Goal: Task Accomplishment & Management: Use online tool/utility

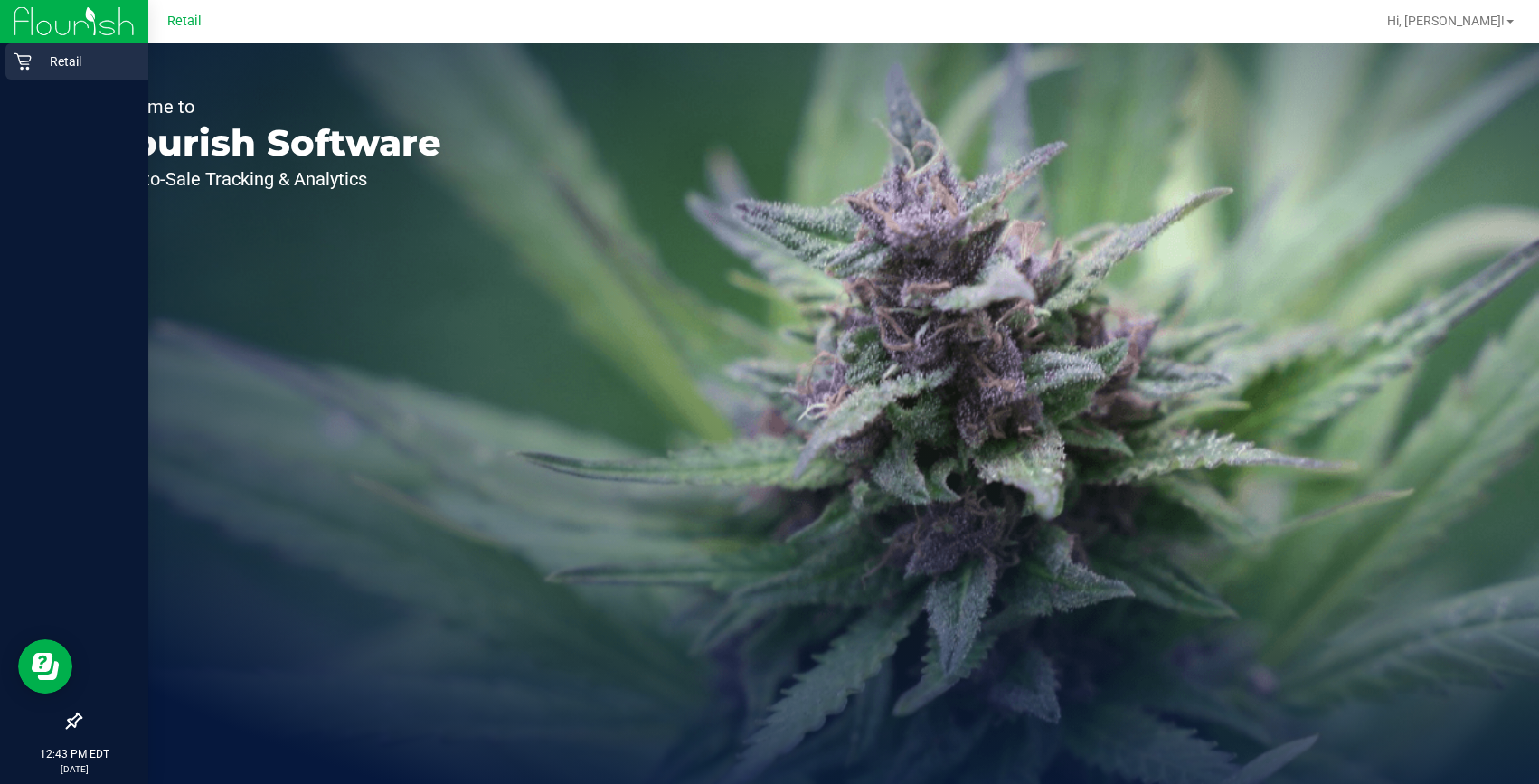
click at [42, 54] on p "Retail" at bounding box center [86, 61] width 109 height 22
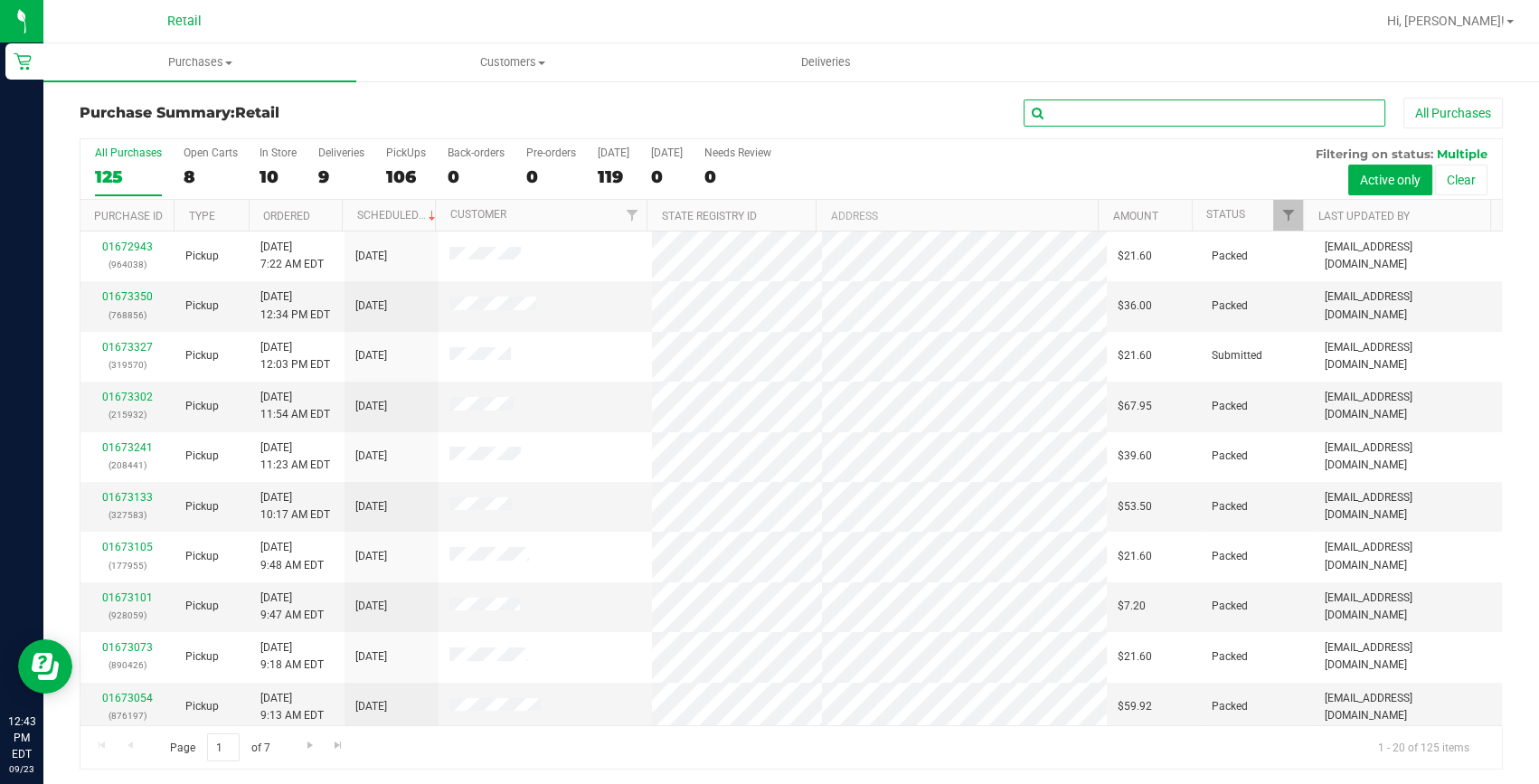
click at [1182, 107] on input "text" at bounding box center [1205, 112] width 362 height 27
click at [1135, 96] on div "Purchase Summary: Retail All Purchases All Purchases 125 Open Carts 8 In Store …" at bounding box center [791, 434] width 1495 height 708
click at [1123, 102] on input "text" at bounding box center [1205, 112] width 362 height 27
click at [171, 81] on link "Purchases Summary of purchases Fulfillment All purchases" at bounding box center [200, 62] width 313 height 38
click at [171, 78] on uib-tab-heading "Purchases Summary of purchases Fulfillment All purchases" at bounding box center [200, 62] width 313 height 38
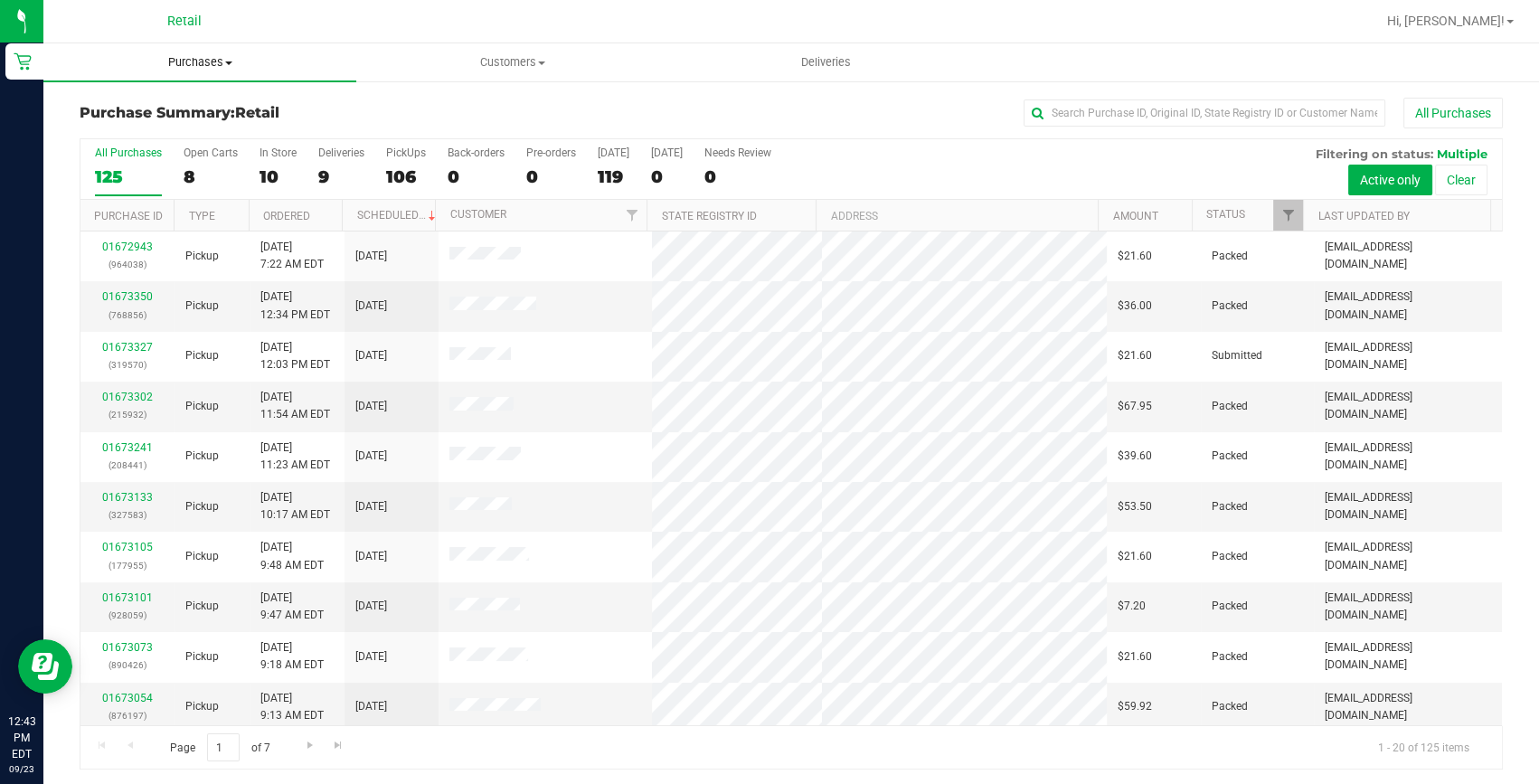
click at [170, 48] on uib-tab-heading "Purchases Summary of purchases Fulfillment All purchases" at bounding box center [200, 62] width 313 height 38
click at [137, 133] on span "Fulfillment" at bounding box center [99, 130] width 112 height 15
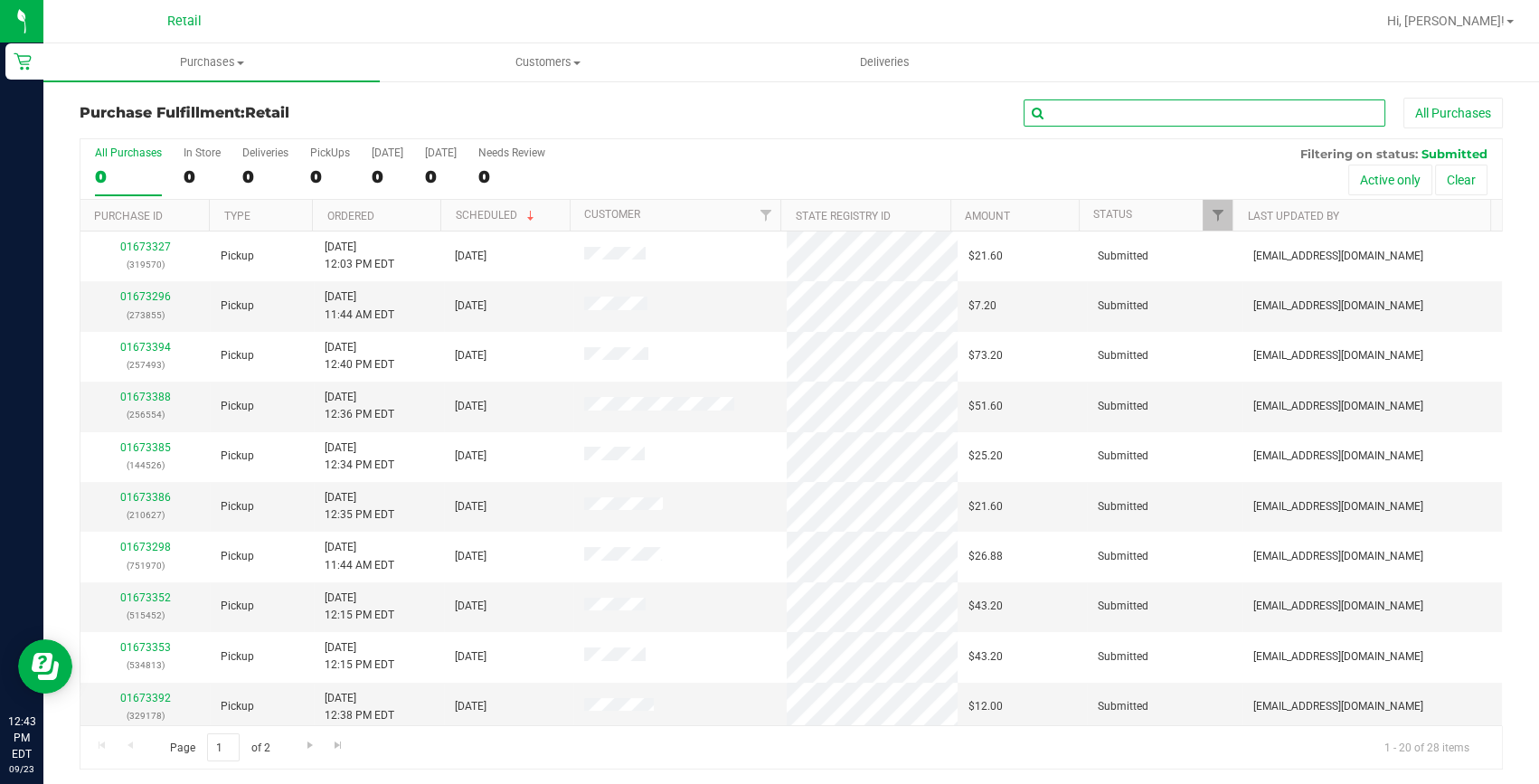
click at [1182, 111] on input "text" at bounding box center [1205, 112] width 362 height 27
type input "256554"
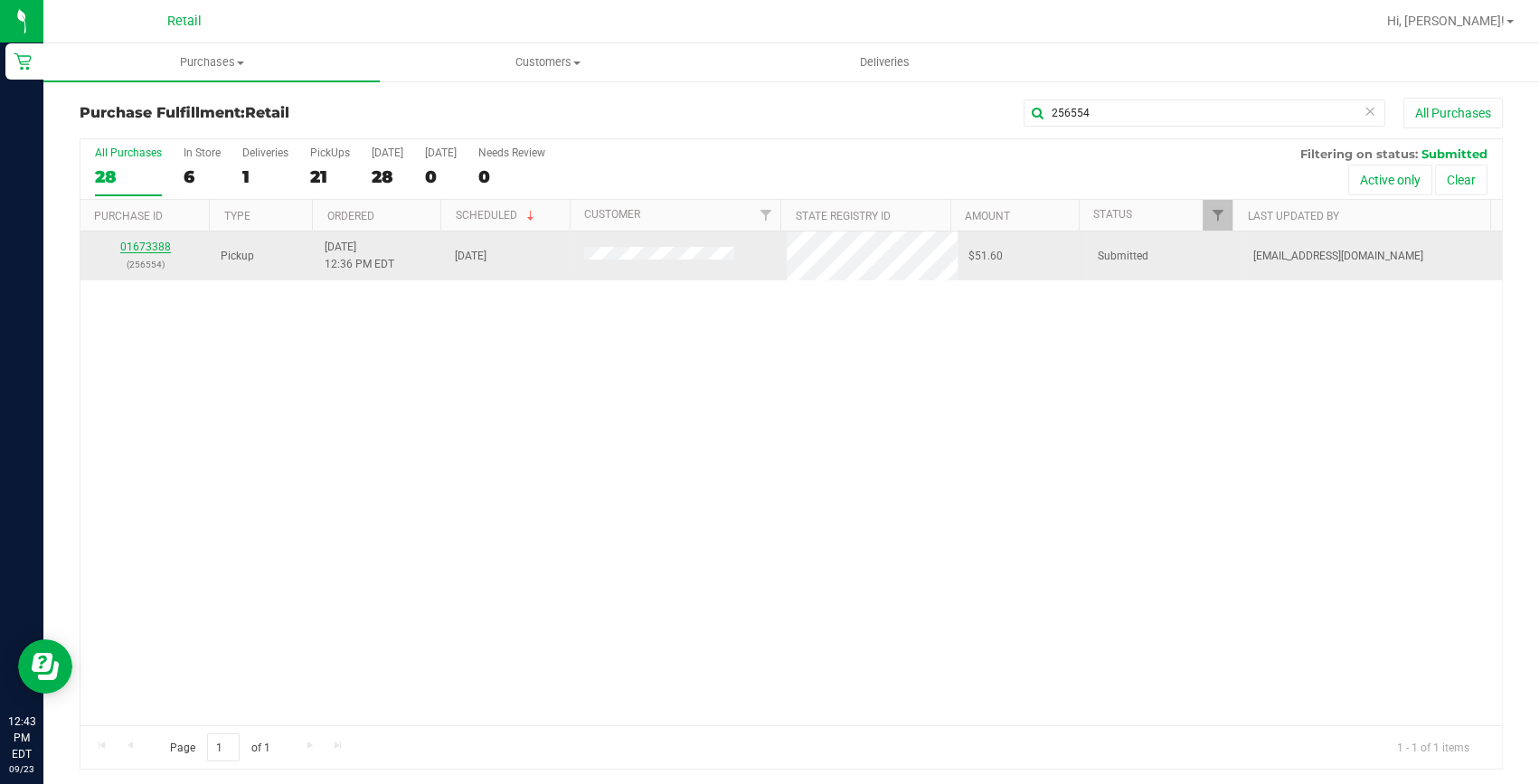
click at [135, 246] on link "01673388" at bounding box center [145, 247] width 51 height 13
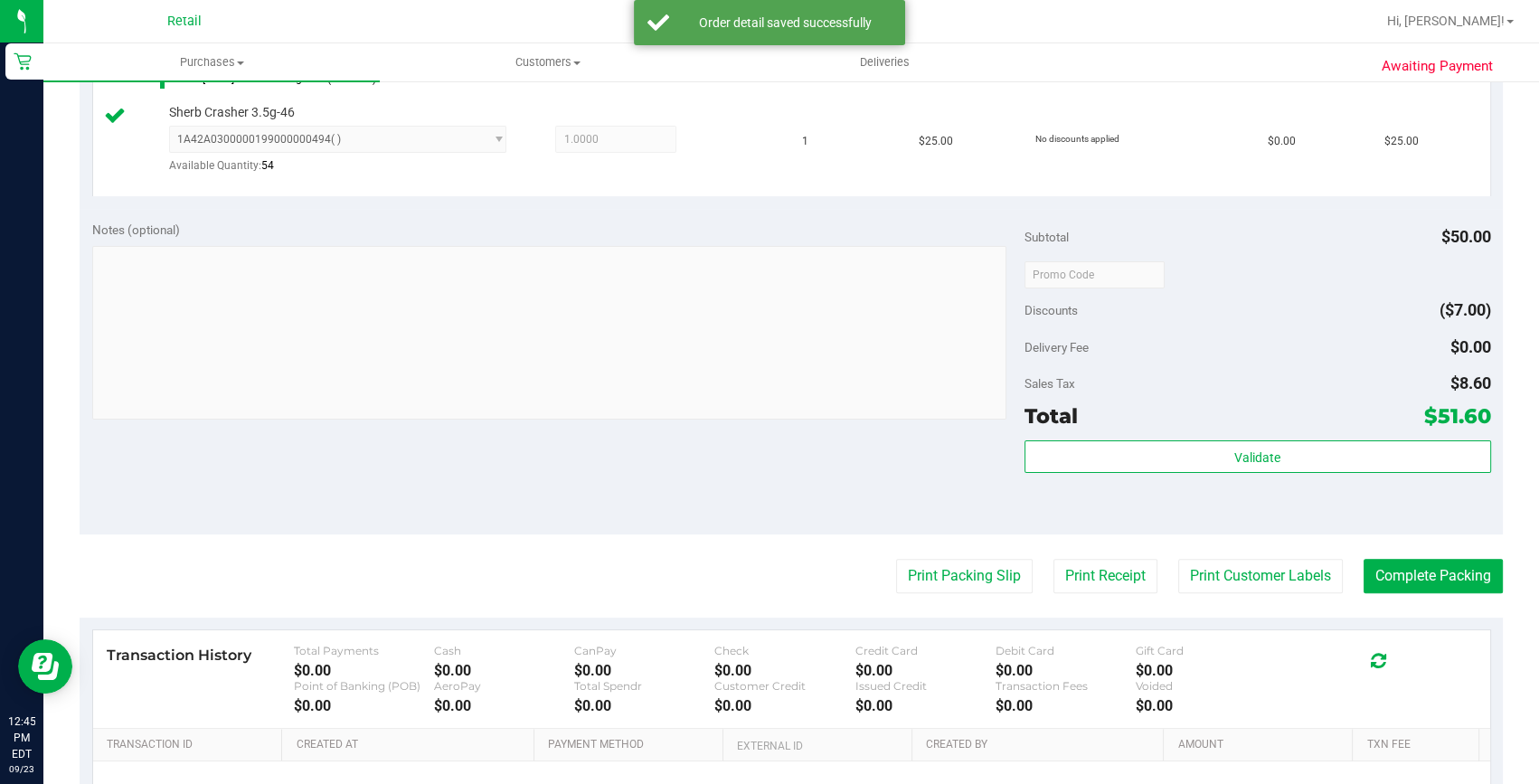
scroll to position [792, 0]
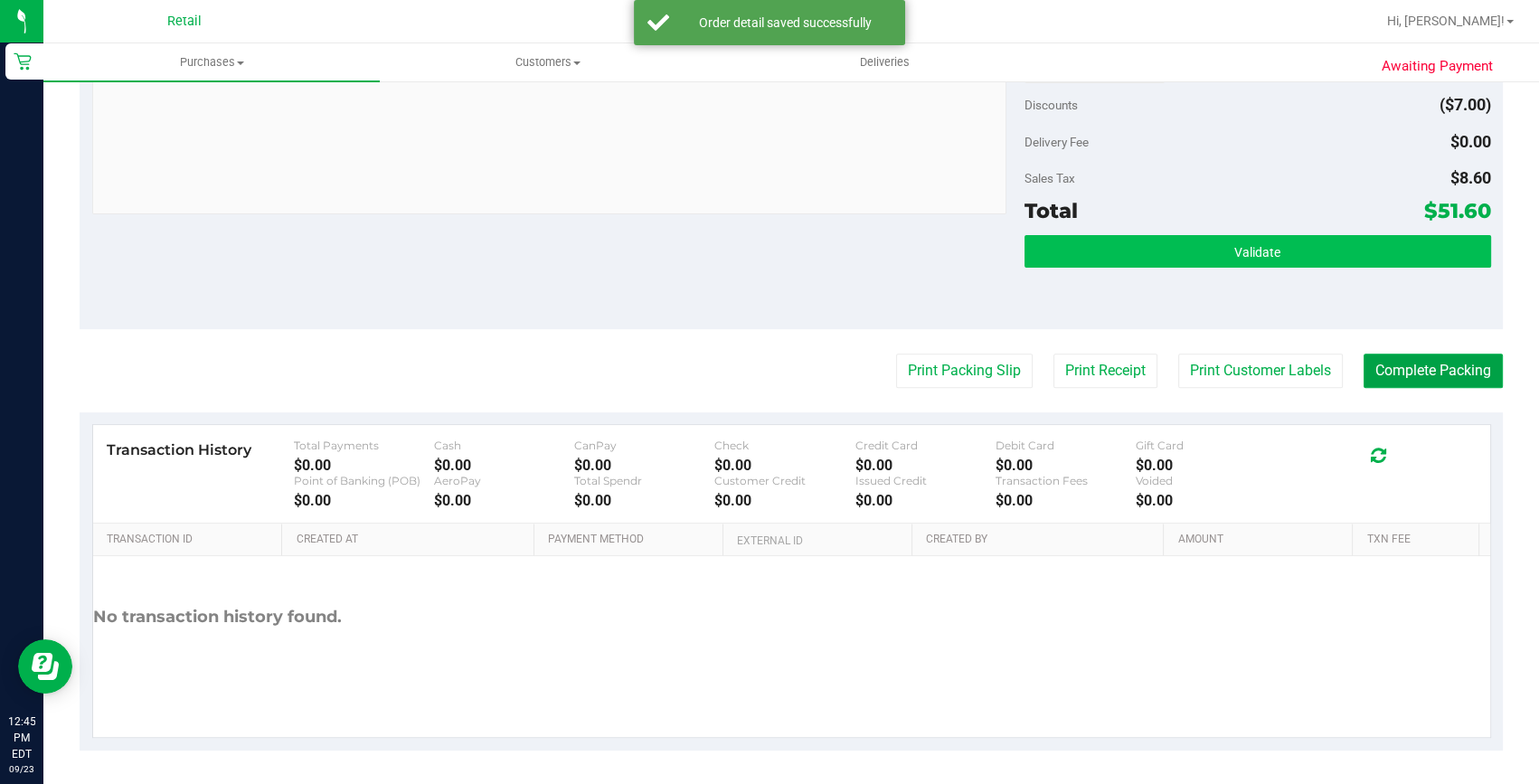
drag, startPoint x: 1390, startPoint y: 374, endPoint x: 1356, endPoint y: 244, distance: 134.4
click at [1390, 374] on button "Complete Packing" at bounding box center [1433, 370] width 140 height 35
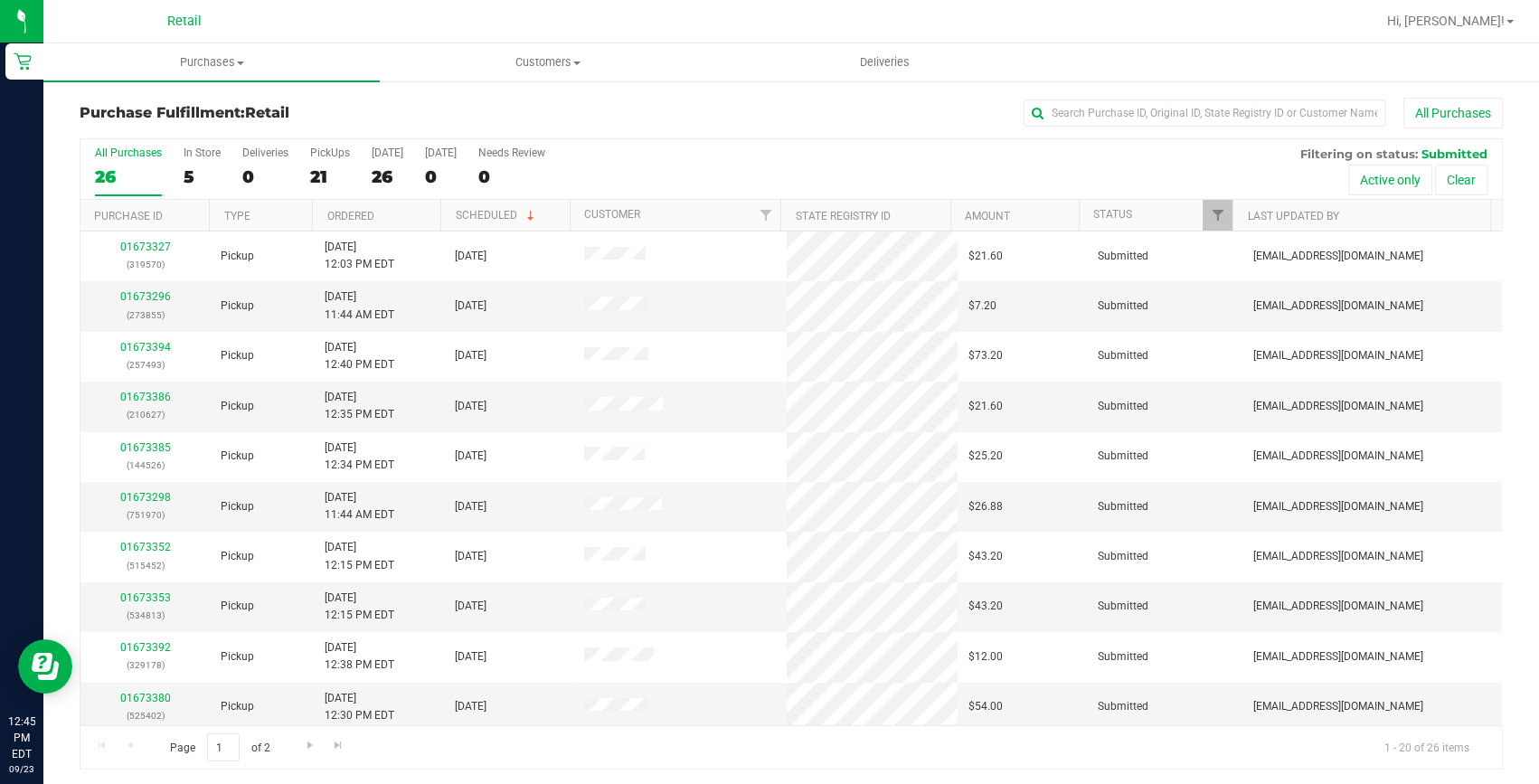
click at [1166, 94] on div "Purchase Fulfillment: Retail All Purchases All Purchases 26 In Store 5 Deliveri…" at bounding box center [791, 434] width 1495 height 708
click at [1159, 105] on input "text" at bounding box center [1205, 112] width 362 height 27
type input "210627"
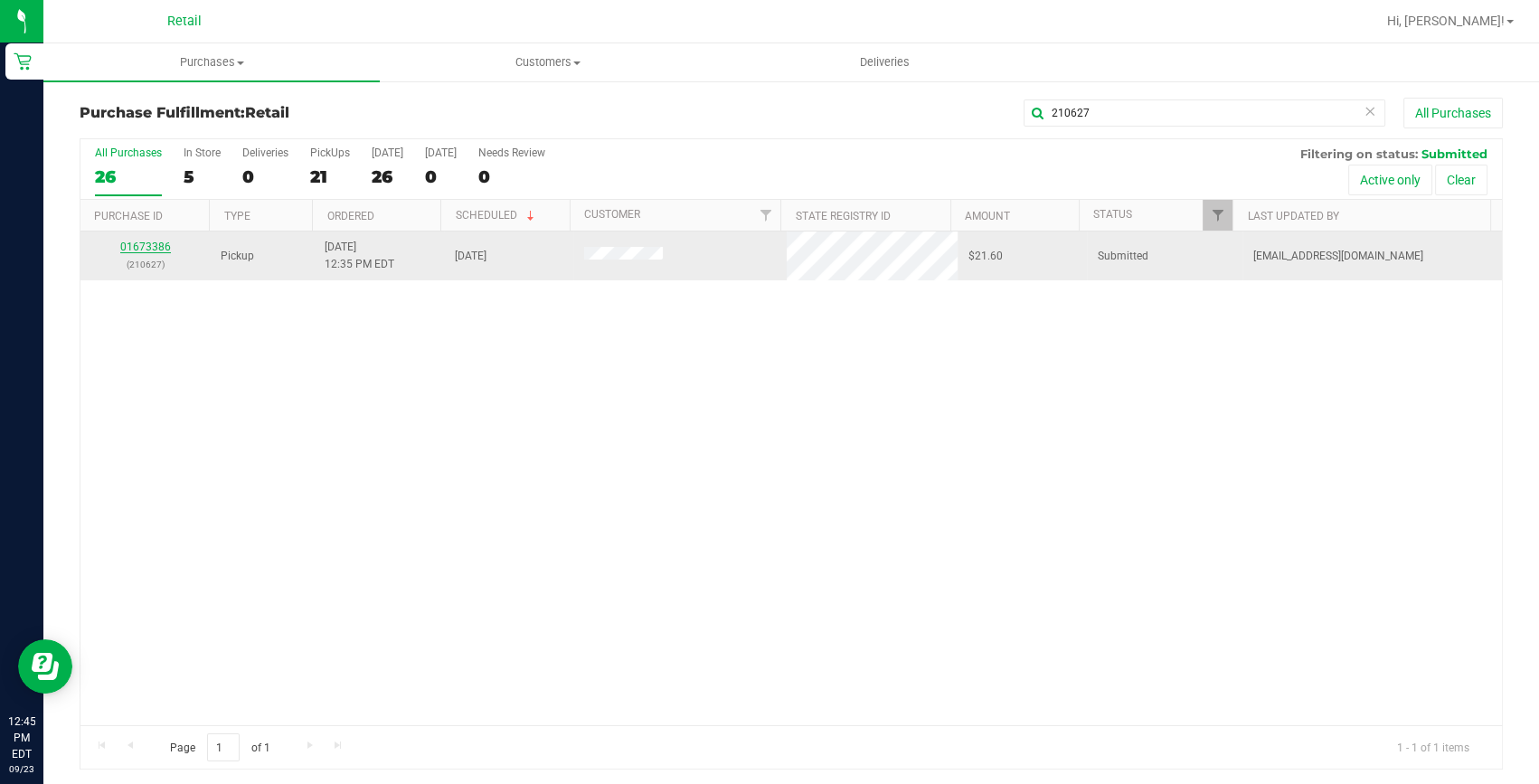
click at [139, 244] on link "01673386" at bounding box center [145, 247] width 51 height 13
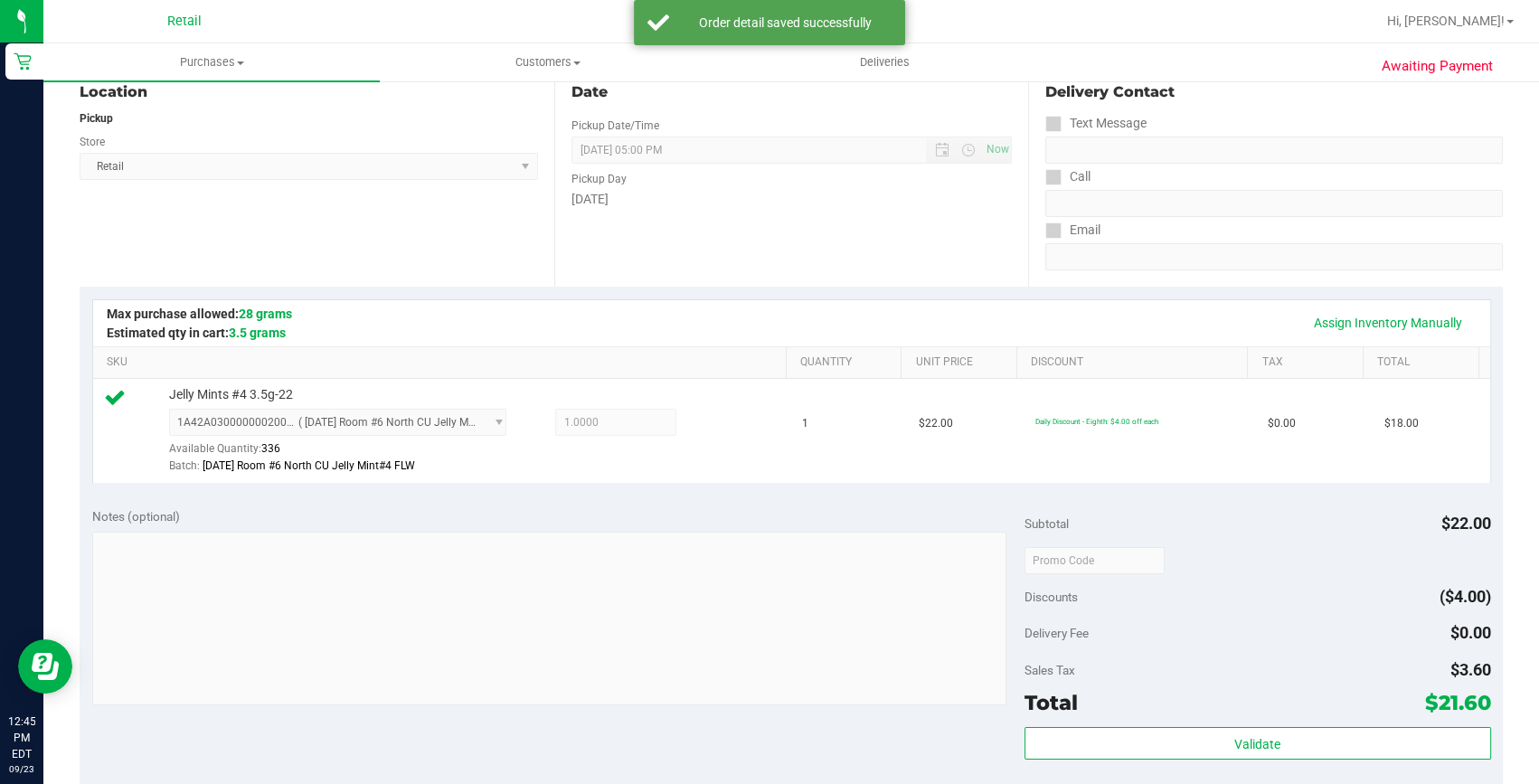
scroll to position [410, 0]
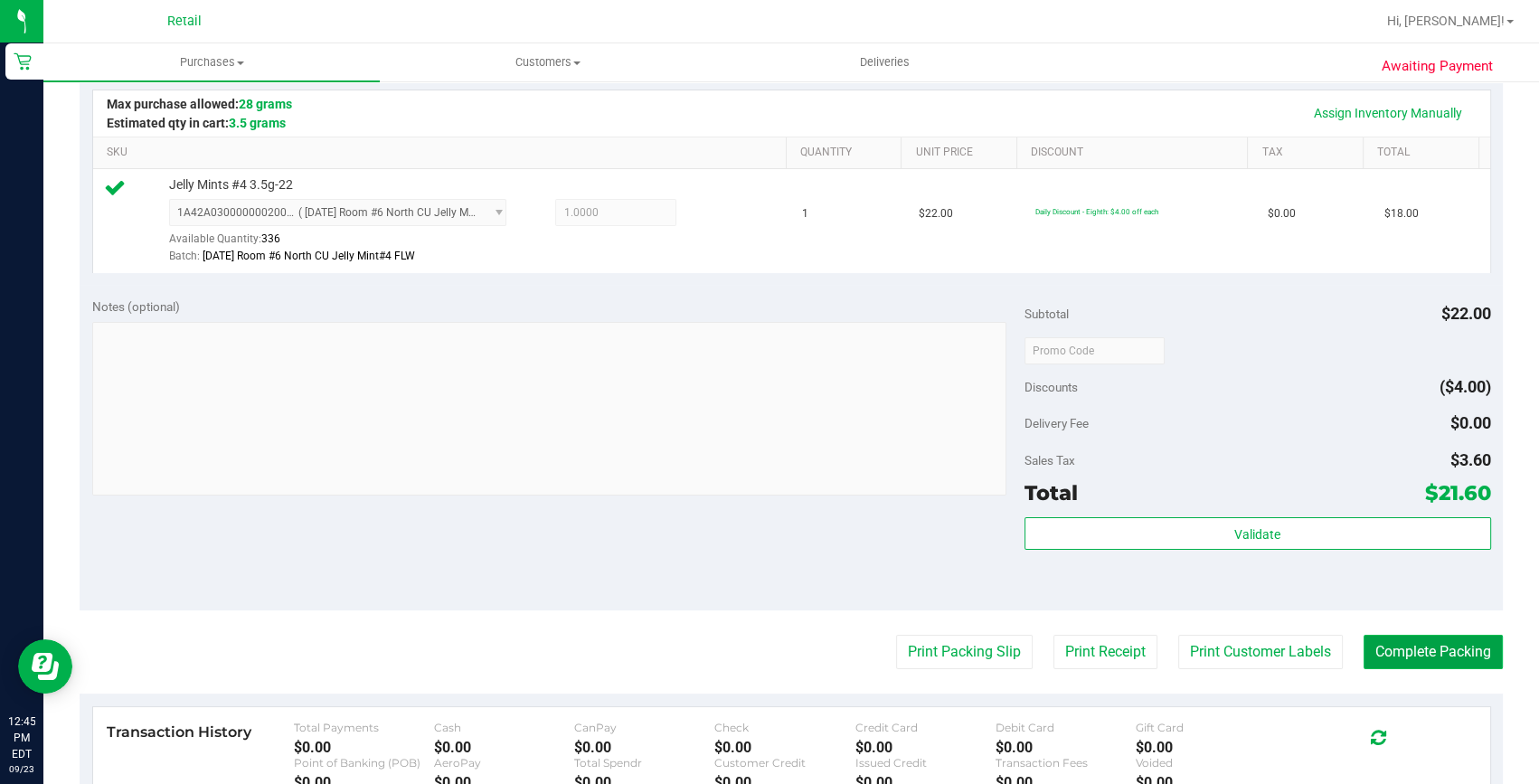
click at [1426, 640] on button "Complete Packing" at bounding box center [1433, 652] width 140 height 35
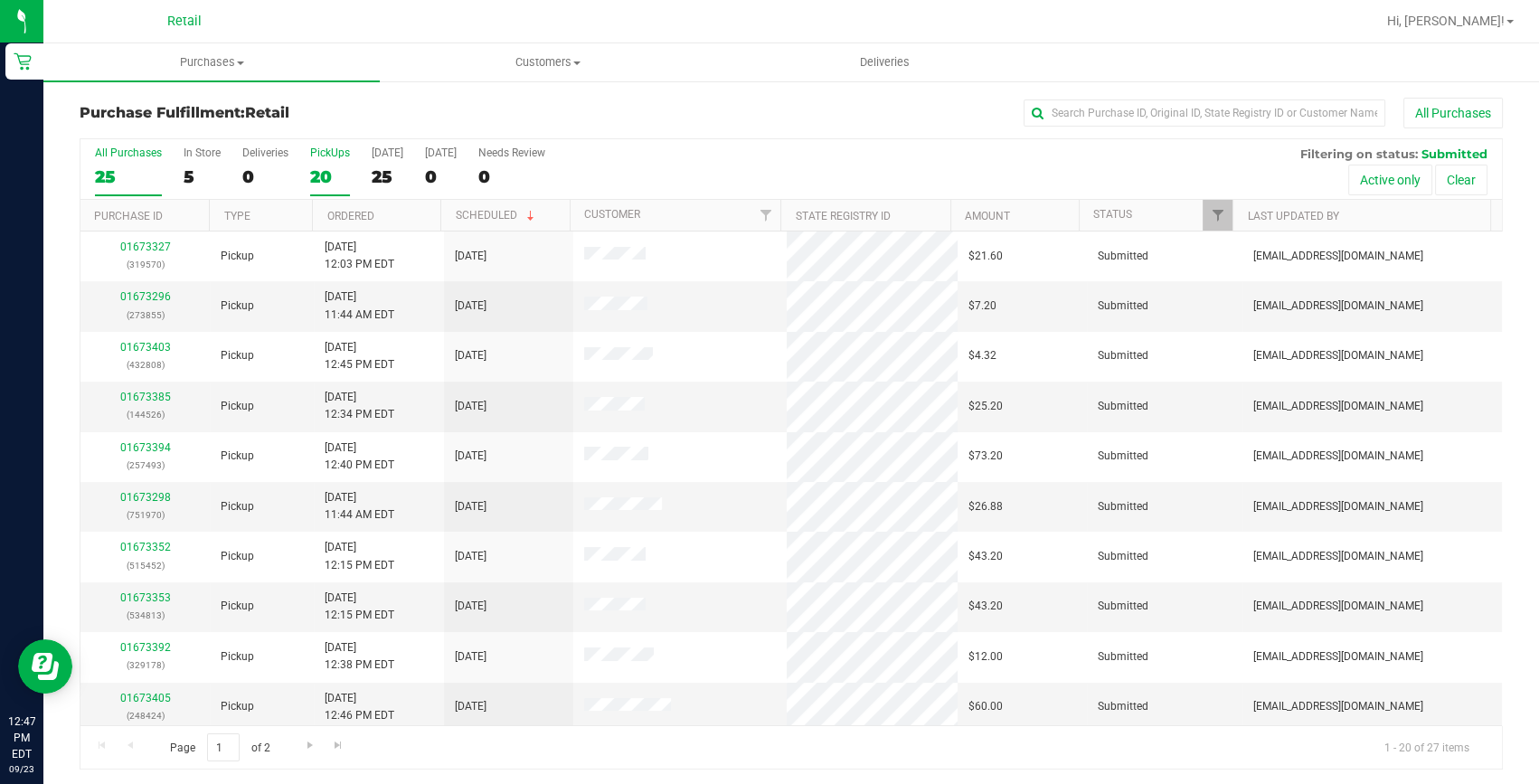
click at [331, 189] on label "PickUps 20" at bounding box center [330, 170] width 39 height 50
click at [0, 0] on input "PickUps 20" at bounding box center [0, 0] width 0 height 0
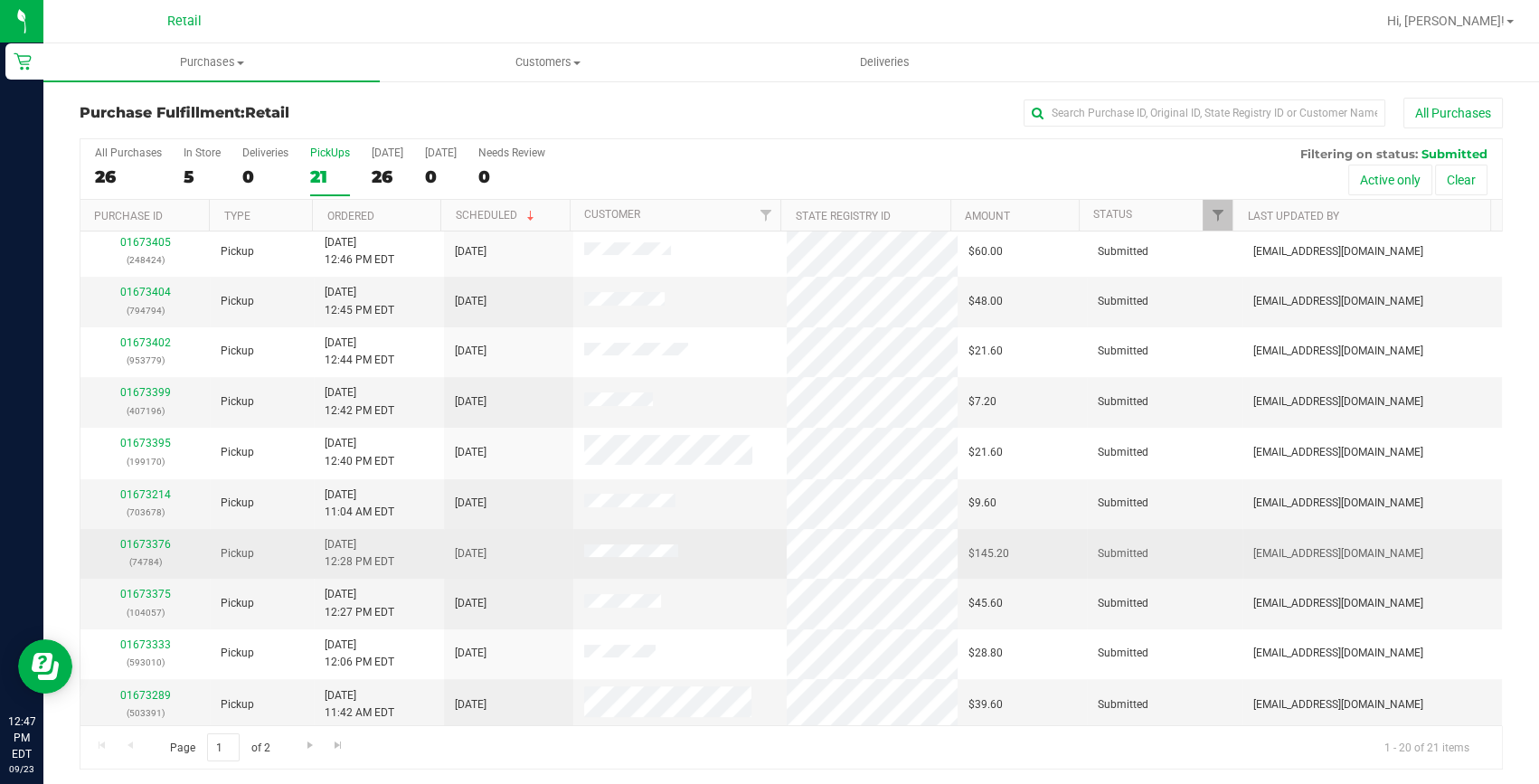
scroll to position [3, 0]
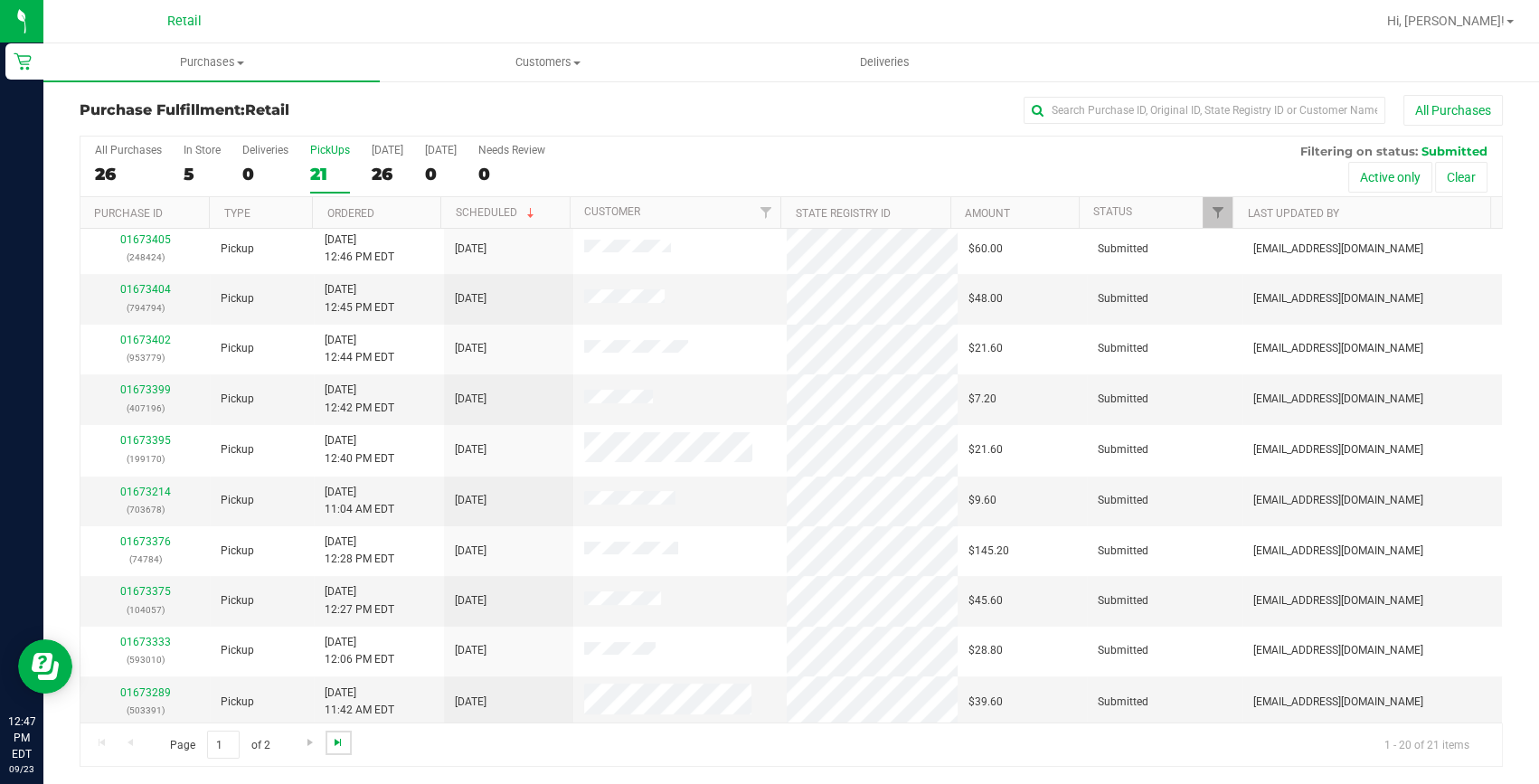
click at [344, 738] on span "Go to the last page" at bounding box center [337, 742] width 14 height 14
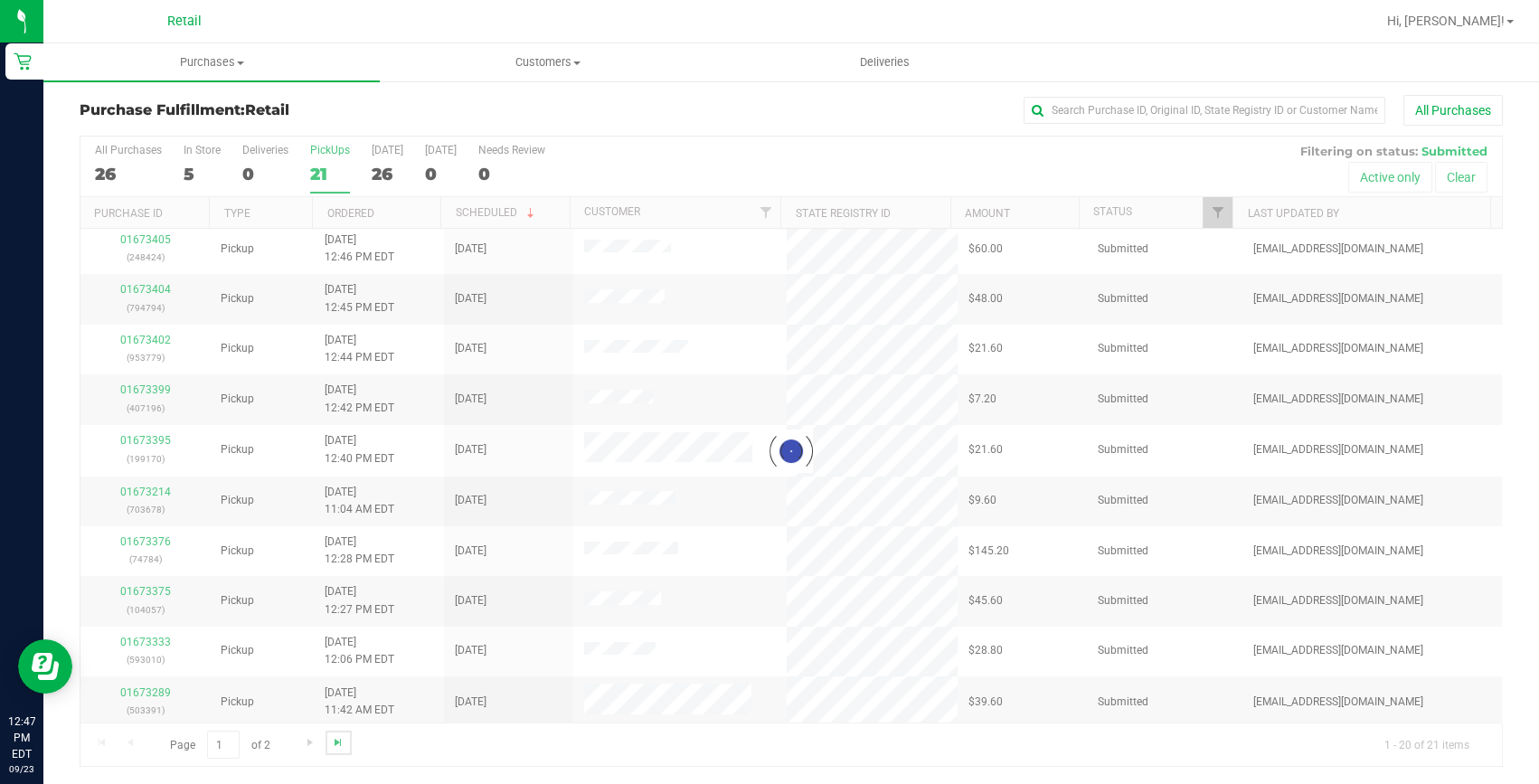
scroll to position [0, 0]
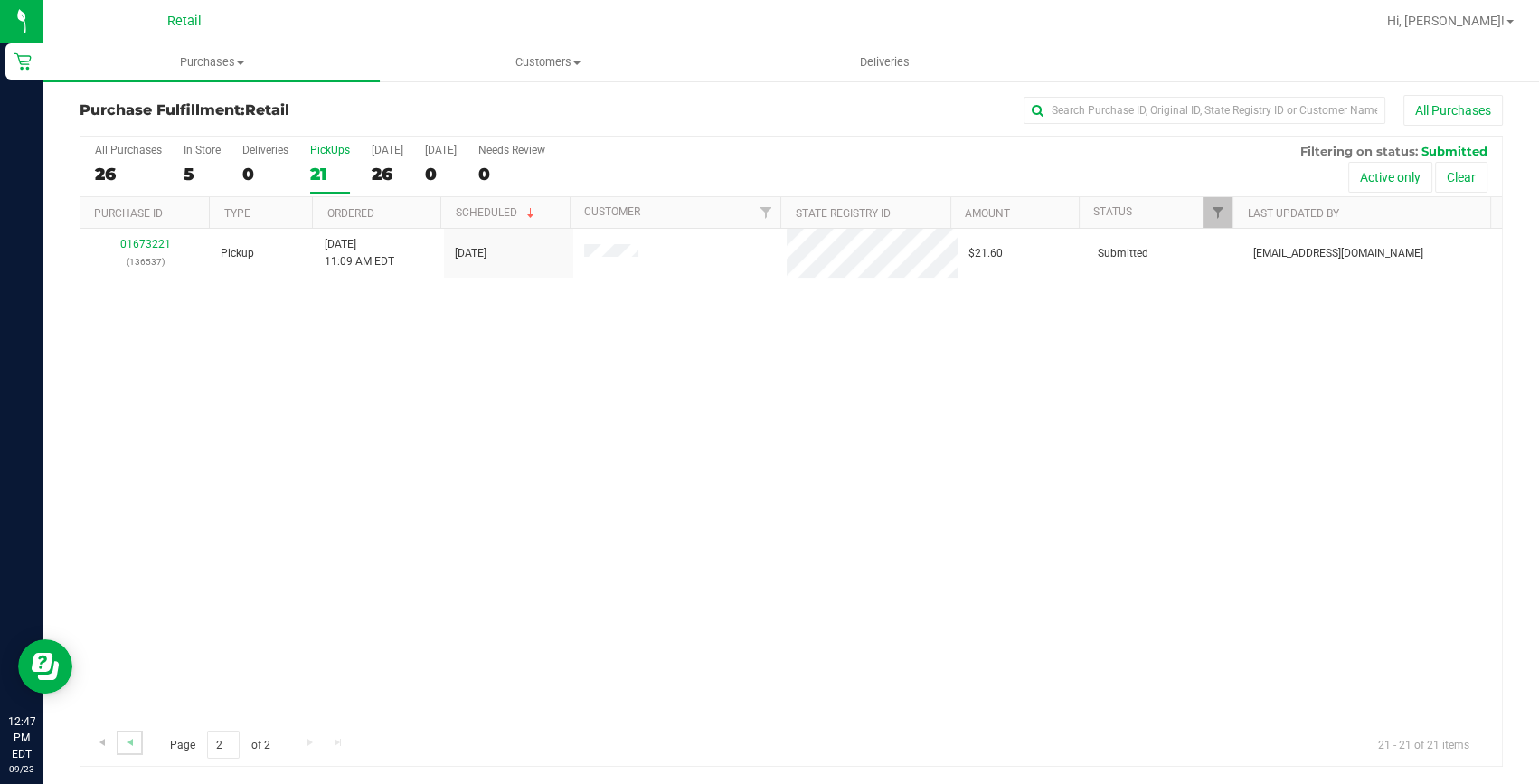
click at [141, 736] on link "Go to the previous page" at bounding box center [130, 743] width 26 height 24
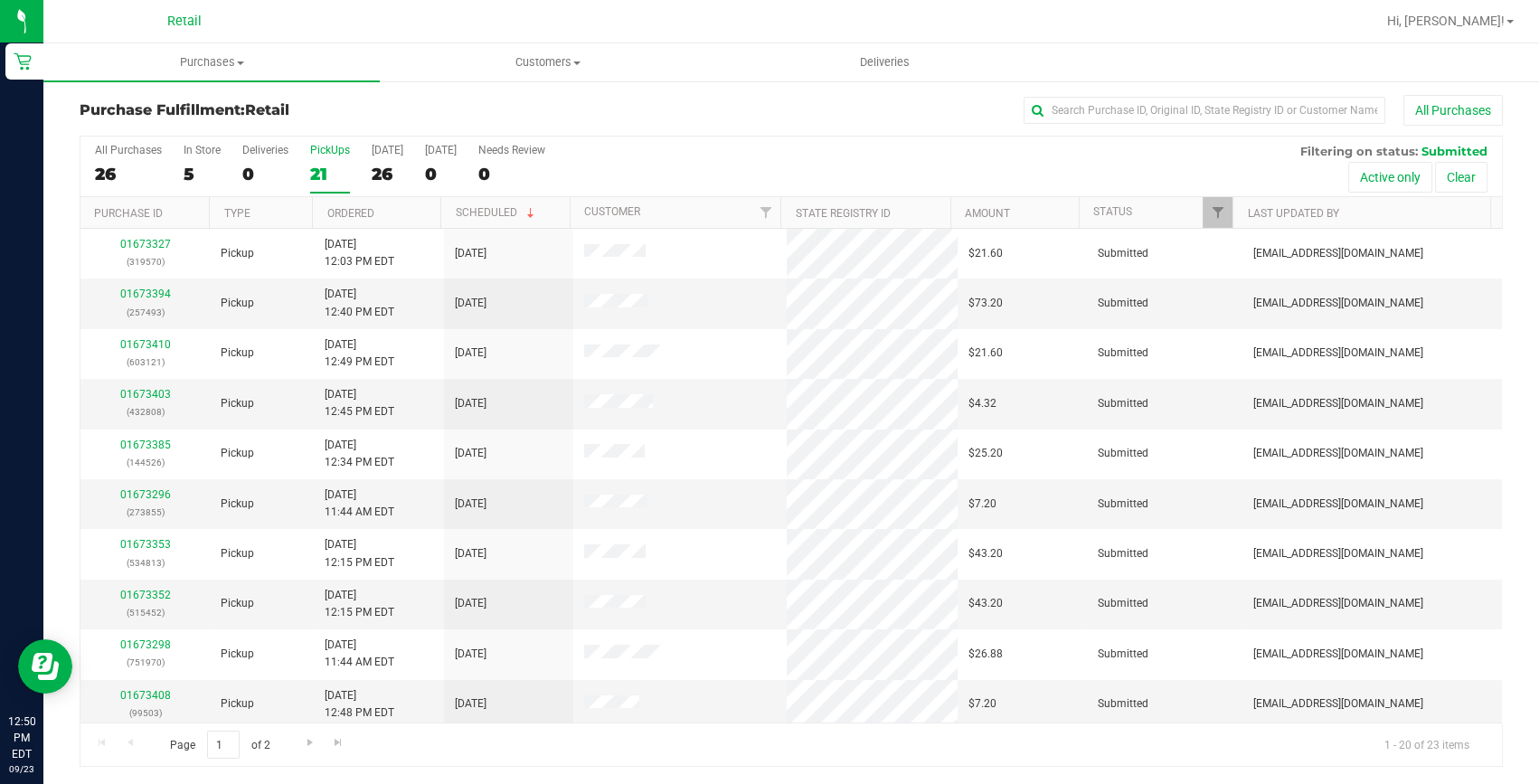
click at [1090, 126] on div "Purchase Fulfillment: Retail All Purchases" at bounding box center [791, 114] width 1423 height 39
click at [1090, 105] on input "text" at bounding box center [1205, 110] width 362 height 27
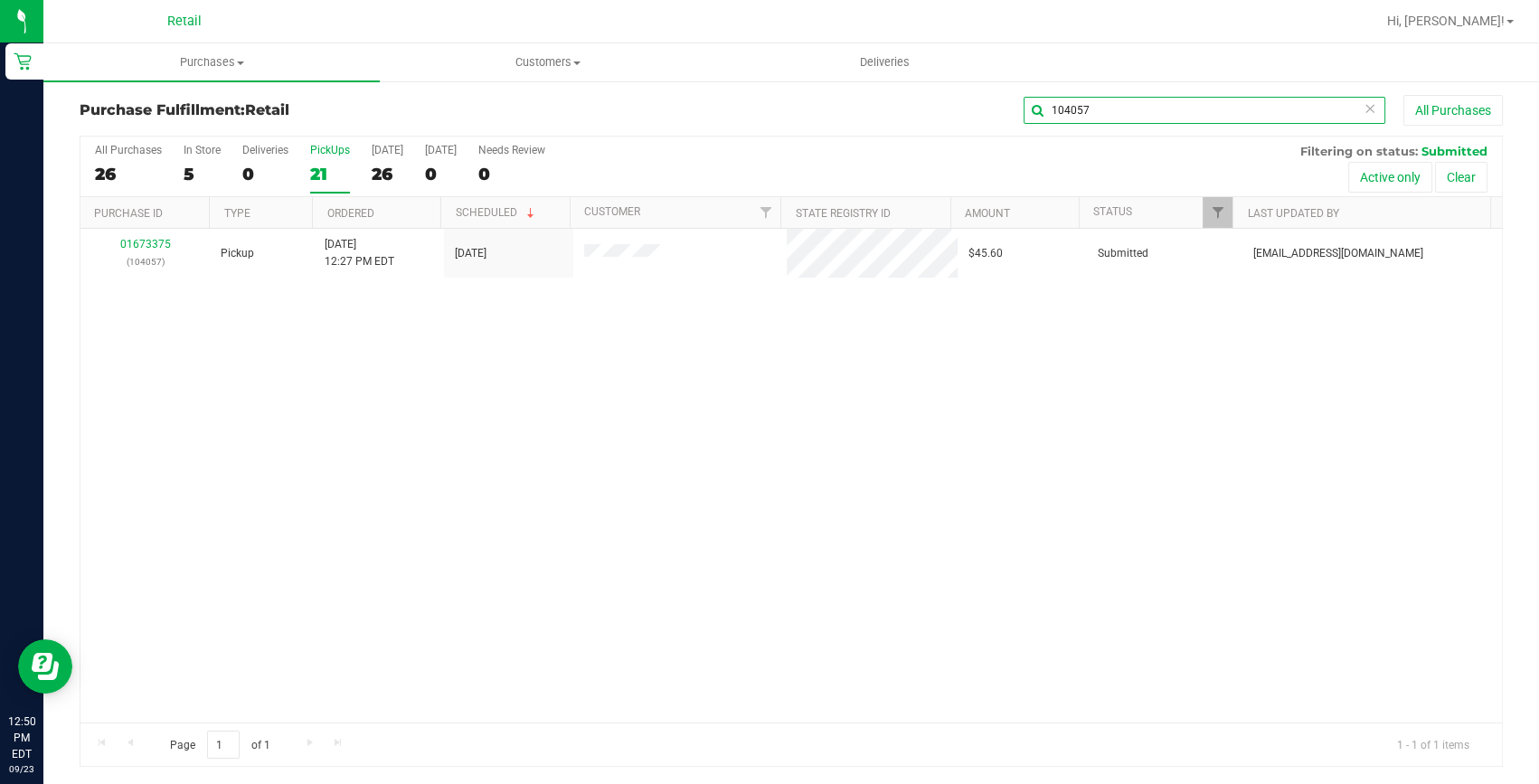
type input "104057"
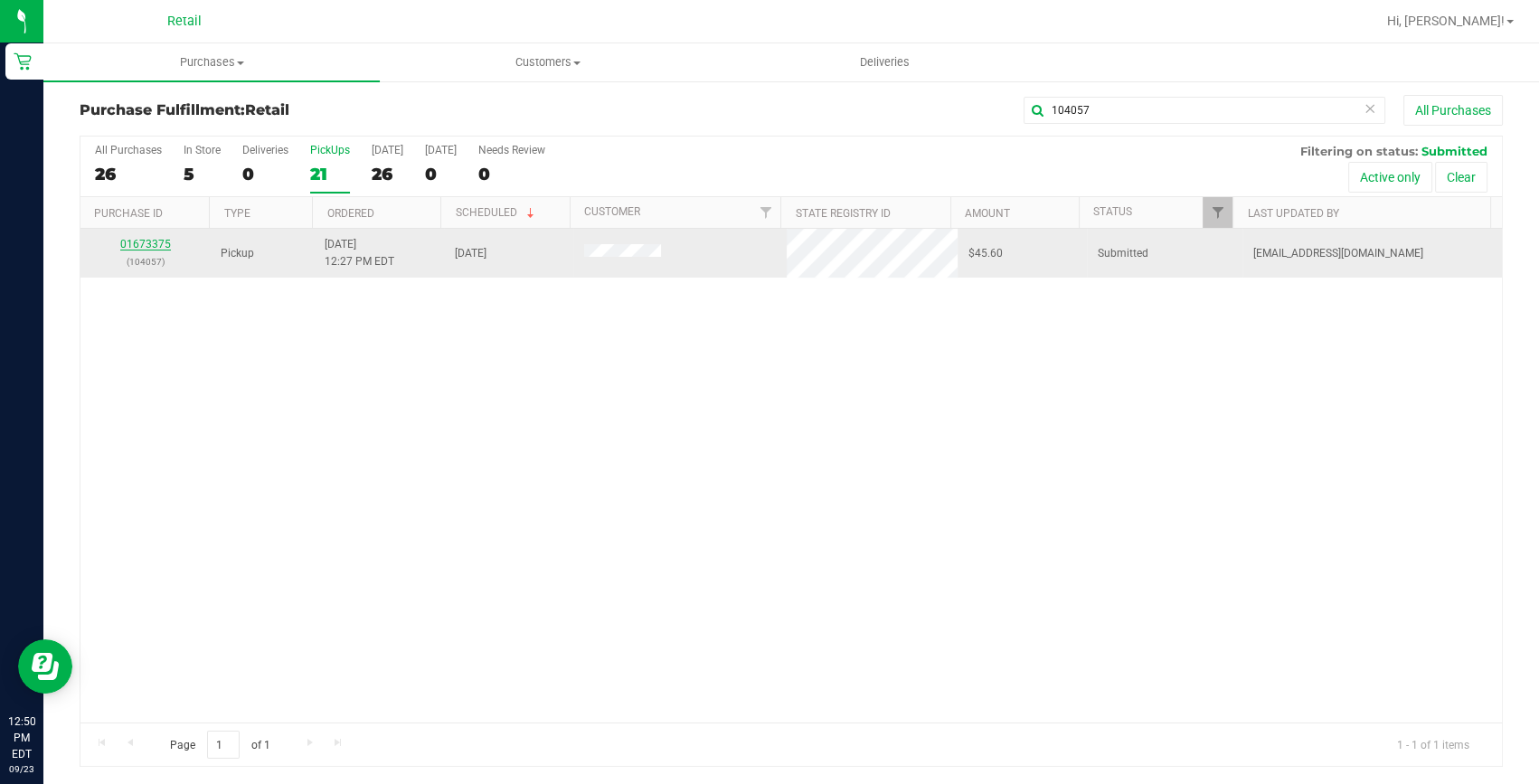
click at [136, 243] on link "01673375" at bounding box center [145, 244] width 51 height 13
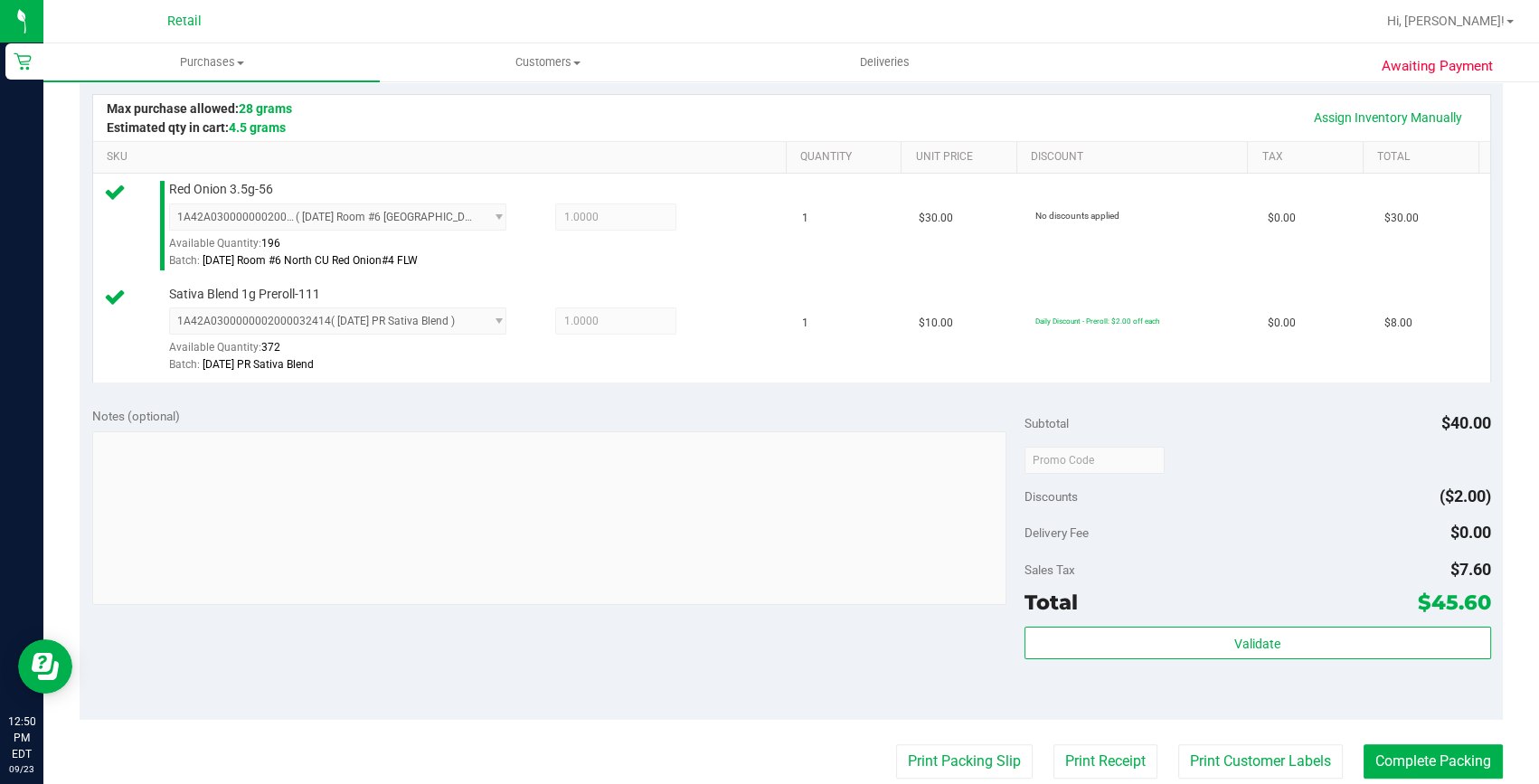
scroll to position [660, 0]
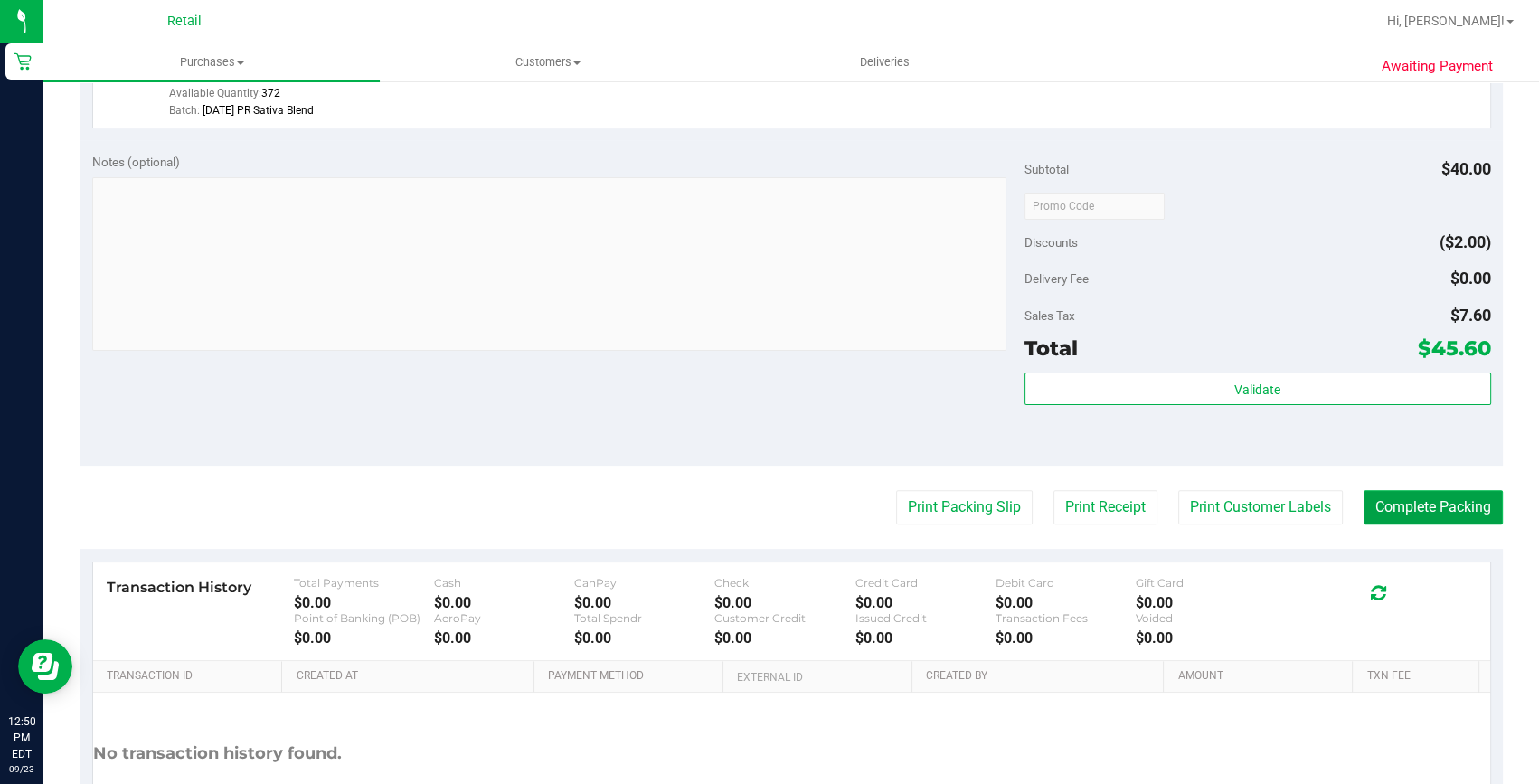
click at [1445, 502] on button "Complete Packing" at bounding box center [1433, 507] width 140 height 35
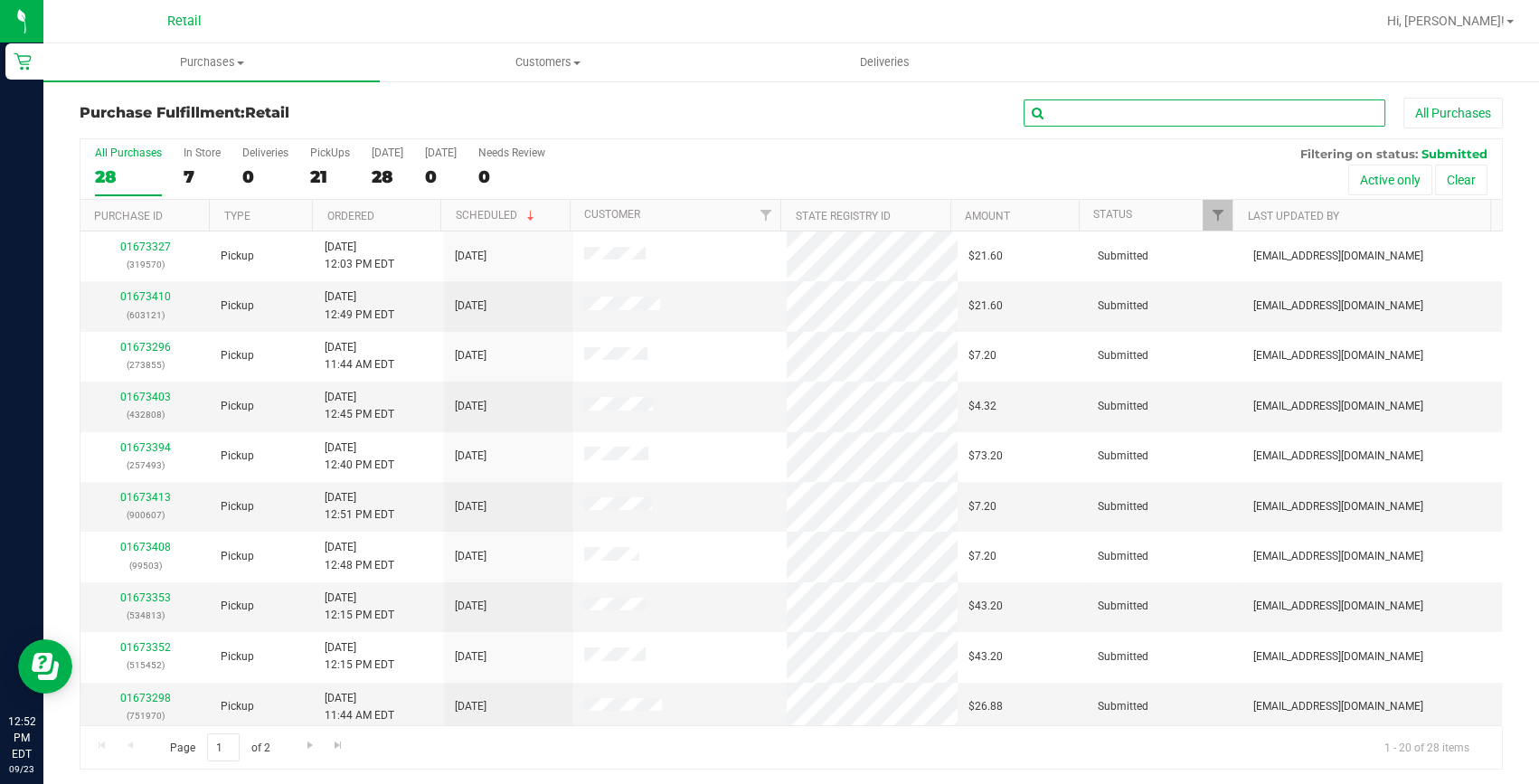
click at [1119, 114] on input "text" at bounding box center [1205, 112] width 362 height 27
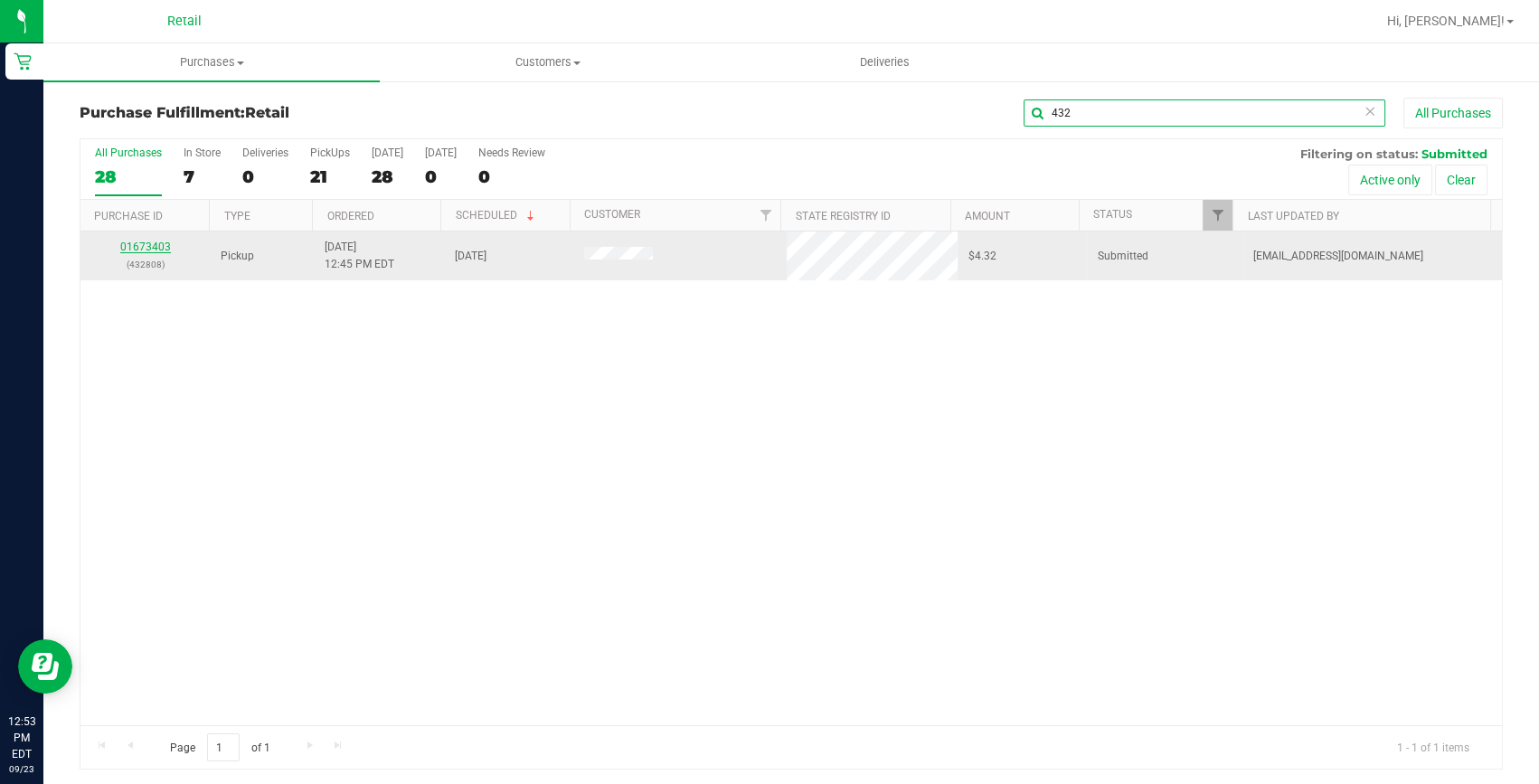
type input "432"
click at [156, 246] on link "01673403" at bounding box center [145, 247] width 51 height 13
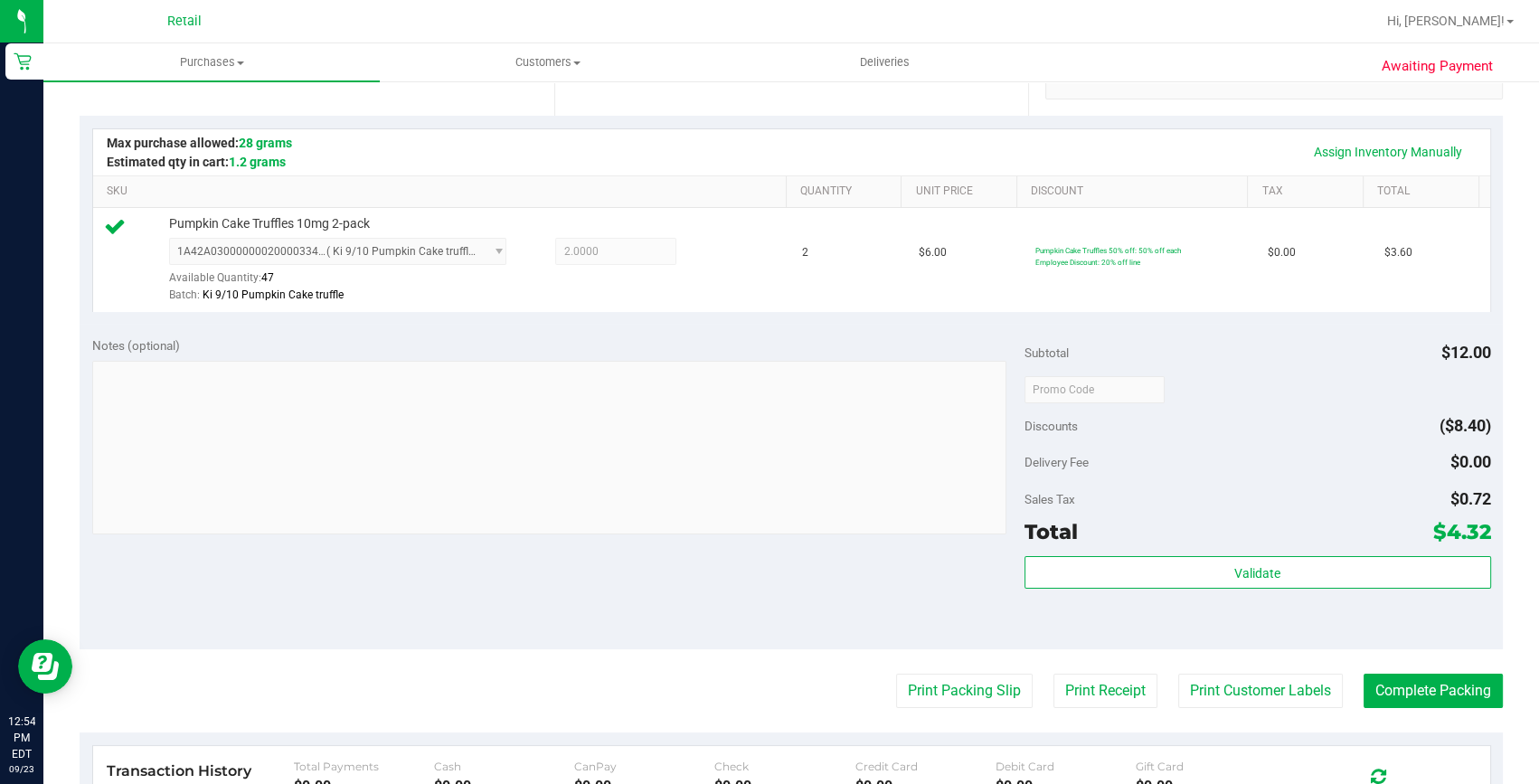
scroll to position [493, 0]
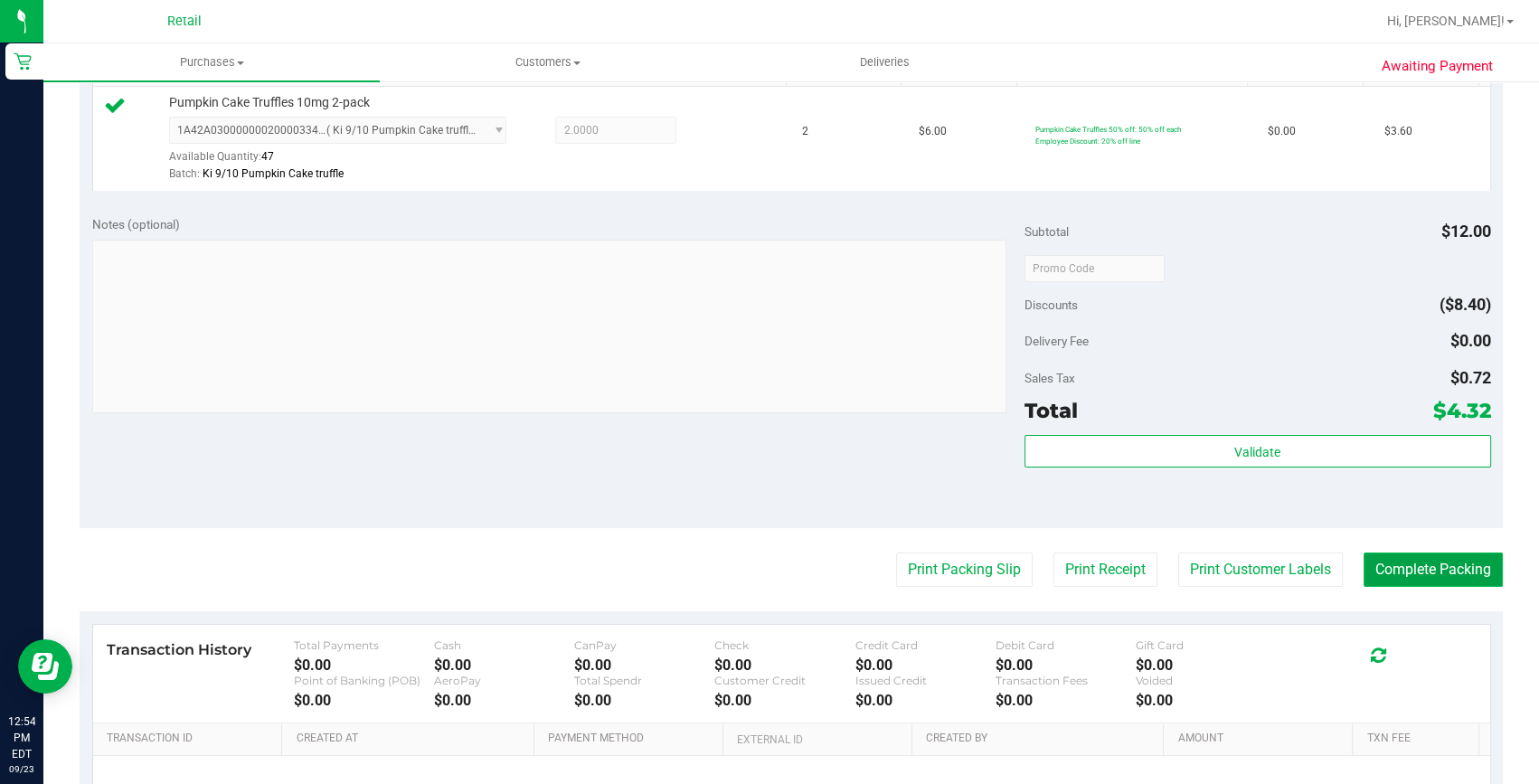
click at [1397, 555] on button "Complete Packing" at bounding box center [1433, 570] width 140 height 35
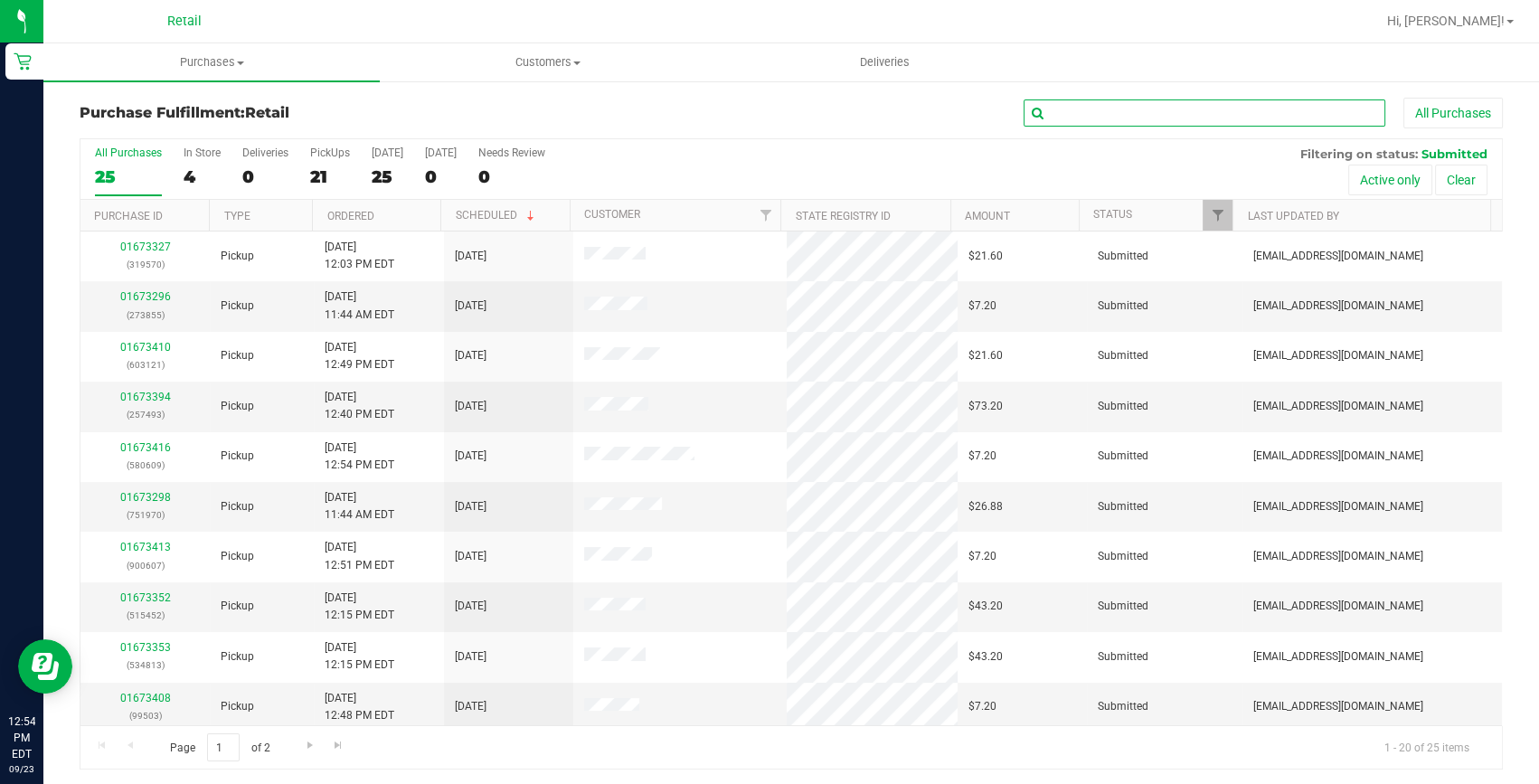
click at [1193, 111] on input "text" at bounding box center [1205, 112] width 362 height 27
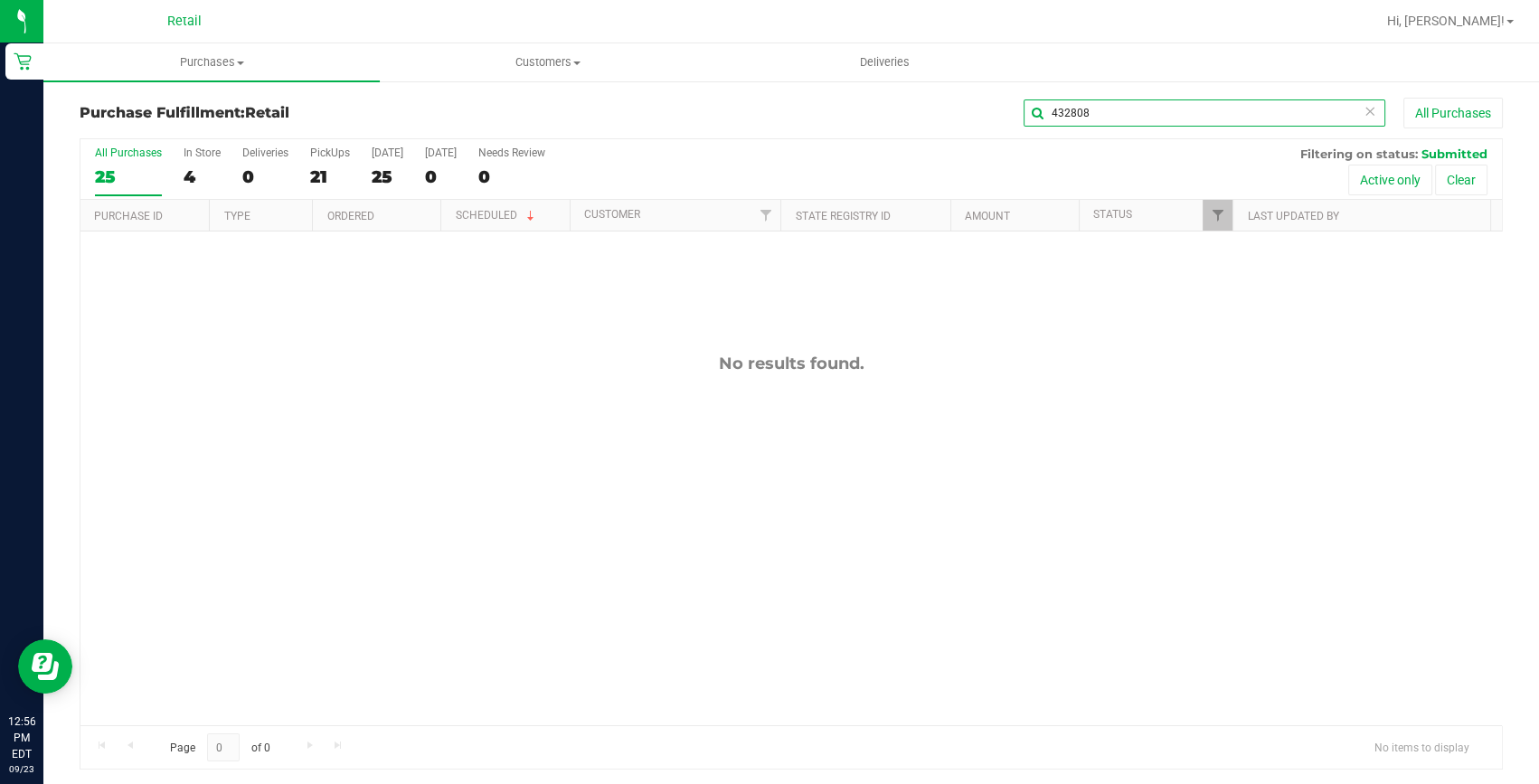
click at [1161, 117] on input "432808" at bounding box center [1205, 112] width 362 height 27
type input "199170"
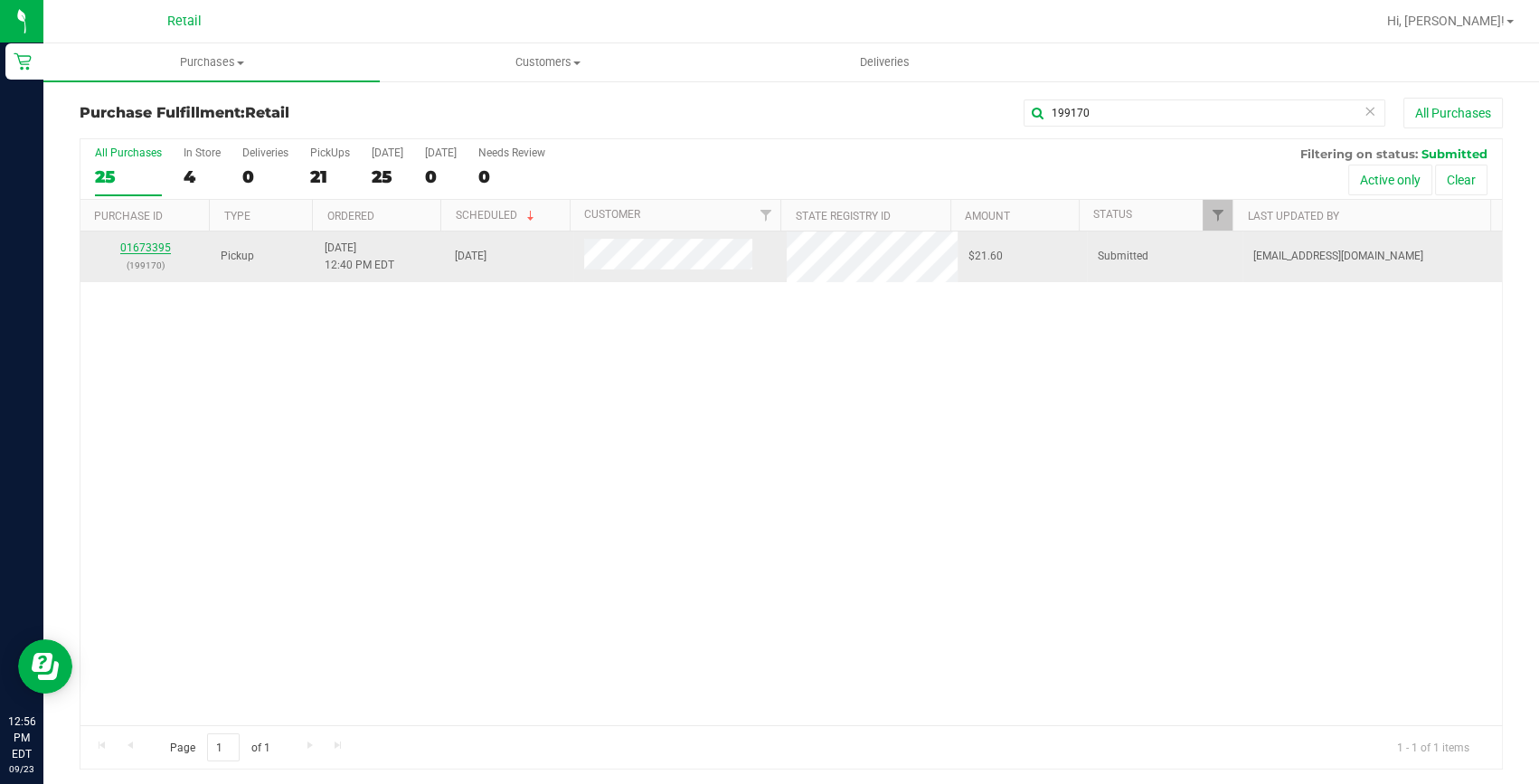
click at [158, 243] on link "01673395" at bounding box center [145, 248] width 51 height 13
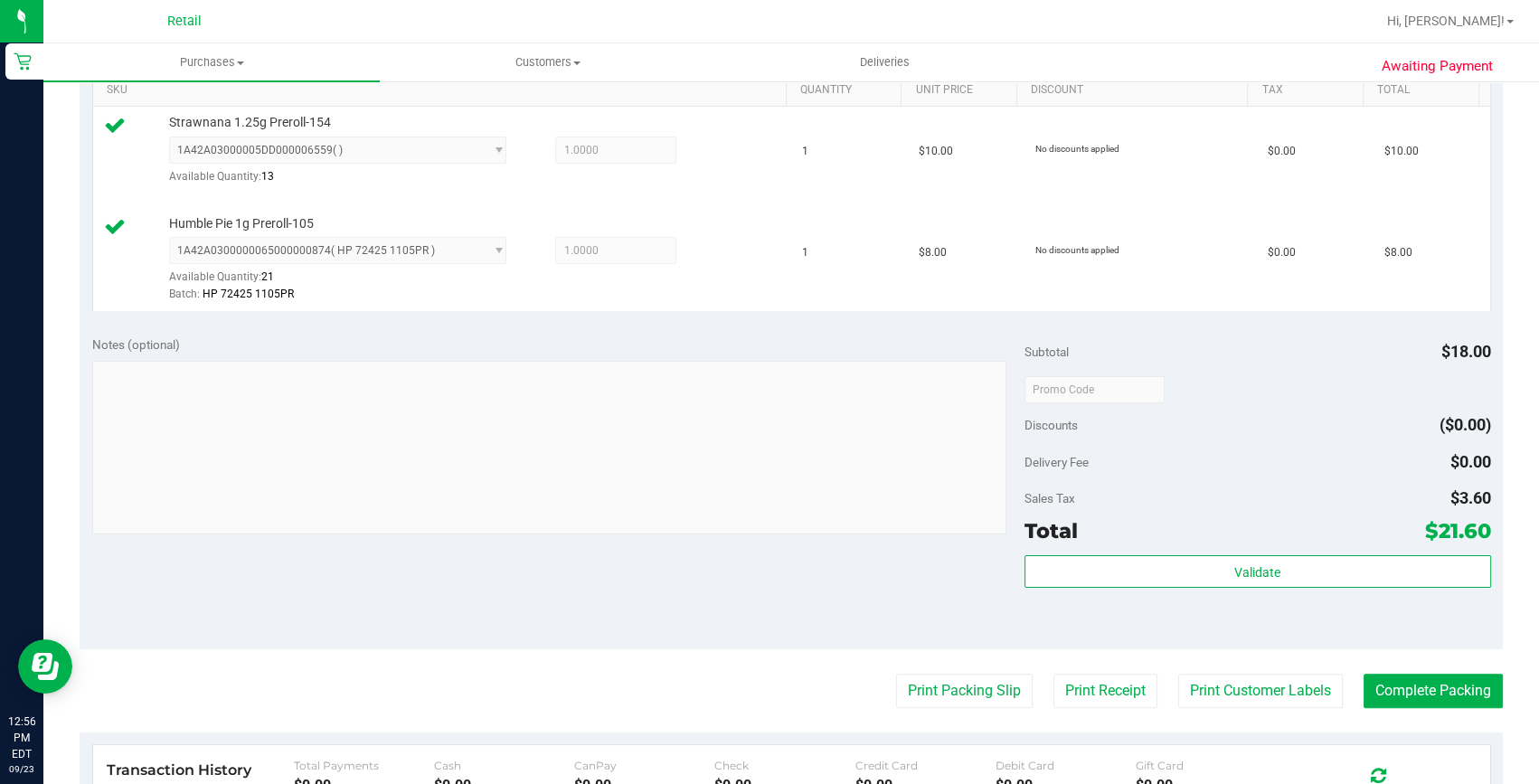
scroll to position [493, 0]
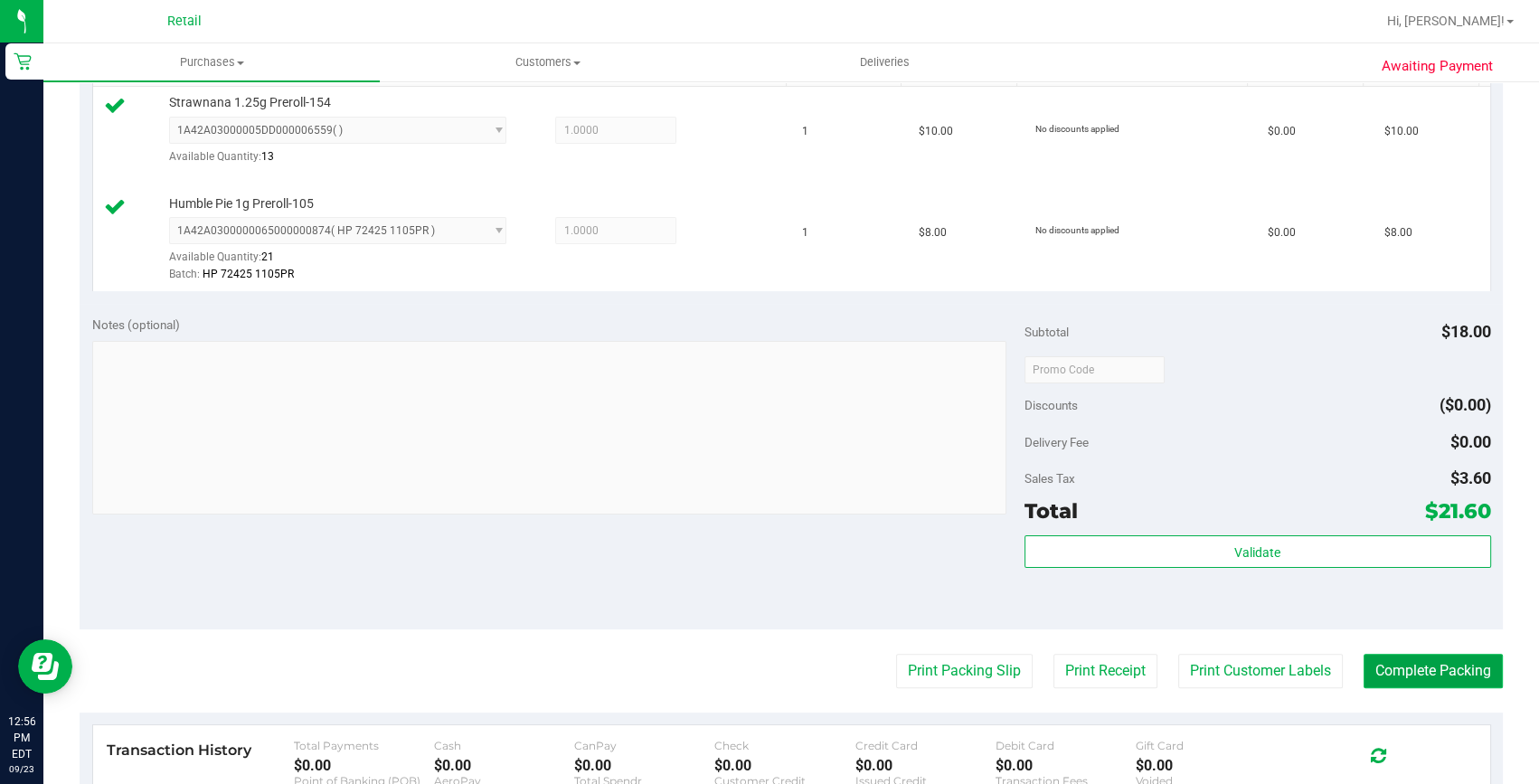
click at [1450, 667] on button "Complete Packing" at bounding box center [1433, 671] width 140 height 35
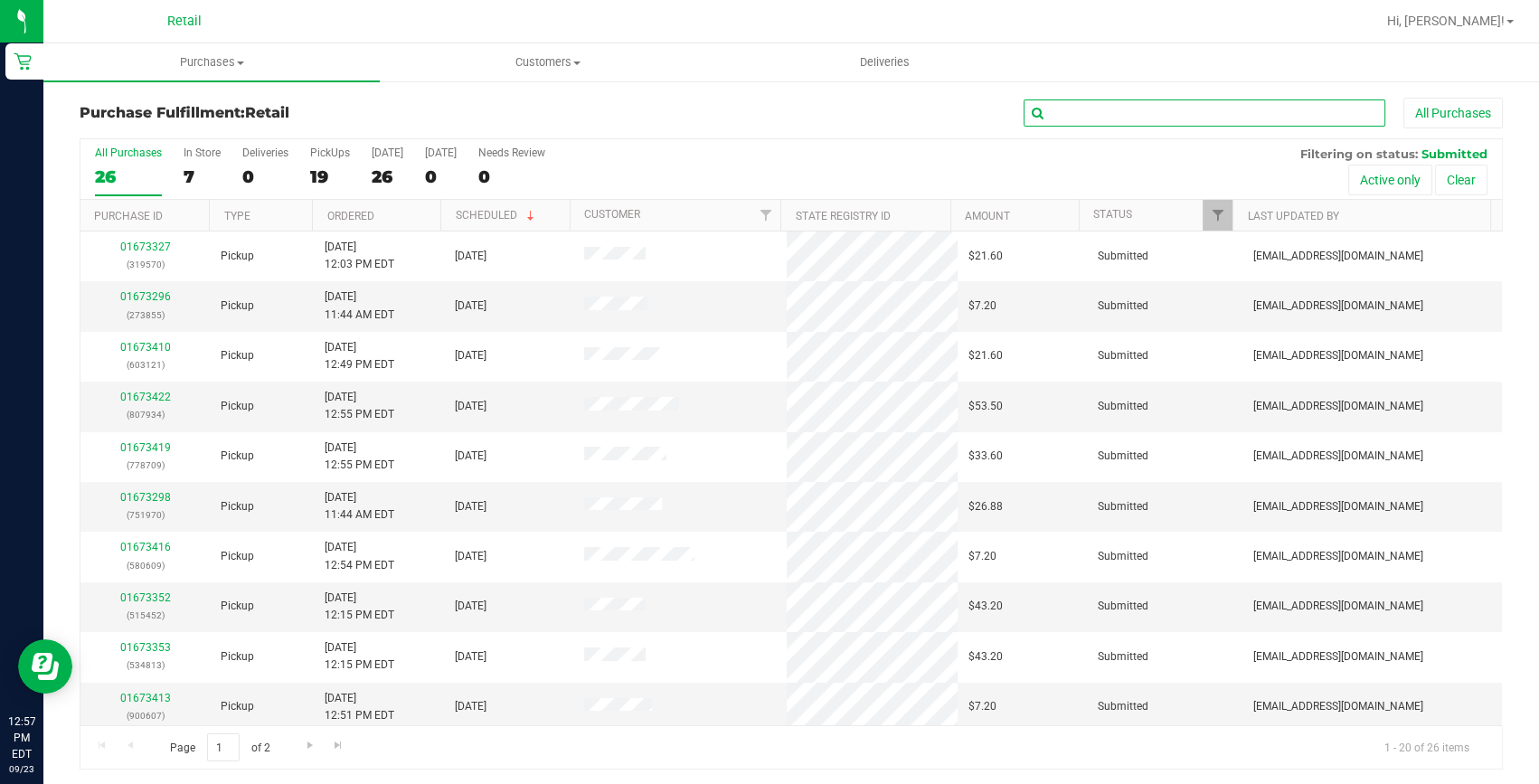
click at [1112, 100] on input "text" at bounding box center [1205, 112] width 362 height 27
type input "407196"
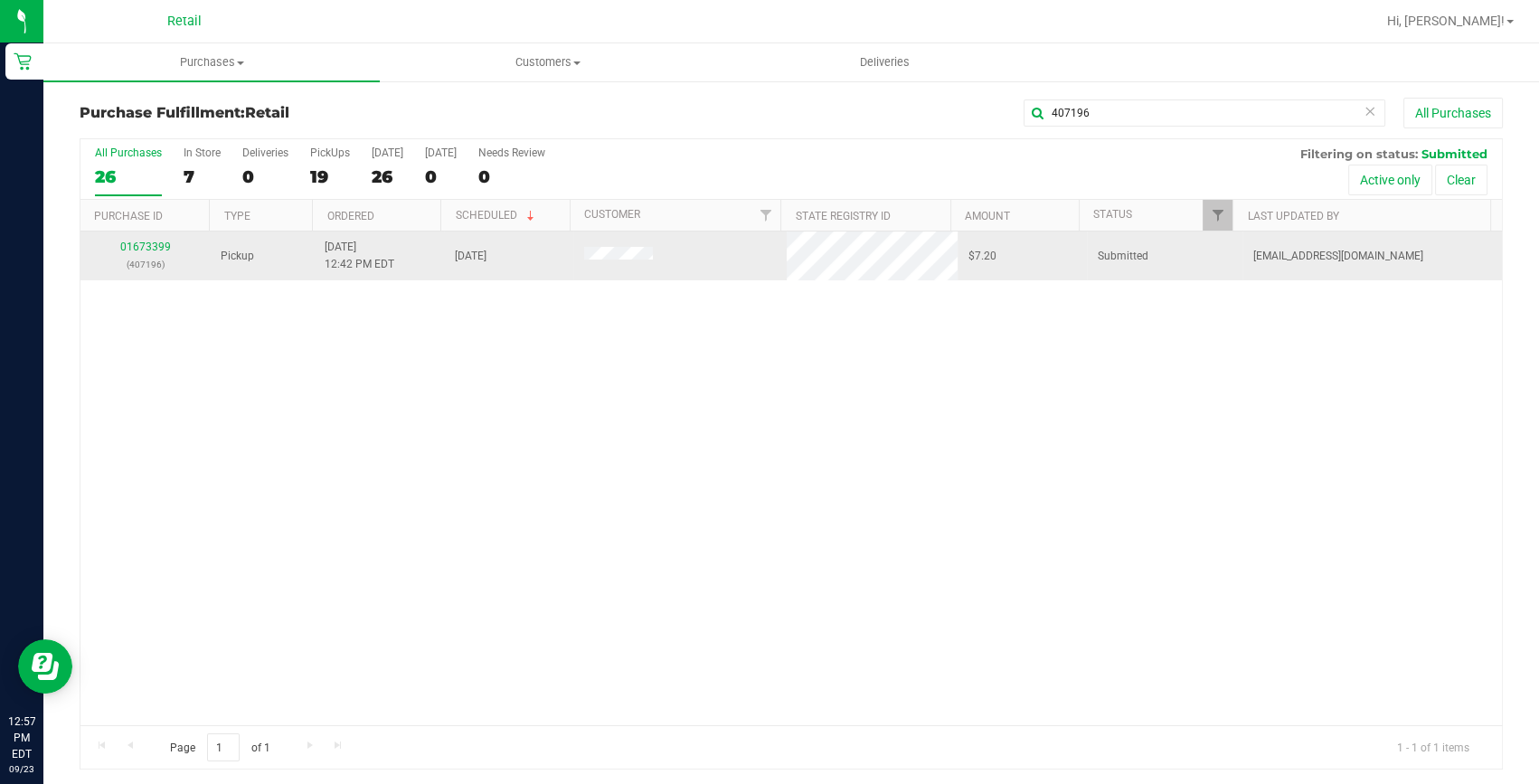
click at [143, 239] on div "01673399 (407196)" at bounding box center [144, 256] width 108 height 35
click at [136, 250] on link "01673399" at bounding box center [145, 247] width 51 height 13
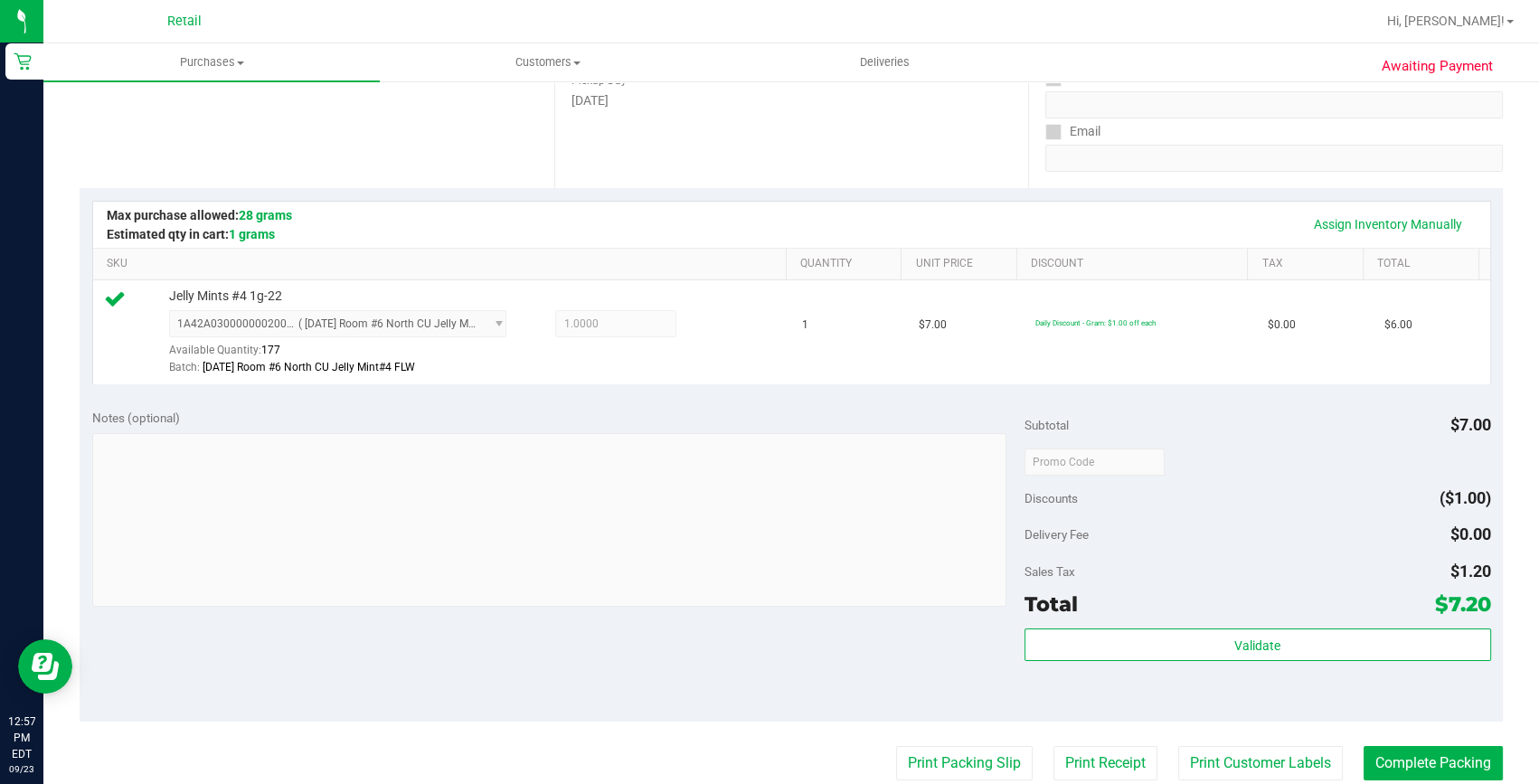
scroll to position [328, 0]
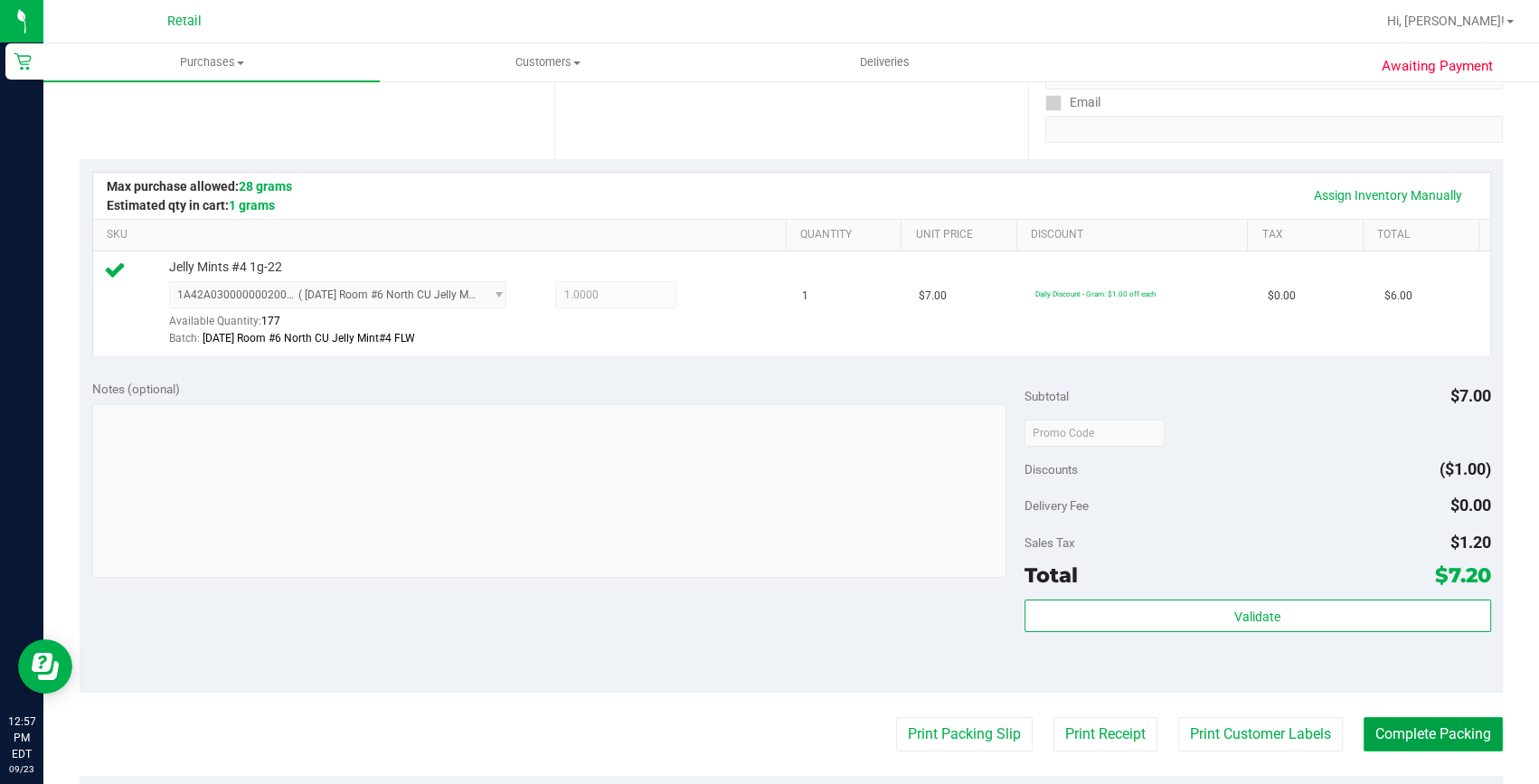
click at [1464, 723] on button "Complete Packing" at bounding box center [1433, 733] width 140 height 35
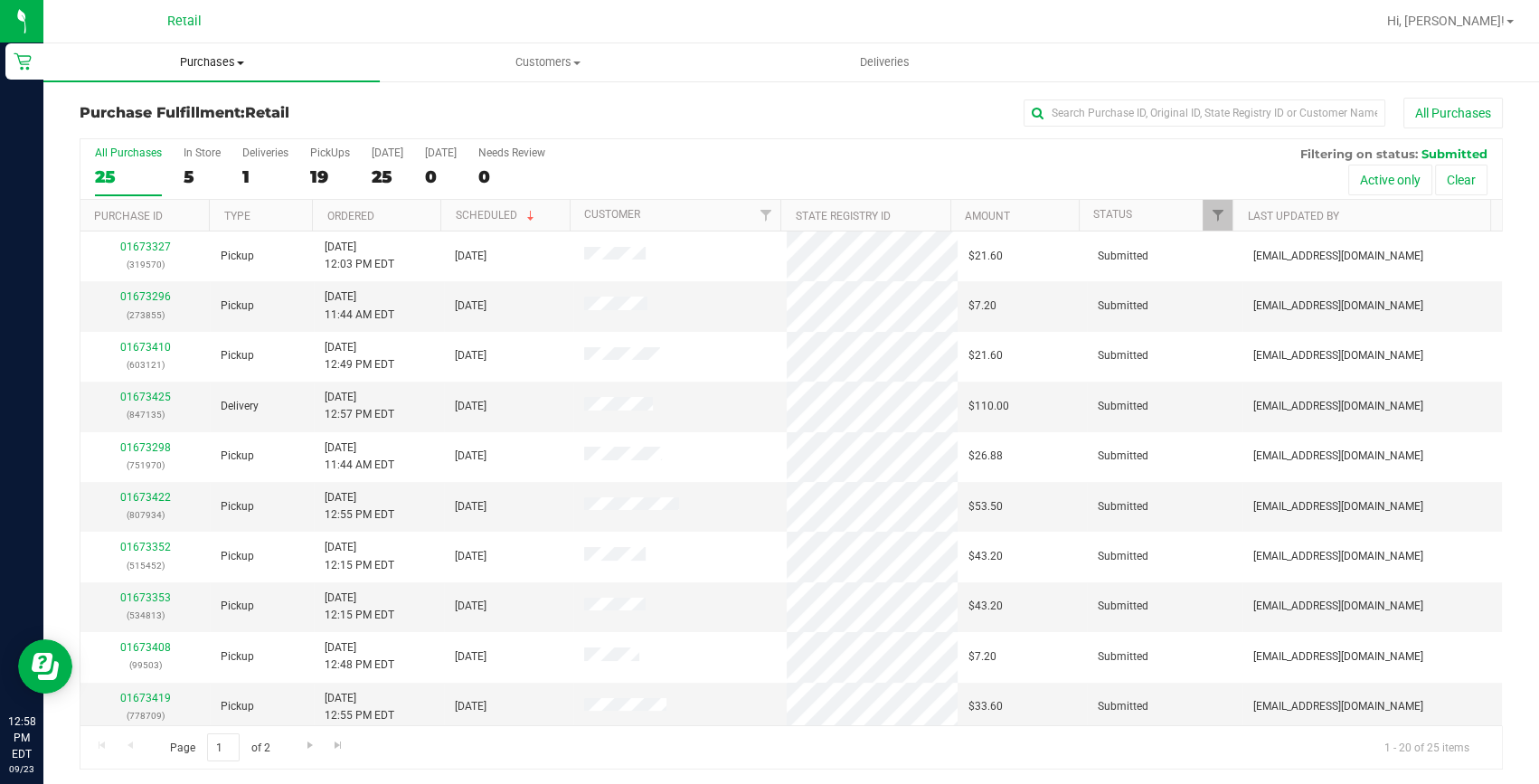
click at [191, 74] on uib-tab-heading "Purchases Summary of purchases Fulfillment All purchases" at bounding box center [211, 62] width 336 height 38
click at [199, 126] on li "Fulfillment" at bounding box center [211, 130] width 336 height 22
click at [323, 187] on label "PickUps 19" at bounding box center [330, 170] width 39 height 50
click at [0, 0] on input "PickUps 19" at bounding box center [0, 0] width 0 height 0
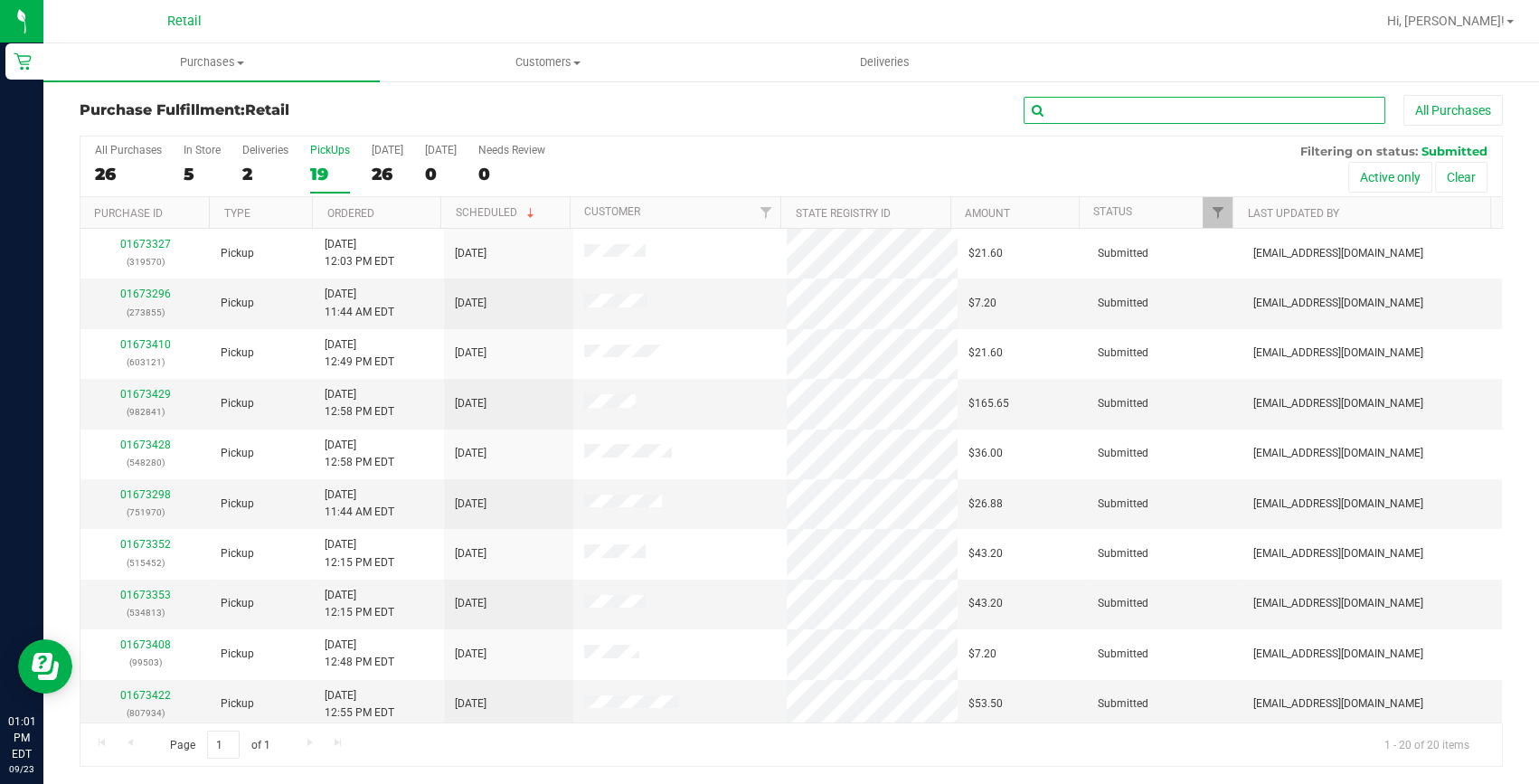
click at [1295, 98] on input "text" at bounding box center [1205, 110] width 362 height 27
type input "751970"
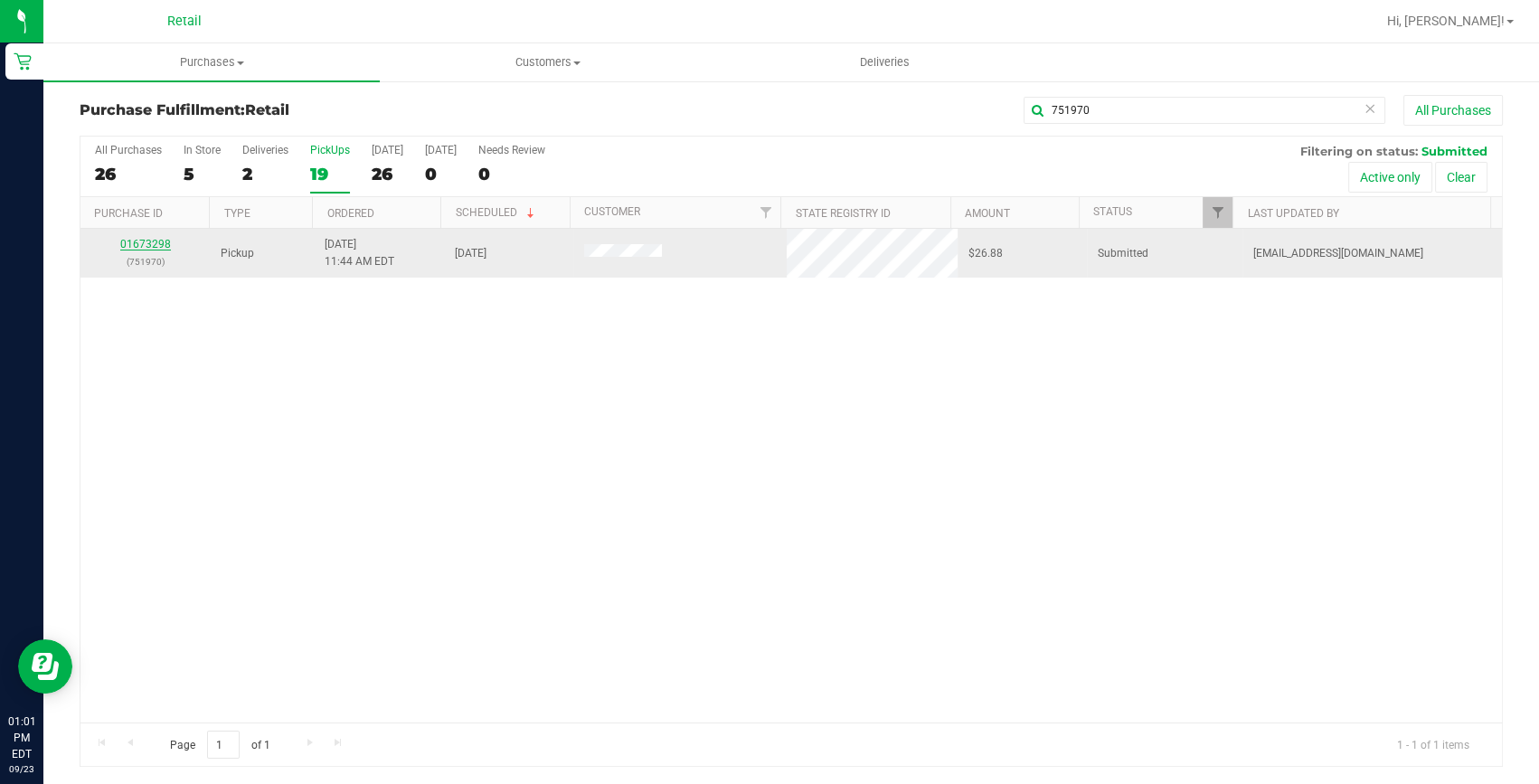
click at [136, 242] on link "01673298" at bounding box center [145, 244] width 51 height 13
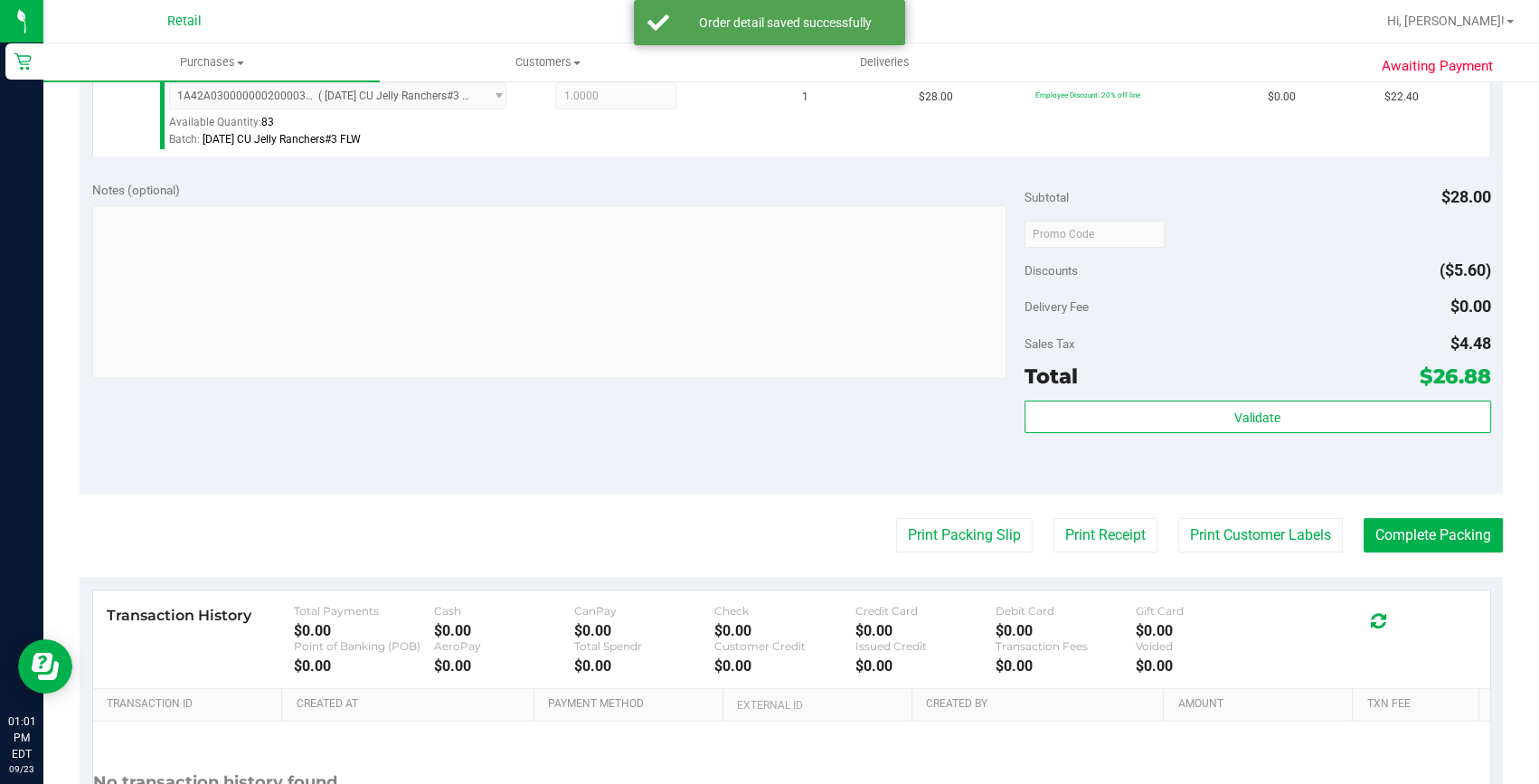
scroll to position [579, 0]
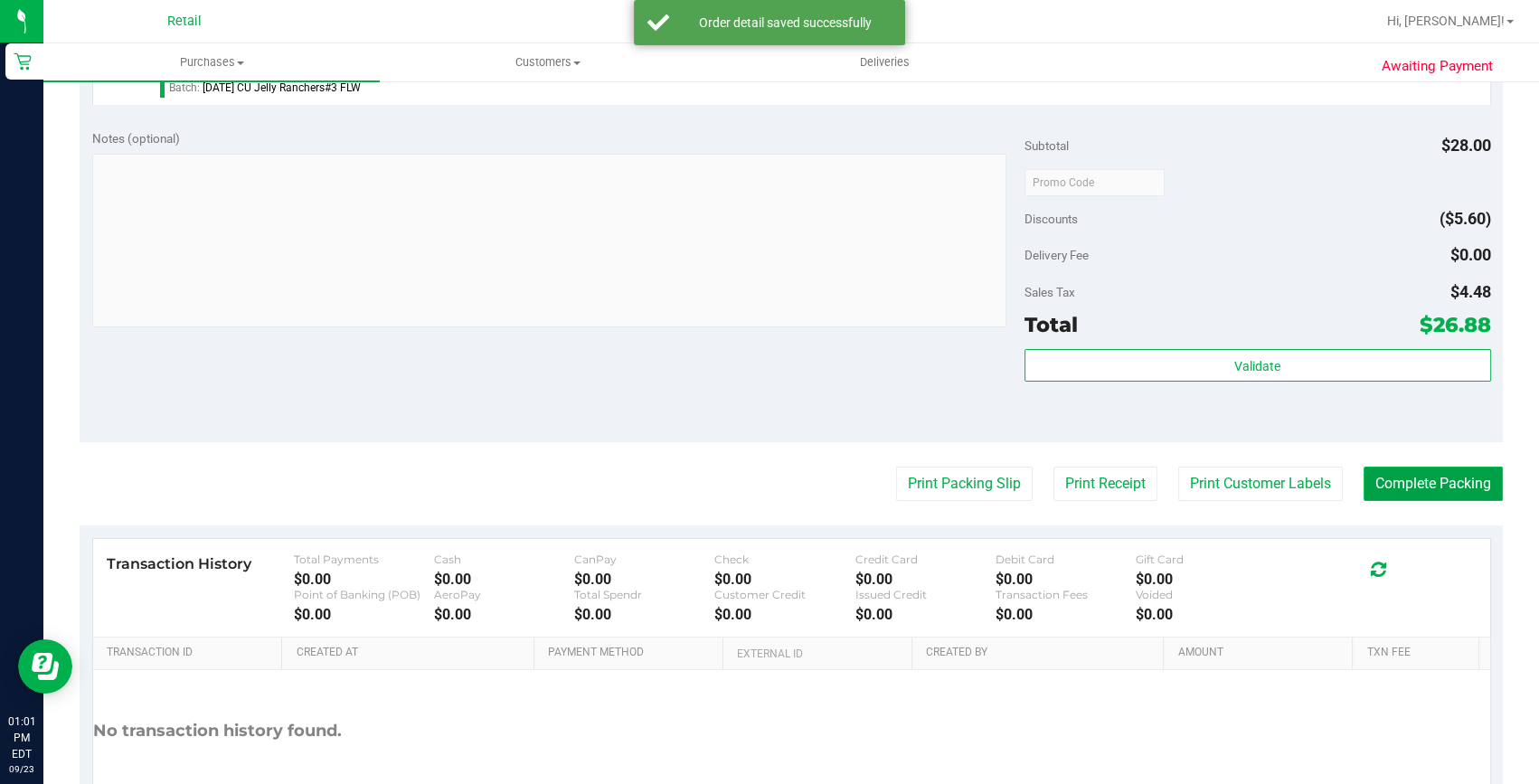
click at [1443, 485] on button "Complete Packing" at bounding box center [1433, 483] width 140 height 35
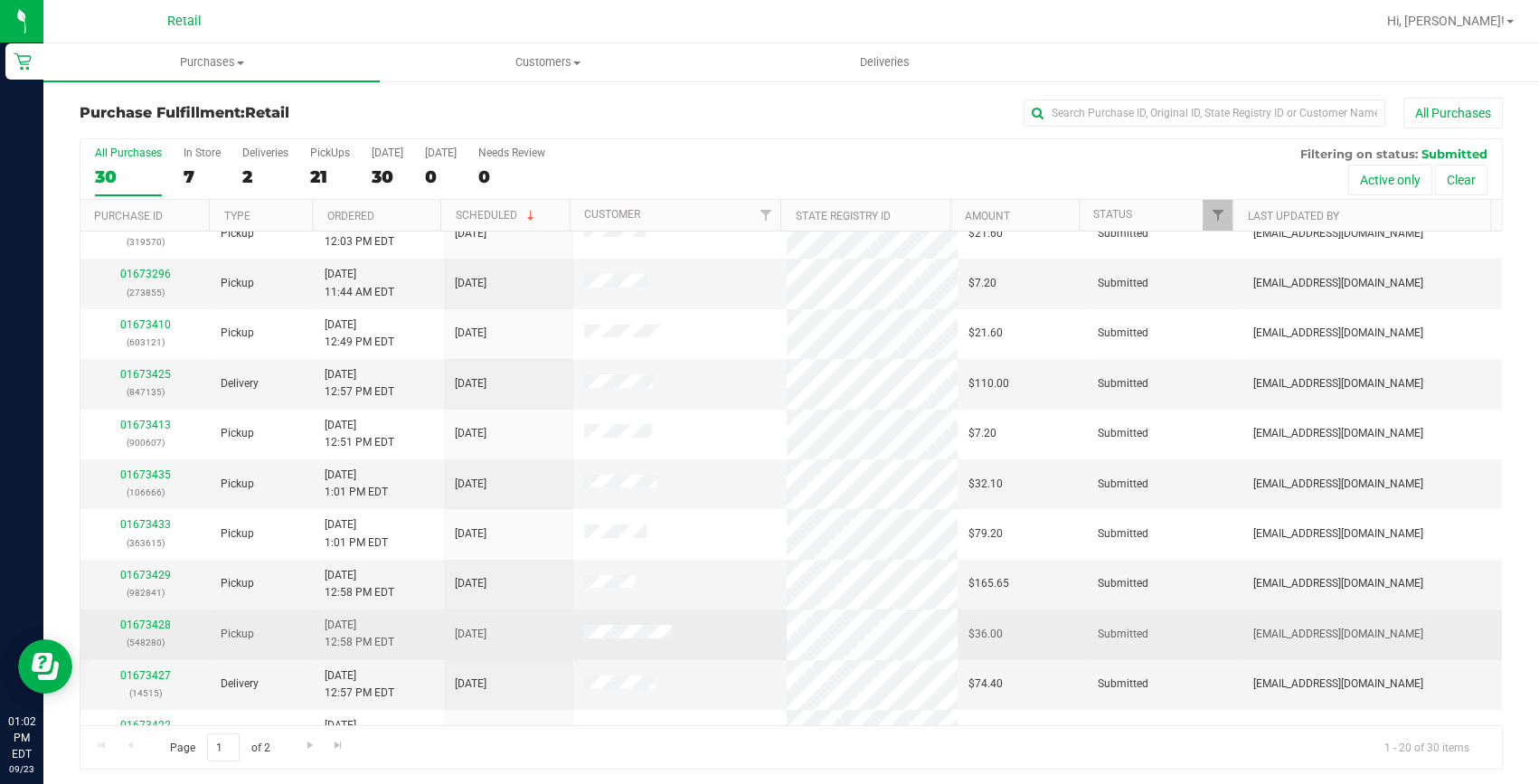
scroll to position [81, 0]
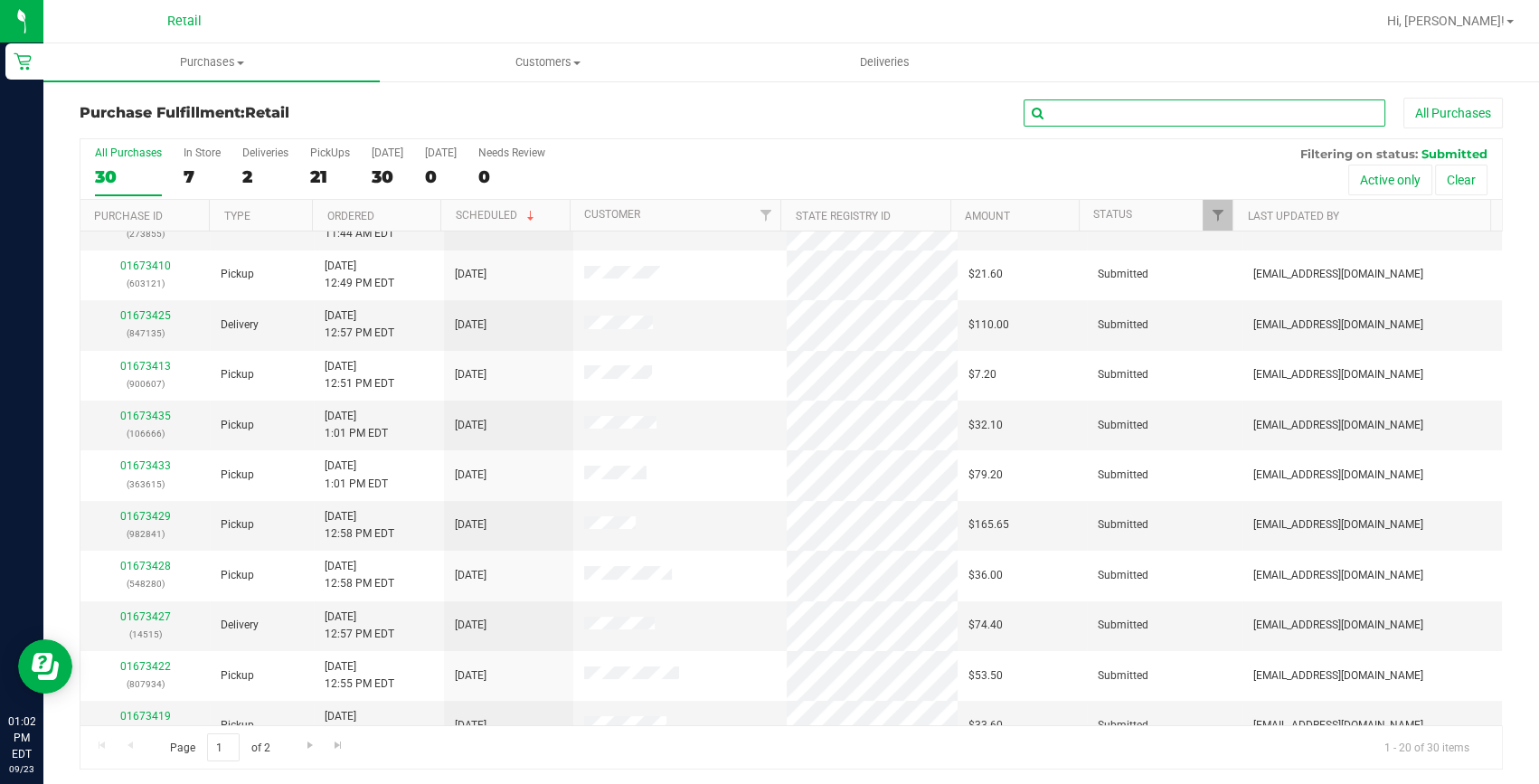
click at [1166, 117] on input "text" at bounding box center [1205, 112] width 362 height 27
type input "231470"
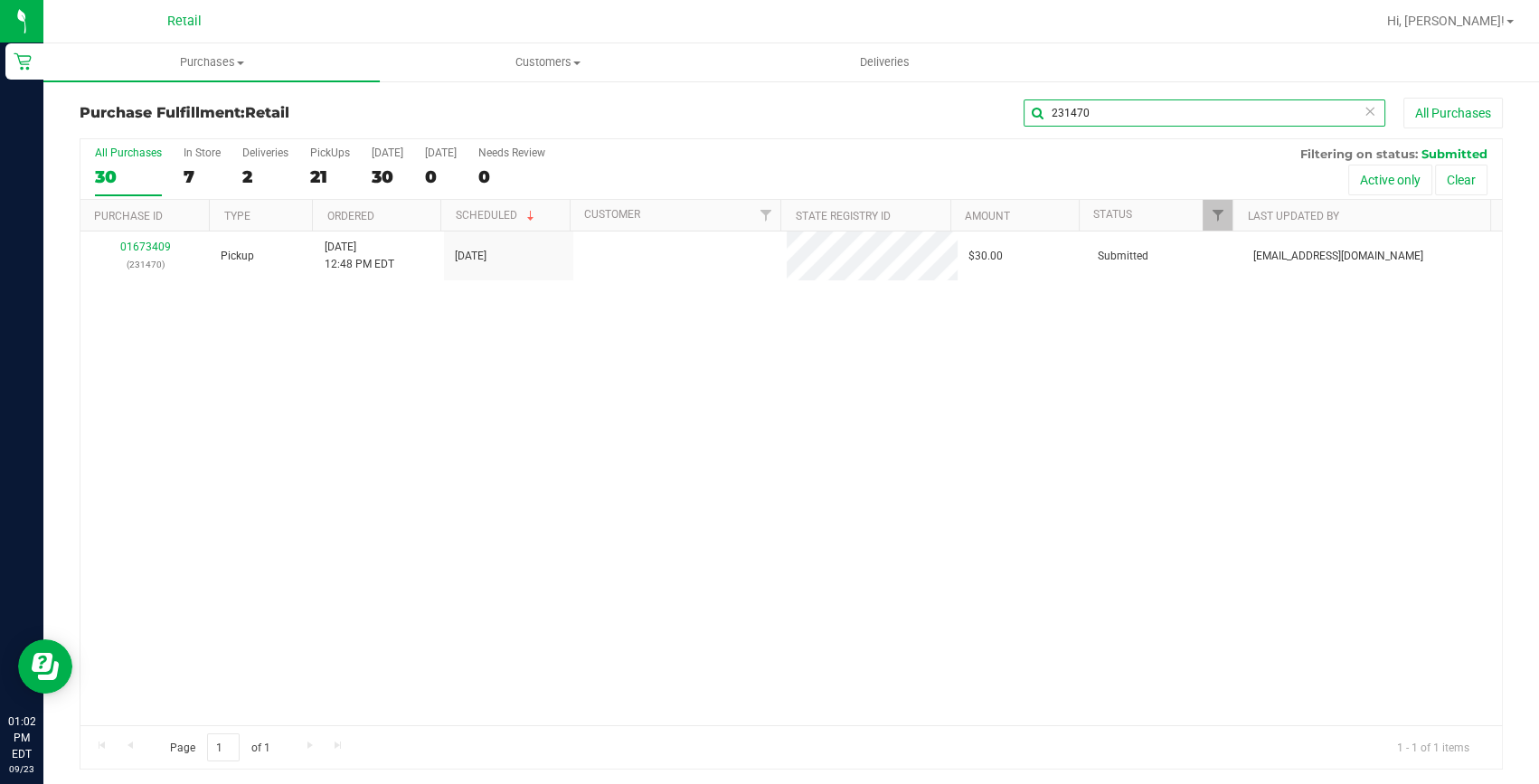
scroll to position [0, 0]
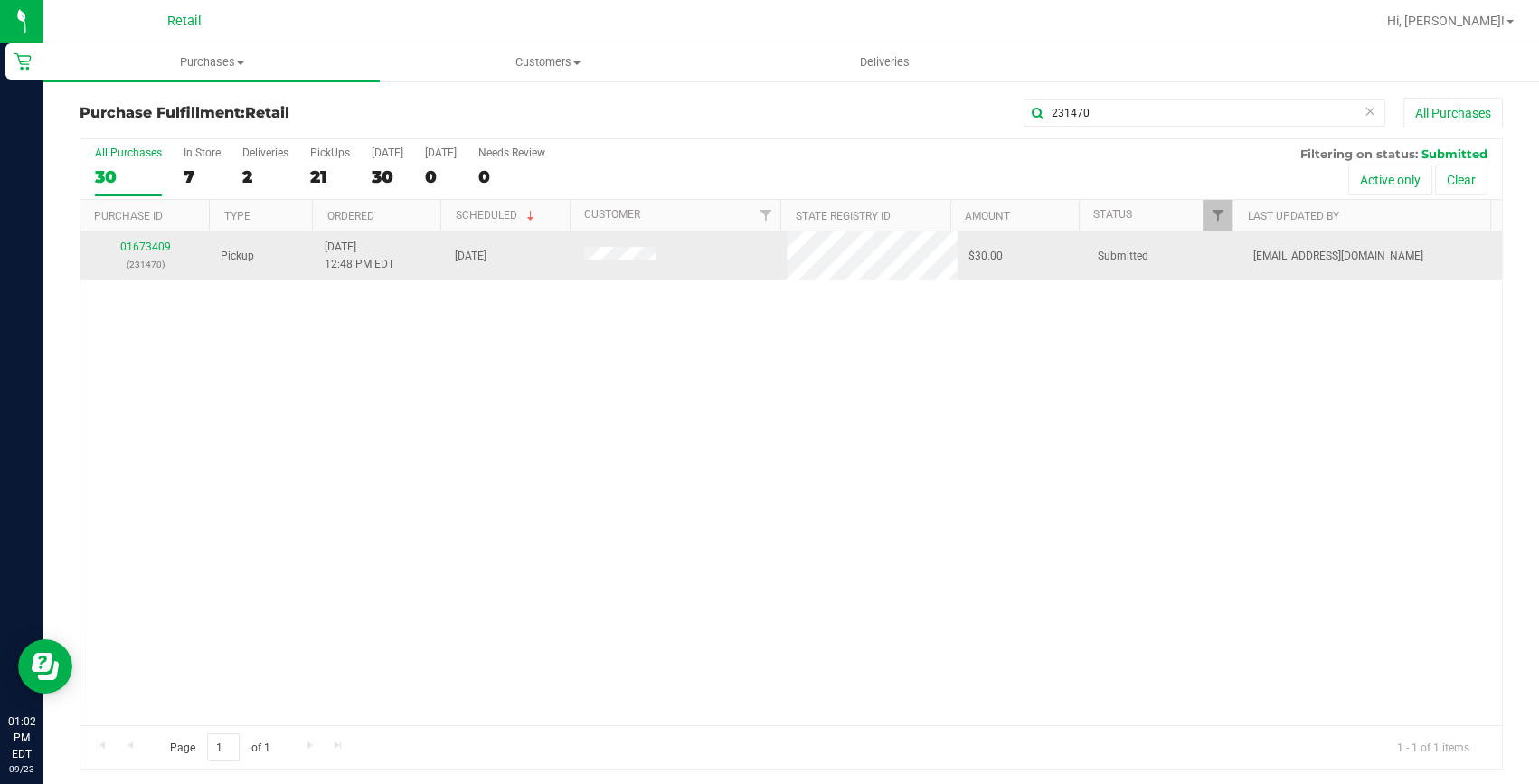
click at [127, 239] on div "01673409 (231470)" at bounding box center [144, 256] width 108 height 35
click at [135, 250] on link "01673409" at bounding box center [145, 247] width 51 height 13
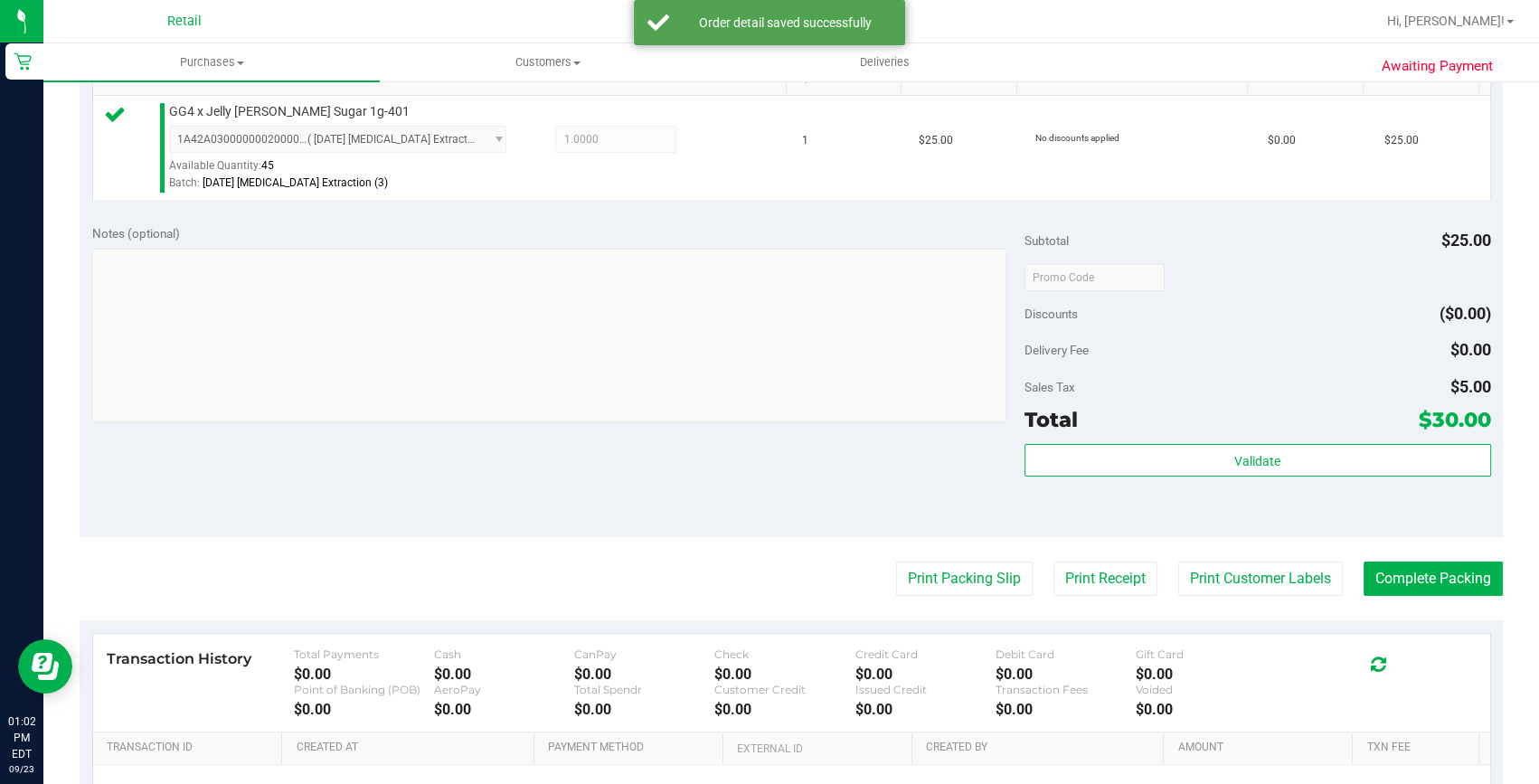
scroll to position [493, 0]
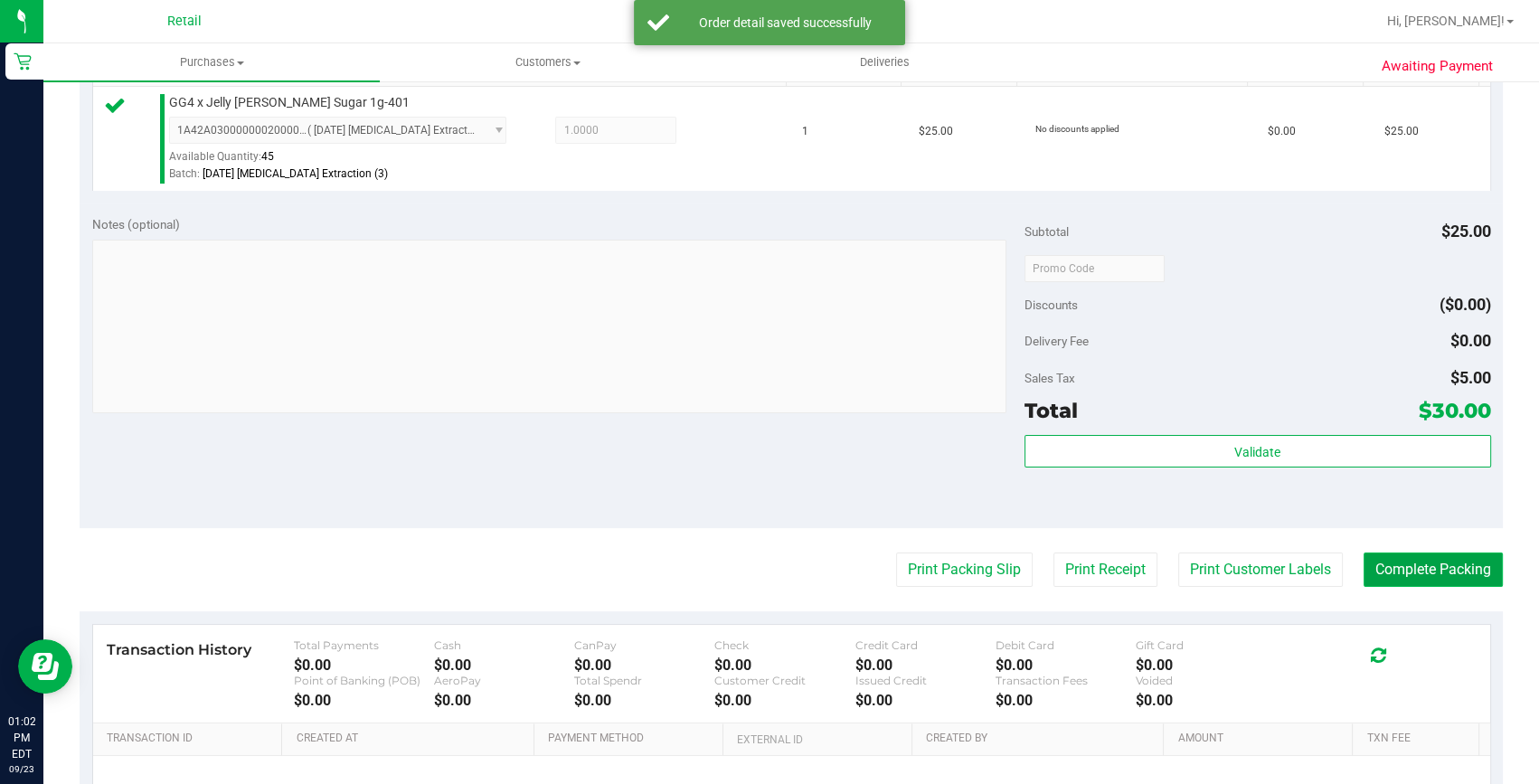
click at [1395, 563] on button "Complete Packing" at bounding box center [1433, 570] width 140 height 35
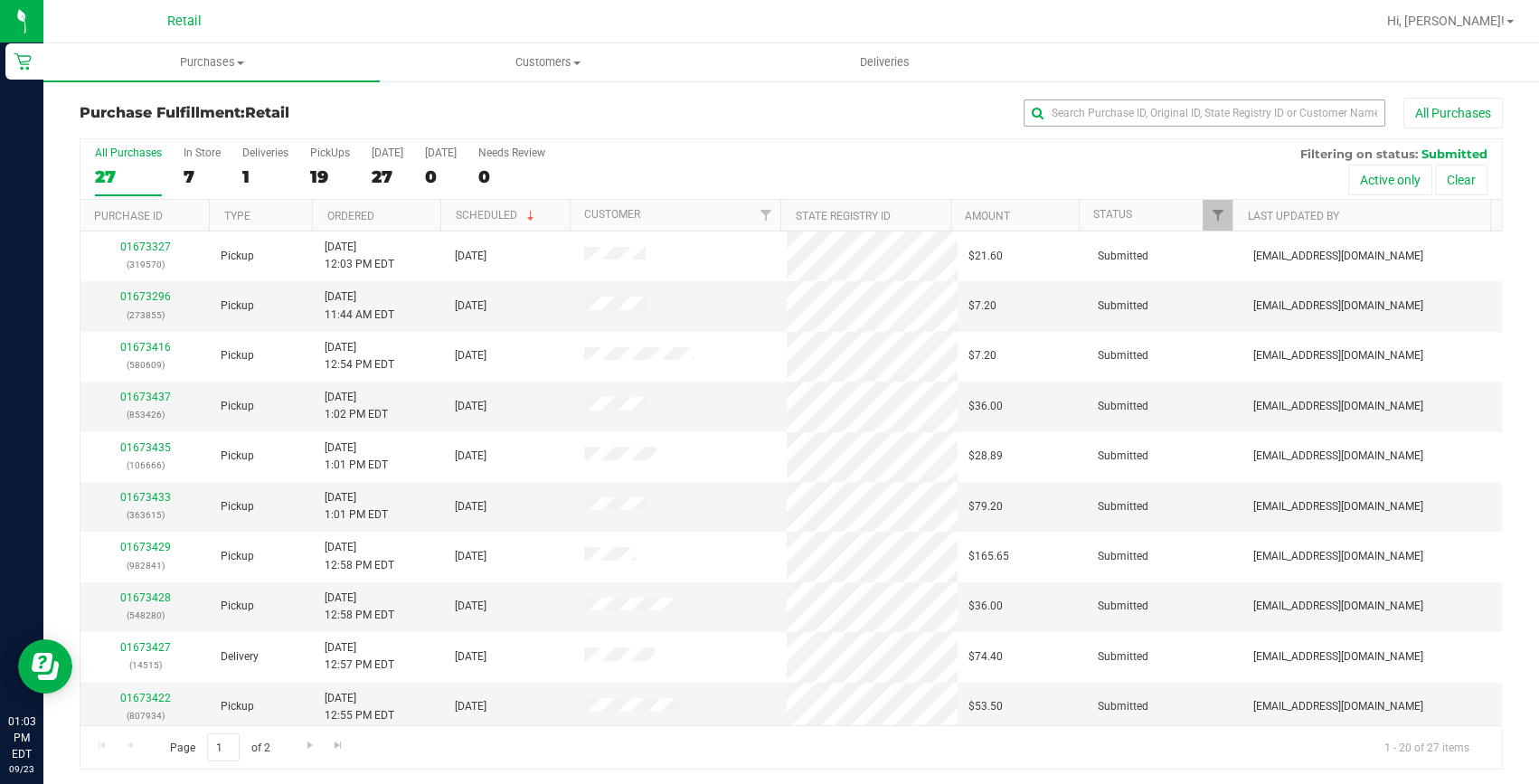
drag, startPoint x: 1166, startPoint y: 144, endPoint x: 1169, endPoint y: 117, distance: 27.2
click at [1166, 144] on div "All Purchases 27 In Store 7 Deliveries 1 PickUps 19 [DATE] 27 [DATE] 0 Needs Re…" at bounding box center [791, 146] width 1421 height 14
click at [1169, 117] on input "text" at bounding box center [1205, 112] width 362 height 27
type input "900607"
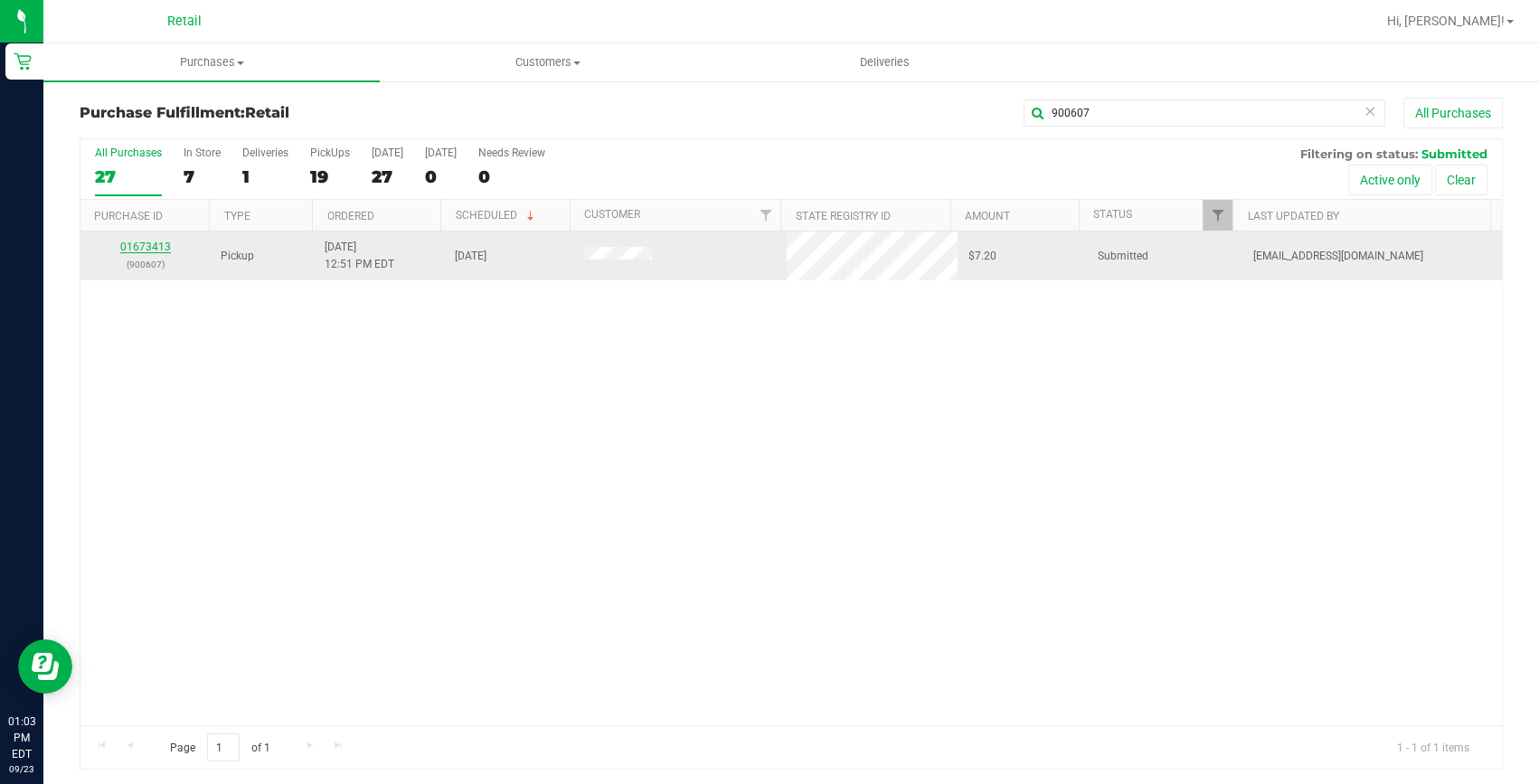
click at [142, 250] on link "01673413" at bounding box center [145, 247] width 51 height 13
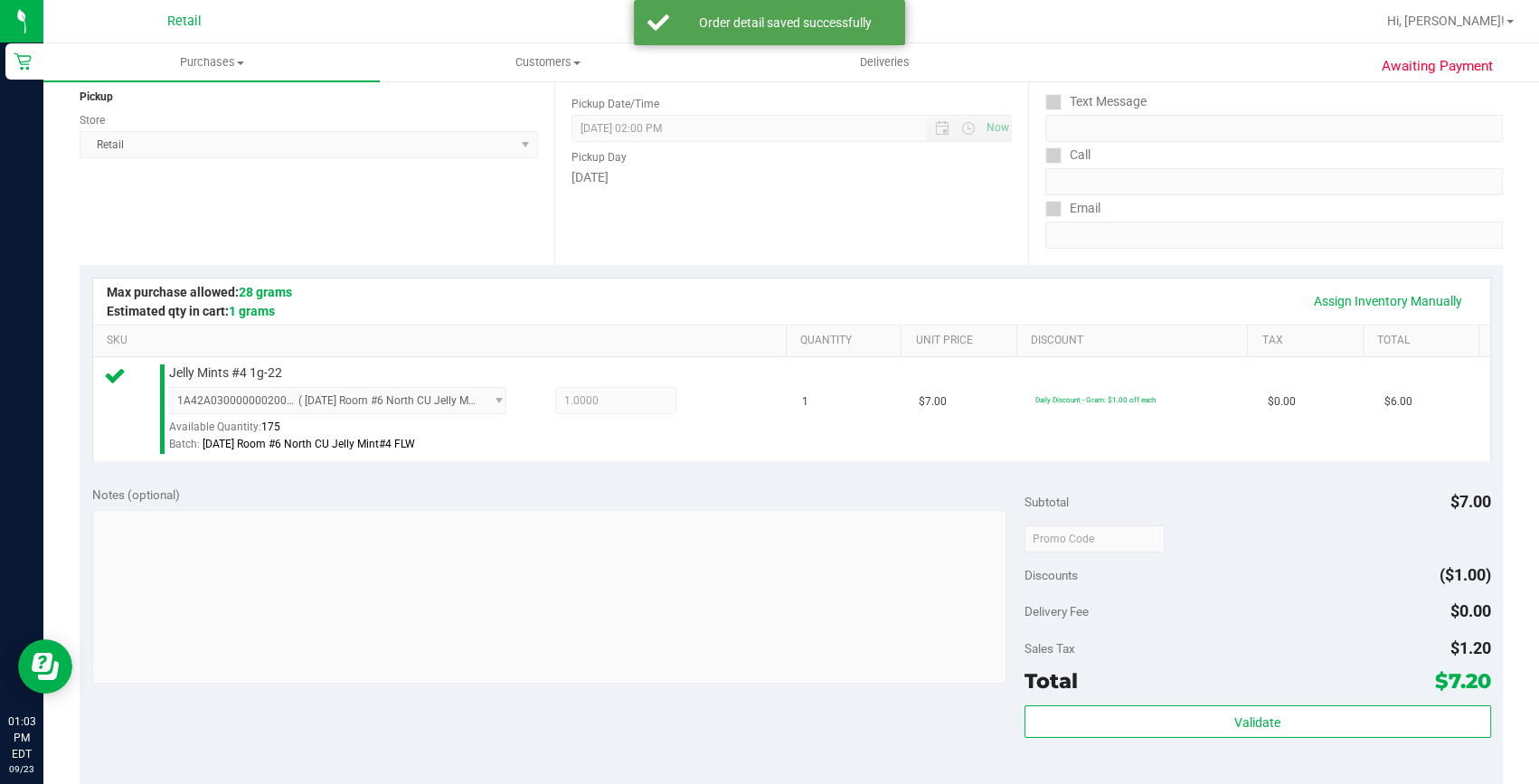
scroll to position [410, 0]
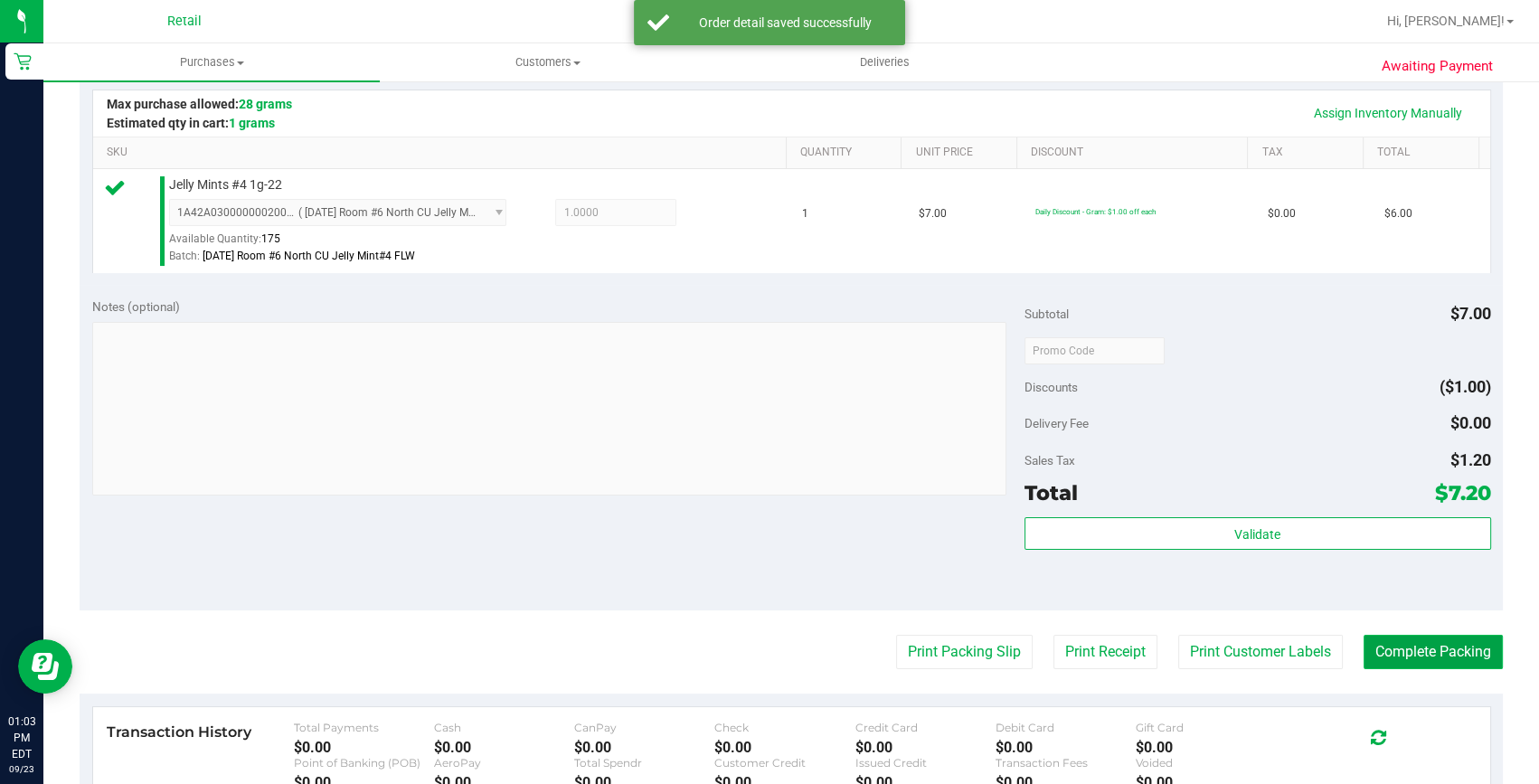
click at [1435, 657] on button "Complete Packing" at bounding box center [1433, 652] width 140 height 35
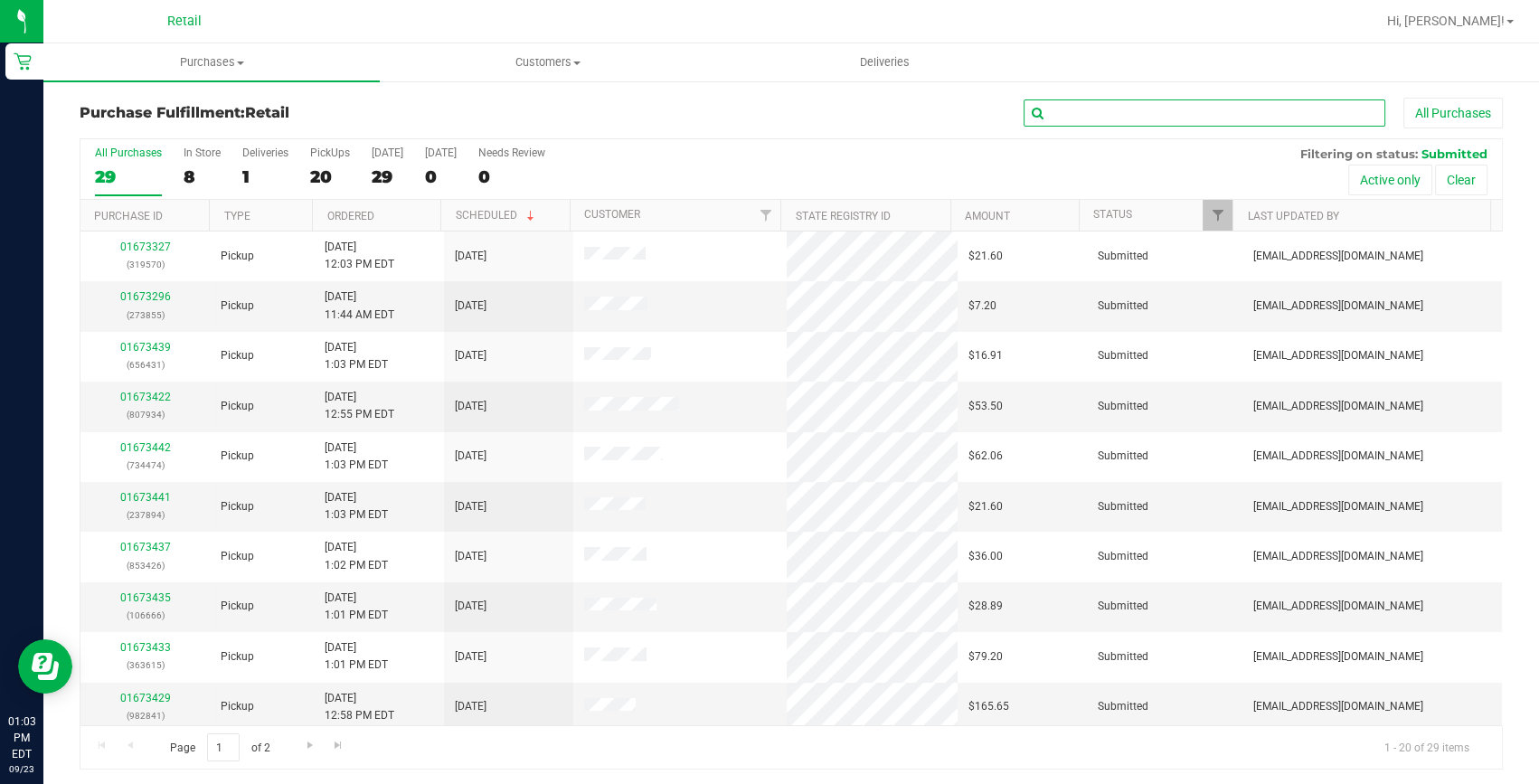
click at [1147, 100] on input "text" at bounding box center [1205, 112] width 362 height 27
type input "807934"
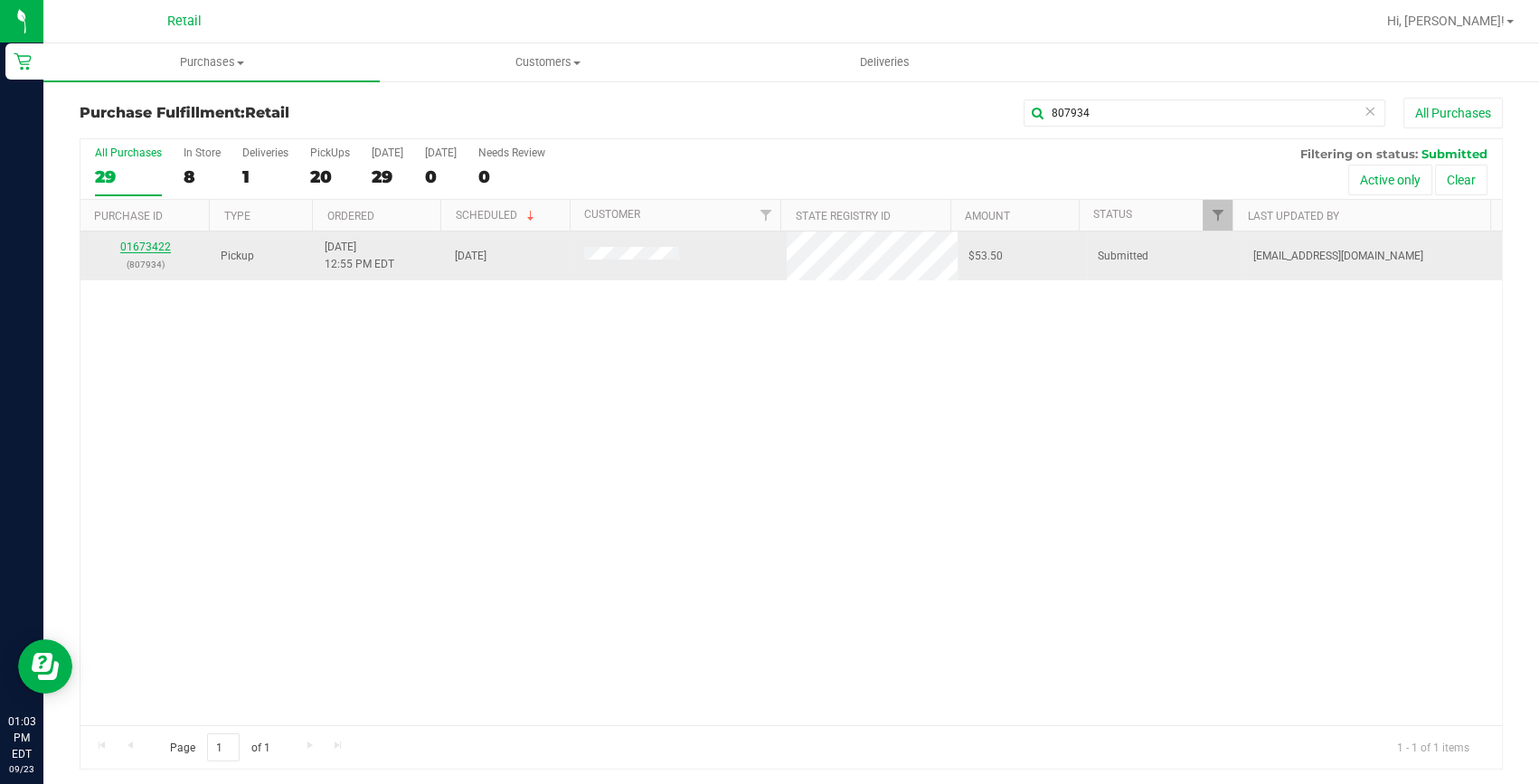
click at [163, 241] on link "01673422" at bounding box center [145, 247] width 51 height 13
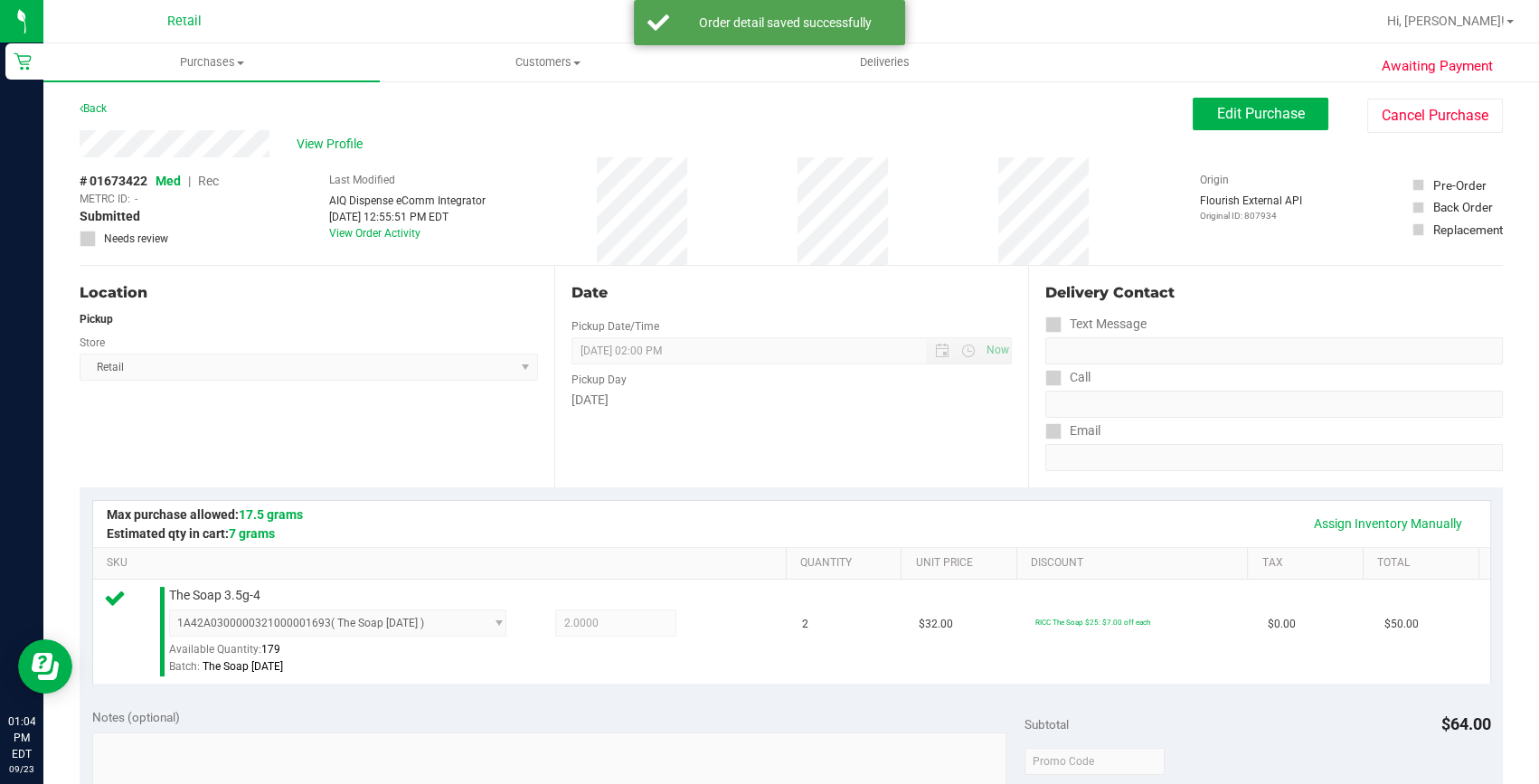
scroll to position [410, 0]
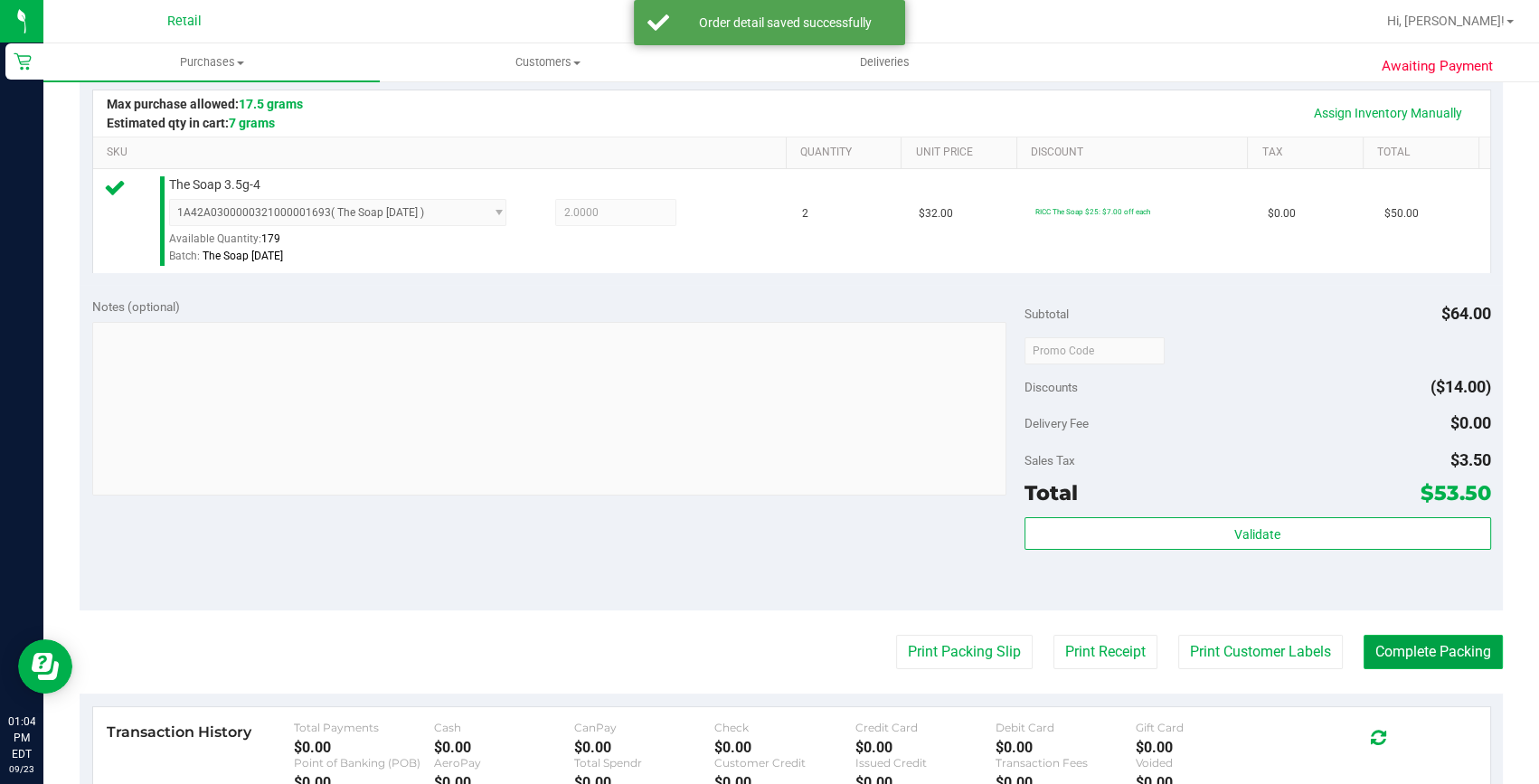
click at [1432, 649] on button "Complete Packing" at bounding box center [1433, 652] width 140 height 35
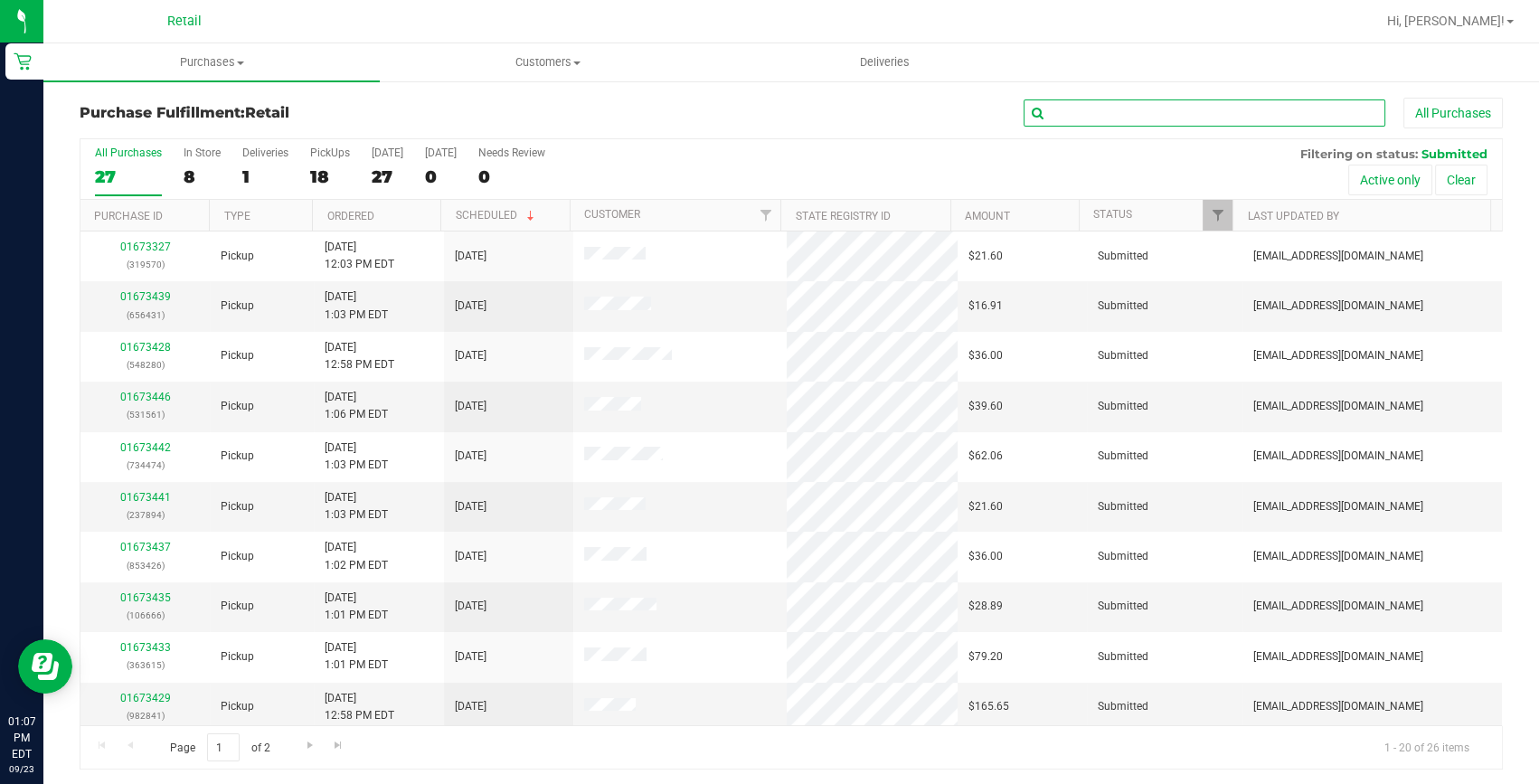
click at [1181, 115] on input "text" at bounding box center [1205, 112] width 362 height 27
type input "363615"
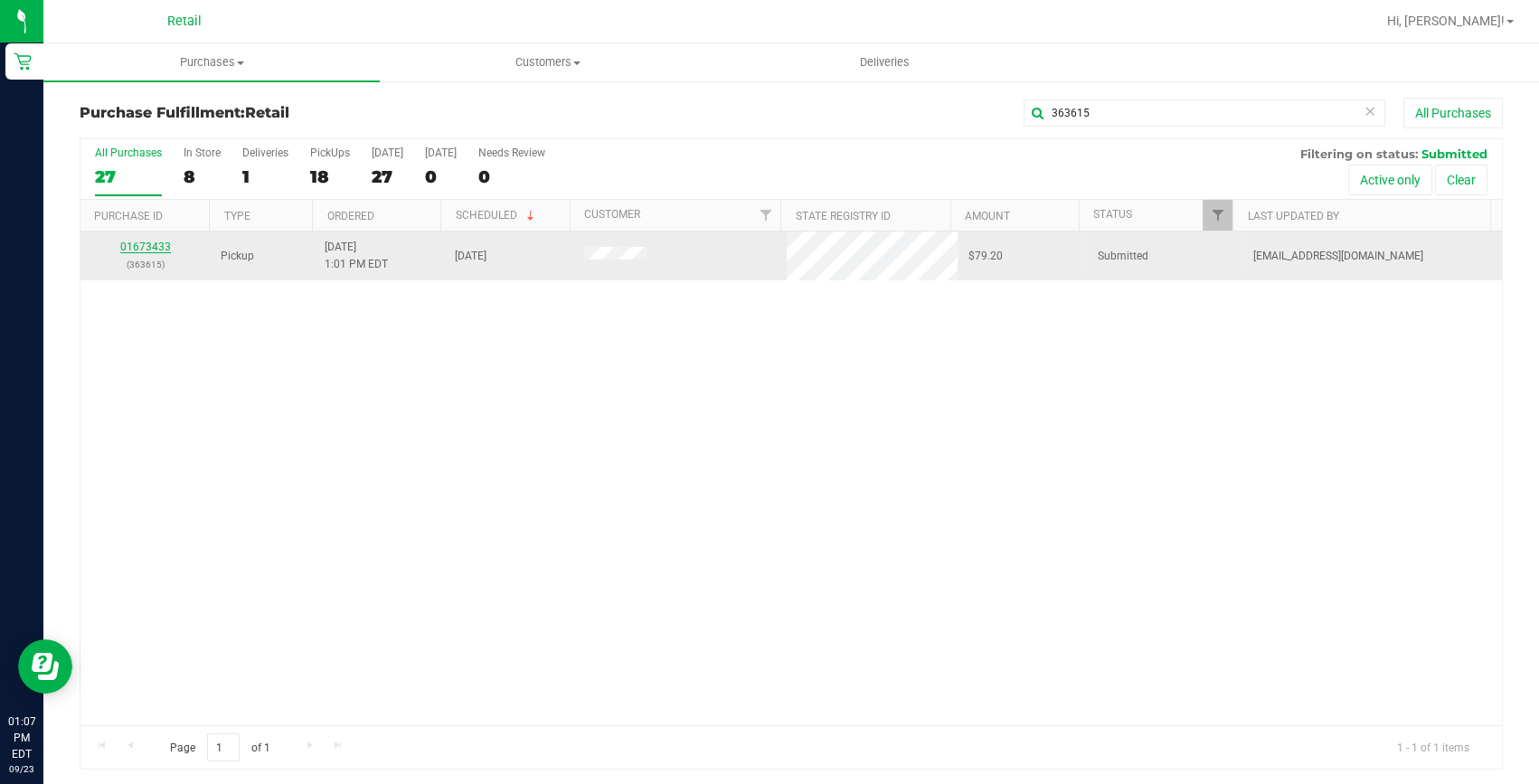
click at [160, 247] on link "01673433" at bounding box center [145, 247] width 51 height 13
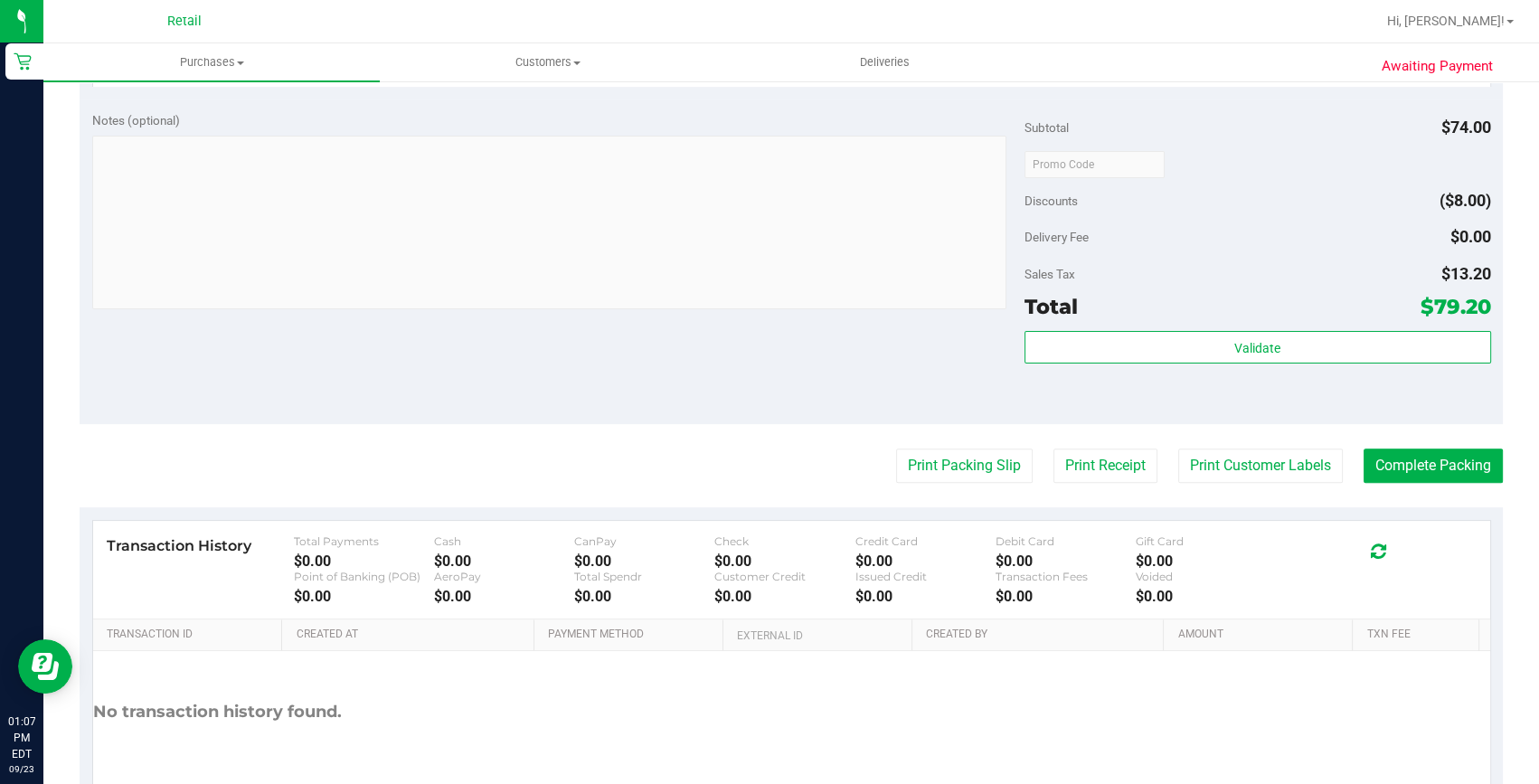
scroll to position [740, 0]
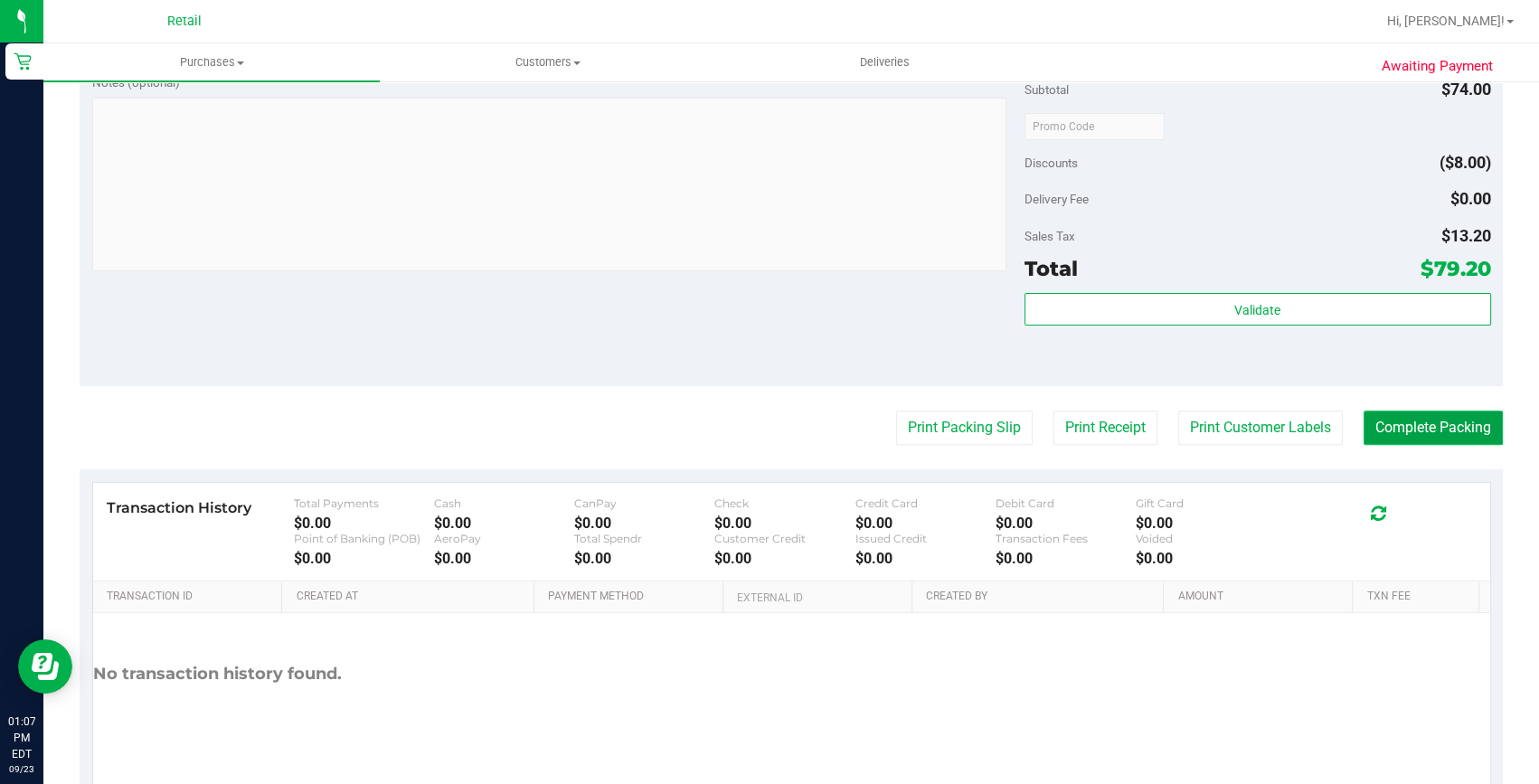
click at [1416, 429] on button "Complete Packing" at bounding box center [1433, 427] width 140 height 35
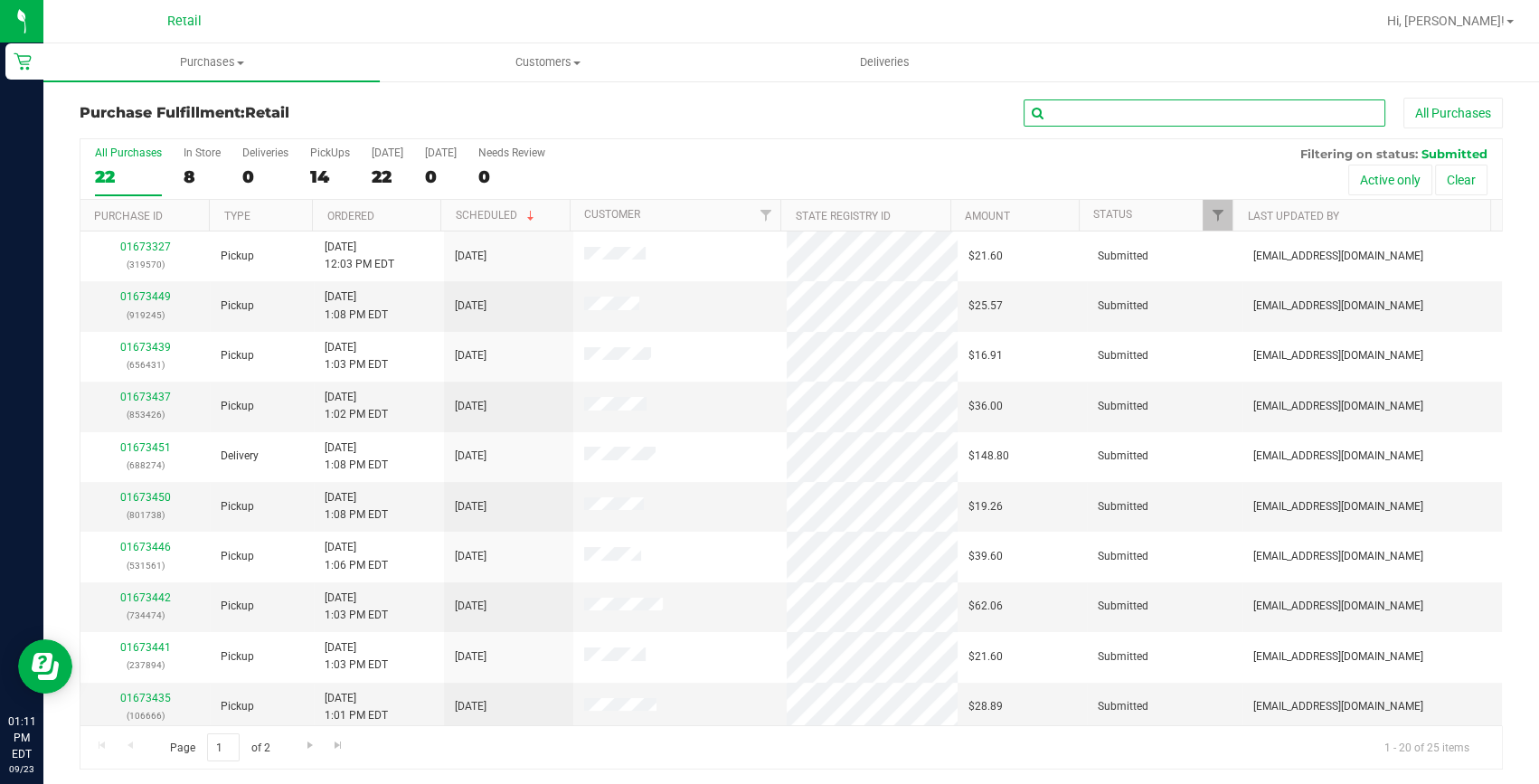
click at [1078, 122] on input "text" at bounding box center [1205, 112] width 362 height 27
click at [1148, 117] on input "text" at bounding box center [1205, 112] width 362 height 27
type input "734474"
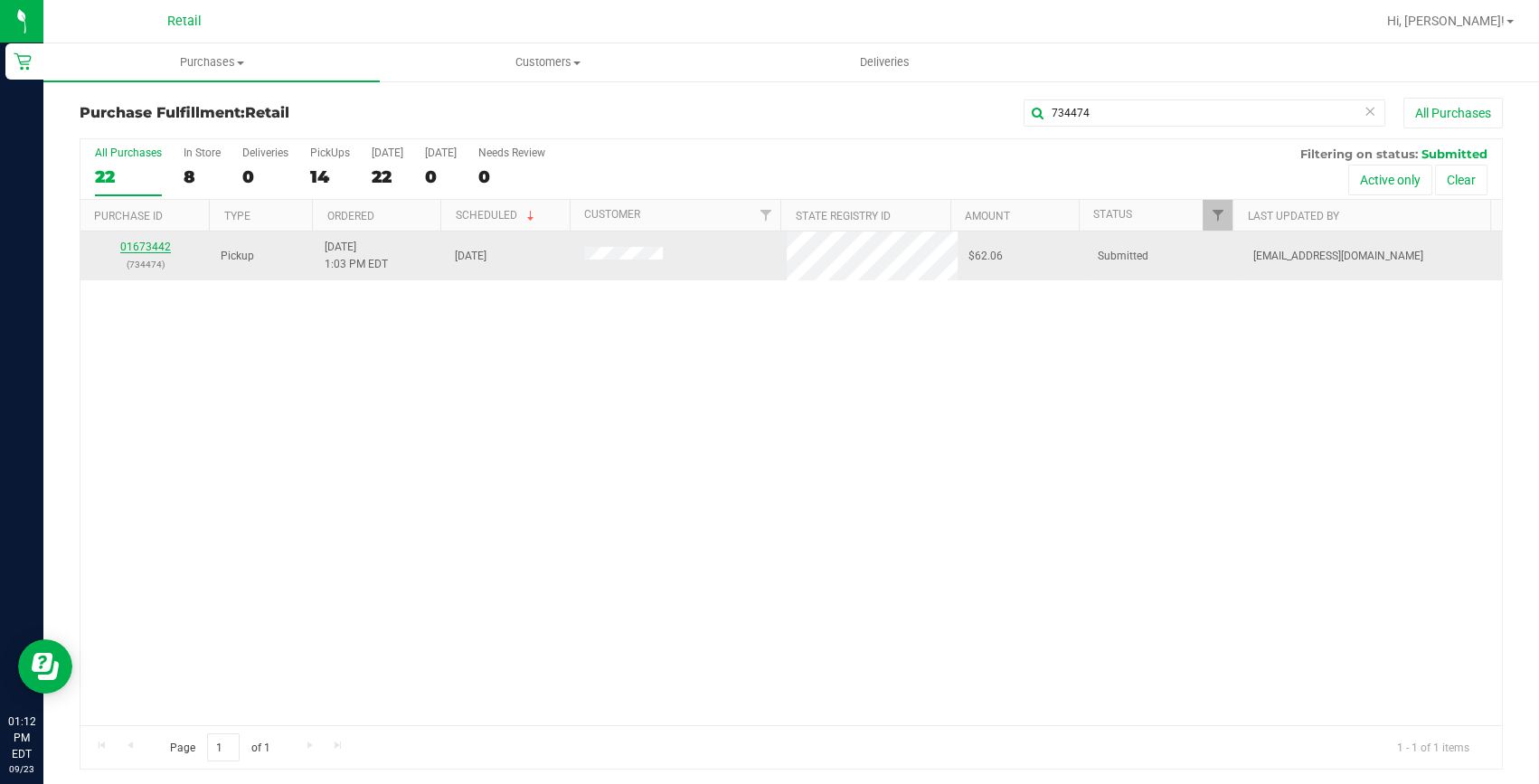
click at [146, 248] on link "01673442" at bounding box center [145, 247] width 51 height 13
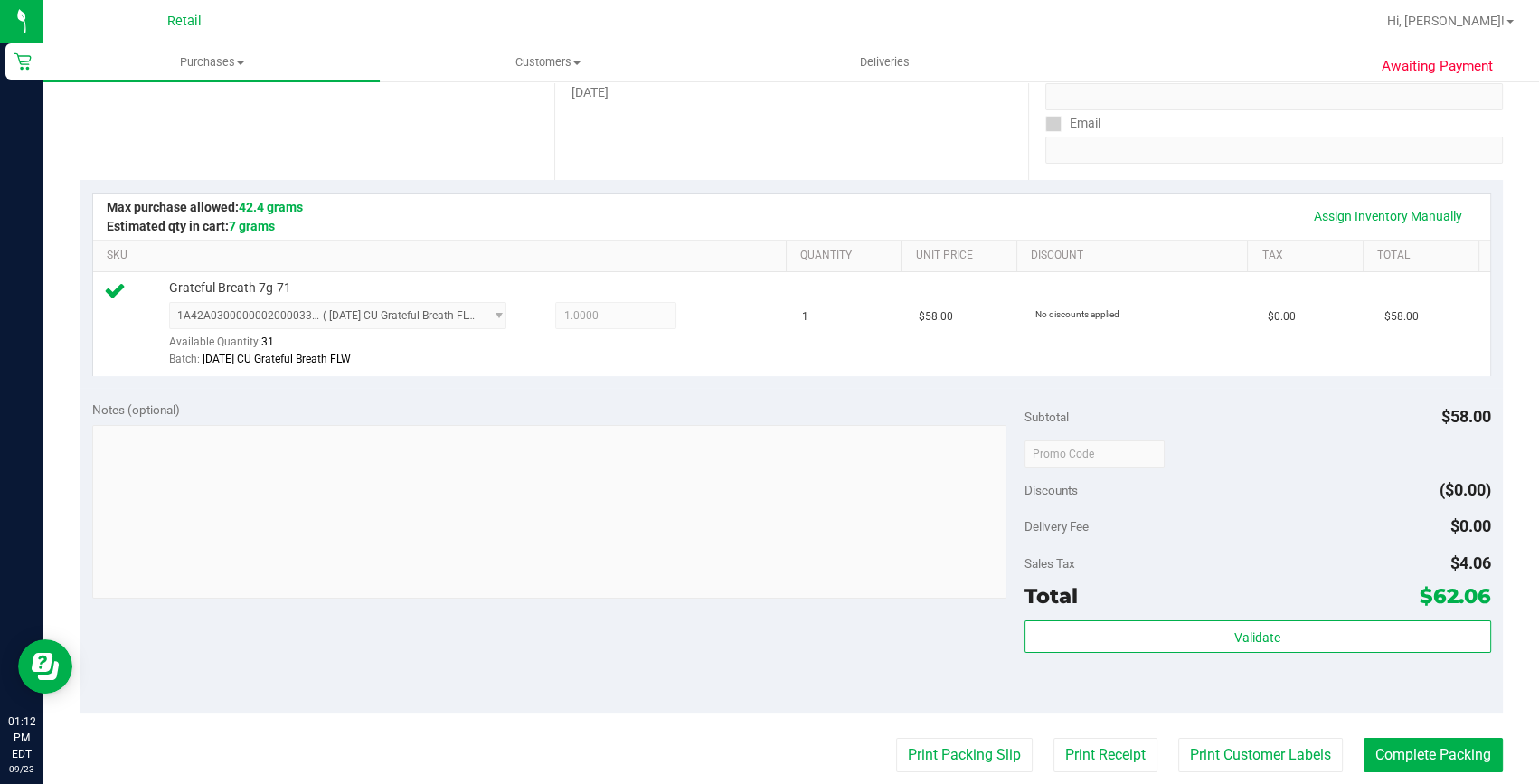
scroll to position [328, 0]
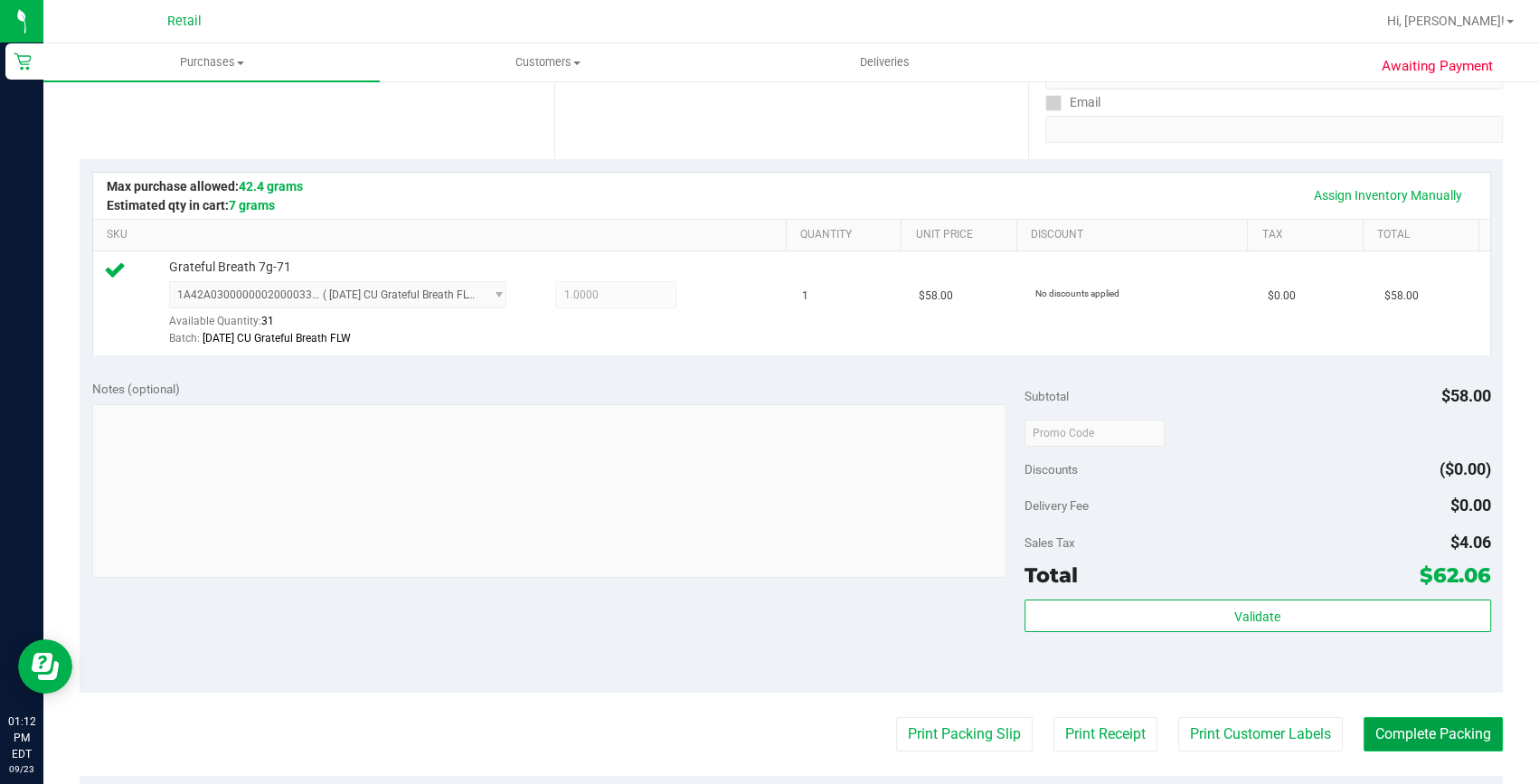
click at [1416, 729] on button "Complete Packing" at bounding box center [1433, 733] width 140 height 35
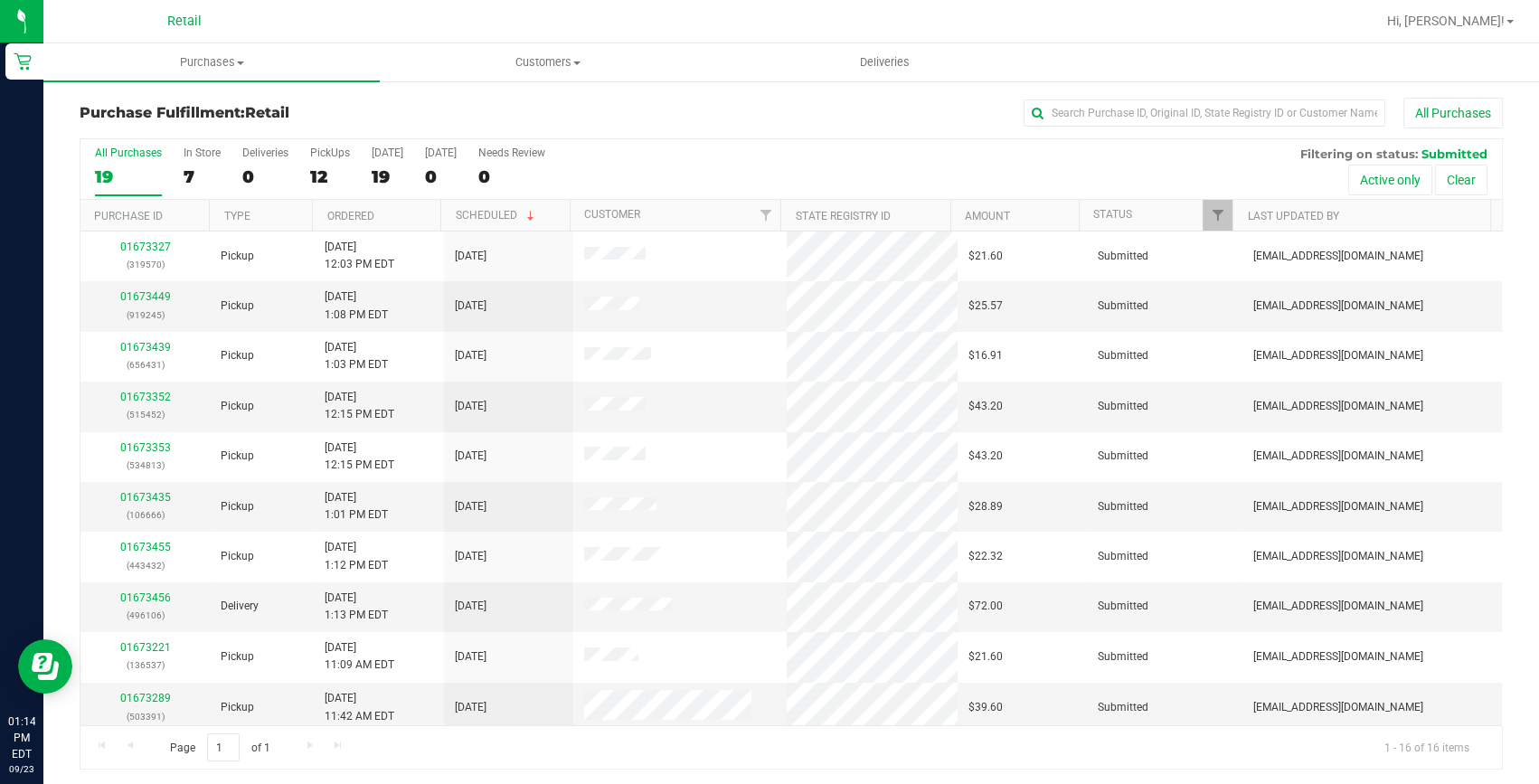
click at [1339, 196] on div "Active only Clear" at bounding box center [1394, 180] width 187 height 38
click at [1219, 120] on input "text" at bounding box center [1205, 112] width 362 height 27
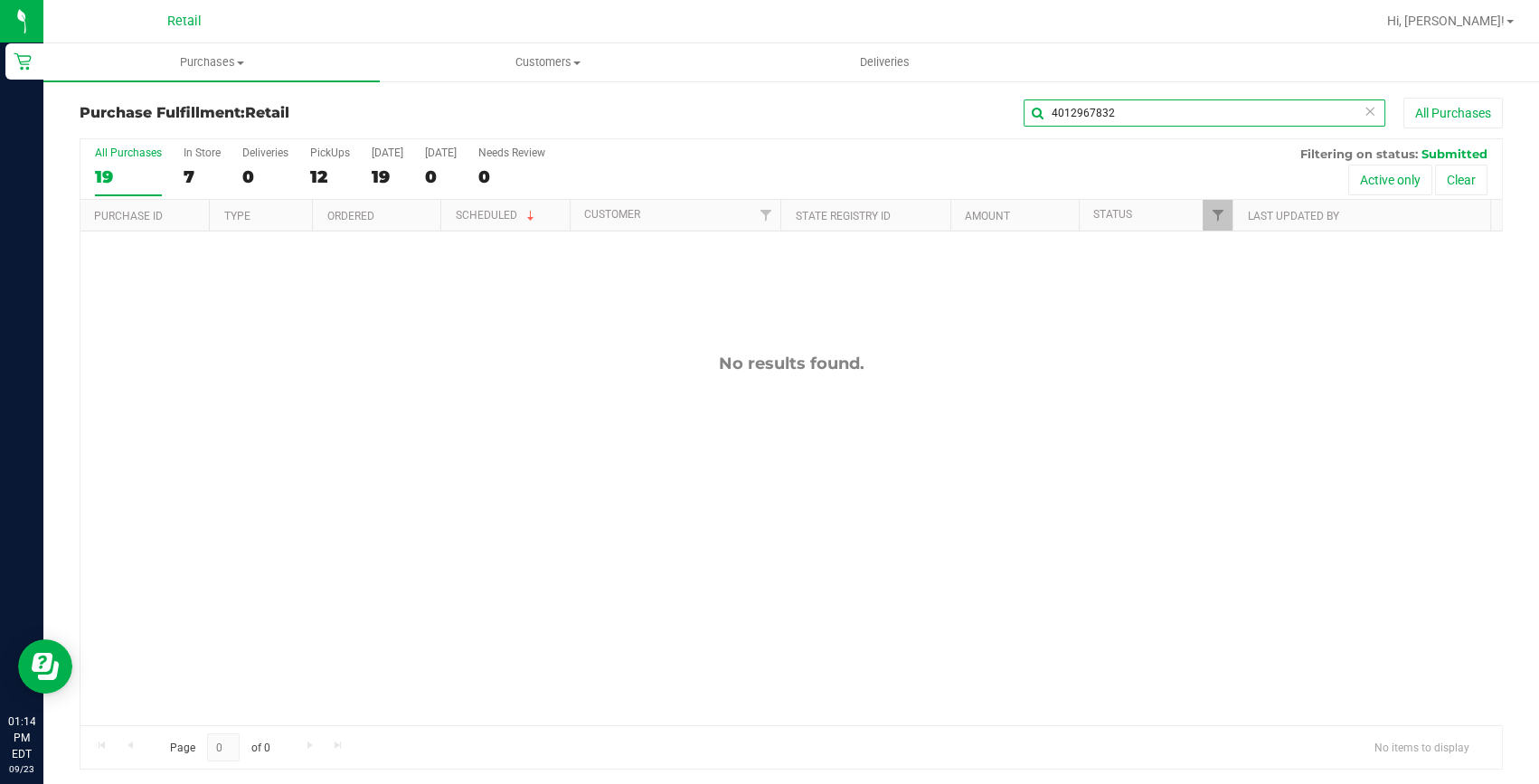
click at [1208, 117] on input "4012967832" at bounding box center [1205, 112] width 362 height 27
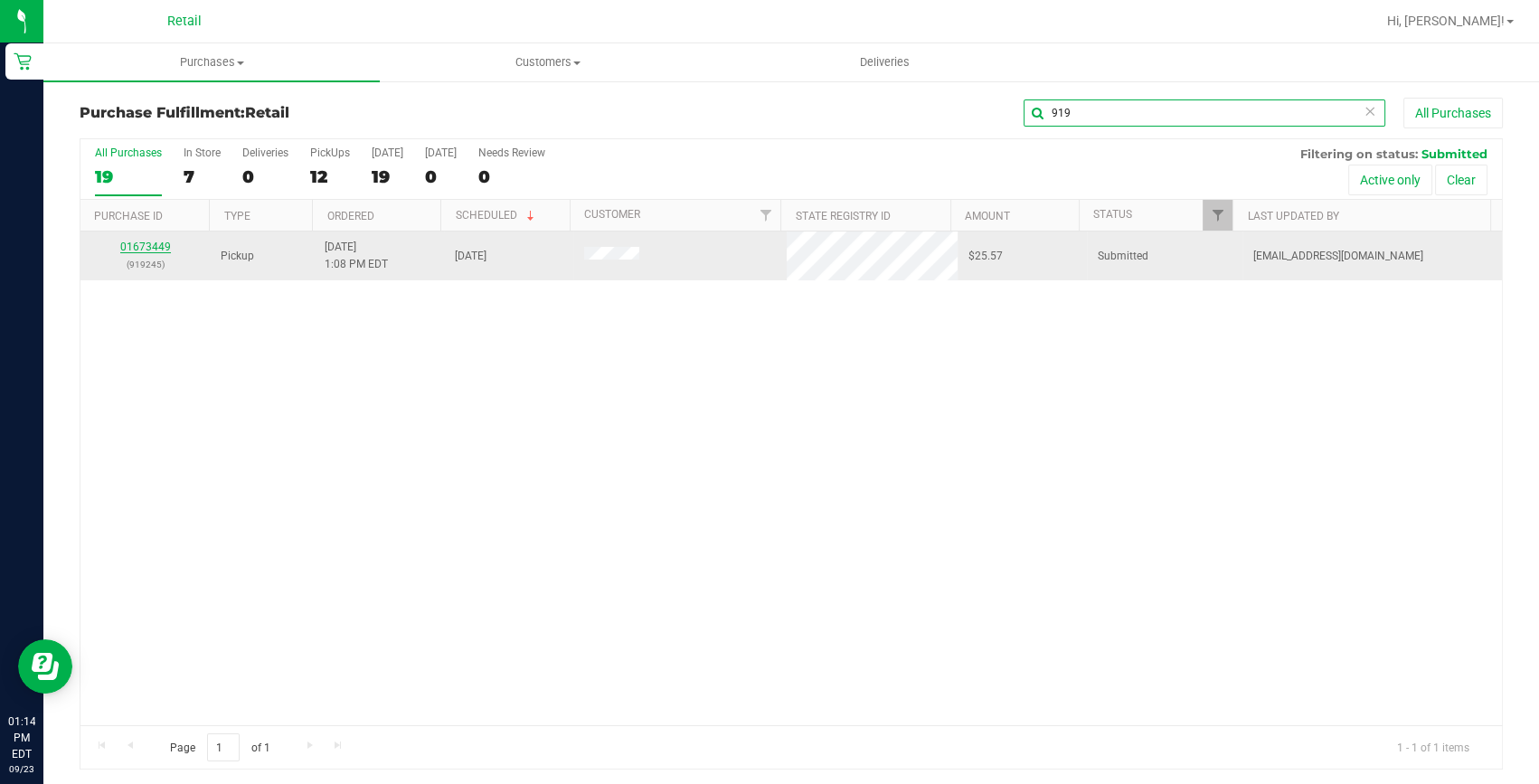
type input "919"
click at [164, 245] on link "01673449" at bounding box center [145, 247] width 51 height 13
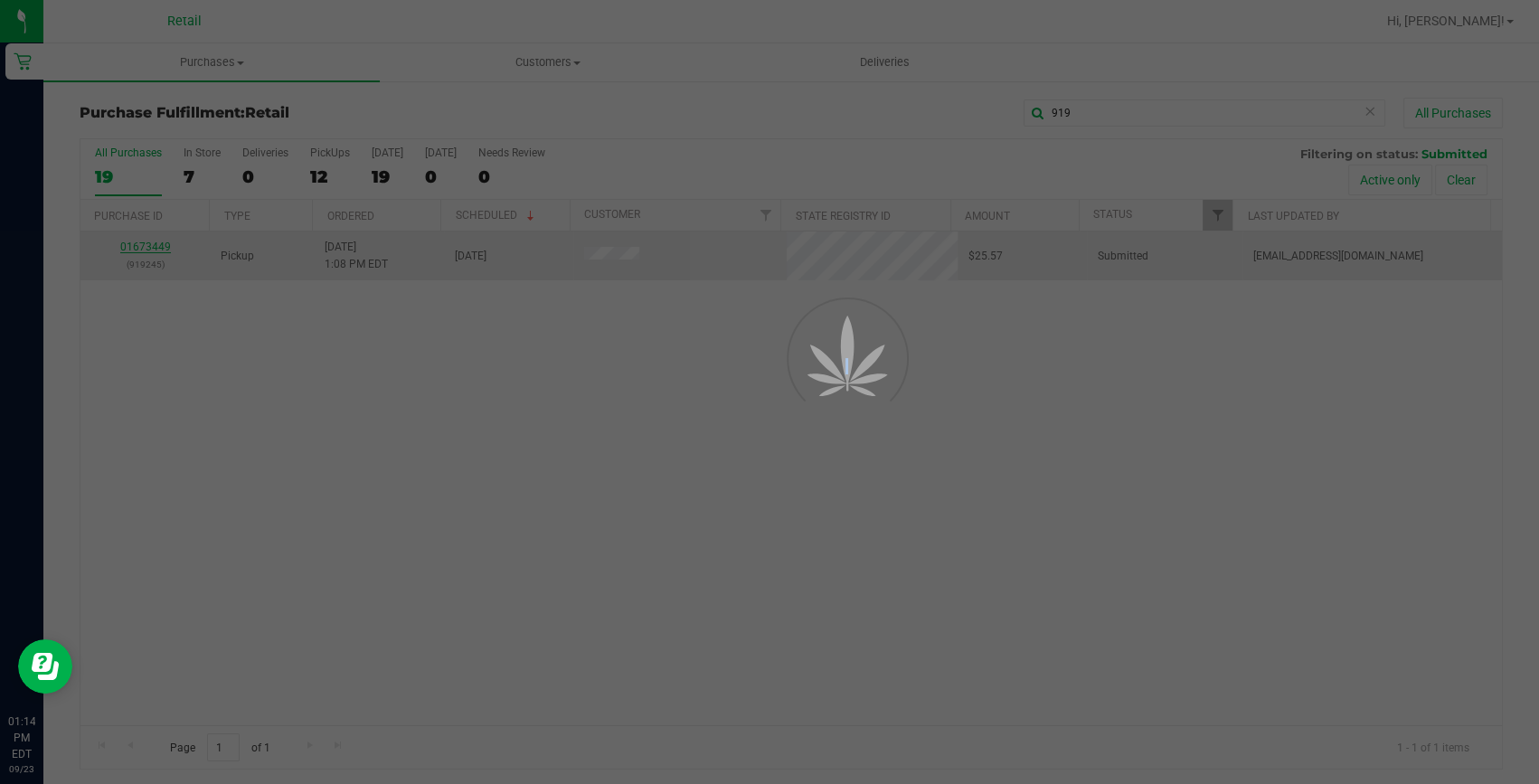
click at [164, 245] on div at bounding box center [769, 392] width 1539 height 784
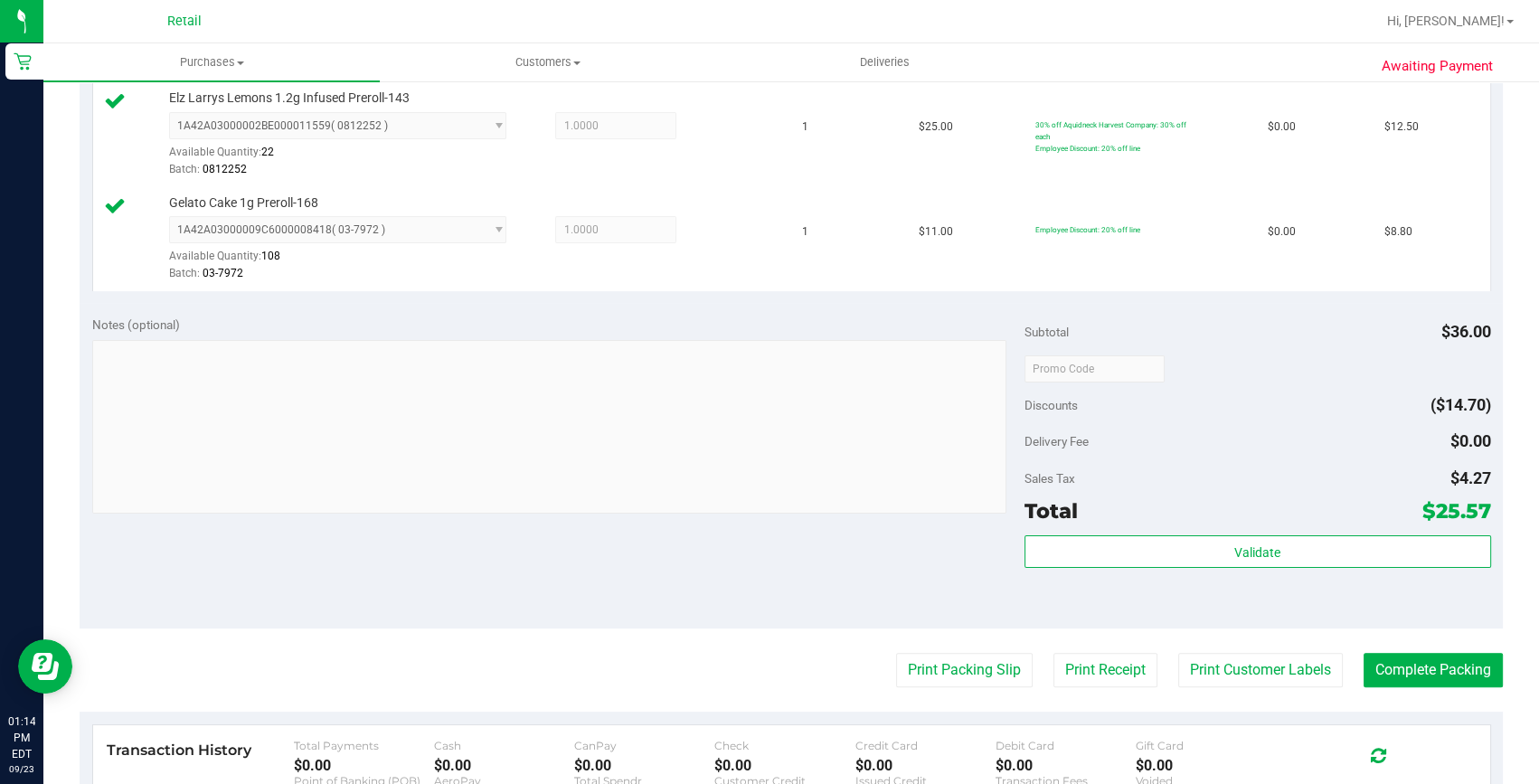
scroll to position [658, 0]
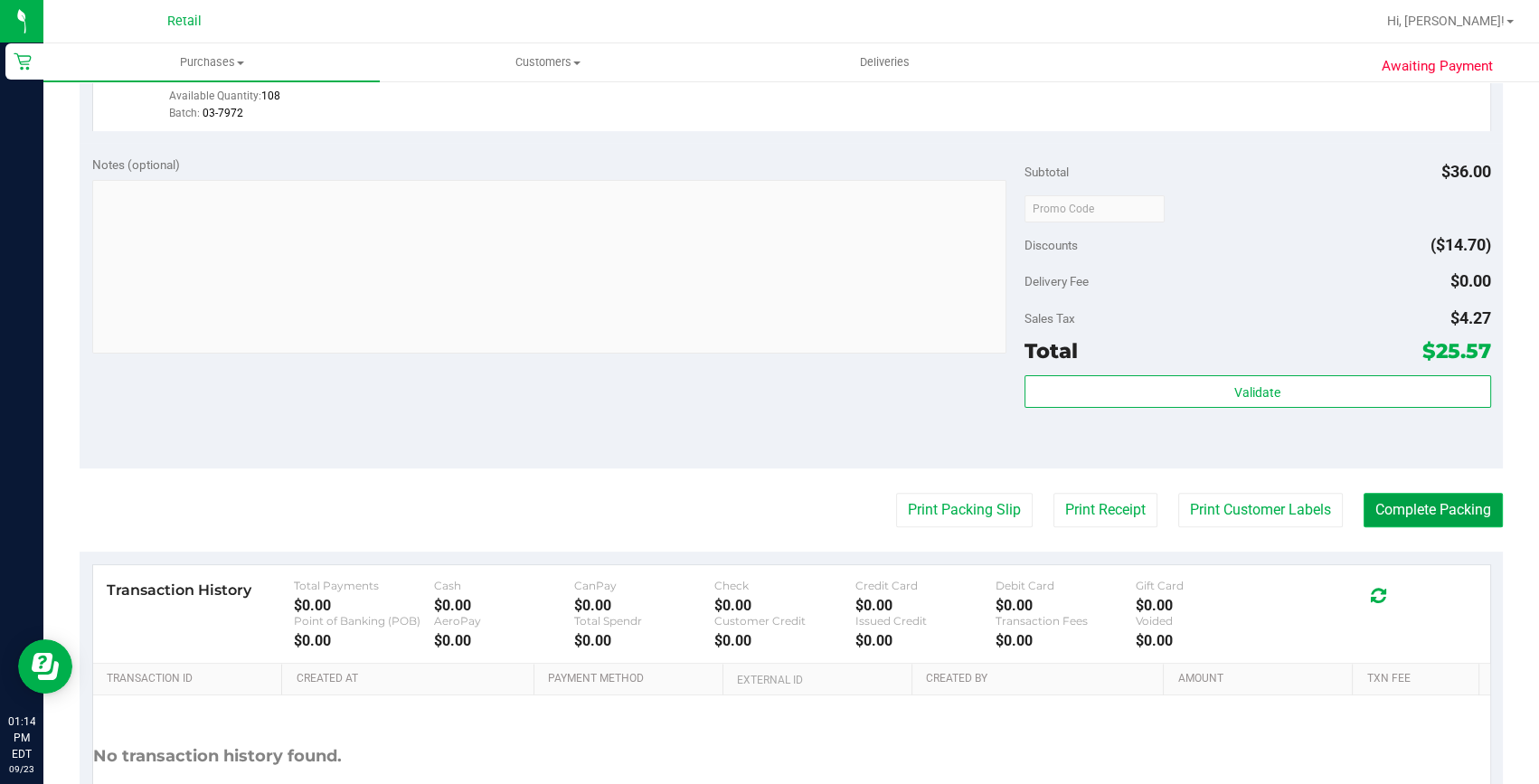
click at [1414, 516] on button "Complete Packing" at bounding box center [1433, 510] width 140 height 35
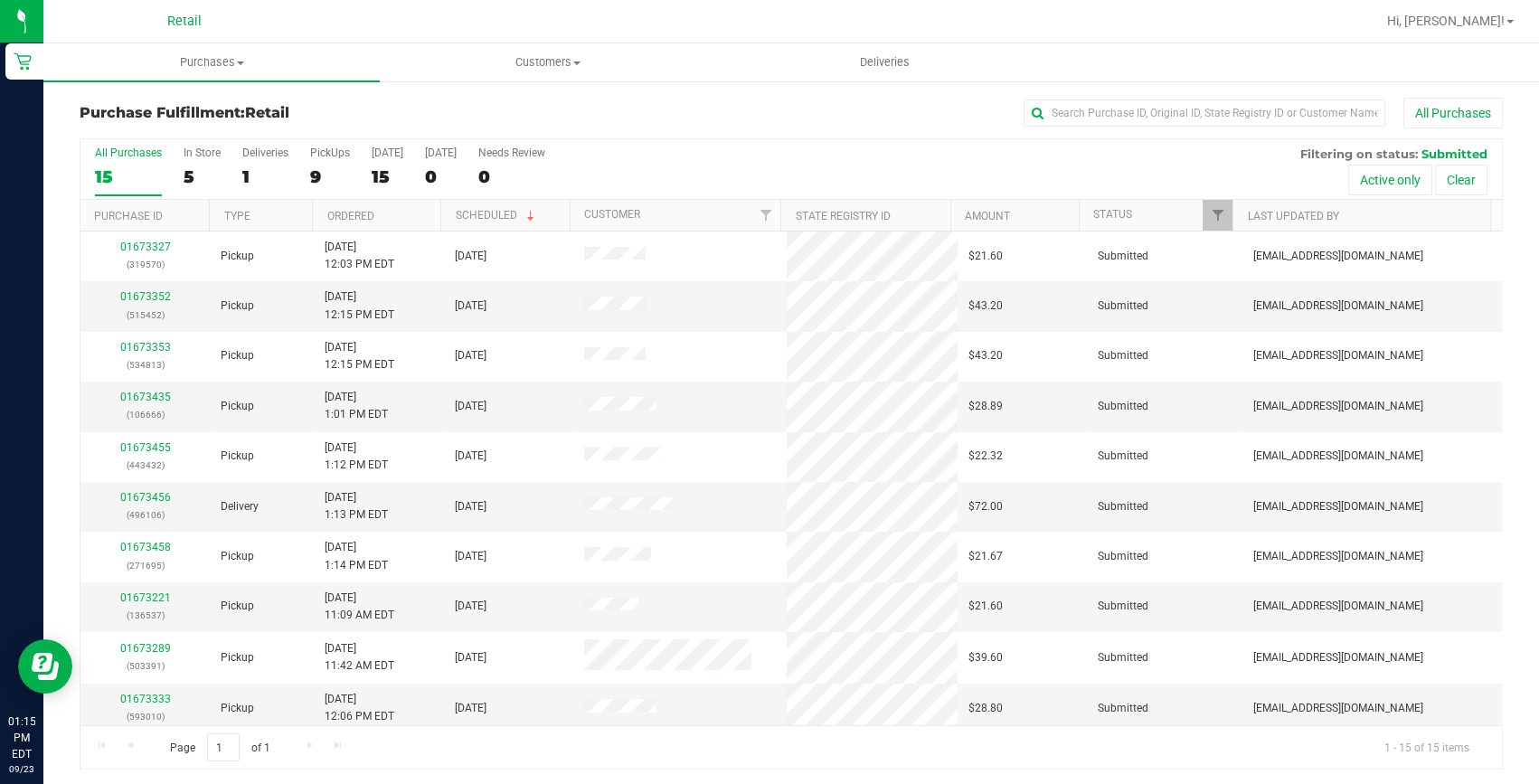
click at [1083, 96] on div "Purchase Fulfillment: Retail All Purchases All Purchases 15 In Store 5 Deliveri…" at bounding box center [791, 434] width 1495 height 708
click at [1076, 97] on div "All Purchases" at bounding box center [1028, 112] width 949 height 31
click at [1075, 104] on input "text" at bounding box center [1205, 112] width 362 height 27
type input "106666"
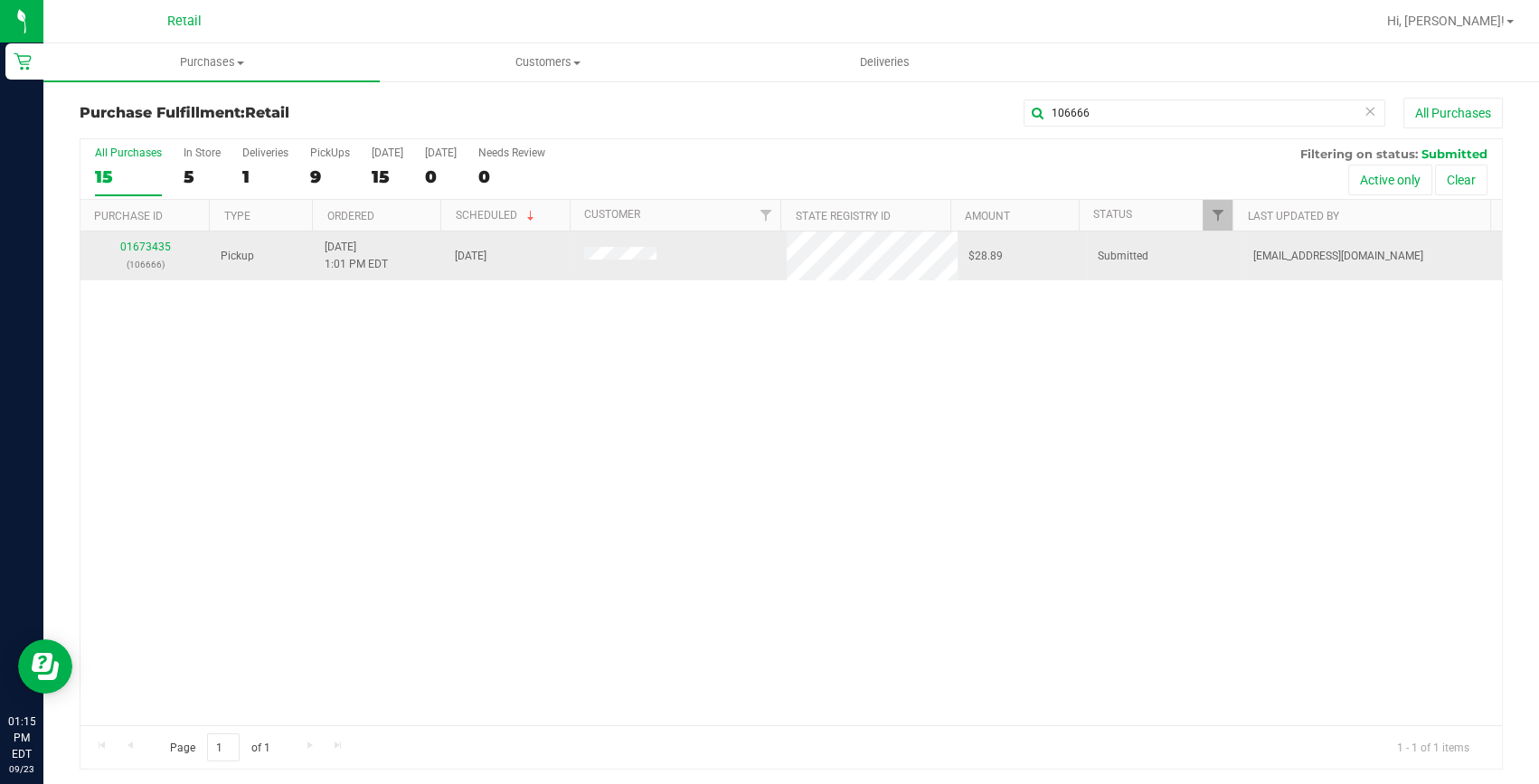
click at [170, 244] on div "01673435 (106666)" at bounding box center [144, 256] width 108 height 35
click at [168, 244] on link "01673435" at bounding box center [145, 247] width 51 height 13
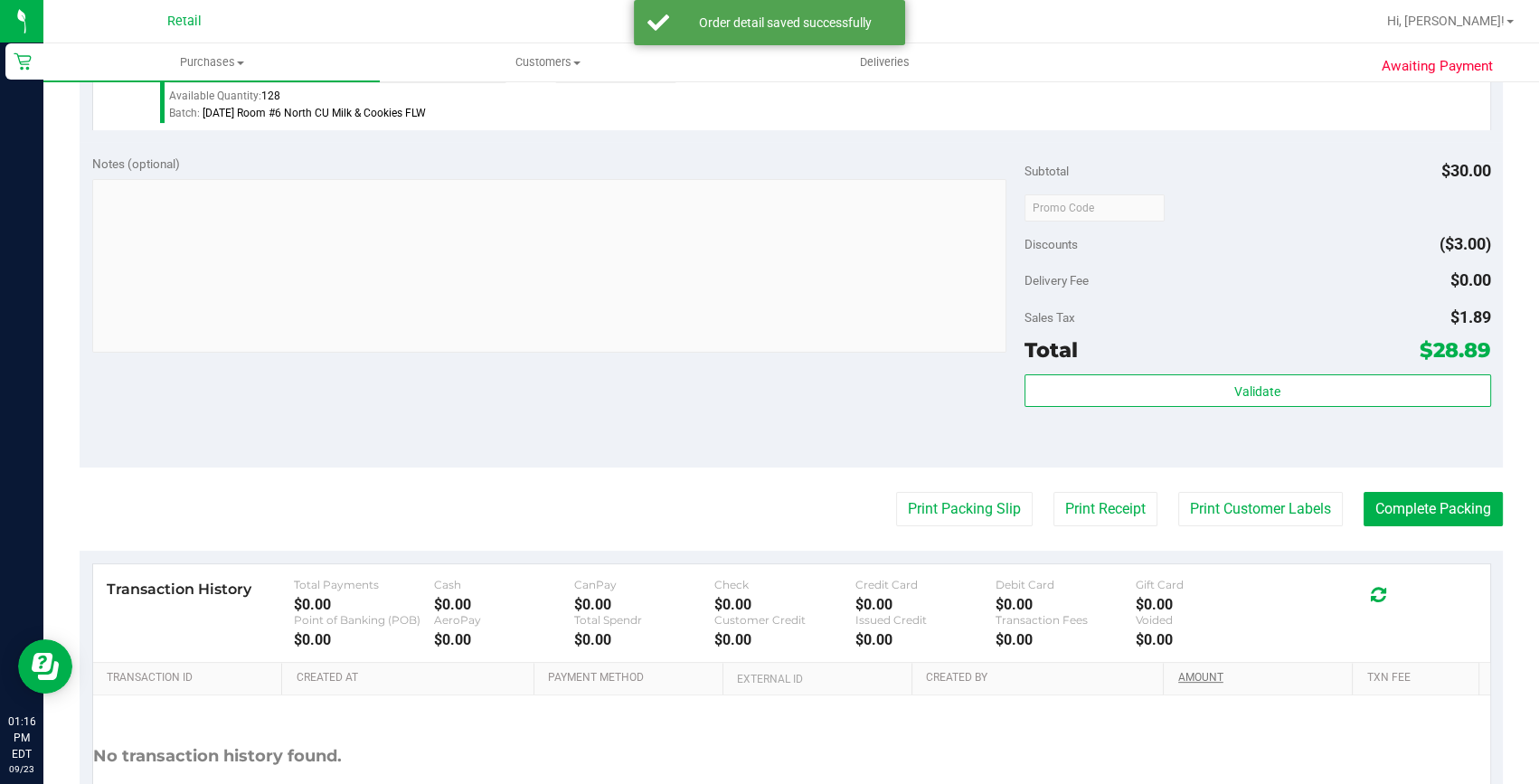
scroll to position [575, 0]
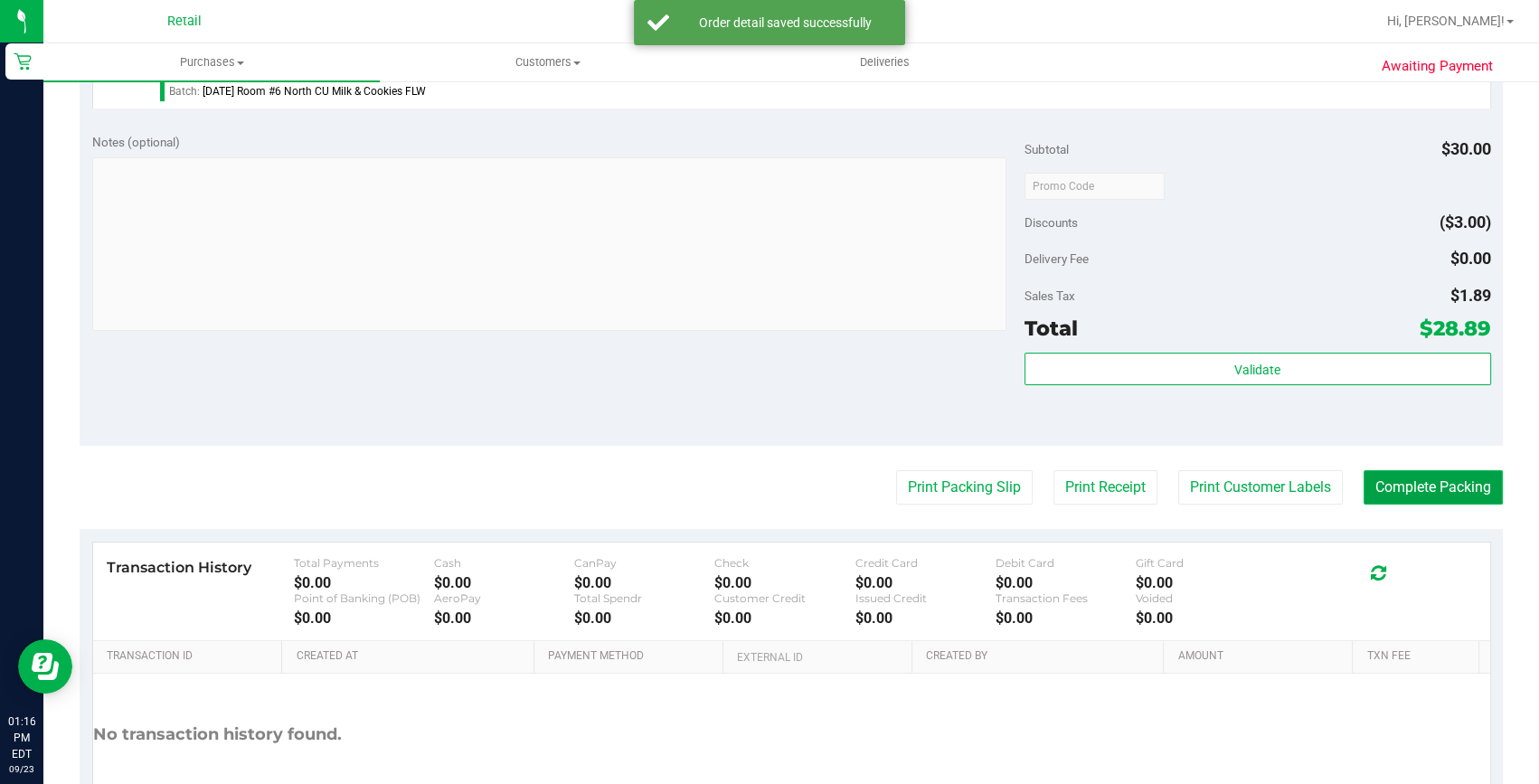
click at [1436, 496] on button "Complete Packing" at bounding box center [1433, 487] width 140 height 35
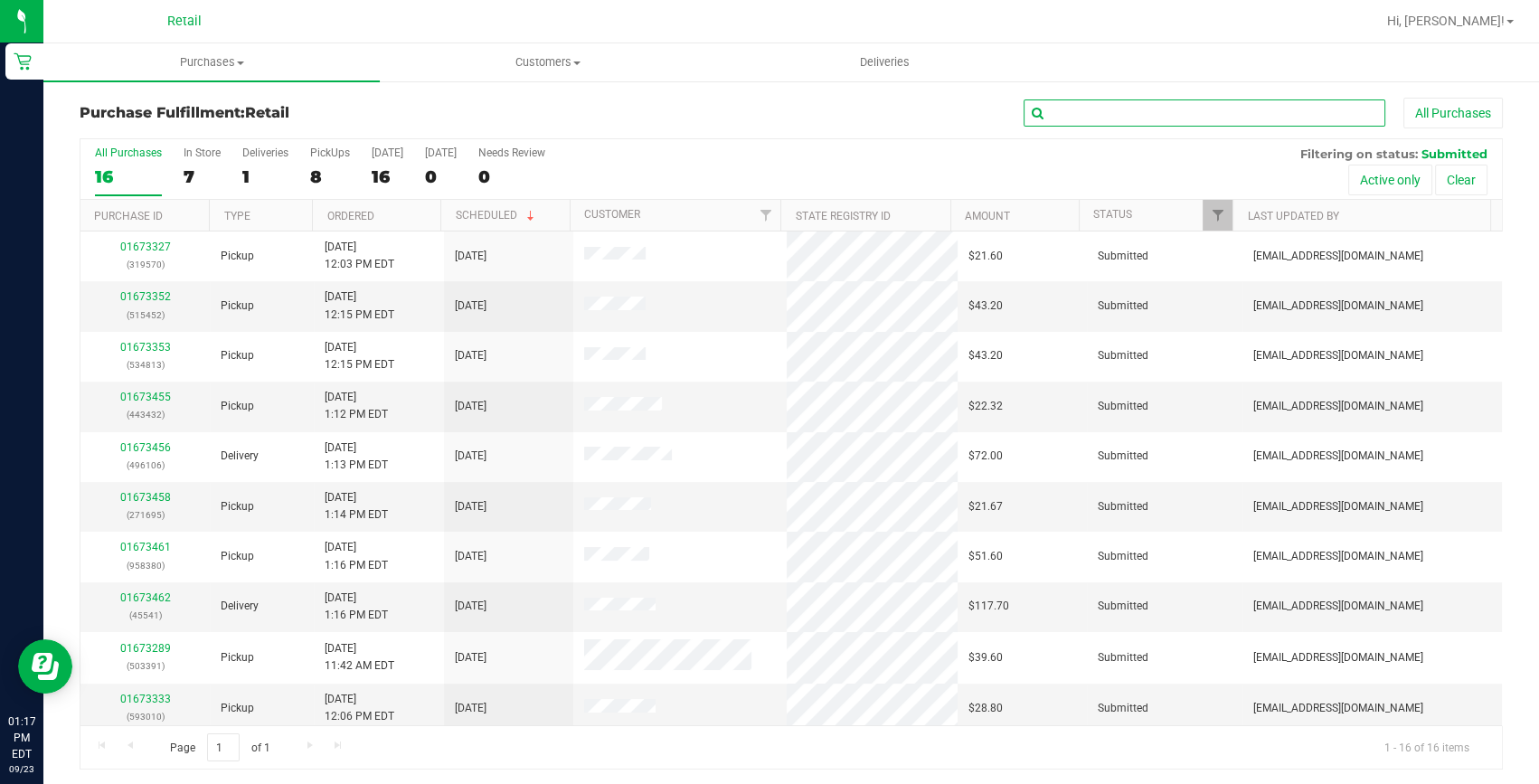
click at [1092, 104] on input "text" at bounding box center [1205, 112] width 362 height 27
type input "443432"
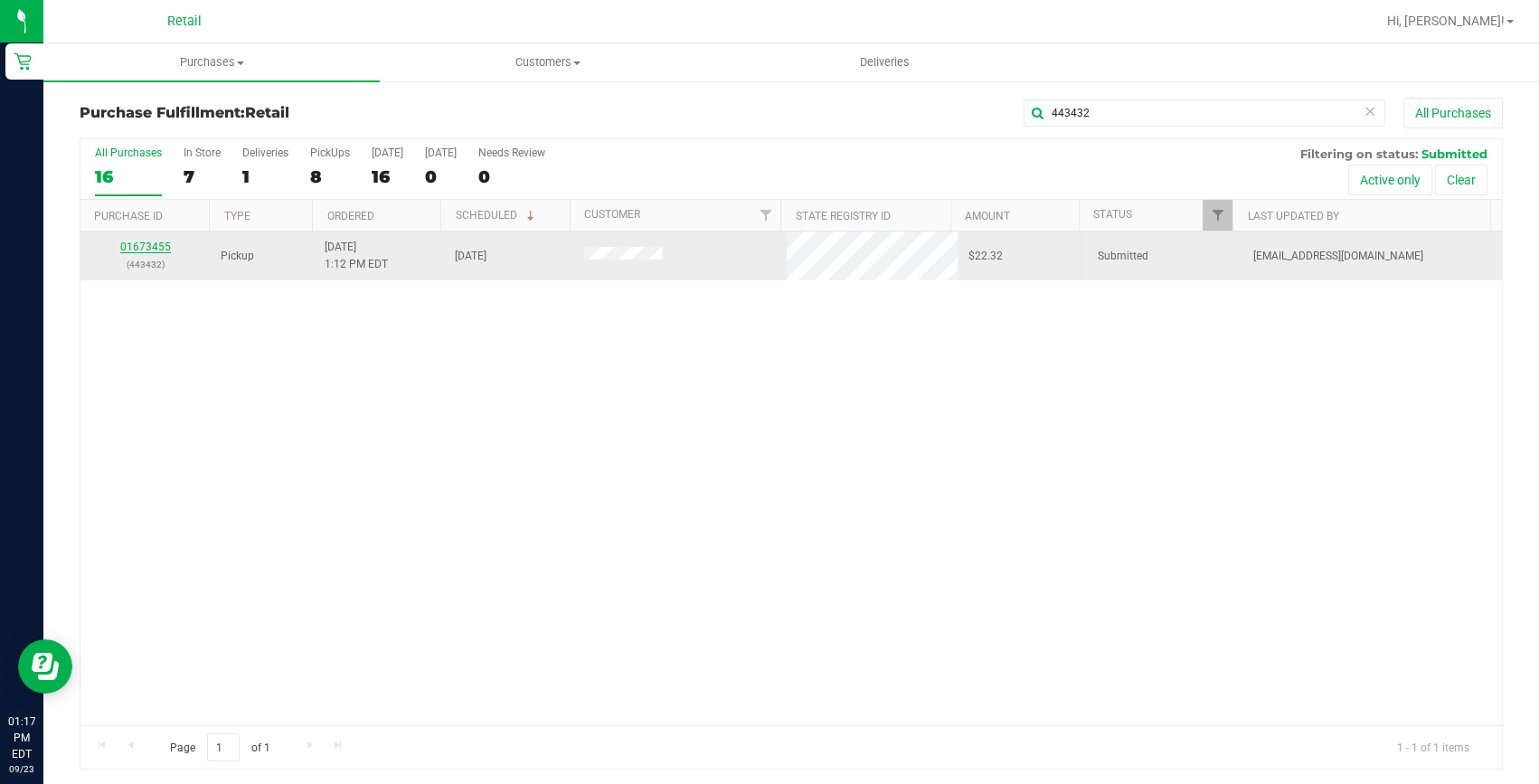
click at [139, 252] on link "01673455" at bounding box center [145, 247] width 51 height 13
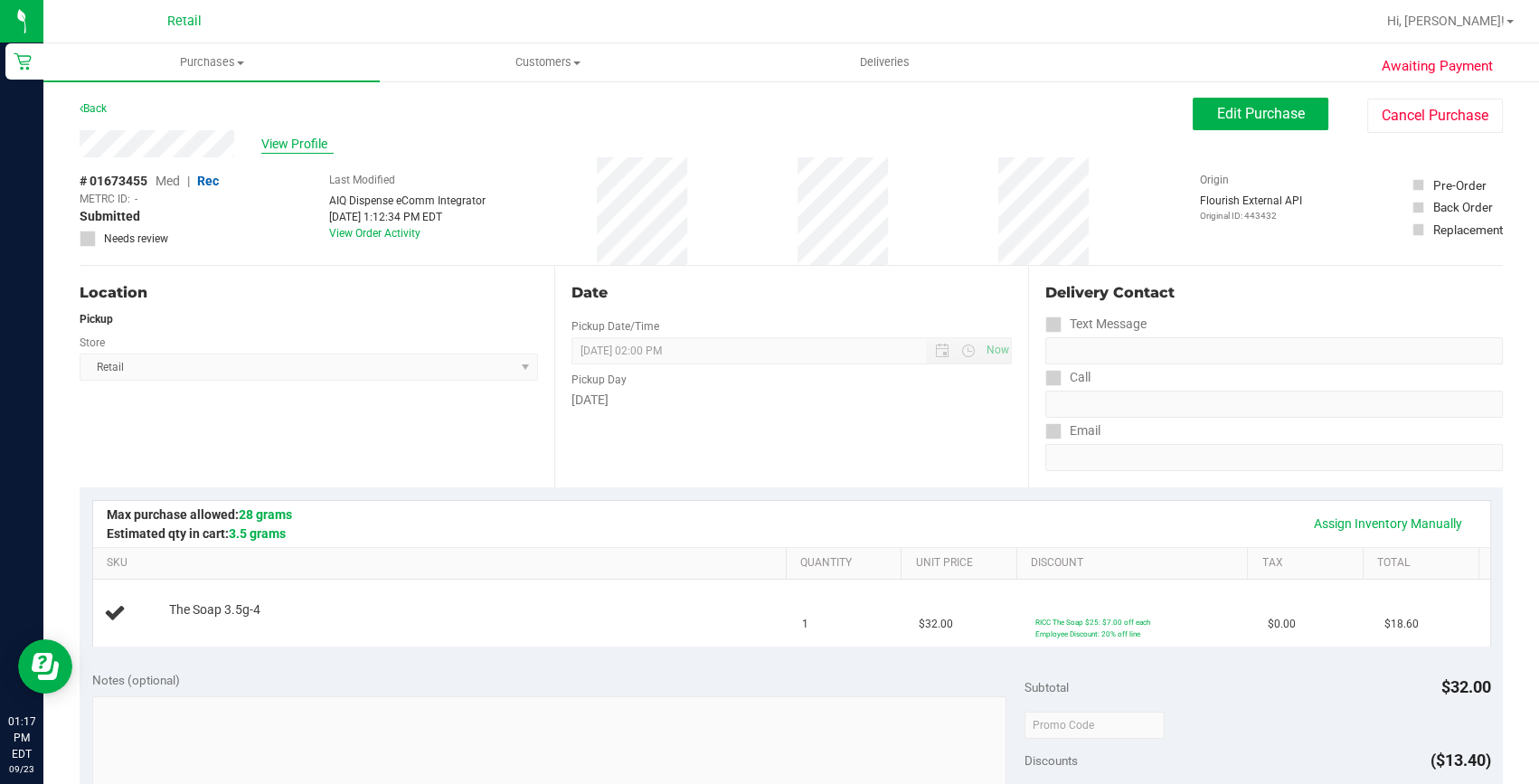
click at [293, 138] on span "View Profile" at bounding box center [297, 144] width 72 height 19
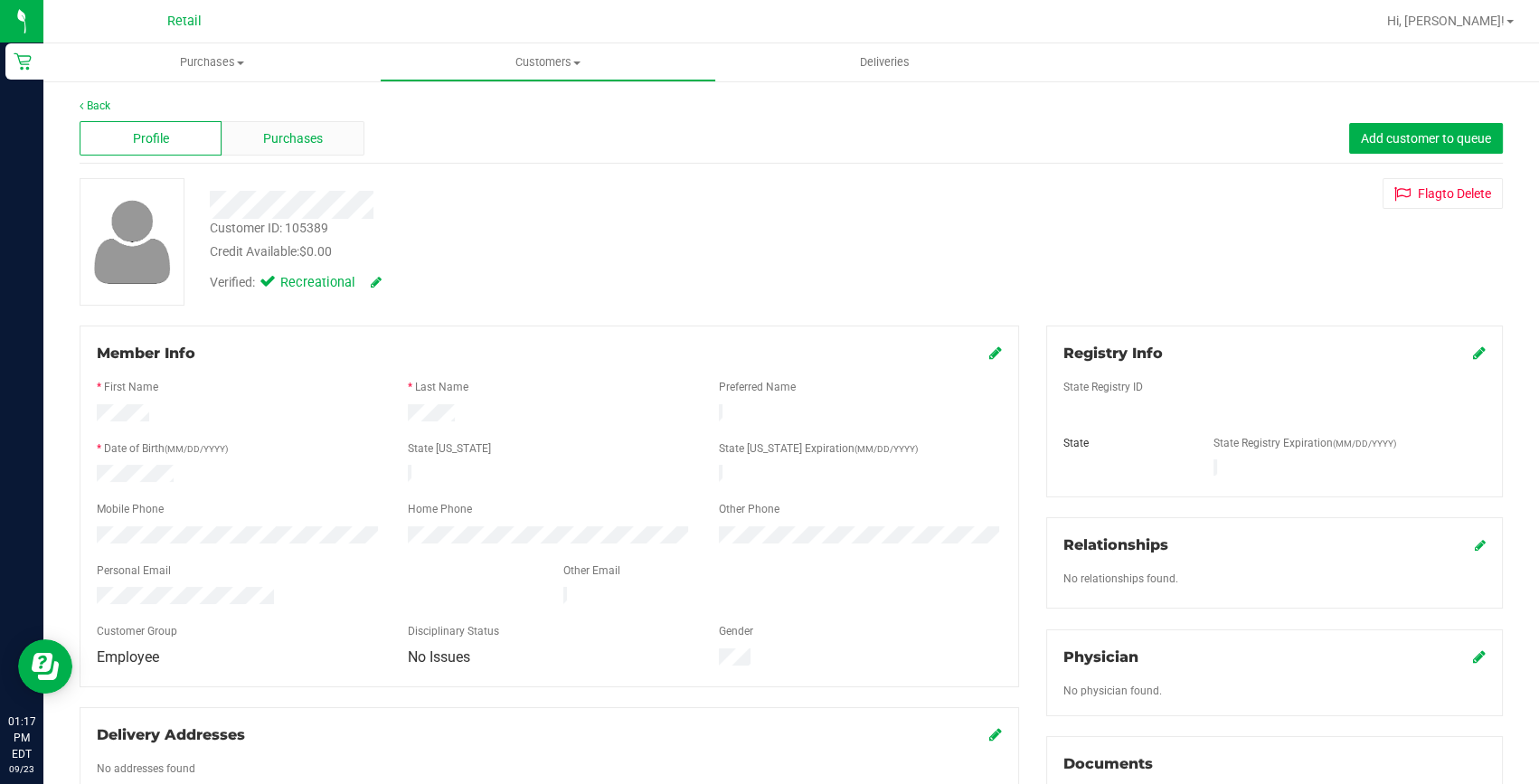
click at [320, 152] on div "Purchases" at bounding box center [292, 138] width 142 height 35
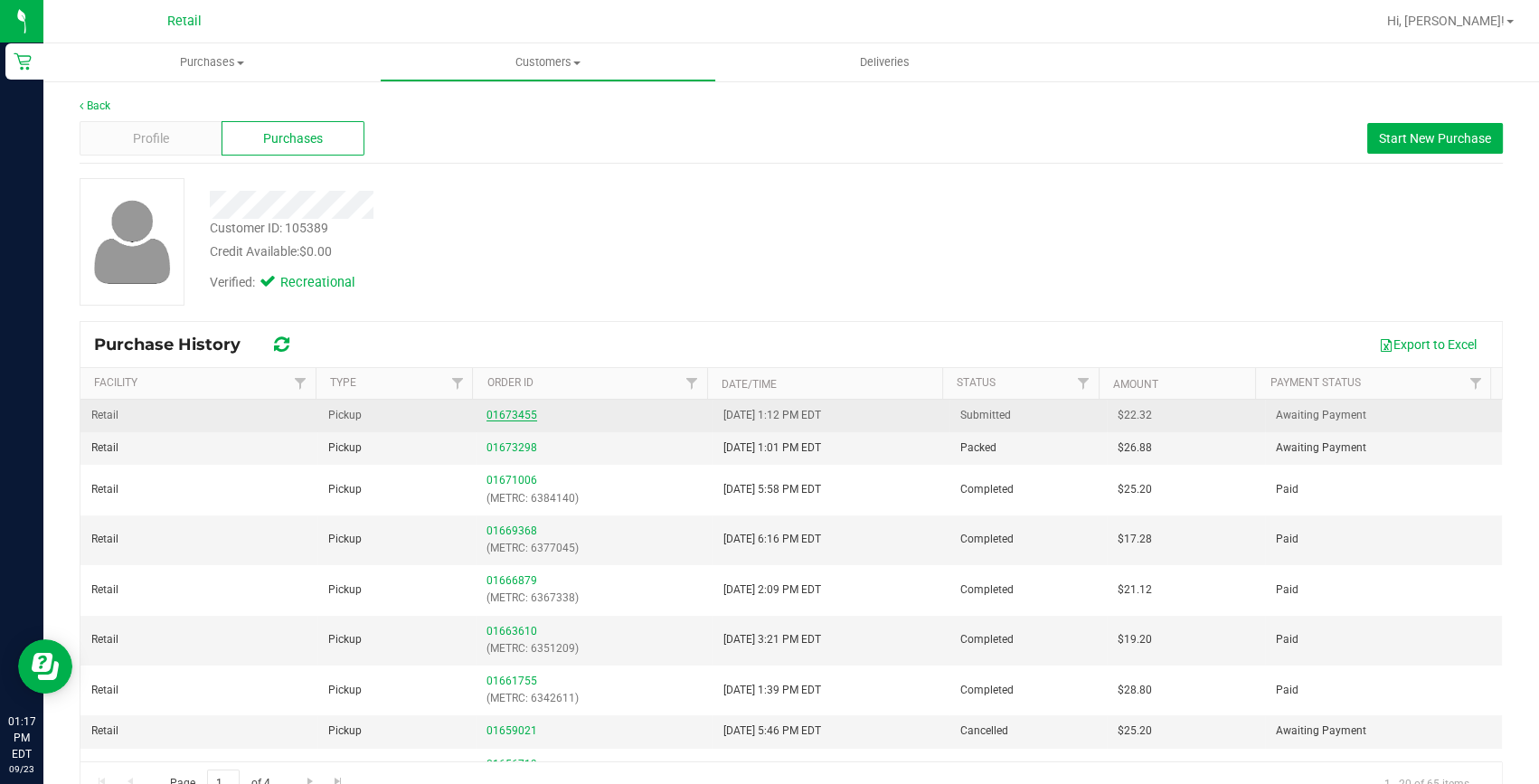
click at [523, 412] on link "01673455" at bounding box center [511, 415] width 51 height 13
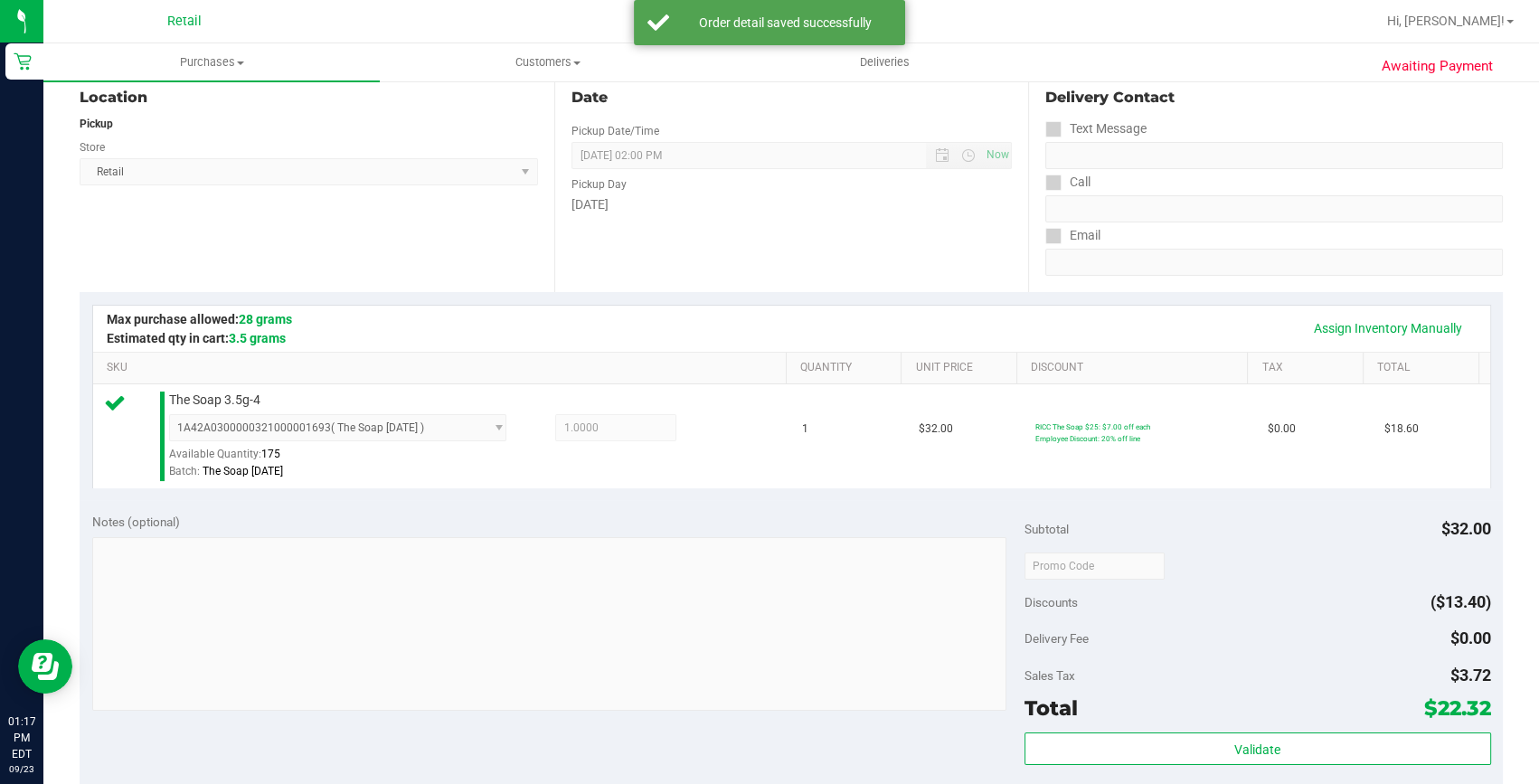
scroll to position [410, 0]
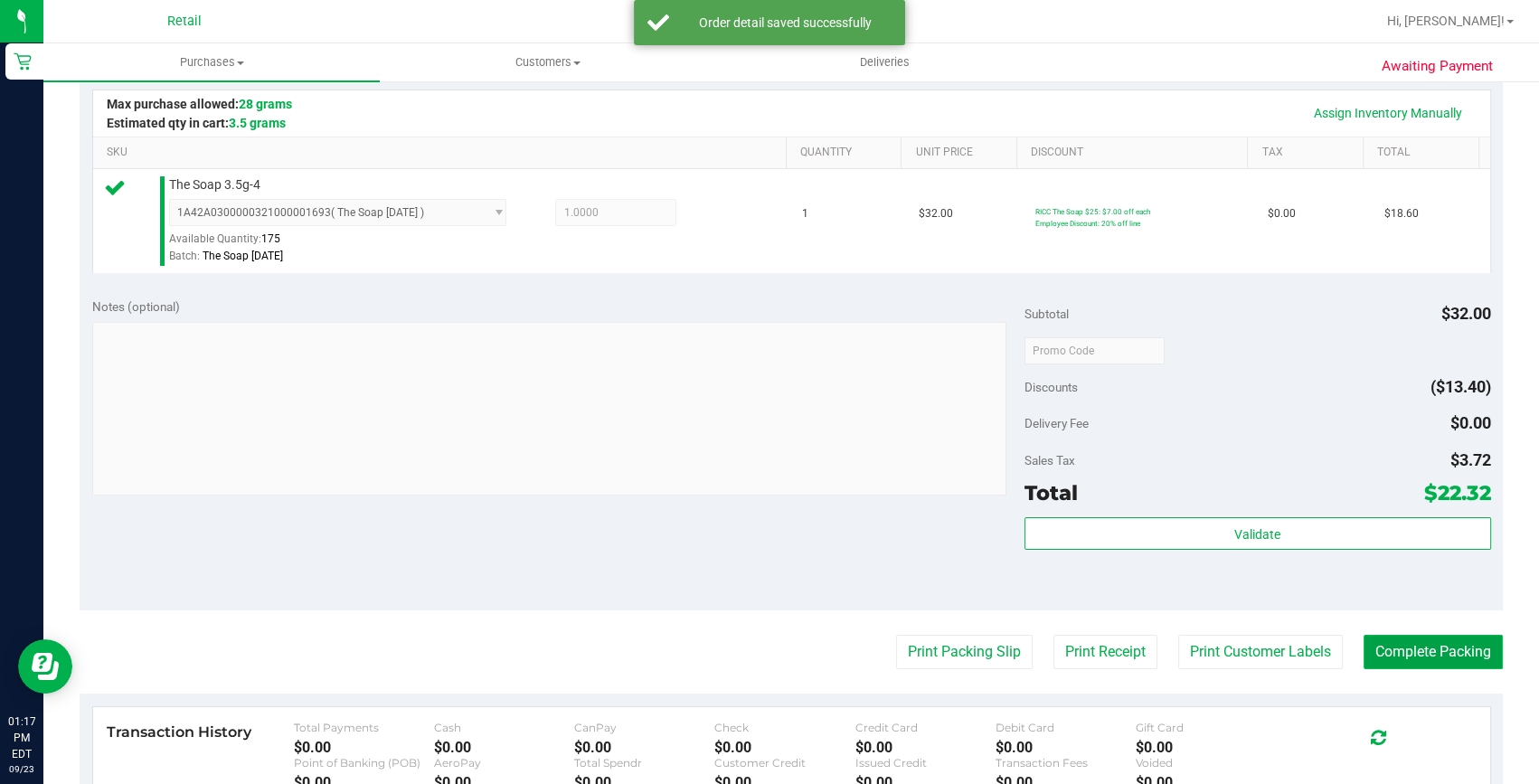
click at [1474, 644] on button "Complete Packing" at bounding box center [1433, 652] width 140 height 35
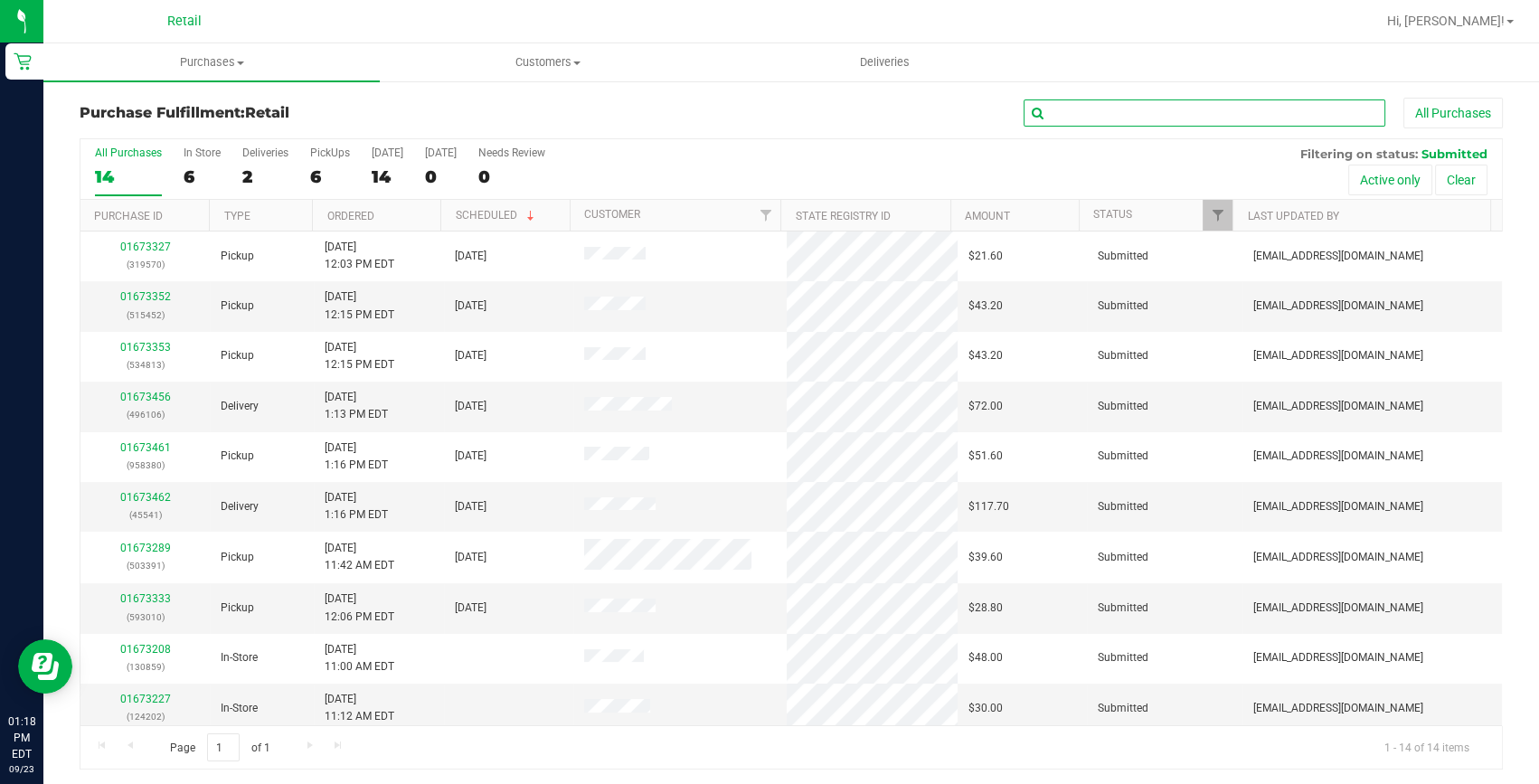
click at [1265, 105] on input "text" at bounding box center [1205, 112] width 362 height 27
type input "319570"
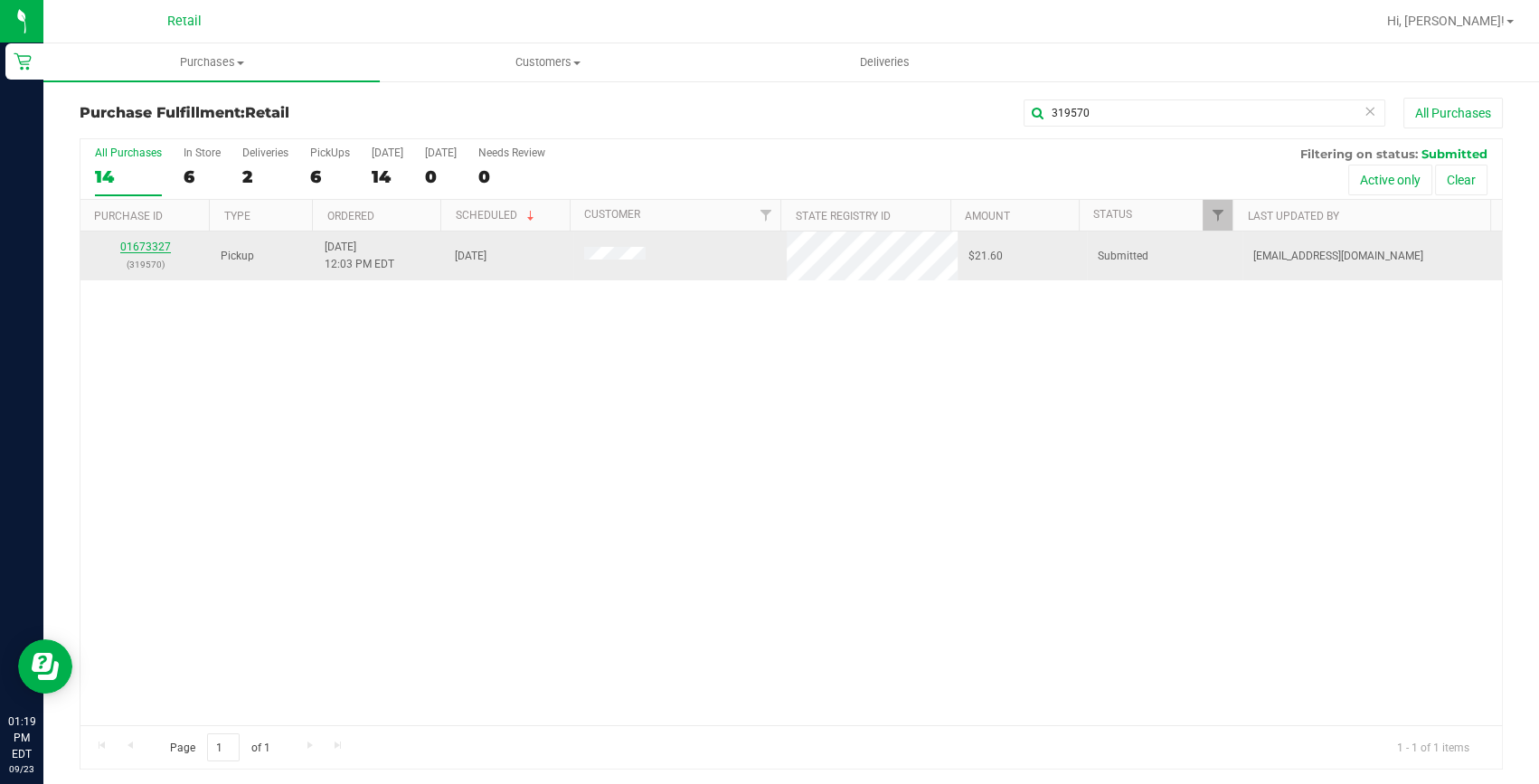
click at [154, 251] on link "01673327" at bounding box center [145, 247] width 51 height 13
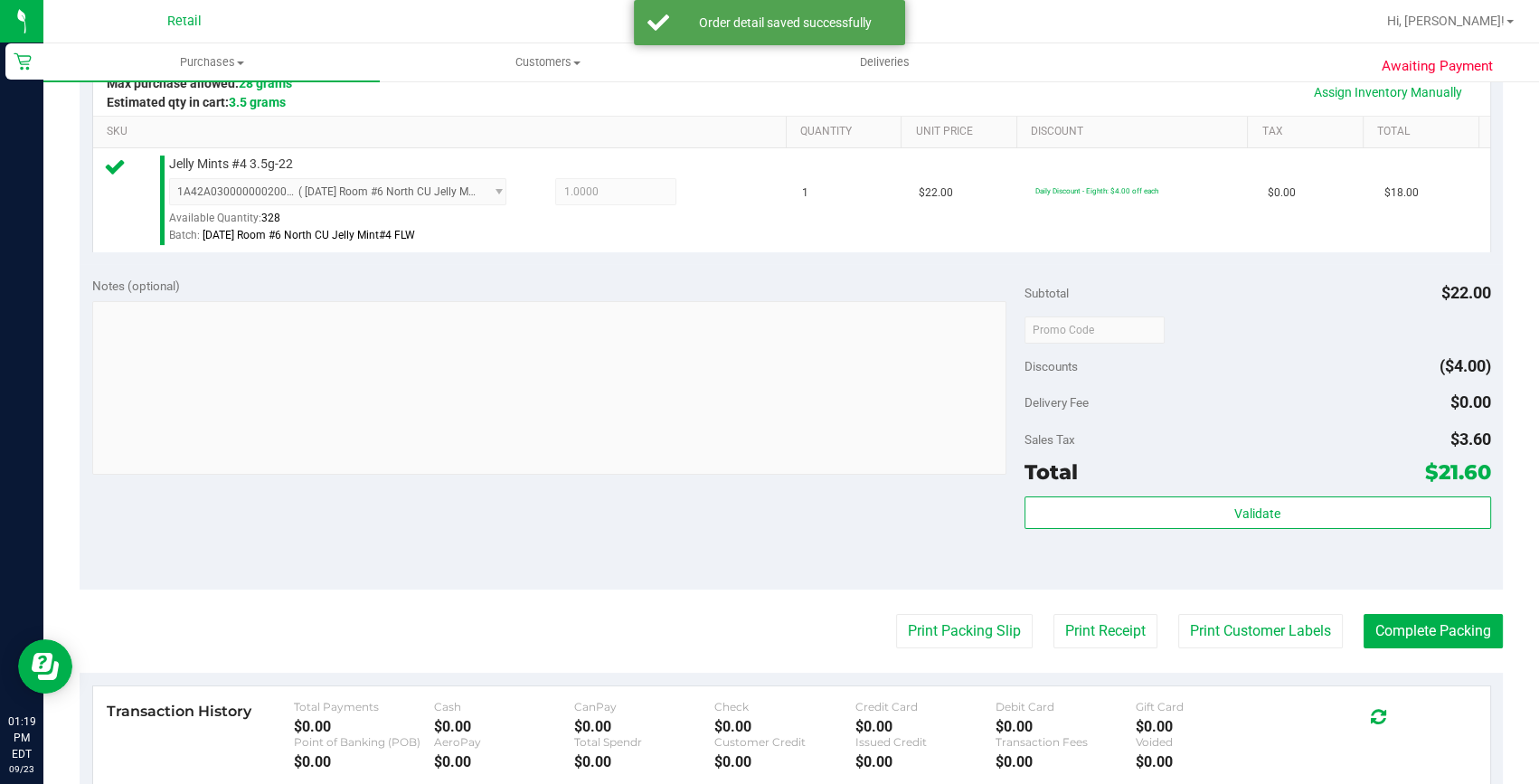
scroll to position [493, 0]
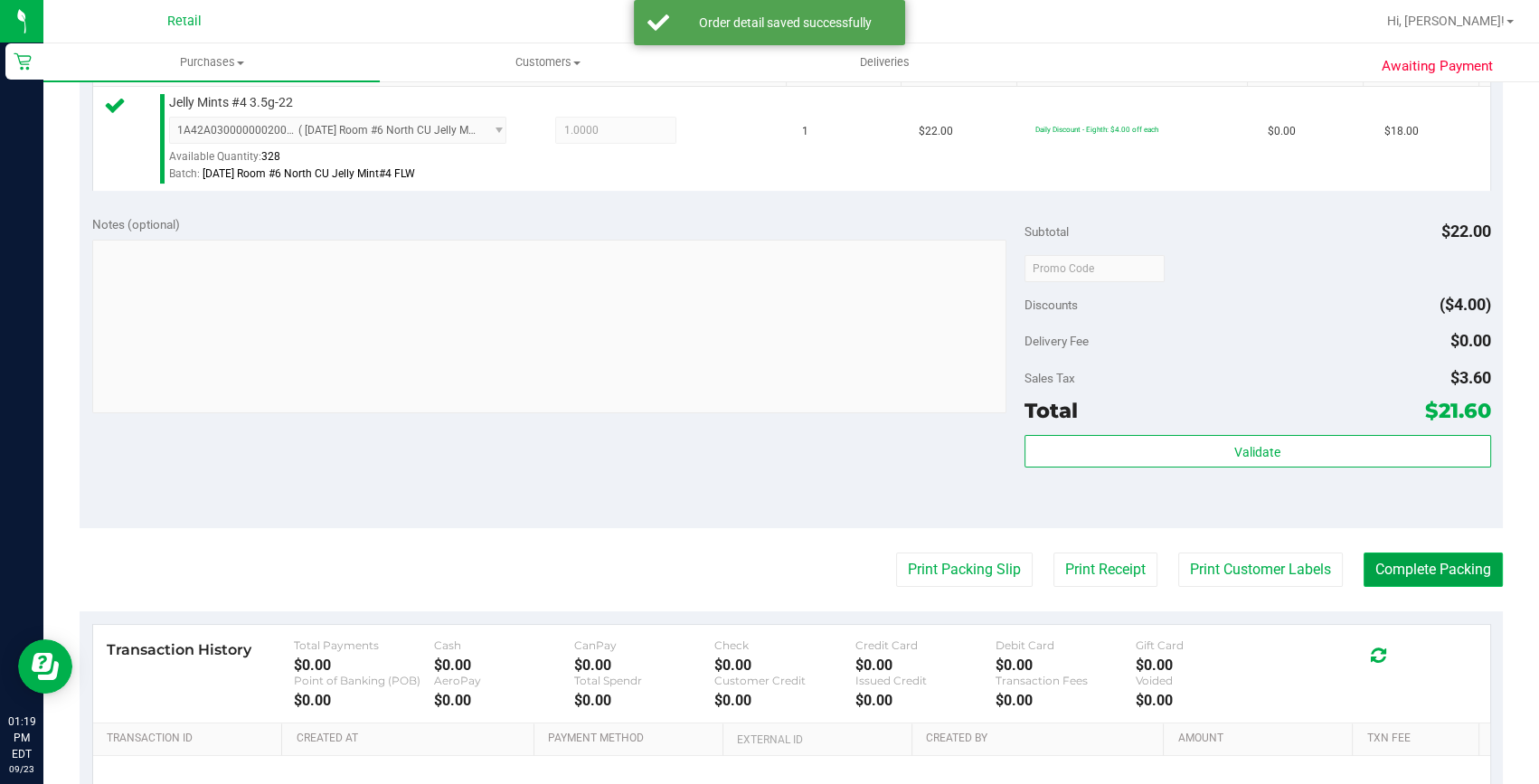
click at [1401, 577] on button "Complete Packing" at bounding box center [1433, 570] width 140 height 35
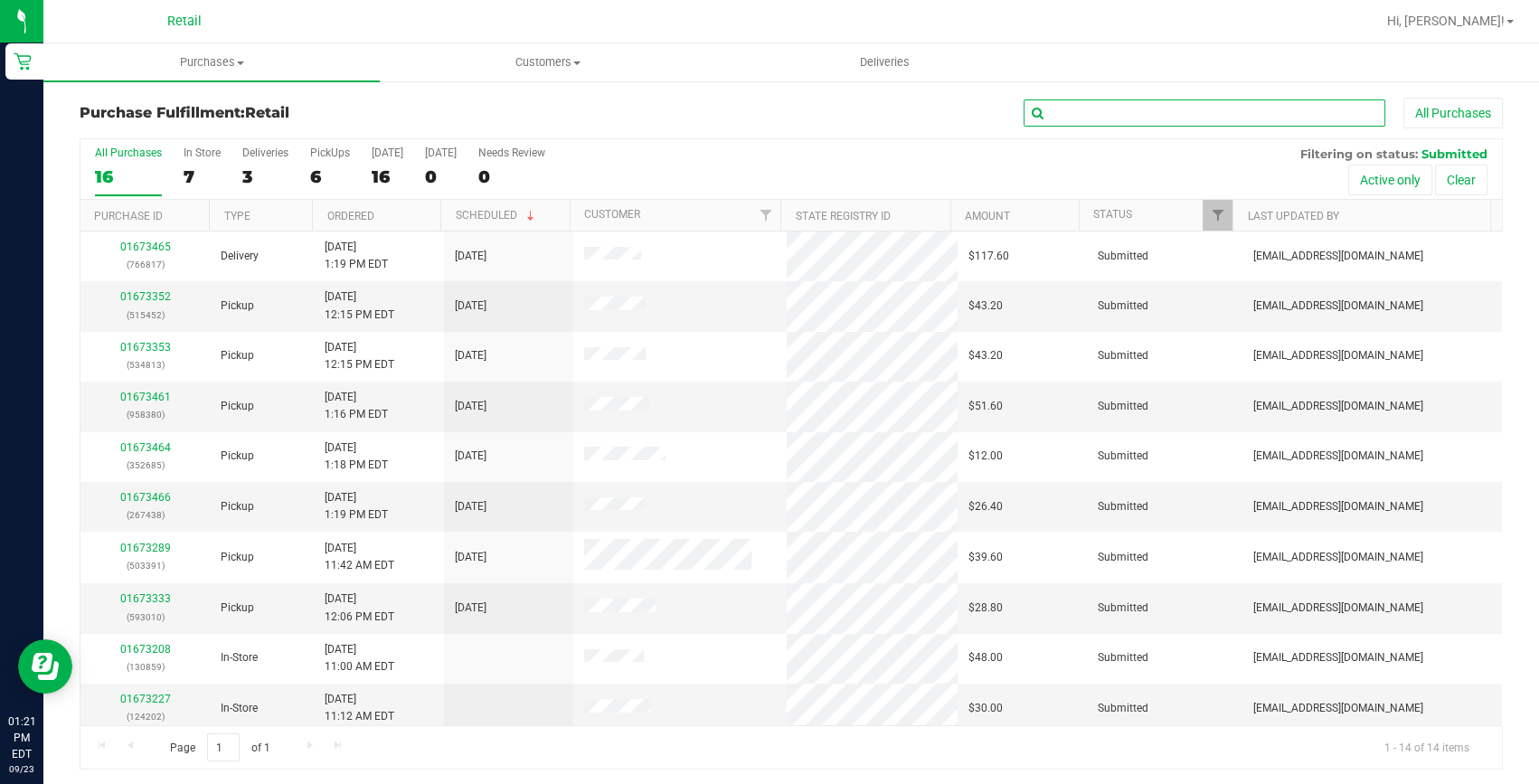
click at [1092, 118] on input "text" at bounding box center [1205, 112] width 362 height 27
click at [493, 49] on uib-tab-heading "Customers All customers Add a new customer All physicians" at bounding box center [547, 62] width 334 height 37
click at [504, 98] on li "All customers" at bounding box center [547, 109] width 336 height 22
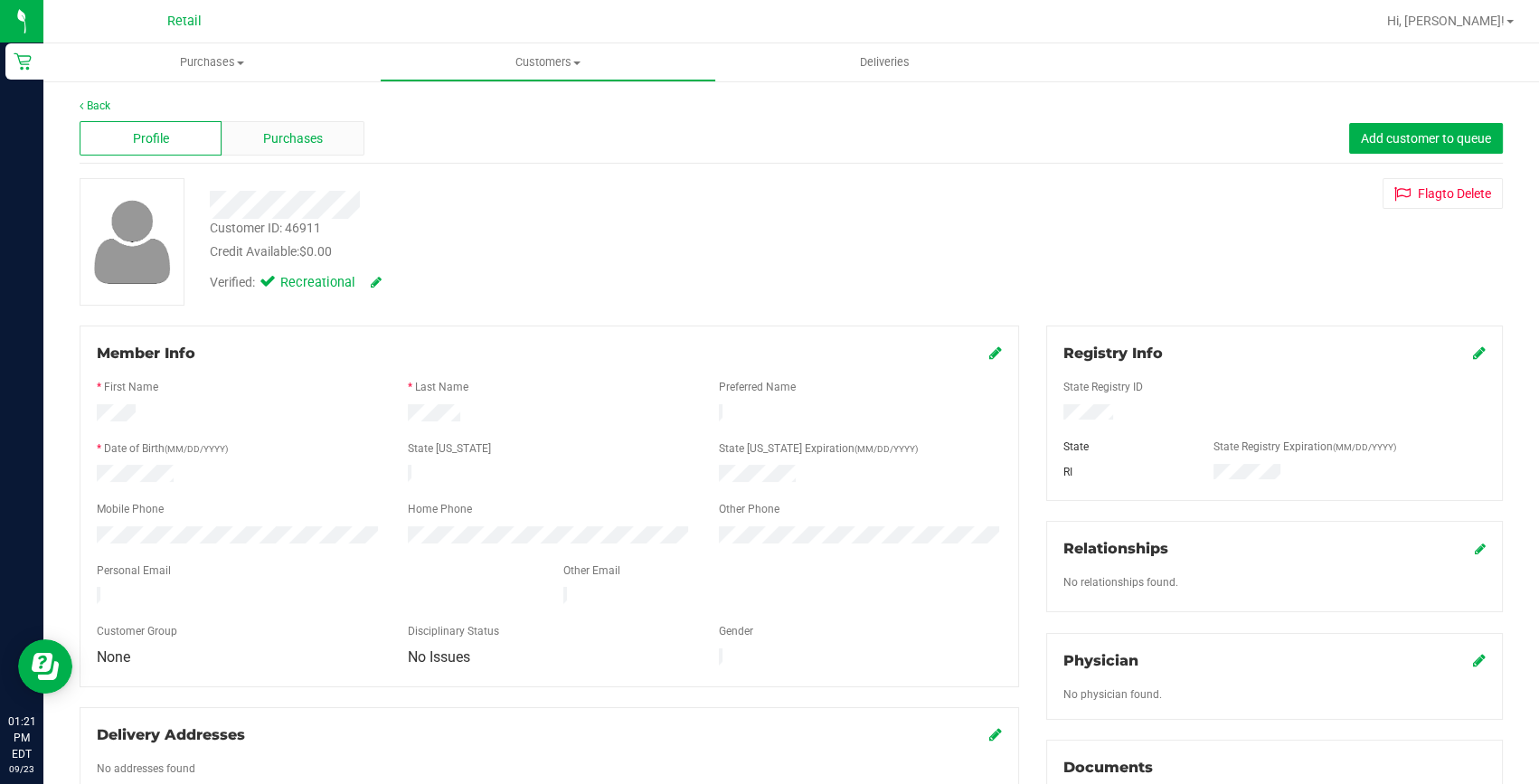
click at [299, 147] on div "Purchases" at bounding box center [292, 138] width 142 height 35
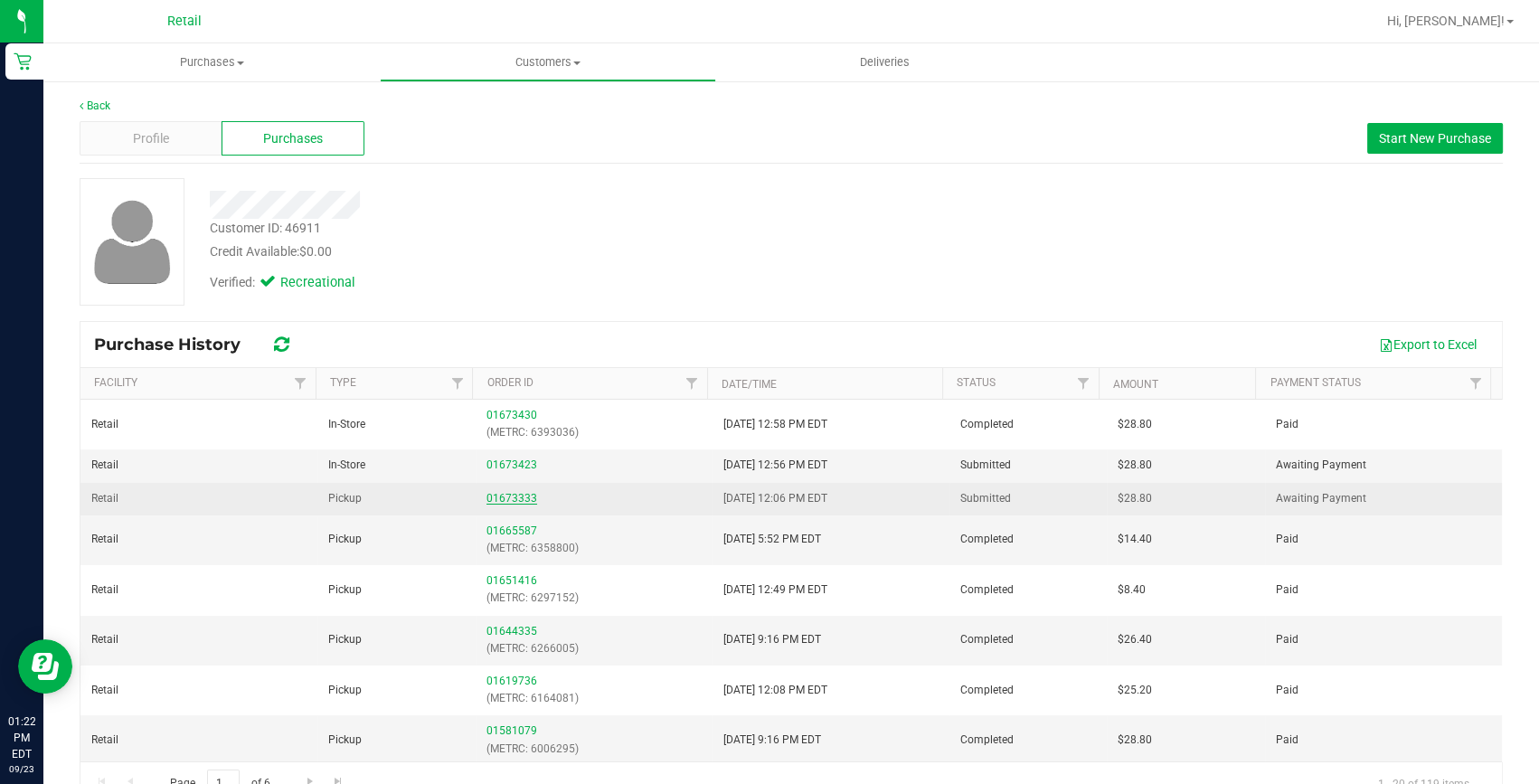
click at [513, 494] on link "01673333" at bounding box center [511, 498] width 51 height 13
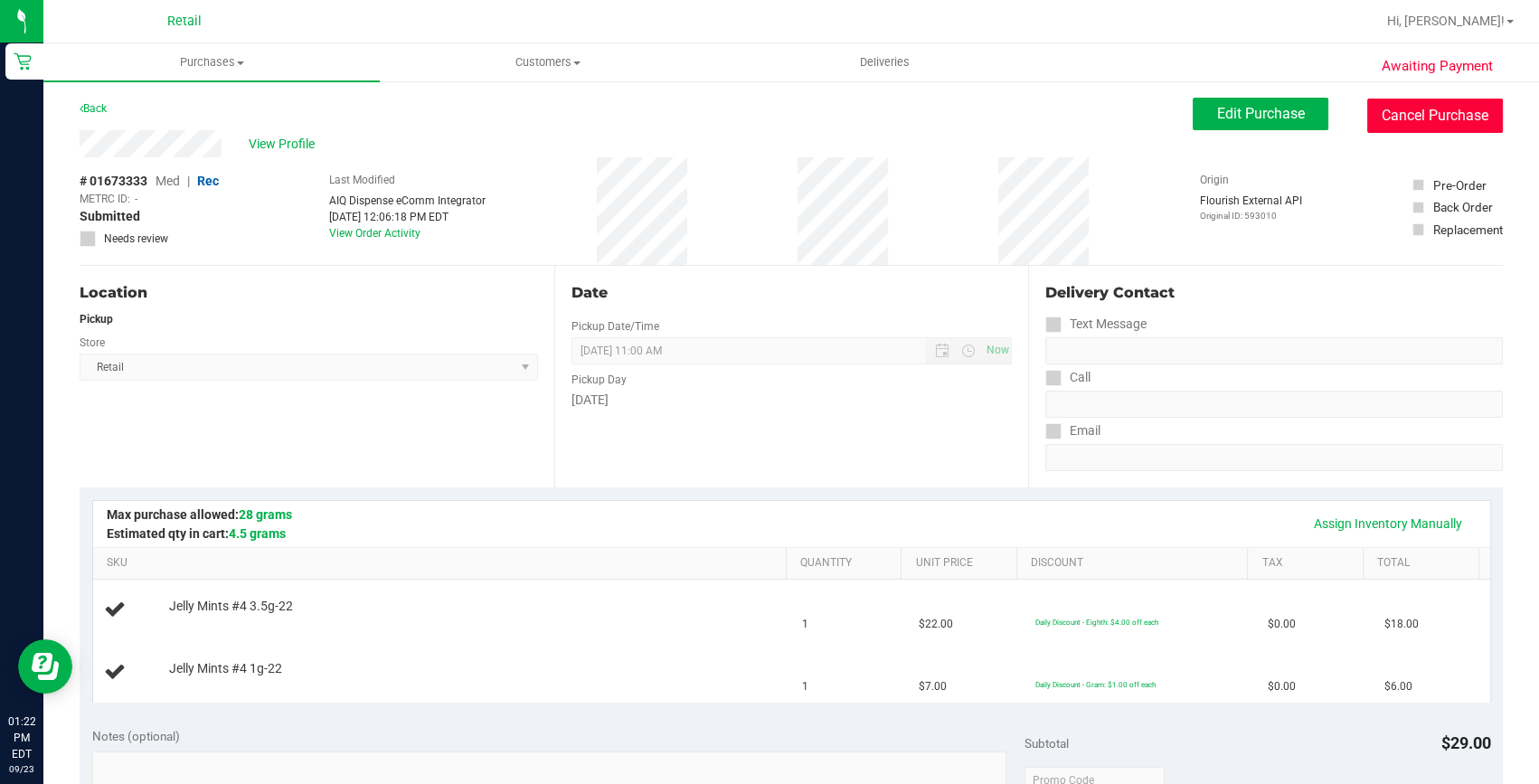
click at [1395, 114] on button "Cancel Purchase" at bounding box center [1434, 115] width 136 height 35
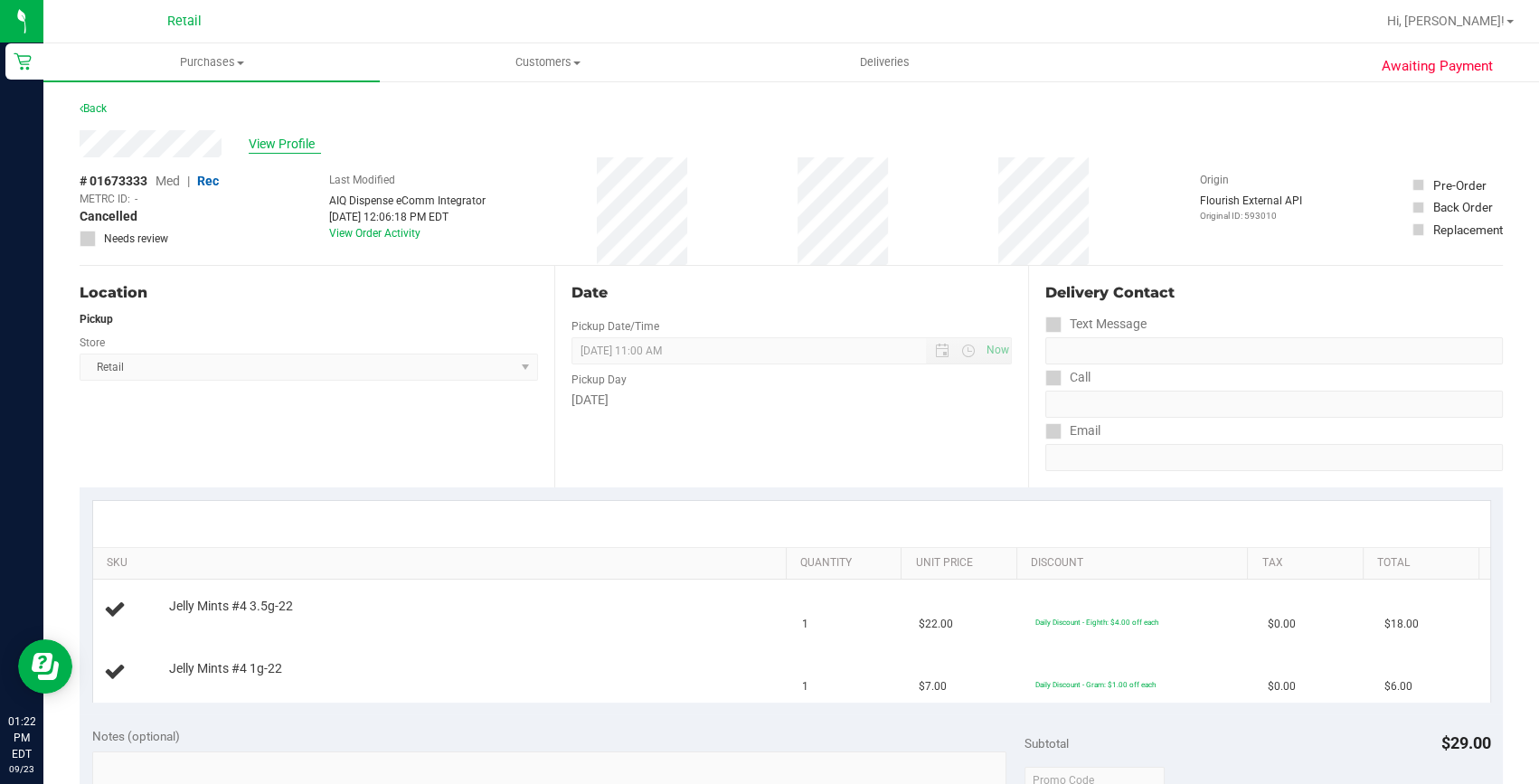
click at [270, 137] on span "View Profile" at bounding box center [284, 144] width 72 height 19
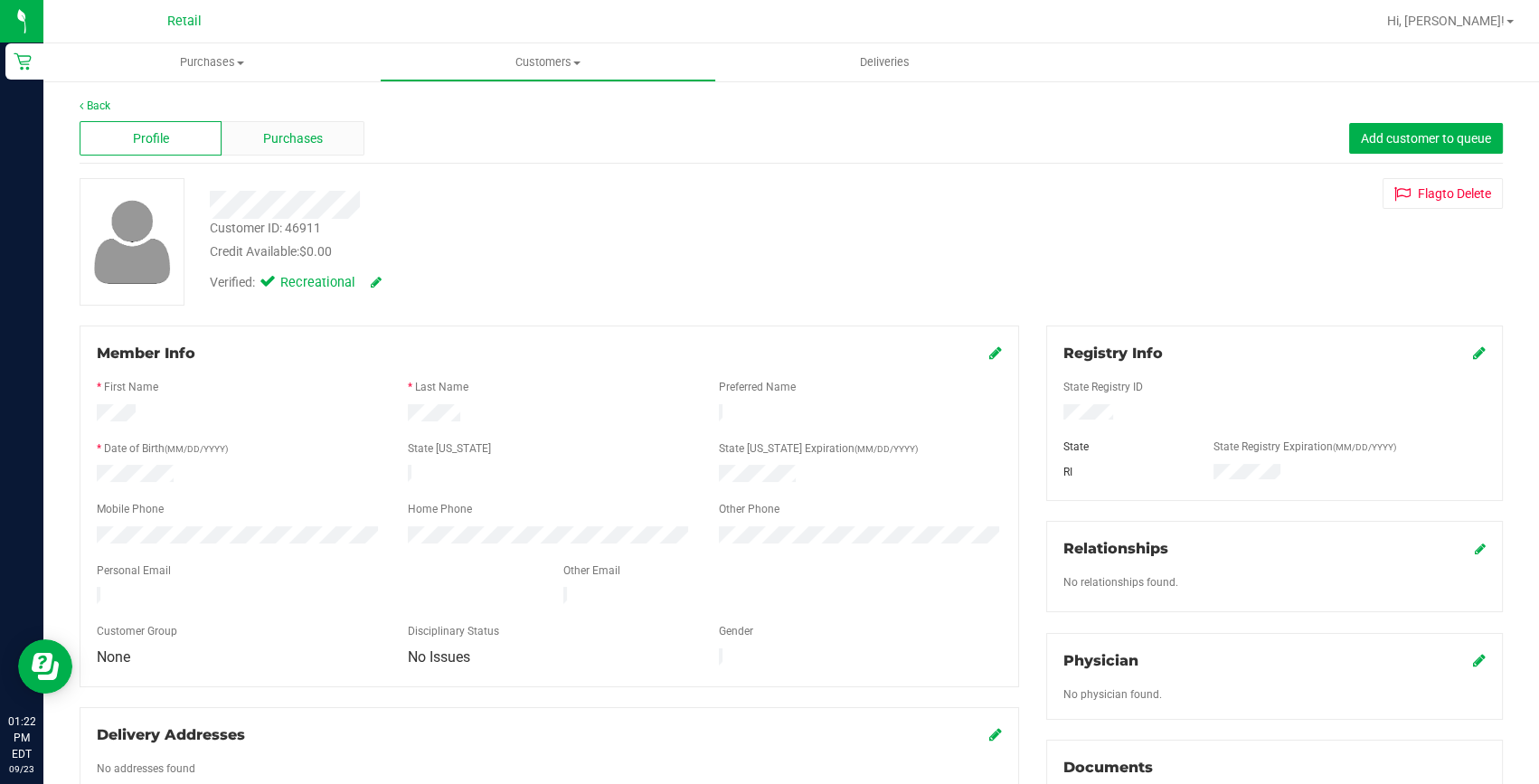
click at [270, 137] on span "Purchases" at bounding box center [293, 139] width 60 height 19
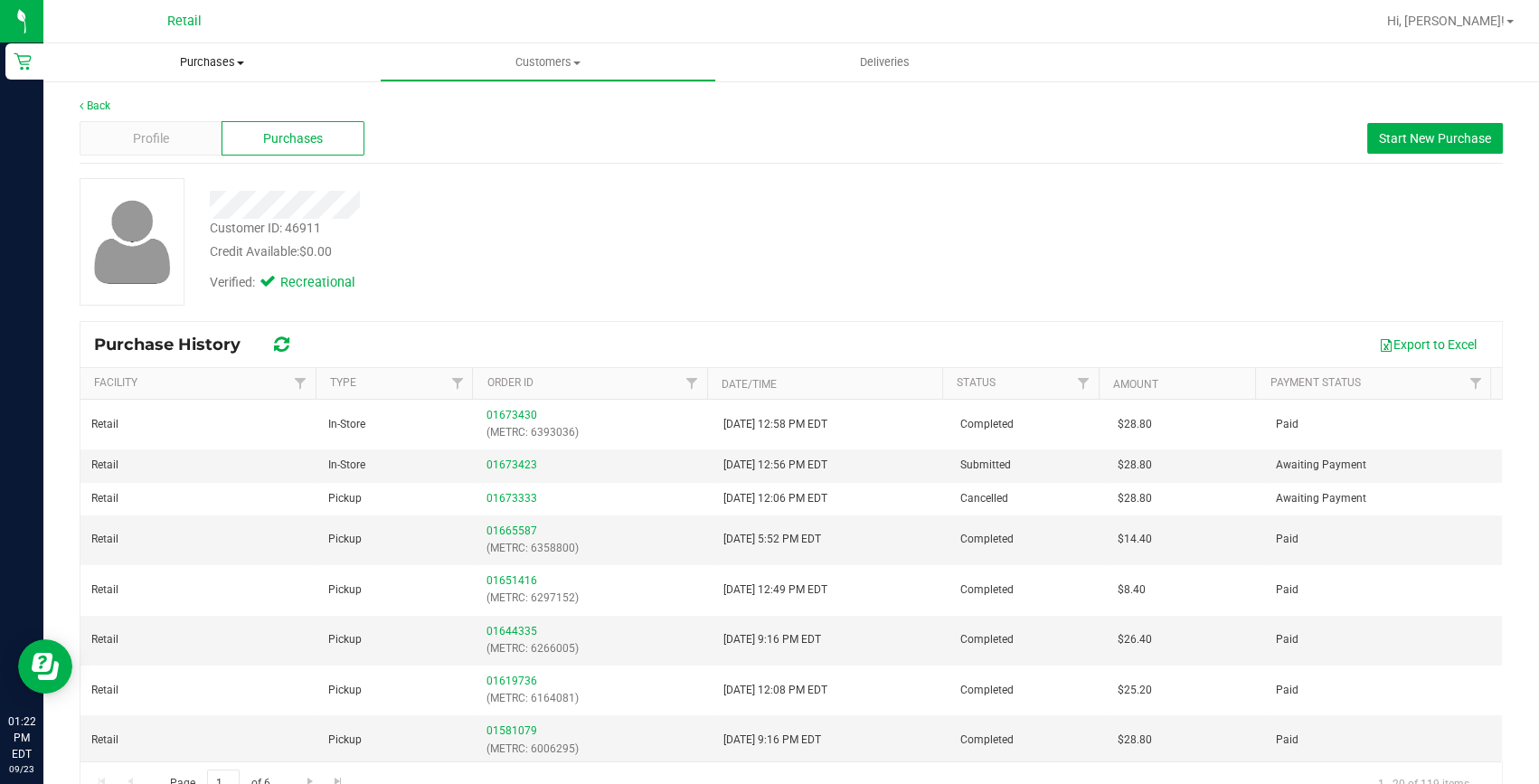
click at [185, 53] on uib-tab-heading "Purchases Summary of purchases Fulfillment All purchases" at bounding box center [211, 62] width 336 height 38
click at [154, 126] on li "Fulfillment" at bounding box center [211, 130] width 336 height 22
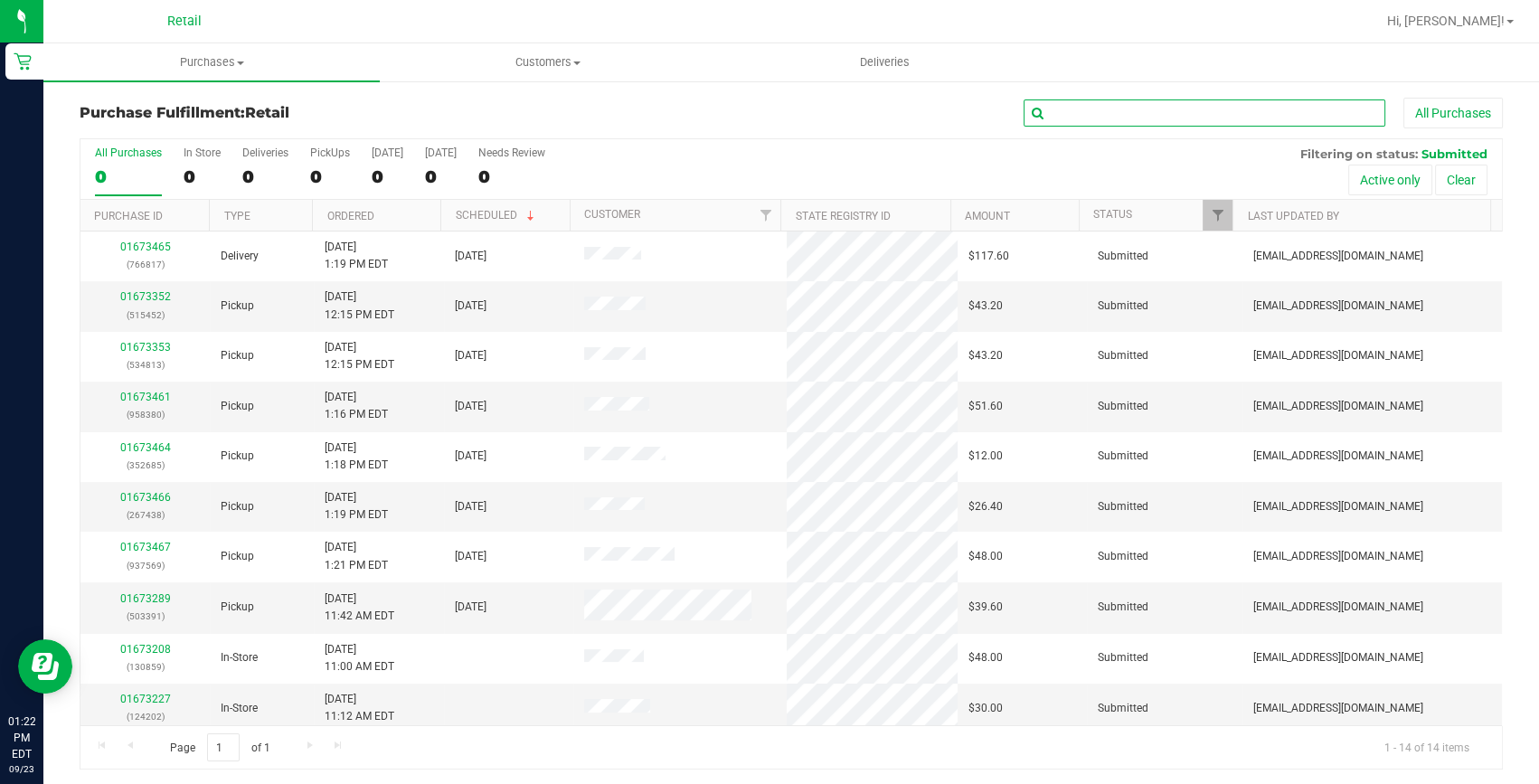
click at [1162, 118] on input "text" at bounding box center [1205, 112] width 362 height 27
click at [1098, 91] on div "Purchase Fulfillment: Retail All Purchases All Purchases 14 In Store 6 Deliveri…" at bounding box center [791, 434] width 1495 height 708
click at [1093, 111] on input "text" at bounding box center [1205, 112] width 362 height 27
type input "958380"
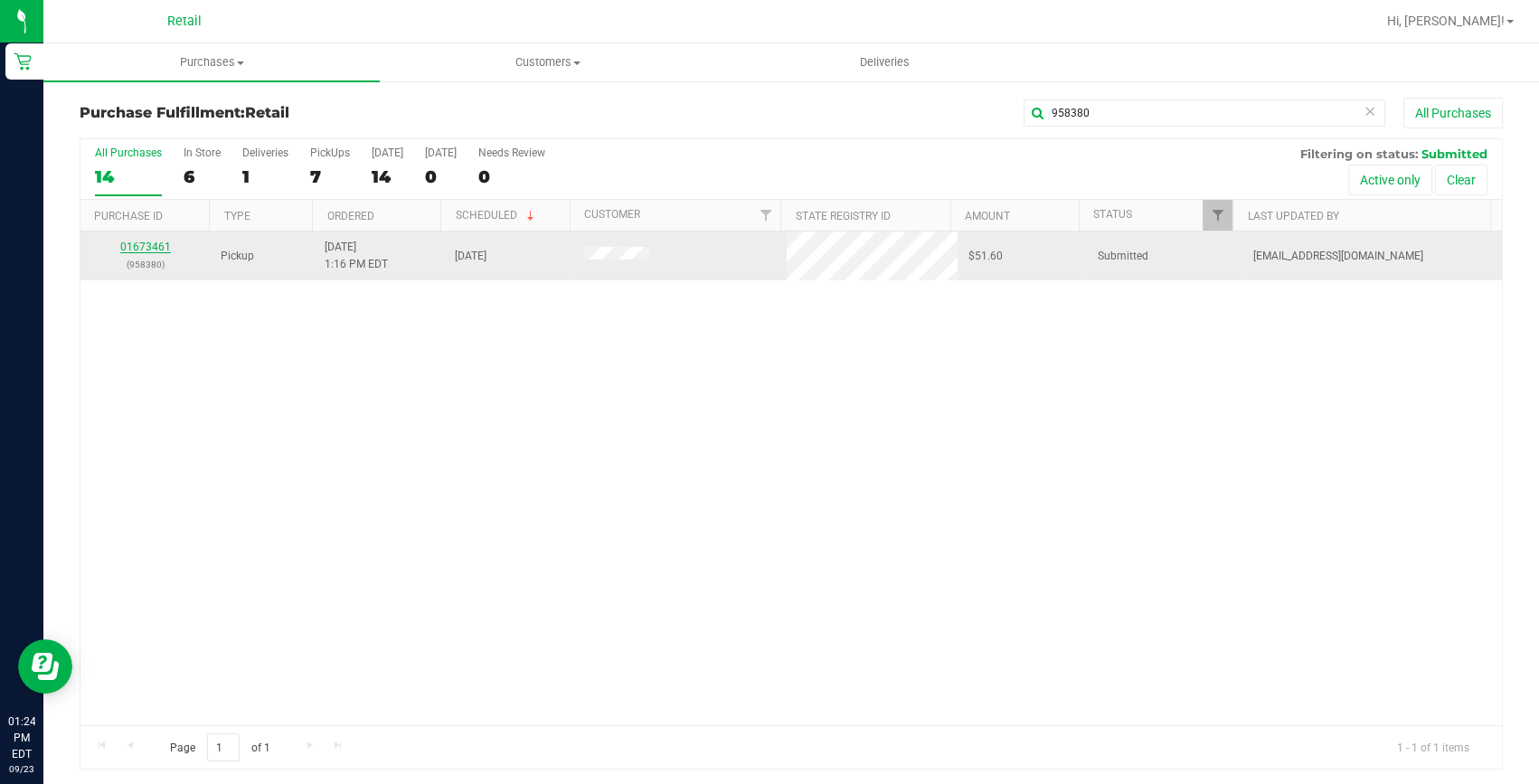
click at [147, 248] on link "01673461" at bounding box center [145, 247] width 51 height 13
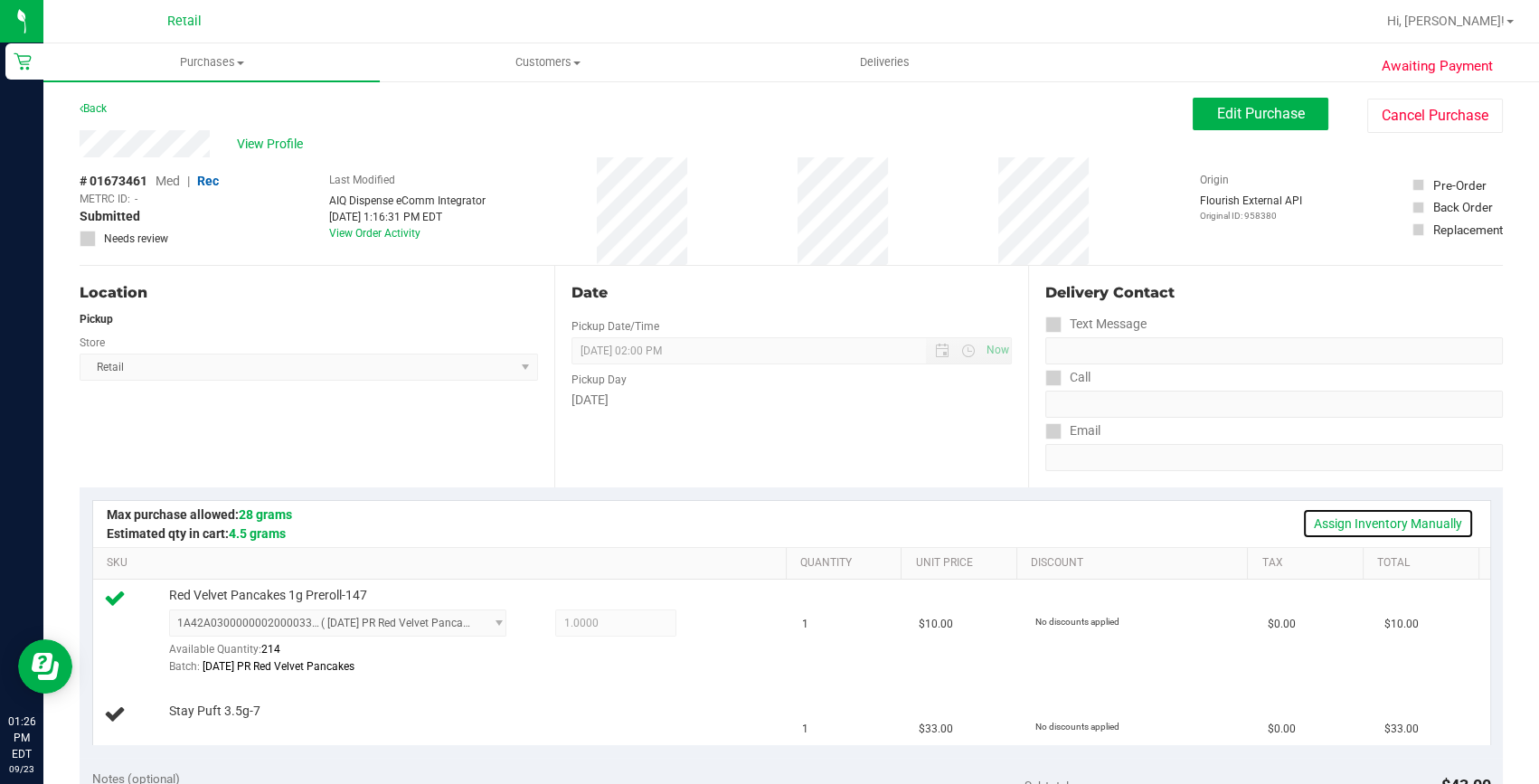
click at [1344, 530] on link "Assign Inventory Manually" at bounding box center [1387, 523] width 171 height 31
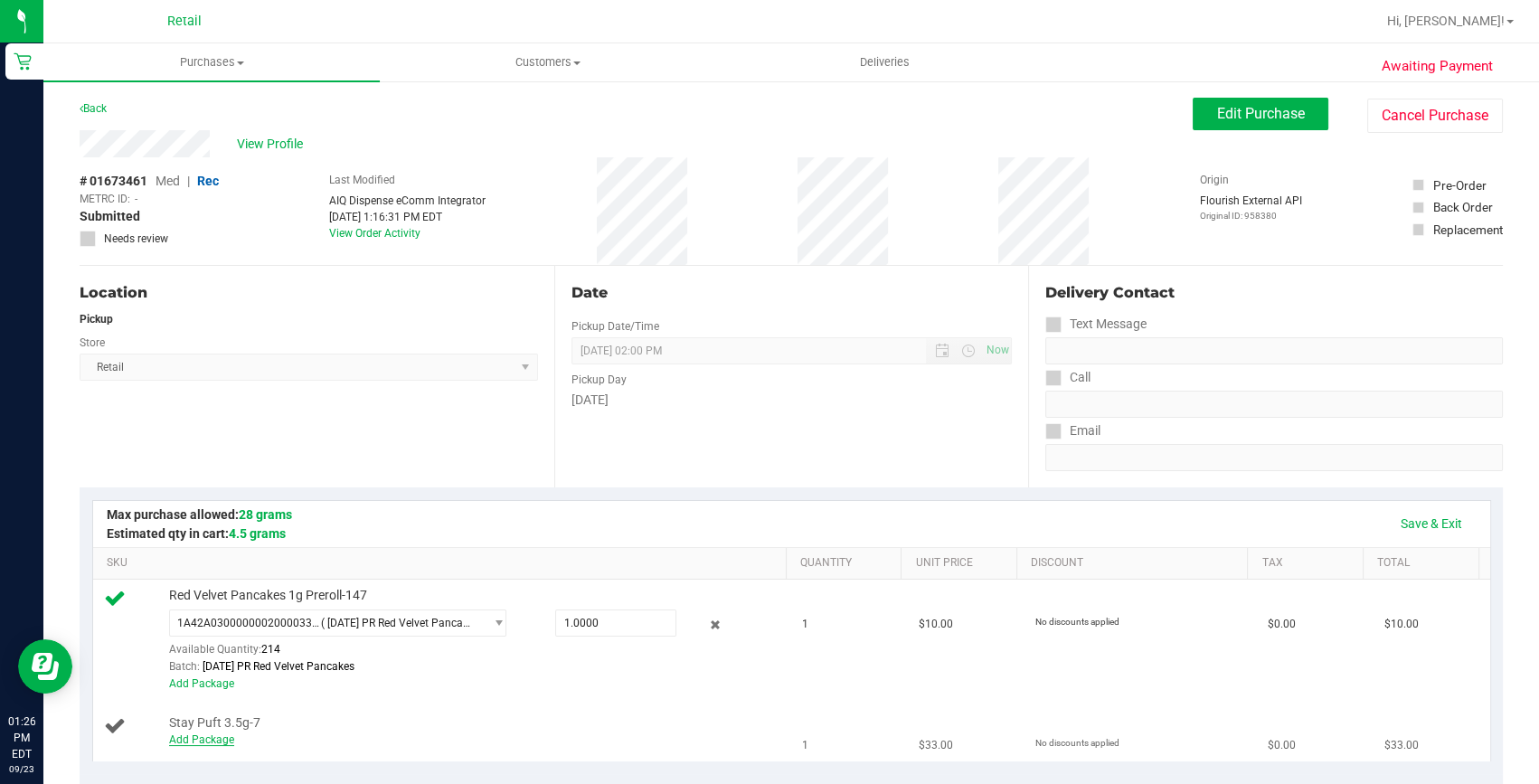
click at [190, 743] on link "Add Package" at bounding box center [200, 740] width 65 height 13
click at [267, 720] on span "Select Package" at bounding box center [326, 727] width 313 height 25
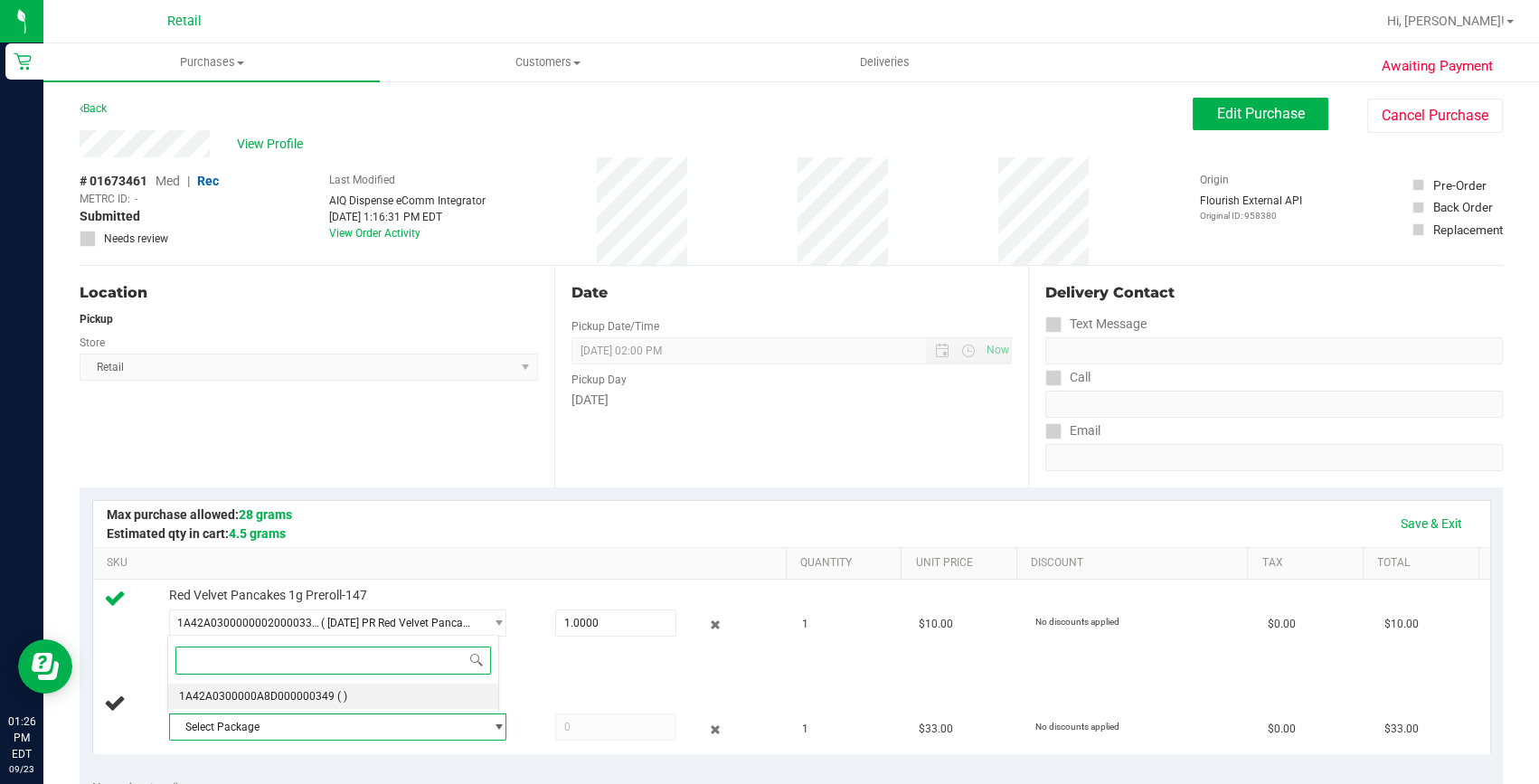
click at [277, 693] on span "1A42A0300000A8D000000349" at bounding box center [257, 696] width 155 height 13
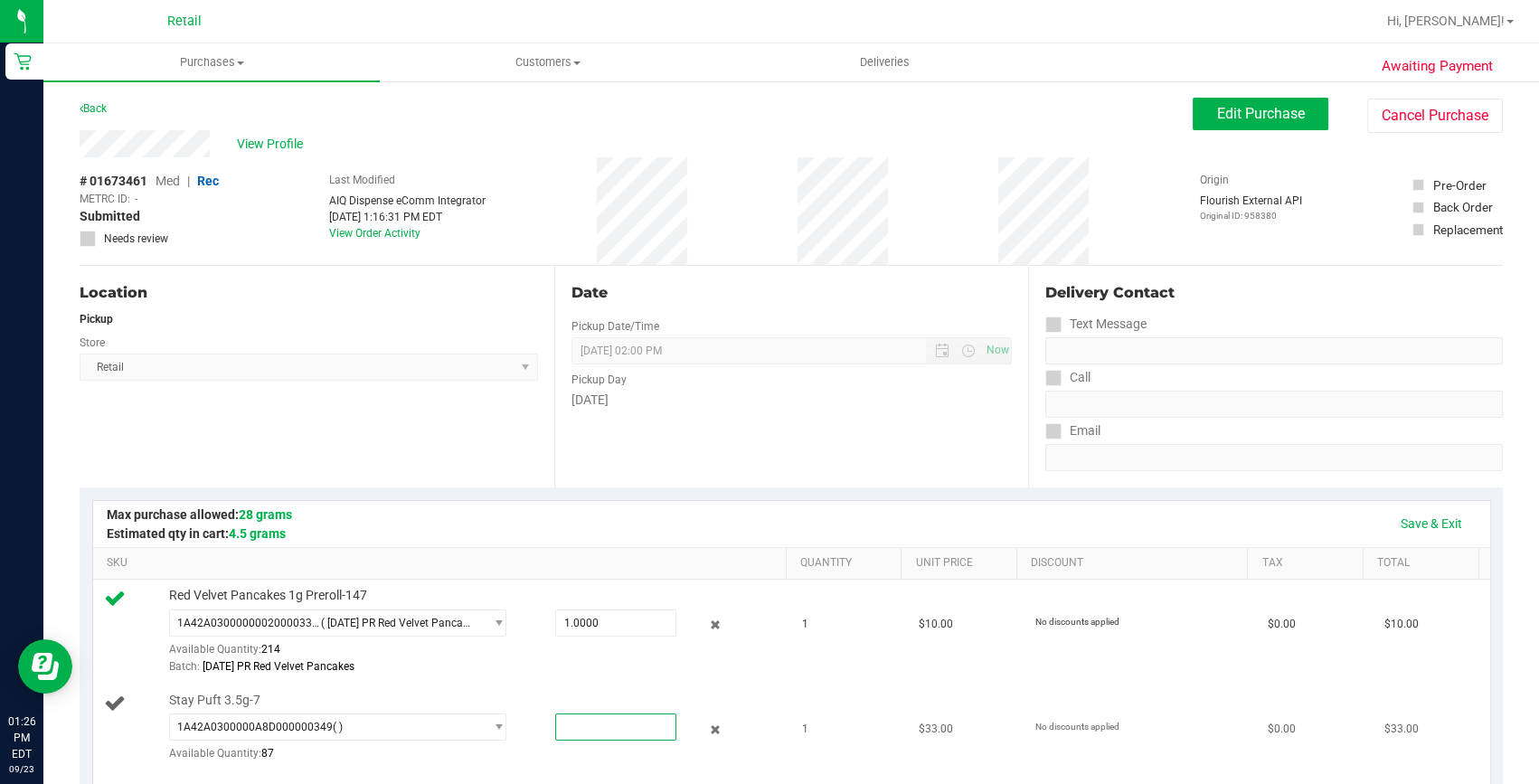
click at [629, 728] on span at bounding box center [616, 727] width 122 height 27
type input "1"
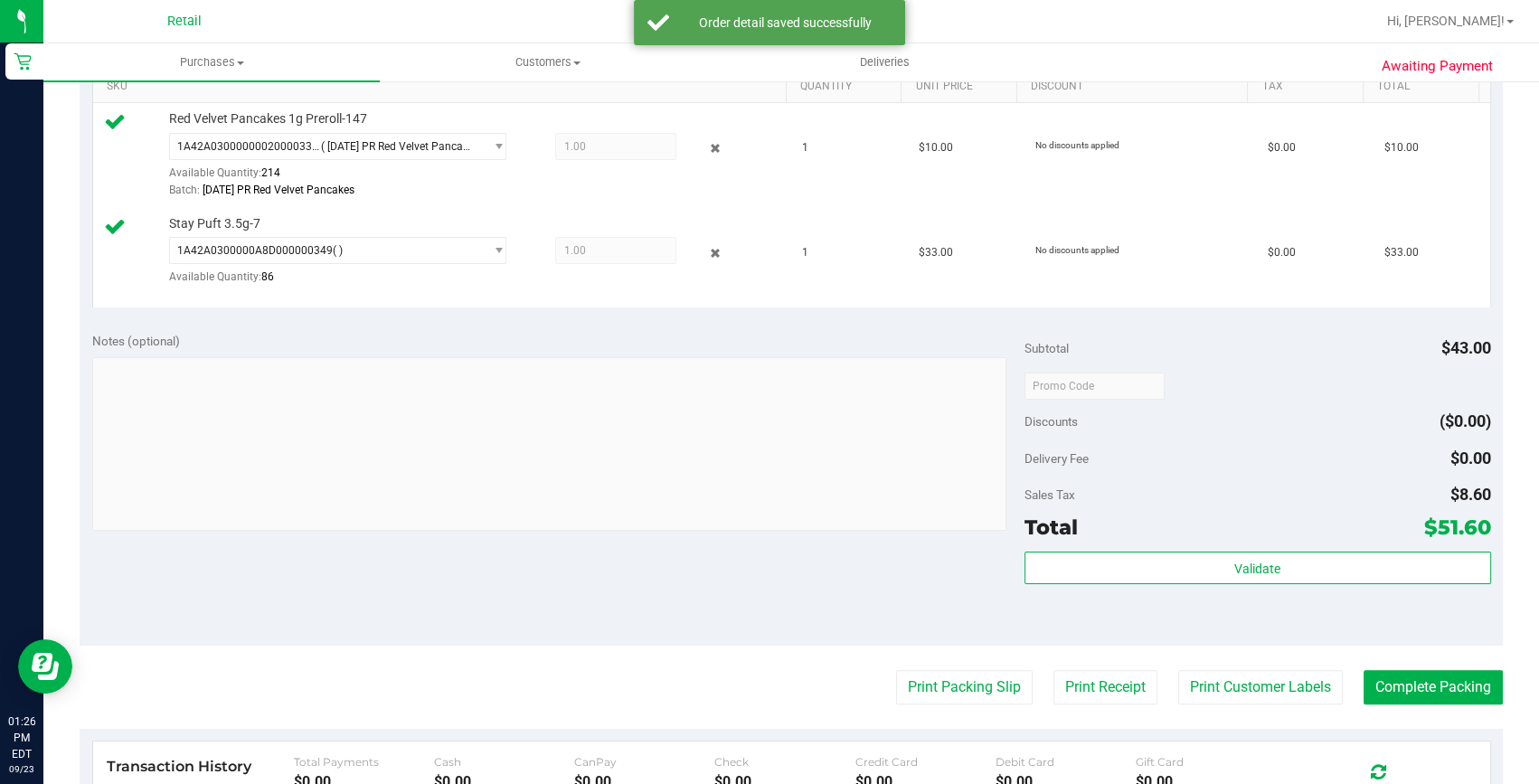
scroll to position [493, 0]
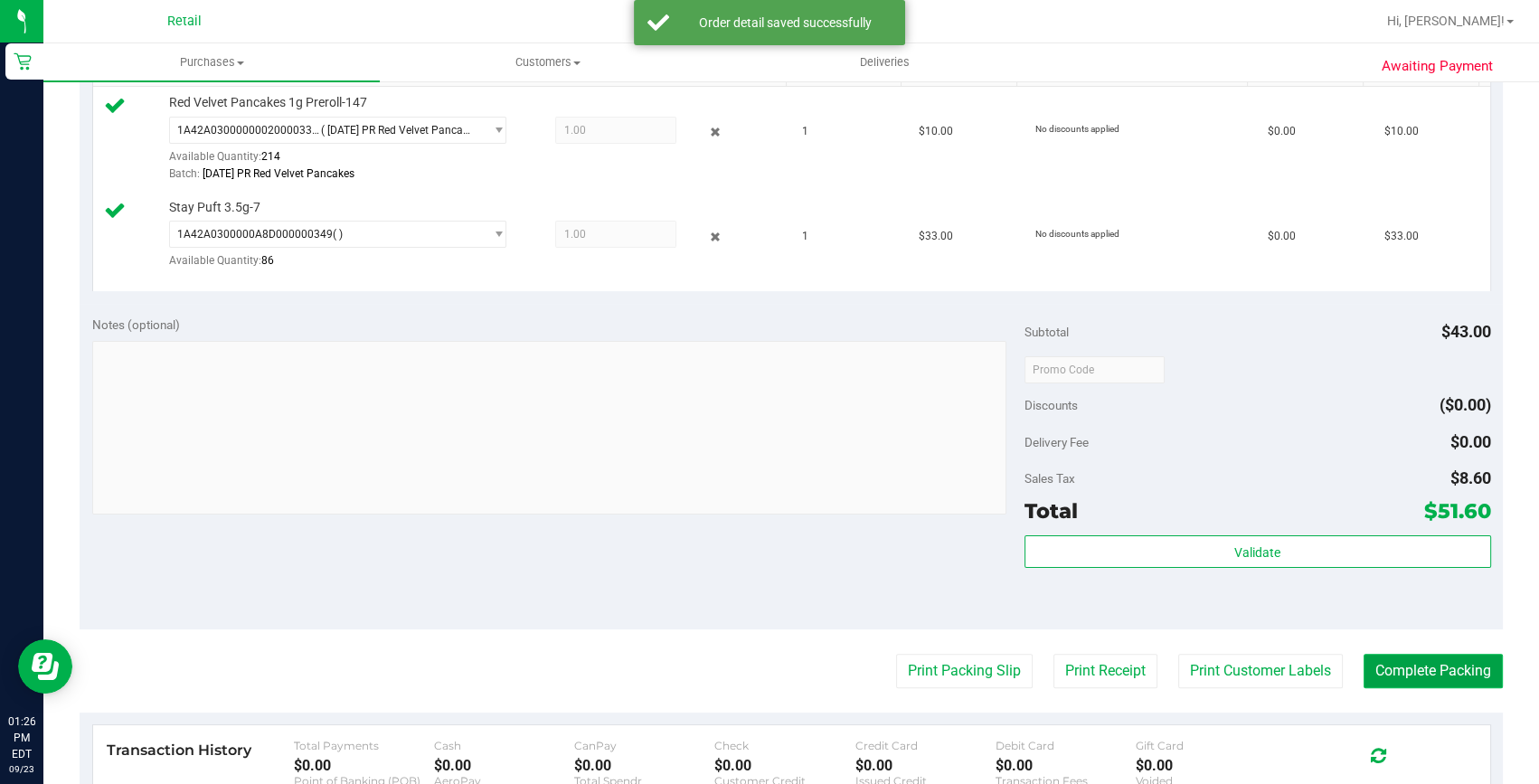
click at [1435, 658] on button "Complete Packing" at bounding box center [1433, 671] width 140 height 35
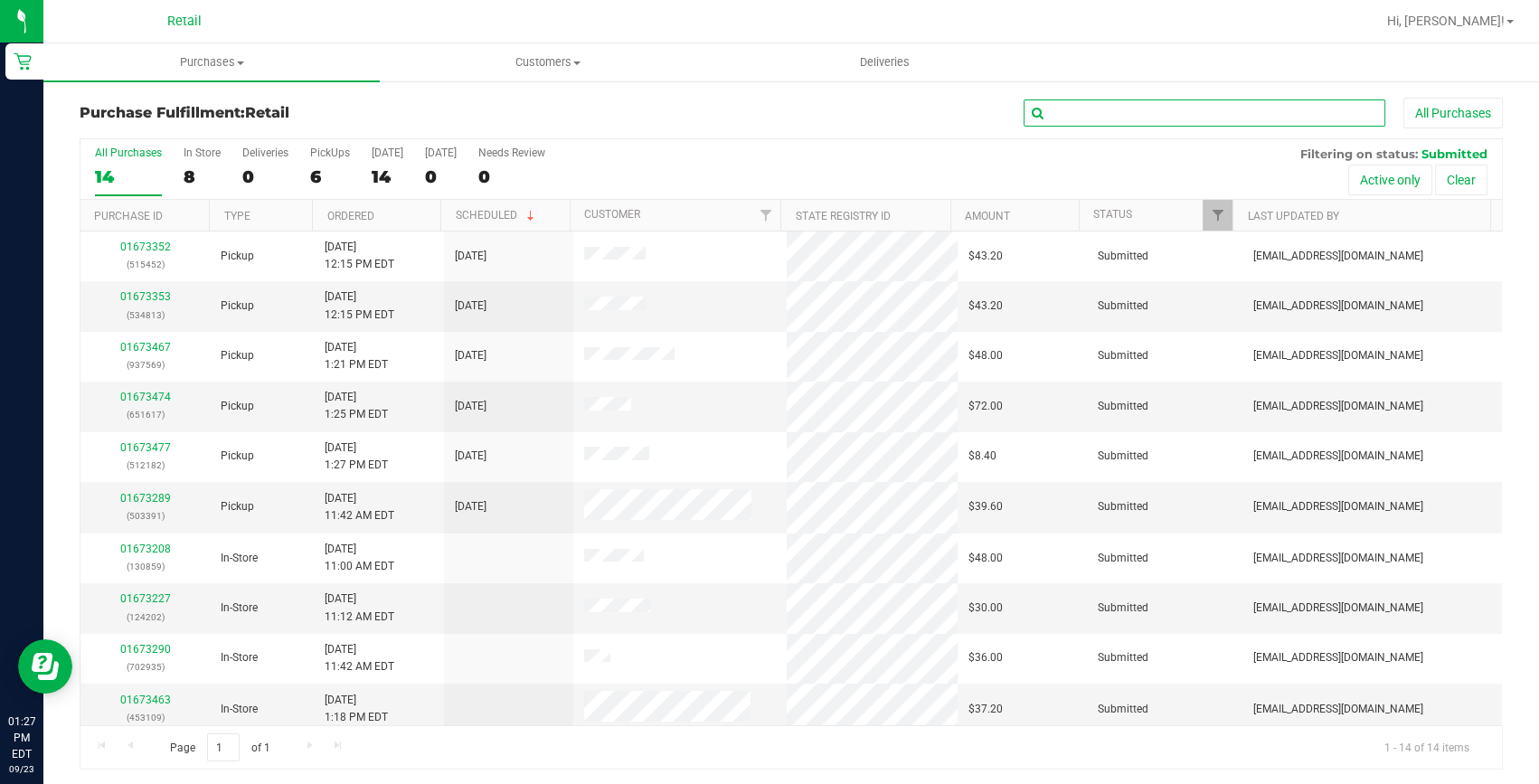
click at [1133, 99] on input "text" at bounding box center [1205, 112] width 362 height 27
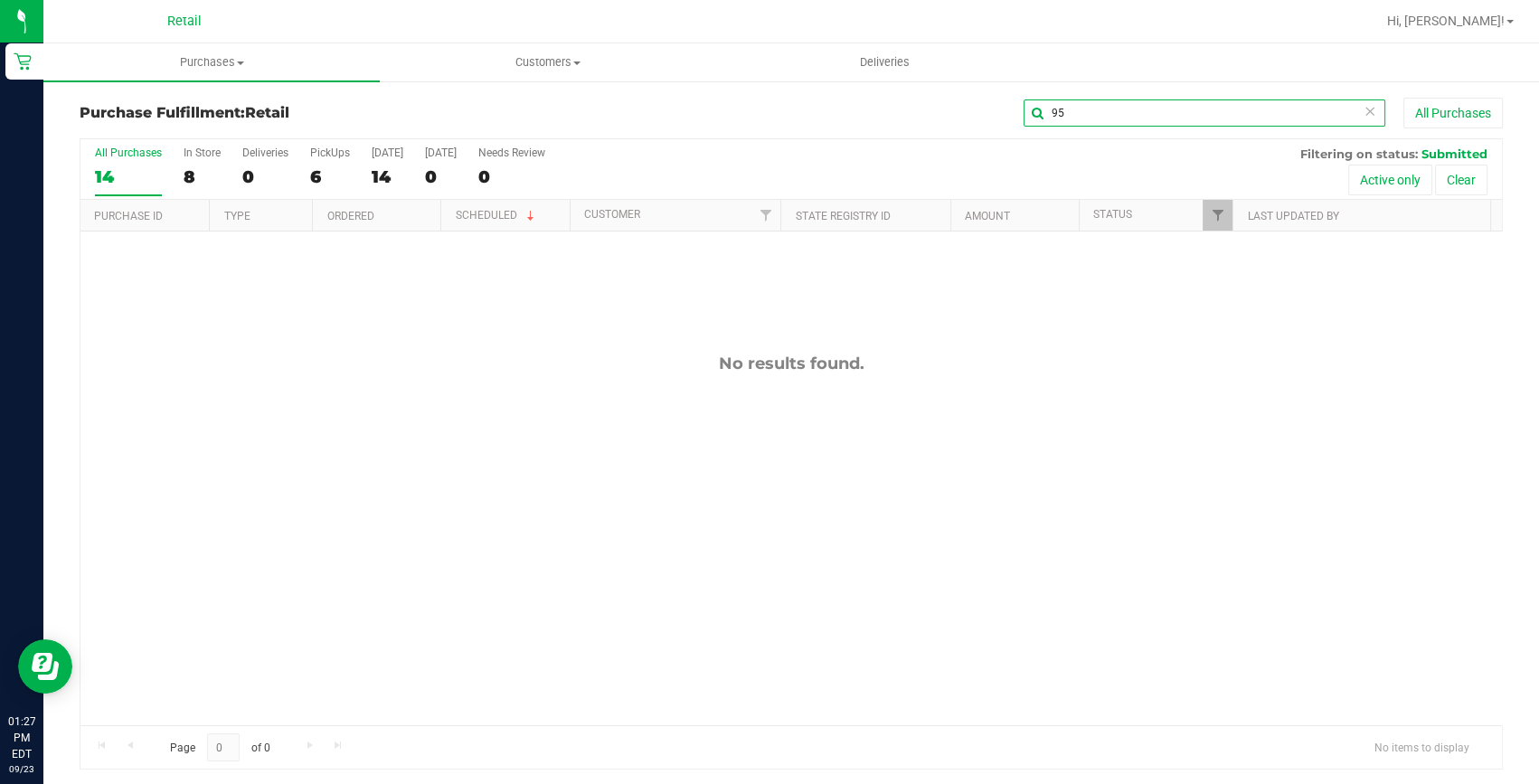
type input "9"
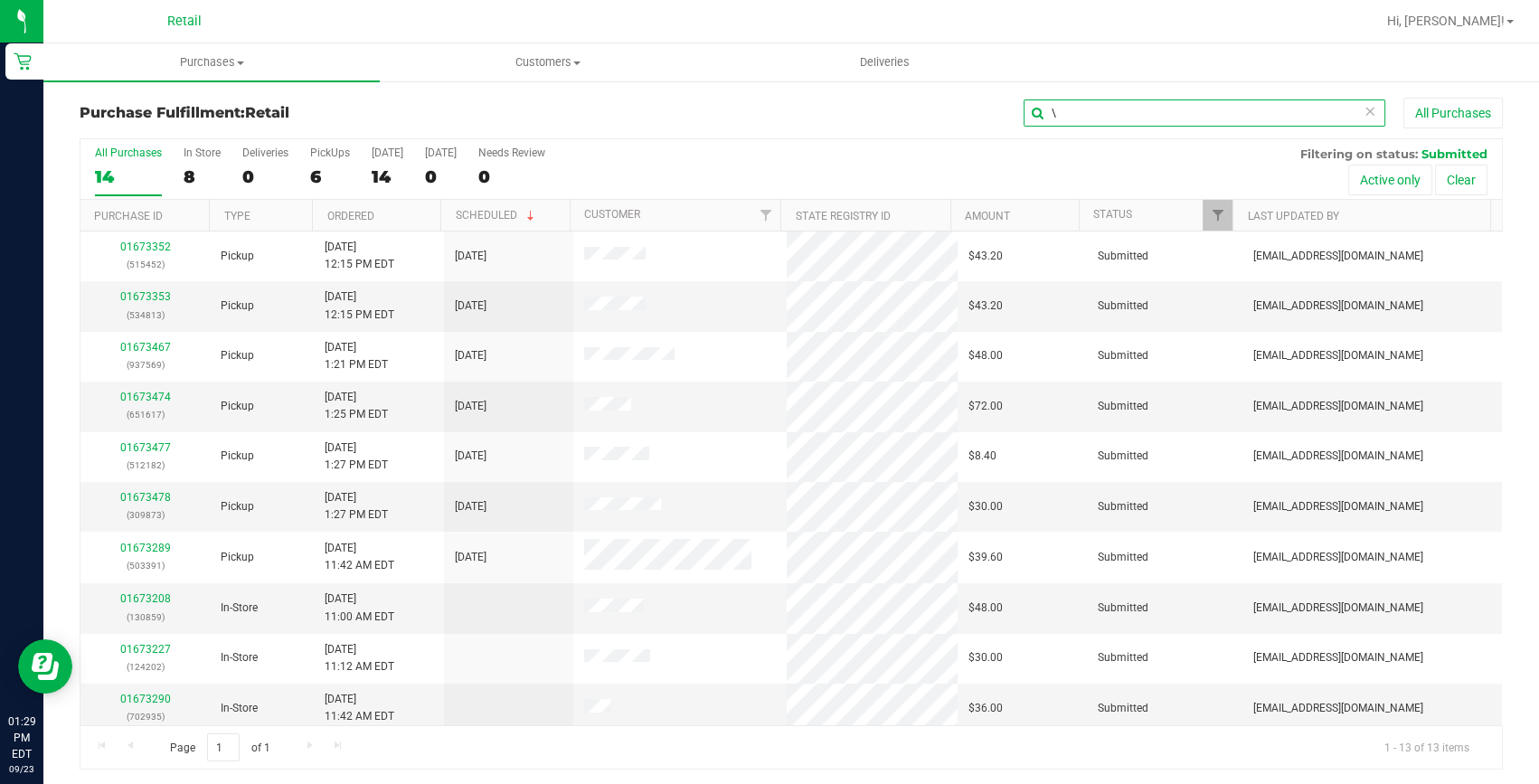
click at [1066, 112] on input "\" at bounding box center [1205, 112] width 362 height 27
type input "534813"
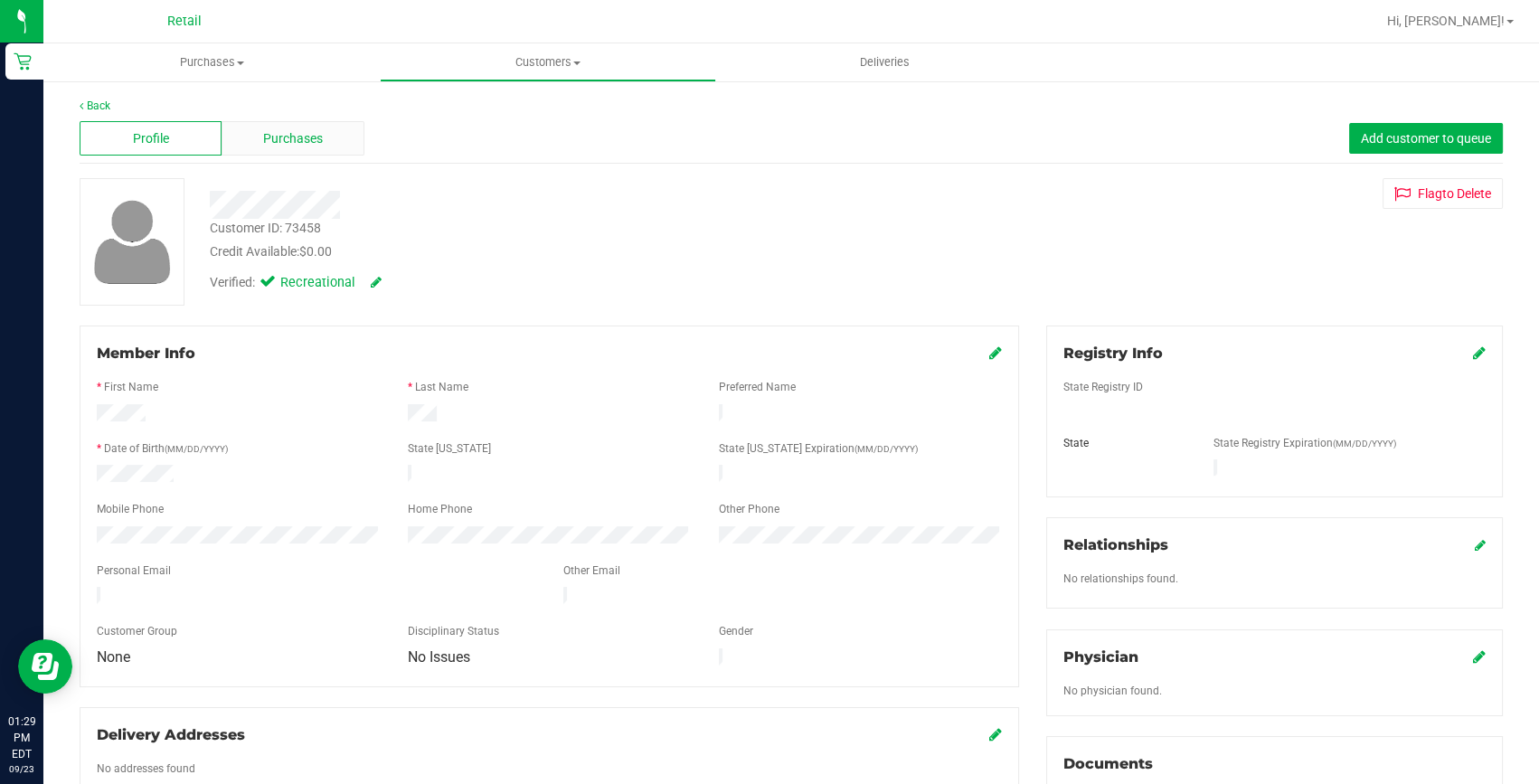
click at [268, 137] on span "Purchases" at bounding box center [293, 139] width 60 height 19
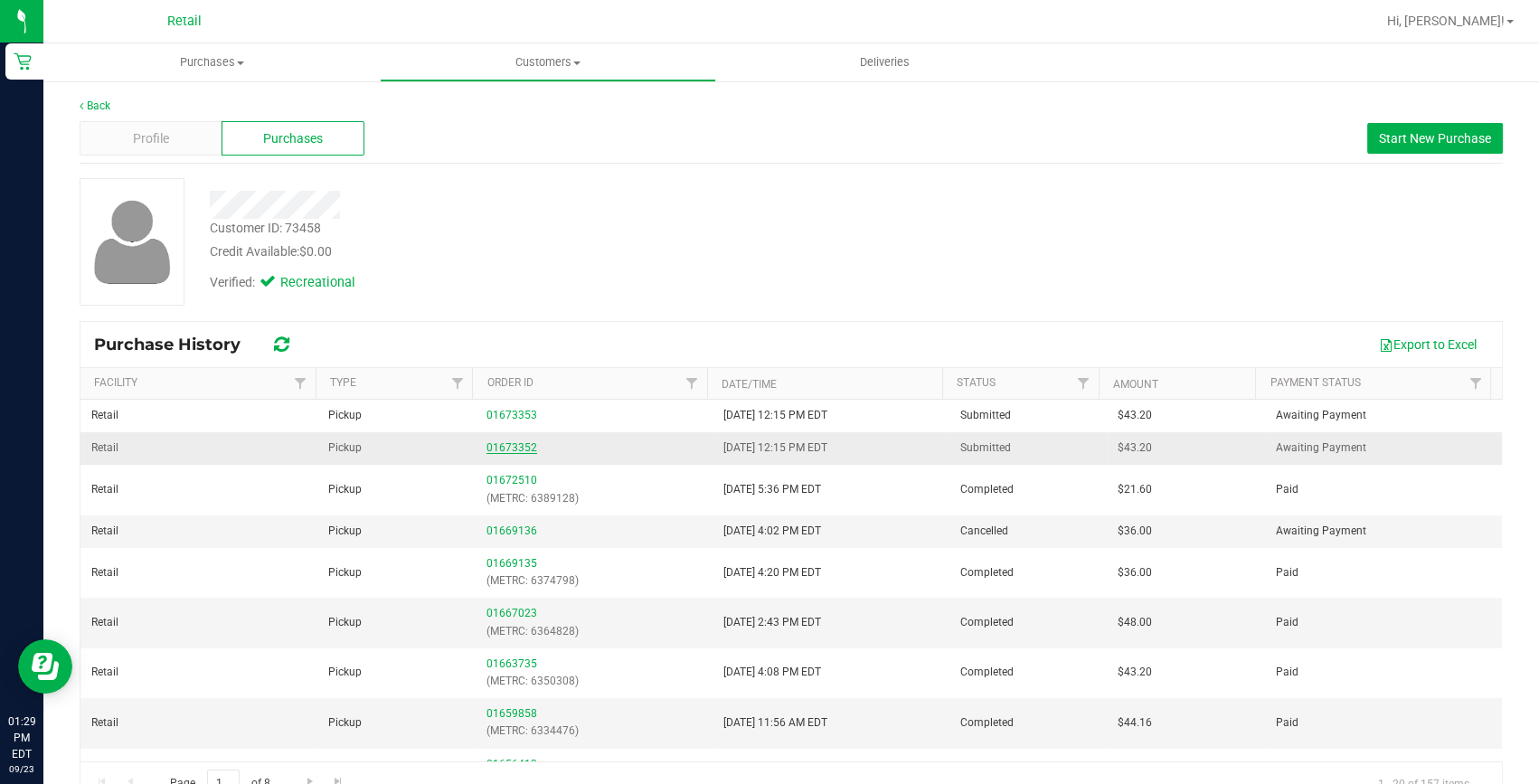
click at [503, 445] on link "01673352" at bounding box center [511, 448] width 51 height 13
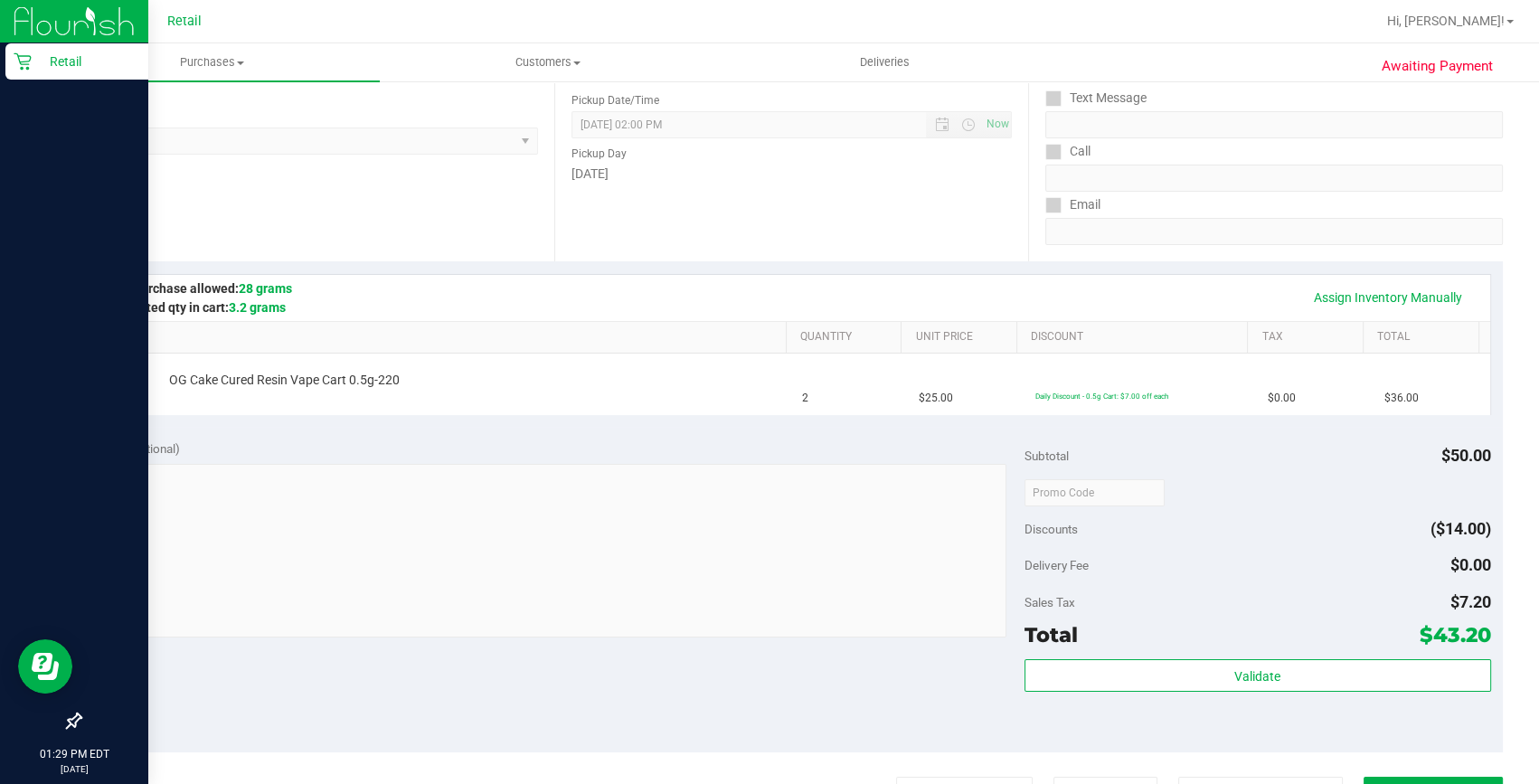
scroll to position [246, 0]
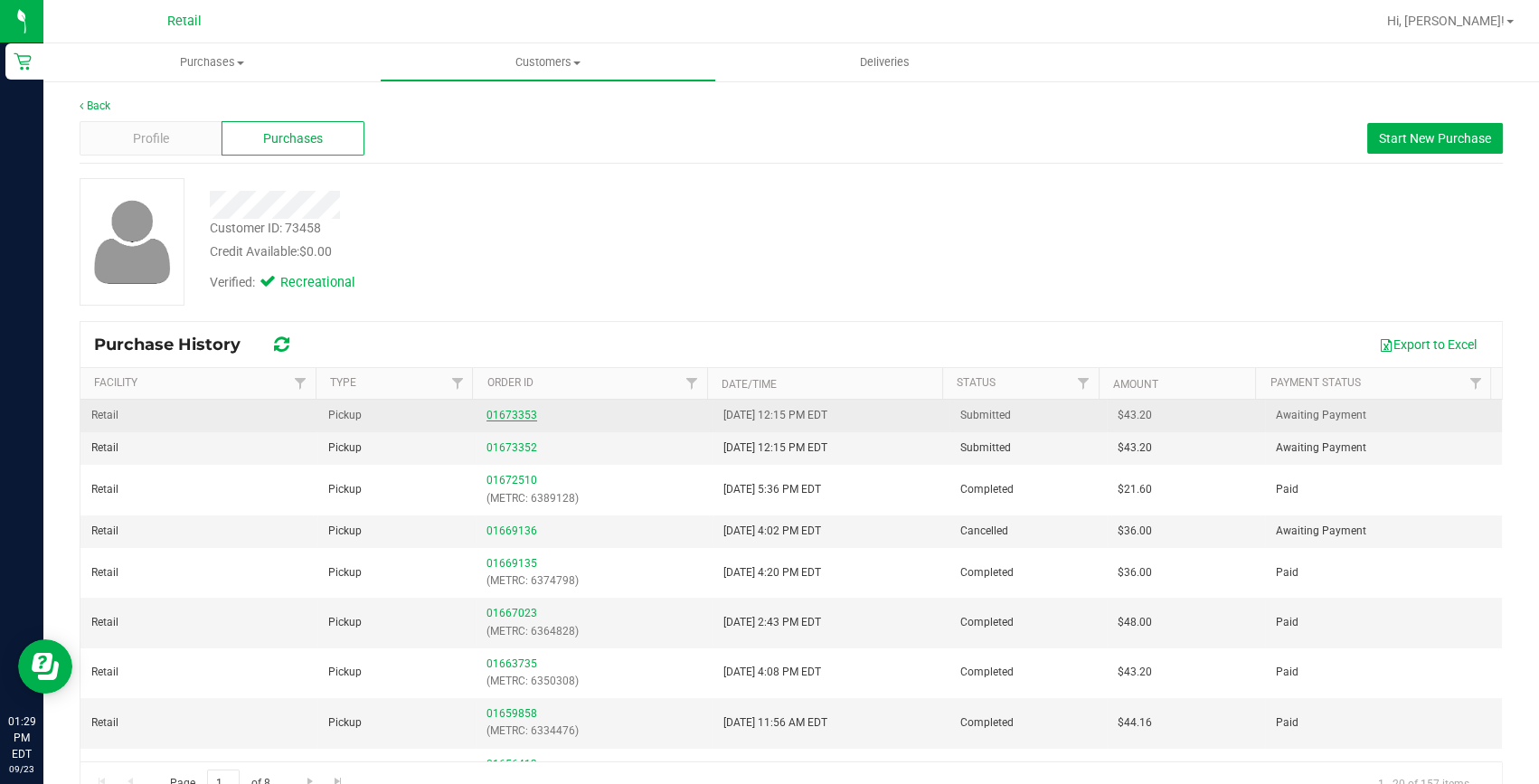
click at [504, 413] on link "01673353" at bounding box center [511, 415] width 51 height 13
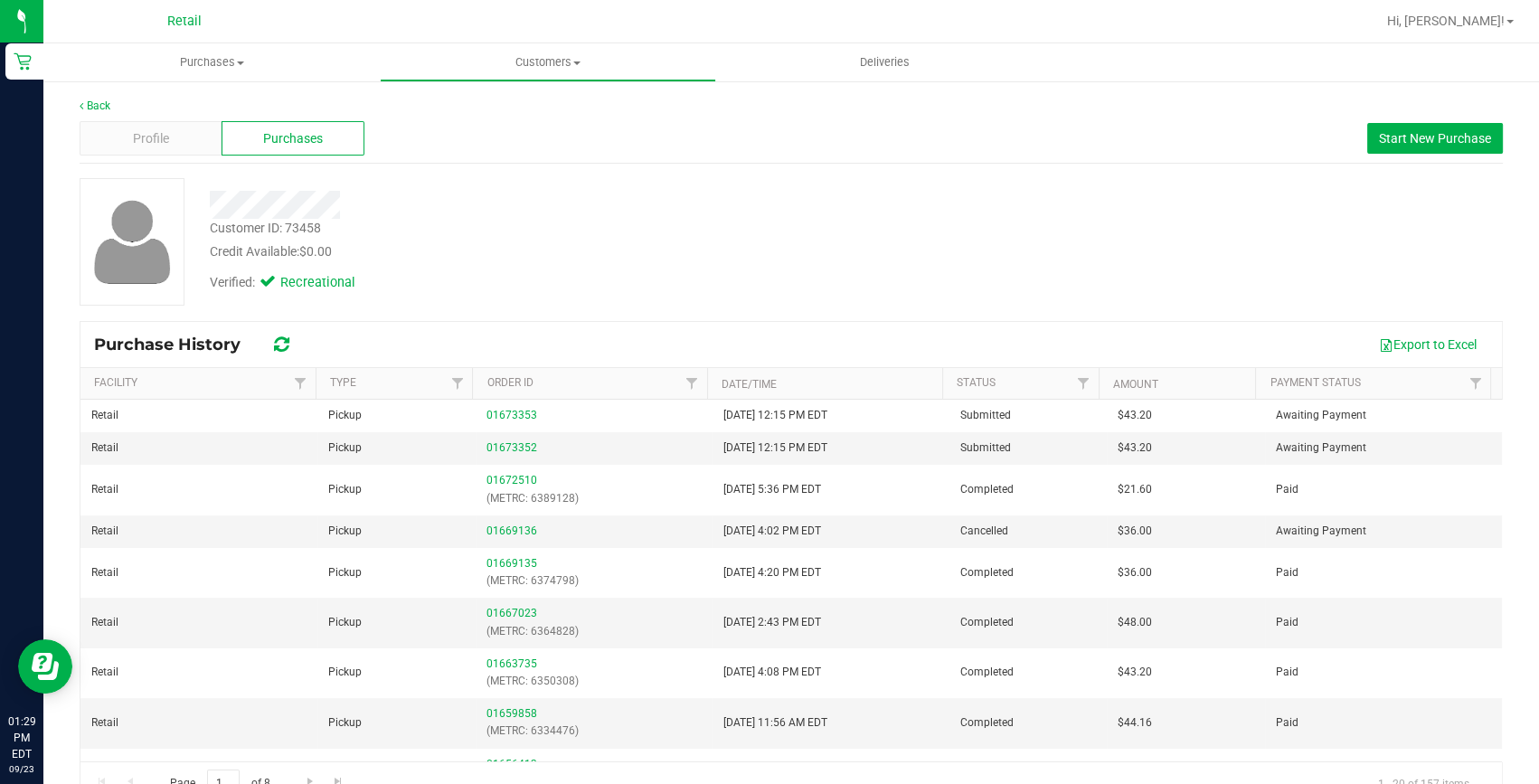
scroll to position [38, 0]
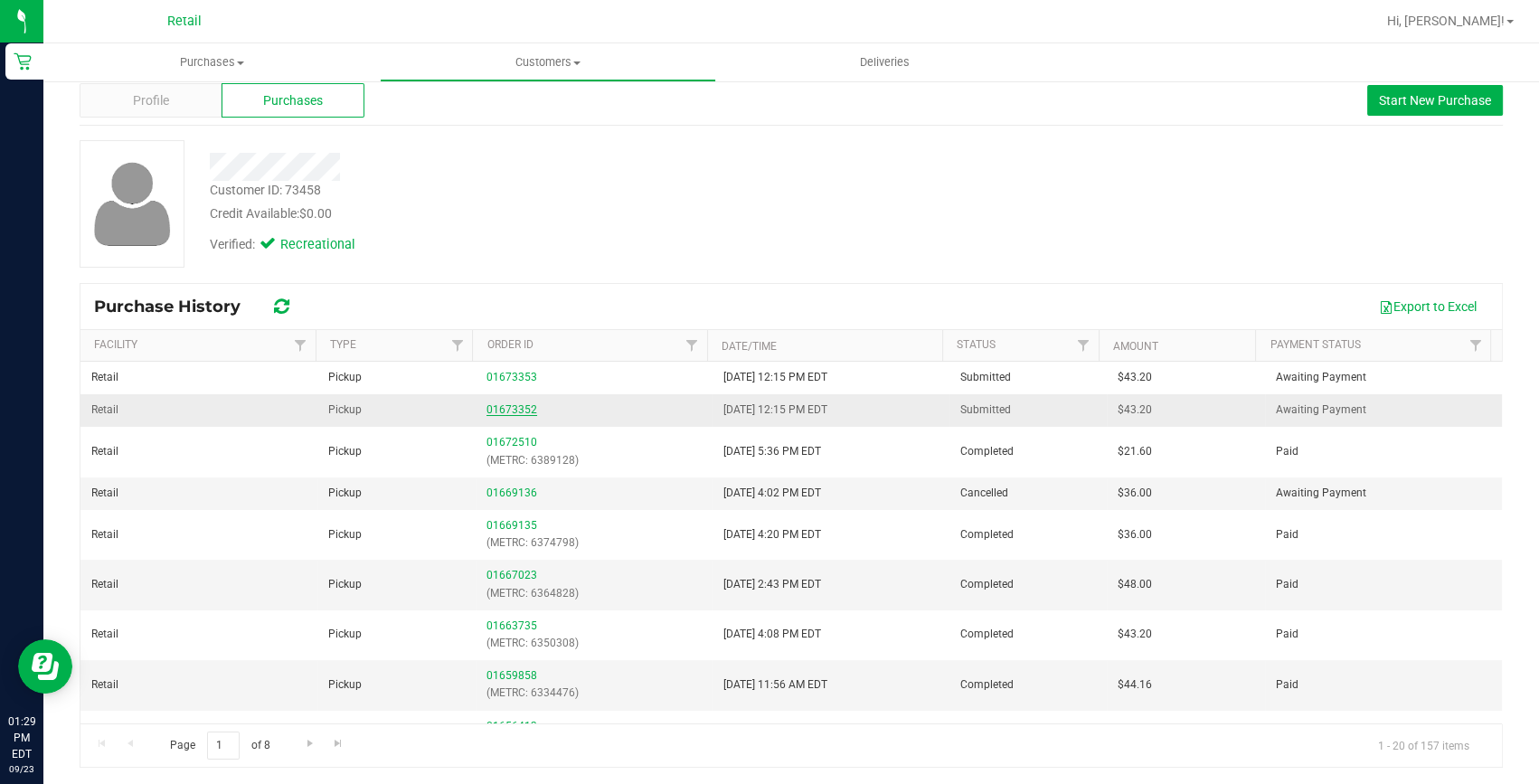
click at [499, 403] on link "01673352" at bounding box center [511, 409] width 51 height 13
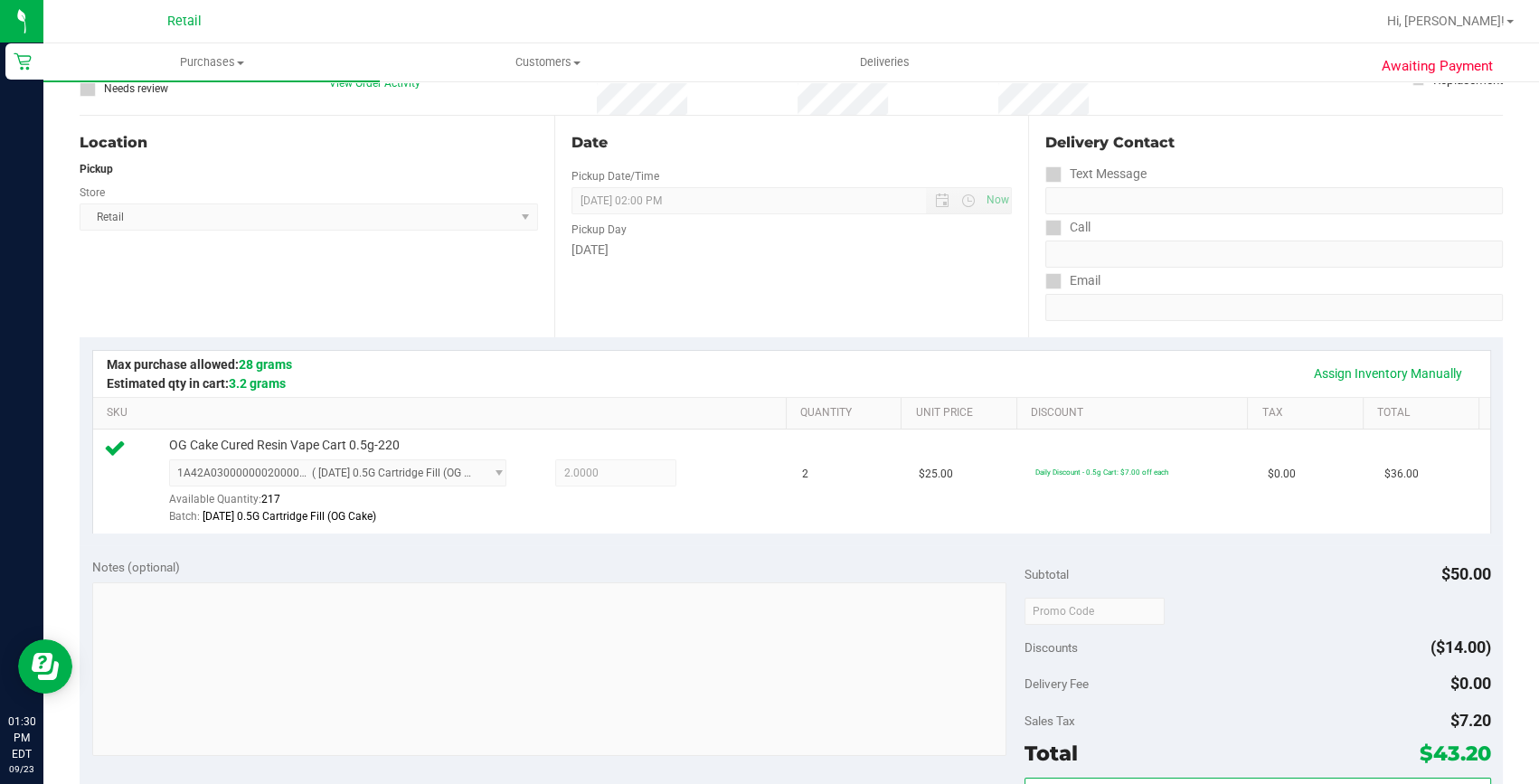
scroll to position [532, 0]
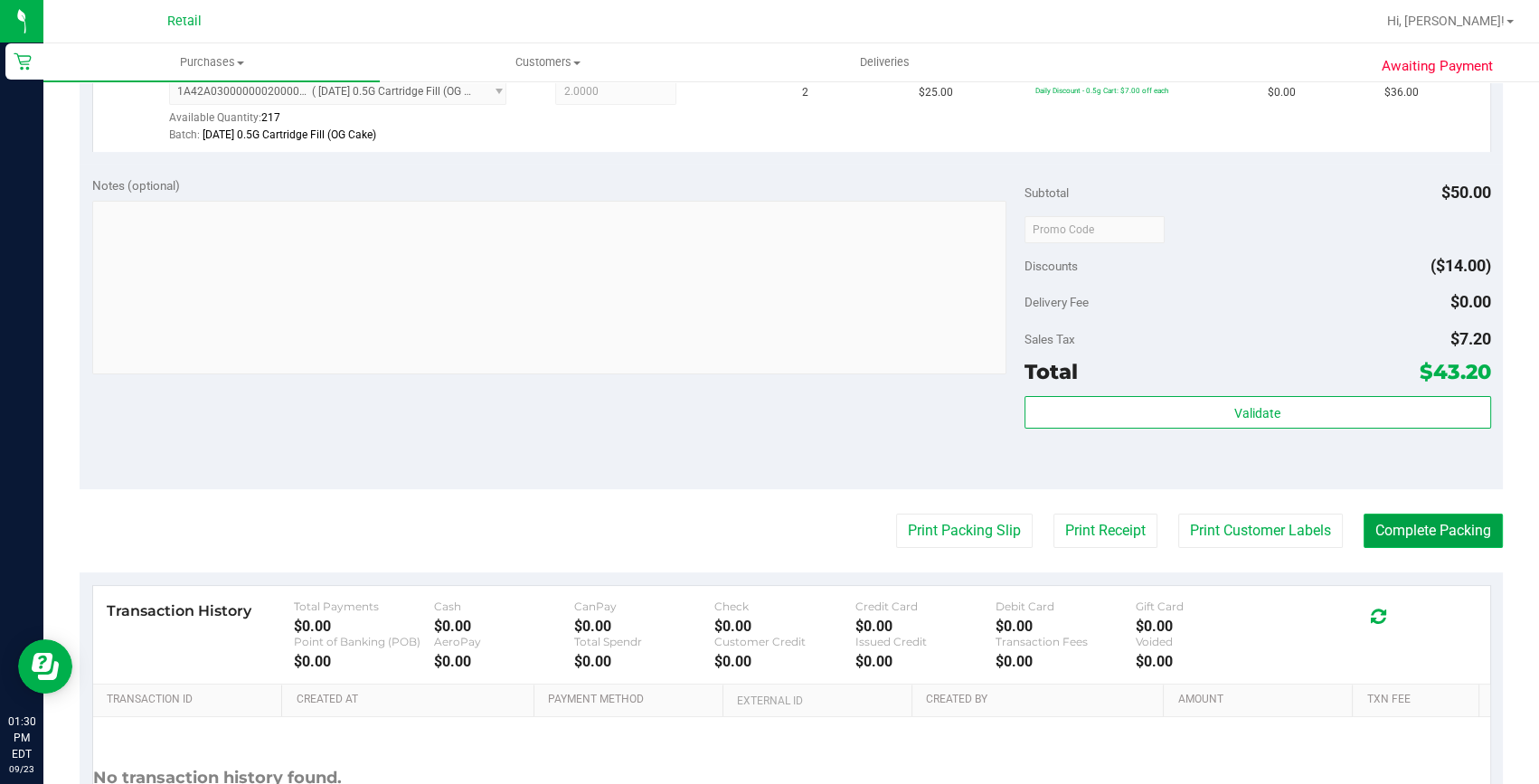
click at [1464, 514] on button "Complete Packing" at bounding box center [1433, 530] width 140 height 35
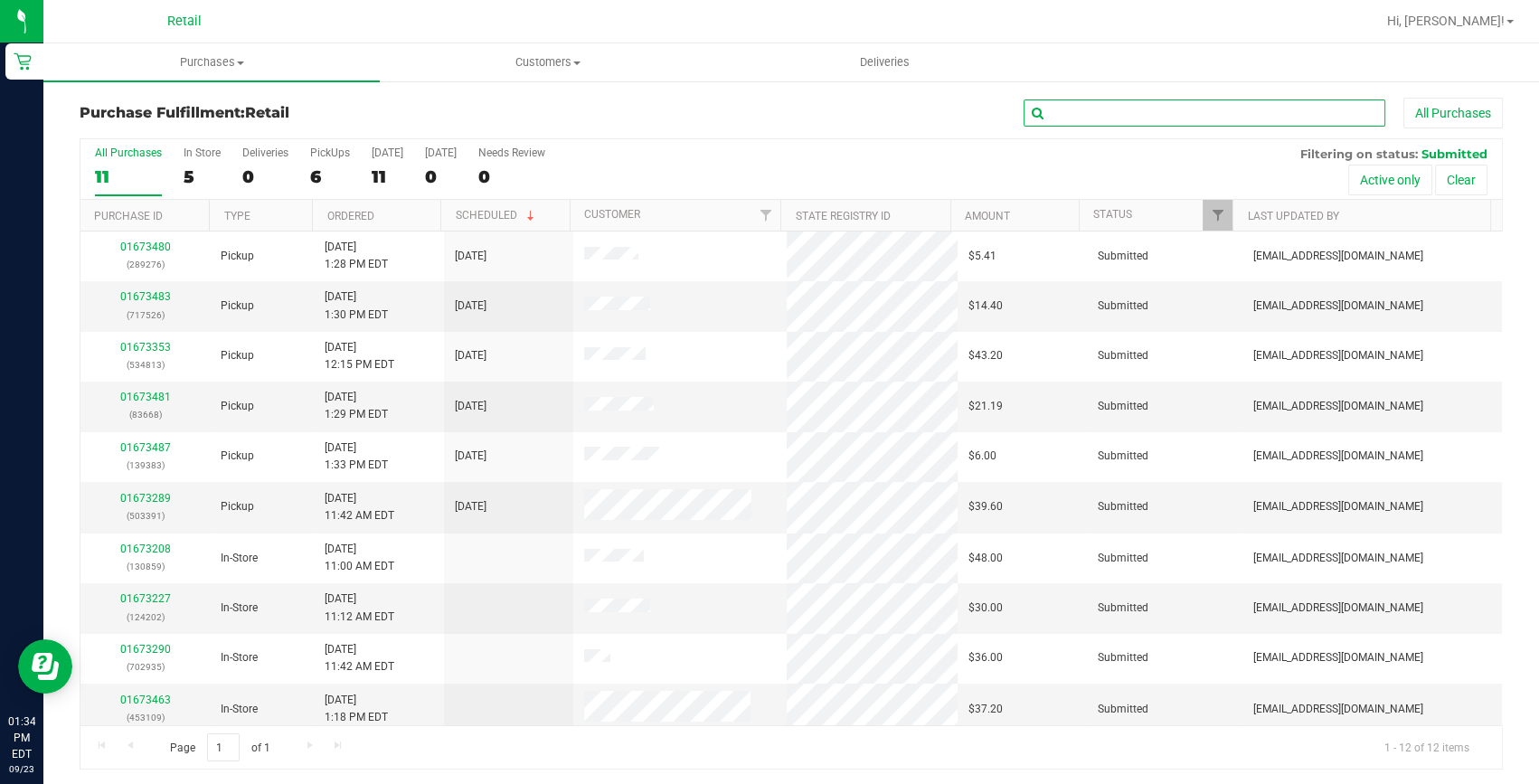
click at [1332, 119] on input "text" at bounding box center [1205, 112] width 362 height 27
type input "717526"
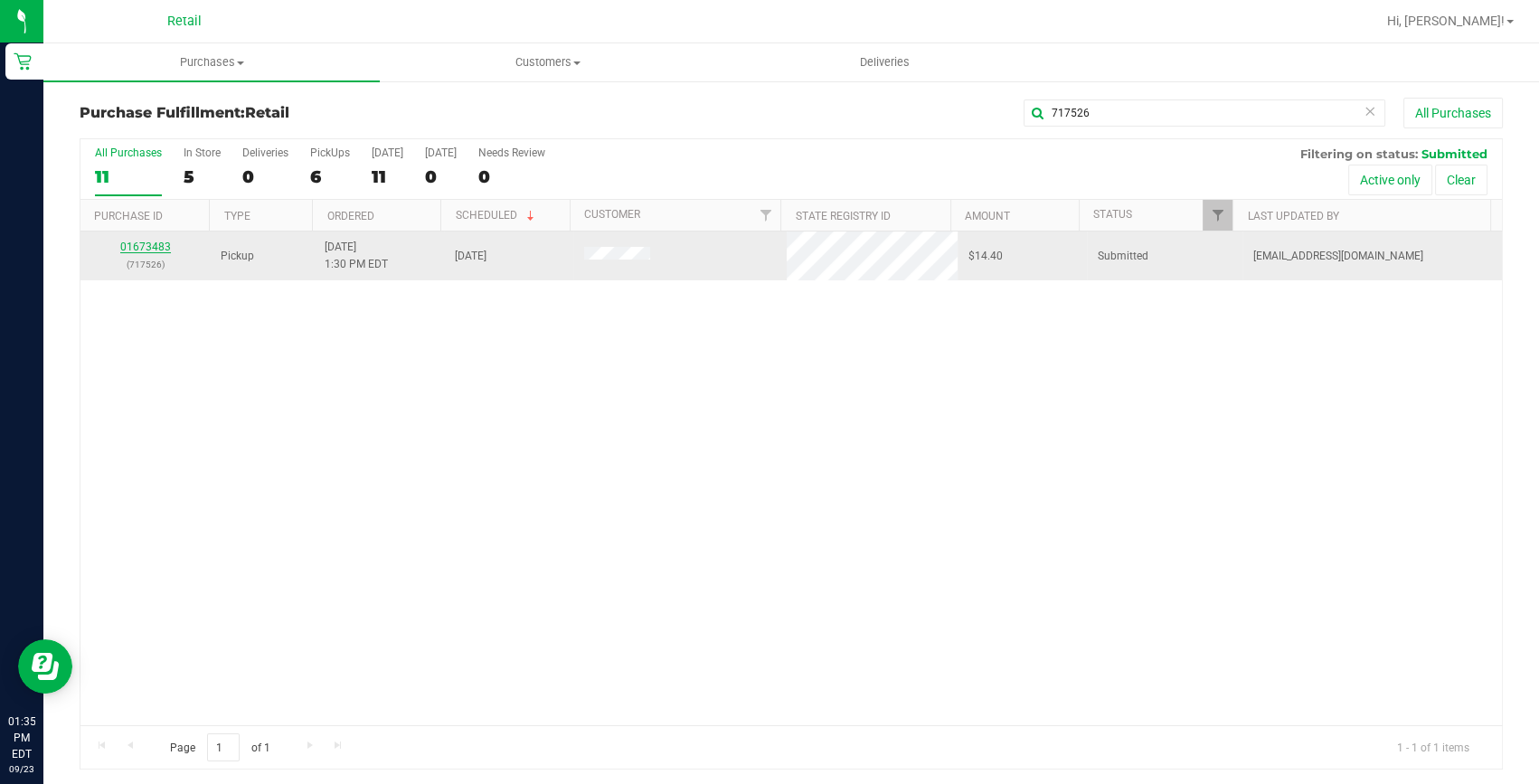
click at [155, 247] on link "01673483" at bounding box center [145, 247] width 51 height 13
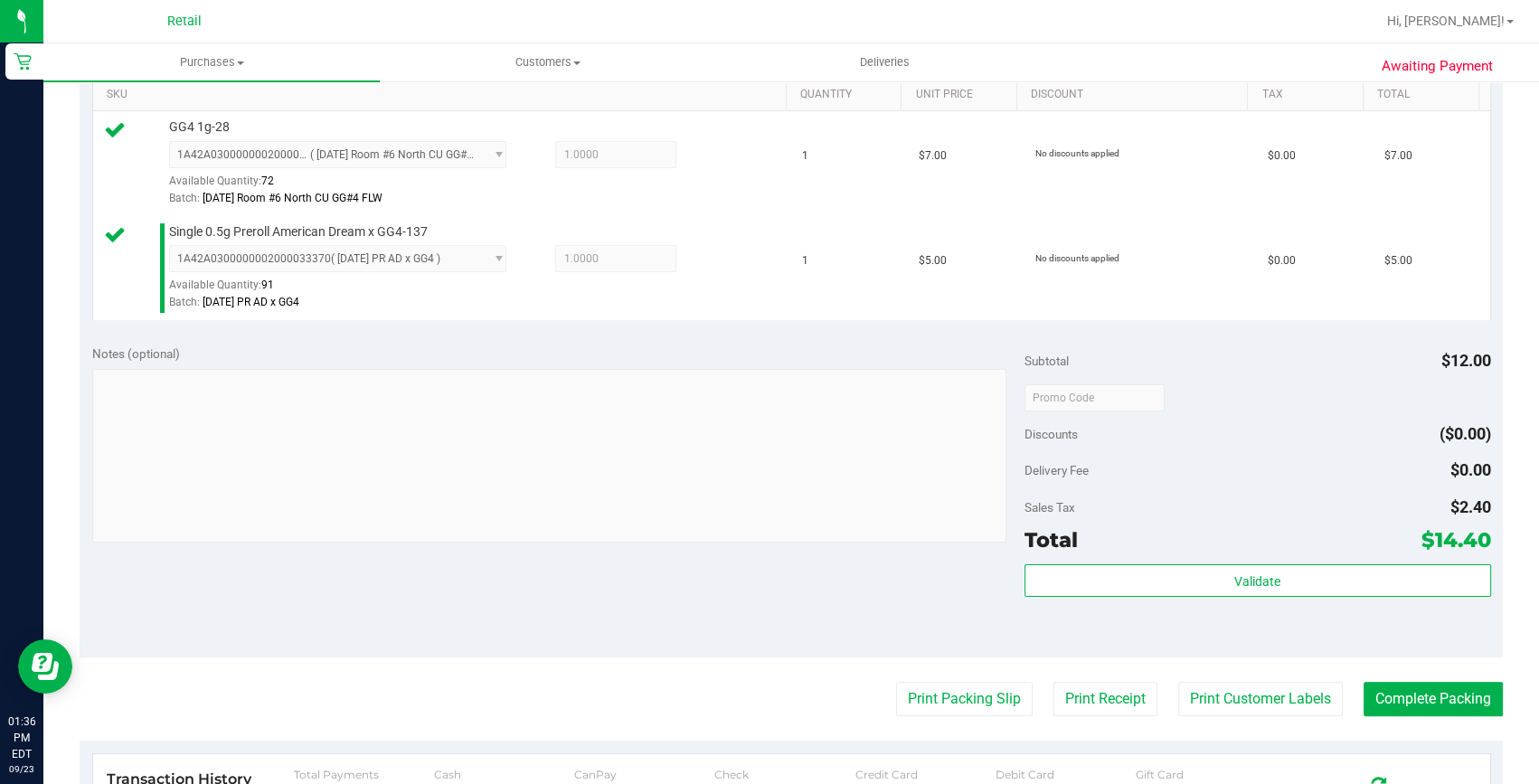
scroll to position [575, 0]
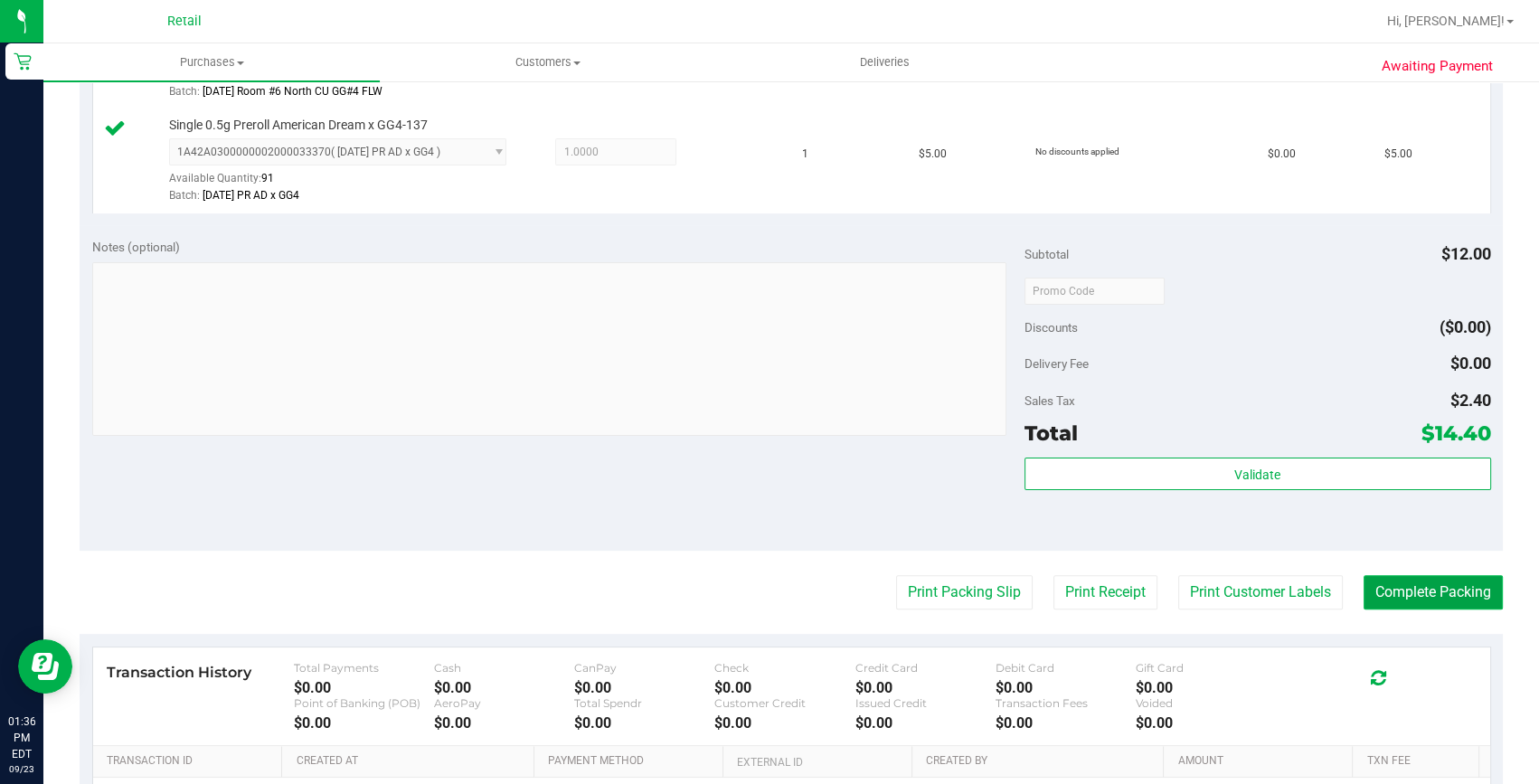
click at [1434, 584] on button "Complete Packing" at bounding box center [1433, 592] width 140 height 35
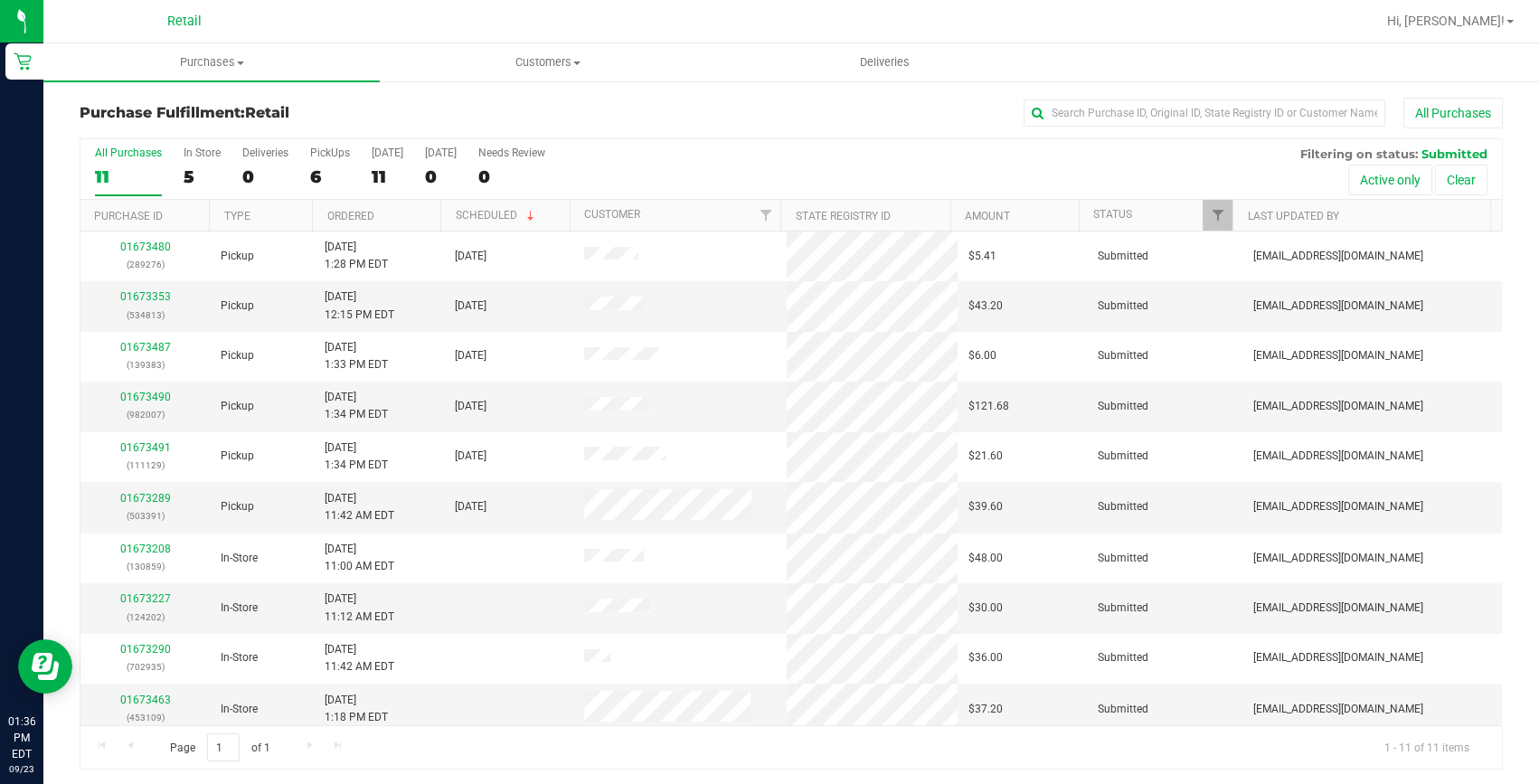
click at [1211, 126] on div "All Purchases" at bounding box center [1028, 112] width 949 height 31
drag, startPoint x: 1228, startPoint y: 126, endPoint x: 1216, endPoint y: 116, distance: 15.6
click at [1228, 126] on div "All Purchases" at bounding box center [1028, 112] width 949 height 31
click at [1215, 113] on input "text" at bounding box center [1205, 112] width 362 height 27
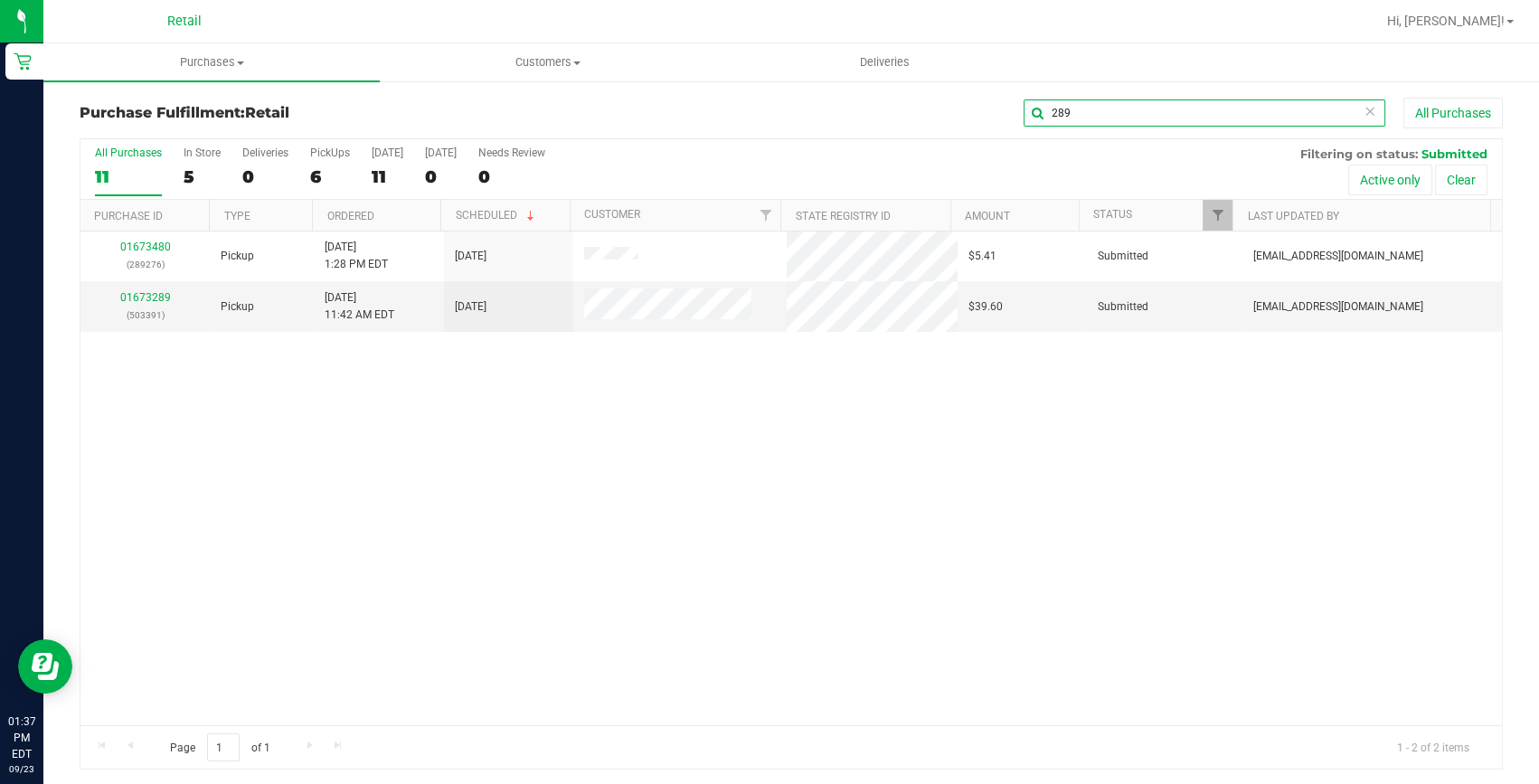
type input "289"
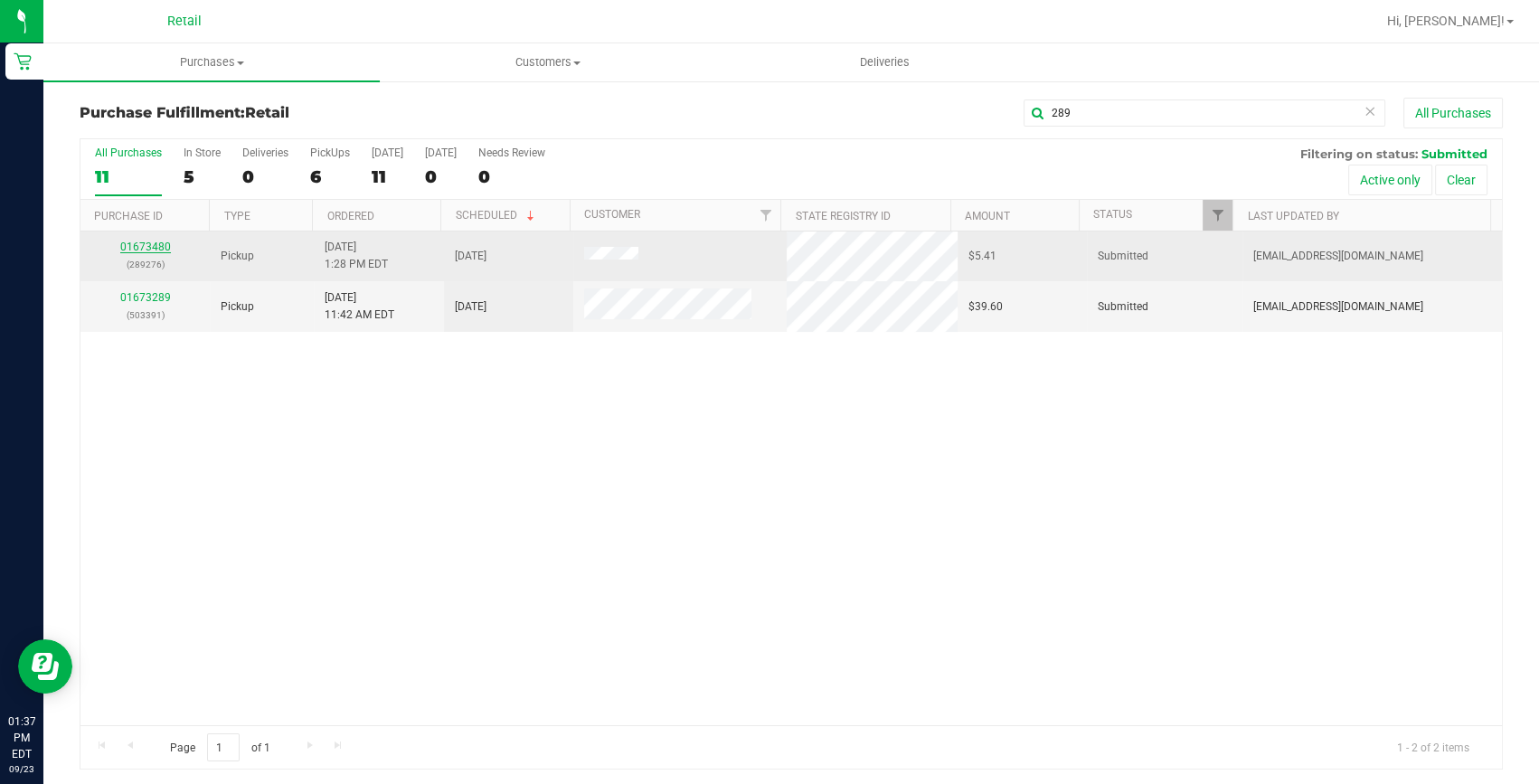
click at [126, 249] on link "01673480" at bounding box center [145, 247] width 51 height 13
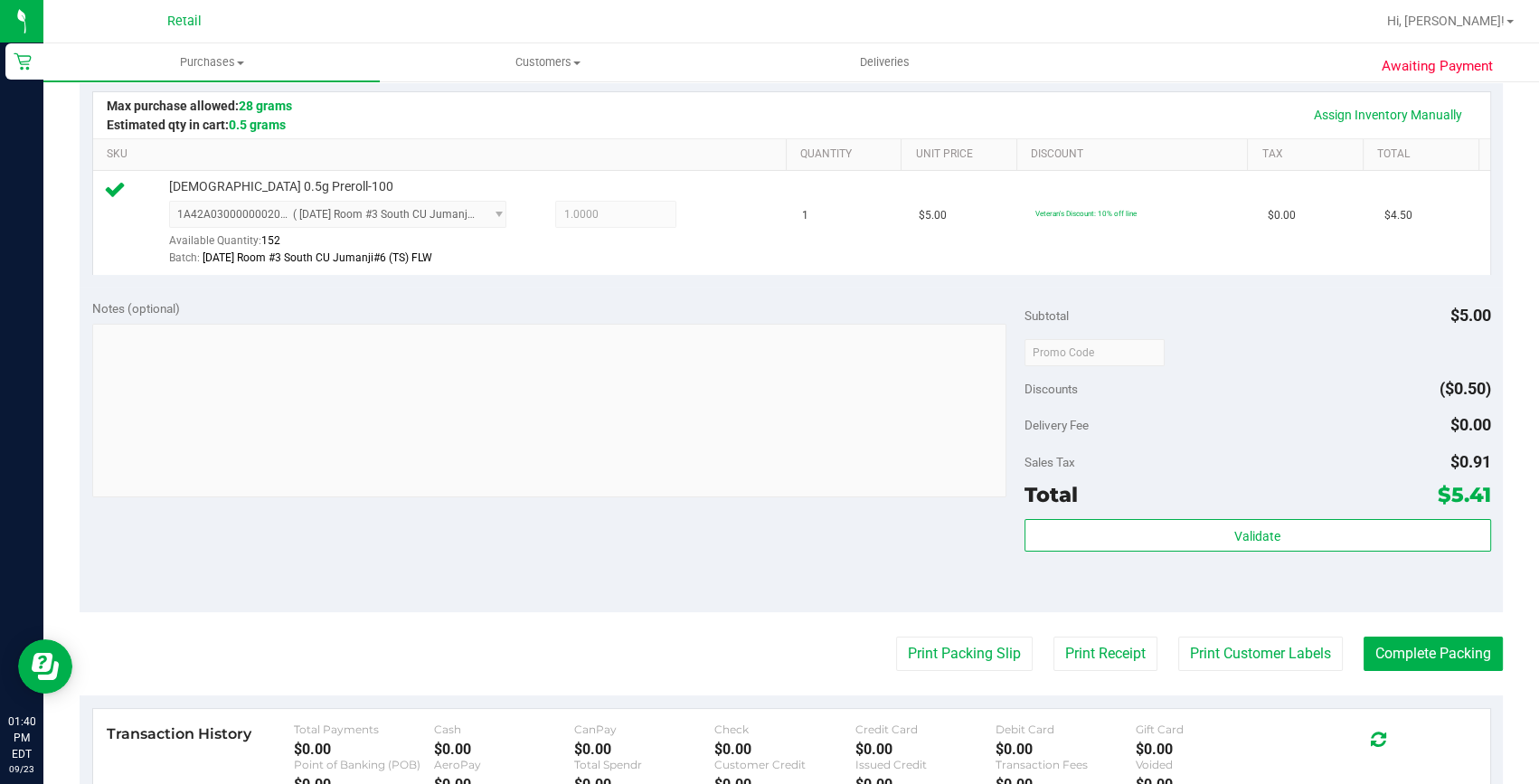
scroll to position [493, 0]
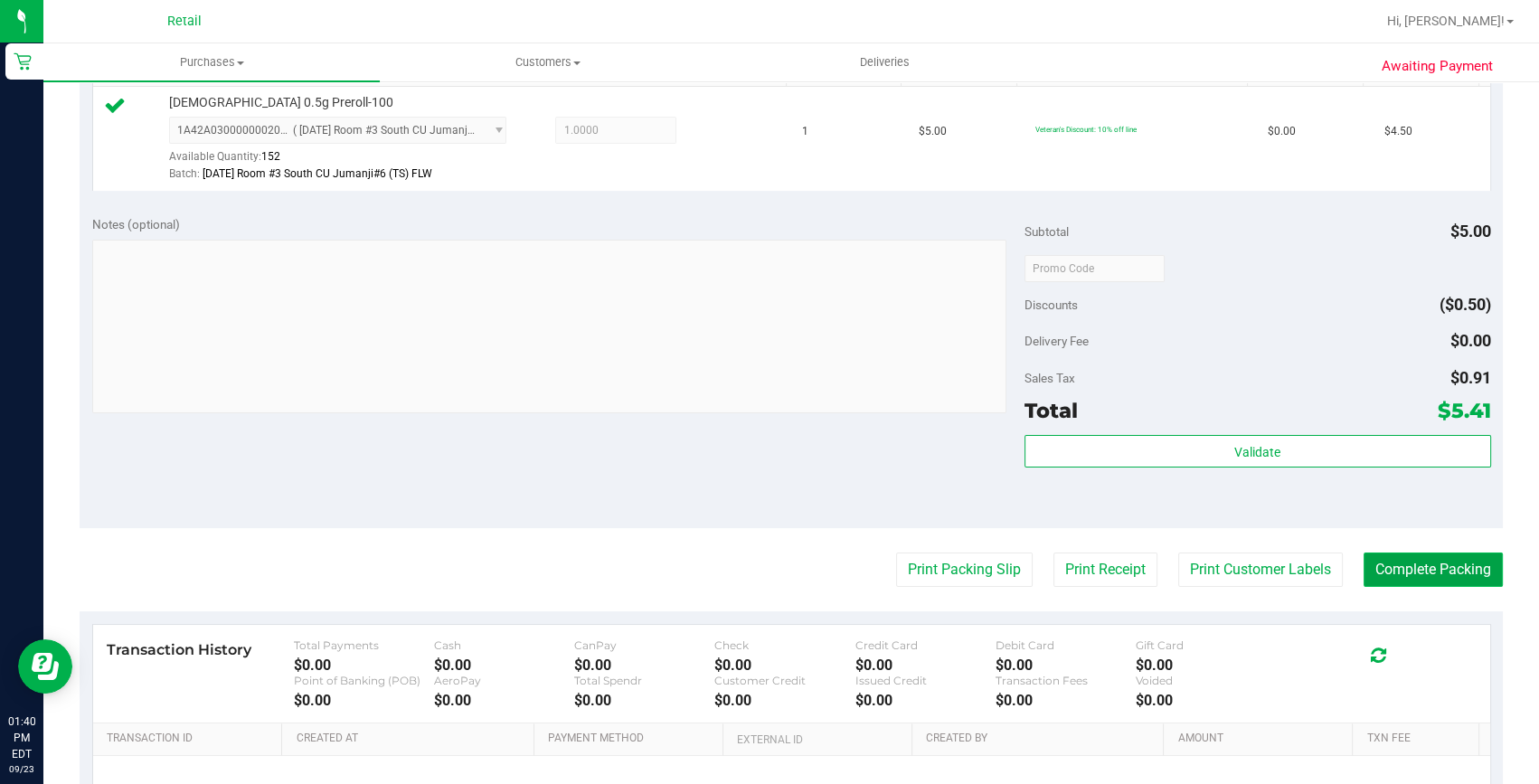
click at [1416, 556] on button "Complete Packing" at bounding box center [1433, 570] width 140 height 35
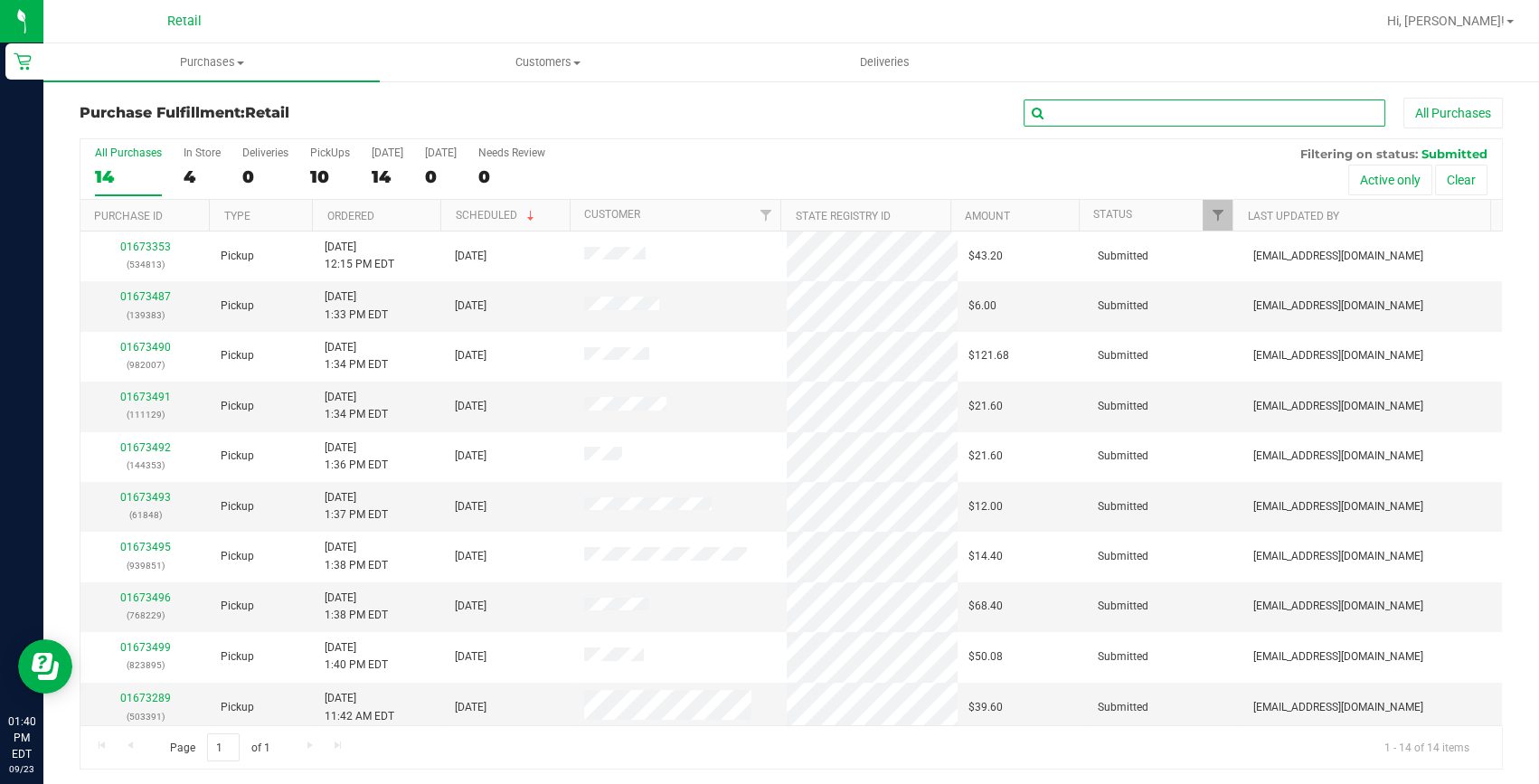
click at [1148, 108] on input "text" at bounding box center [1205, 112] width 362 height 27
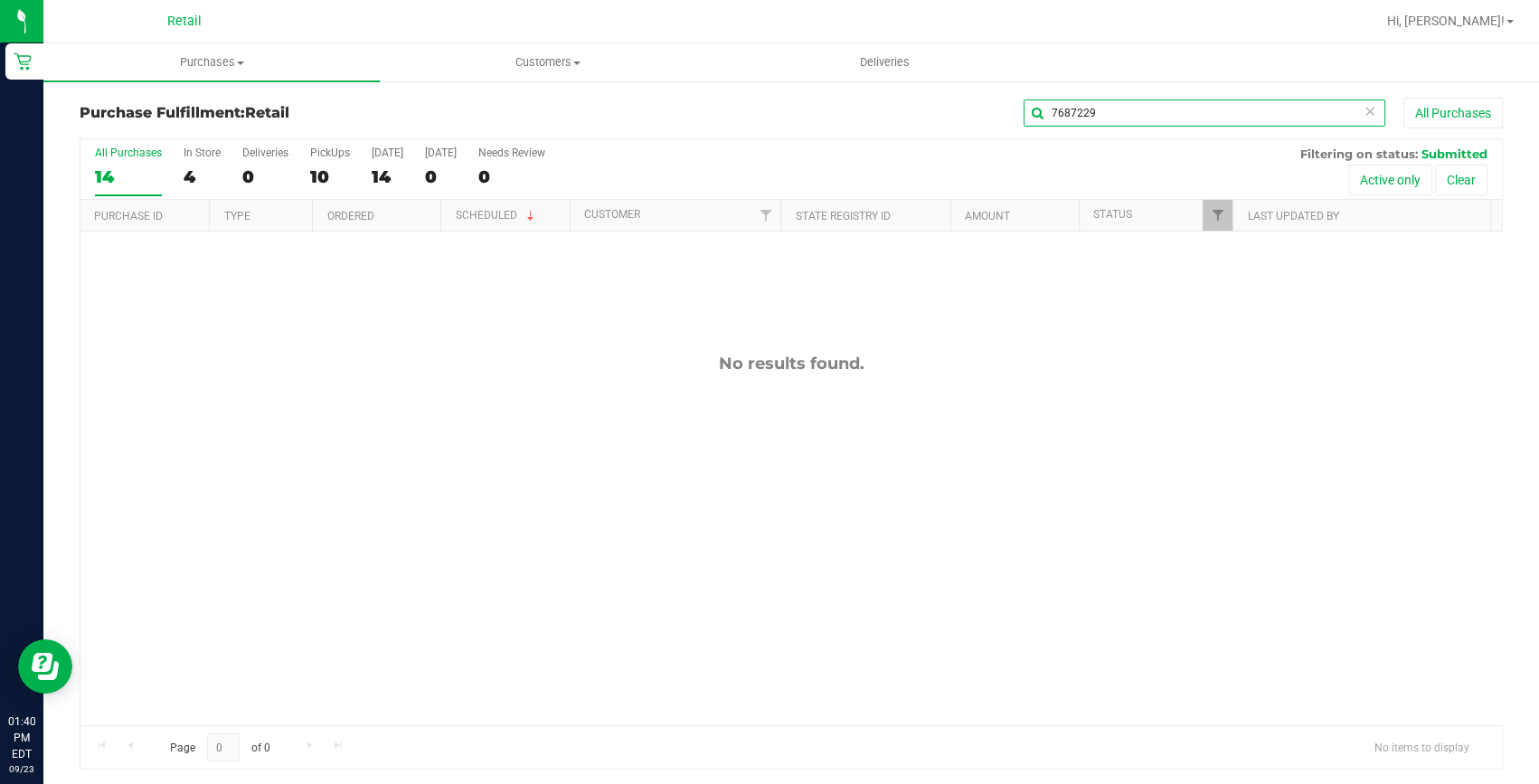
click at [1205, 110] on input "7687229" at bounding box center [1205, 112] width 362 height 27
type input "768229"
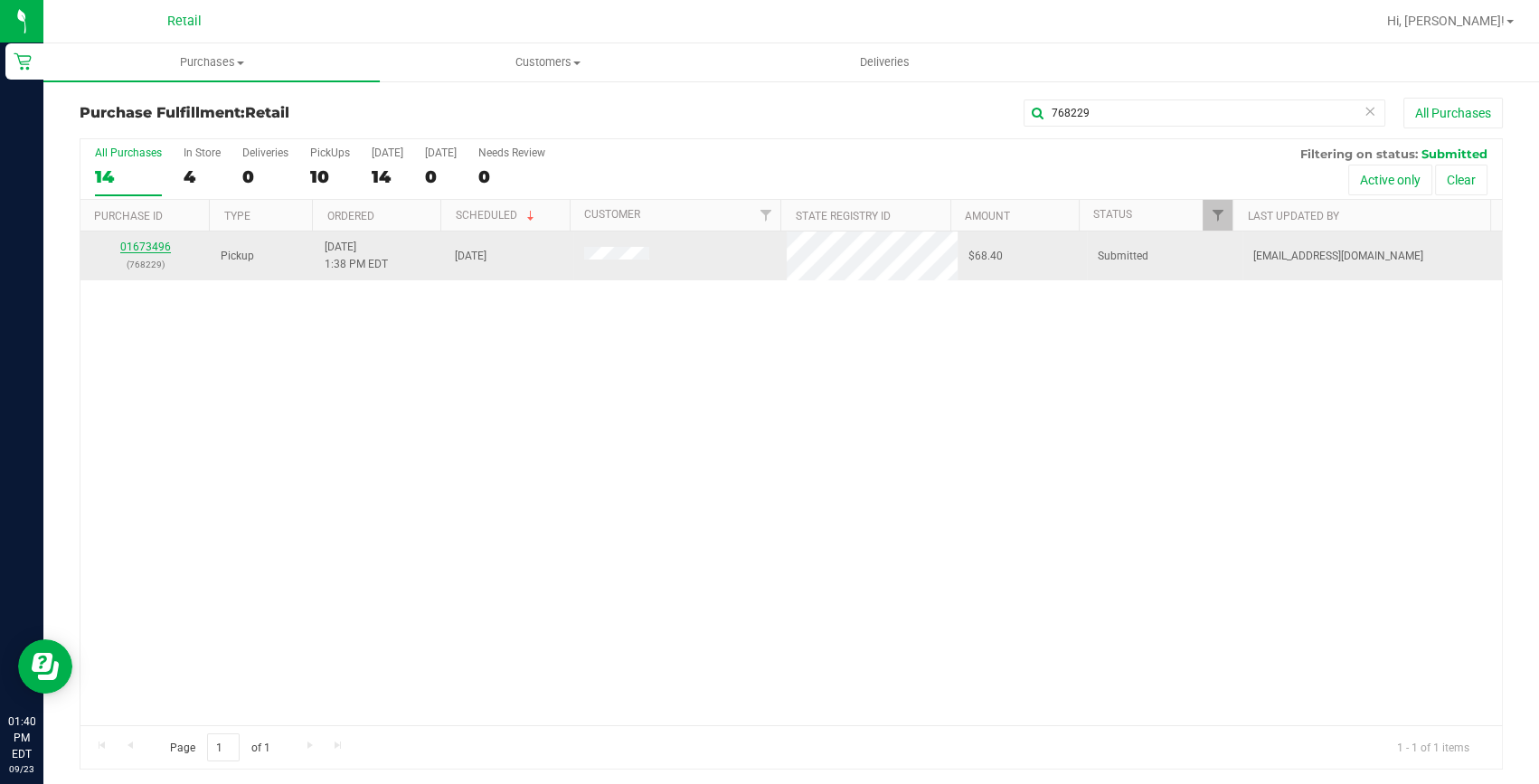
click at [161, 243] on link "01673496" at bounding box center [145, 247] width 51 height 13
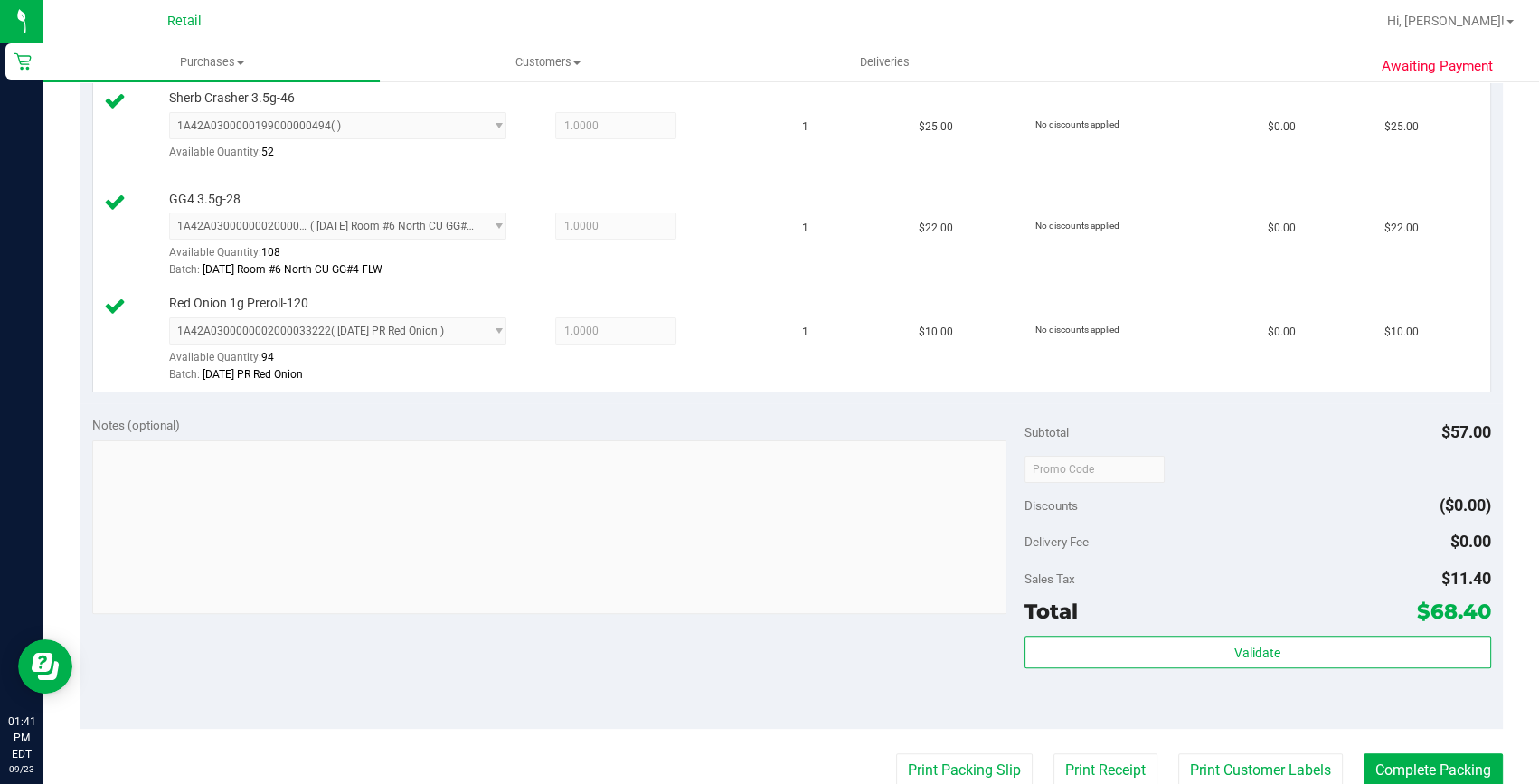
scroll to position [658, 0]
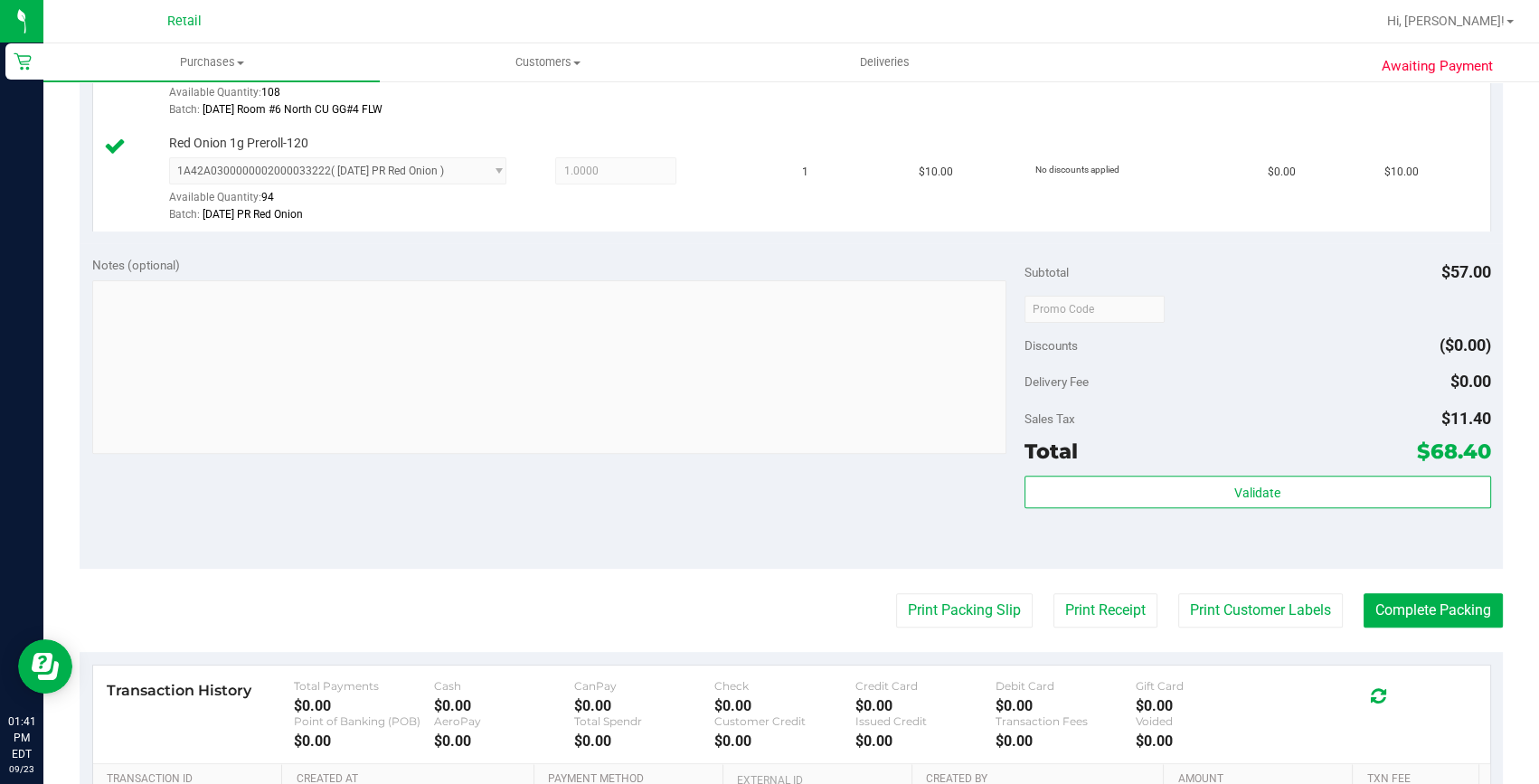
click at [1428, 635] on purchase-details "Back Edit Purchase Cancel Purchase View Profile # 01673496 Med | Rec METRC ID: …" at bounding box center [791, 215] width 1423 height 1549
click at [1428, 616] on button "Complete Packing" at bounding box center [1433, 610] width 140 height 35
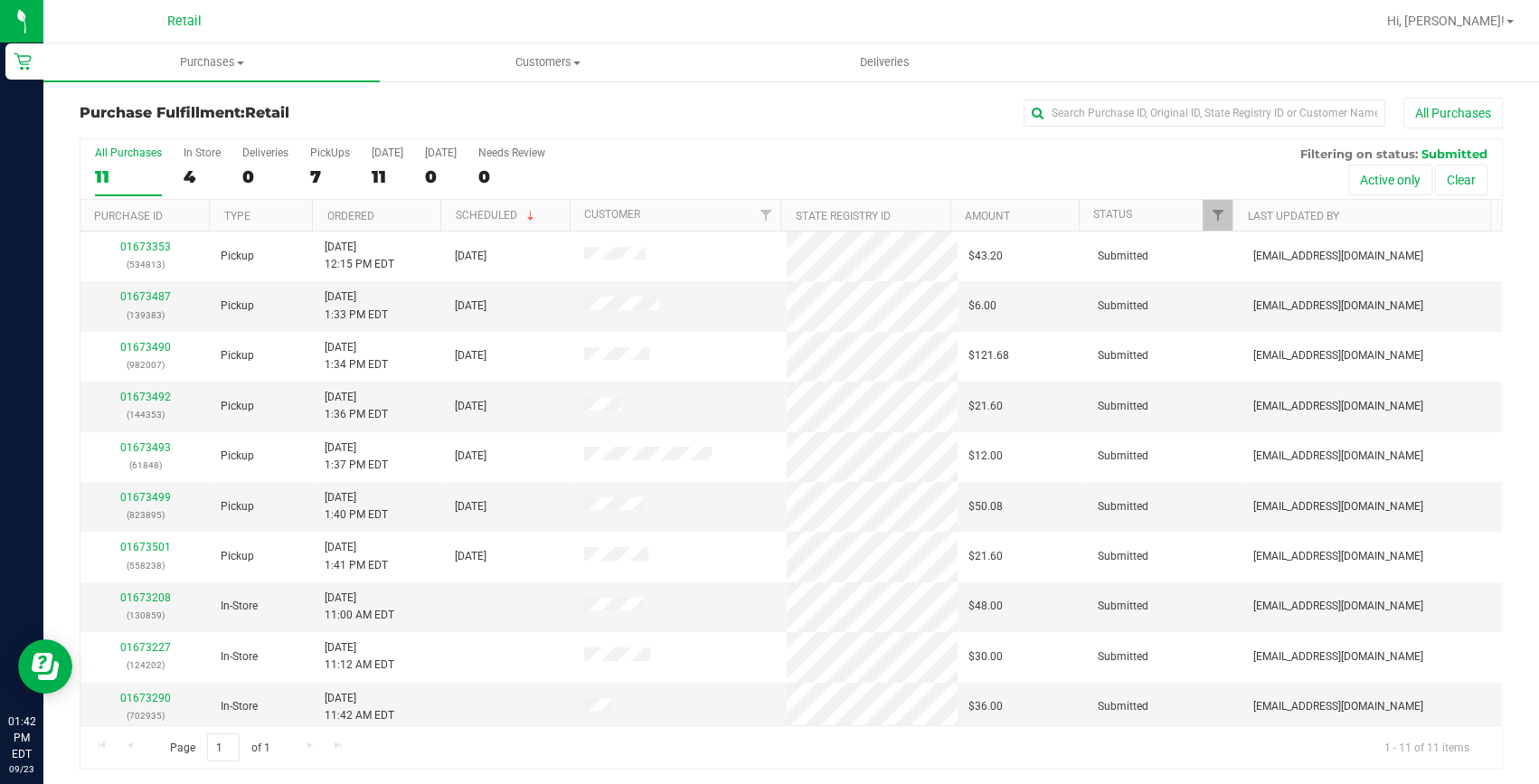
click at [1227, 128] on div "Purchase Fulfillment: Retail All Purchases" at bounding box center [791, 117] width 1423 height 39
drag, startPoint x: 1227, startPoint y: 128, endPoint x: 1210, endPoint y: 124, distance: 17.5
click at [1210, 124] on input "text" at bounding box center [1205, 112] width 362 height 27
type input "+"
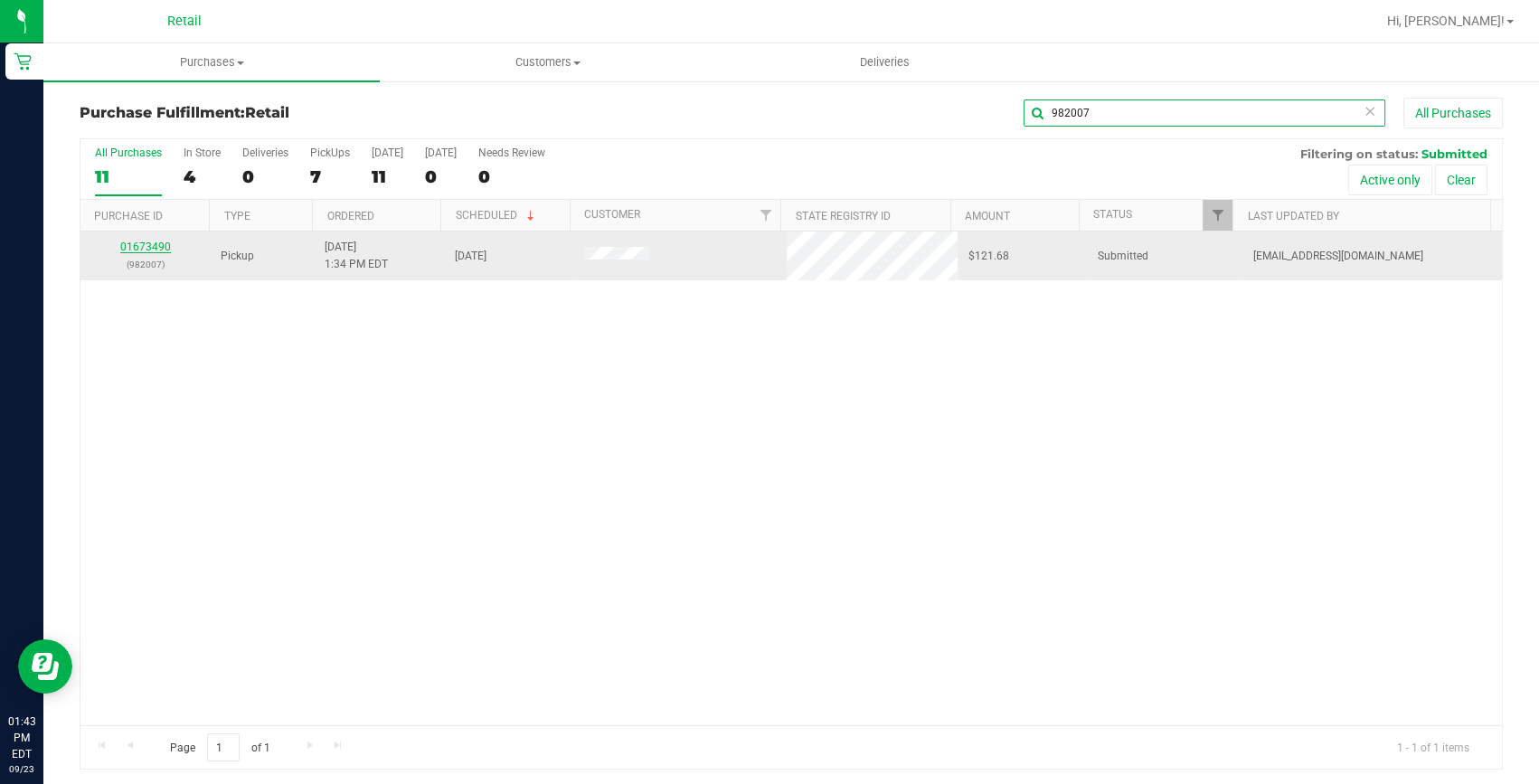
type input "982007"
click at [159, 244] on link "01673490" at bounding box center [145, 247] width 51 height 13
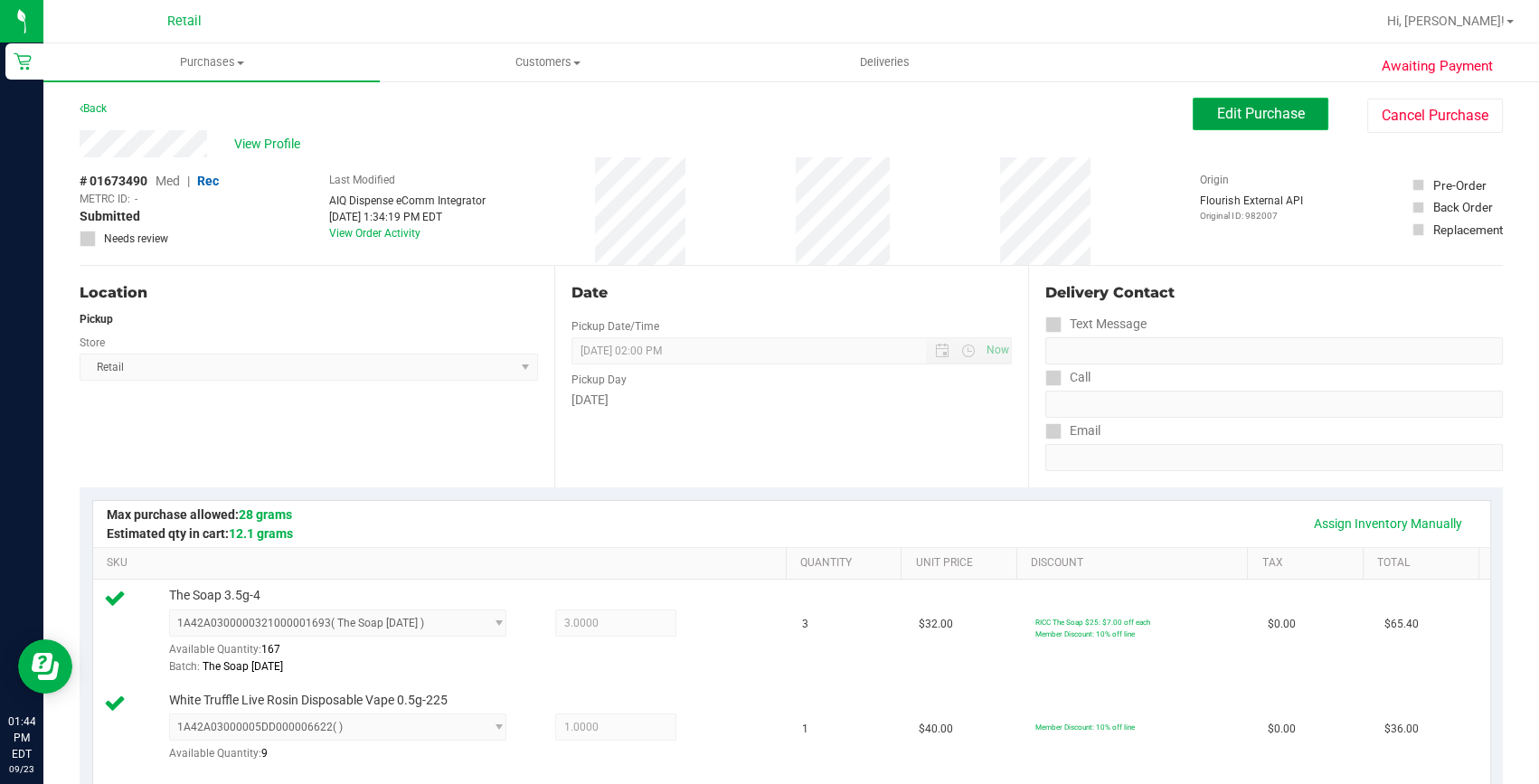
click at [1265, 108] on span "Edit Purchase" at bounding box center [1261, 113] width 88 height 17
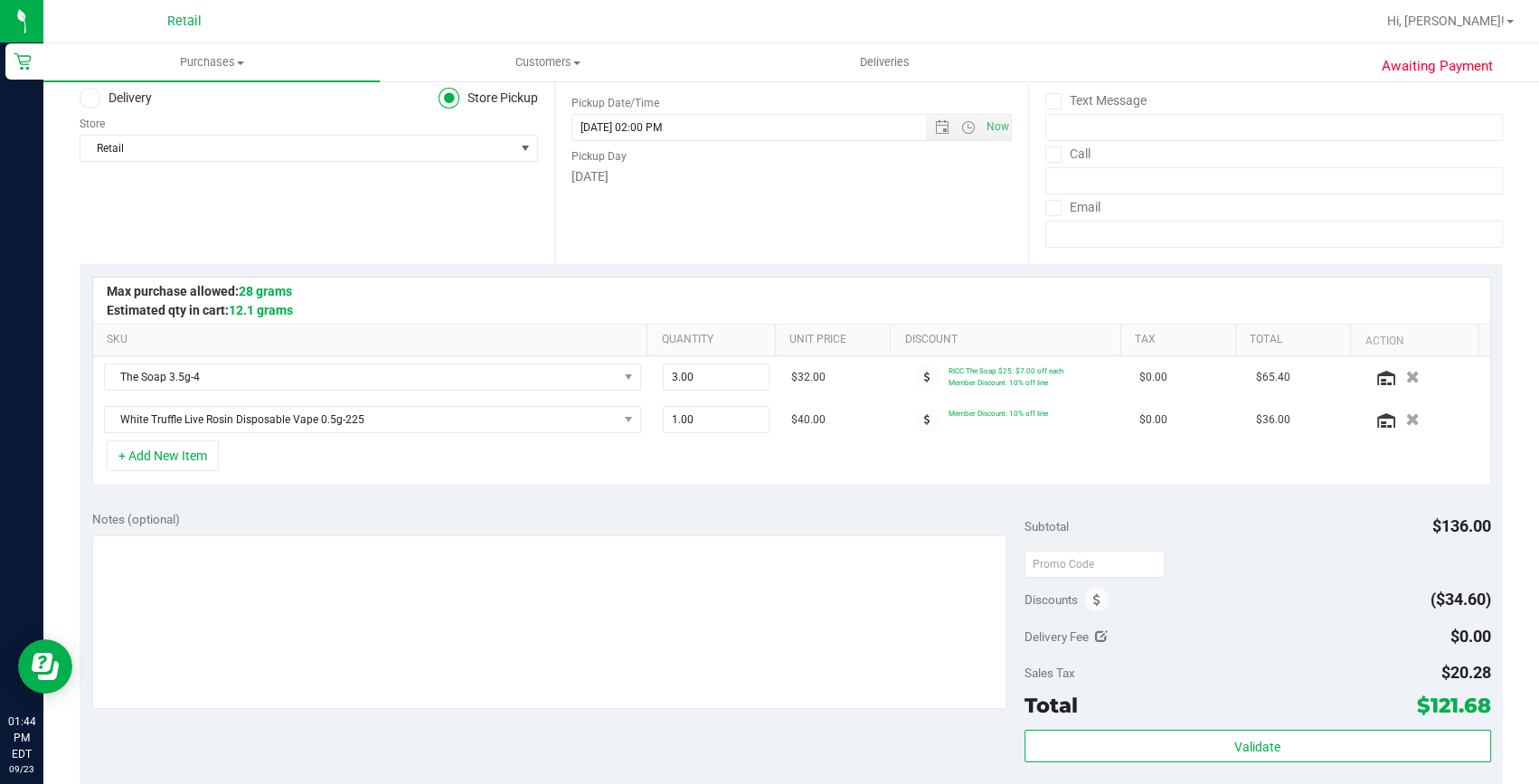
scroll to position [246, 0]
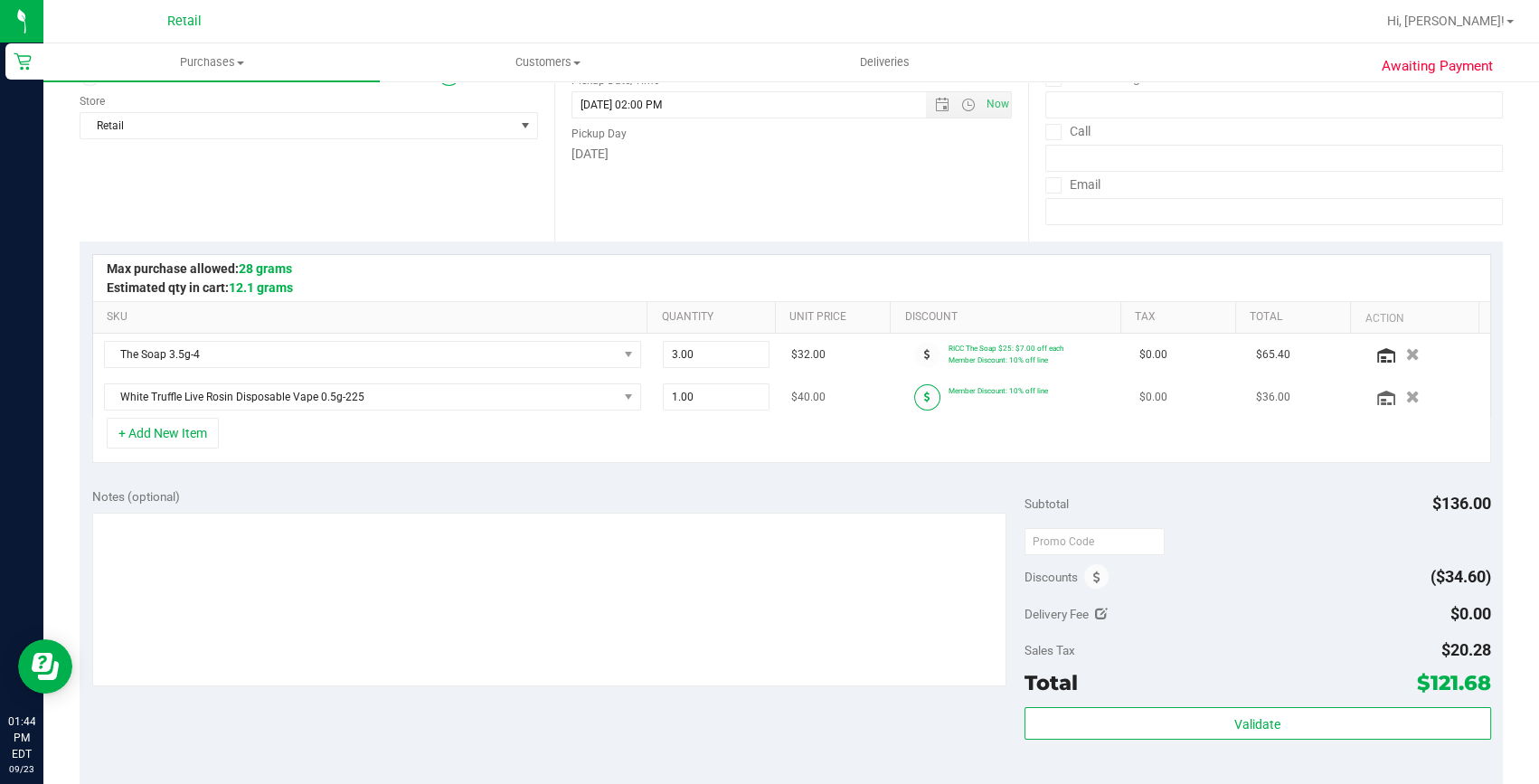
click at [924, 392] on icon at bounding box center [926, 397] width 7 height 11
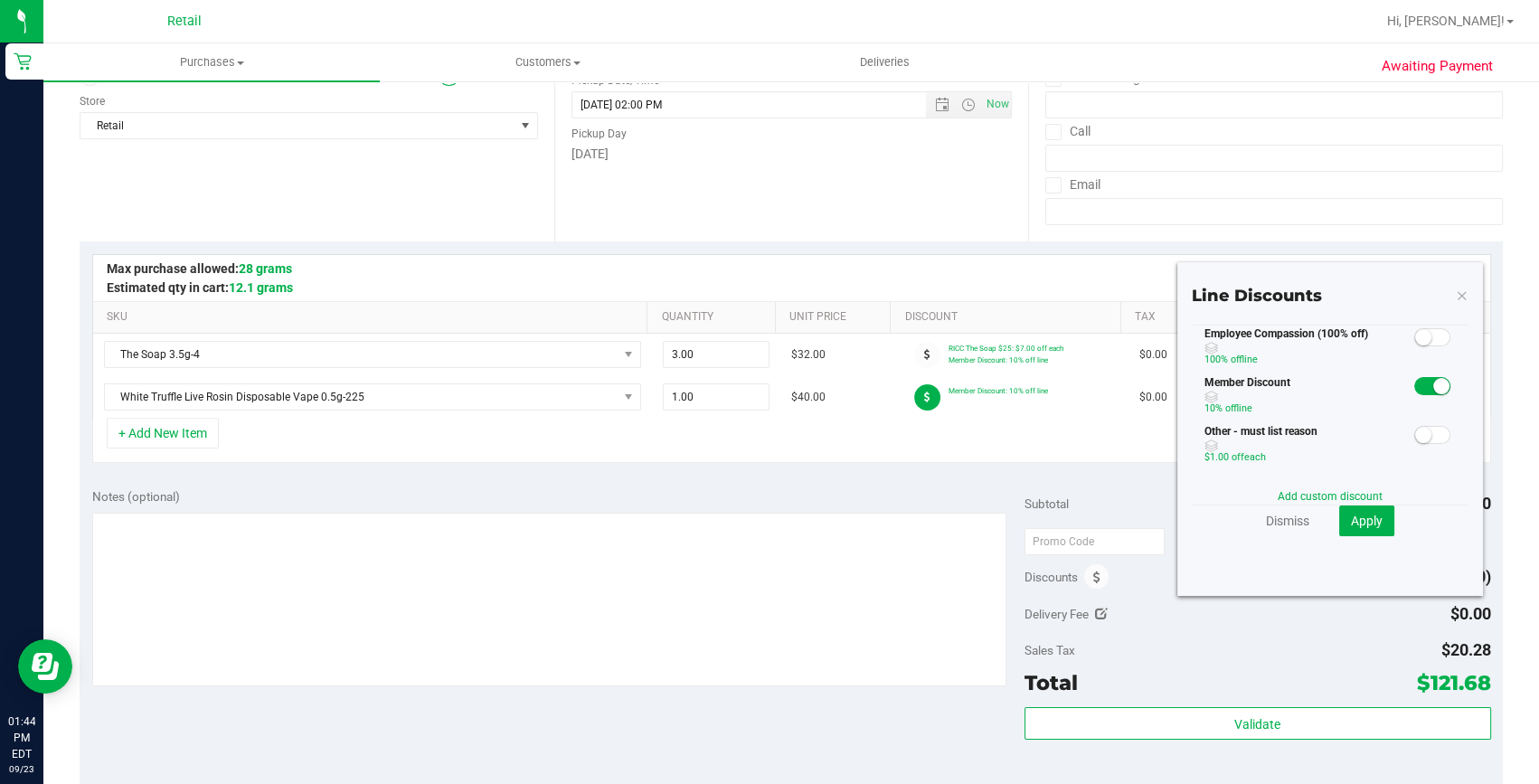
click at [1433, 386] on small at bounding box center [1441, 385] width 16 height 16
click at [1360, 513] on span "Apply" at bounding box center [1367, 520] width 32 height 14
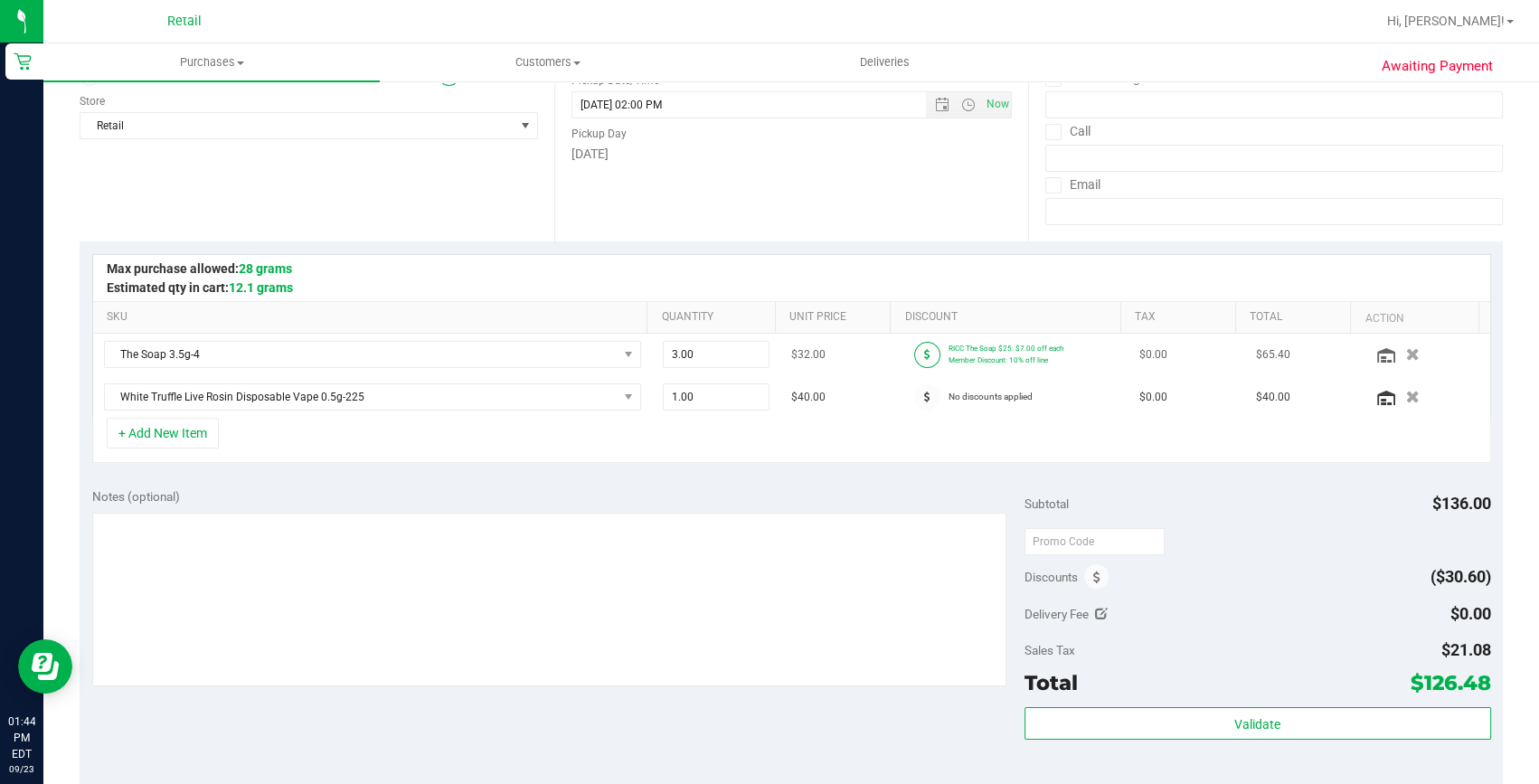
click at [914, 350] on span at bounding box center [927, 355] width 26 height 26
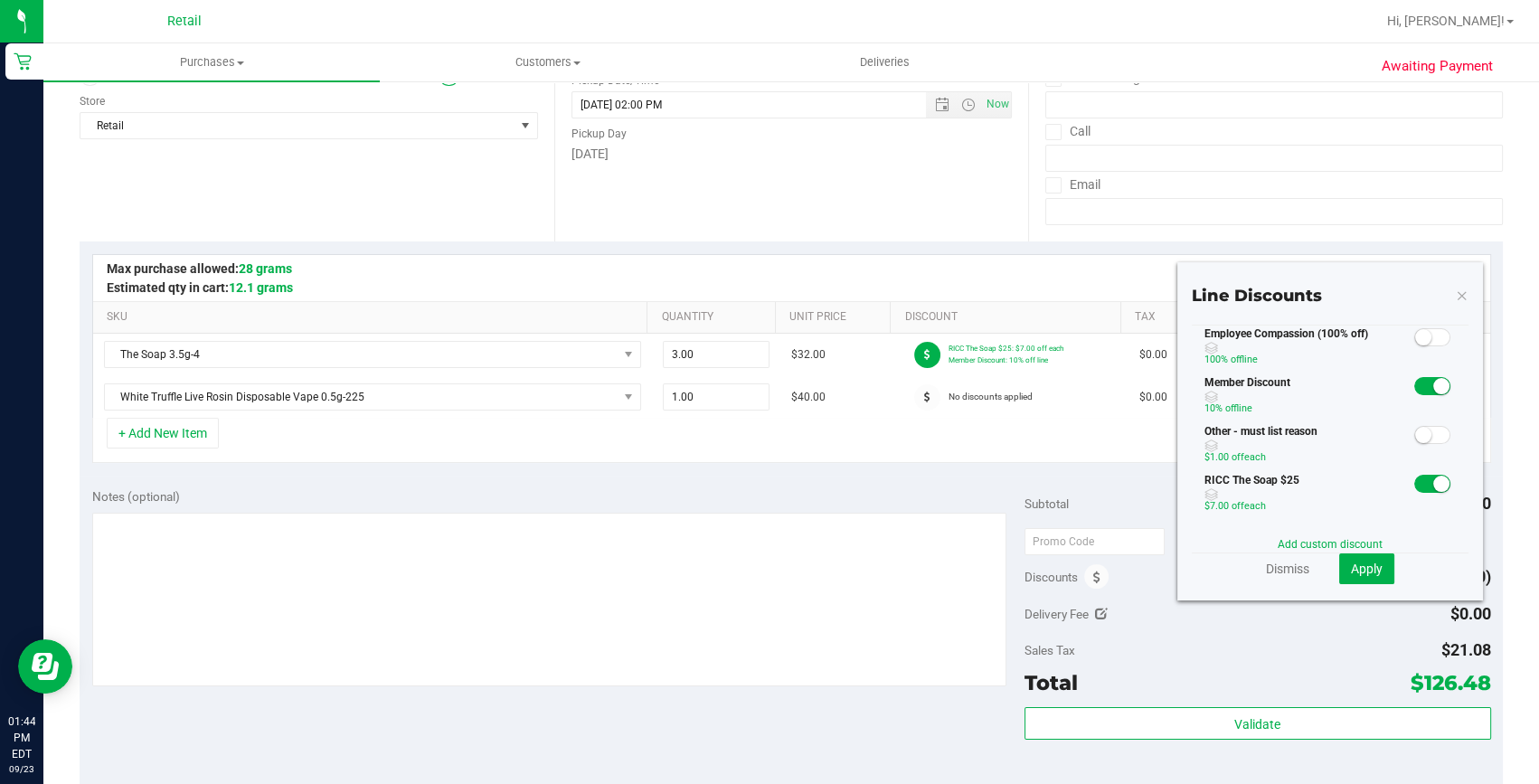
click at [1433, 377] on small at bounding box center [1441, 385] width 16 height 16
click at [1356, 555] on button "Apply" at bounding box center [1366, 569] width 55 height 31
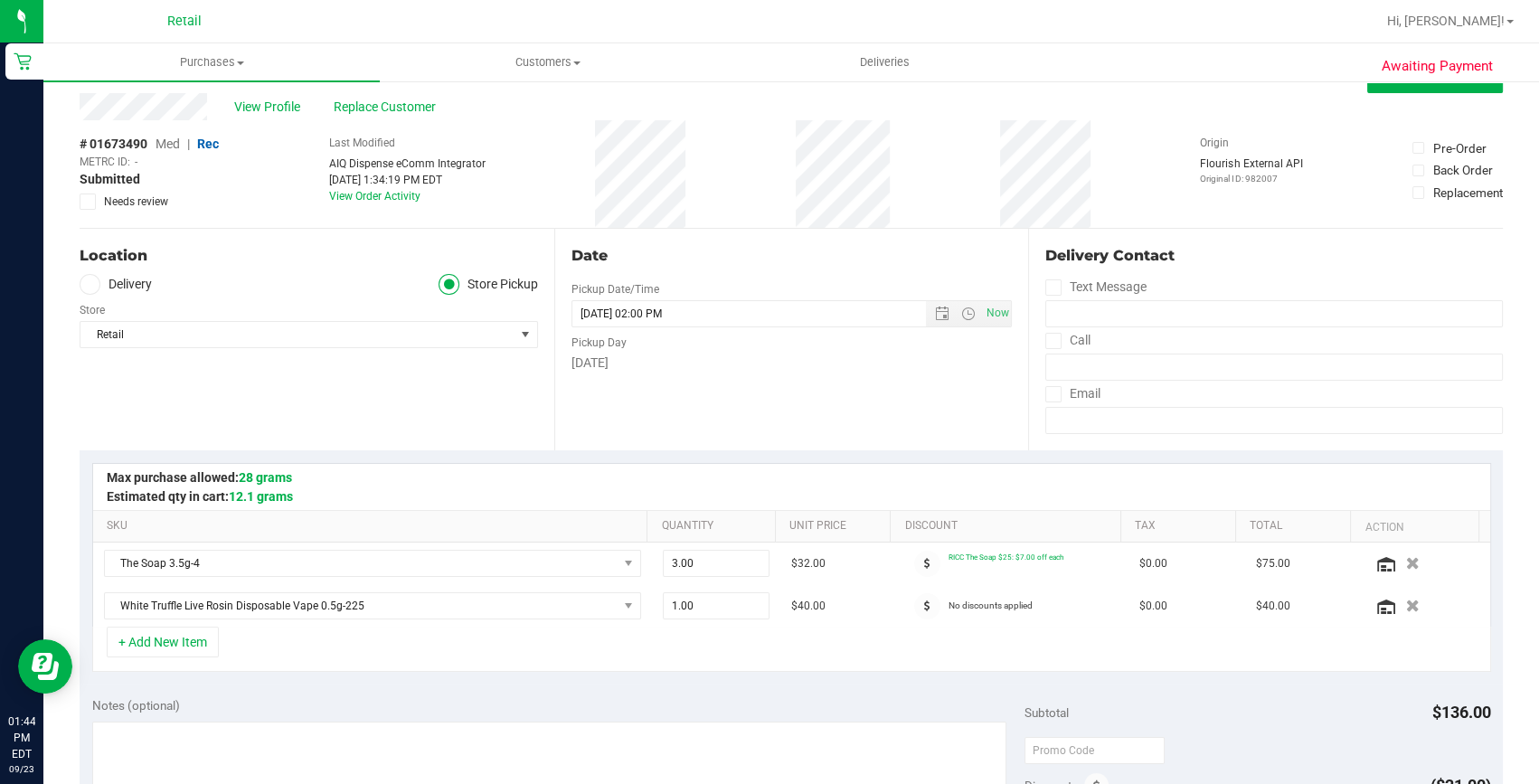
scroll to position [0, 0]
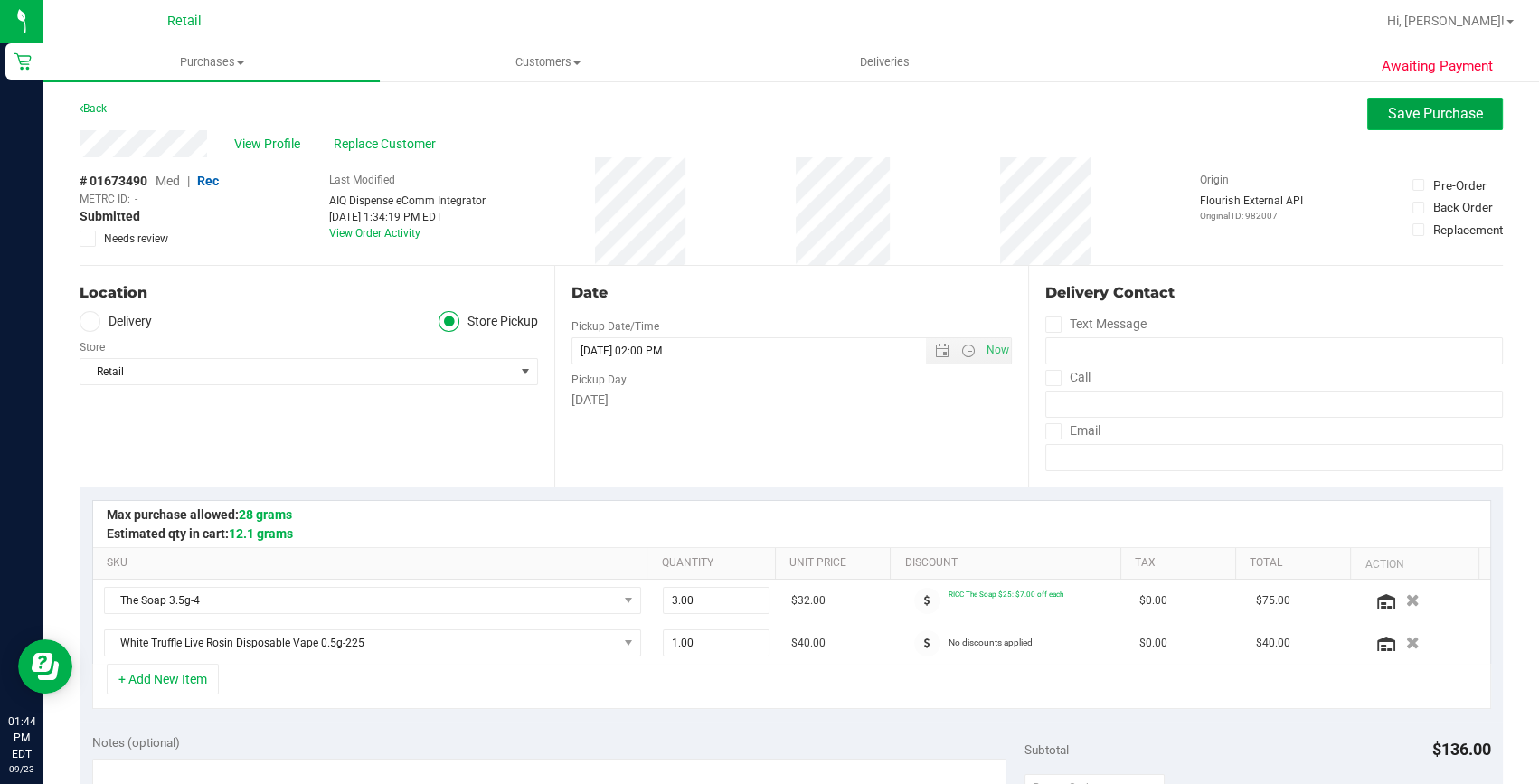
click at [1433, 105] on span "Save Purchase" at bounding box center [1435, 113] width 95 height 17
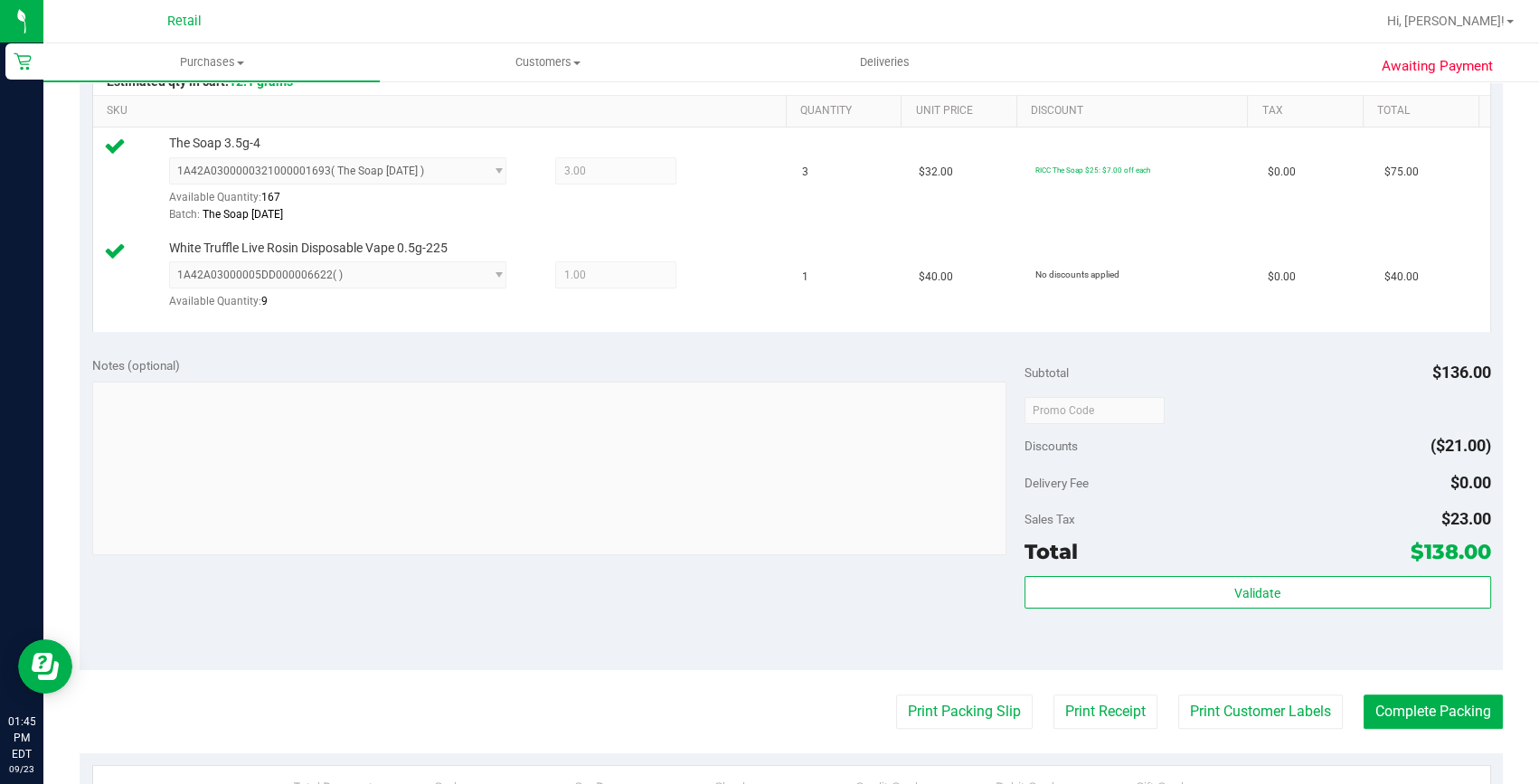
scroll to position [575, 0]
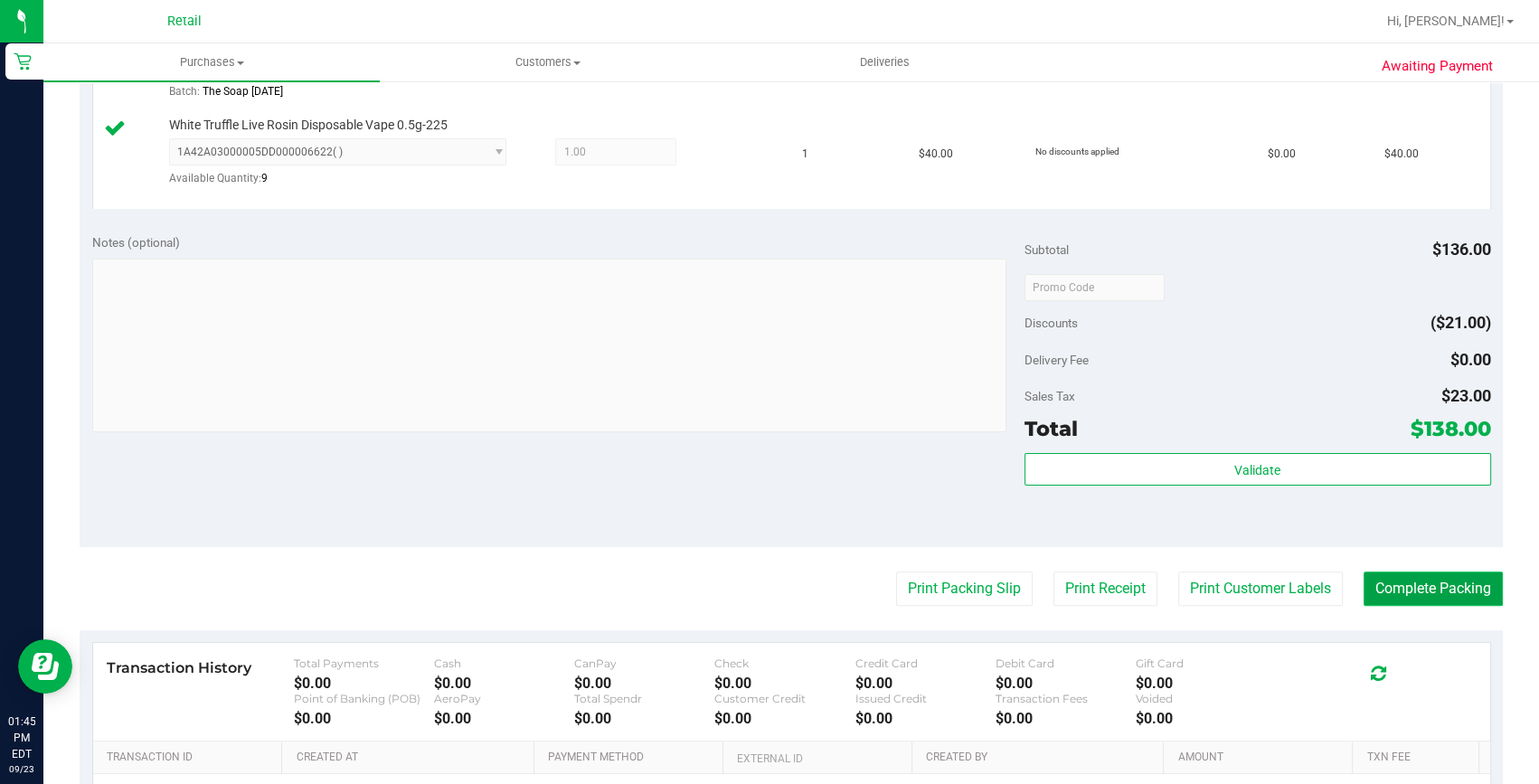
click at [1417, 579] on button "Complete Packing" at bounding box center [1433, 588] width 140 height 35
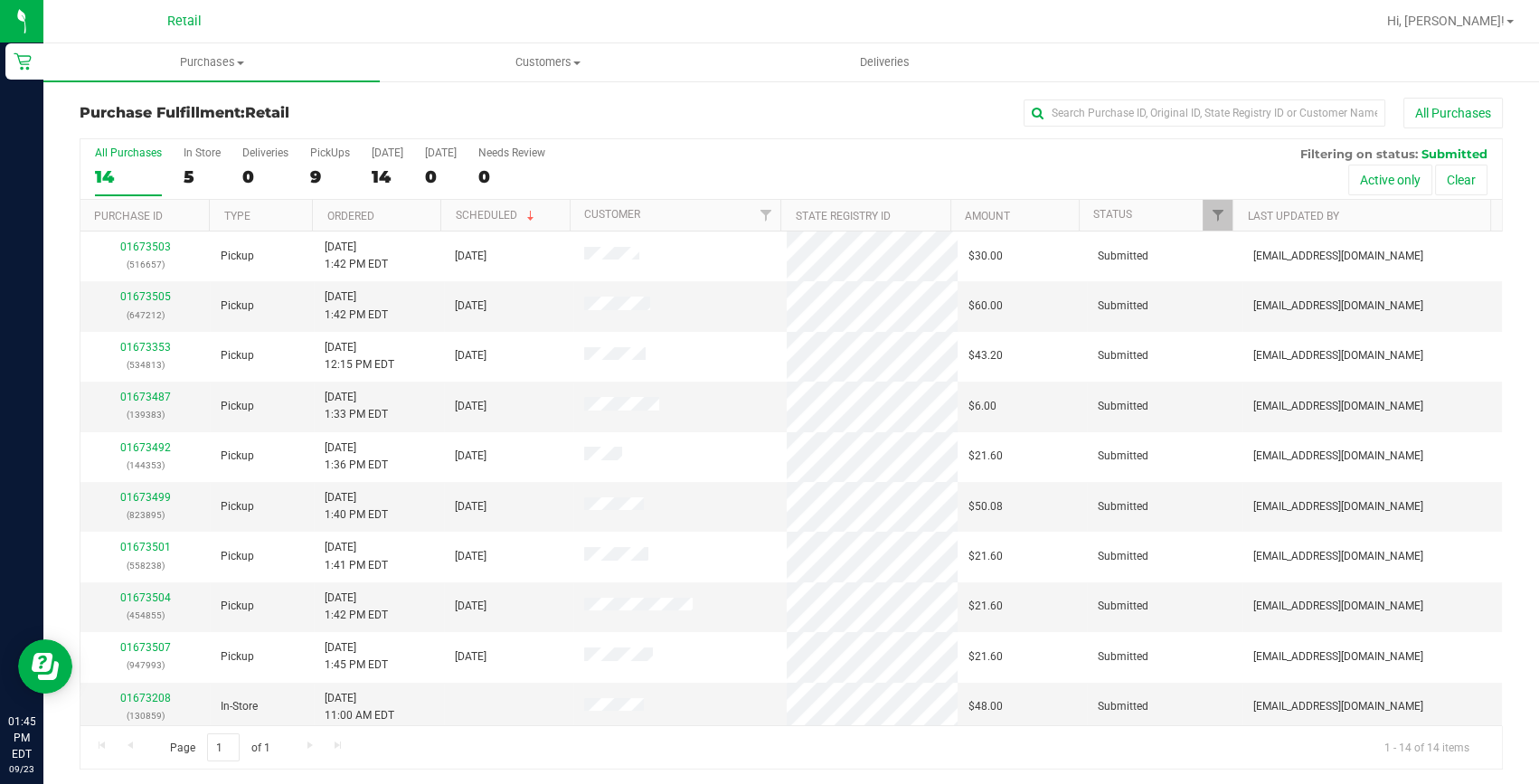
click at [1102, 127] on div "Purchase Fulfillment: Retail All Purchases" at bounding box center [791, 117] width 1423 height 39
click at [1095, 117] on input "text" at bounding box center [1205, 112] width 362 height 27
type input "144353"
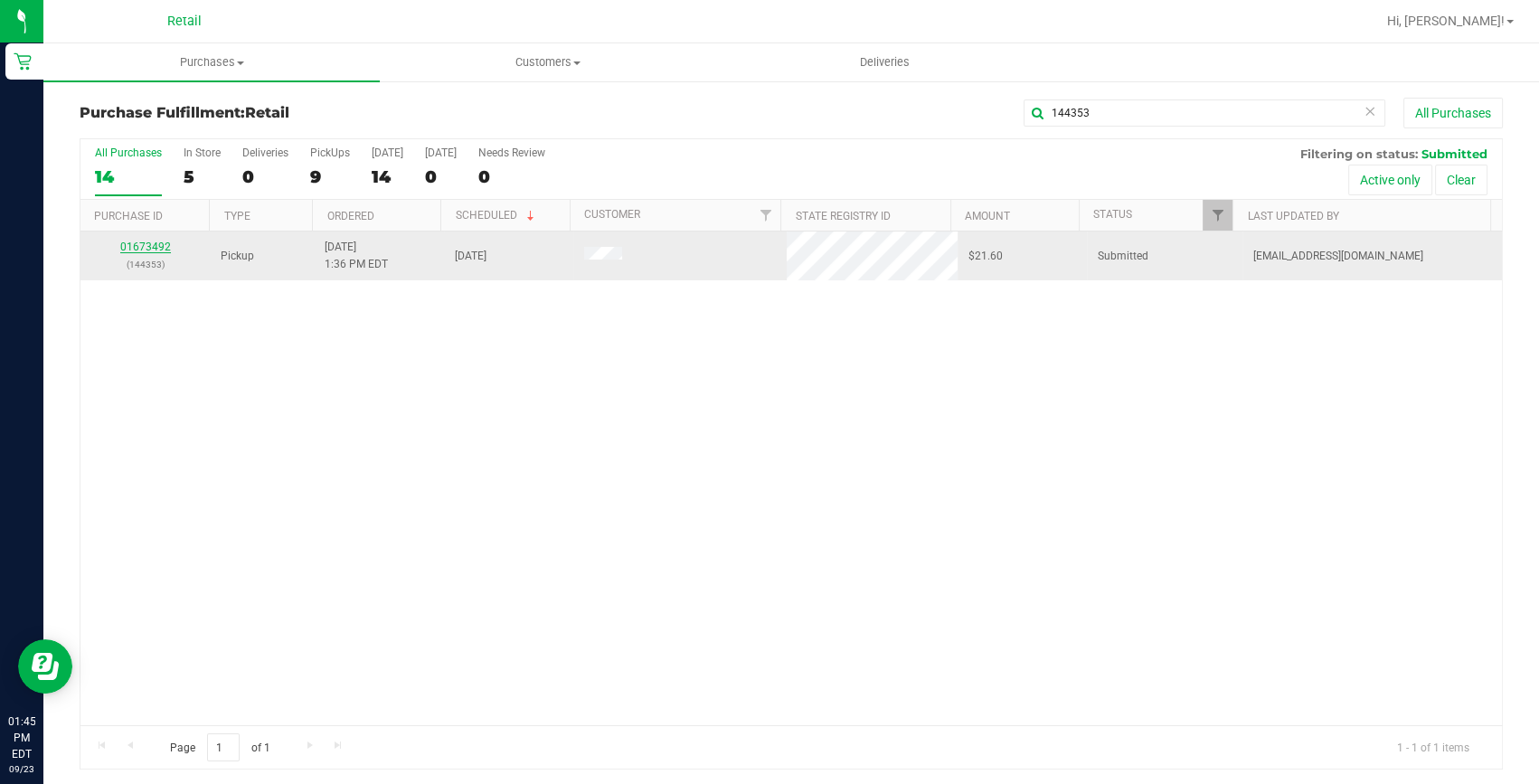
click at [147, 246] on link "01673492" at bounding box center [145, 247] width 51 height 13
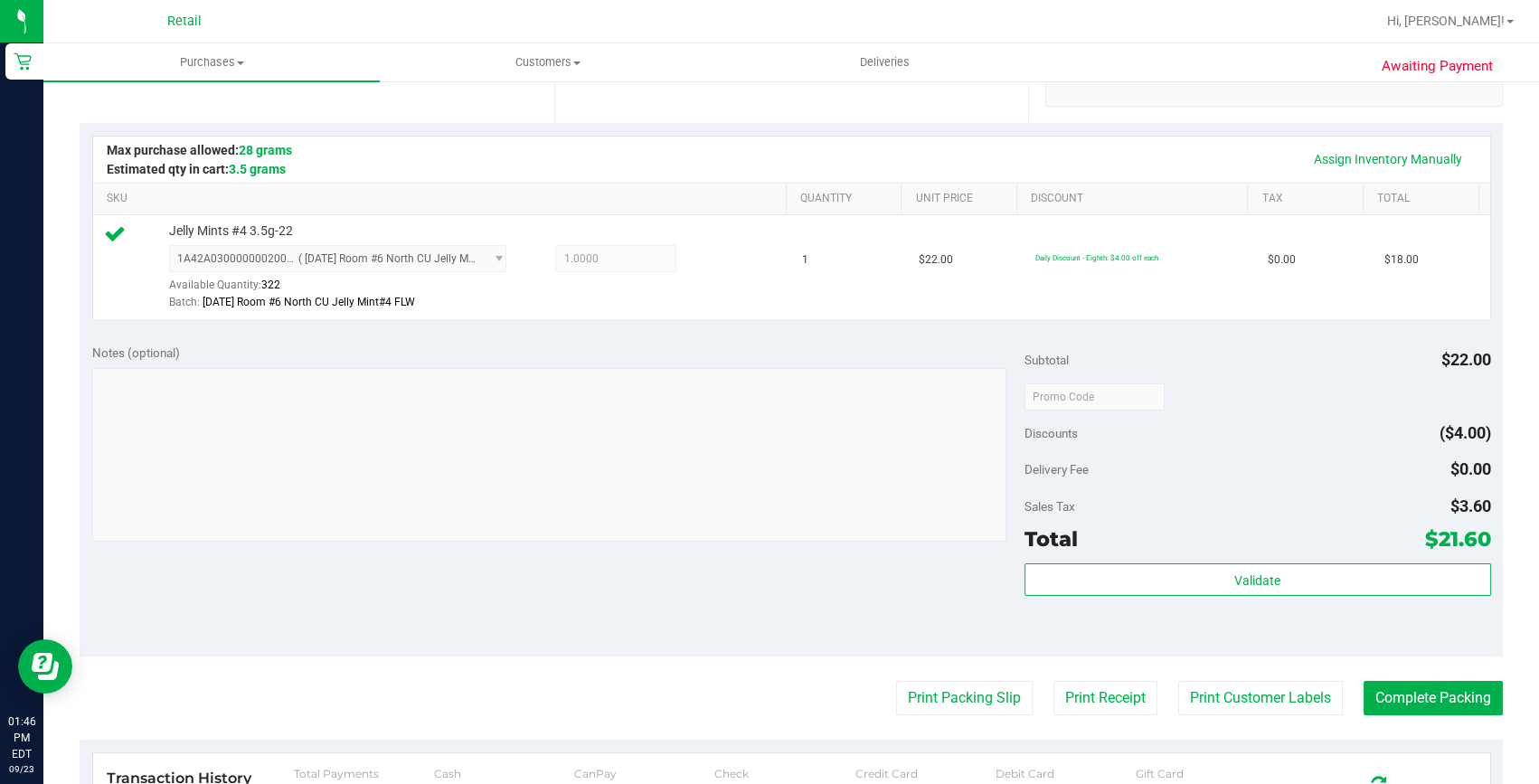
scroll to position [410, 0]
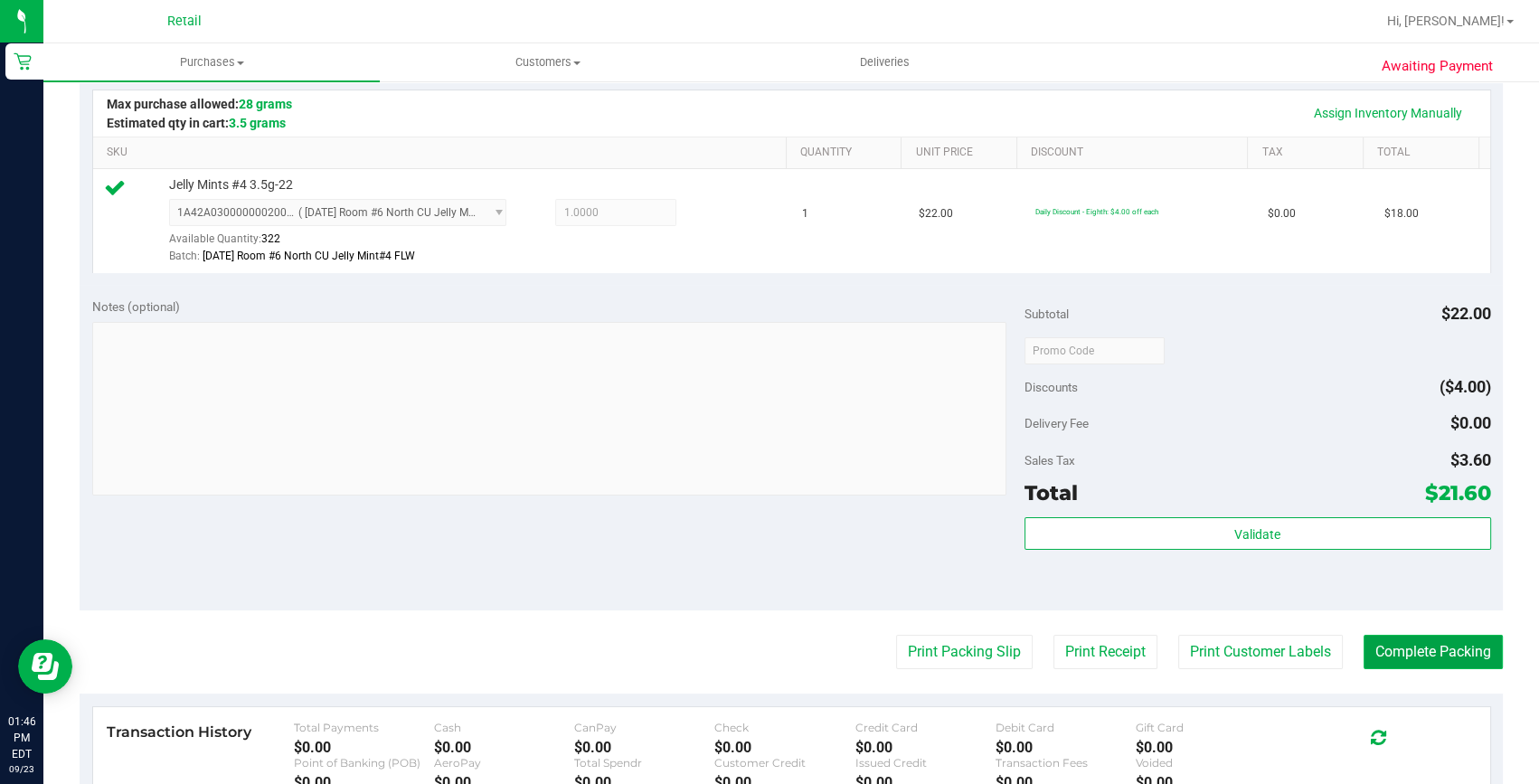
click at [1379, 645] on button "Complete Packing" at bounding box center [1433, 652] width 140 height 35
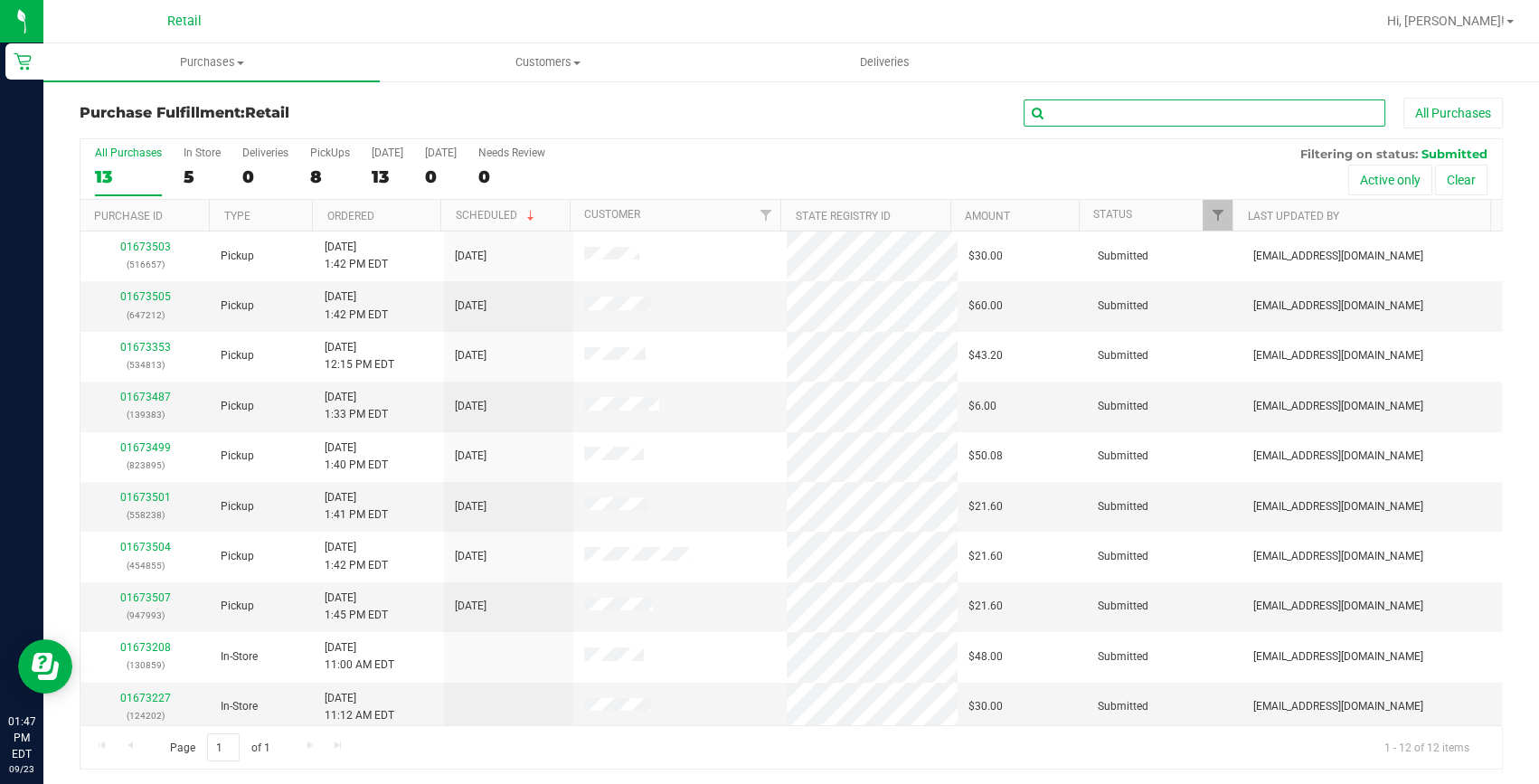
click at [1131, 112] on input "text" at bounding box center [1205, 112] width 362 height 27
click at [1183, 108] on input "text" at bounding box center [1205, 112] width 362 height 27
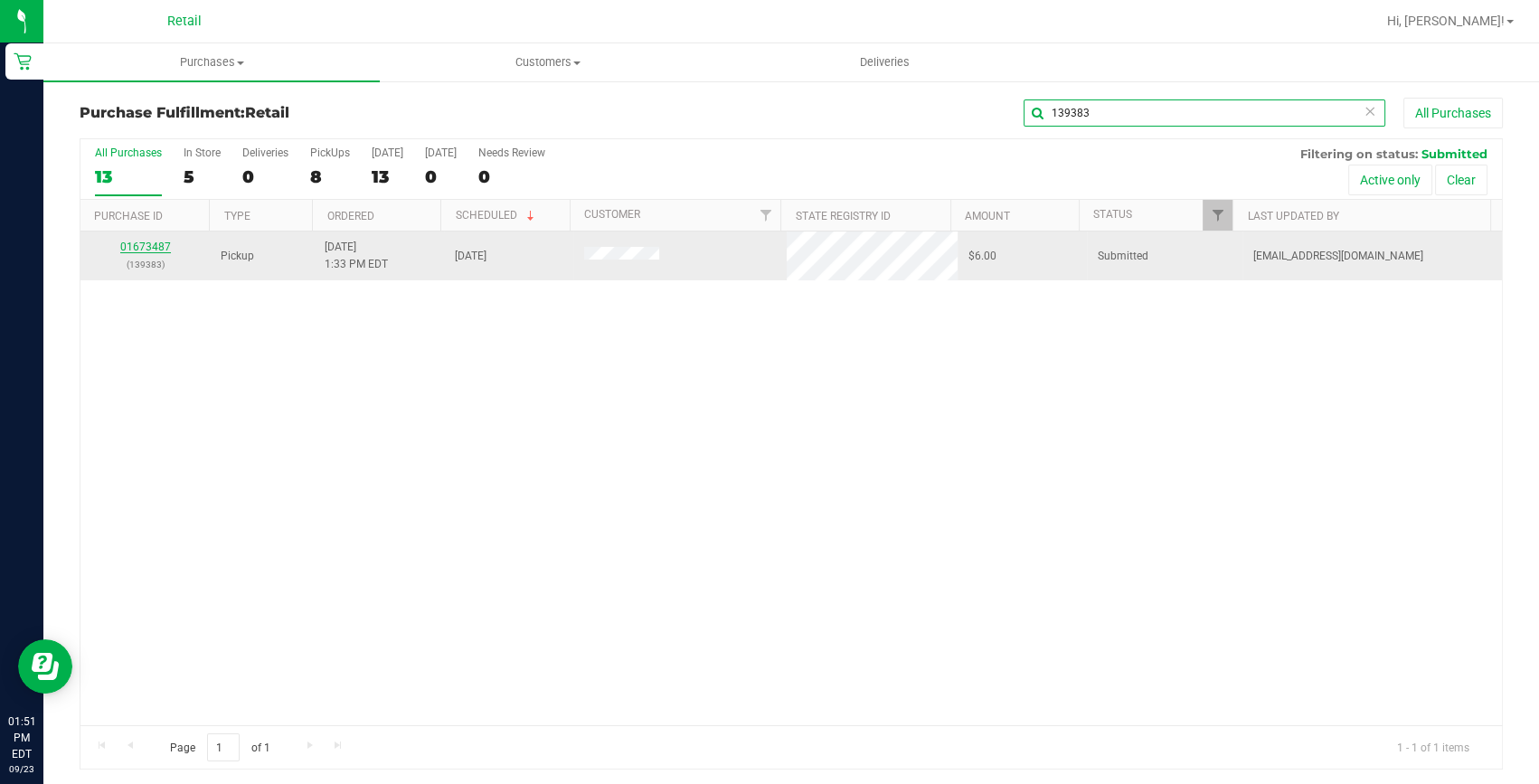
type input "139383"
click at [161, 241] on link "01673487" at bounding box center [145, 247] width 51 height 13
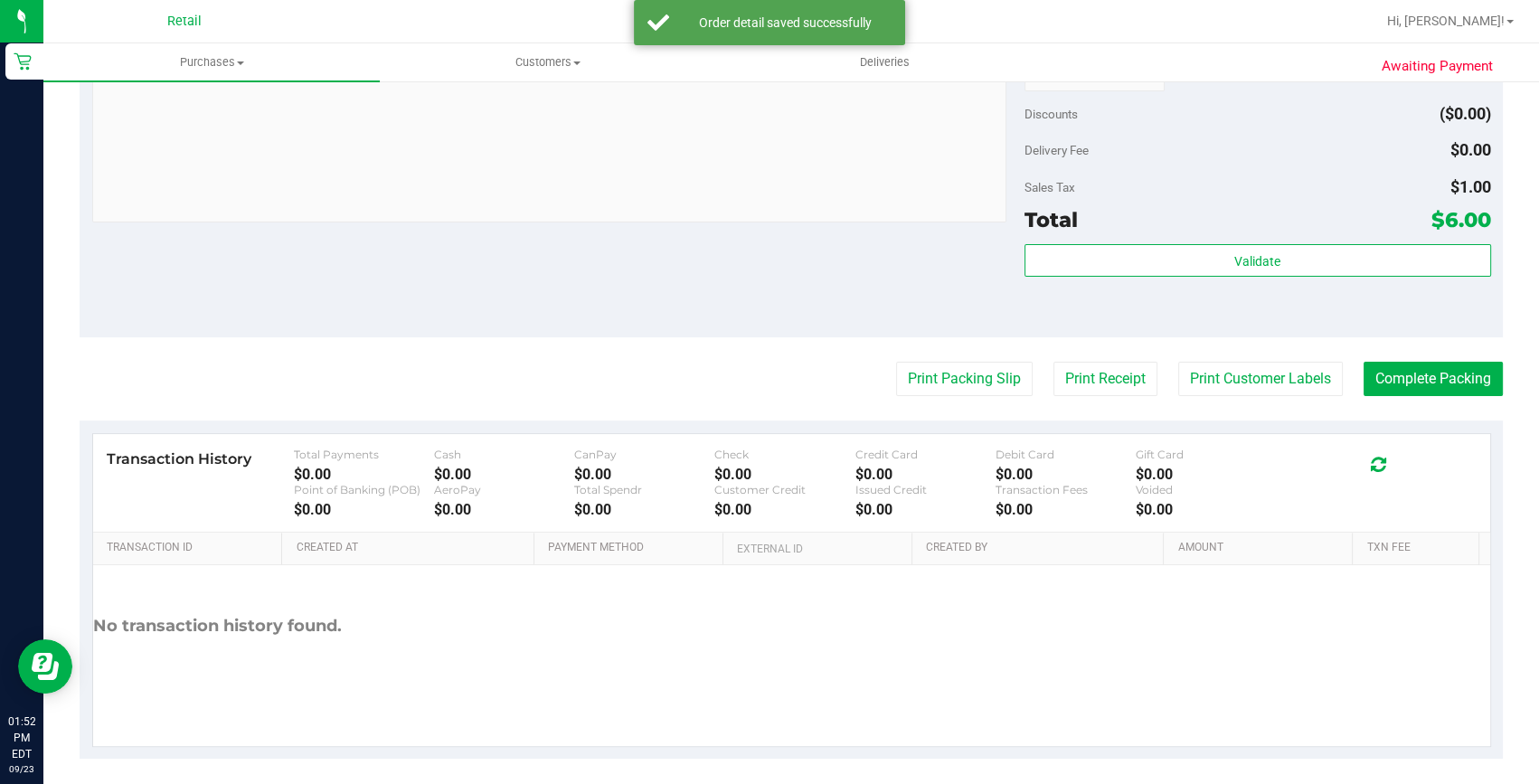
scroll to position [691, 0]
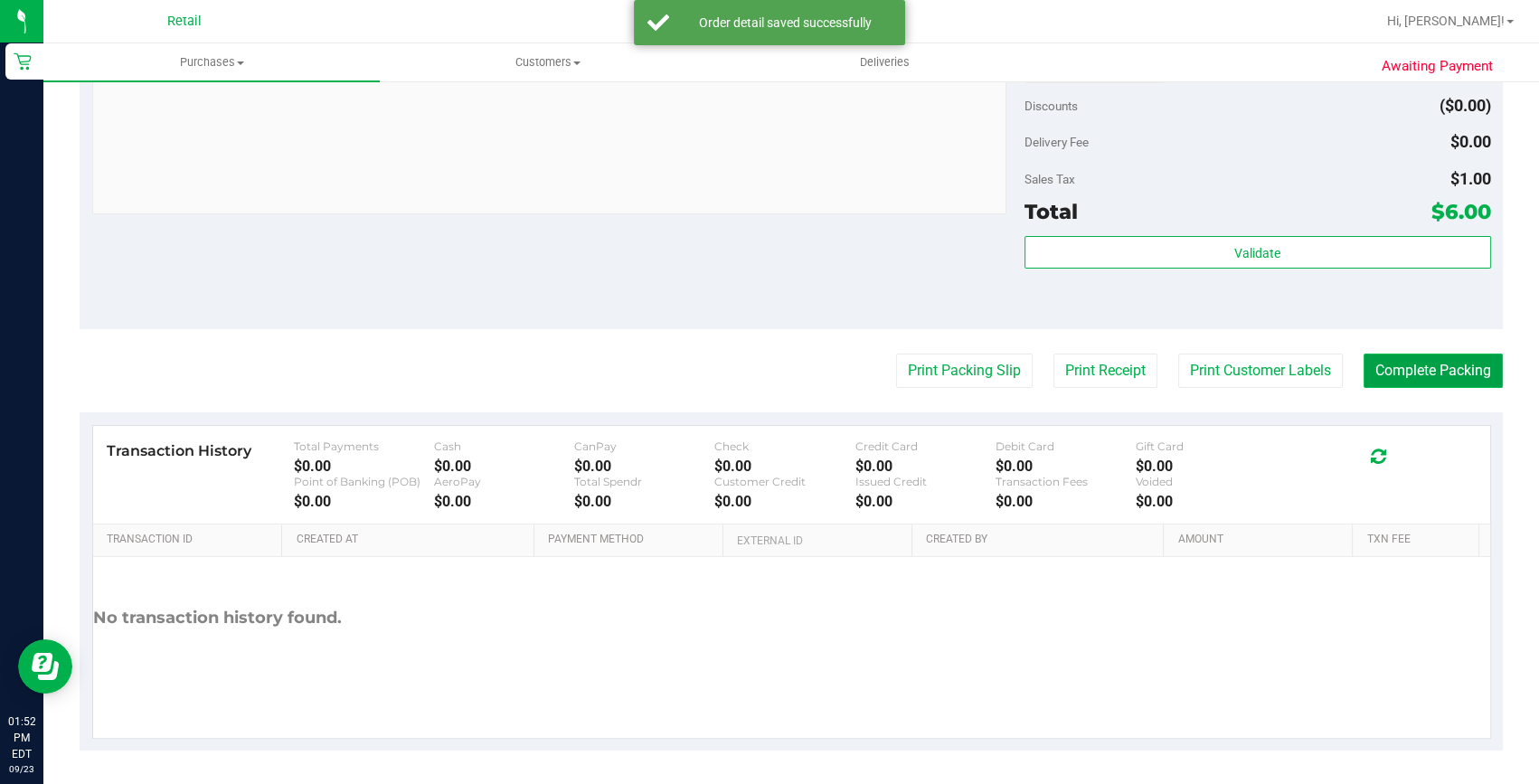
click at [1439, 379] on button "Complete Packing" at bounding box center [1433, 370] width 140 height 35
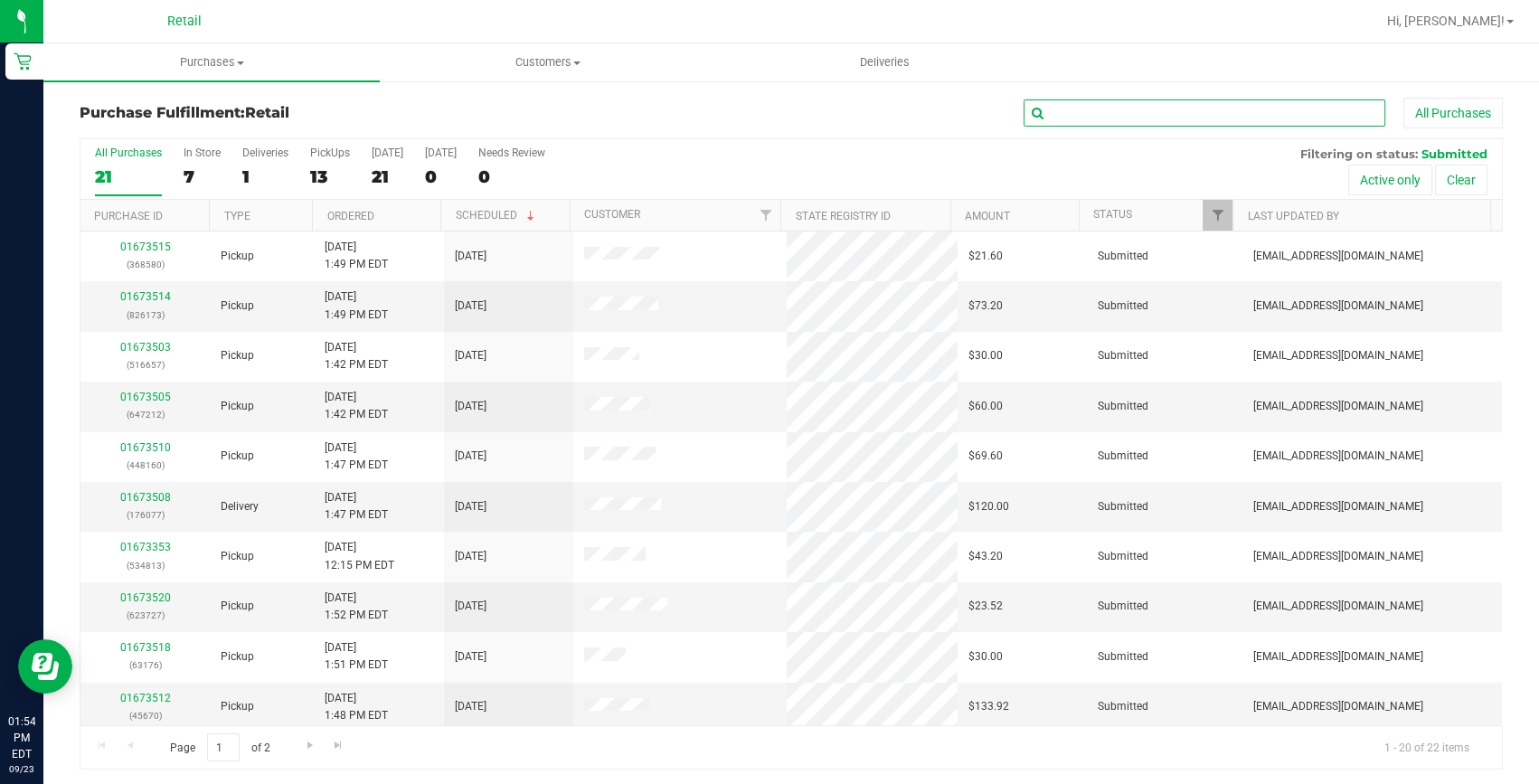
click at [1254, 109] on input "text" at bounding box center [1205, 112] width 362 height 27
type input "558238"
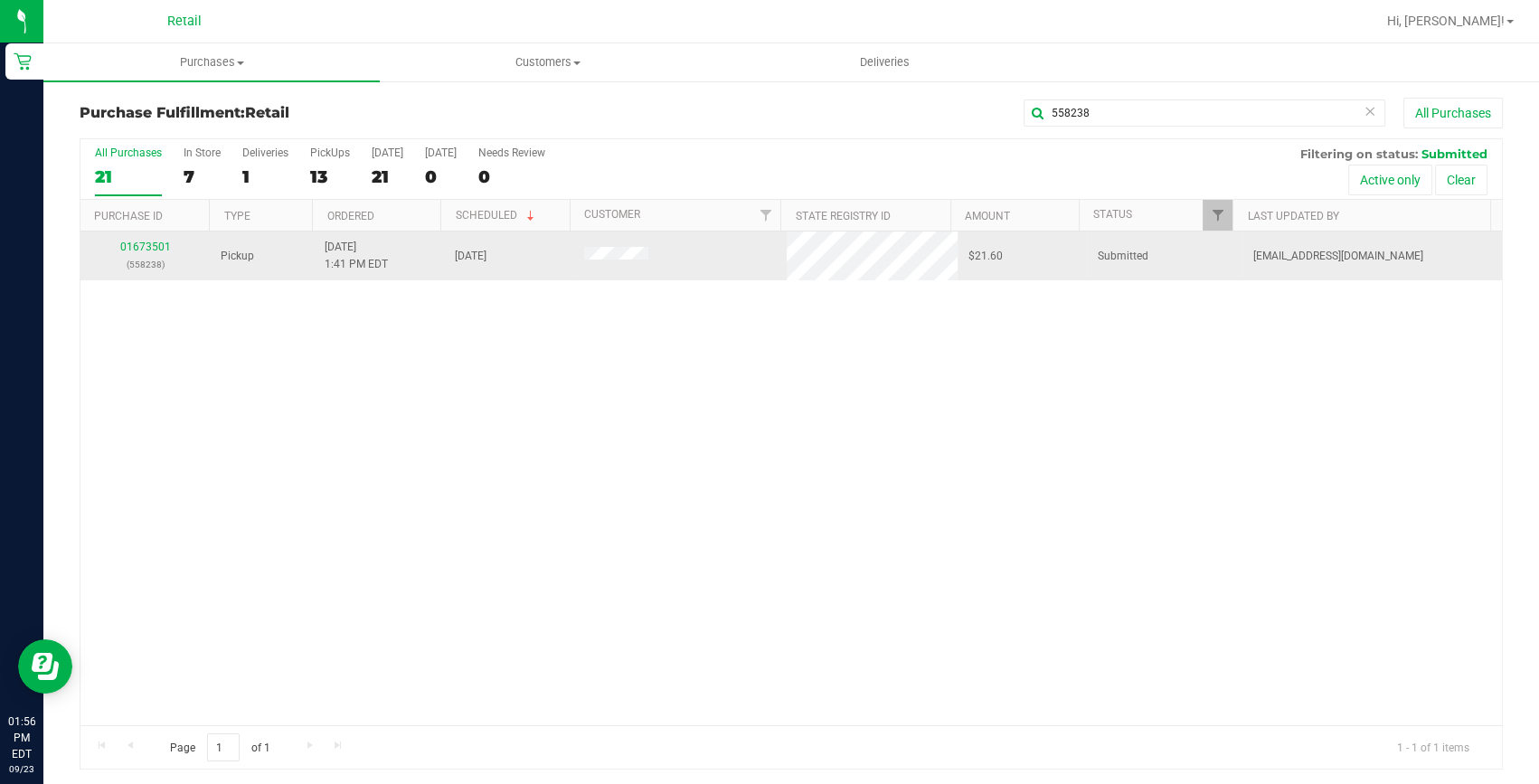
click at [134, 253] on div "01673501 (558238)" at bounding box center [144, 256] width 108 height 35
click at [133, 249] on link "01673501" at bounding box center [145, 247] width 51 height 13
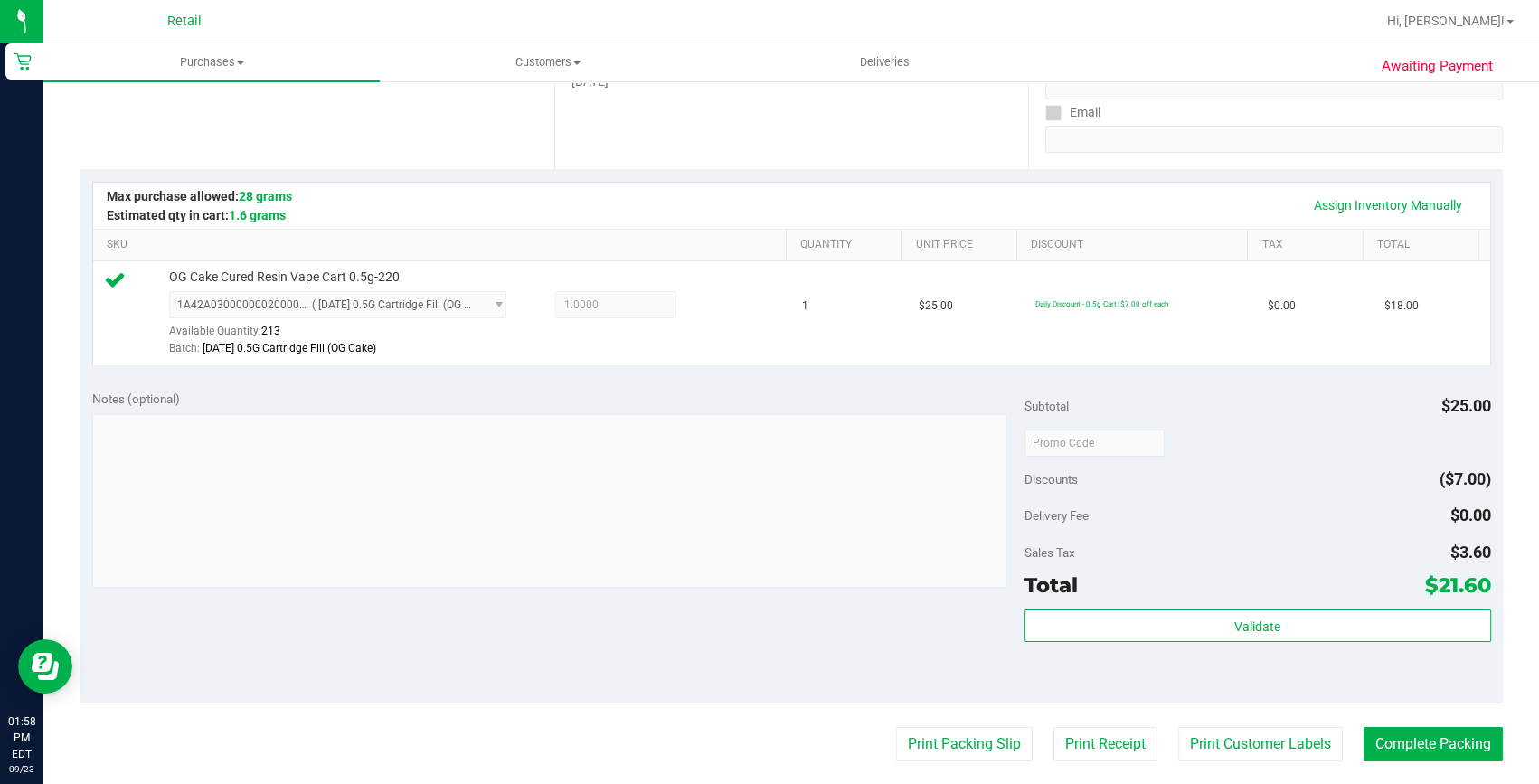
scroll to position [328, 0]
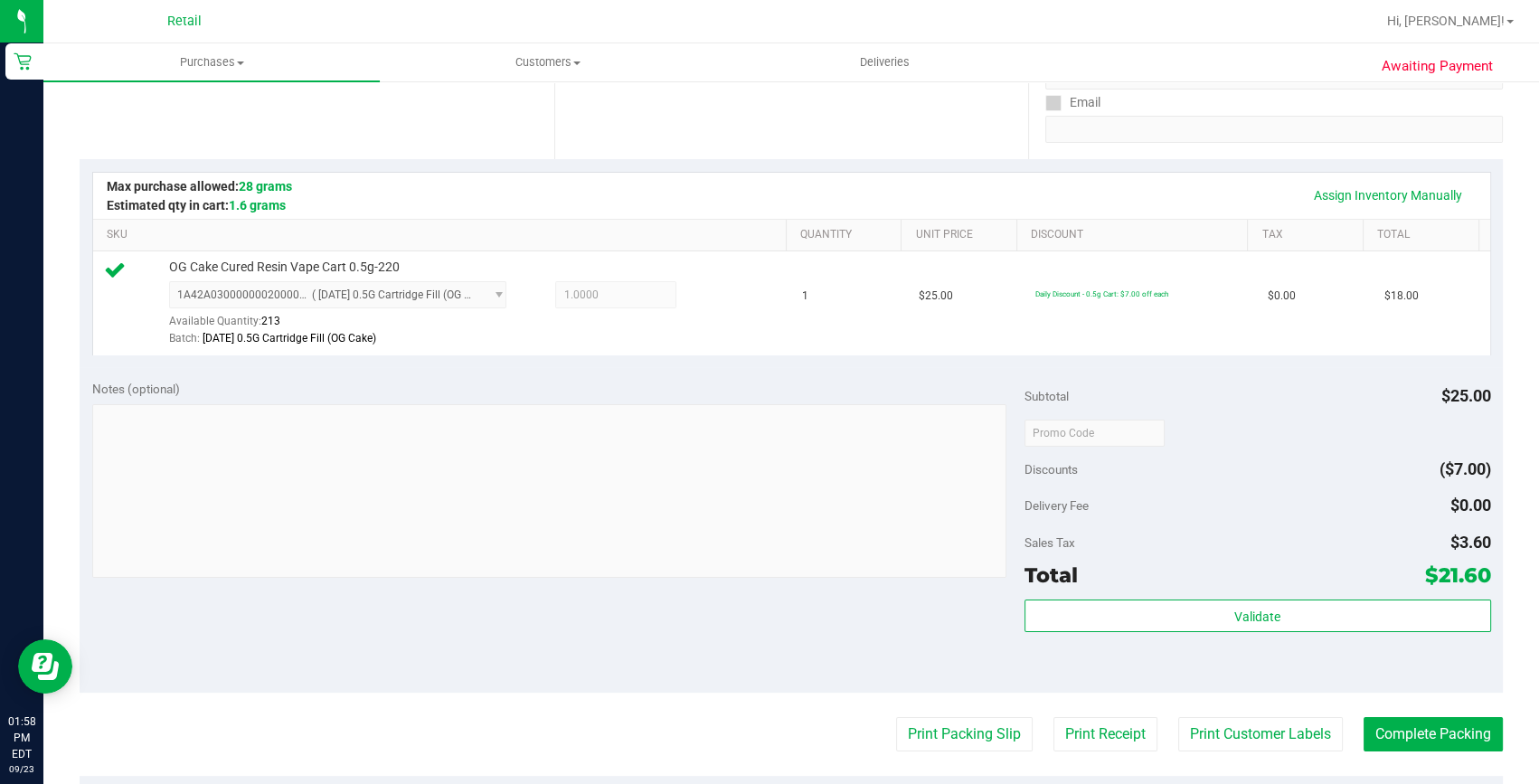
click at [1419, 706] on purchase-details "Back Edit Purchase Cancel Purchase View Profile # 01673501 Med | Rec METRC ID: …" at bounding box center [791, 441] width 1423 height 1344
click at [1411, 723] on button "Complete Packing" at bounding box center [1433, 733] width 140 height 35
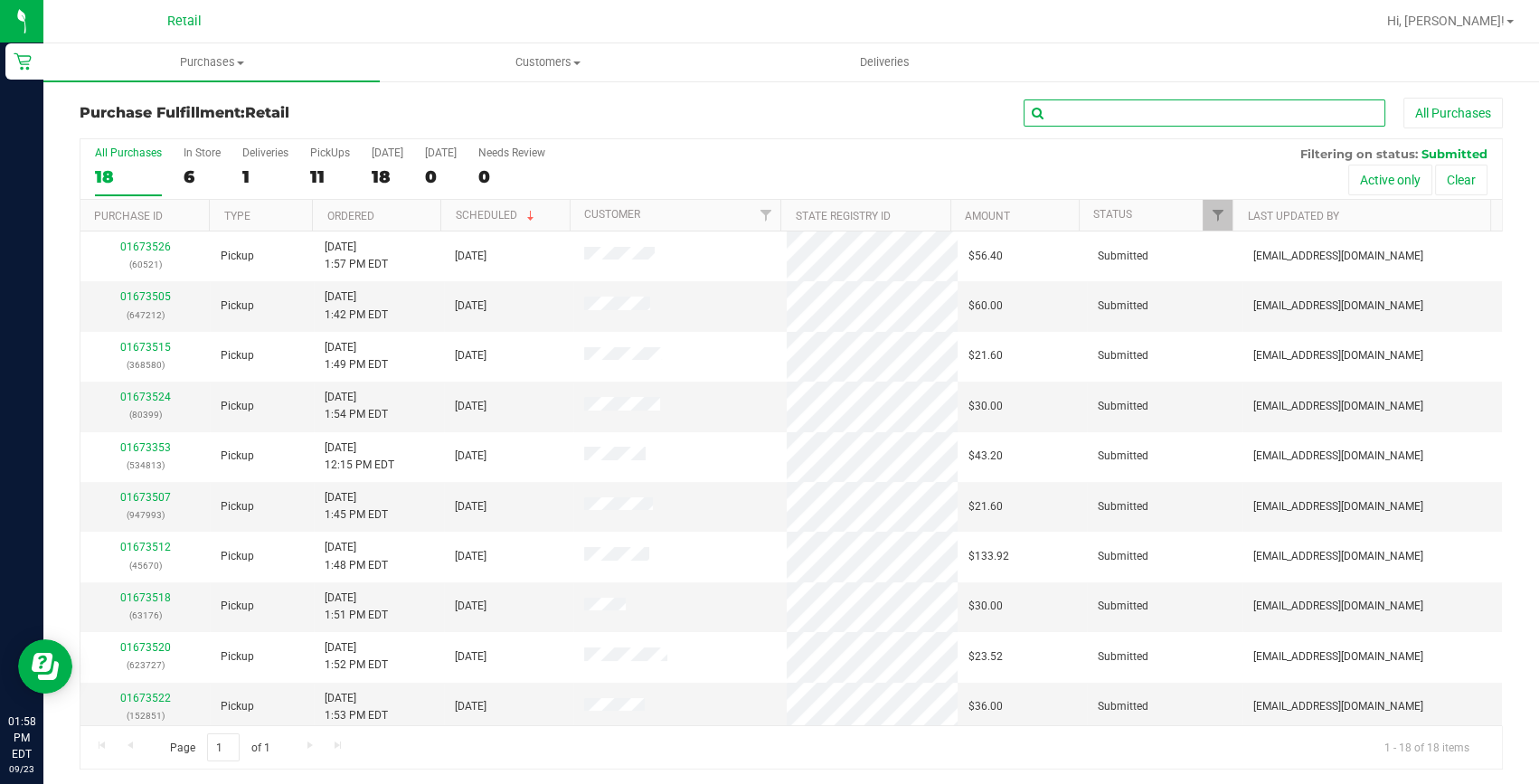
click at [1133, 124] on input "text" at bounding box center [1205, 112] width 362 height 27
type input "947993"
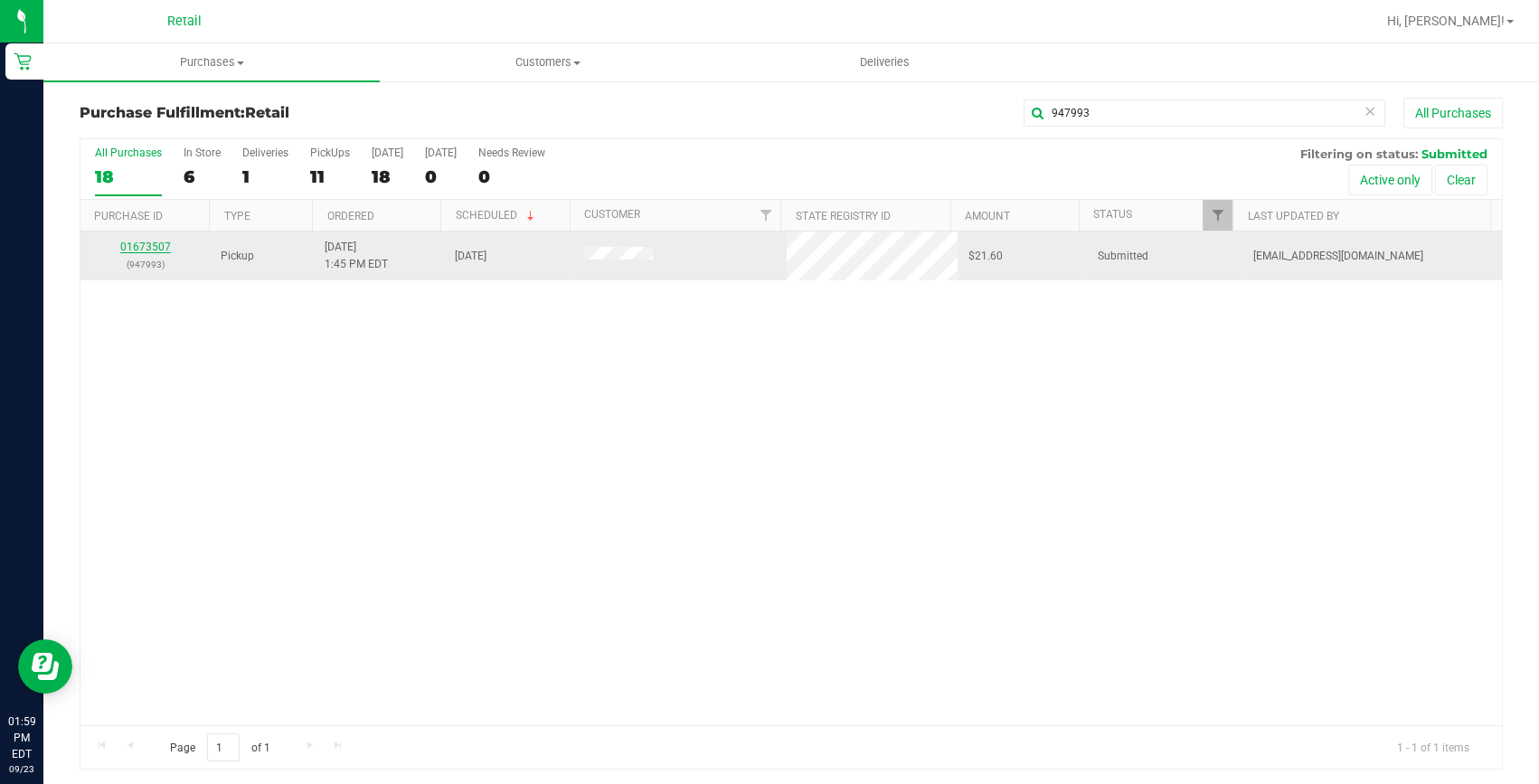
click at [141, 244] on link "01673507" at bounding box center [145, 247] width 51 height 13
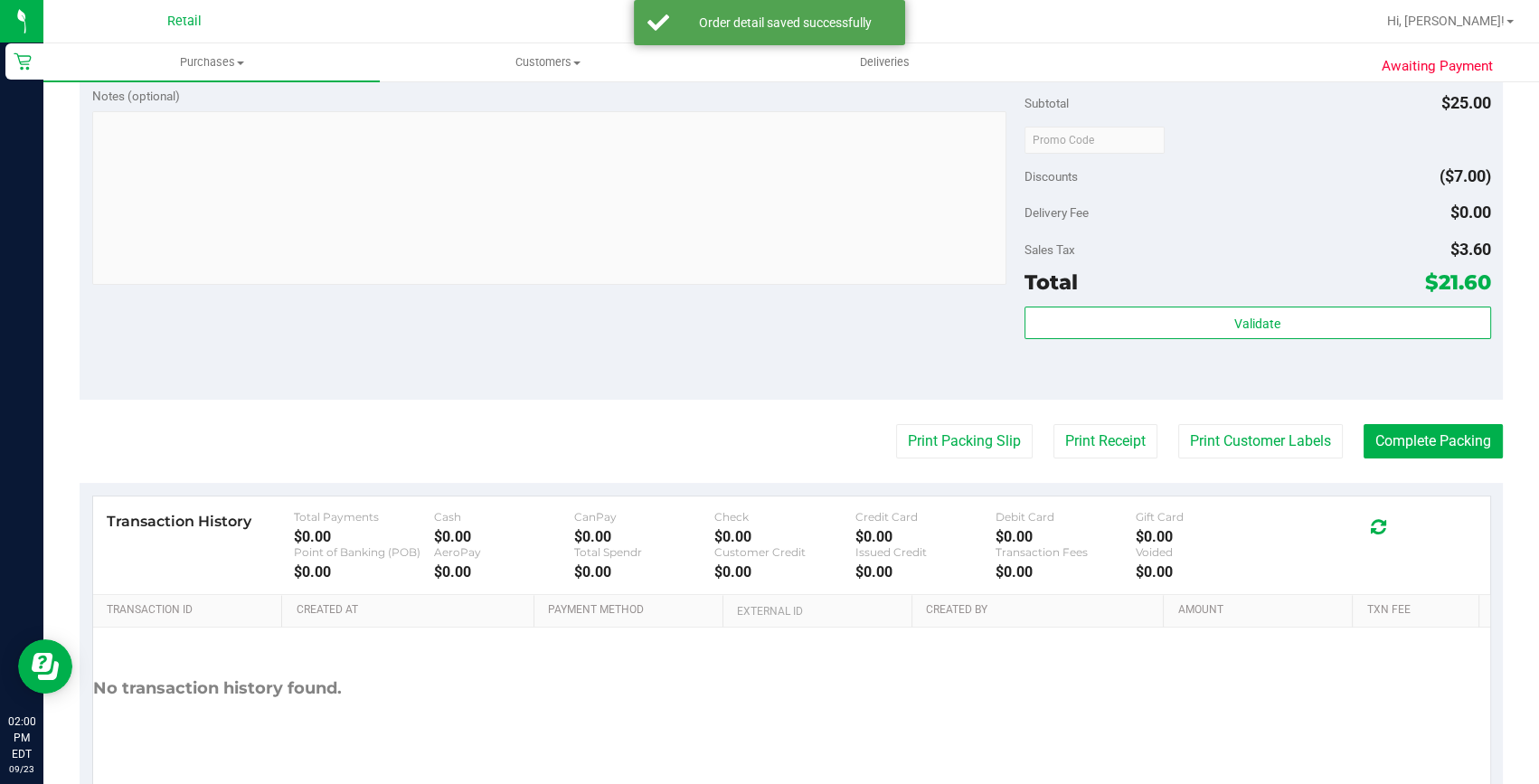
scroll to position [658, 0]
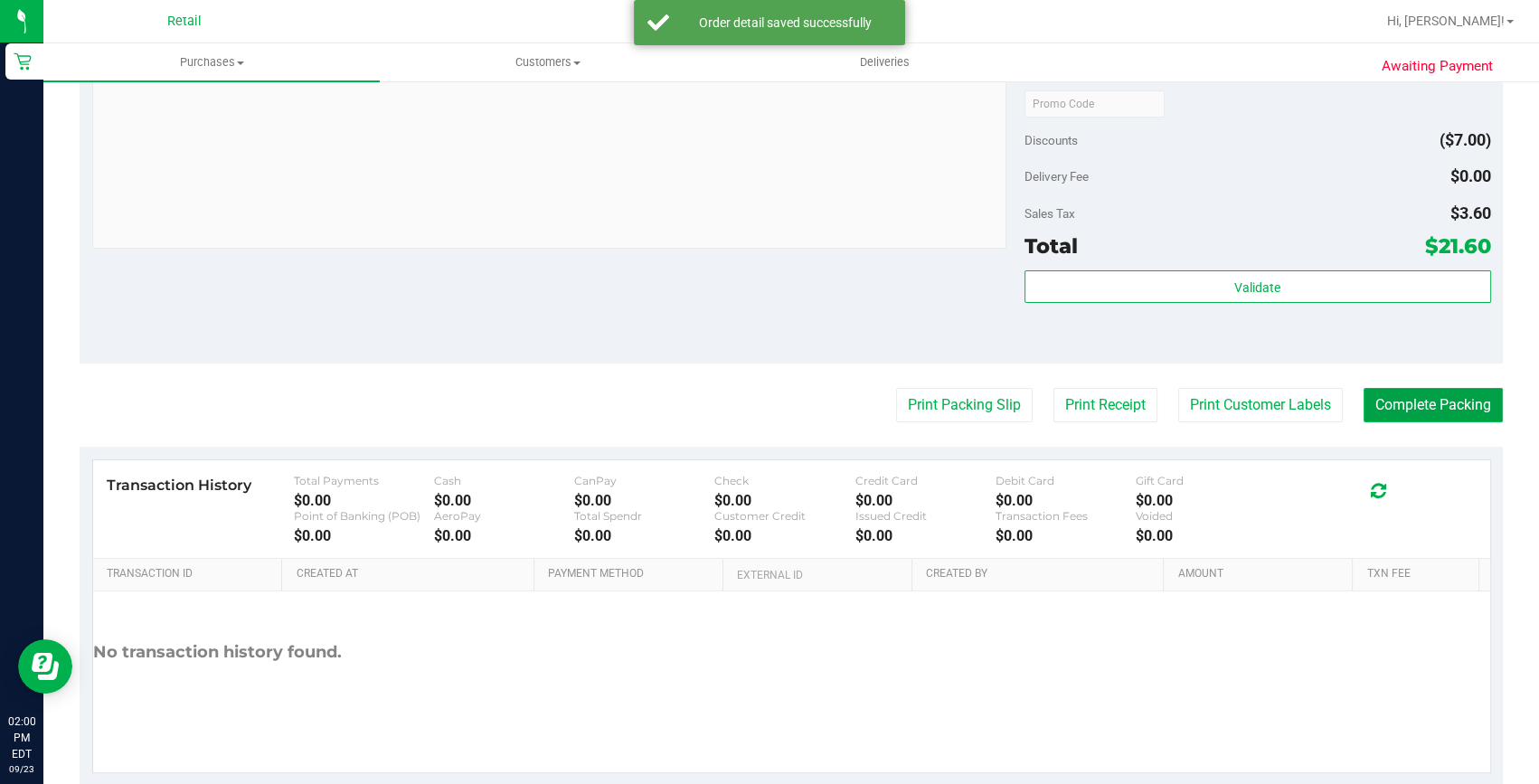
click at [1447, 418] on button "Complete Packing" at bounding box center [1433, 405] width 140 height 35
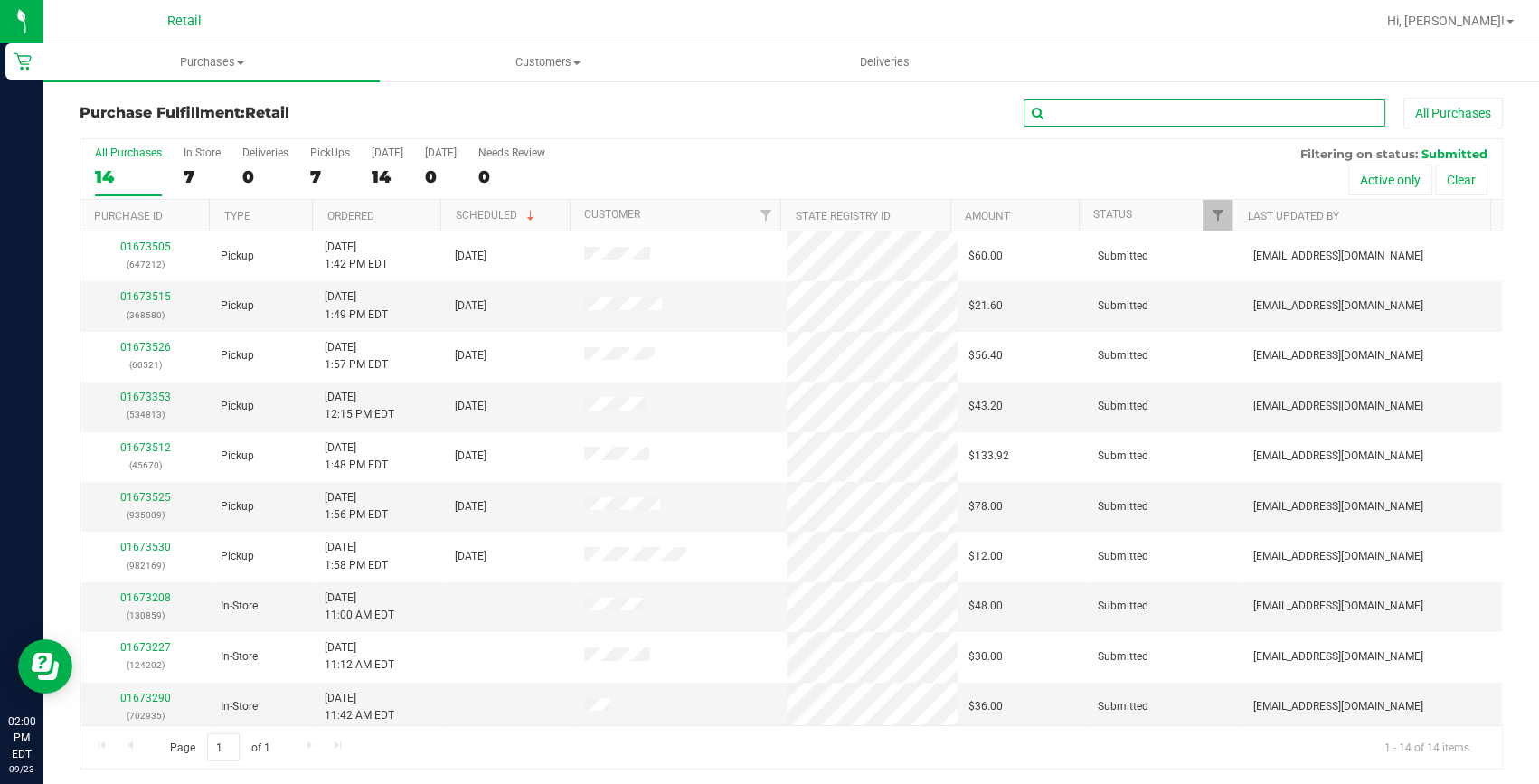
click at [1065, 121] on input "text" at bounding box center [1205, 112] width 362 height 27
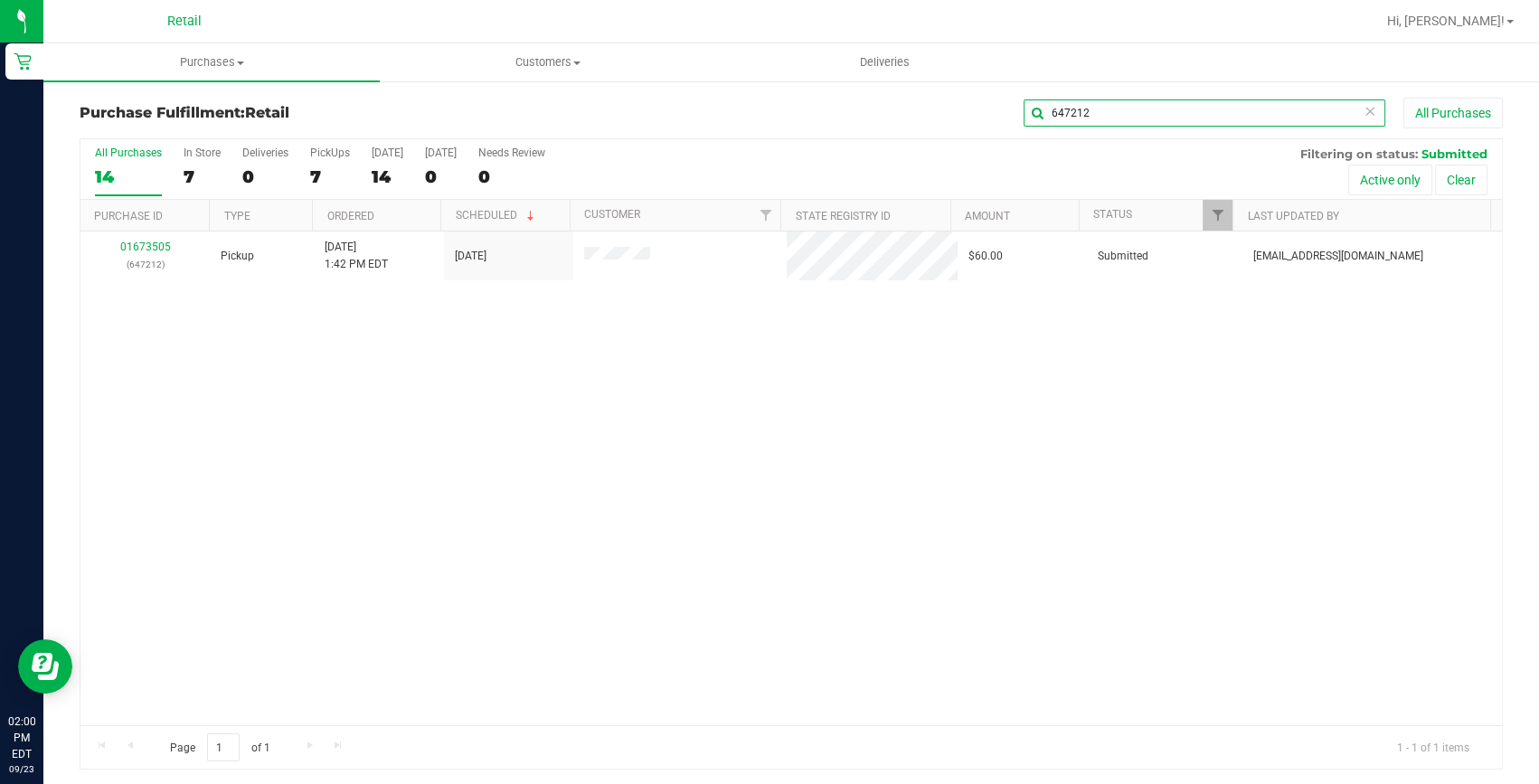
type input "647212"
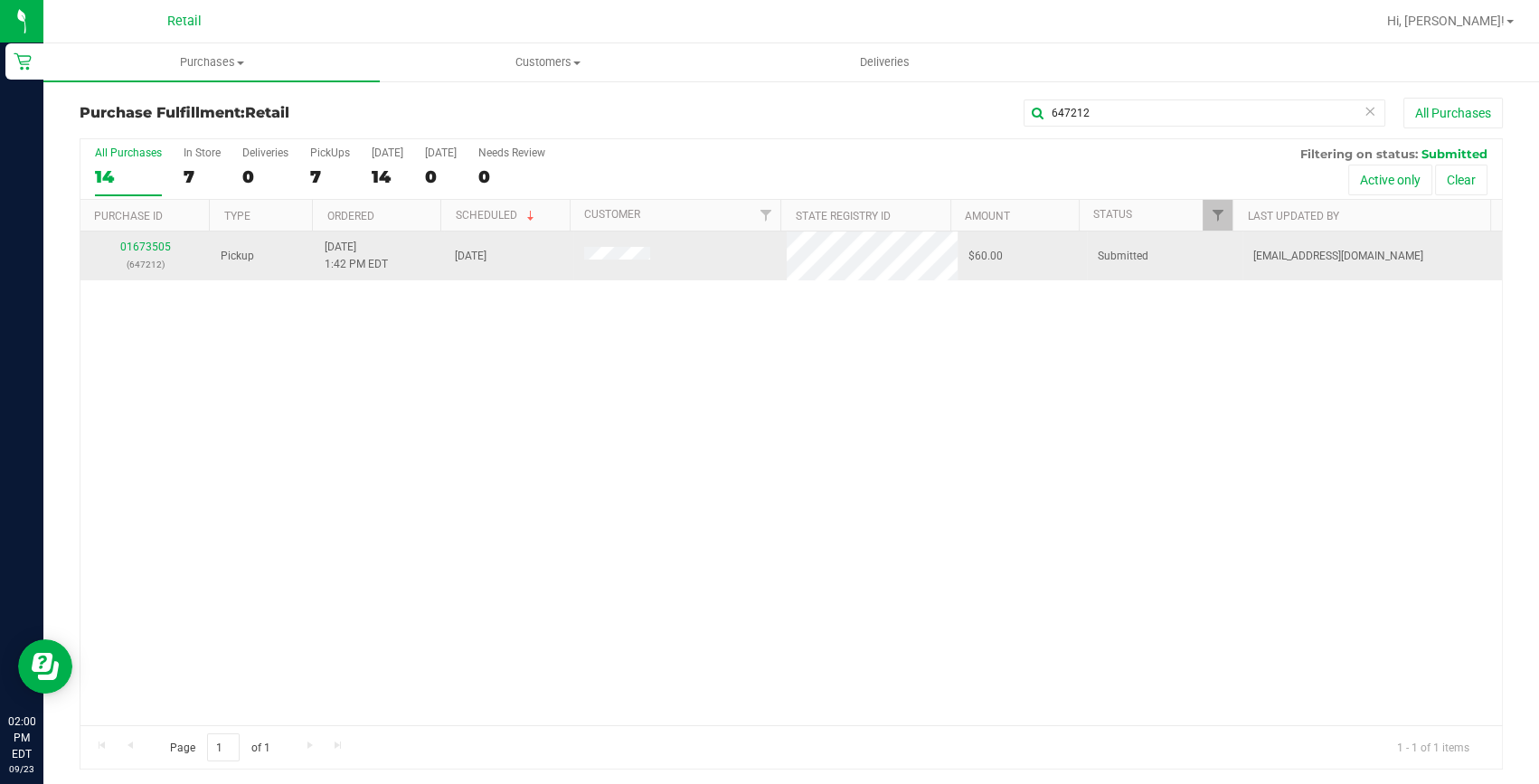
click at [119, 253] on div "01673505 (647212)" at bounding box center [144, 256] width 108 height 35
click at [126, 250] on link "01673505" at bounding box center [145, 247] width 51 height 13
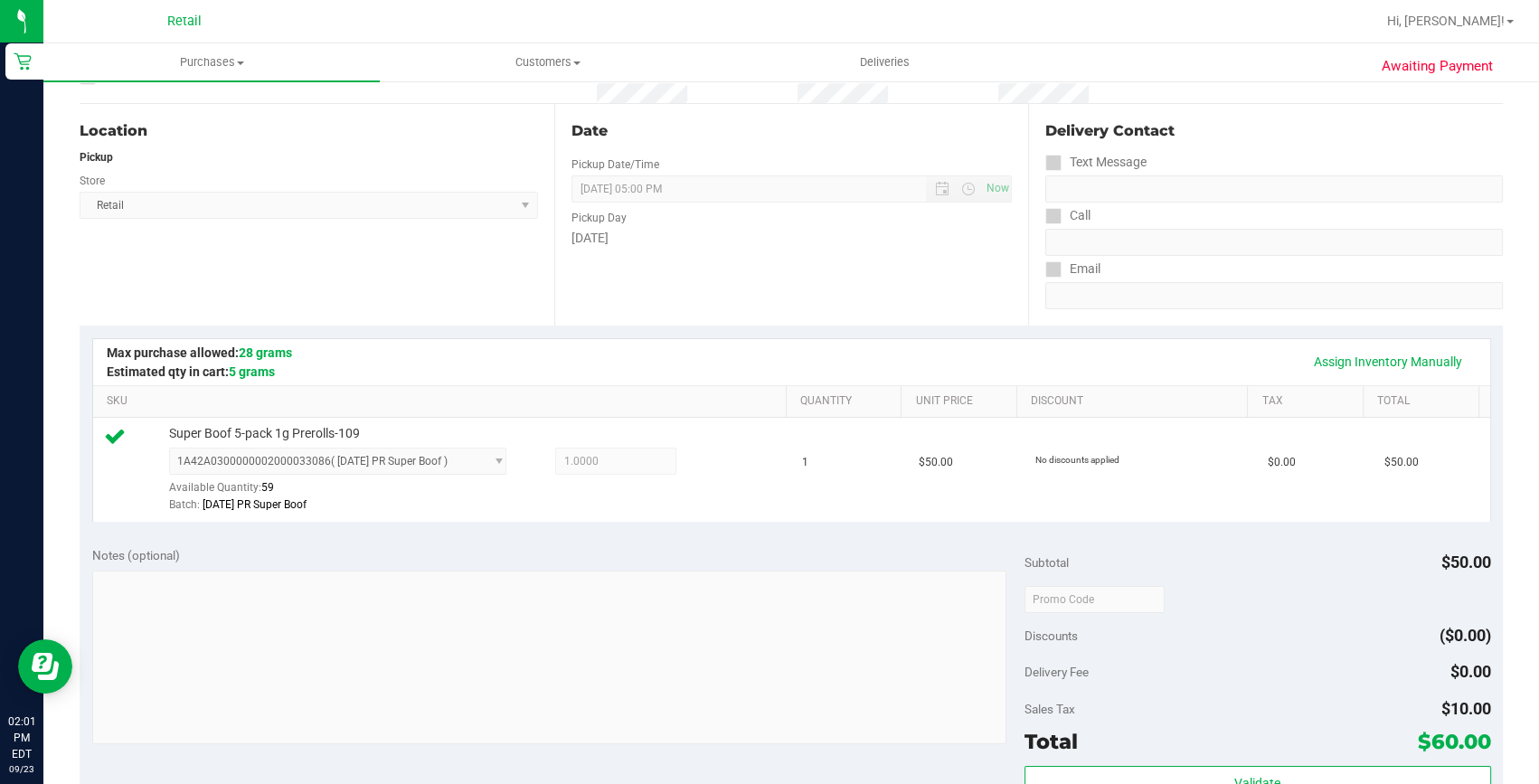
scroll to position [410, 0]
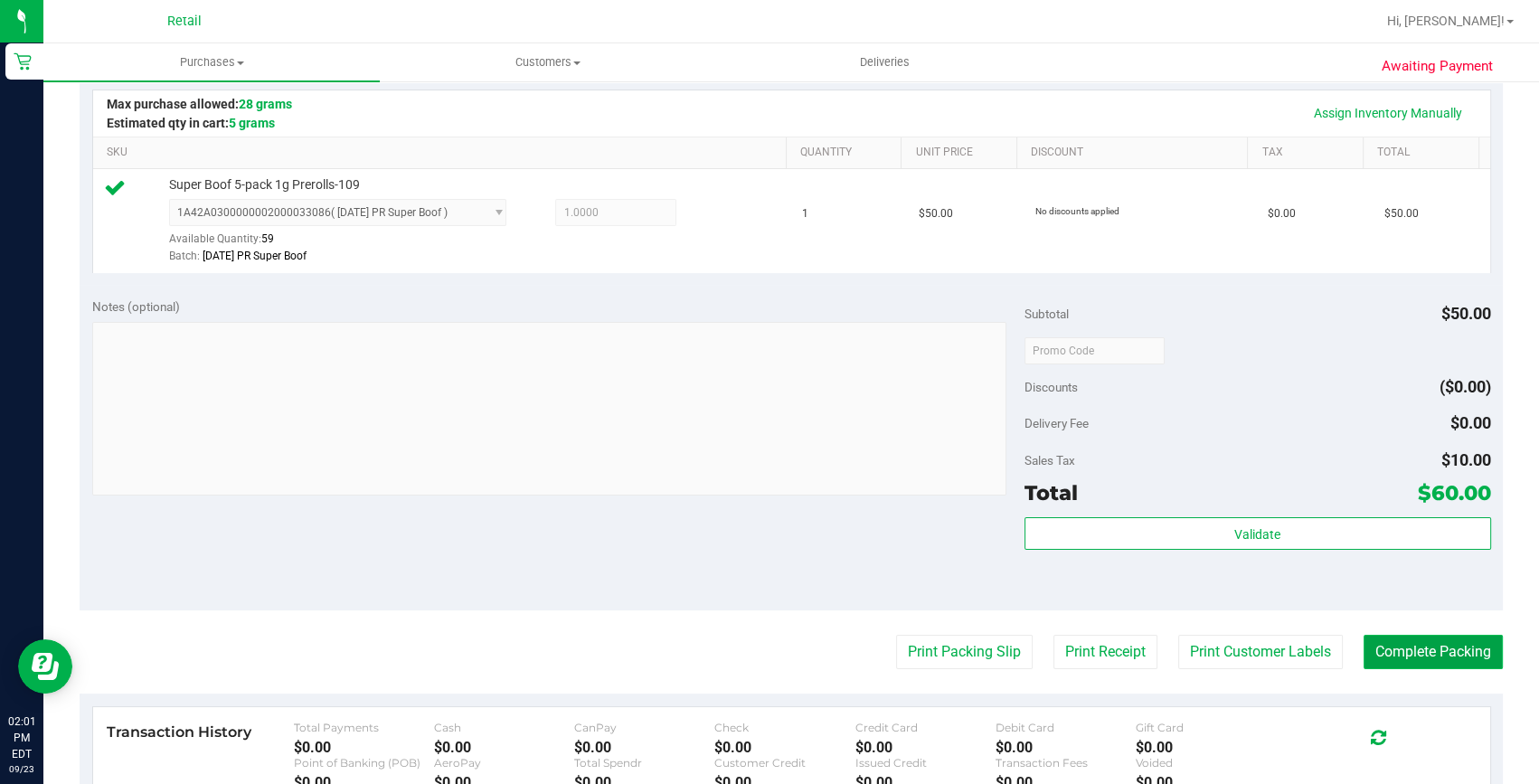
click at [1483, 643] on button "Complete Packing" at bounding box center [1433, 652] width 140 height 35
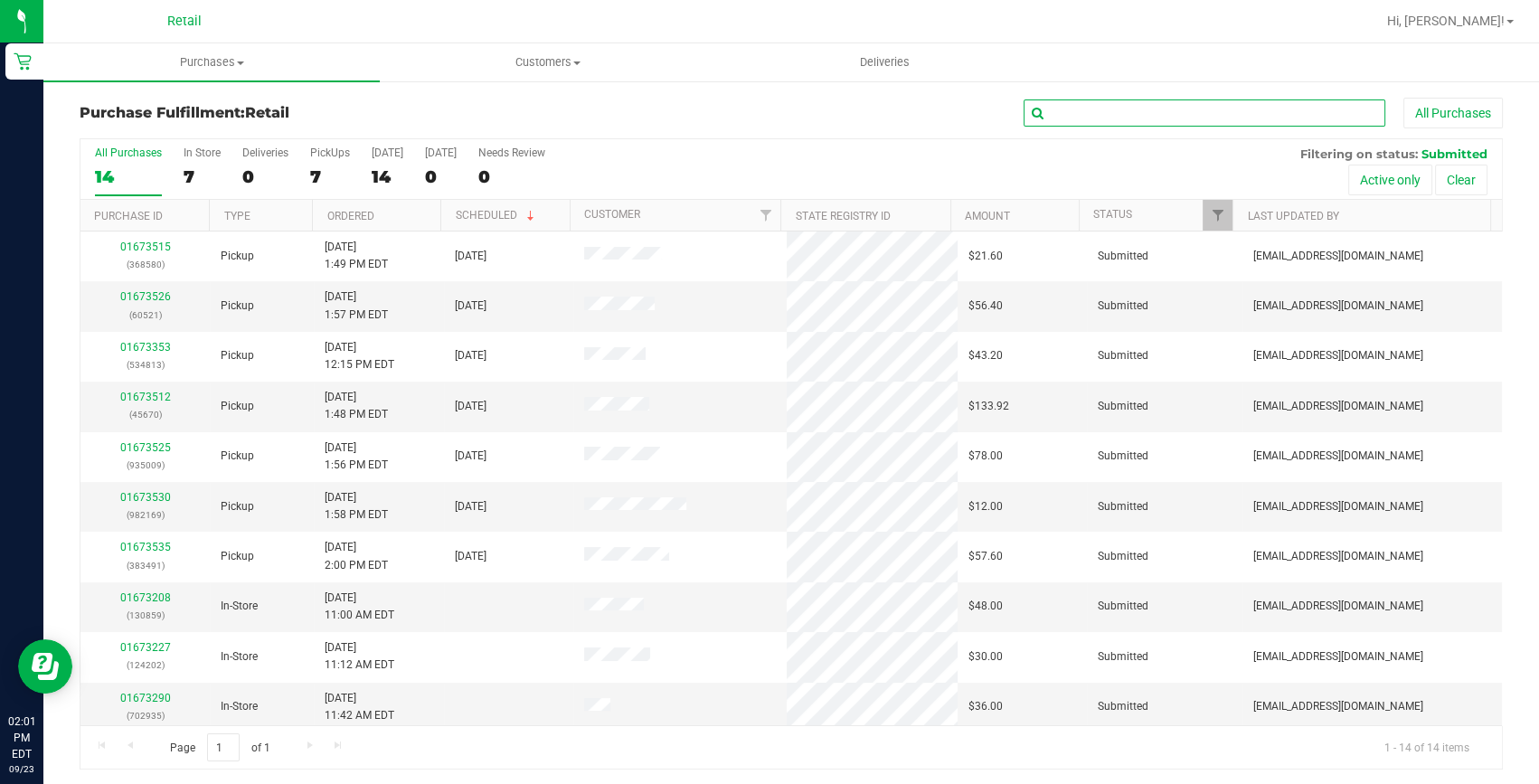
click at [1112, 109] on input "text" at bounding box center [1205, 112] width 362 height 27
type input "368580"
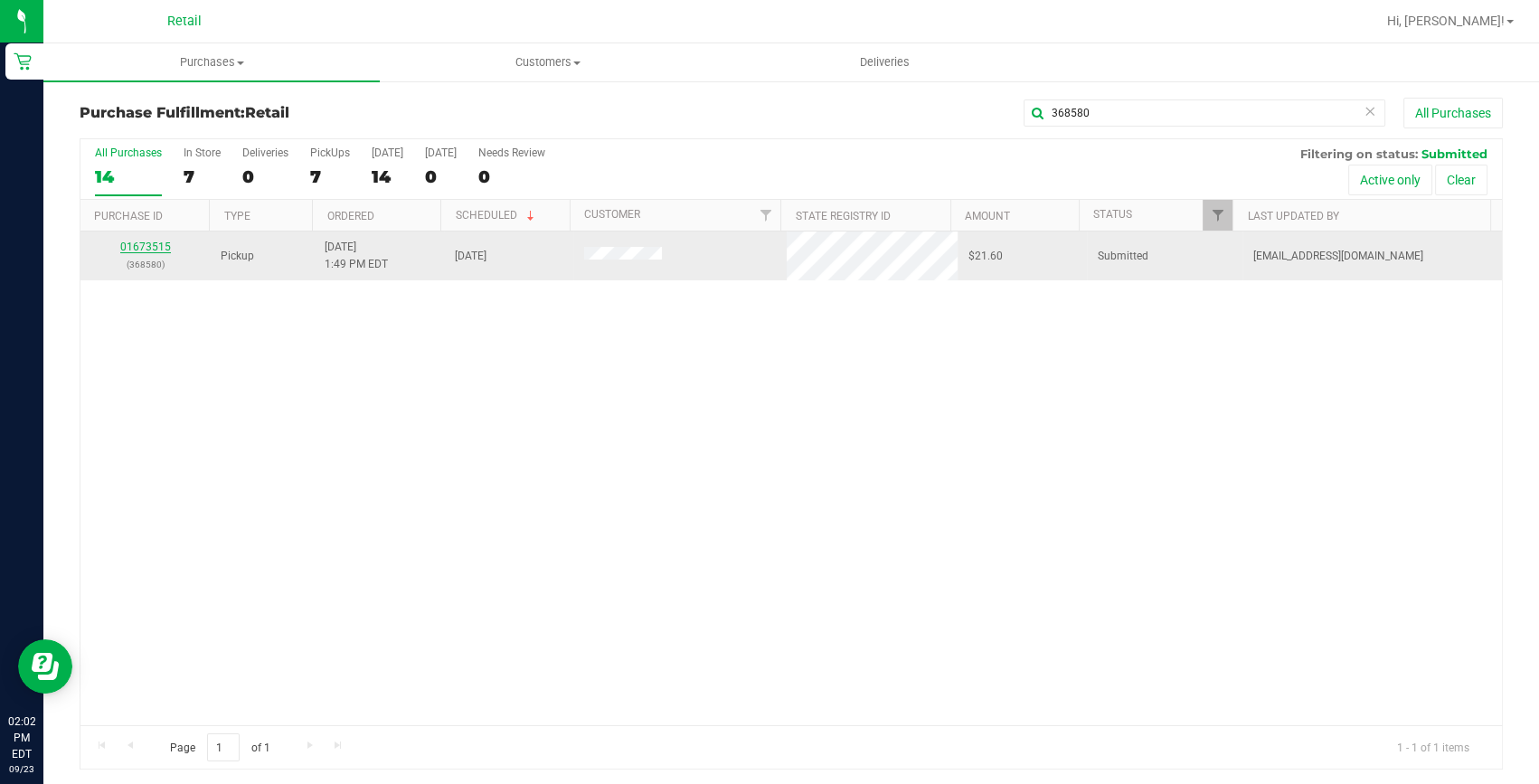
click at [136, 251] on link "01673515" at bounding box center [145, 247] width 51 height 13
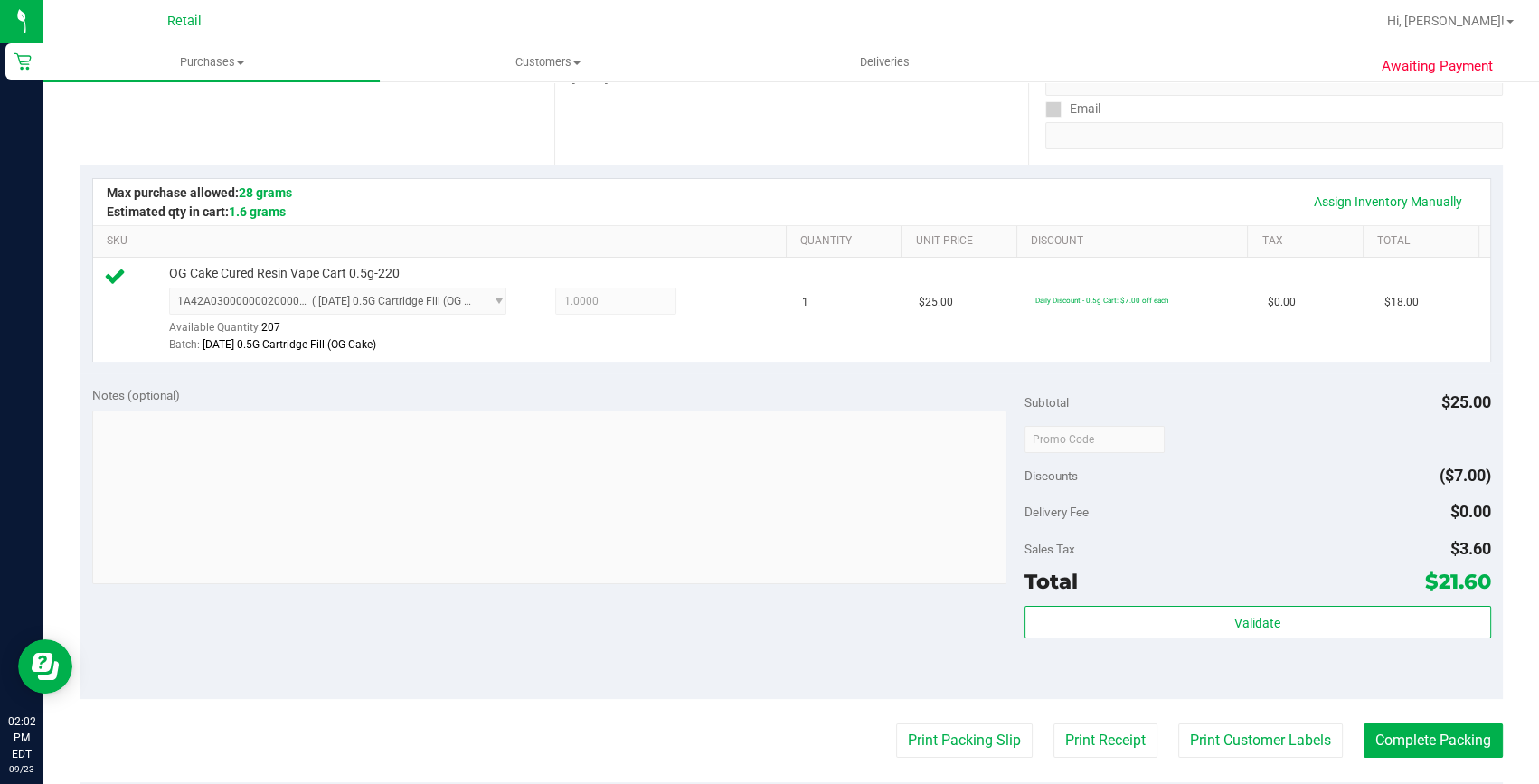
scroll to position [328, 0]
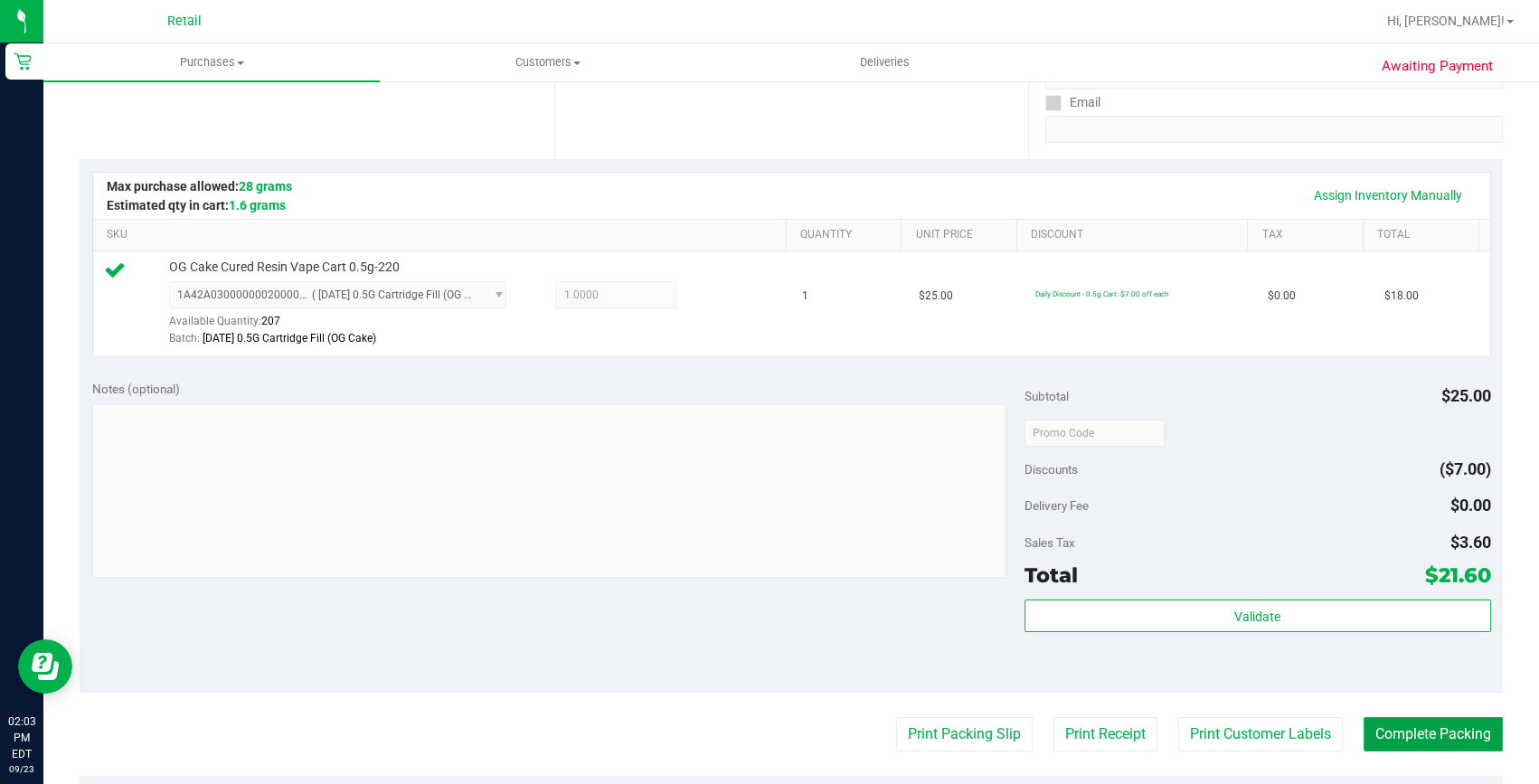
click at [1468, 738] on button "Complete Packing" at bounding box center [1433, 733] width 140 height 35
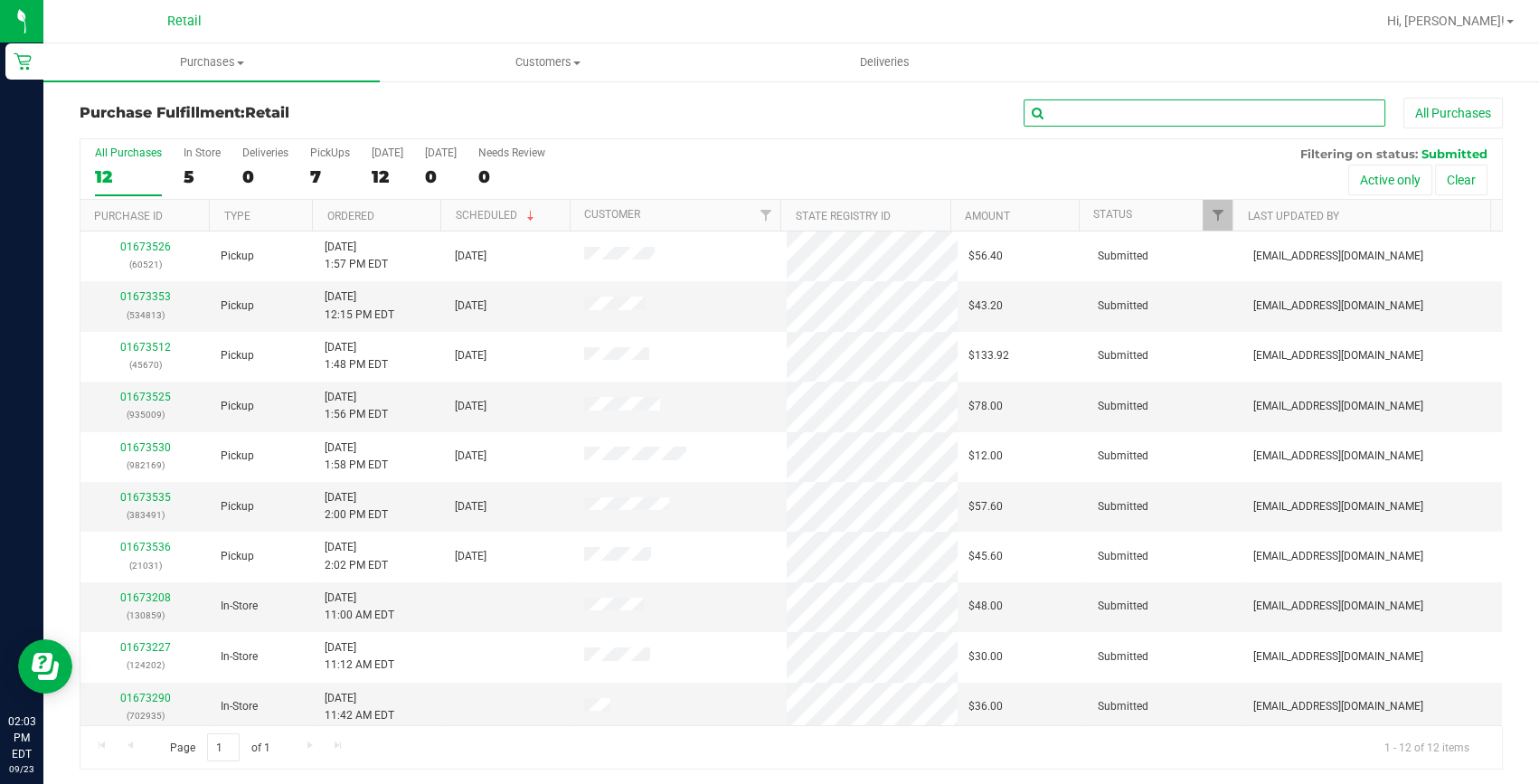
click at [1041, 114] on input "text" at bounding box center [1205, 112] width 362 height 27
type input "45670"
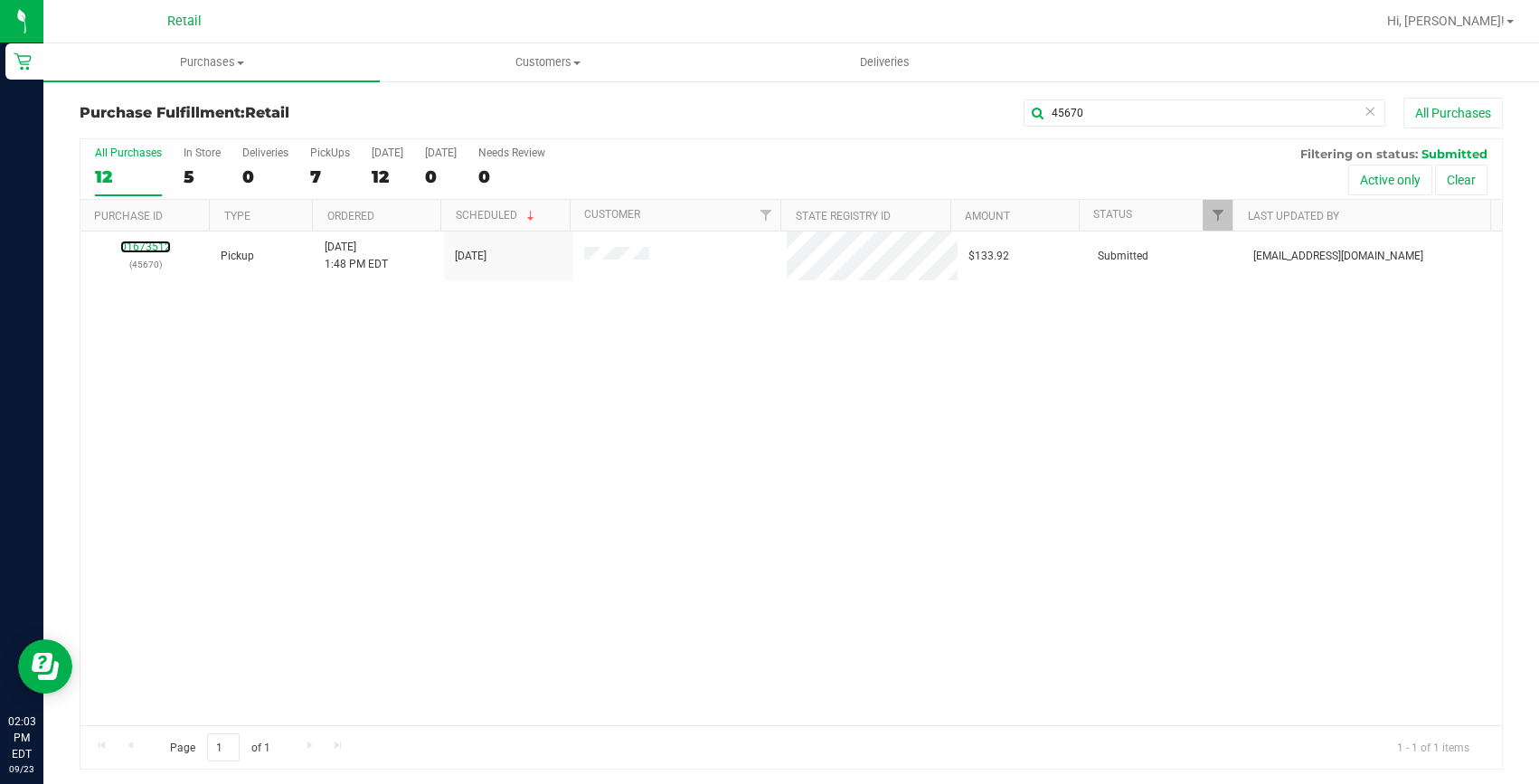
click at [139, 246] on link "01673512" at bounding box center [145, 247] width 51 height 13
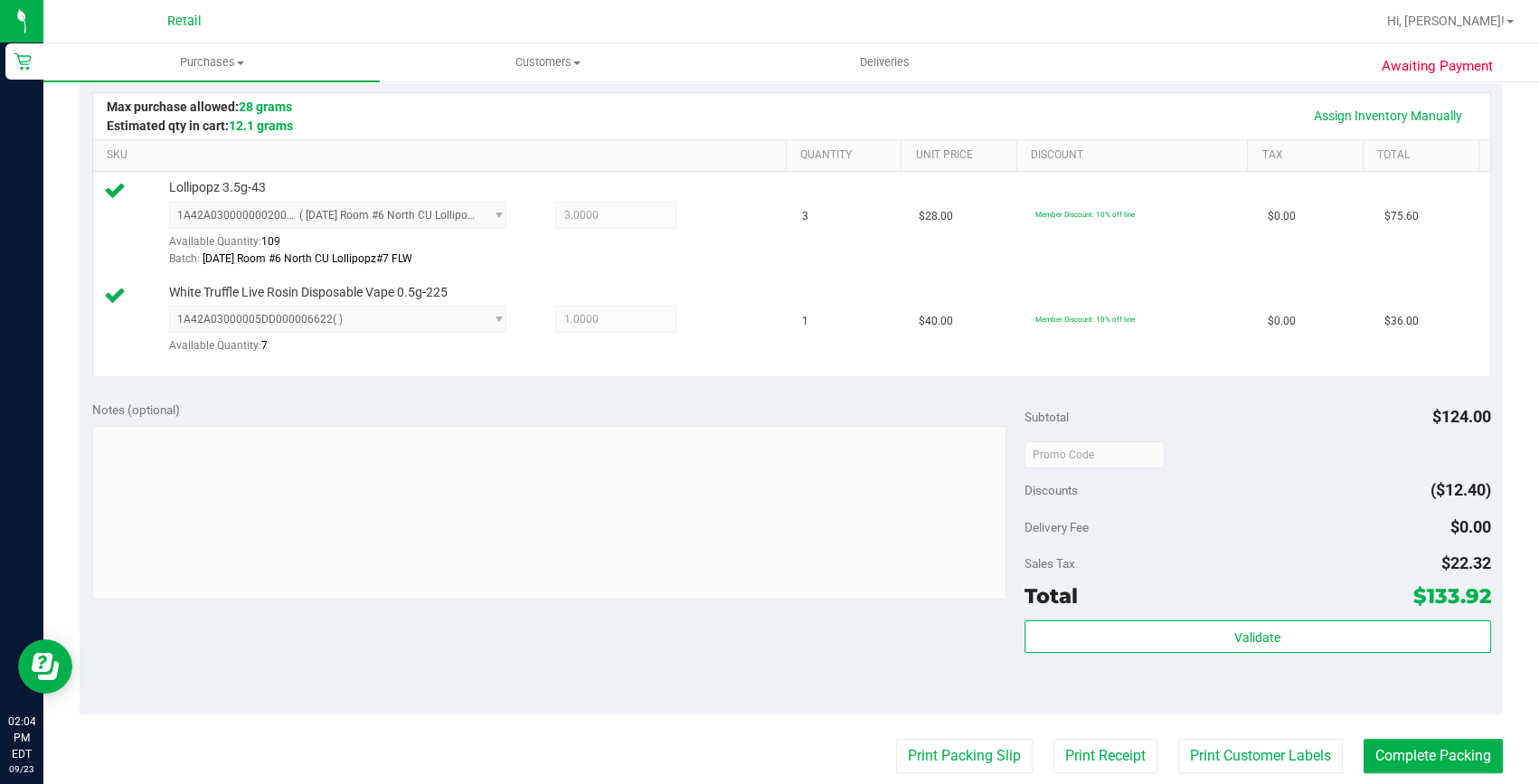
scroll to position [410, 0]
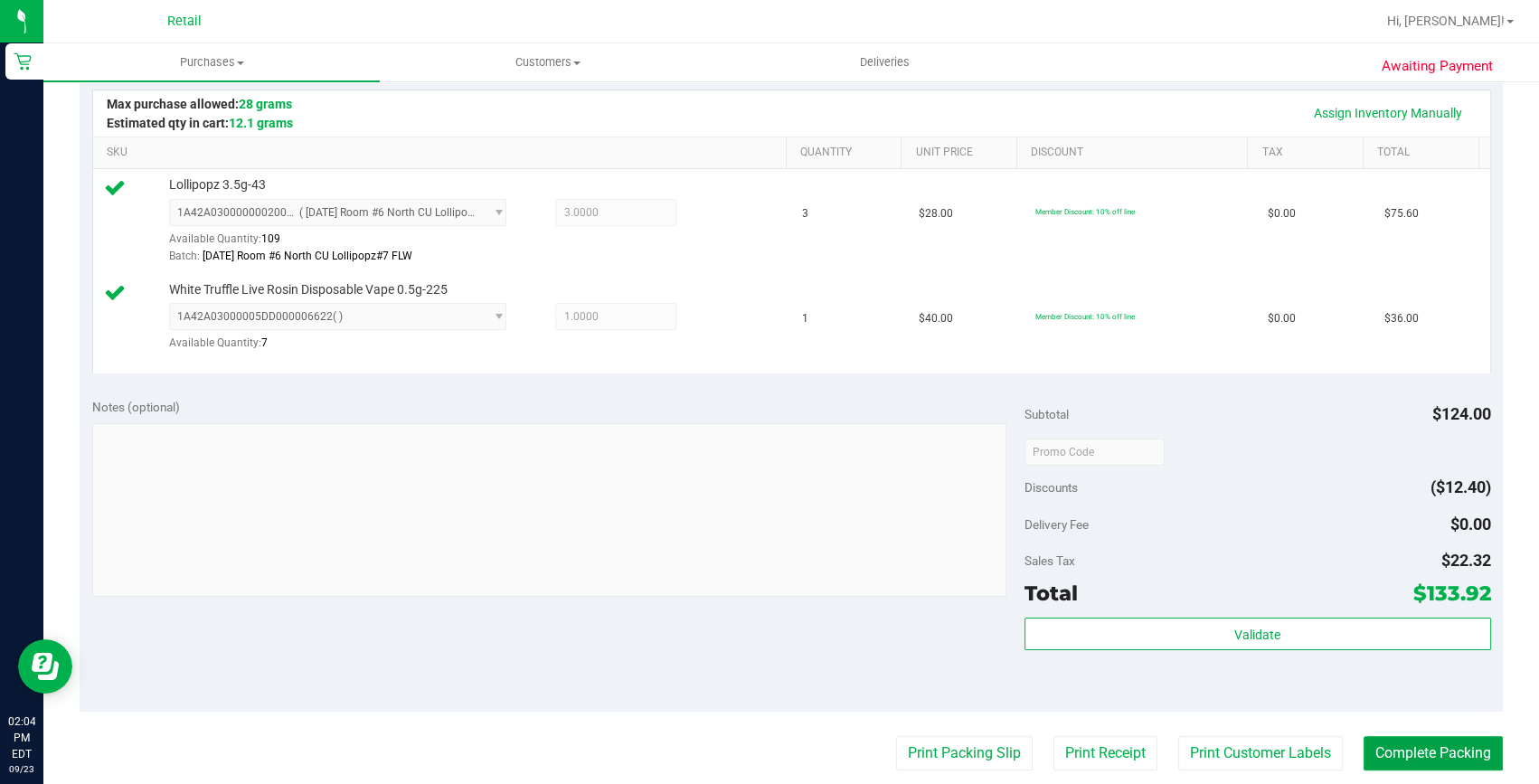
drag, startPoint x: 1381, startPoint y: 750, endPoint x: 1310, endPoint y: 654, distance: 119.4
click at [1392, 747] on button "Complete Packing" at bounding box center [1433, 753] width 140 height 35
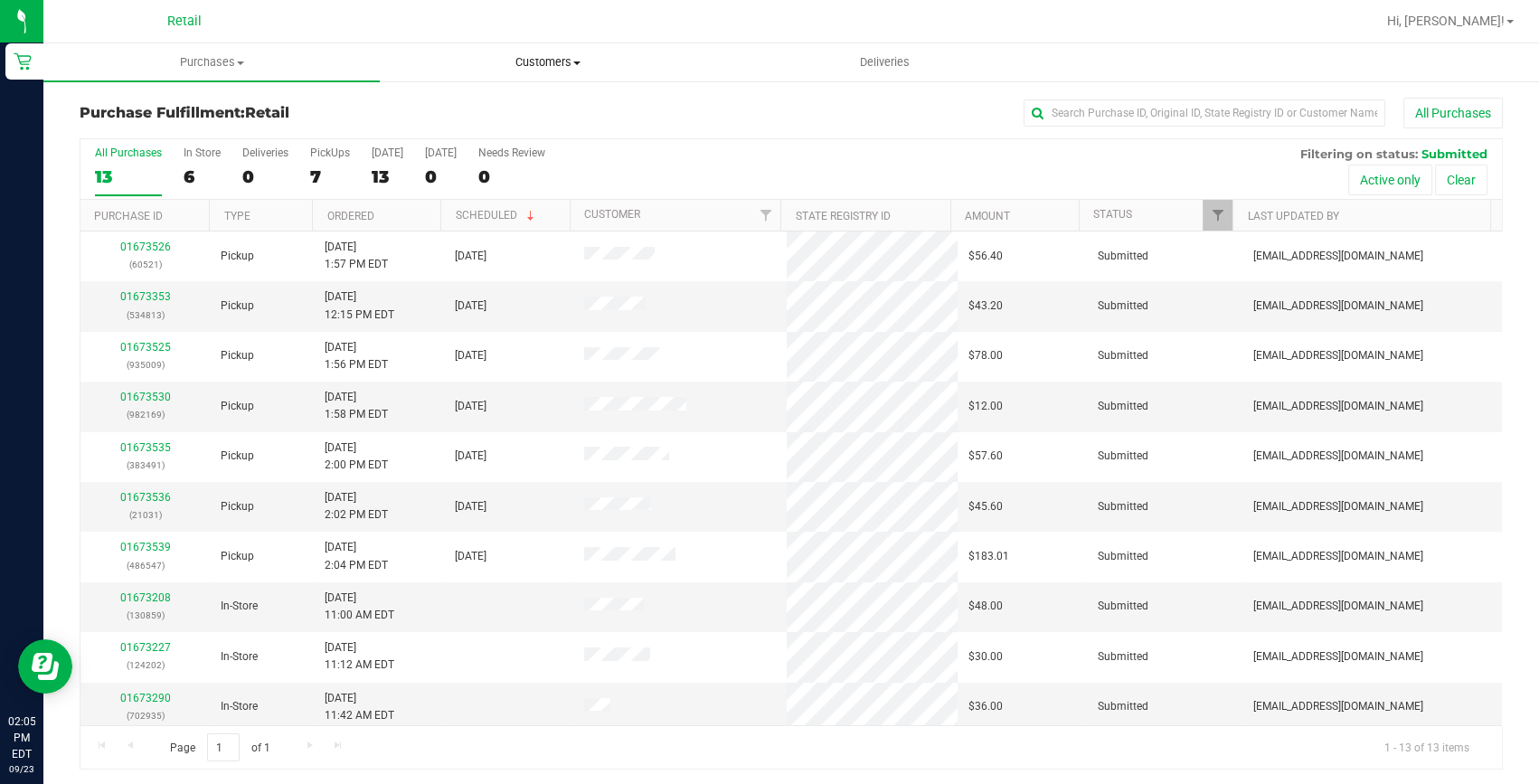
click at [560, 61] on span "Customers" at bounding box center [547, 62] width 334 height 16
click at [513, 103] on li "All customers" at bounding box center [547, 109] width 336 height 22
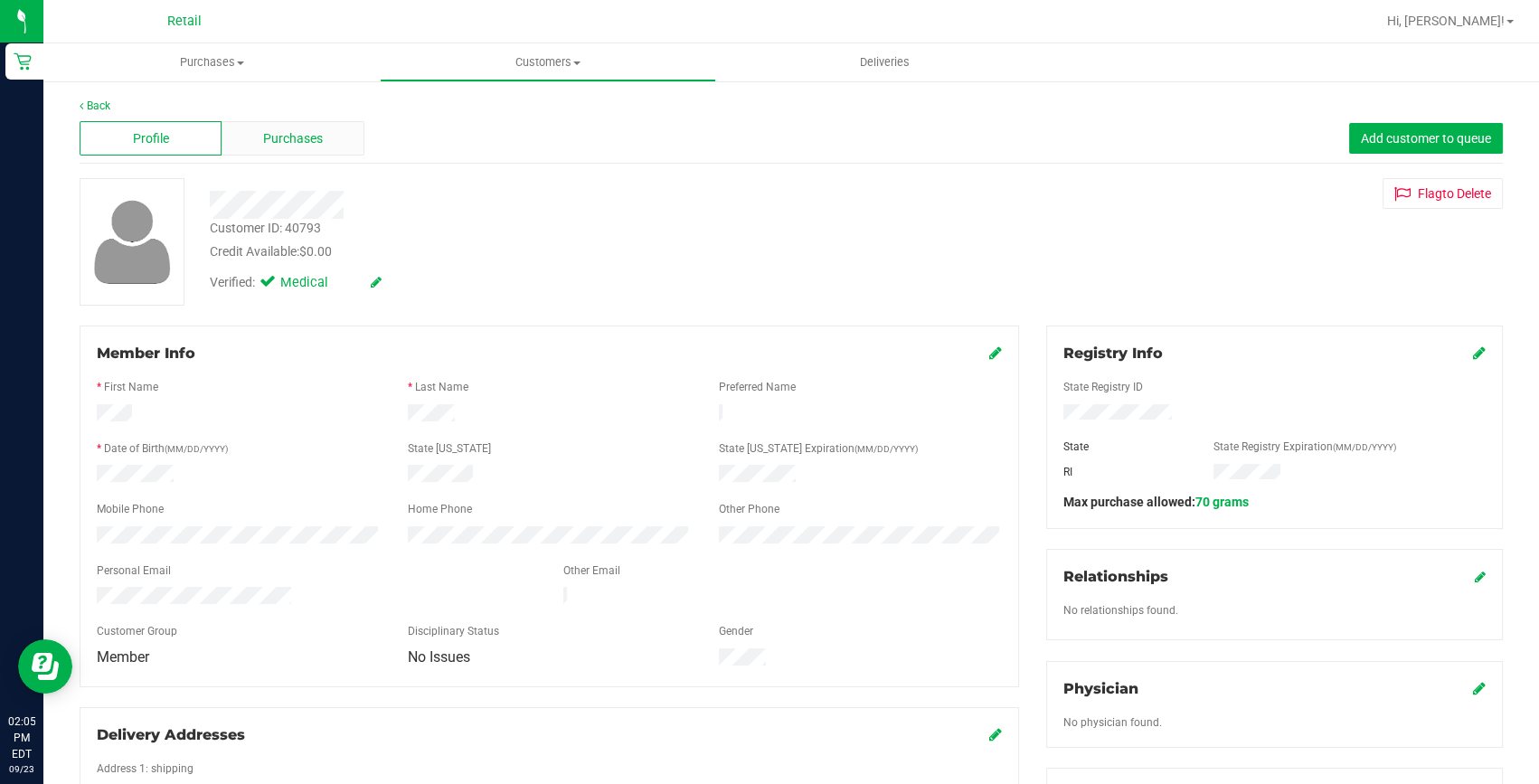
click at [269, 136] on span "Purchases" at bounding box center [293, 139] width 60 height 19
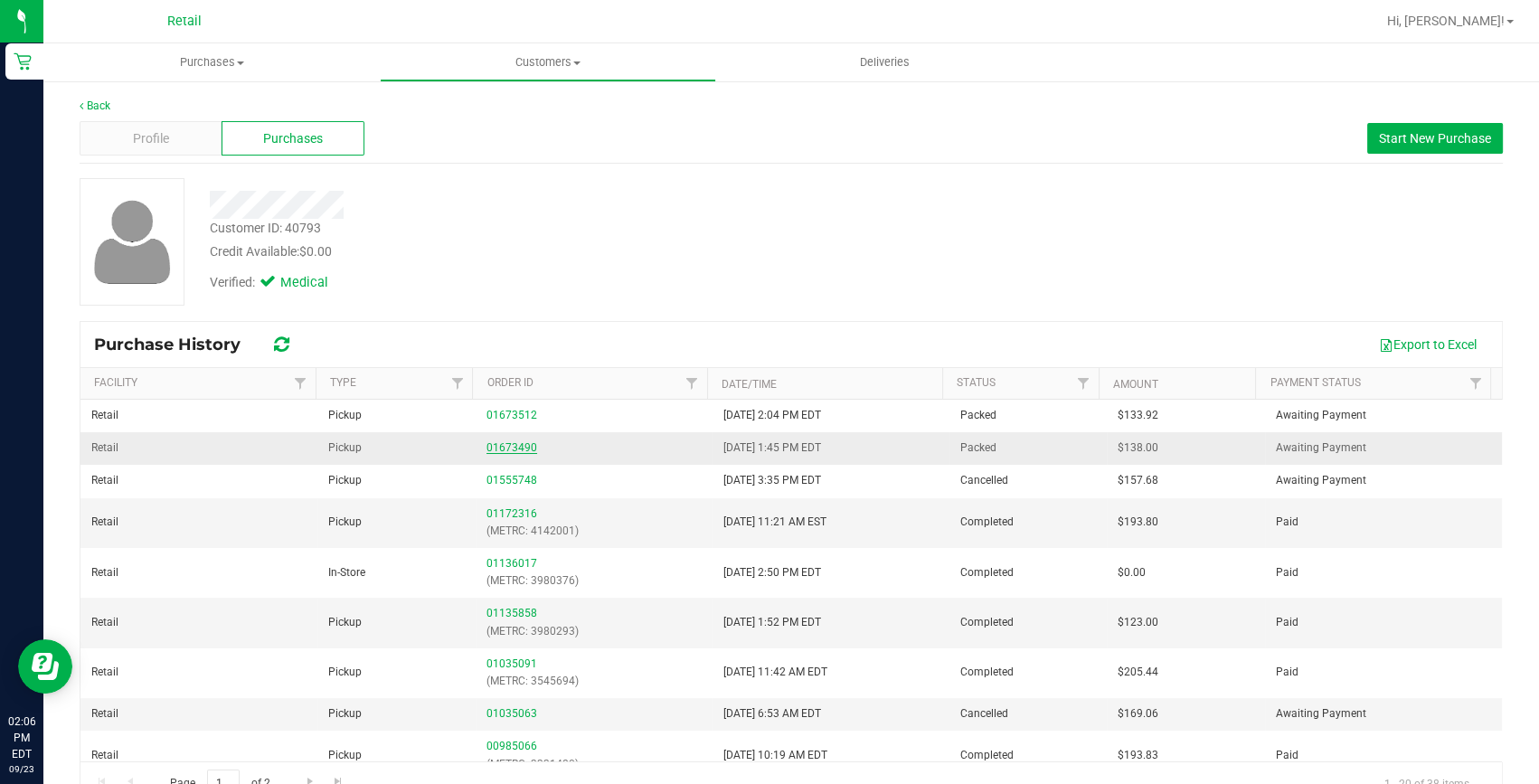
click at [497, 451] on link "01673490" at bounding box center [511, 448] width 51 height 13
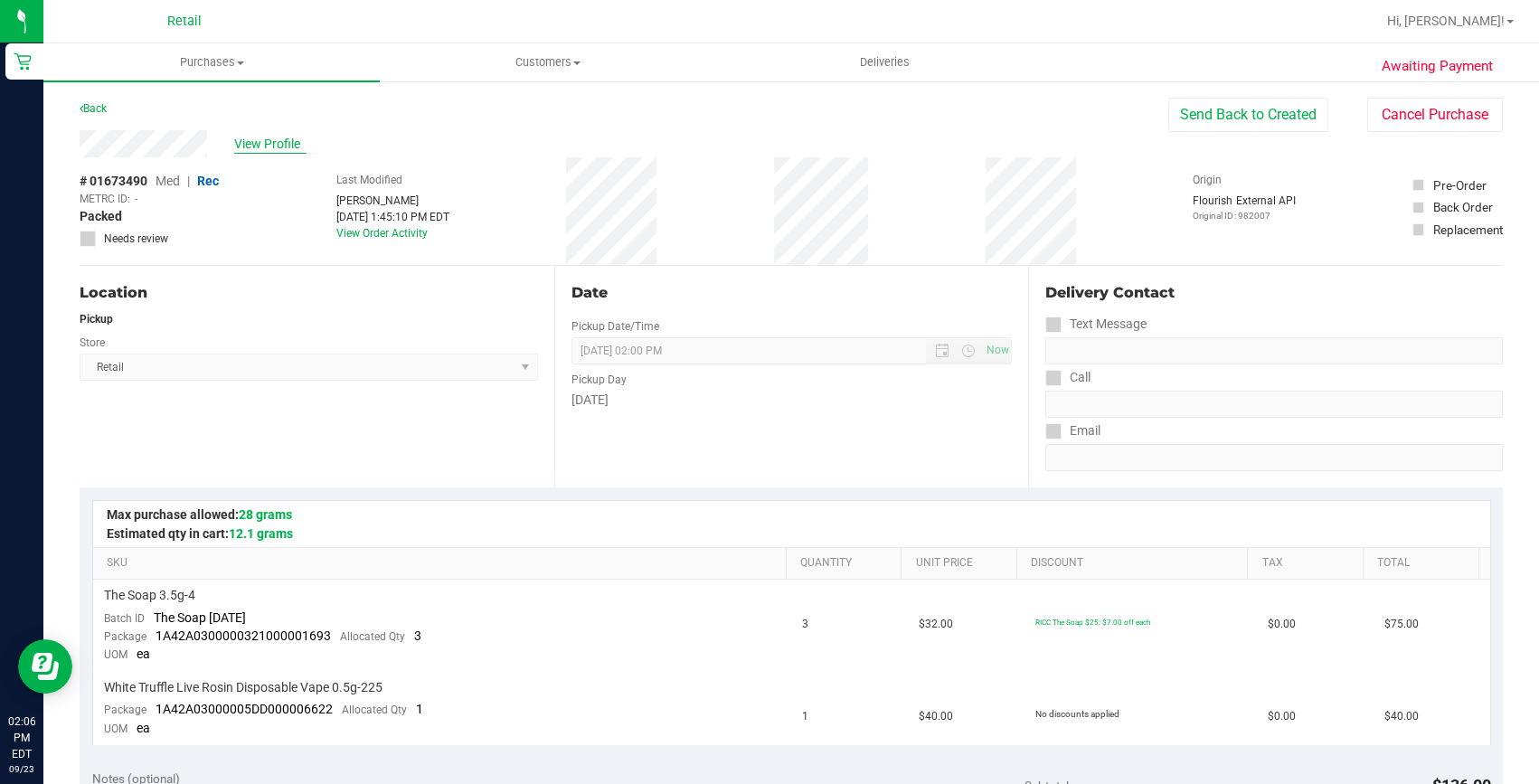
click at [299, 152] on span "View Profile" at bounding box center [270, 144] width 72 height 19
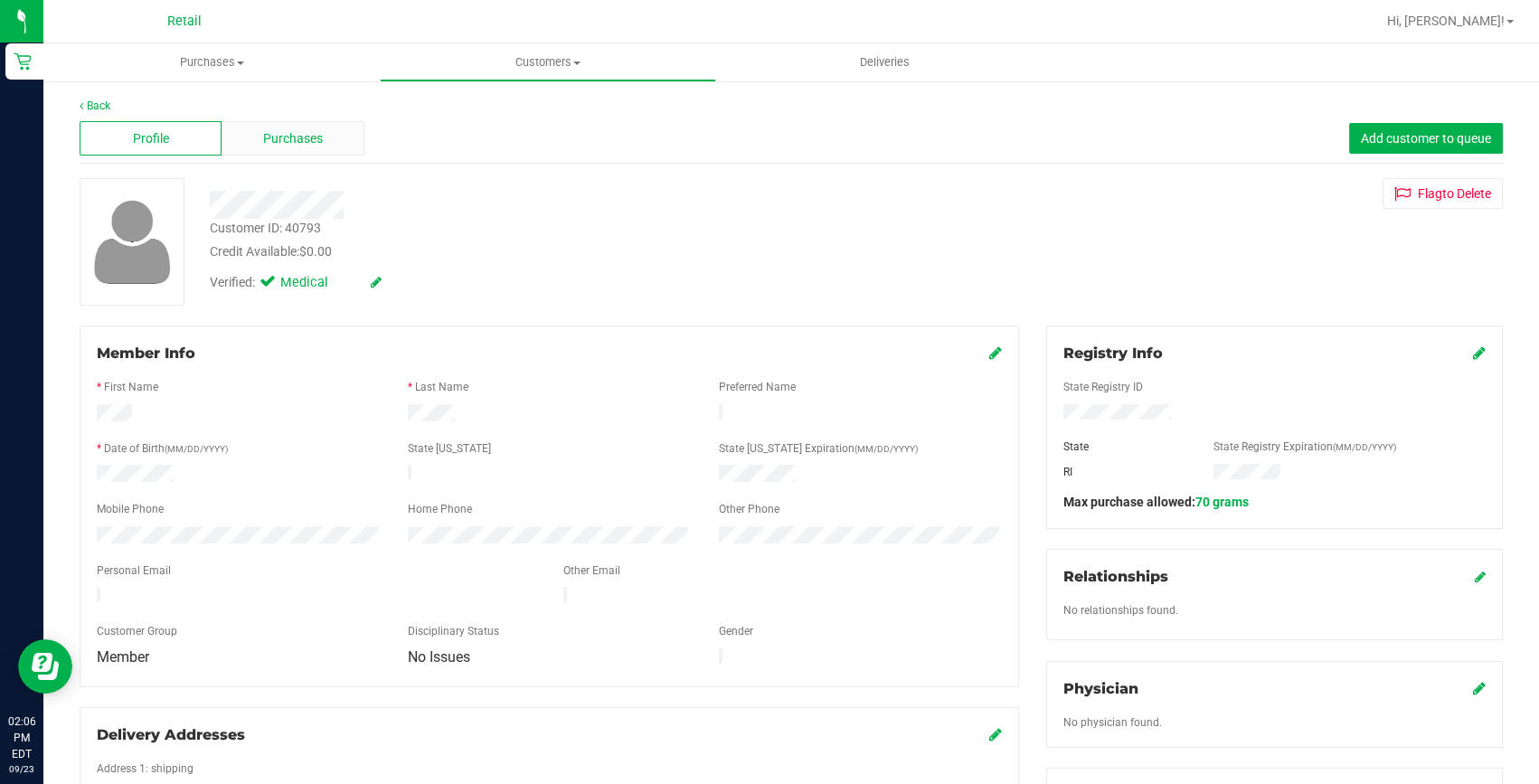
click at [275, 126] on div "Purchases" at bounding box center [292, 138] width 142 height 35
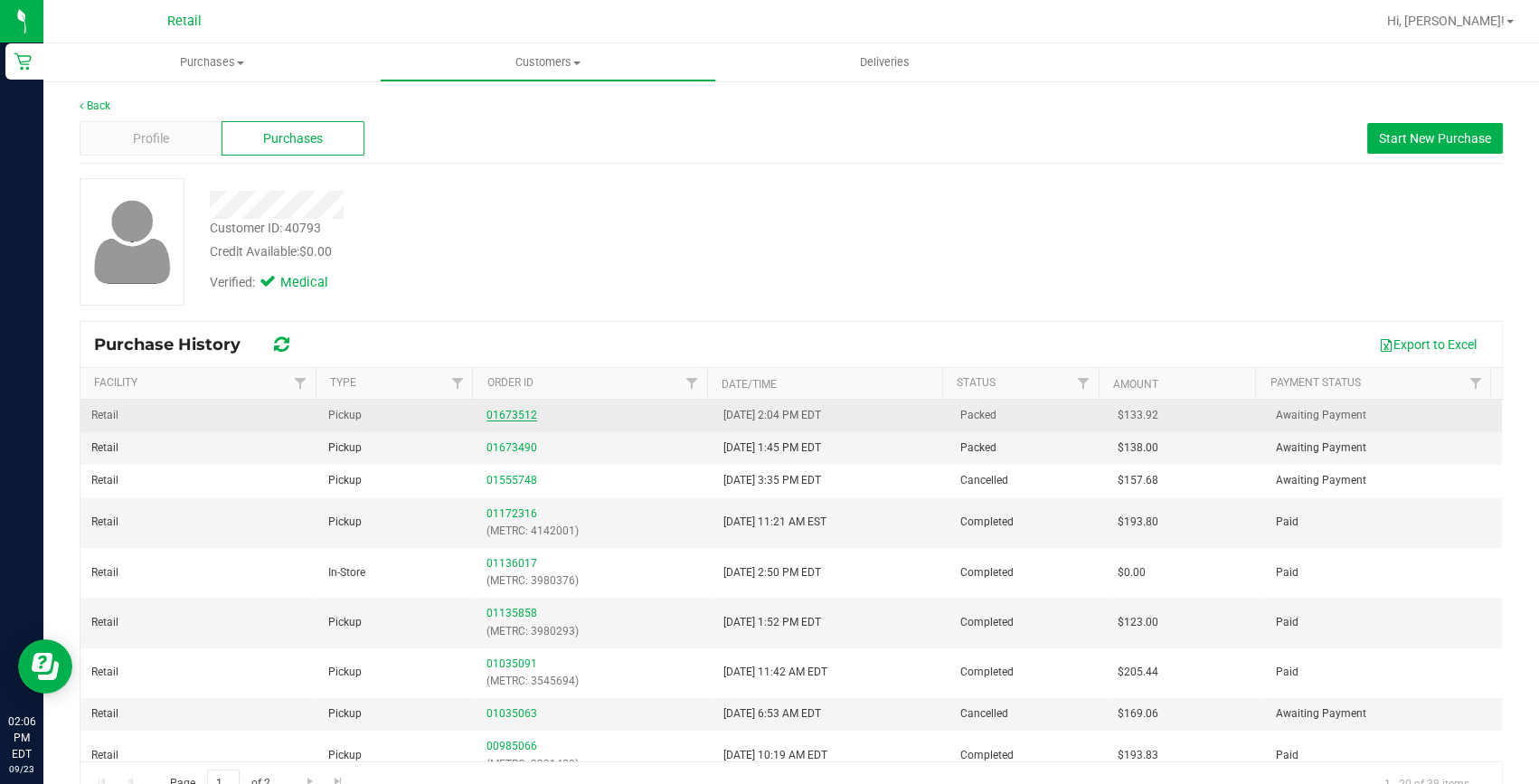
click at [505, 410] on link "01673512" at bounding box center [511, 415] width 51 height 13
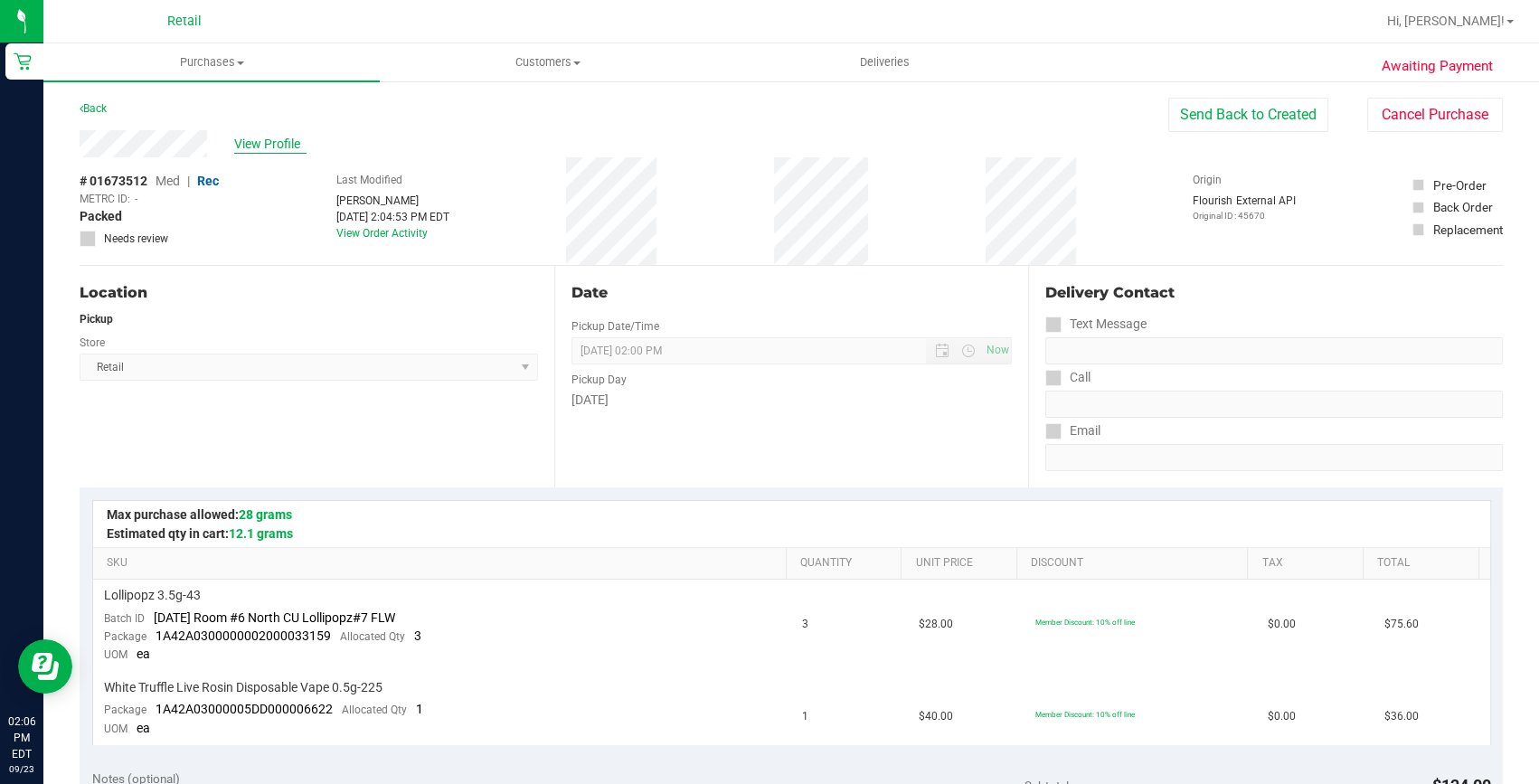
click at [235, 142] on span "View Profile" at bounding box center [270, 144] width 72 height 19
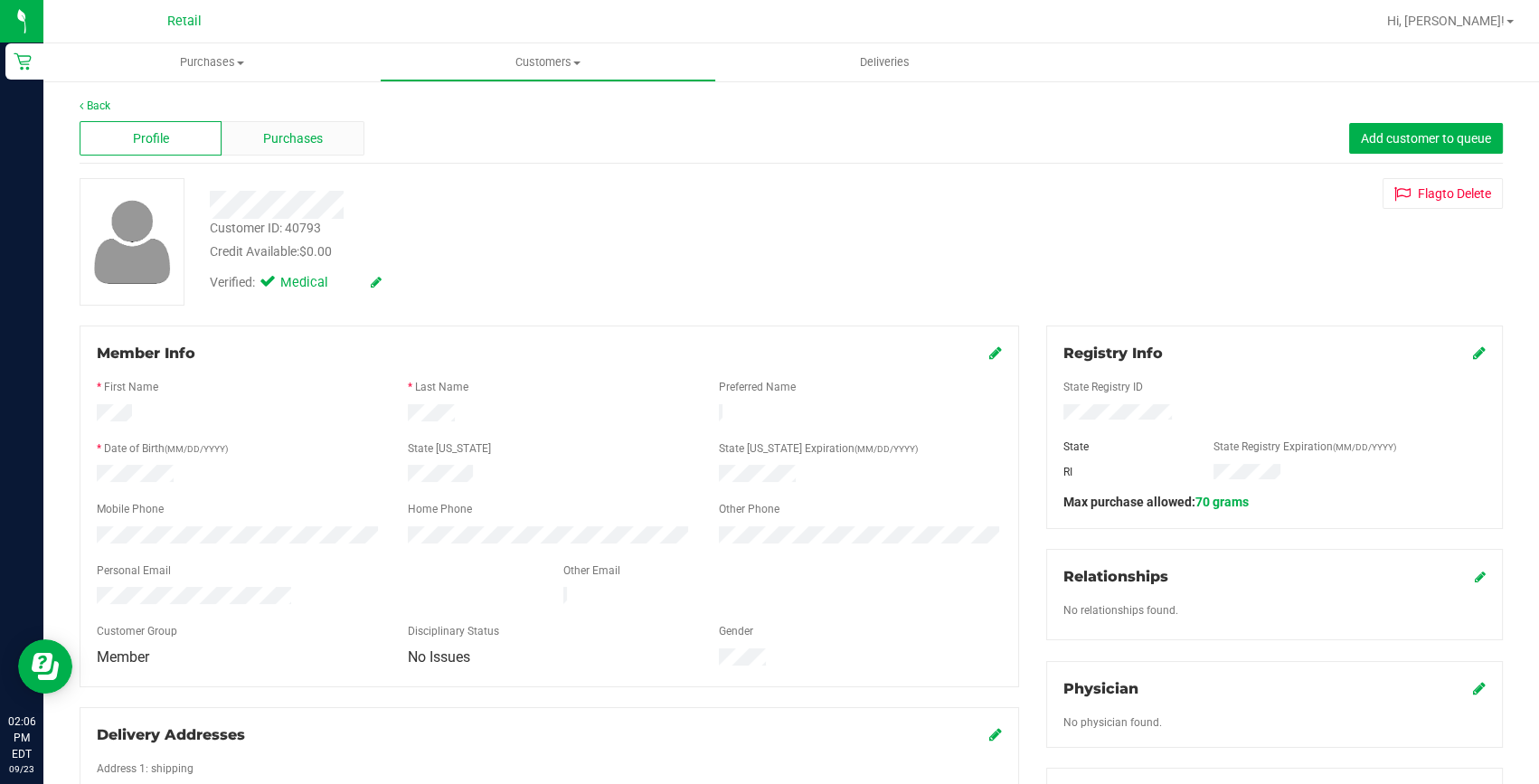
click at [299, 130] on span "Purchases" at bounding box center [293, 139] width 60 height 19
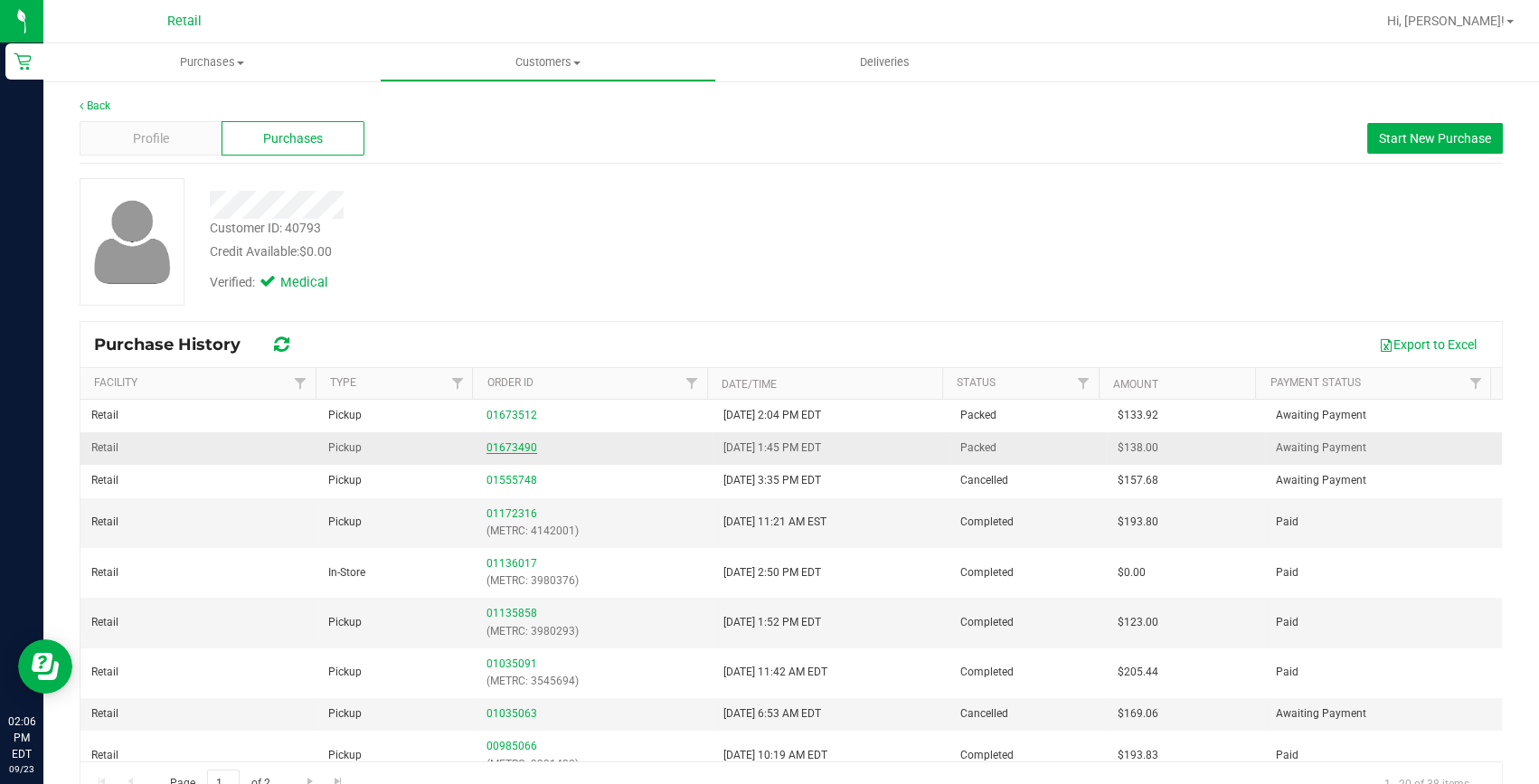
click at [505, 449] on link "01673490" at bounding box center [511, 448] width 51 height 13
click at [505, 449] on div "Purchases Summary of purchases Fulfillment All purchases Customers All customer…" at bounding box center [791, 413] width 1495 height 741
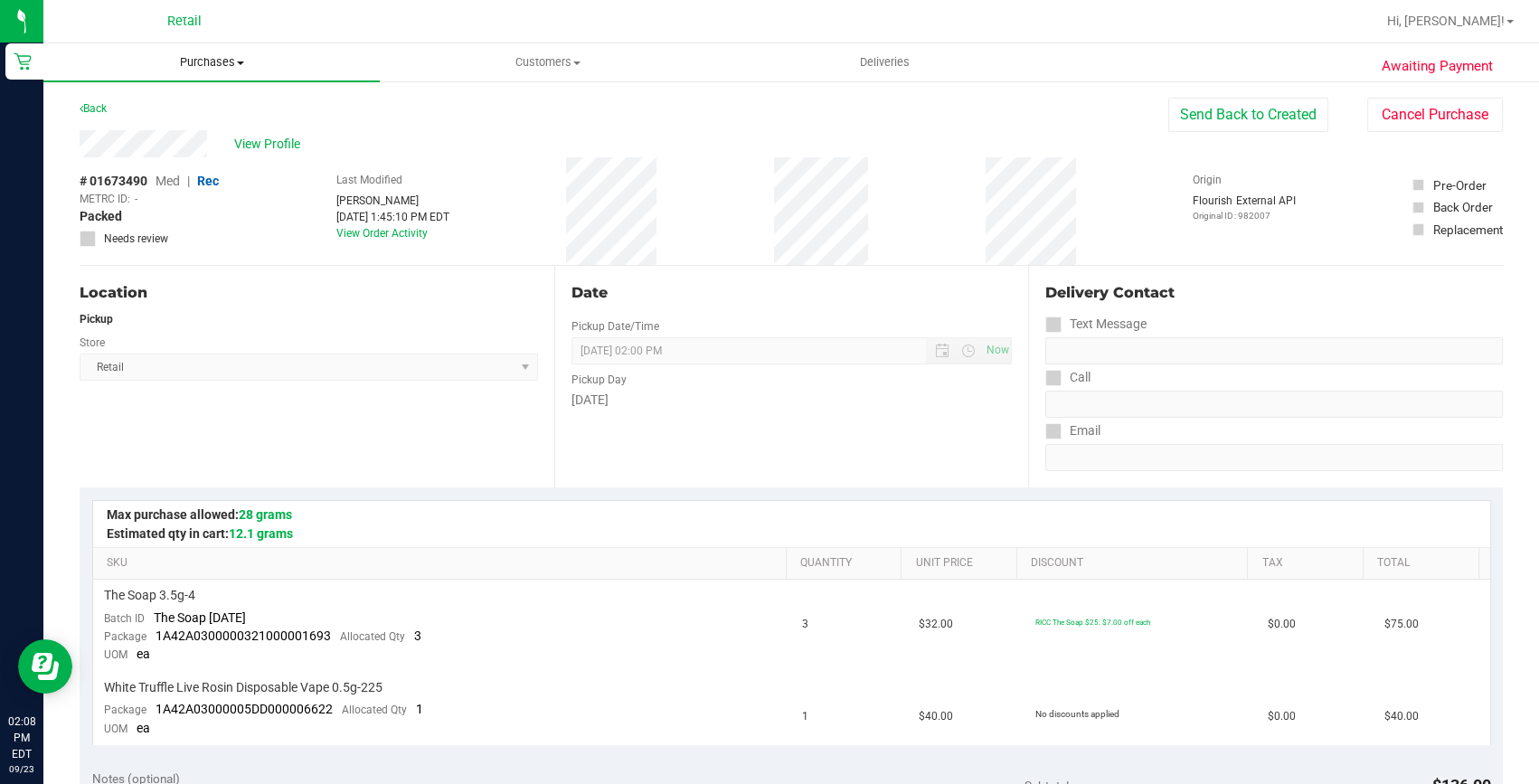
click at [253, 63] on span "Purchases" at bounding box center [211, 62] width 336 height 16
click at [211, 120] on li "Fulfillment" at bounding box center [211, 130] width 336 height 22
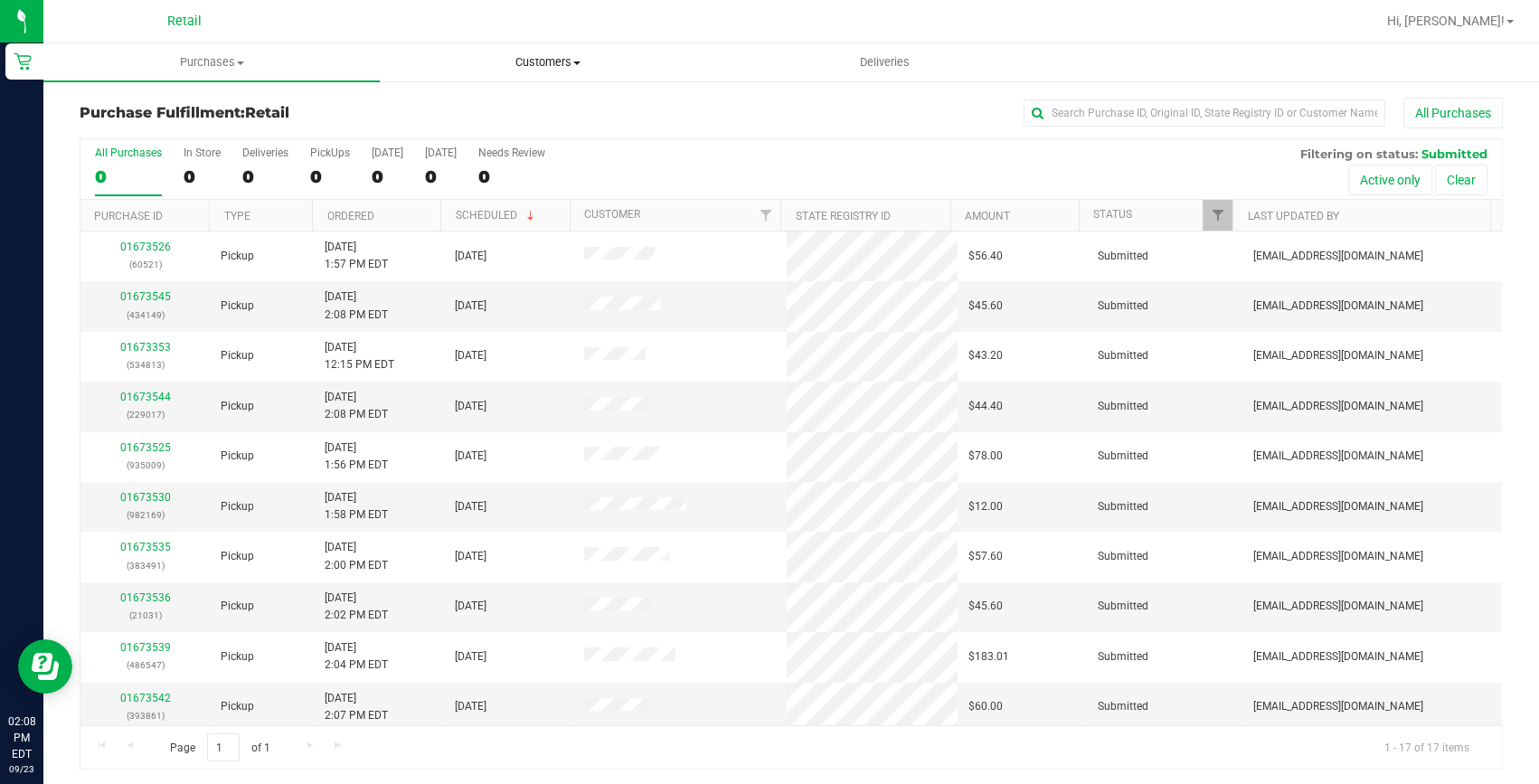
click at [517, 65] on span "Customers" at bounding box center [547, 62] width 334 height 16
click at [519, 101] on li "All customers" at bounding box center [547, 109] width 336 height 22
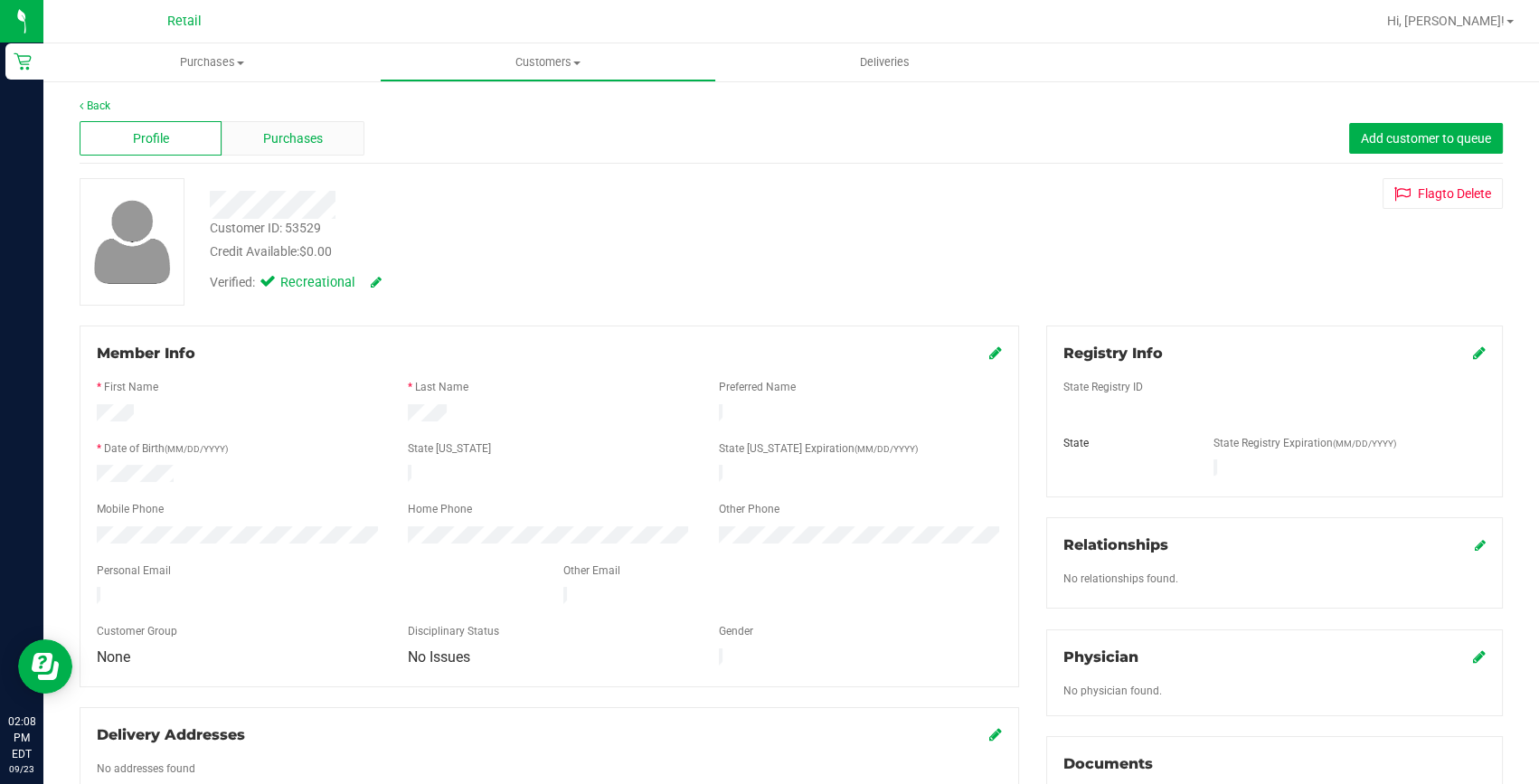
click at [297, 154] on div "Purchases" at bounding box center [292, 138] width 142 height 35
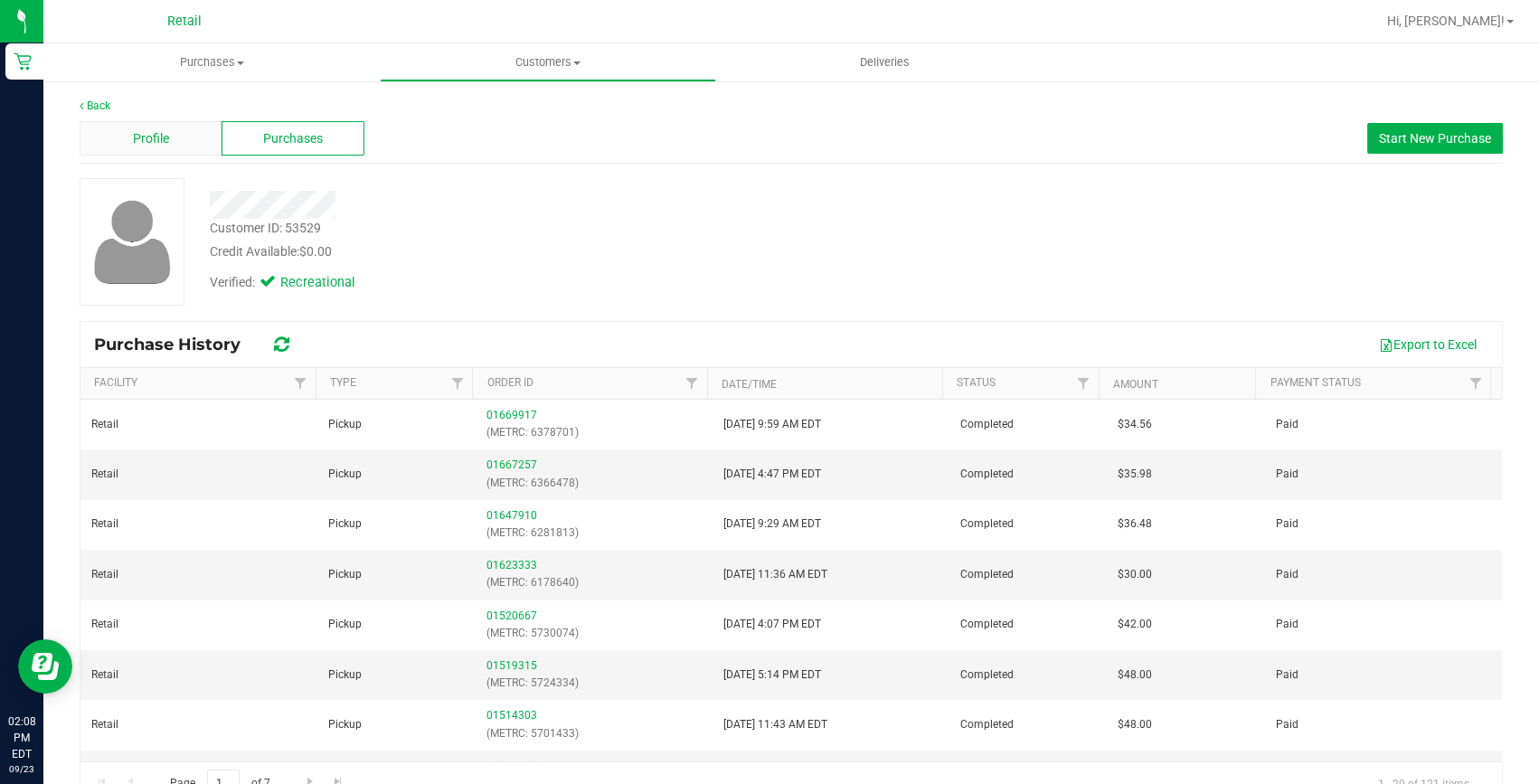
click at [156, 151] on div "Profile" at bounding box center [151, 138] width 142 height 35
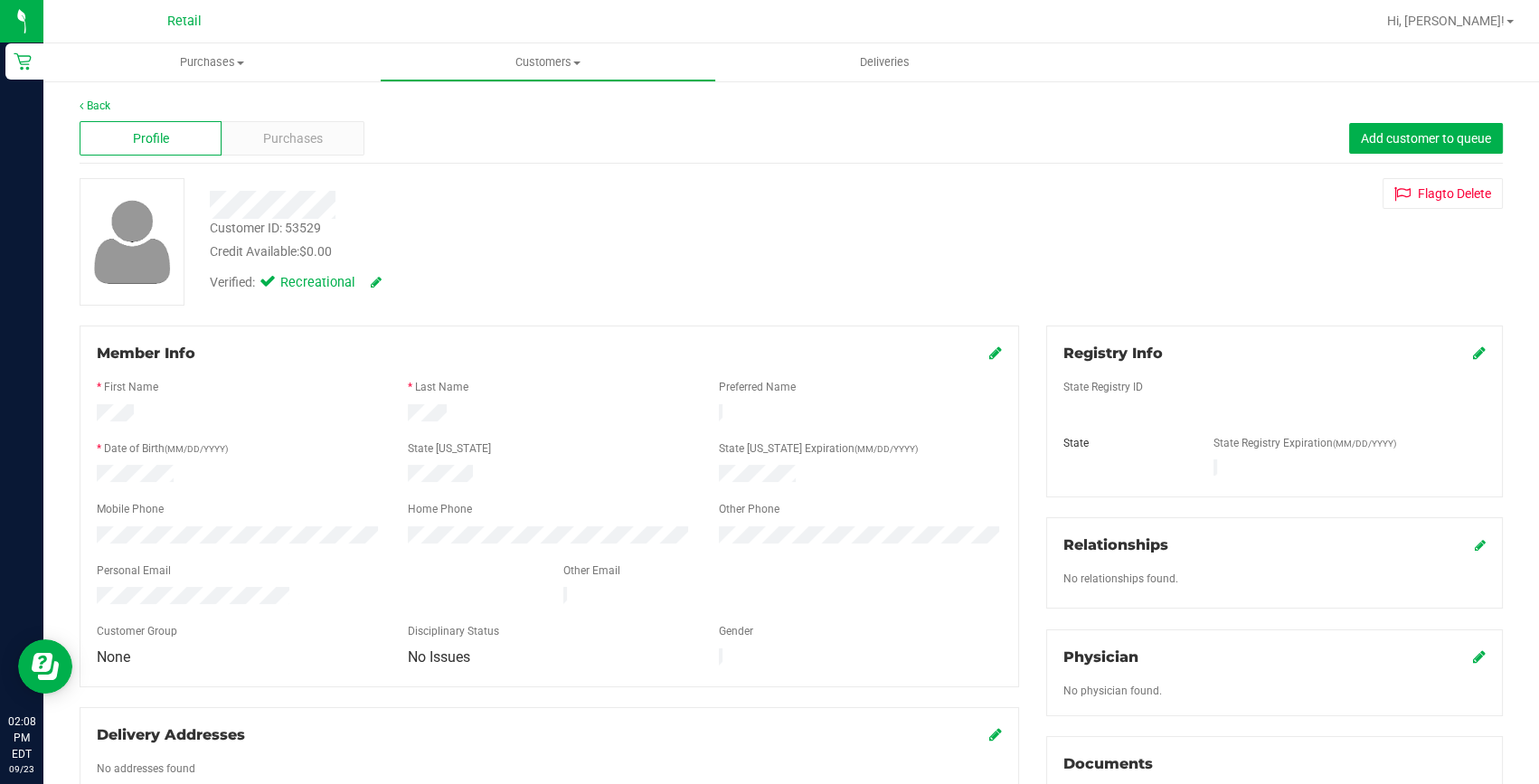
click at [441, 469] on div at bounding box center [550, 475] width 311 height 22
drag, startPoint x: 475, startPoint y: 472, endPoint x: 94, endPoint y: 520, distance: 384.0
click at [94, 526] on div at bounding box center [239, 537] width 311 height 22
click at [231, 54] on span "Purchases" at bounding box center [211, 62] width 336 height 16
click at [158, 126] on li "Fulfillment" at bounding box center [211, 130] width 336 height 22
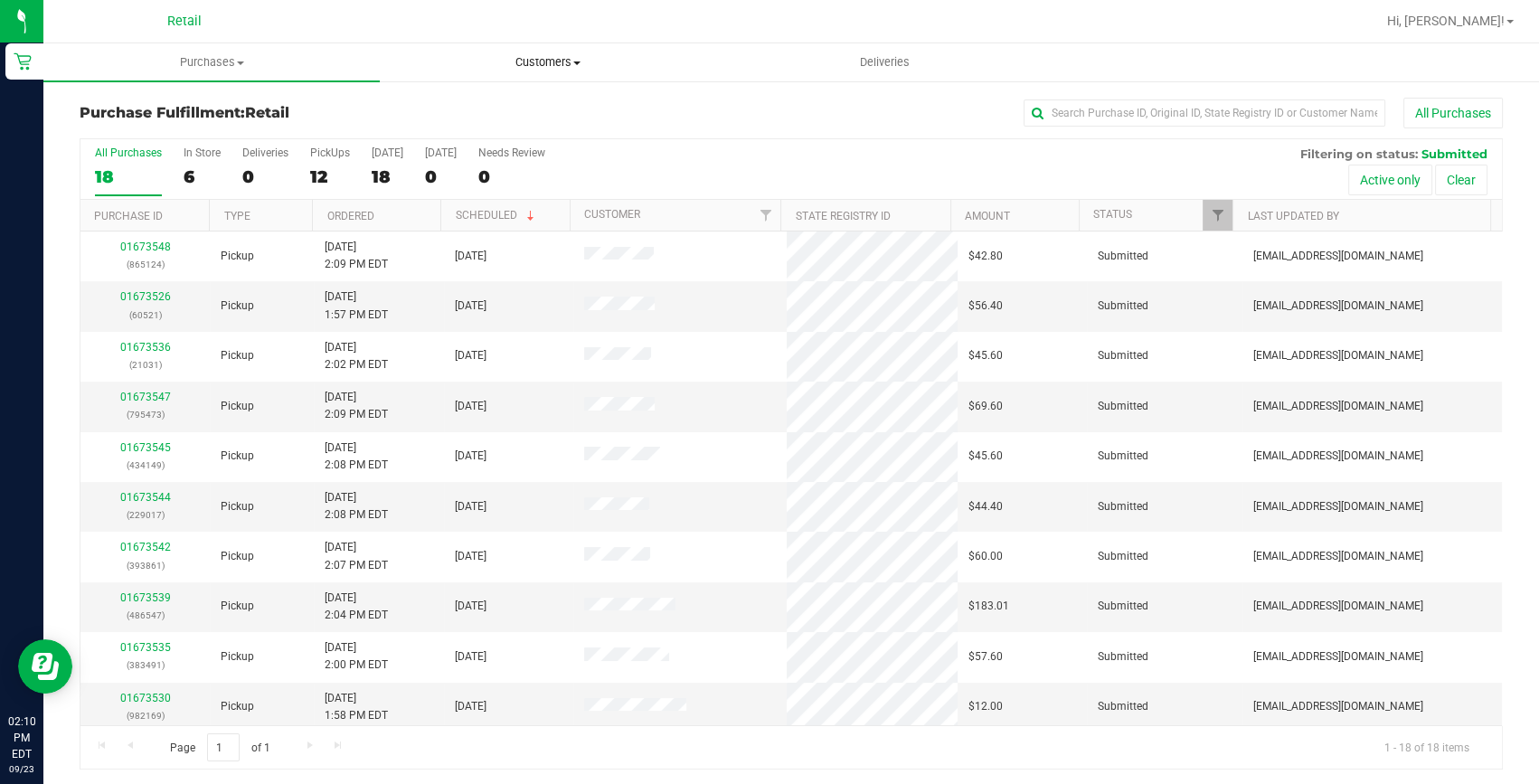
click at [514, 59] on span "Customers" at bounding box center [547, 62] width 334 height 16
click at [442, 111] on span "All customers" at bounding box center [444, 109] width 130 height 15
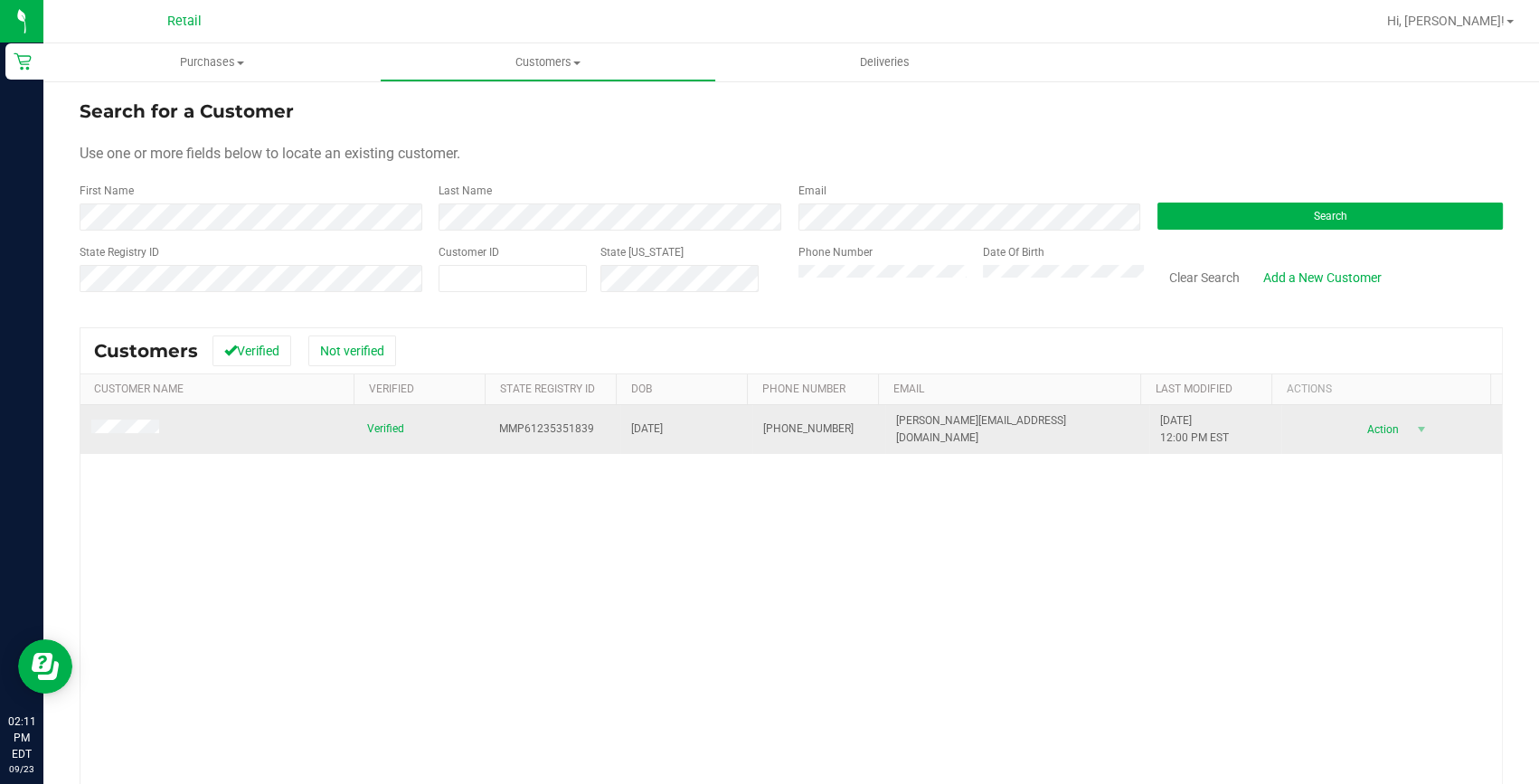
click at [130, 437] on span at bounding box center [127, 429] width 73 height 19
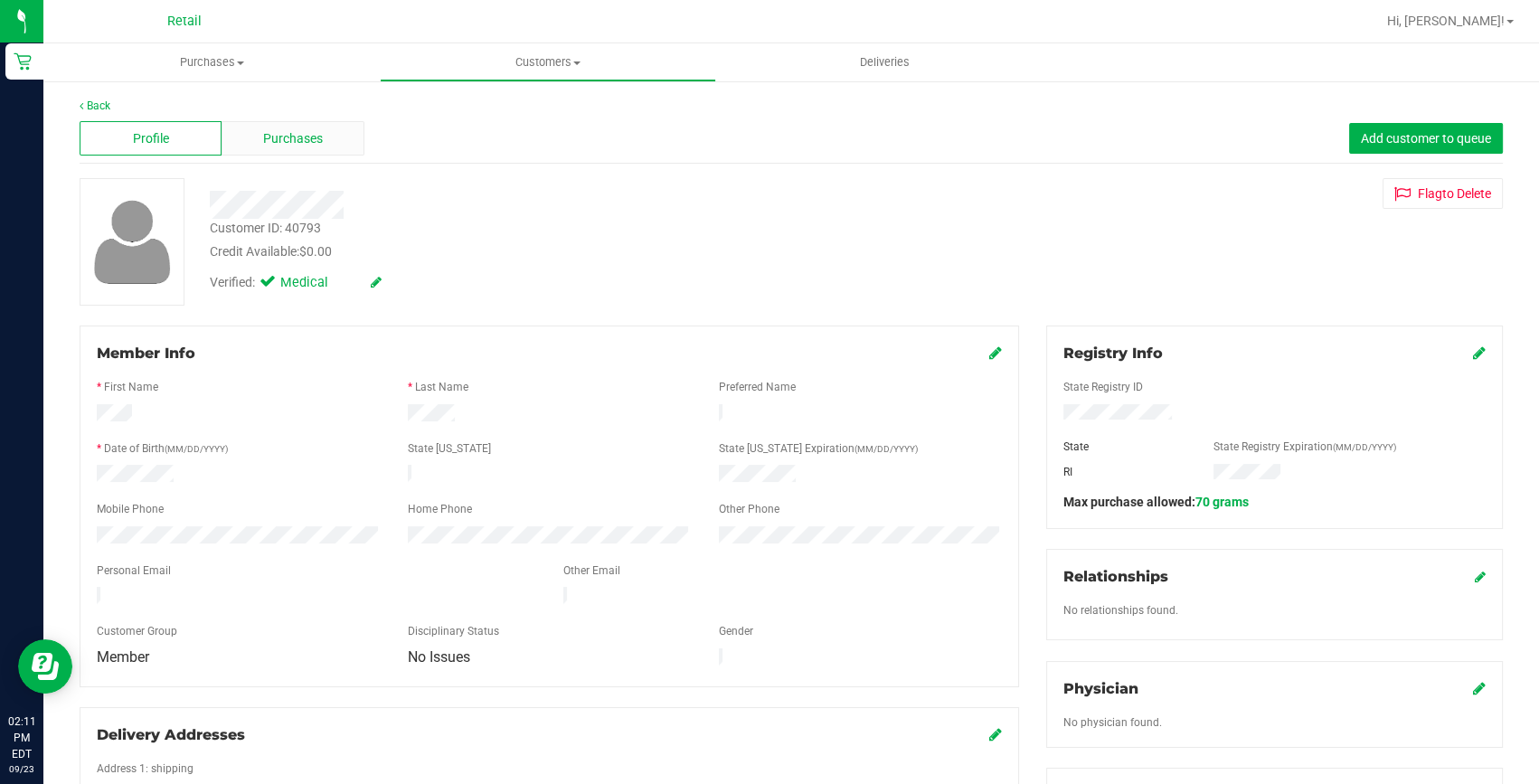
click at [267, 141] on span "Purchases" at bounding box center [293, 139] width 60 height 19
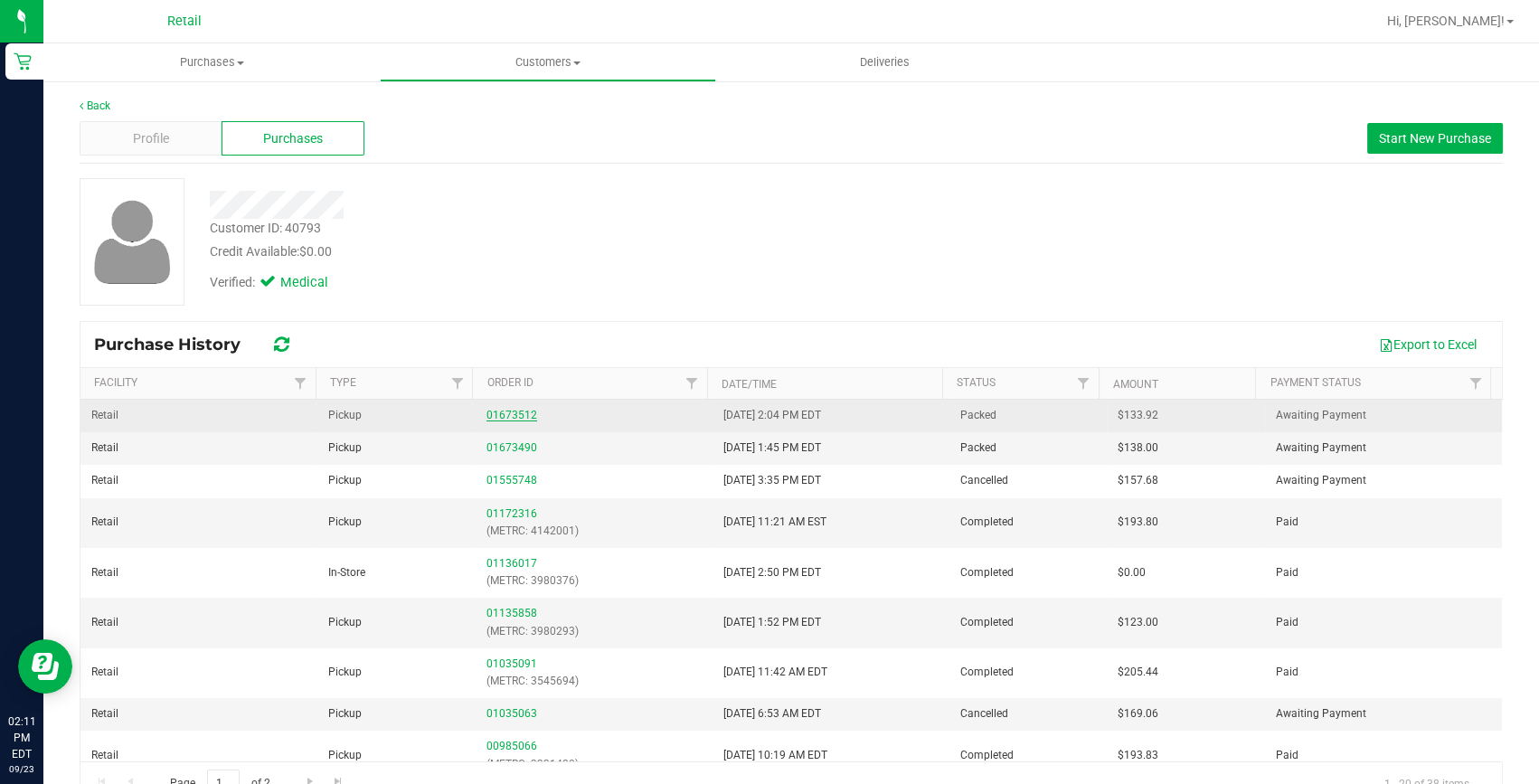
click at [504, 416] on link "01673512" at bounding box center [511, 415] width 51 height 13
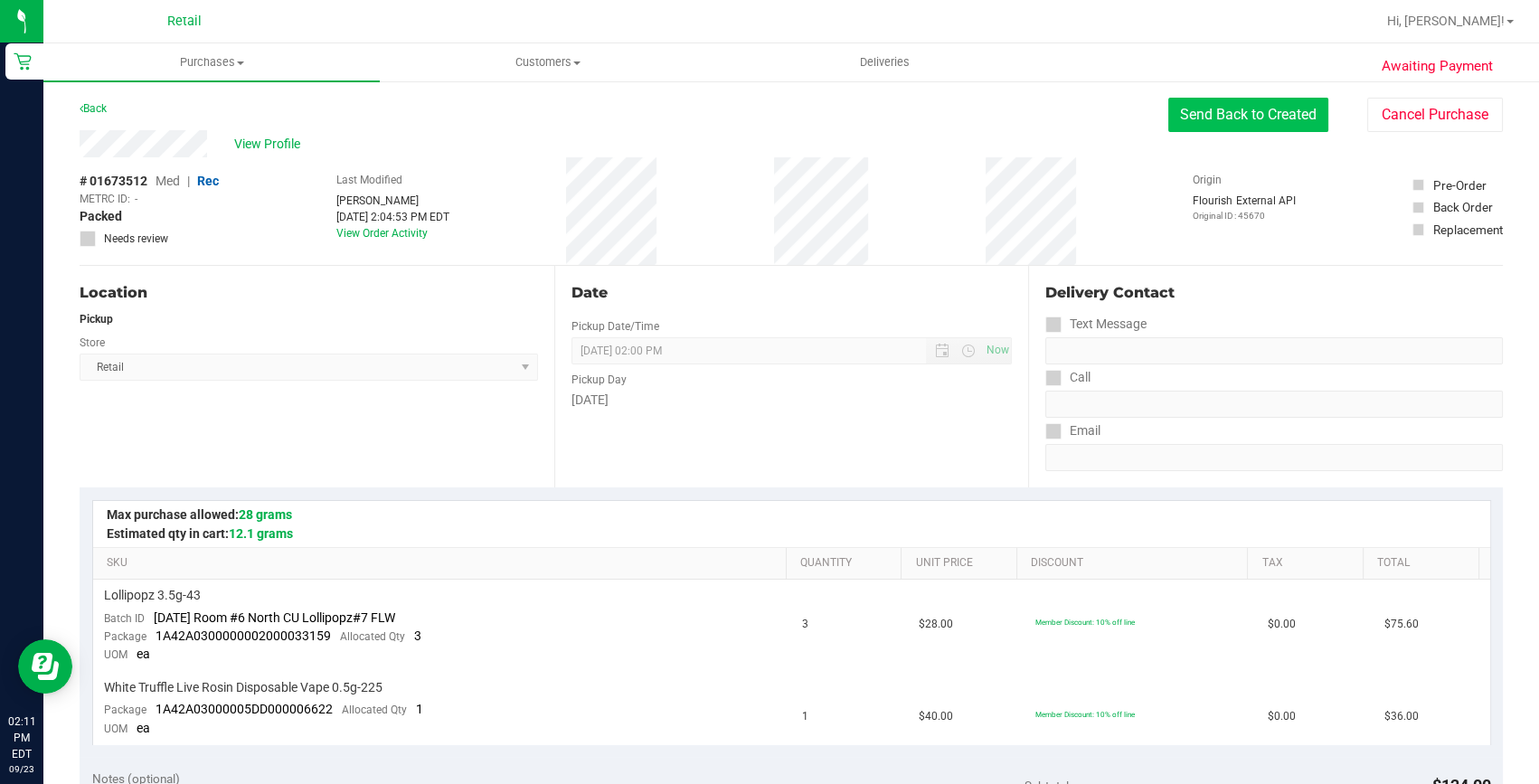
click at [1286, 117] on button "Send Back to Created" at bounding box center [1248, 114] width 160 height 35
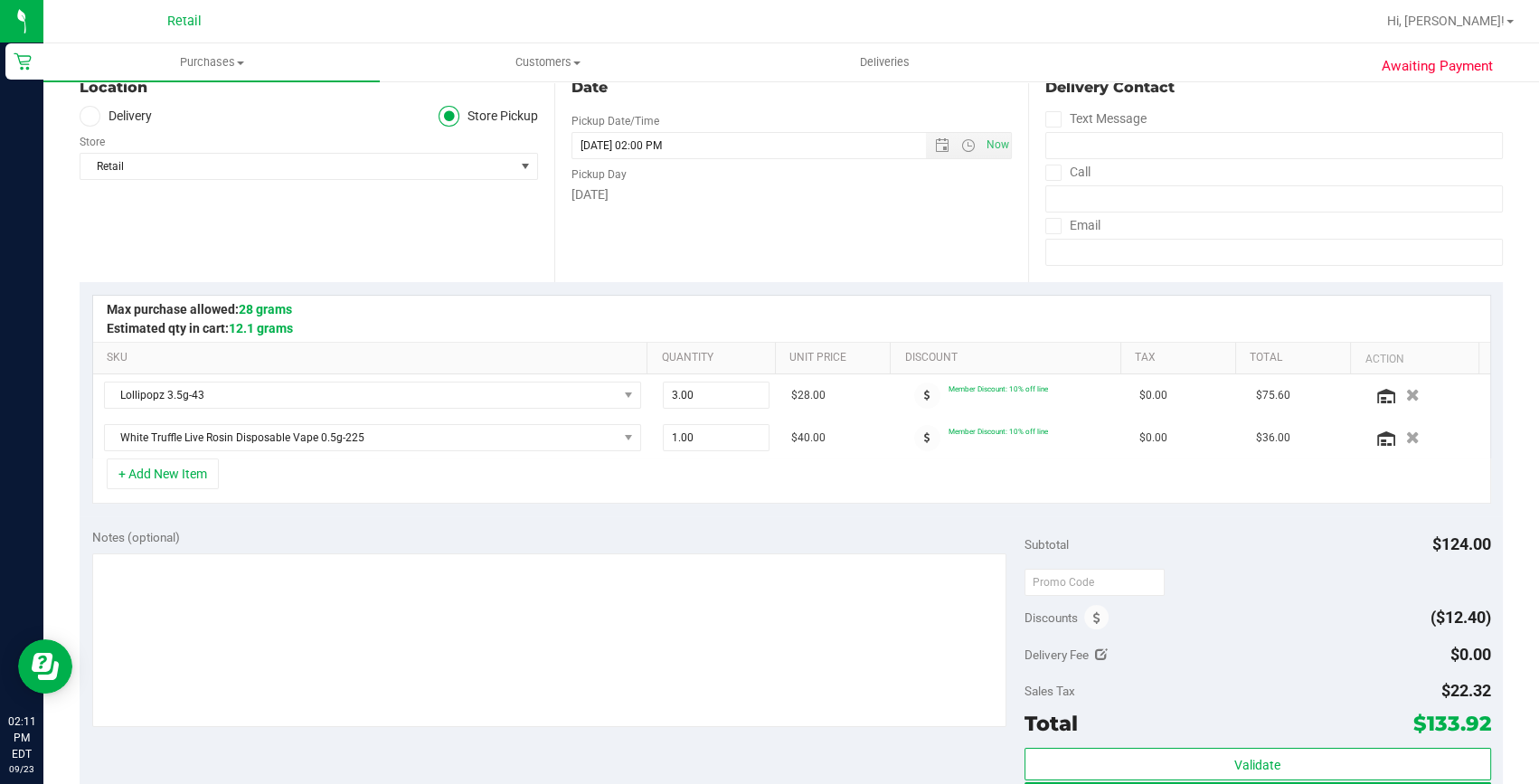
scroll to position [246, 0]
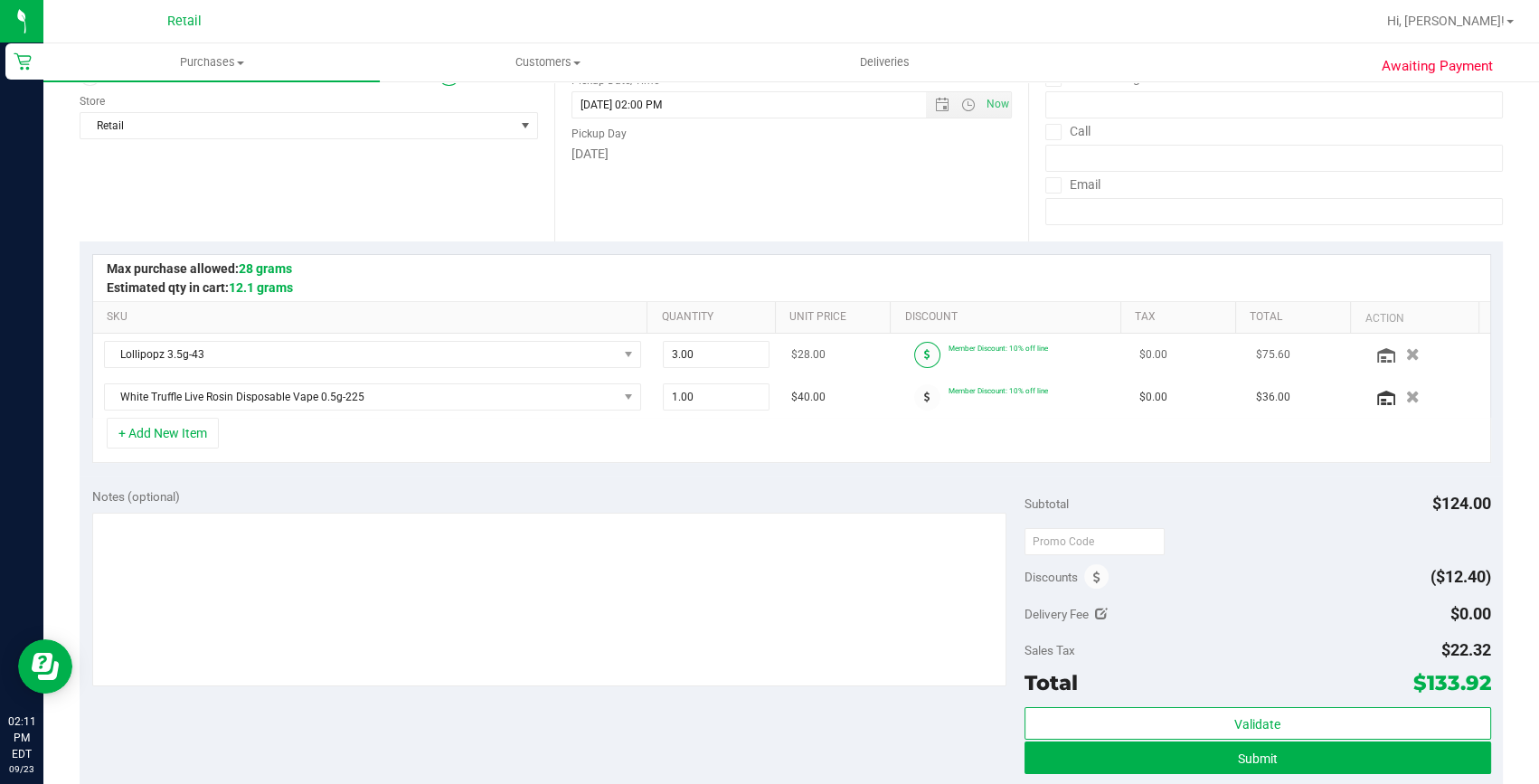
click at [920, 350] on span at bounding box center [927, 355] width 26 height 26
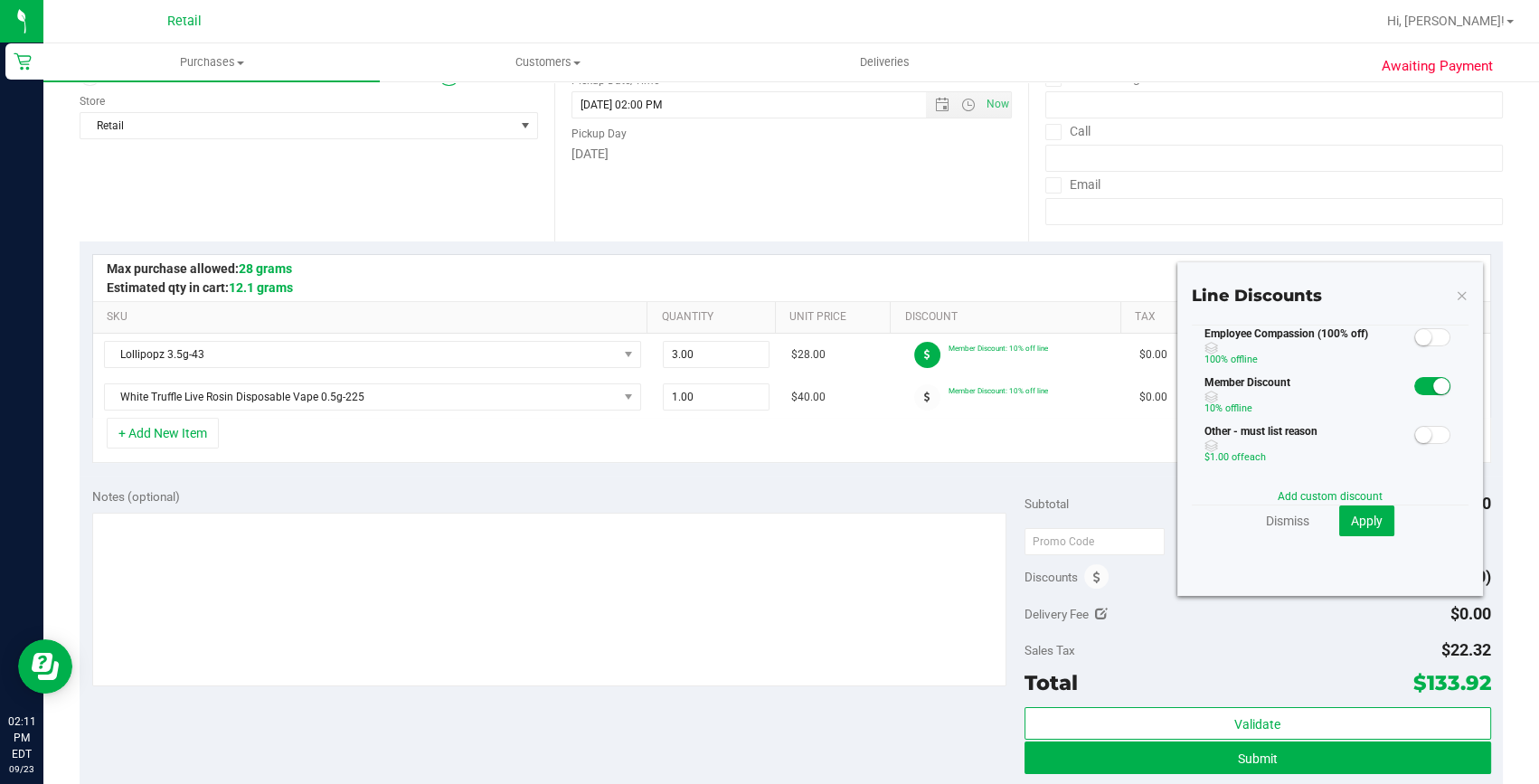
click at [1433, 384] on small at bounding box center [1441, 385] width 16 height 16
click at [1364, 513] on span "Apply" at bounding box center [1367, 520] width 32 height 14
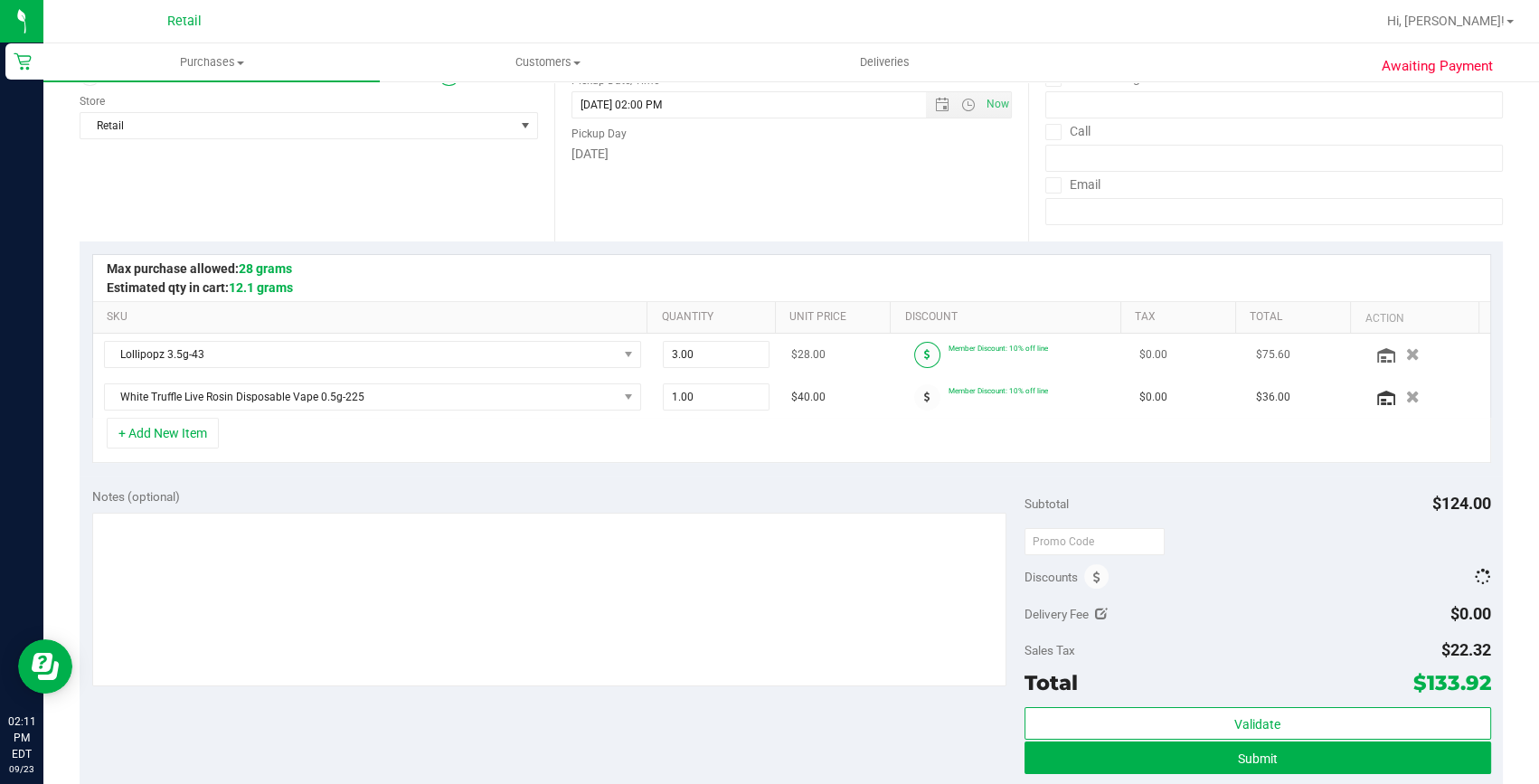
click at [914, 348] on span at bounding box center [927, 355] width 26 height 26
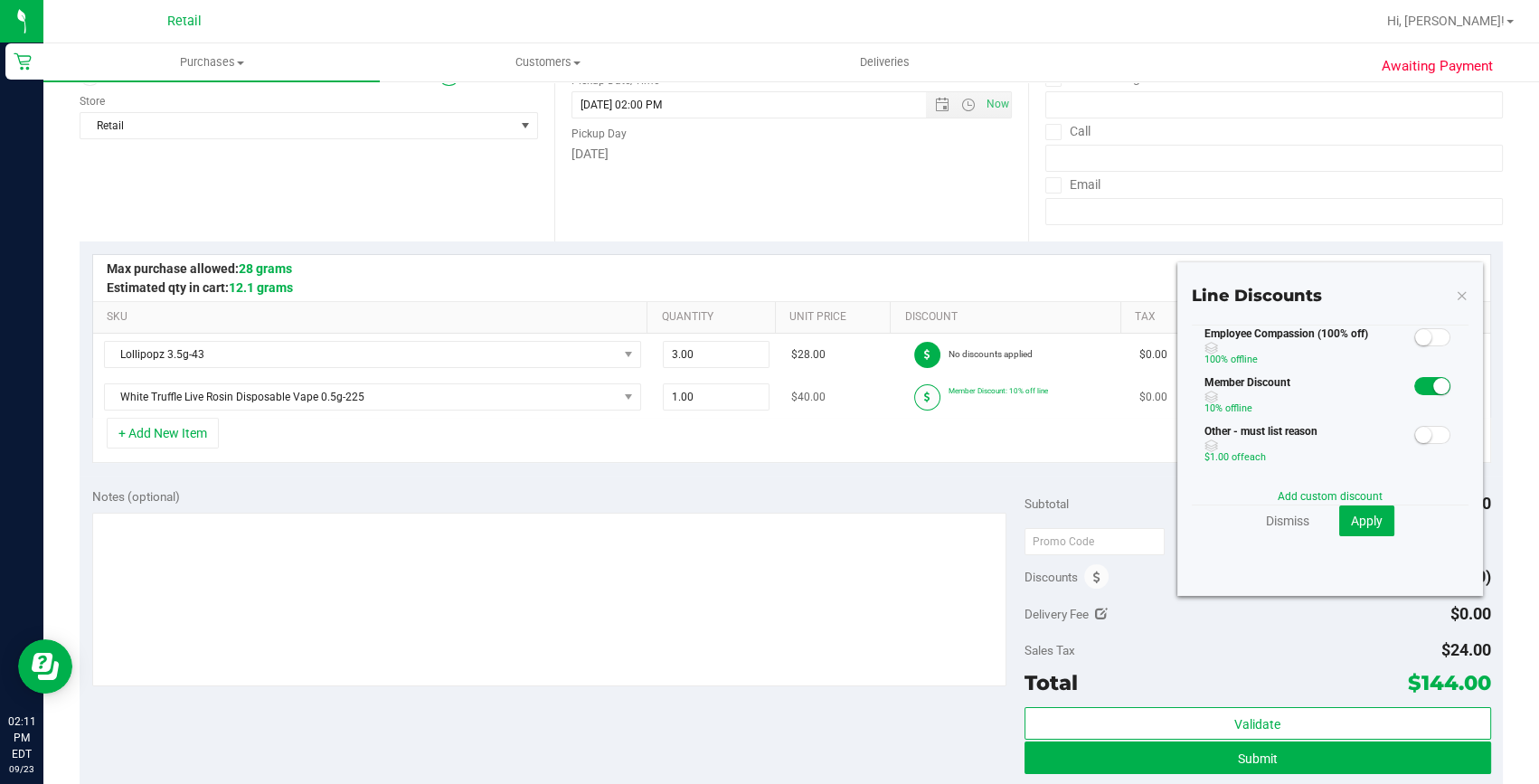
click at [922, 401] on span at bounding box center [927, 397] width 26 height 26
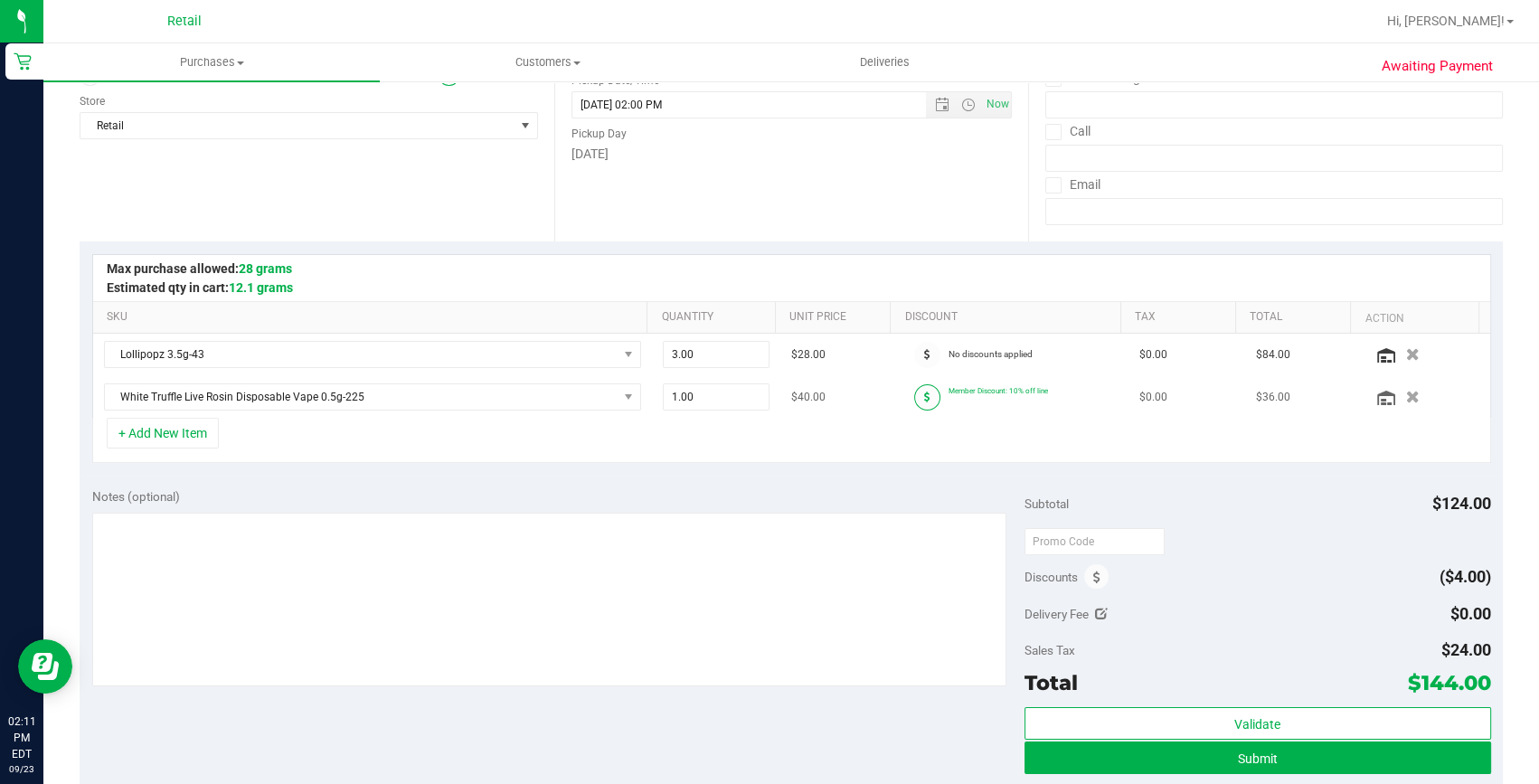
click at [924, 393] on icon at bounding box center [926, 397] width 7 height 11
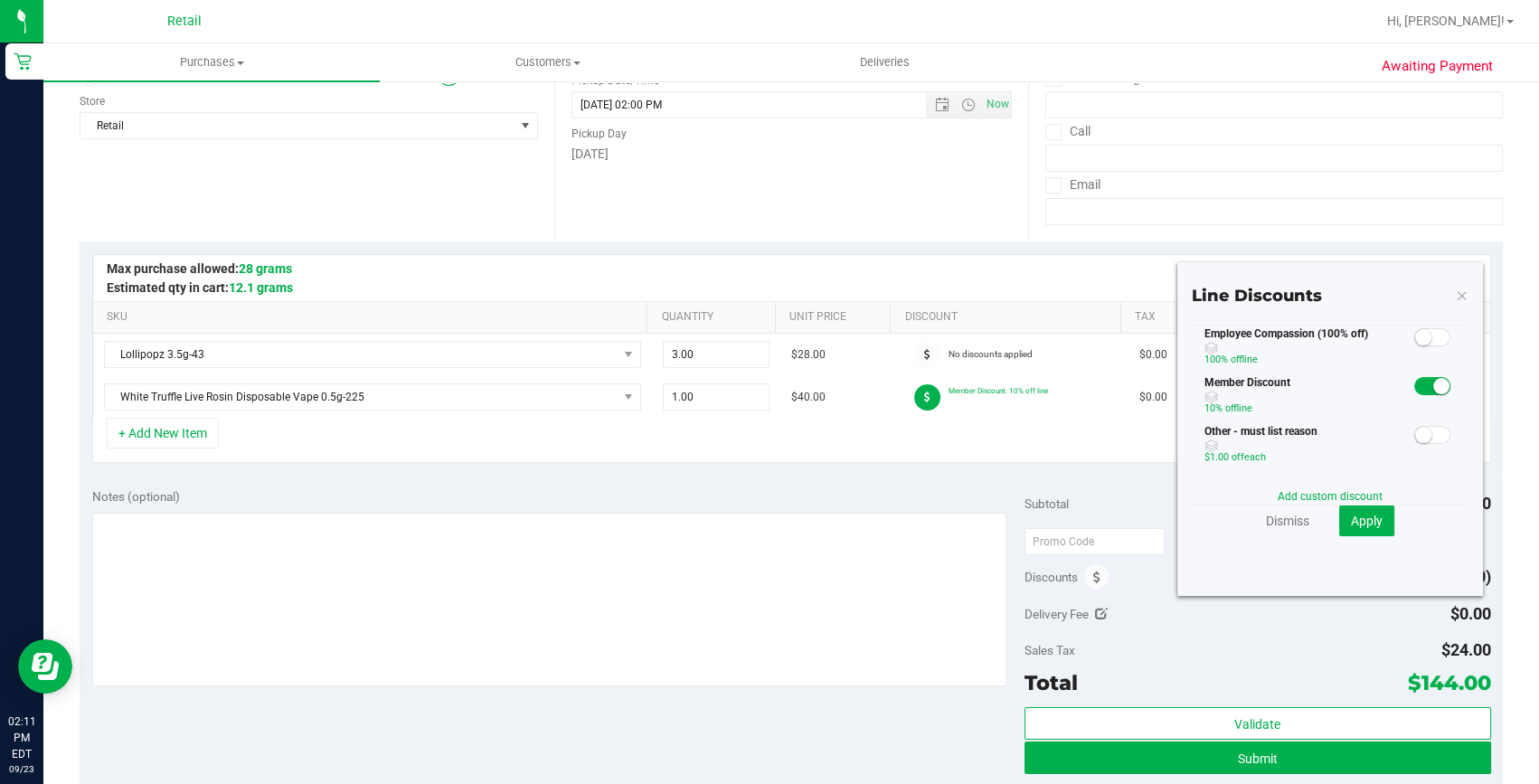
click at [1433, 378] on small at bounding box center [1441, 385] width 16 height 16
click at [1364, 507] on button "Apply" at bounding box center [1366, 521] width 55 height 31
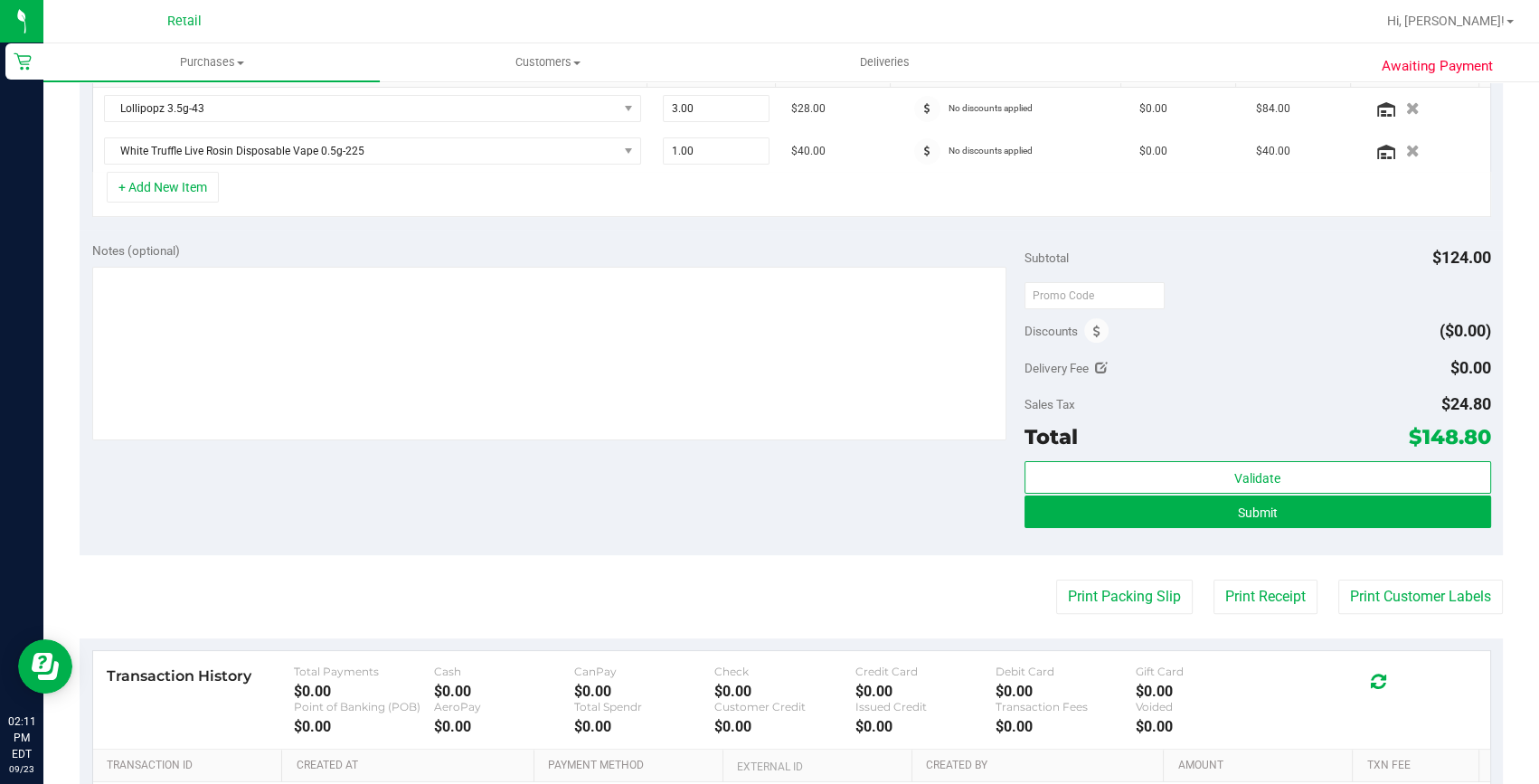
scroll to position [493, 0]
click at [1346, 509] on button "Submit" at bounding box center [1258, 510] width 466 height 33
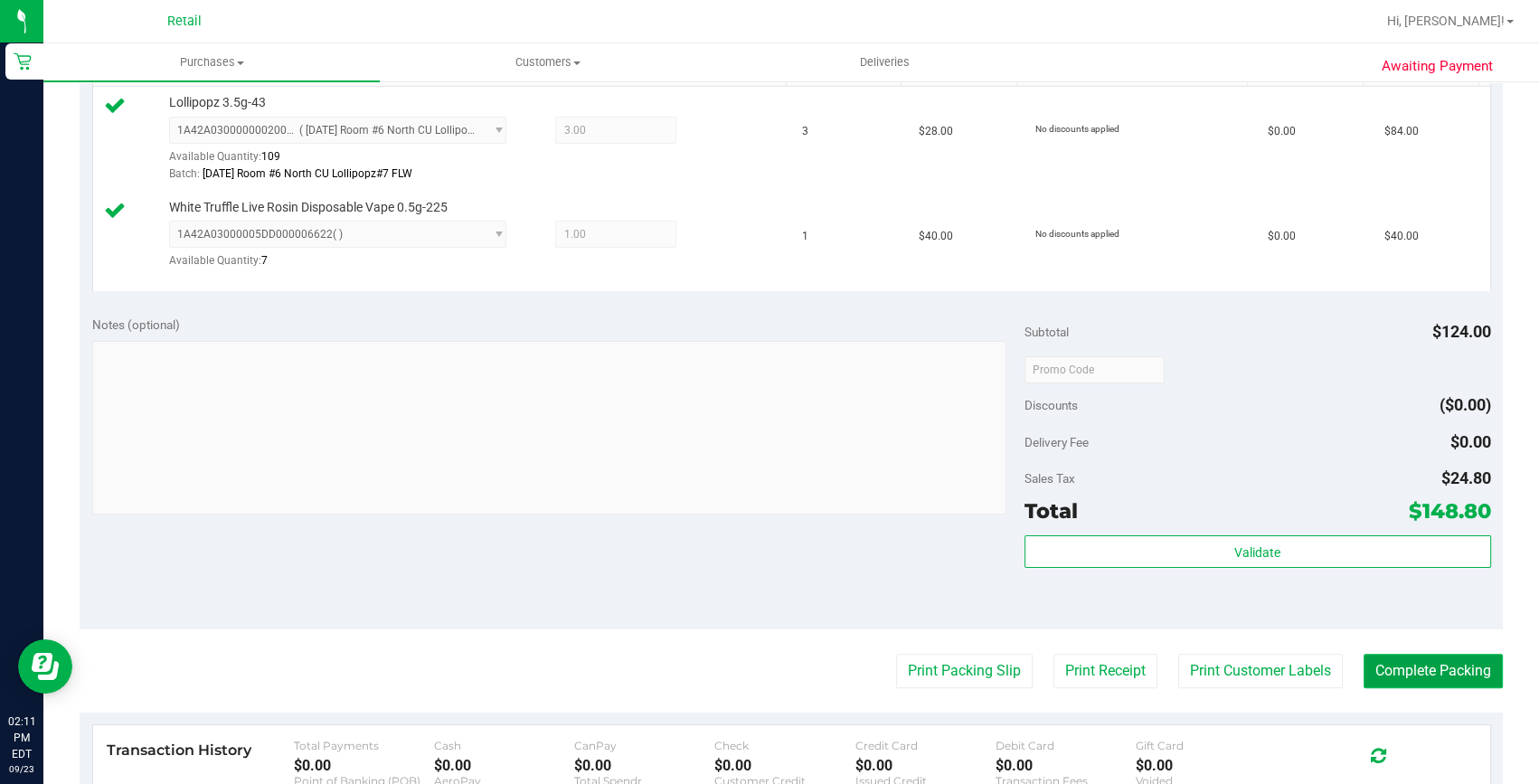
click at [1419, 656] on button "Complete Packing" at bounding box center [1433, 671] width 140 height 35
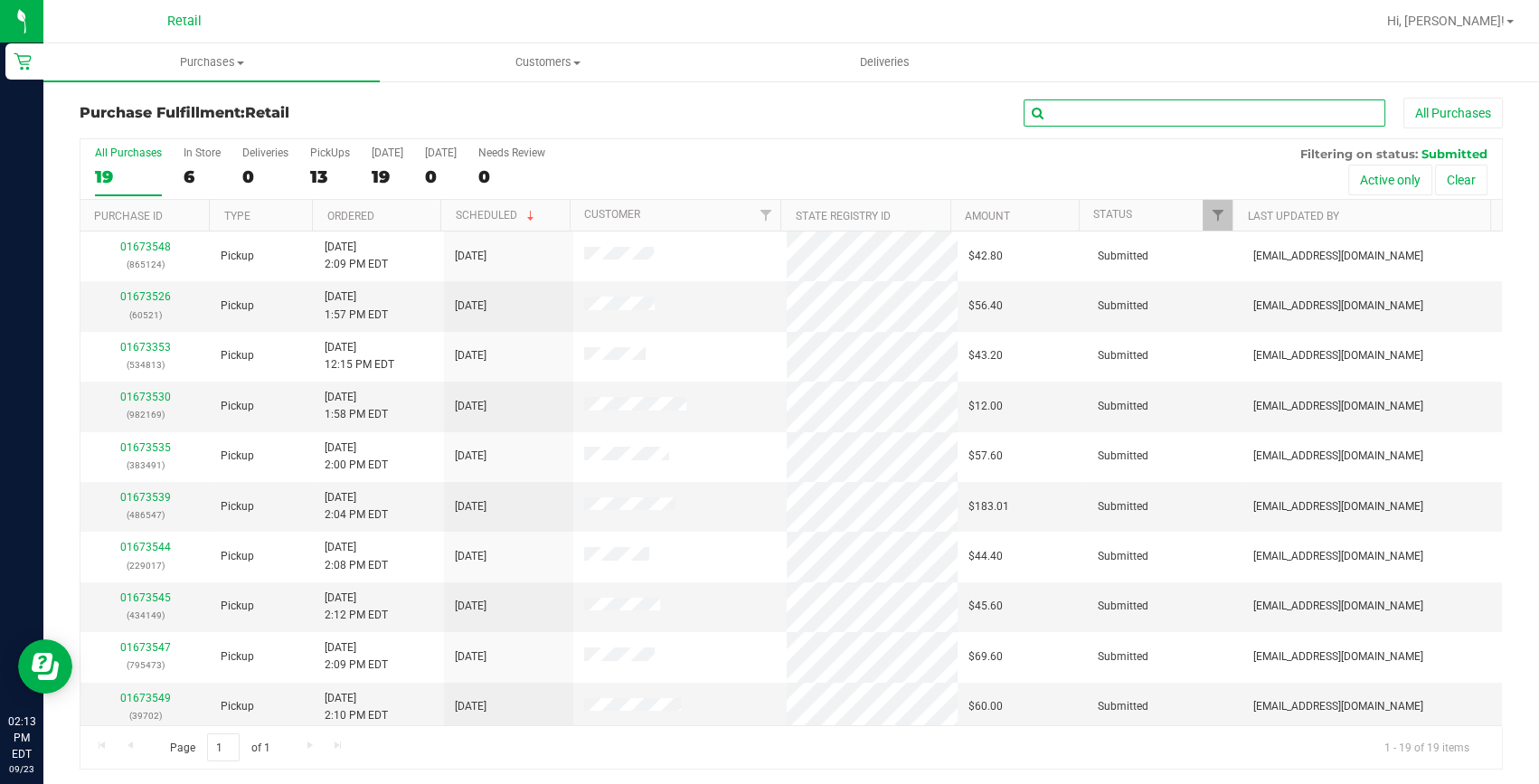
click at [1267, 109] on input "text" at bounding box center [1205, 112] width 362 height 27
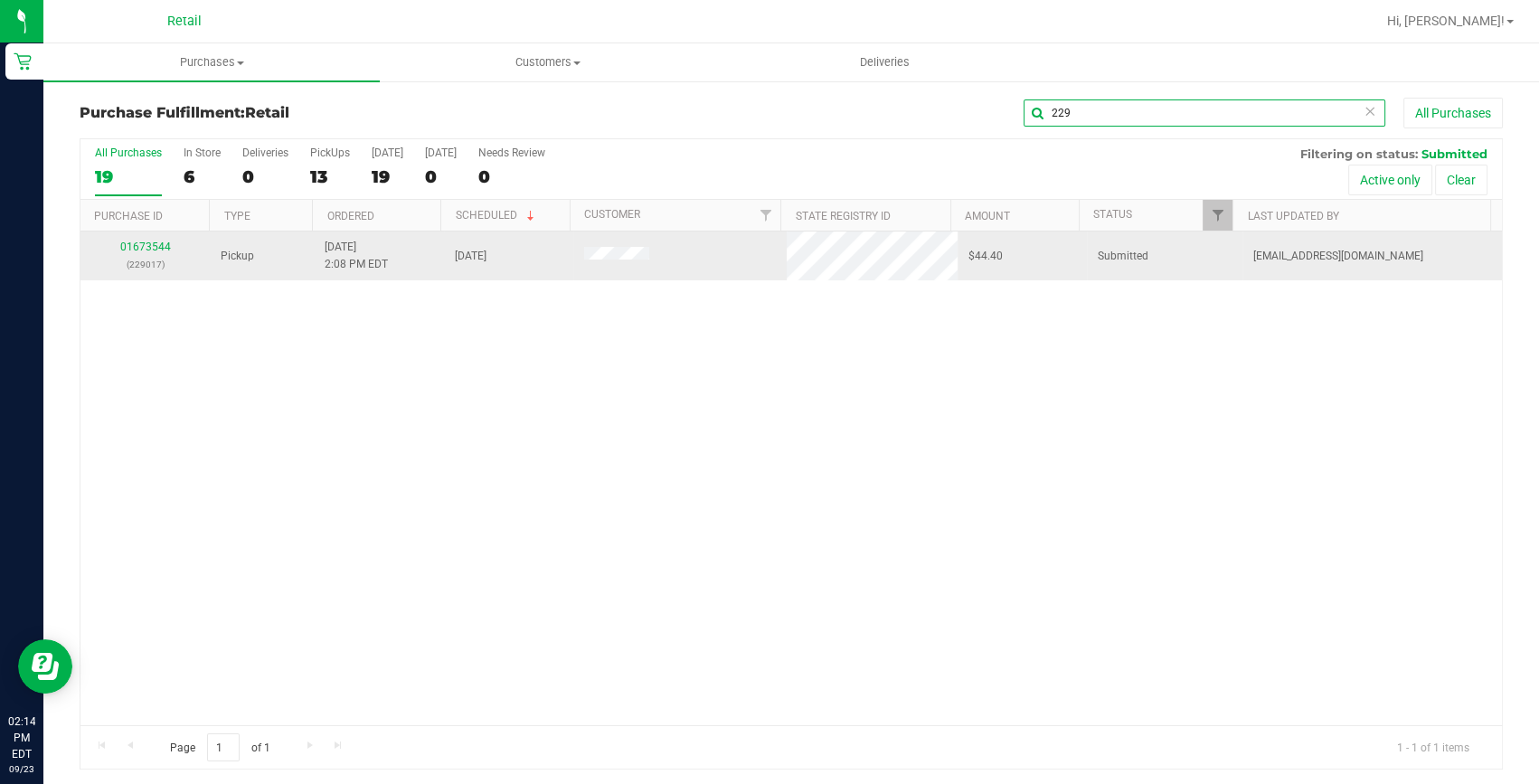
type input "229"
click at [160, 254] on div "01673544 (229017)" at bounding box center [144, 256] width 108 height 35
click at [155, 253] on div "01673544 (229017)" at bounding box center [144, 256] width 108 height 35
click at [146, 233] on td "01673544 (229017)" at bounding box center [145, 256] width 129 height 49
click at [144, 256] on p "(229017)" at bounding box center [144, 264] width 108 height 17
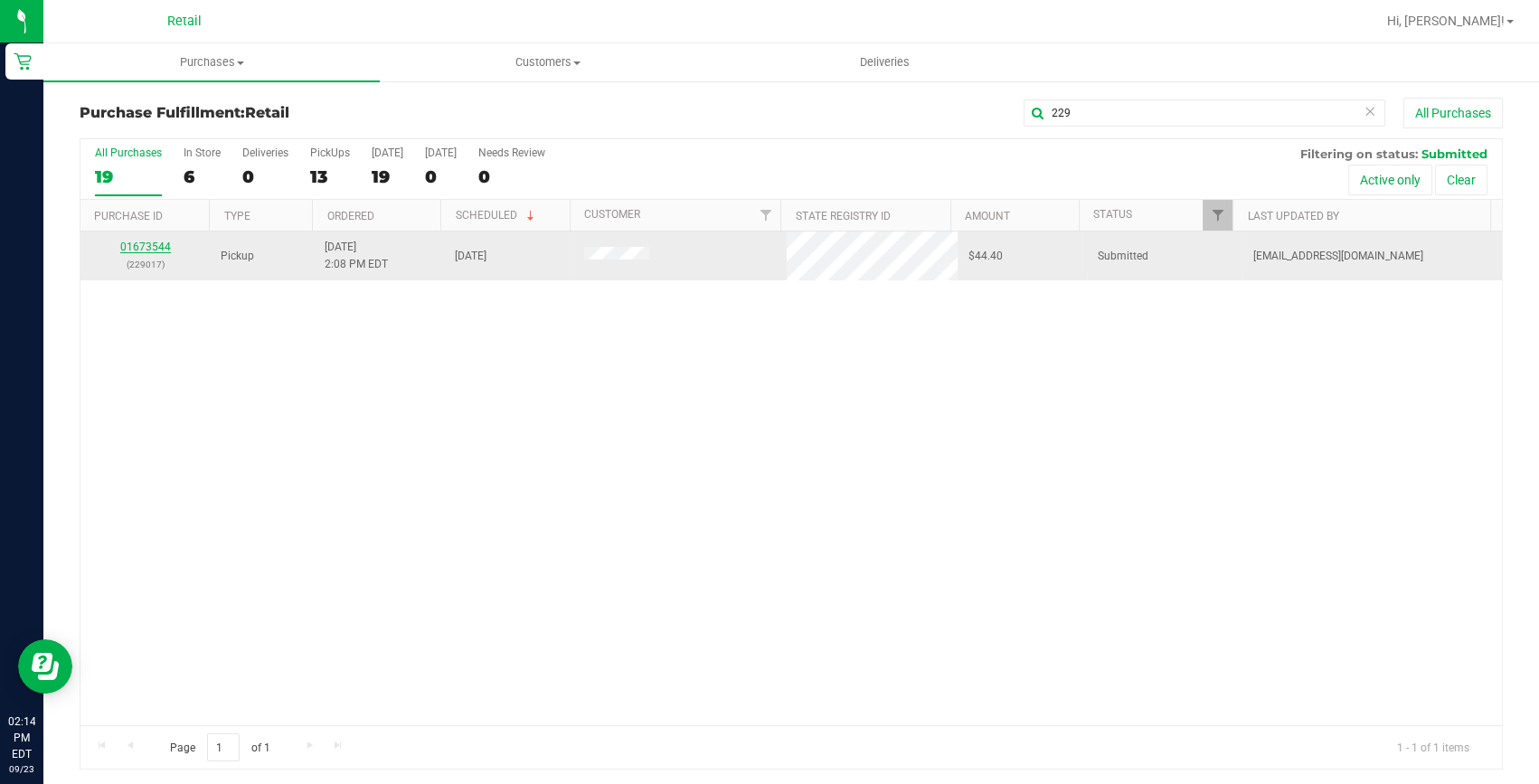
click at [144, 248] on link "01673544" at bounding box center [145, 247] width 51 height 13
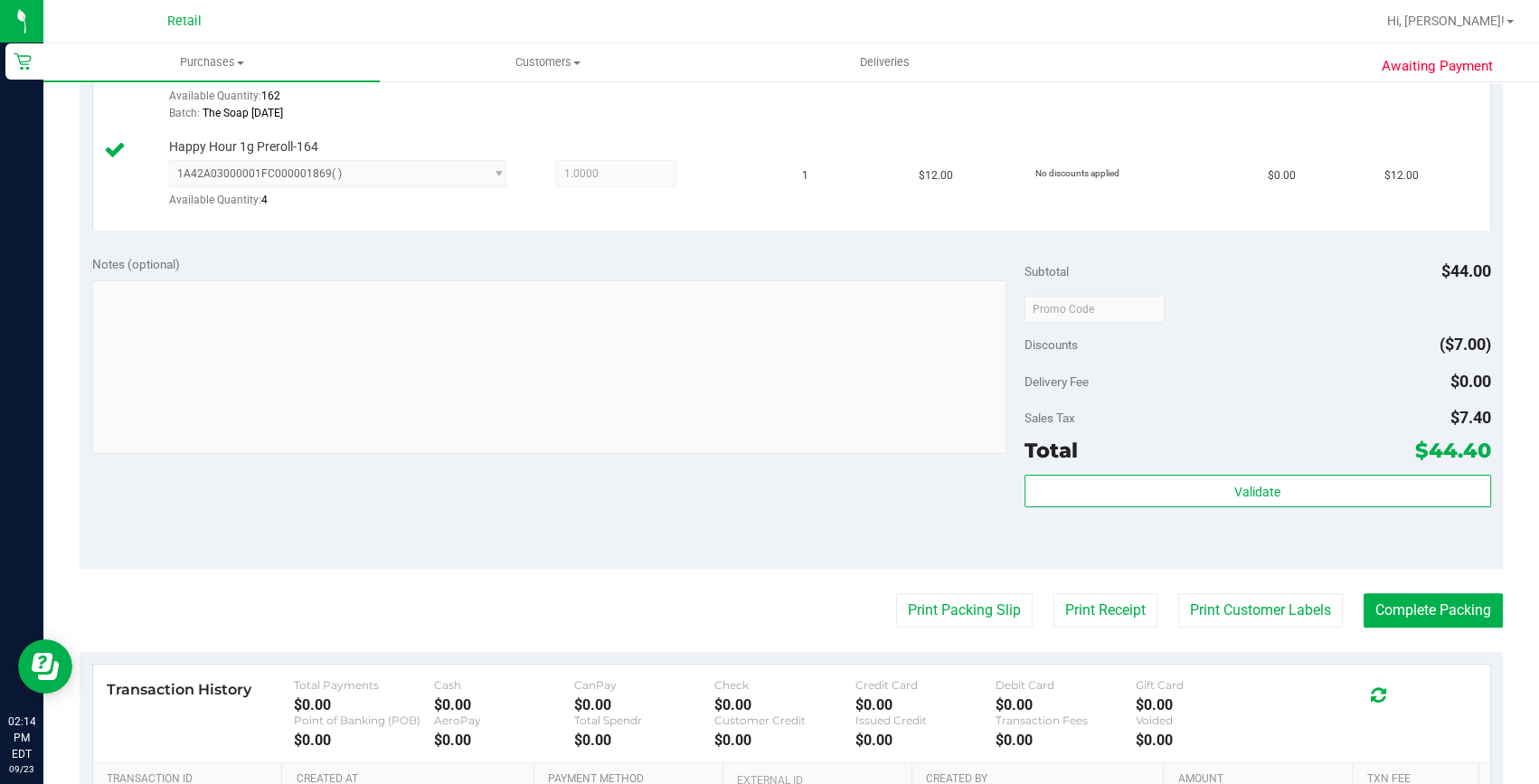
scroll to position [575, 0]
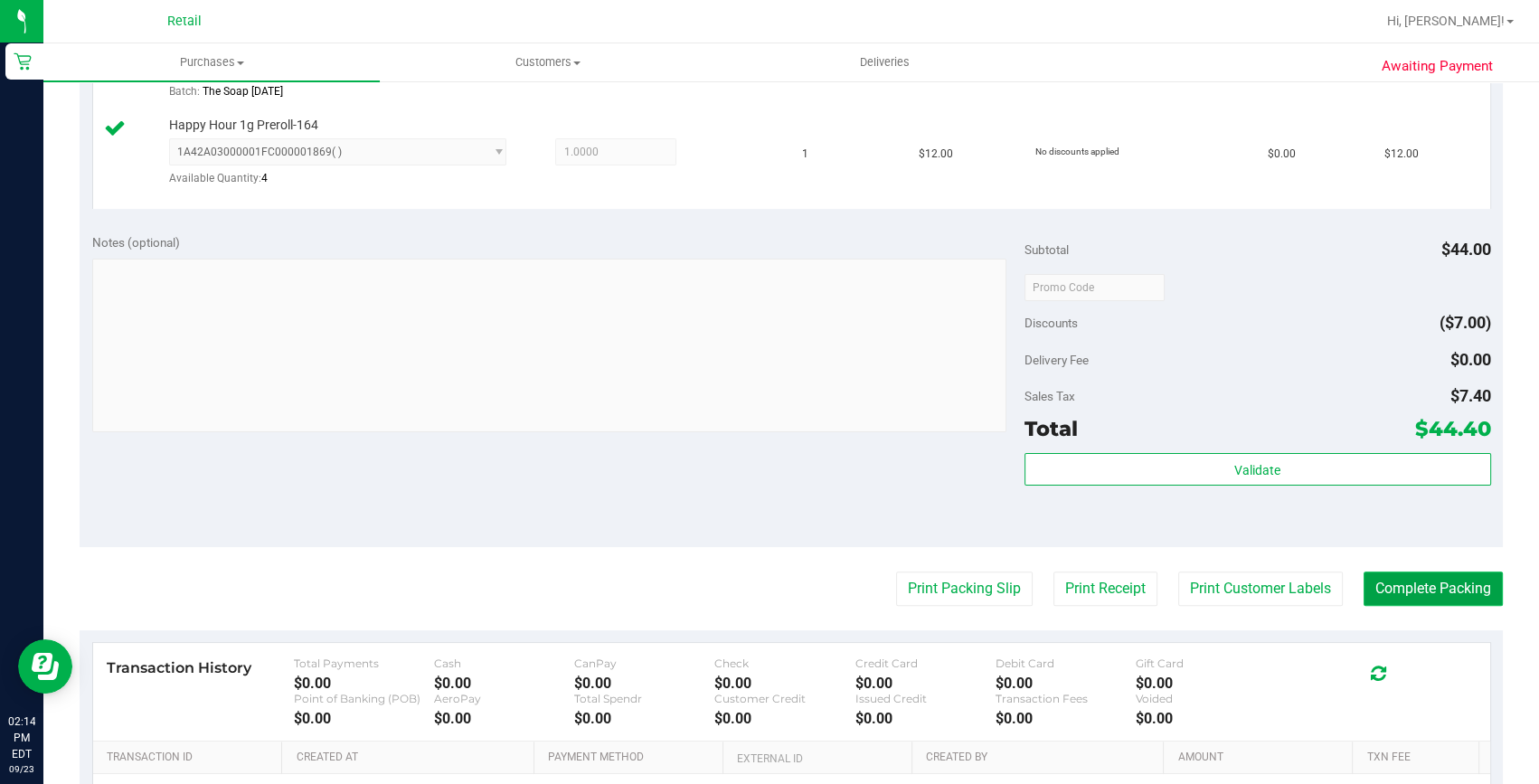
click at [1435, 584] on button "Complete Packing" at bounding box center [1433, 588] width 140 height 35
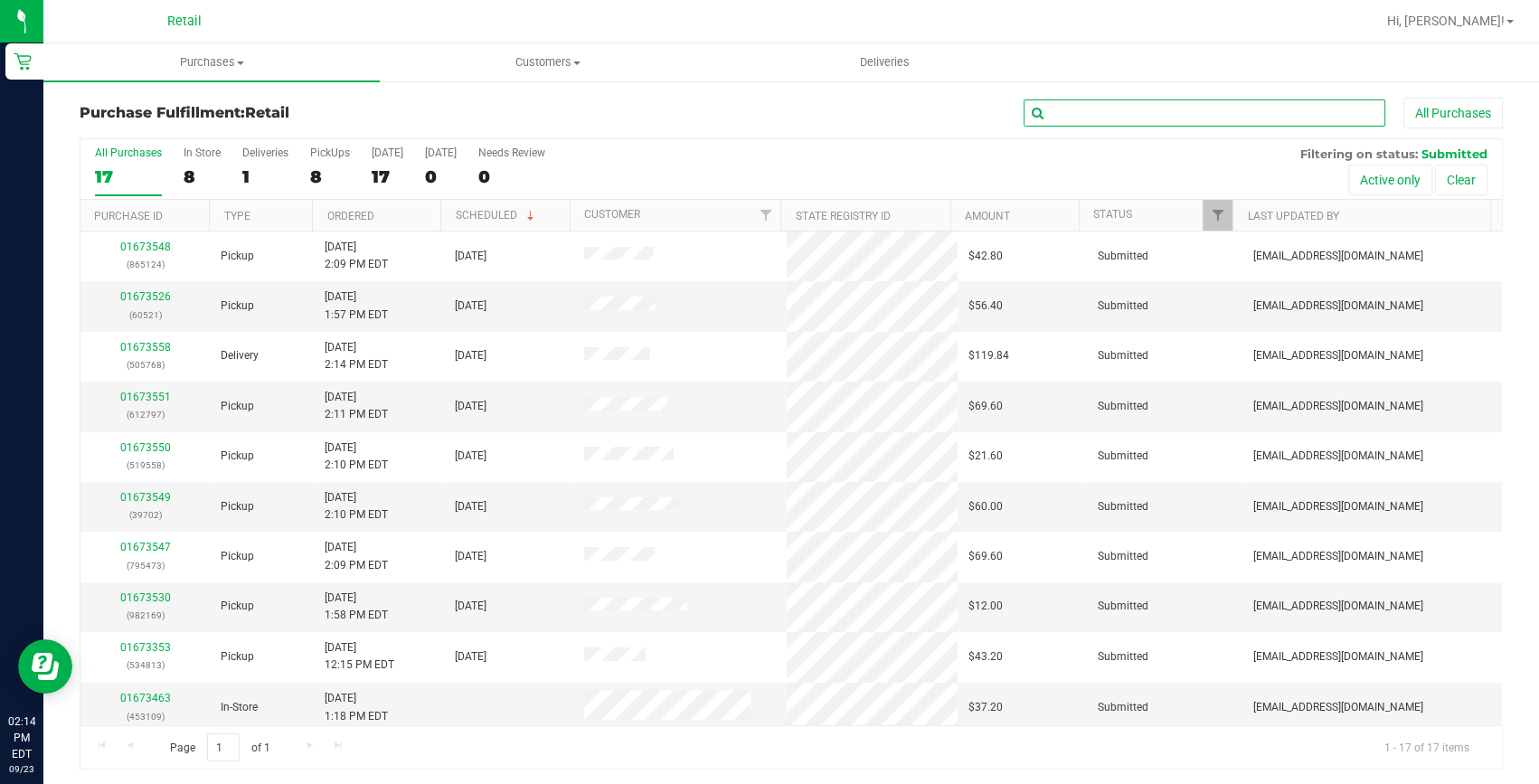
click at [1117, 114] on input "text" at bounding box center [1205, 112] width 362 height 27
type input "982169"
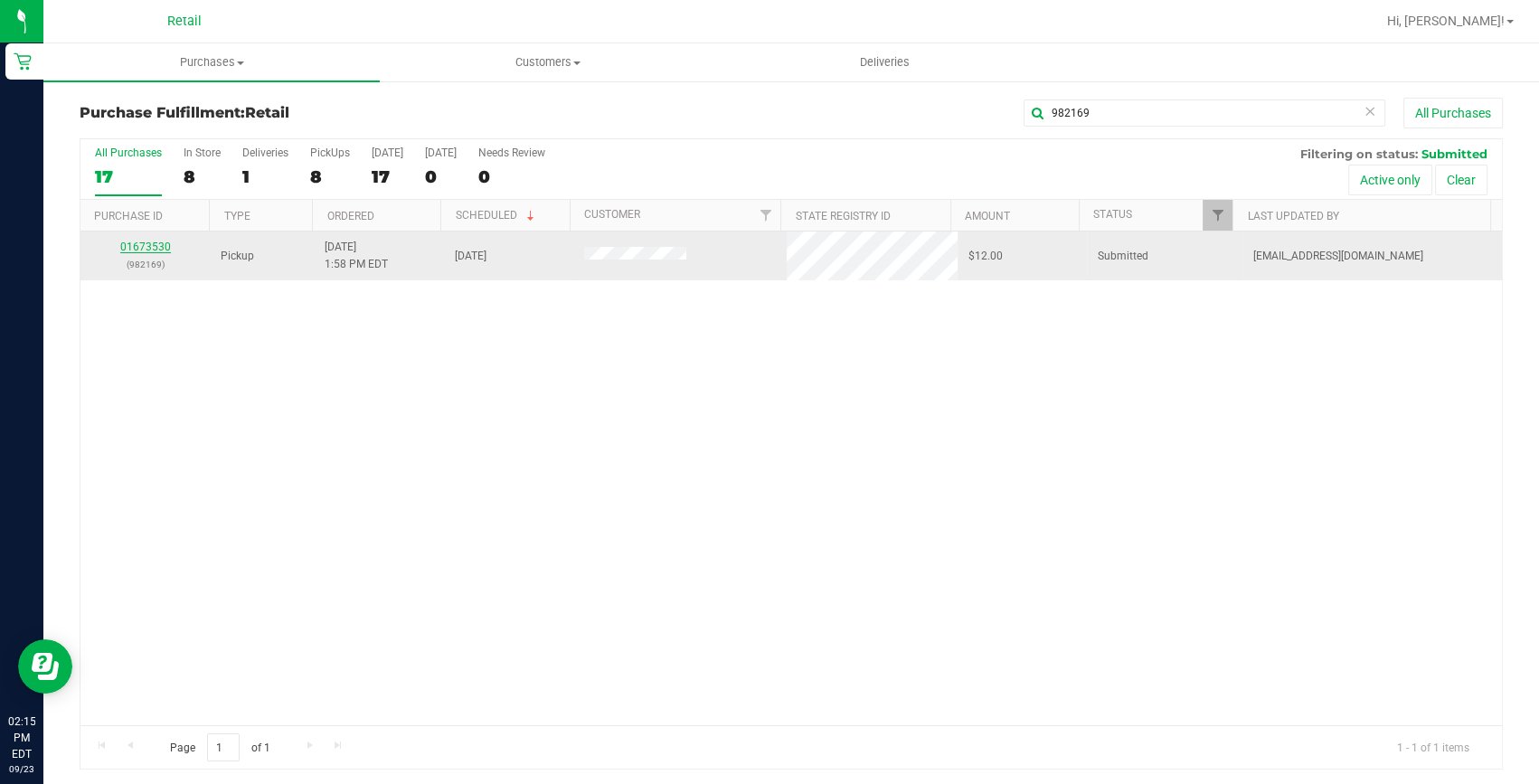
click at [137, 249] on link "01673530" at bounding box center [145, 247] width 51 height 13
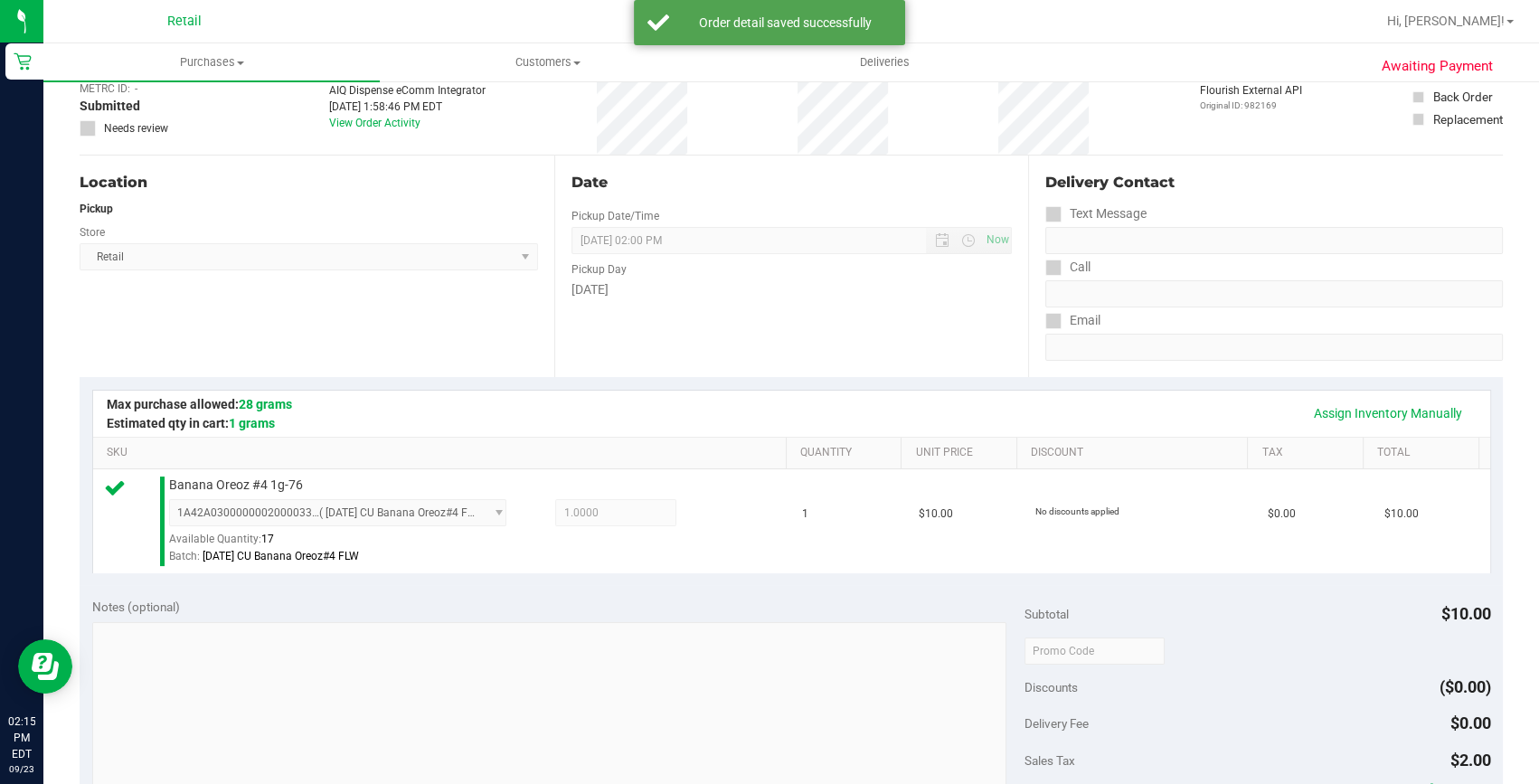
scroll to position [328, 0]
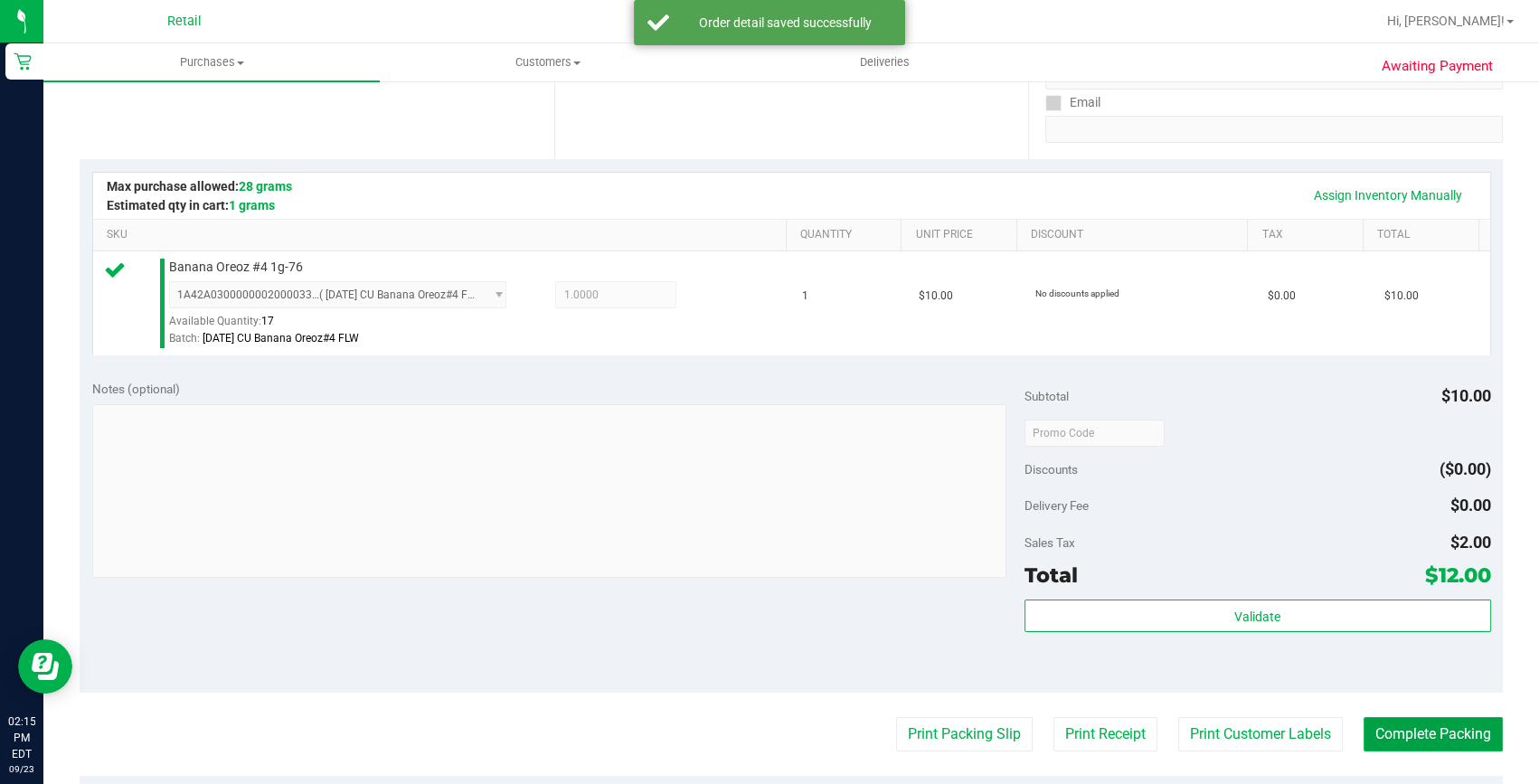
click at [1400, 717] on button "Complete Packing" at bounding box center [1433, 733] width 140 height 35
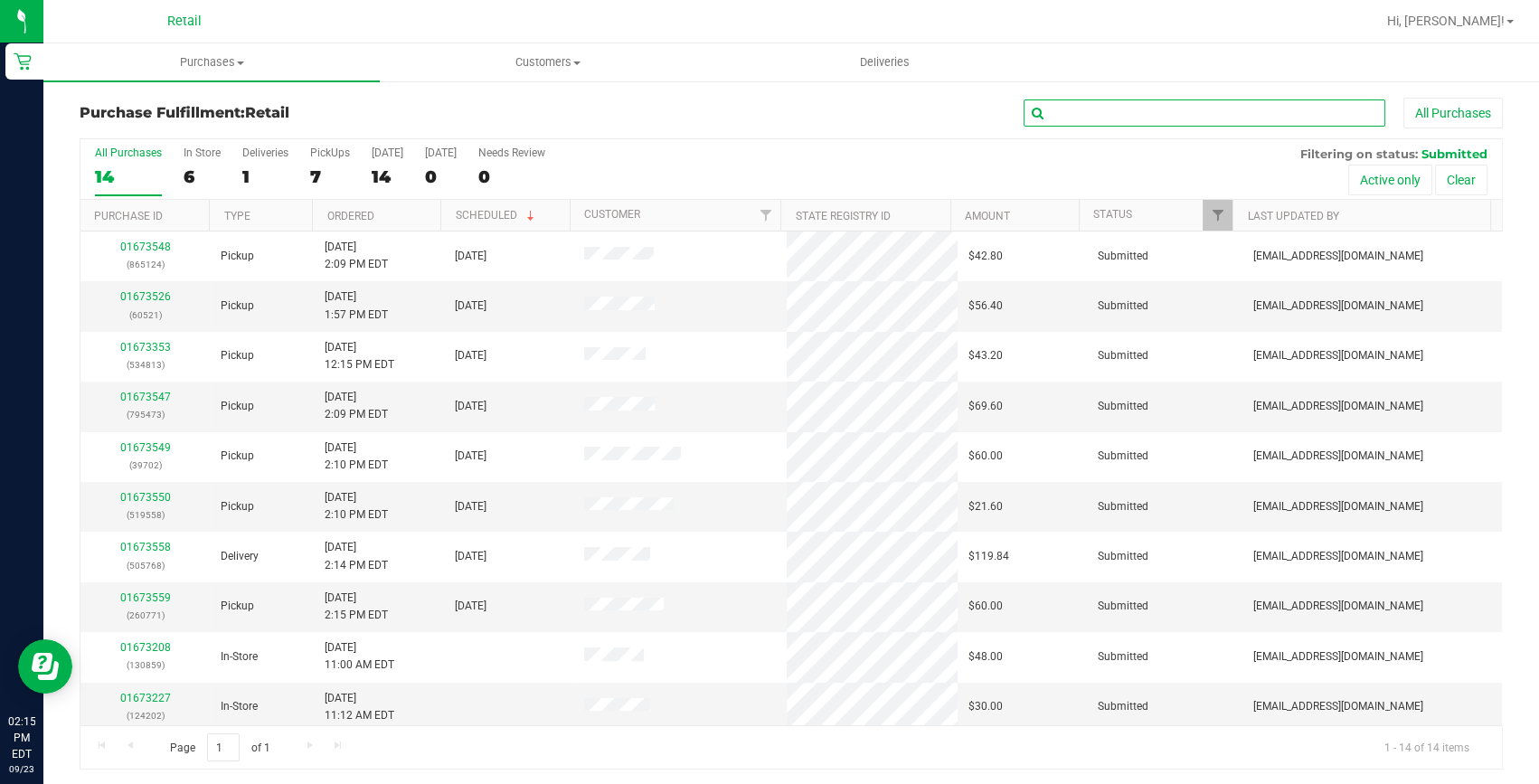
click at [1067, 120] on input "text" at bounding box center [1205, 112] width 362 height 27
click at [1243, 111] on input "text" at bounding box center [1205, 112] width 362 height 27
click at [1243, 96] on div "Purchase Fulfillment: Retail All Purchases All Purchases 14 In Store 6 Deliveri…" at bounding box center [791, 434] width 1495 height 708
click at [1221, 103] on input "text" at bounding box center [1205, 112] width 362 height 27
click at [1108, 121] on input "text" at bounding box center [1205, 112] width 362 height 27
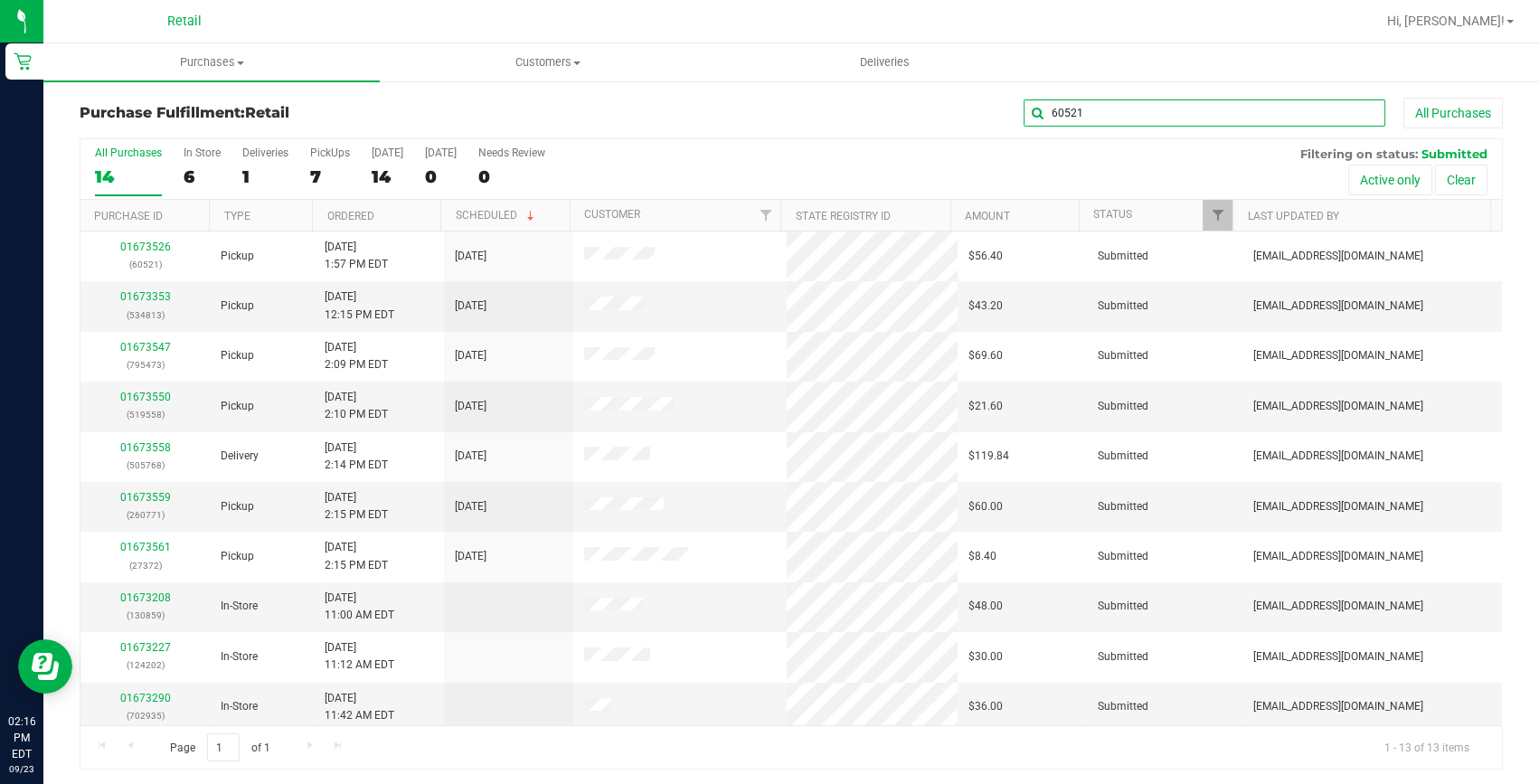
type input "60521"
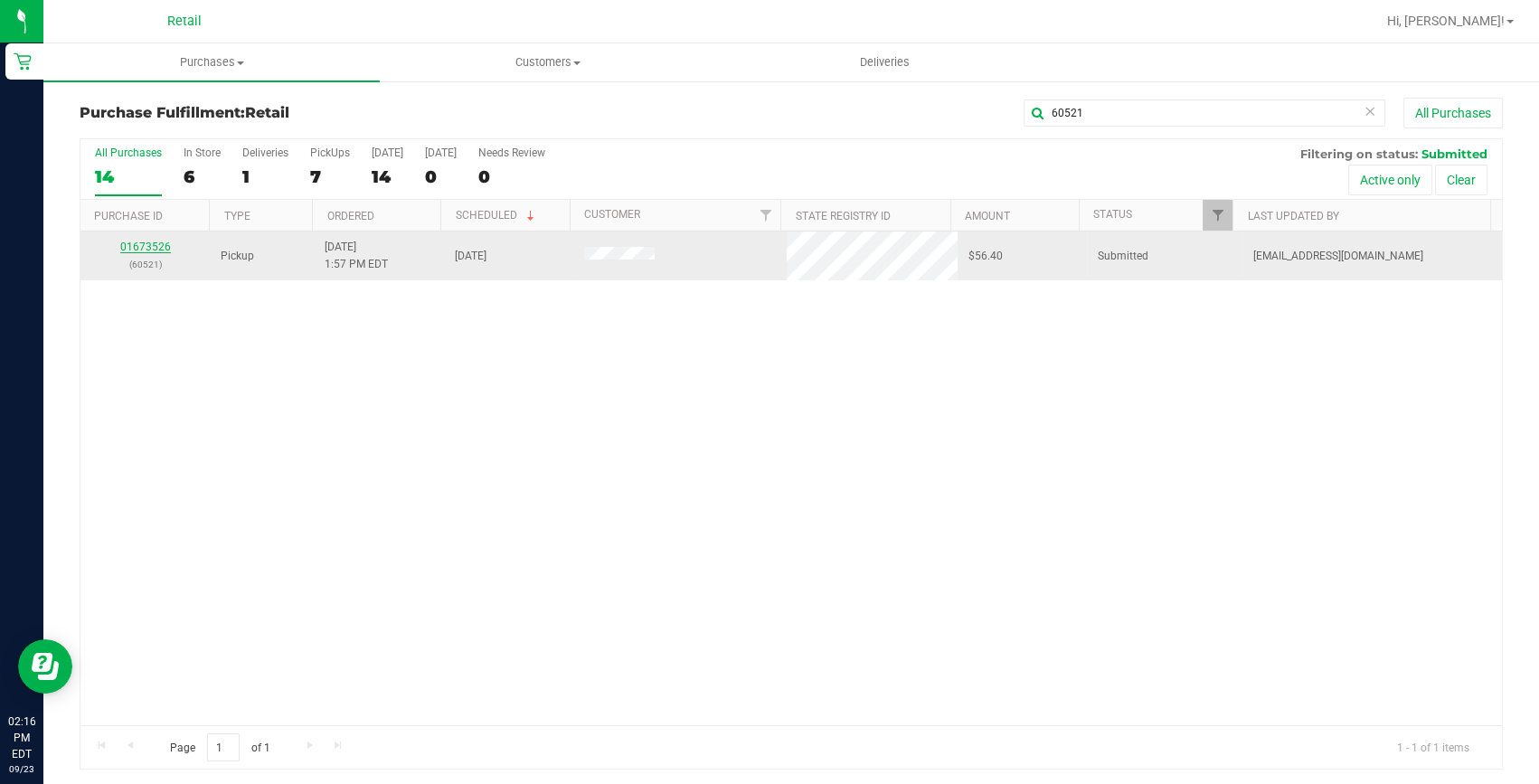
click at [146, 247] on link "01673526" at bounding box center [145, 247] width 51 height 13
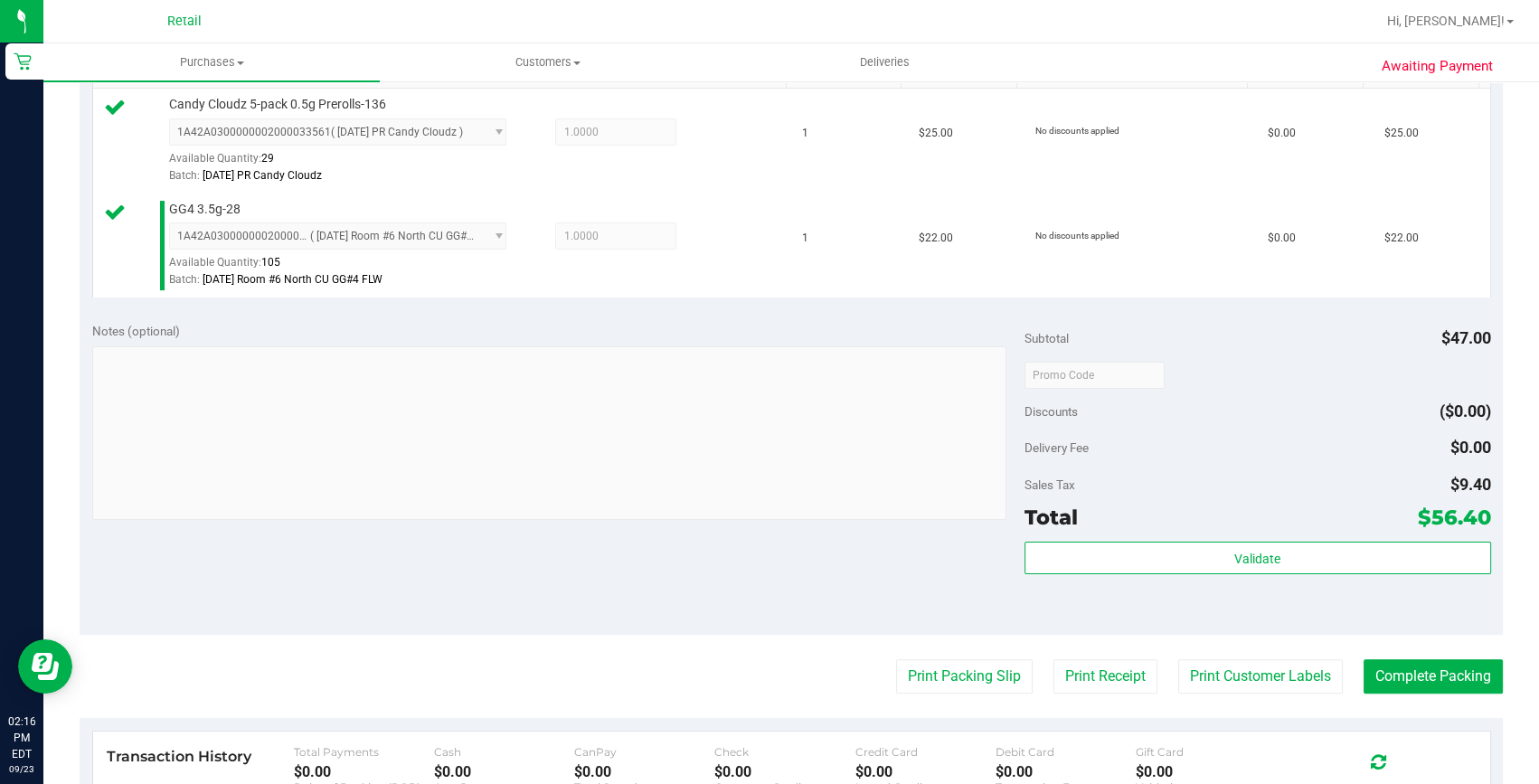
scroll to position [493, 0]
click at [1494, 679] on div "Awaiting Payment Back Edit Purchase Cancel Purchase View Profile # 01673526 Med…" at bounding box center [791, 338] width 1495 height 1503
click at [1469, 673] on button "Complete Packing" at bounding box center [1433, 674] width 140 height 35
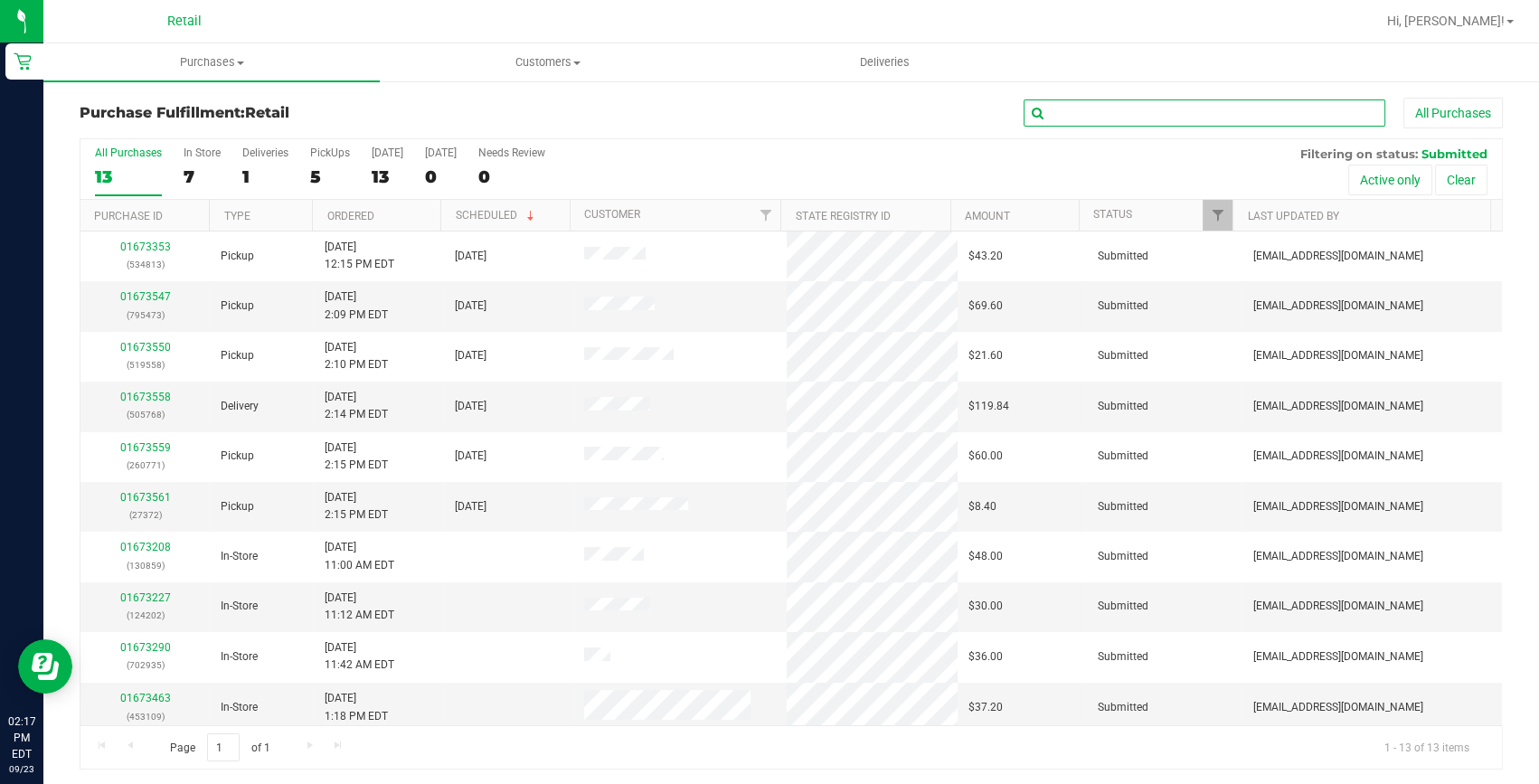
click at [1102, 108] on input "text" at bounding box center [1205, 112] width 362 height 27
type input "519558"
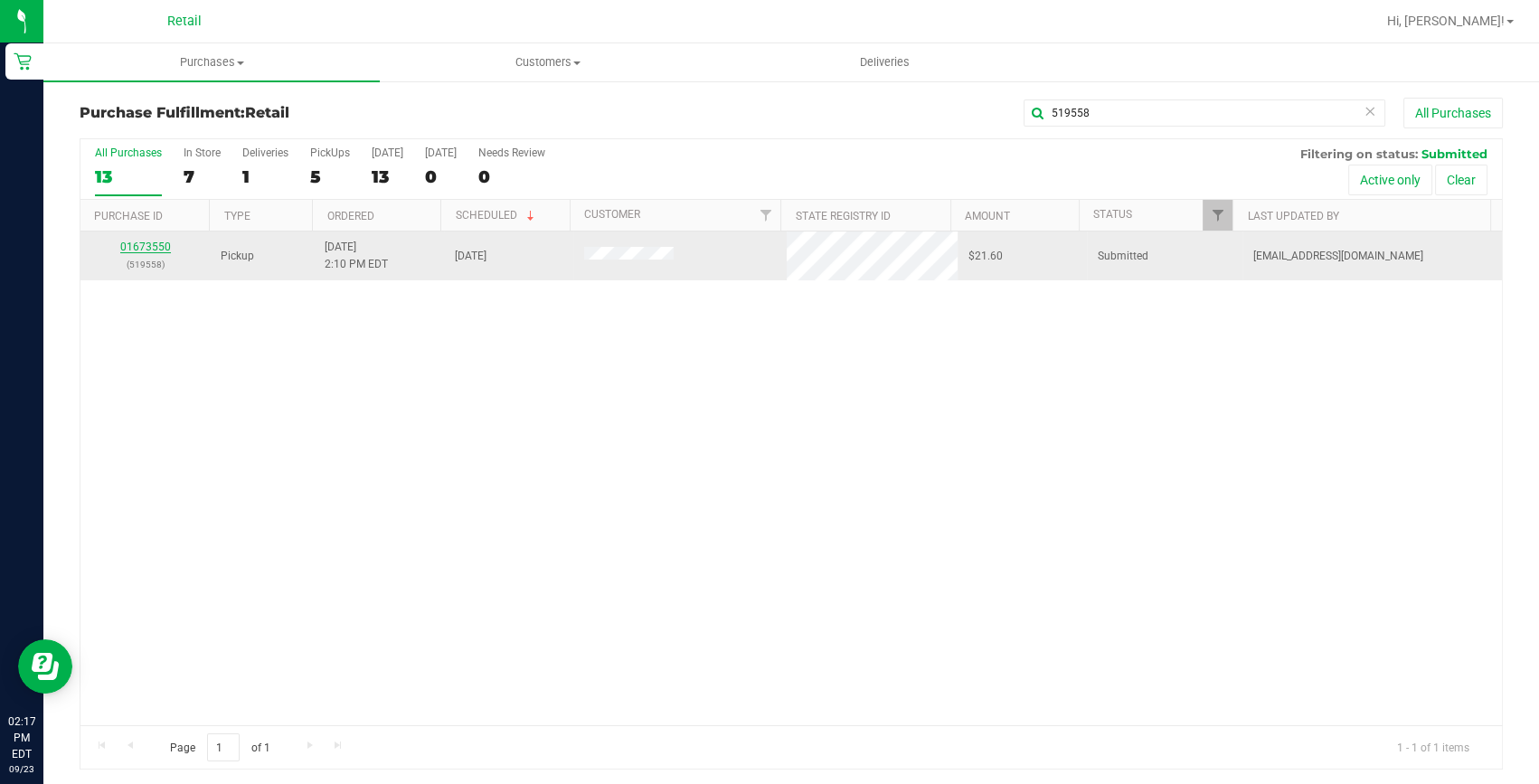
click at [155, 245] on link "01673550" at bounding box center [145, 247] width 51 height 13
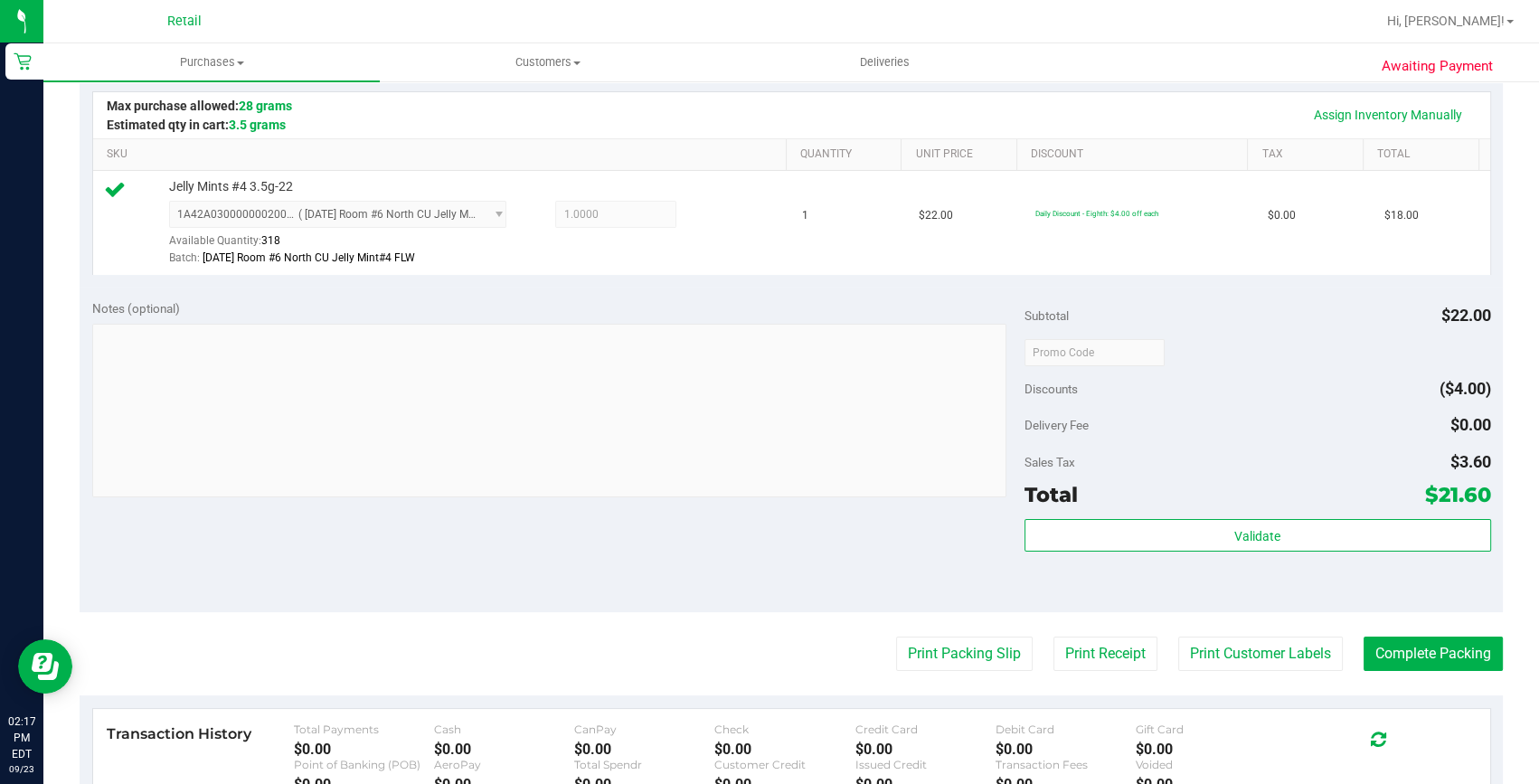
scroll to position [493, 0]
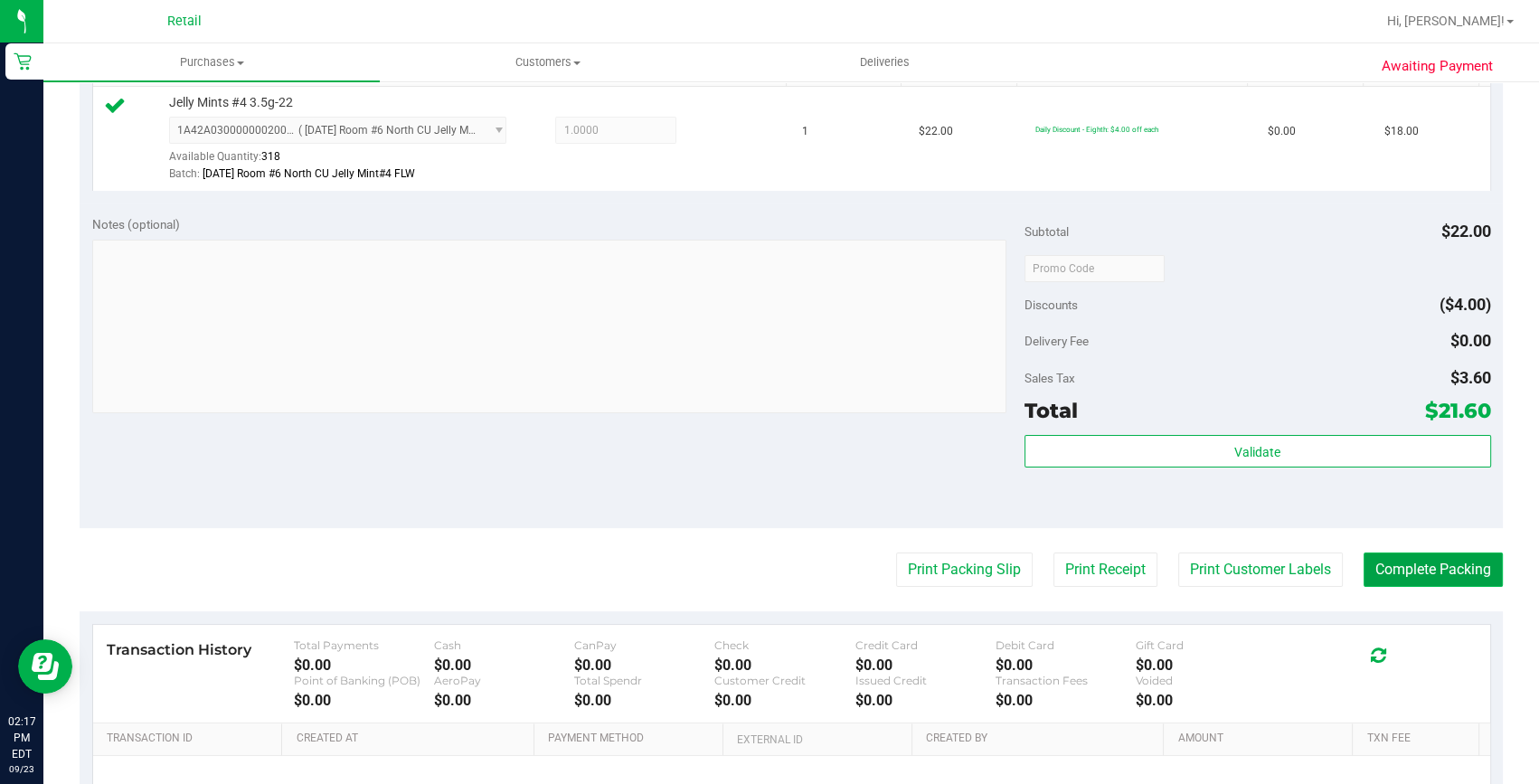
click at [1391, 572] on button "Complete Packing" at bounding box center [1433, 570] width 140 height 35
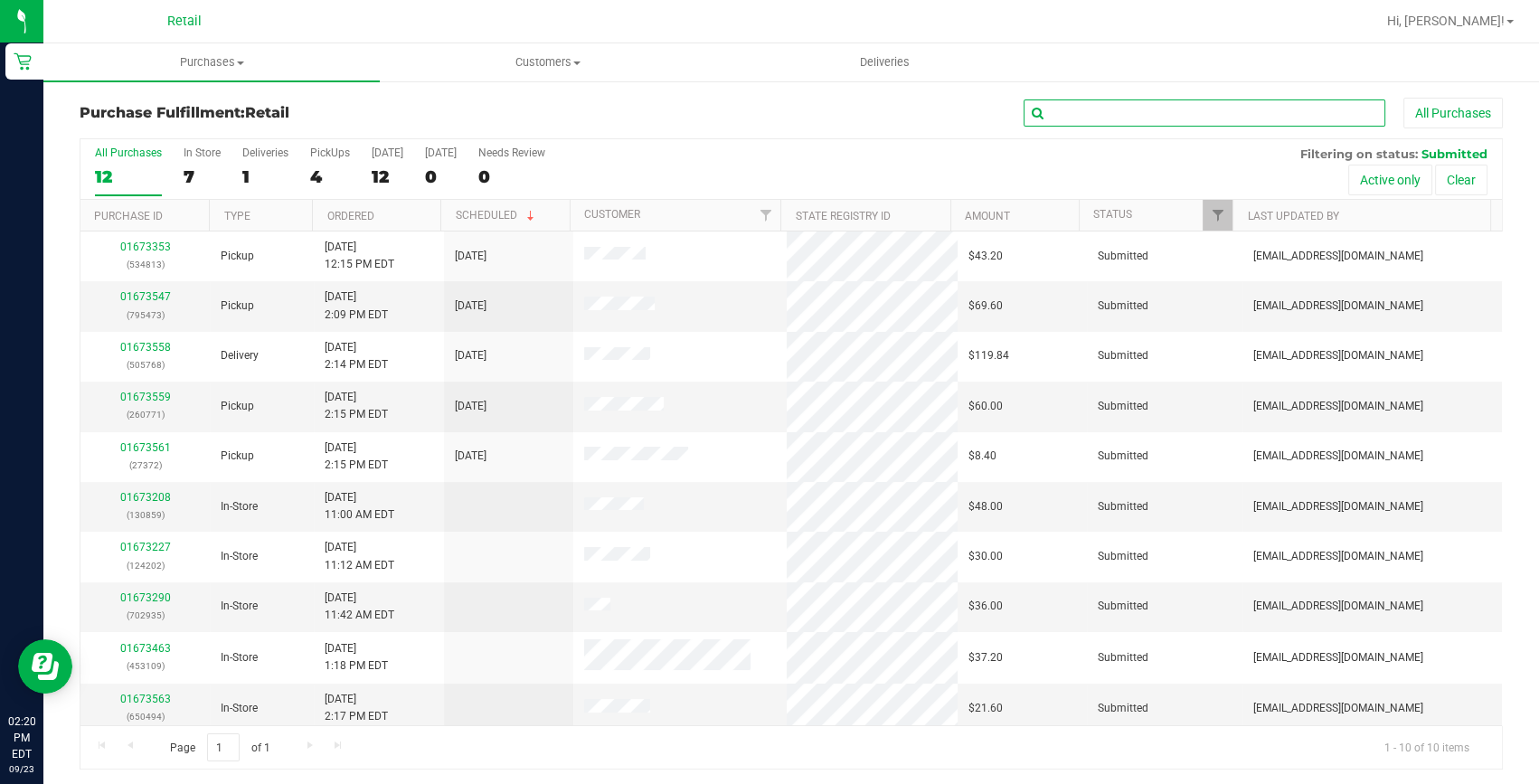
click at [1071, 112] on input "text" at bounding box center [1205, 112] width 362 height 27
type input "795473"
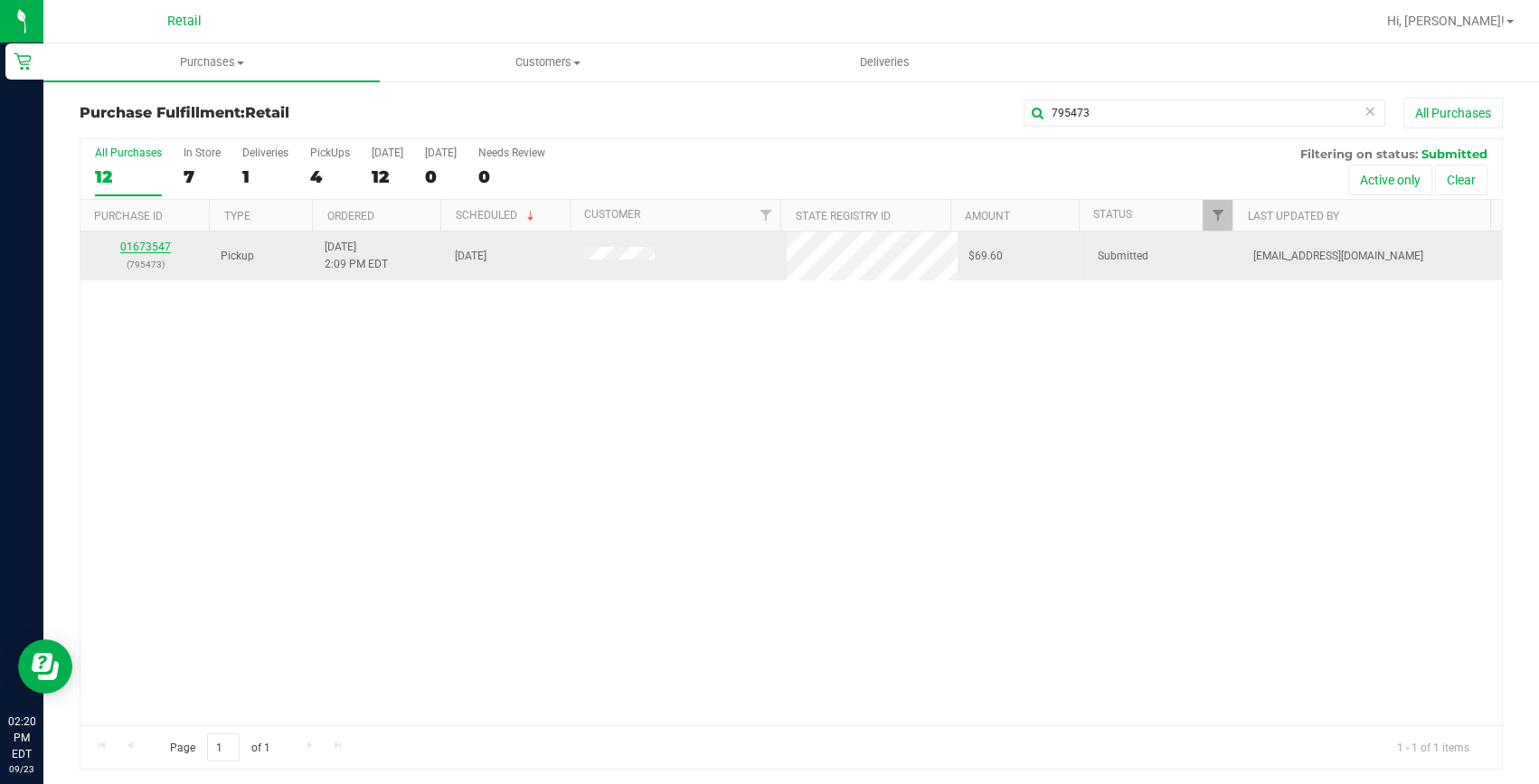
click at [152, 246] on link "01673547" at bounding box center [145, 247] width 51 height 13
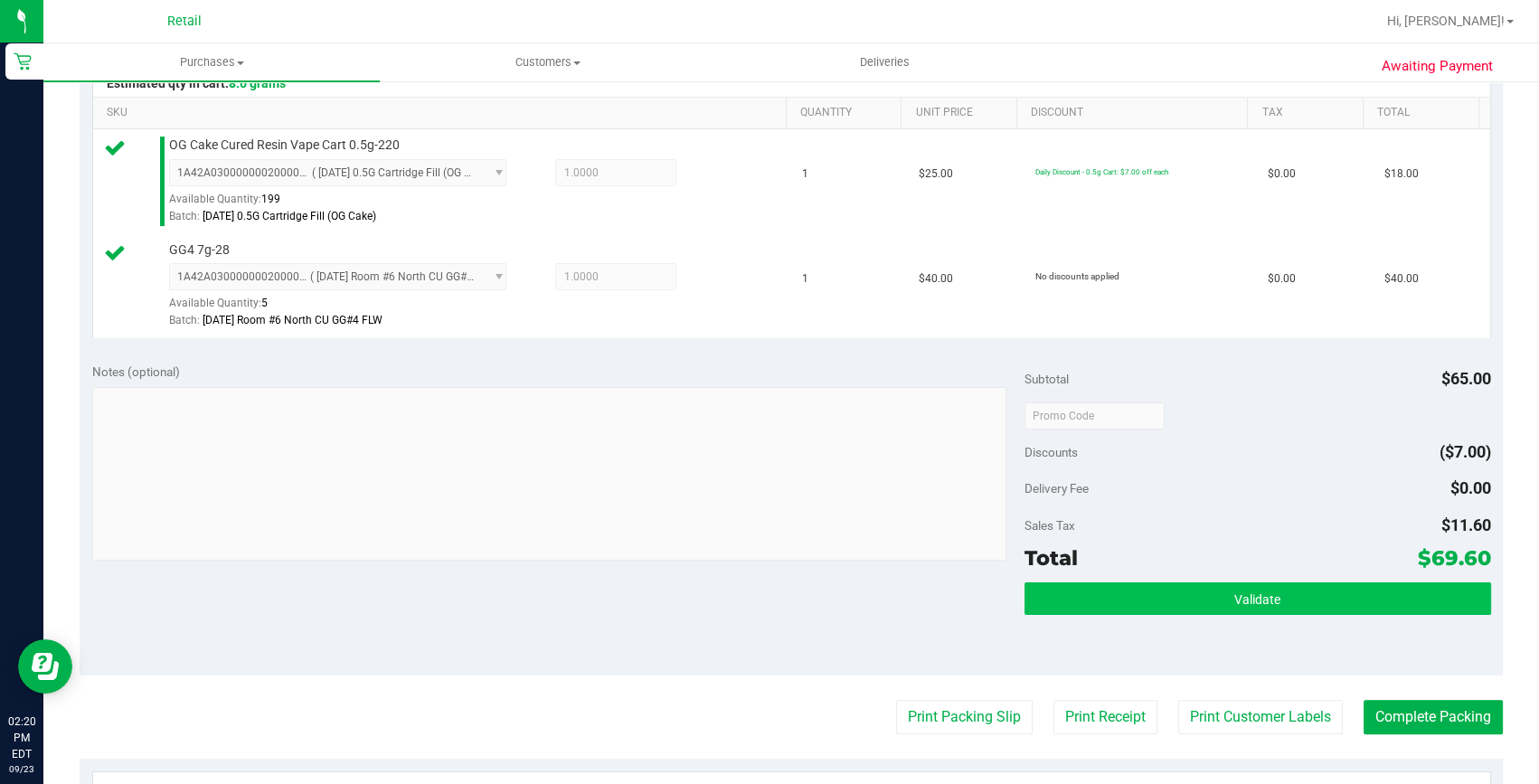
scroll to position [575, 0]
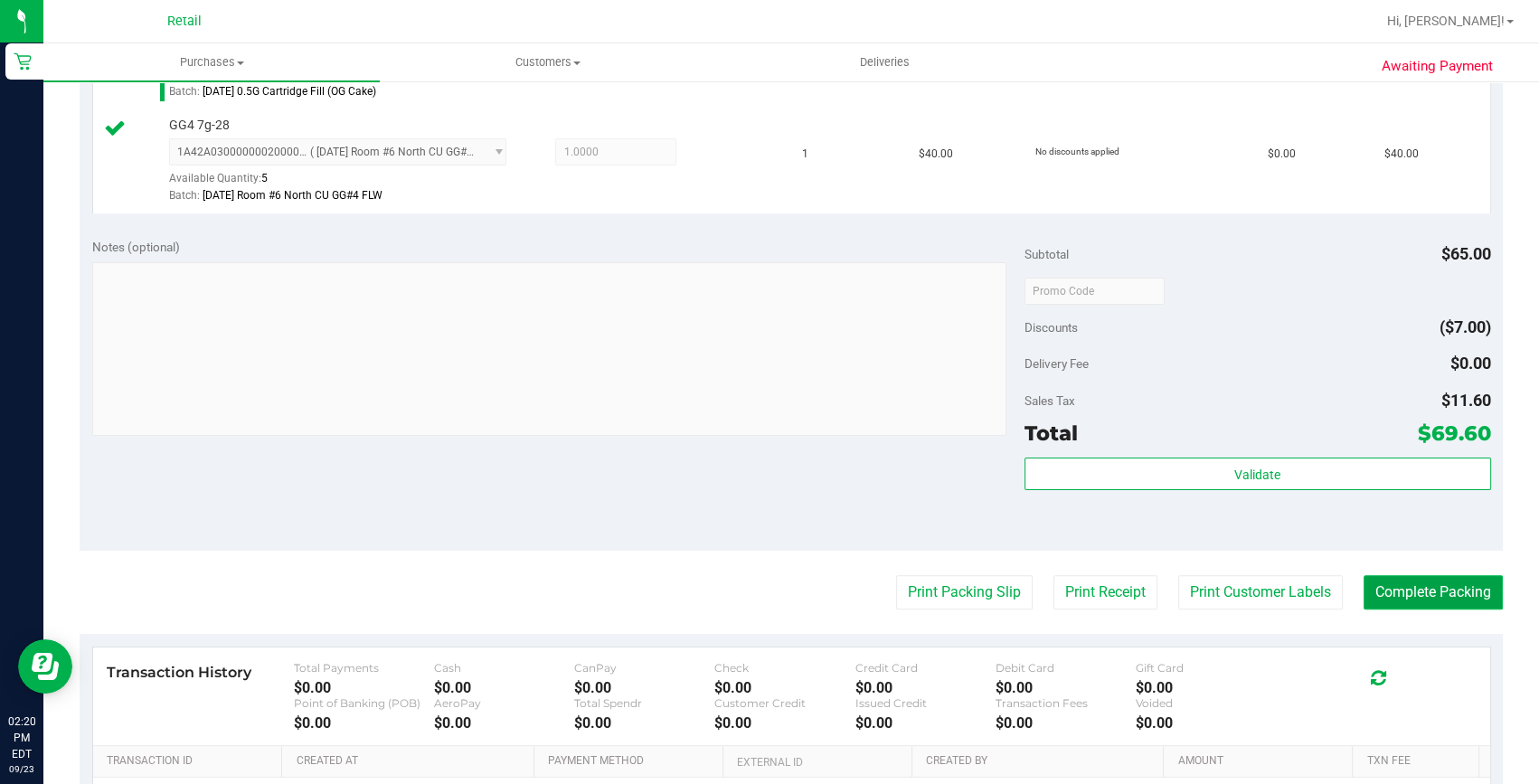
click at [1407, 584] on button "Complete Packing" at bounding box center [1433, 592] width 140 height 35
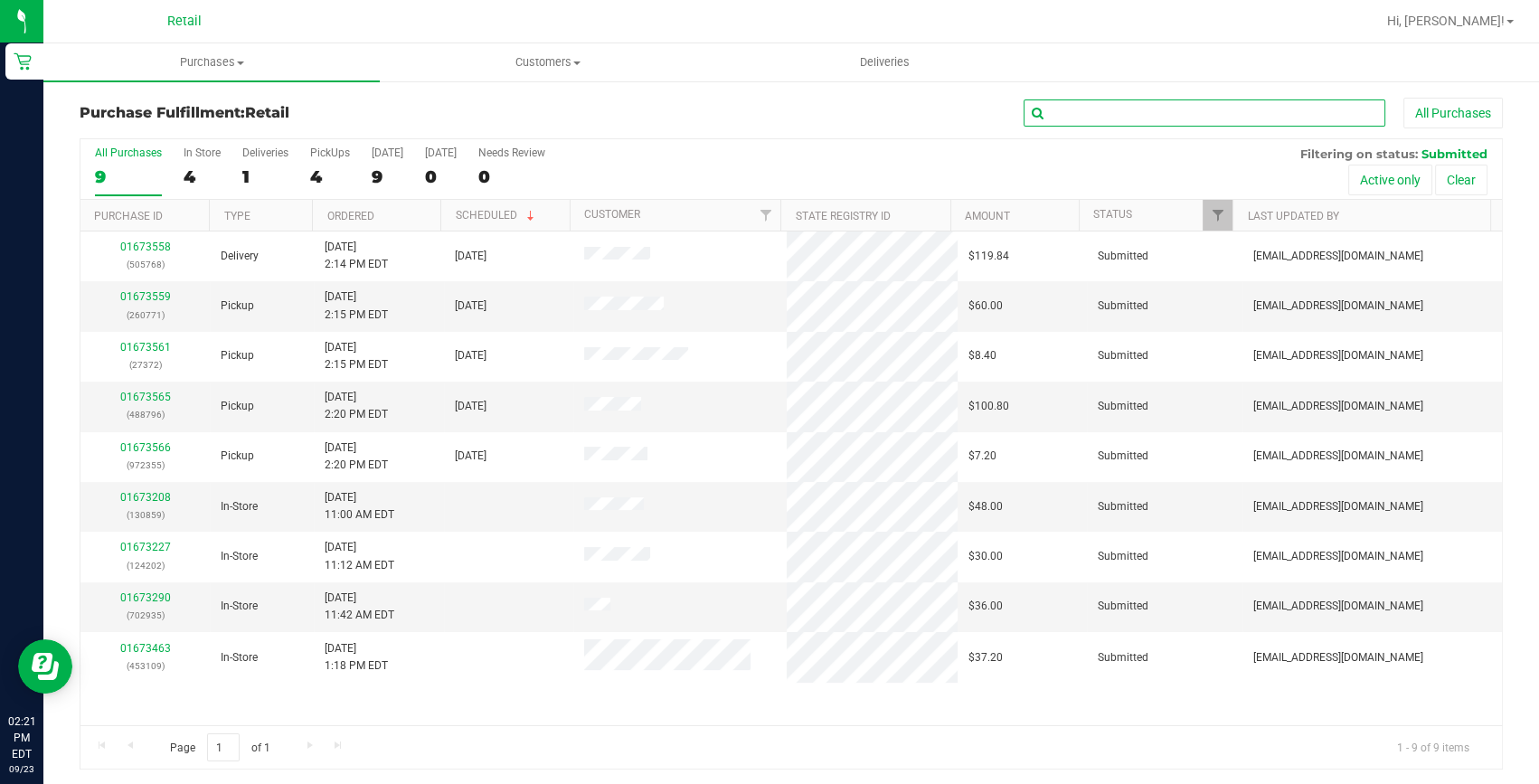
click at [1092, 110] on input "text" at bounding box center [1205, 112] width 362 height 27
type input "27372"
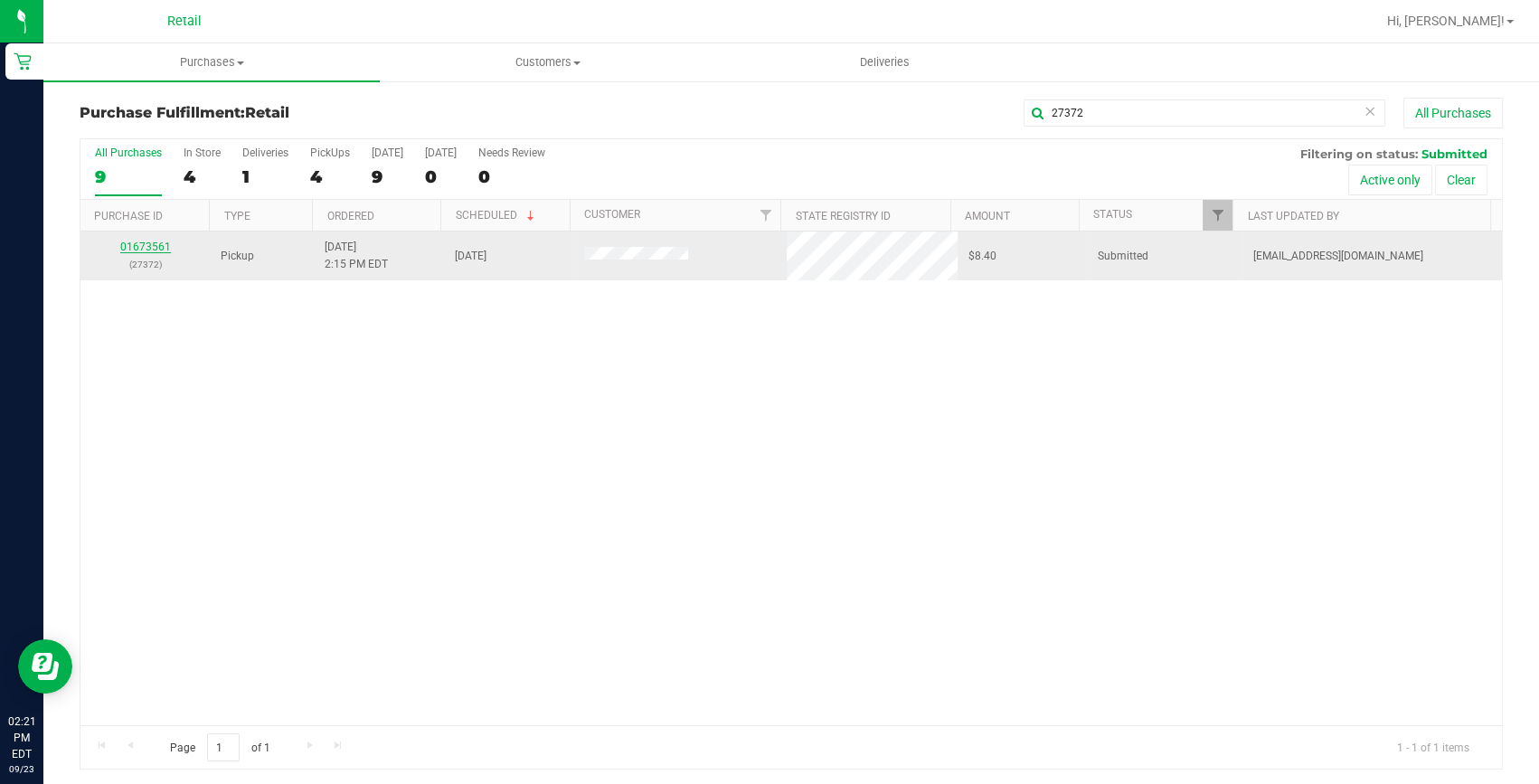
click at [154, 241] on link "01673561" at bounding box center [145, 247] width 51 height 13
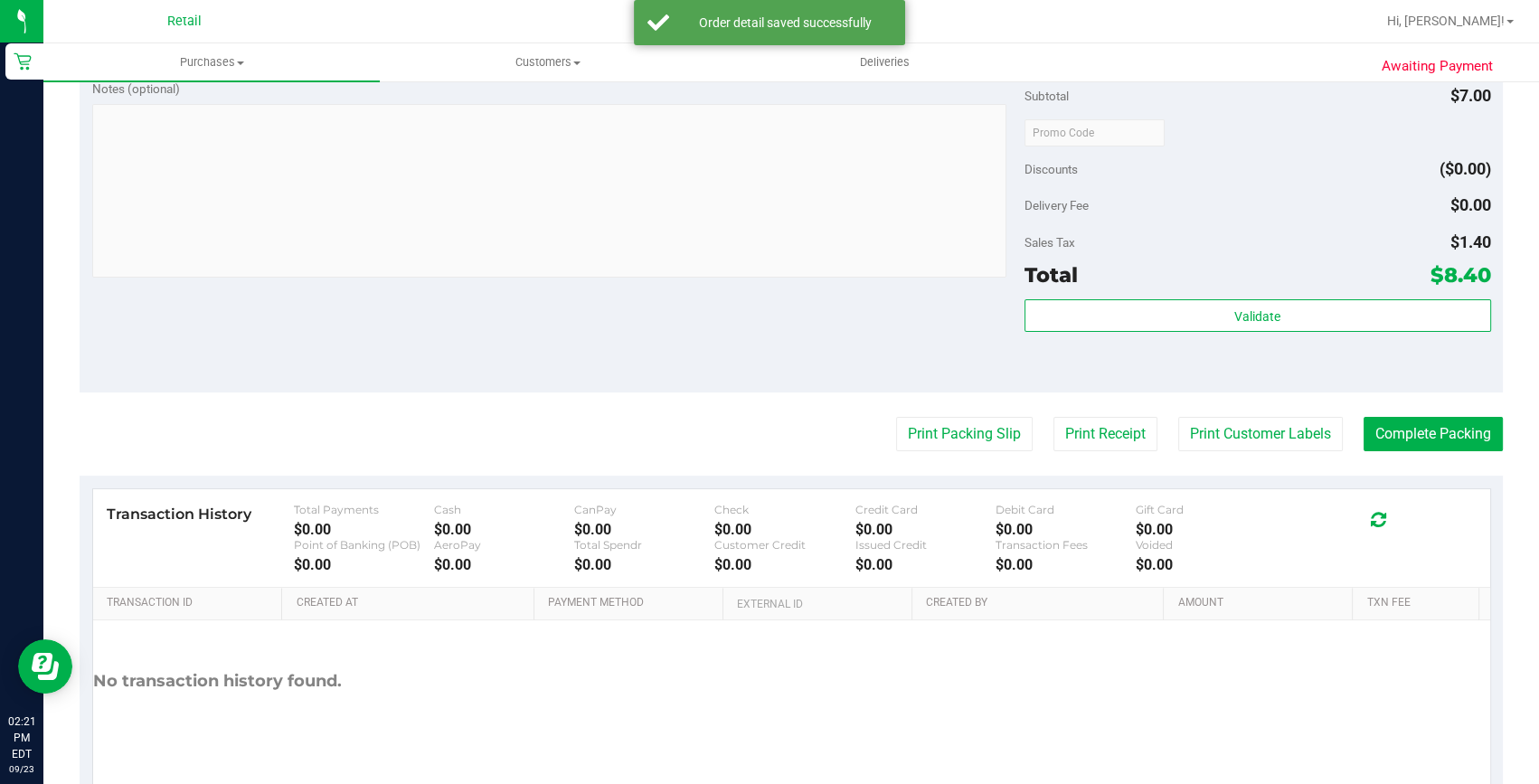
scroll to position [658, 0]
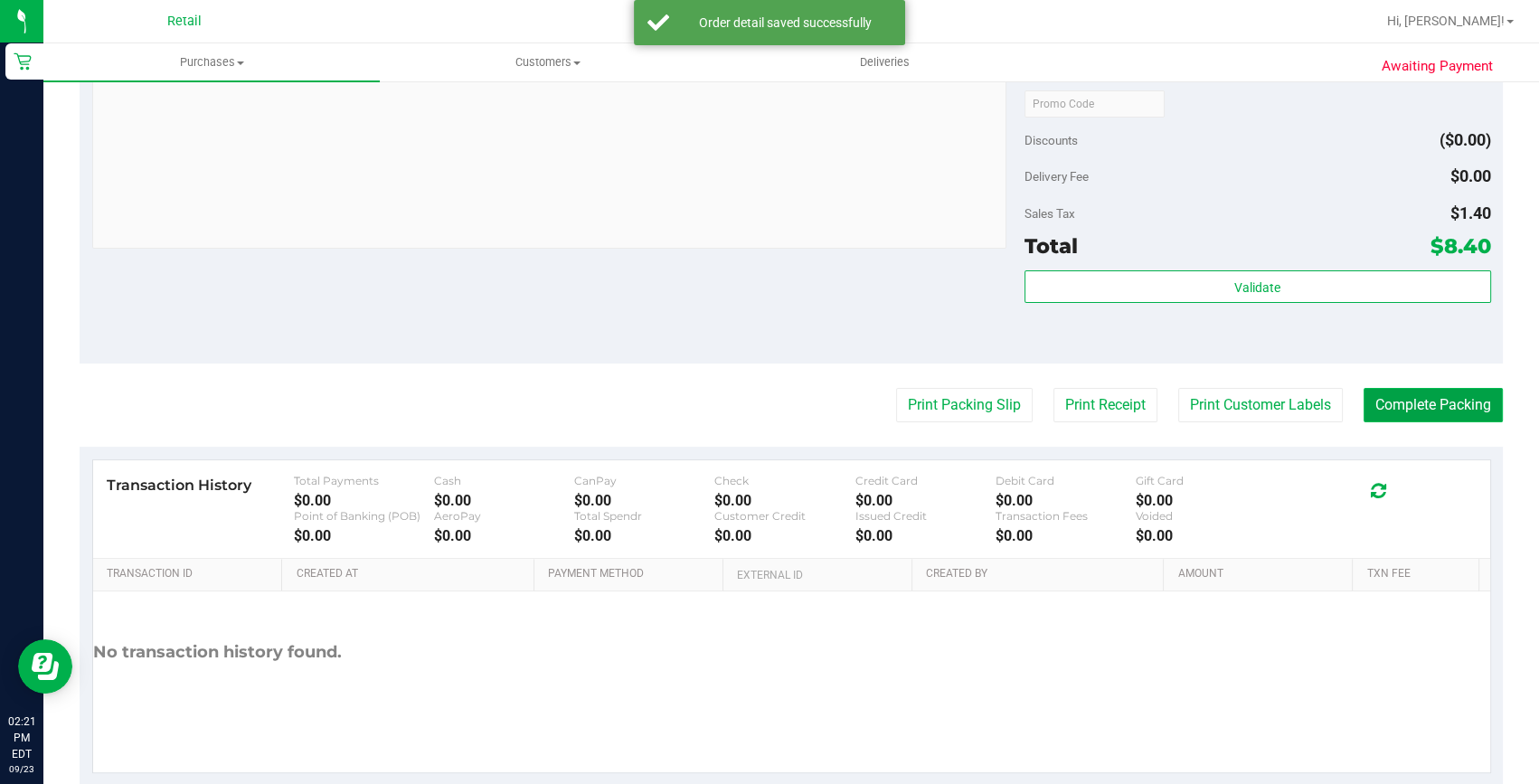
click at [1422, 403] on button "Complete Packing" at bounding box center [1433, 405] width 140 height 35
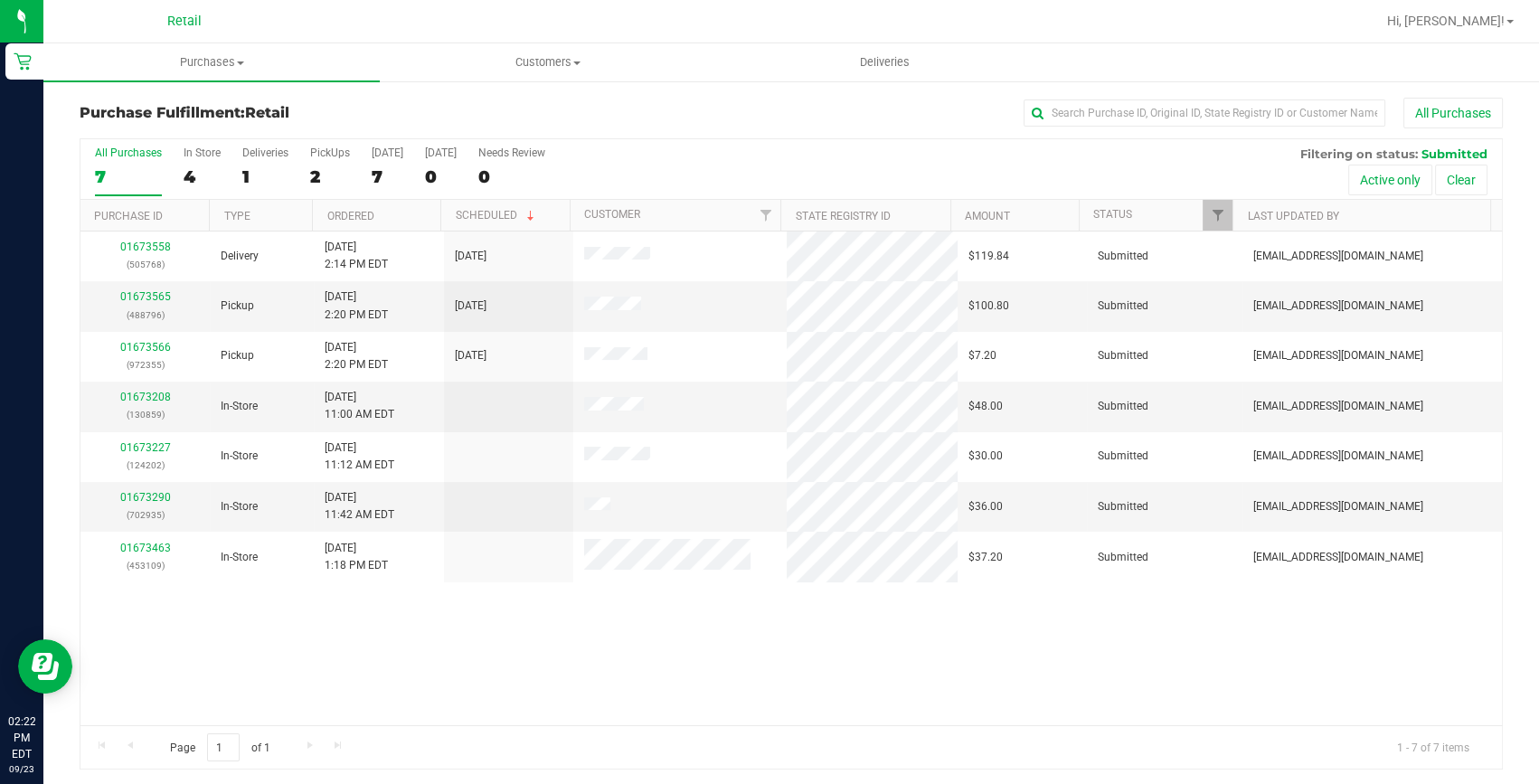
click at [1344, 129] on div "Purchase Fulfillment: Retail All Purchases" at bounding box center [791, 117] width 1423 height 39
click at [1329, 117] on input "text" at bounding box center [1205, 112] width 362 height 27
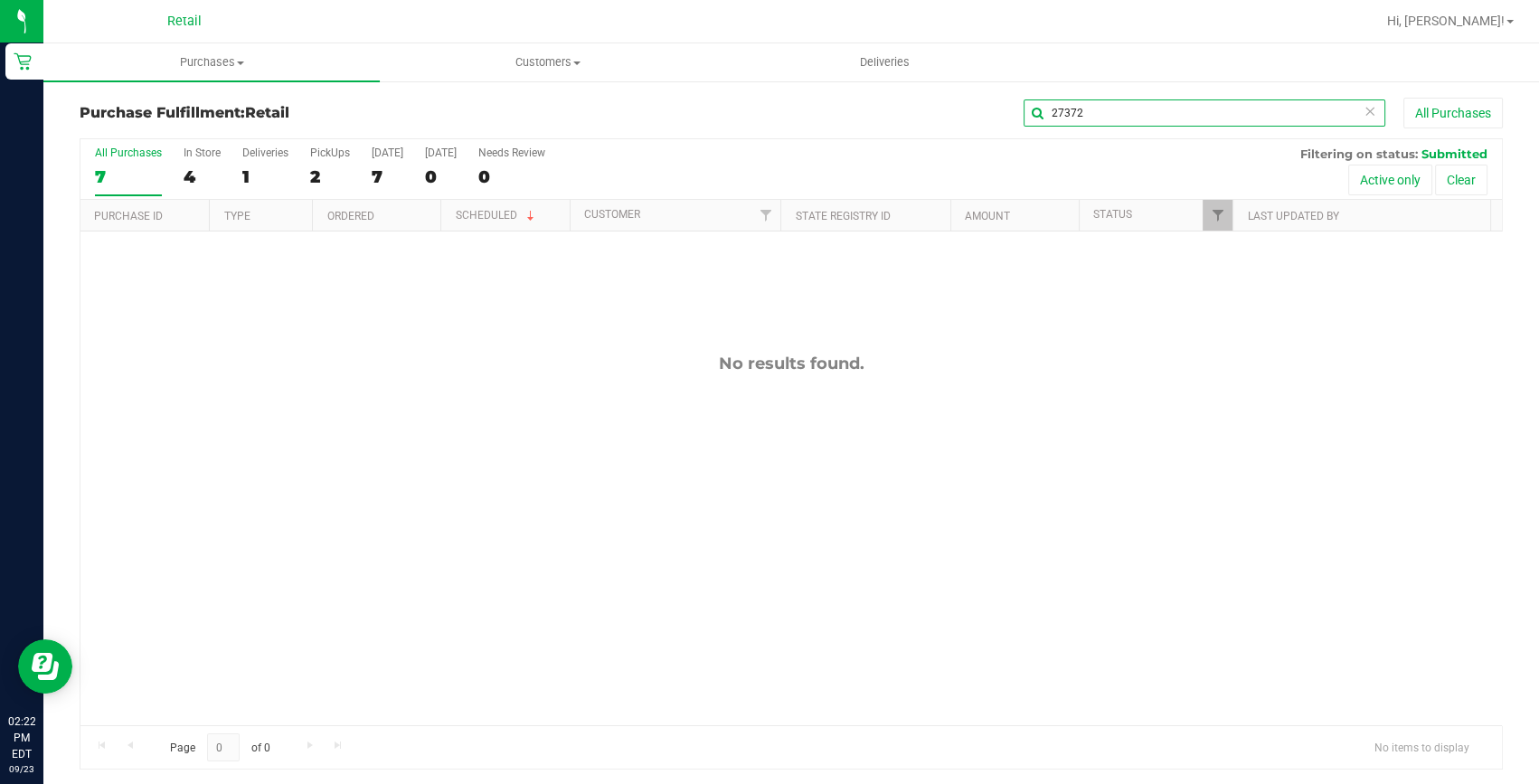
click at [1217, 117] on input "27372" at bounding box center [1205, 112] width 362 height 27
type input "ford"
click at [325, 171] on div "2" at bounding box center [330, 177] width 39 height 21
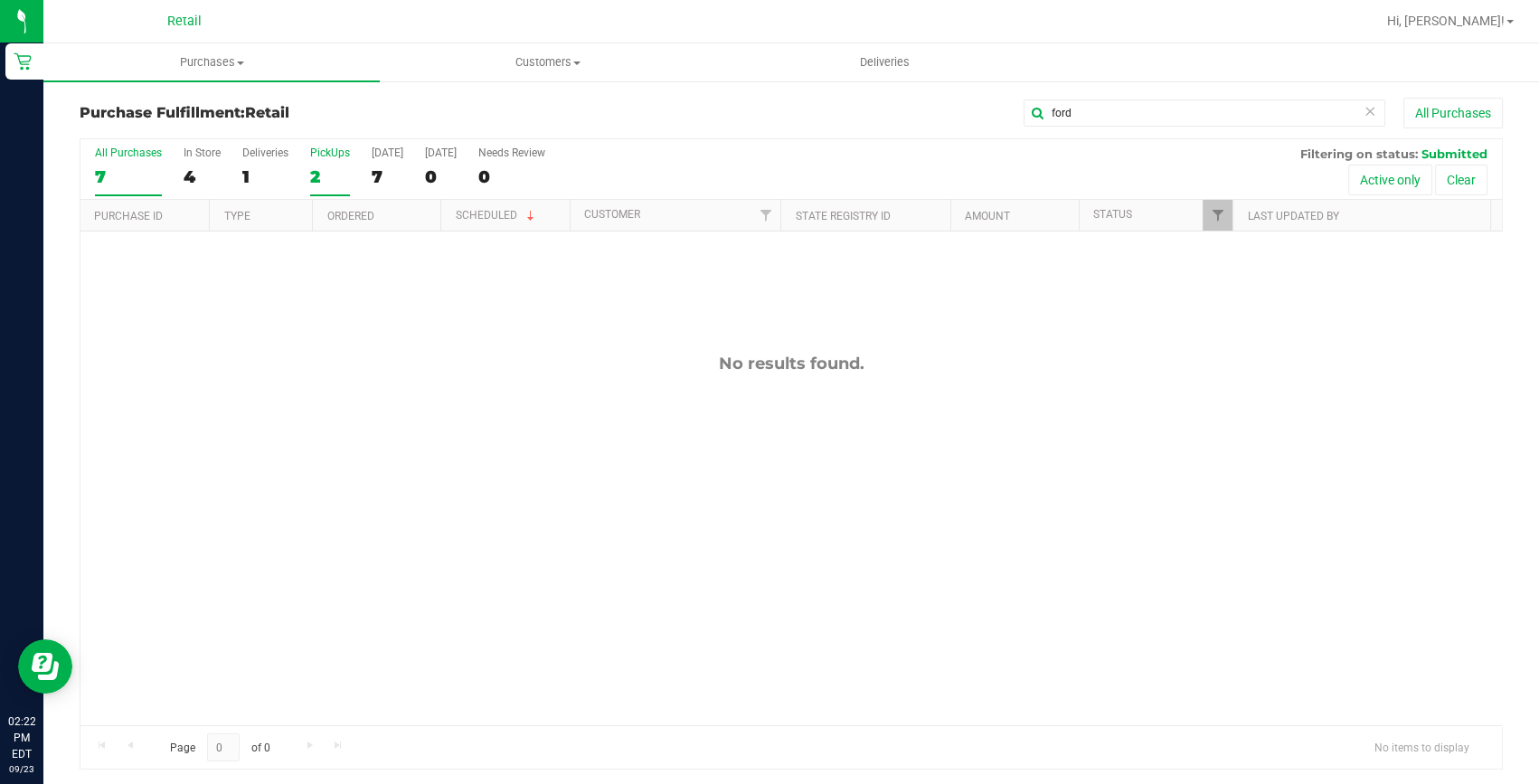
click at [0, 0] on input "PickUps 2" at bounding box center [0, 0] width 0 height 0
click at [311, 188] on label "PickUps 2" at bounding box center [330, 170] width 39 height 50
click at [0, 0] on input "PickUps 2" at bounding box center [0, 0] width 0 height 0
click at [312, 186] on div "2" at bounding box center [330, 177] width 39 height 21
click at [0, 0] on input "PickUps 2" at bounding box center [0, 0] width 0 height 0
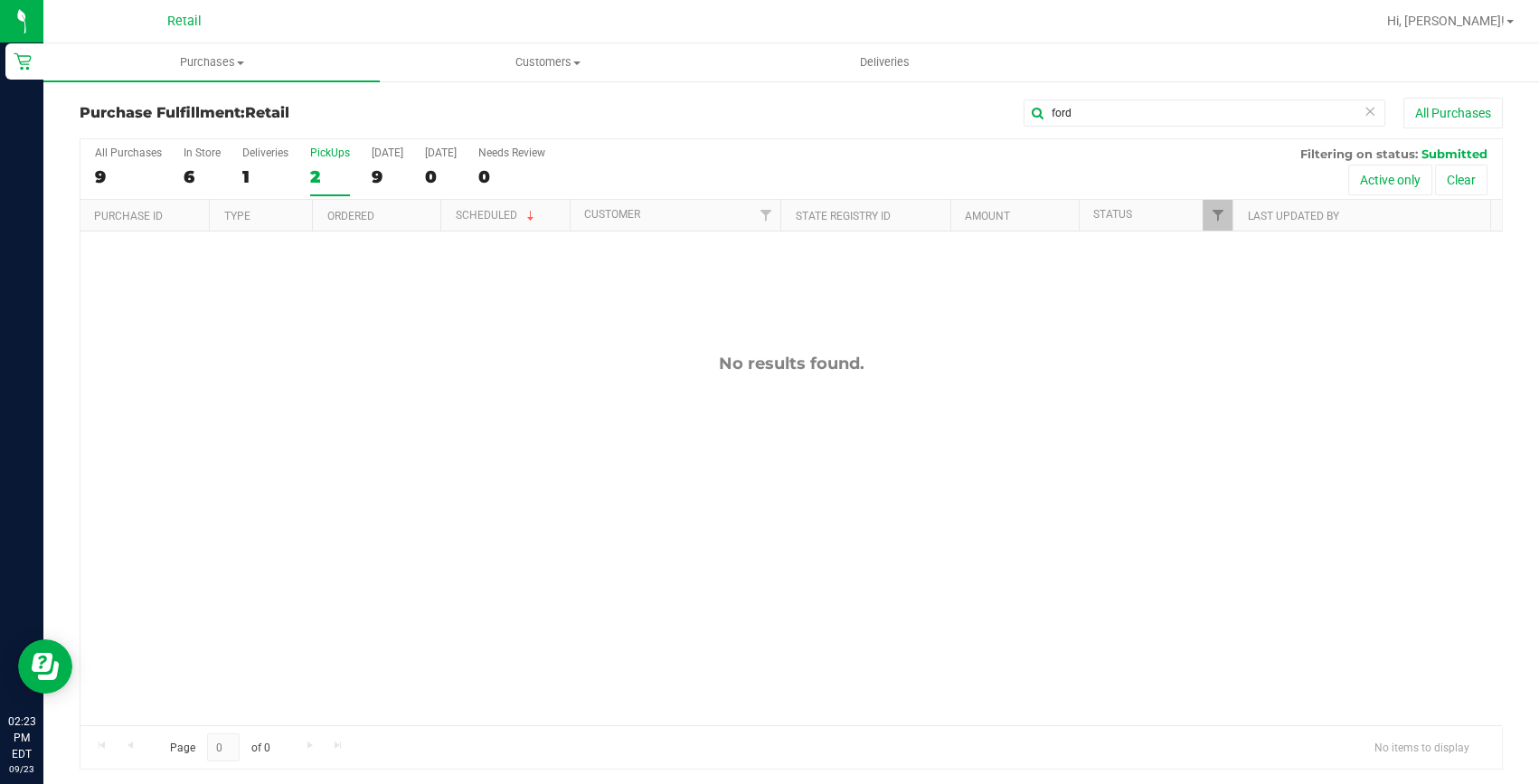
click at [319, 339] on div "No results found." at bounding box center [791, 539] width 1421 height 615
click at [1049, 124] on input "ford" at bounding box center [1205, 112] width 362 height 27
click at [525, 465] on div "No results found." at bounding box center [791, 539] width 1421 height 615
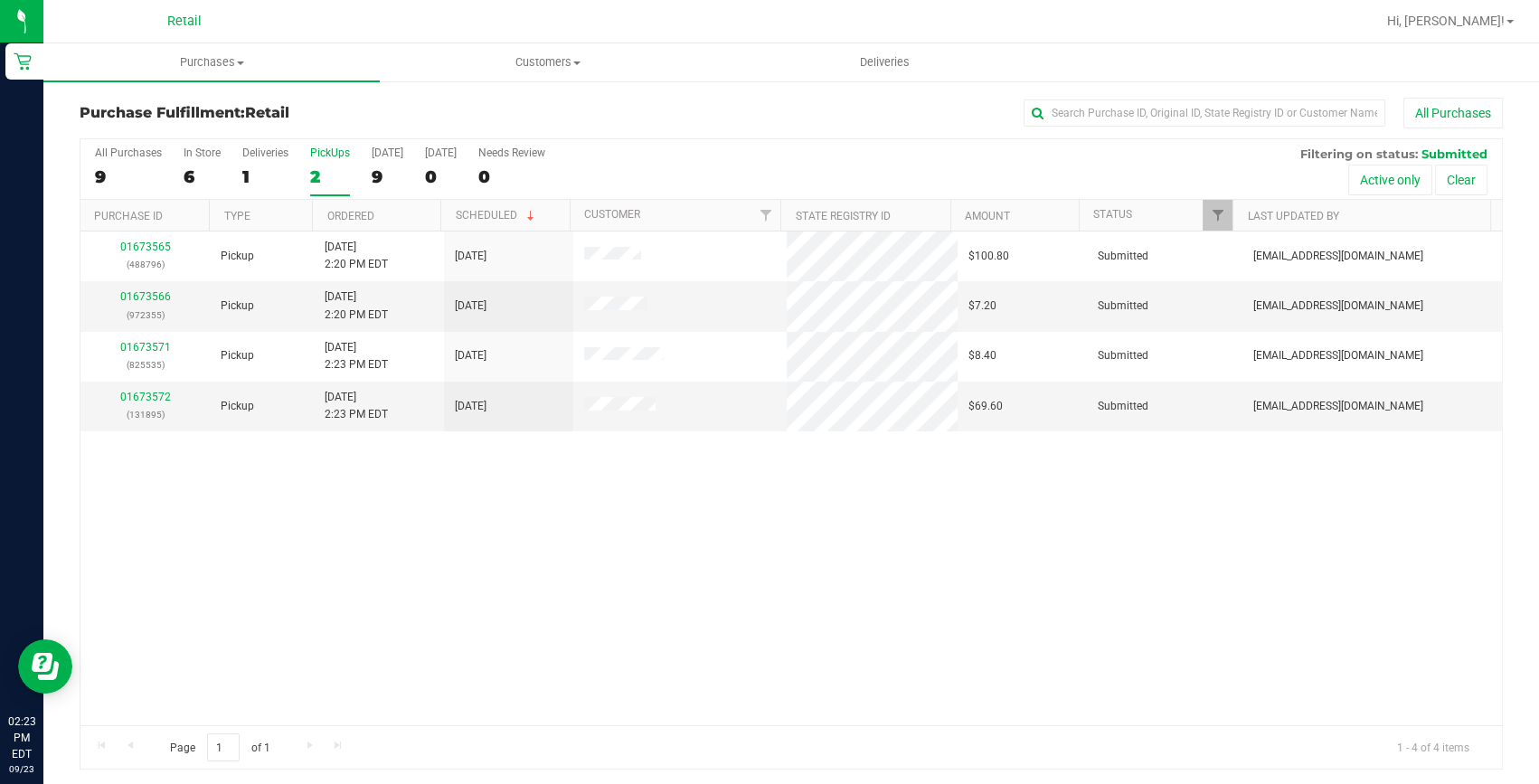
click at [330, 174] on div "2" at bounding box center [330, 177] width 39 height 21
click at [0, 0] on input "PickUps 2" at bounding box center [0, 0] width 0 height 0
click at [599, 550] on div "01673565 (488796) Pickup [DATE] 2:20 PM EDT 9/23/2025 $100.80 Submitted [EMAIL_…" at bounding box center [791, 478] width 1421 height 494
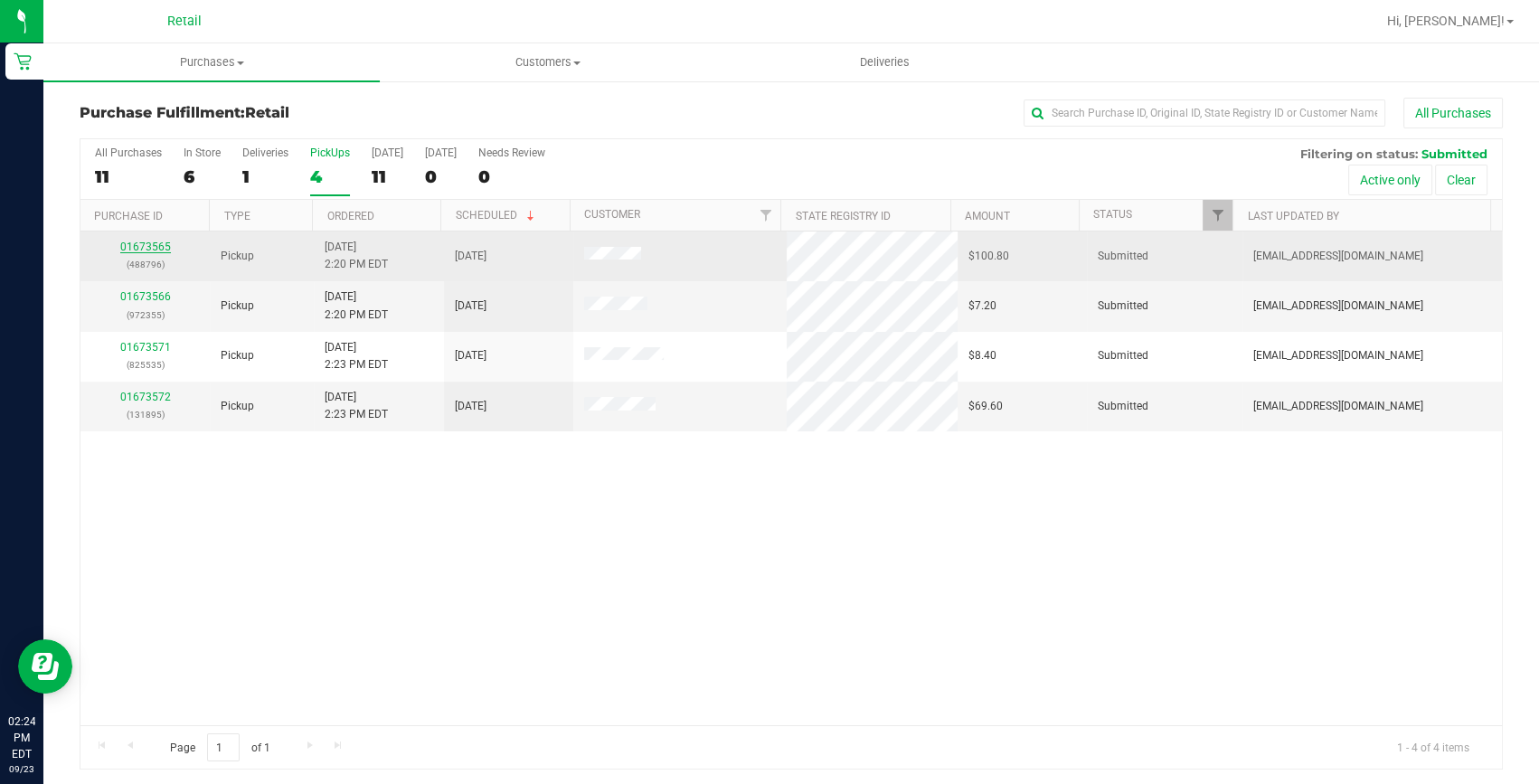
click at [141, 247] on link "01673565" at bounding box center [145, 247] width 51 height 13
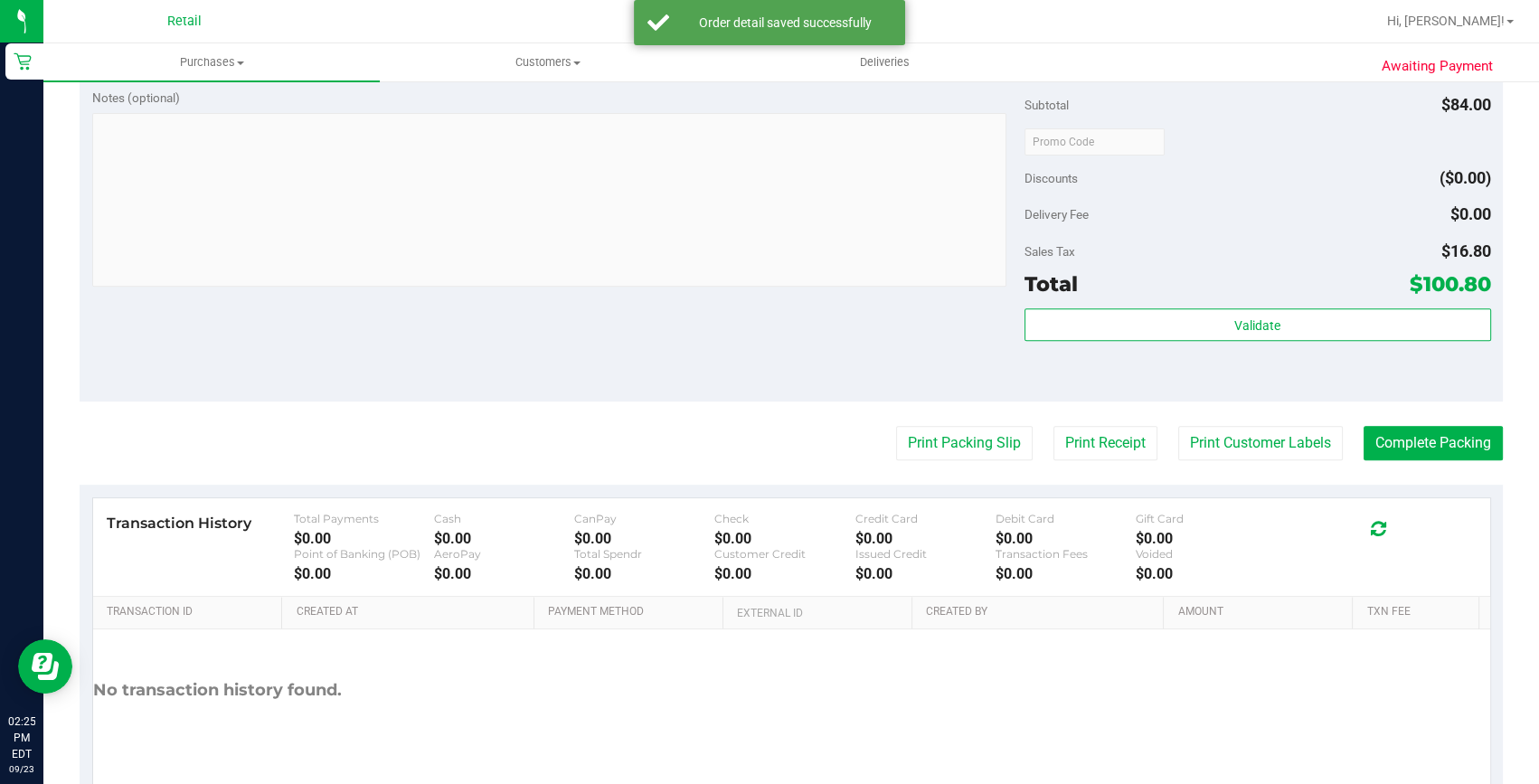
scroll to position [821, 0]
click at [1425, 457] on button "Complete Packing" at bounding box center [1433, 442] width 140 height 35
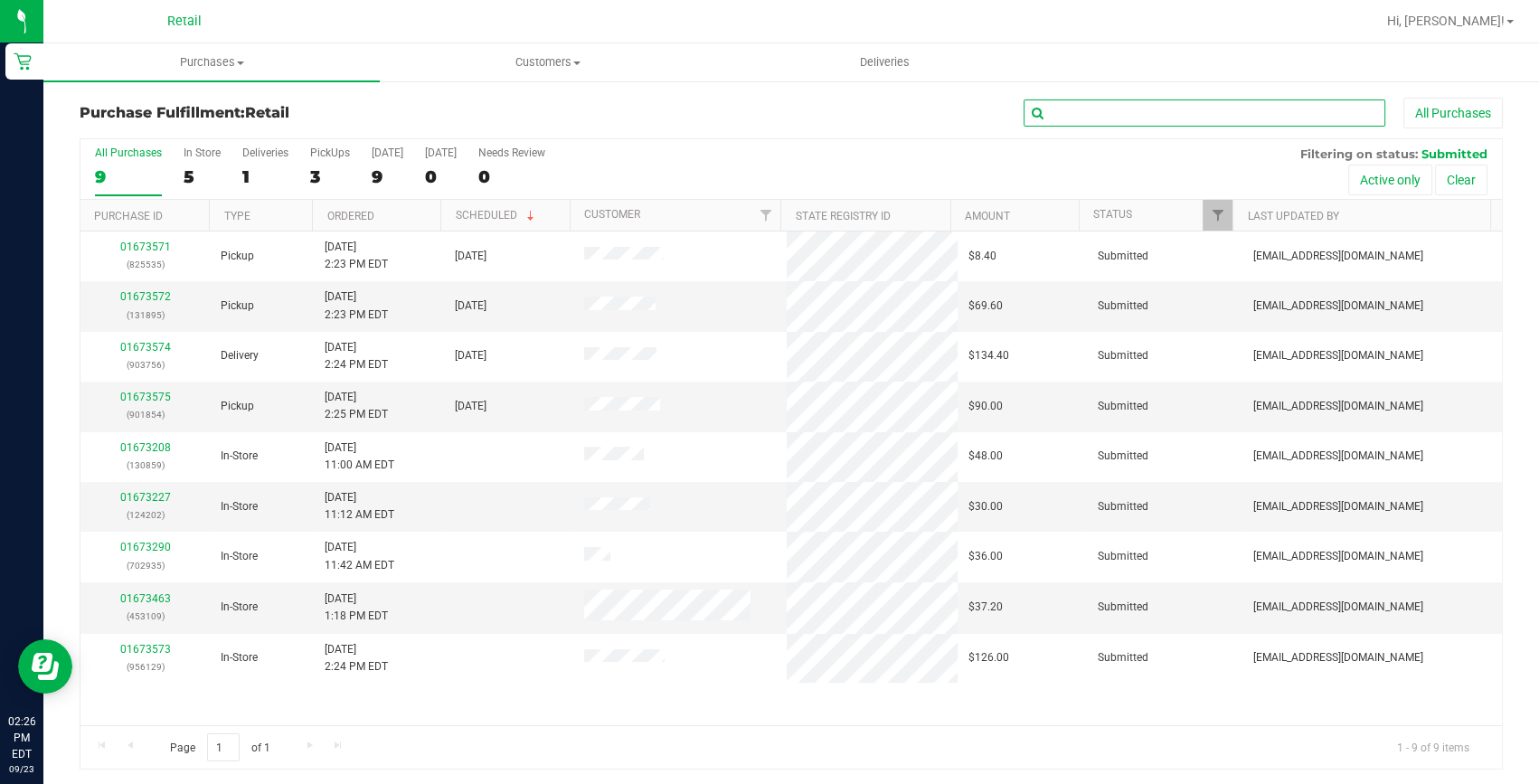
click at [1133, 108] on input "text" at bounding box center [1205, 112] width 362 height 27
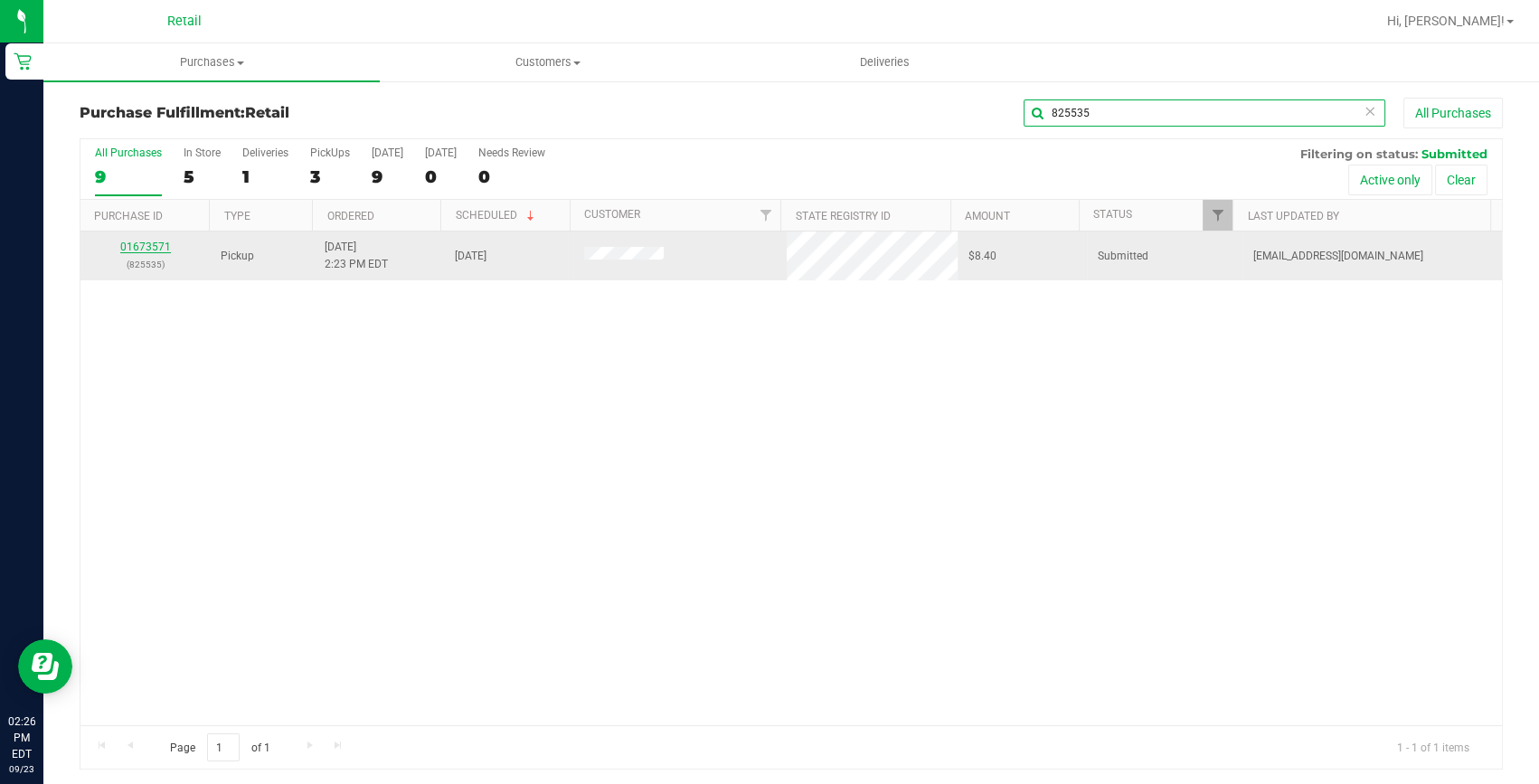
type input "825535"
click at [144, 249] on link "01673571" at bounding box center [145, 247] width 51 height 13
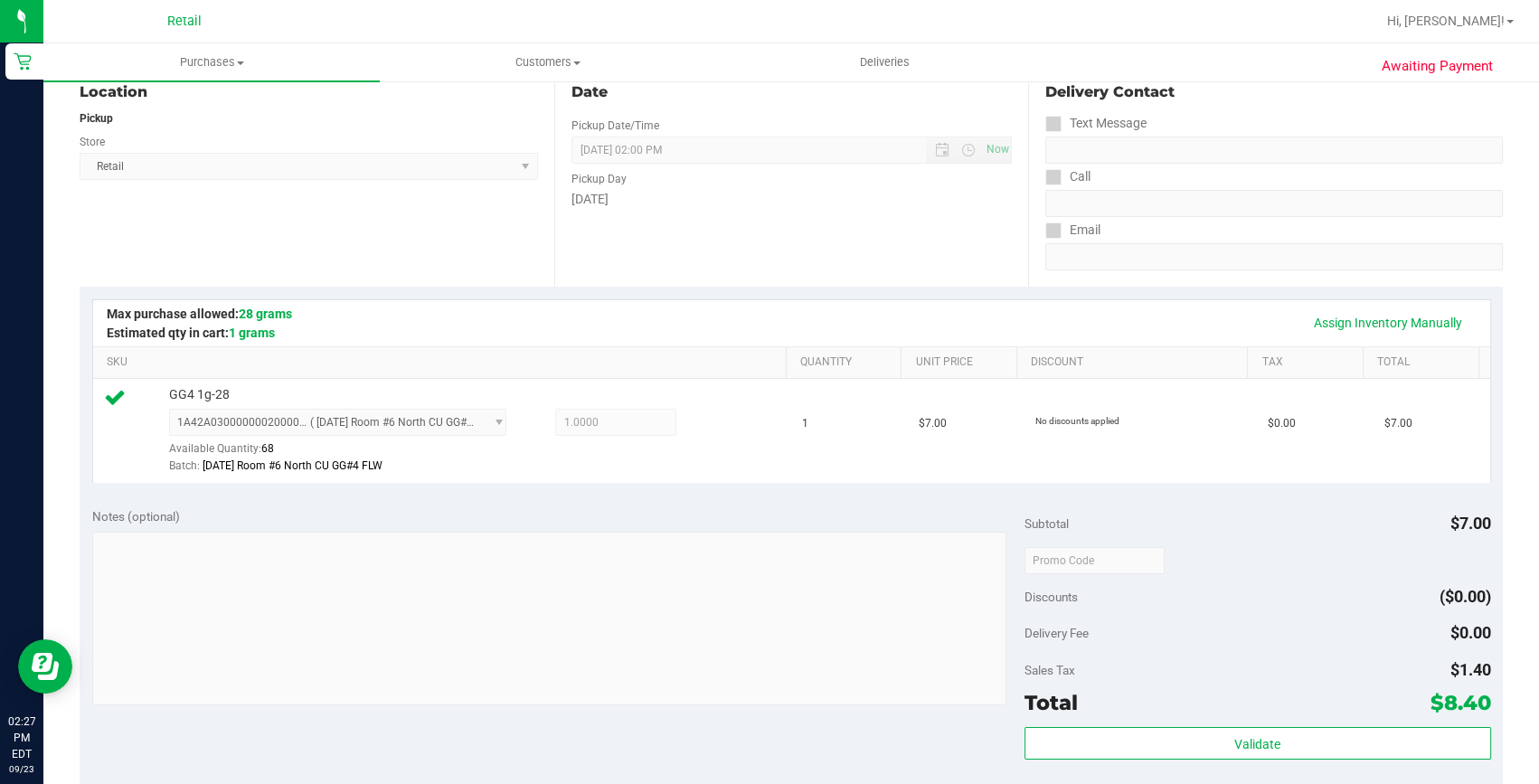
scroll to position [410, 0]
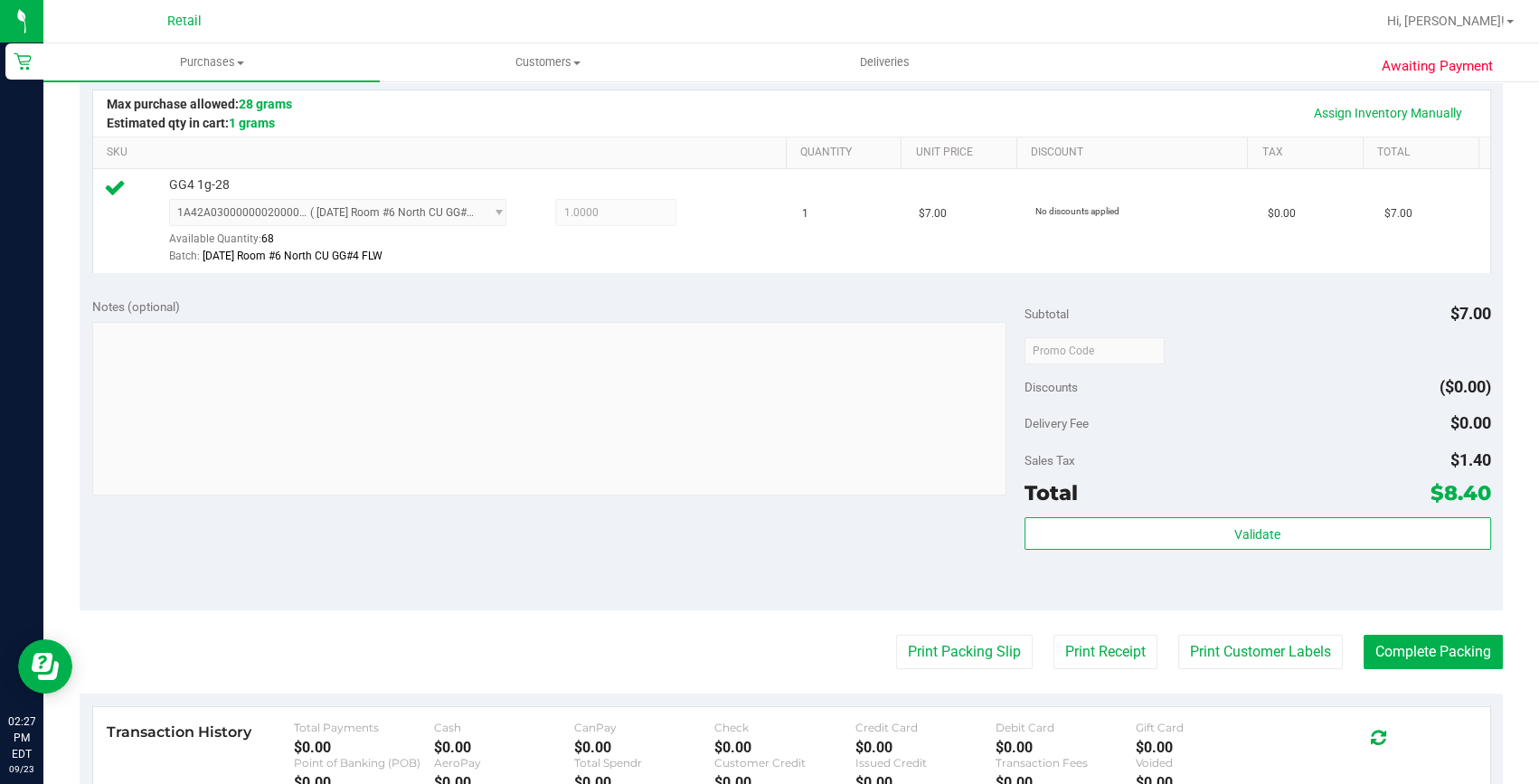
click at [1431, 631] on purchase-details "Back Edit Purchase Cancel Purchase View Profile # 01673571 Med | Rec METRC ID: …" at bounding box center [791, 359] width 1423 height 1344
click at [1429, 633] on purchase-details "Back Edit Purchase Cancel Purchase View Profile # 01673571 Med | Rec METRC ID: …" at bounding box center [791, 359] width 1423 height 1344
click at [1427, 637] on button "Complete Packing" at bounding box center [1433, 652] width 140 height 35
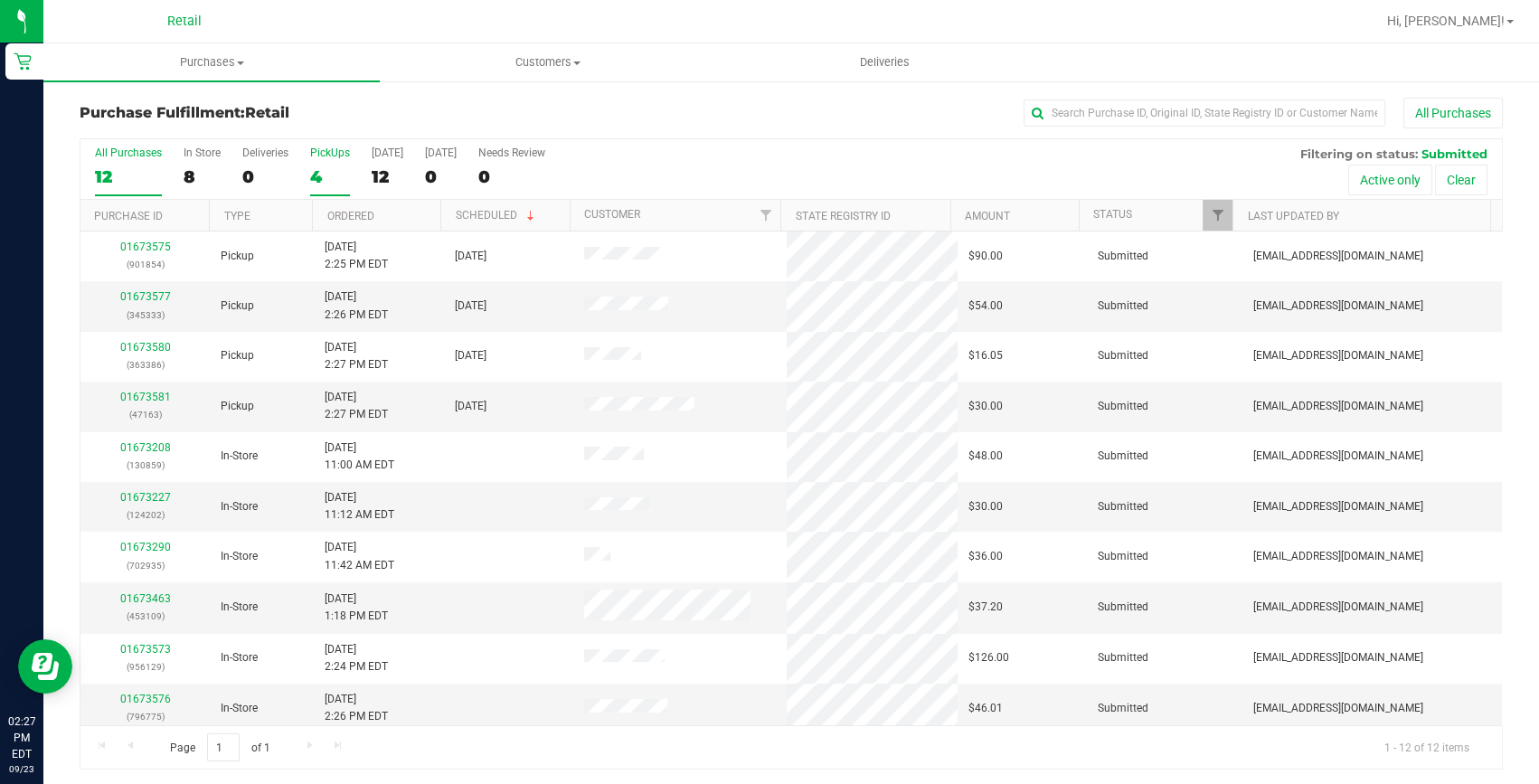
click at [310, 177] on div "4" at bounding box center [330, 177] width 39 height 21
click at [0, 0] on input "PickUps 4" at bounding box center [0, 0] width 0 height 0
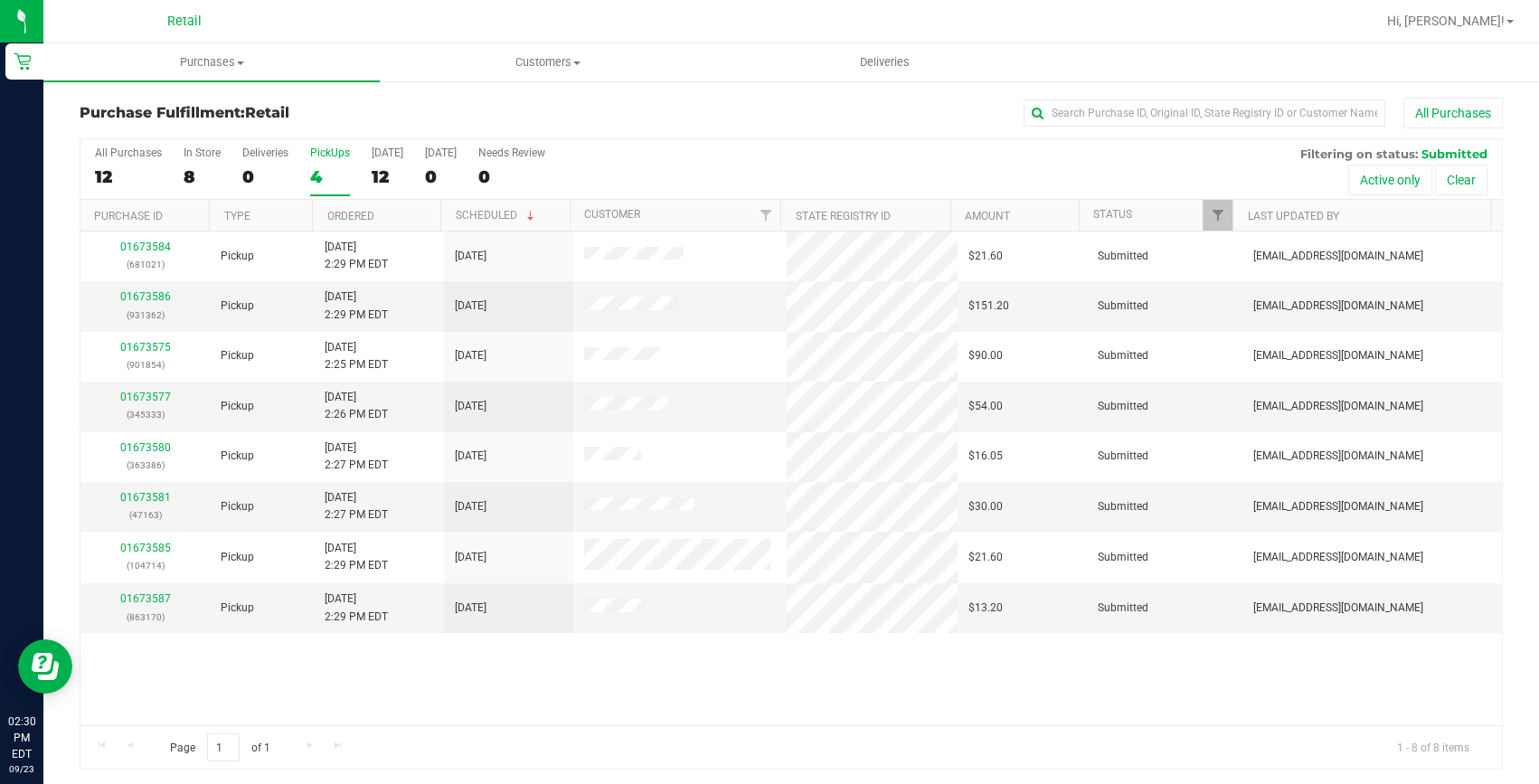
click at [312, 184] on div "4" at bounding box center [330, 177] width 39 height 21
click at [0, 0] on input "PickUps 4" at bounding box center [0, 0] width 0 height 0
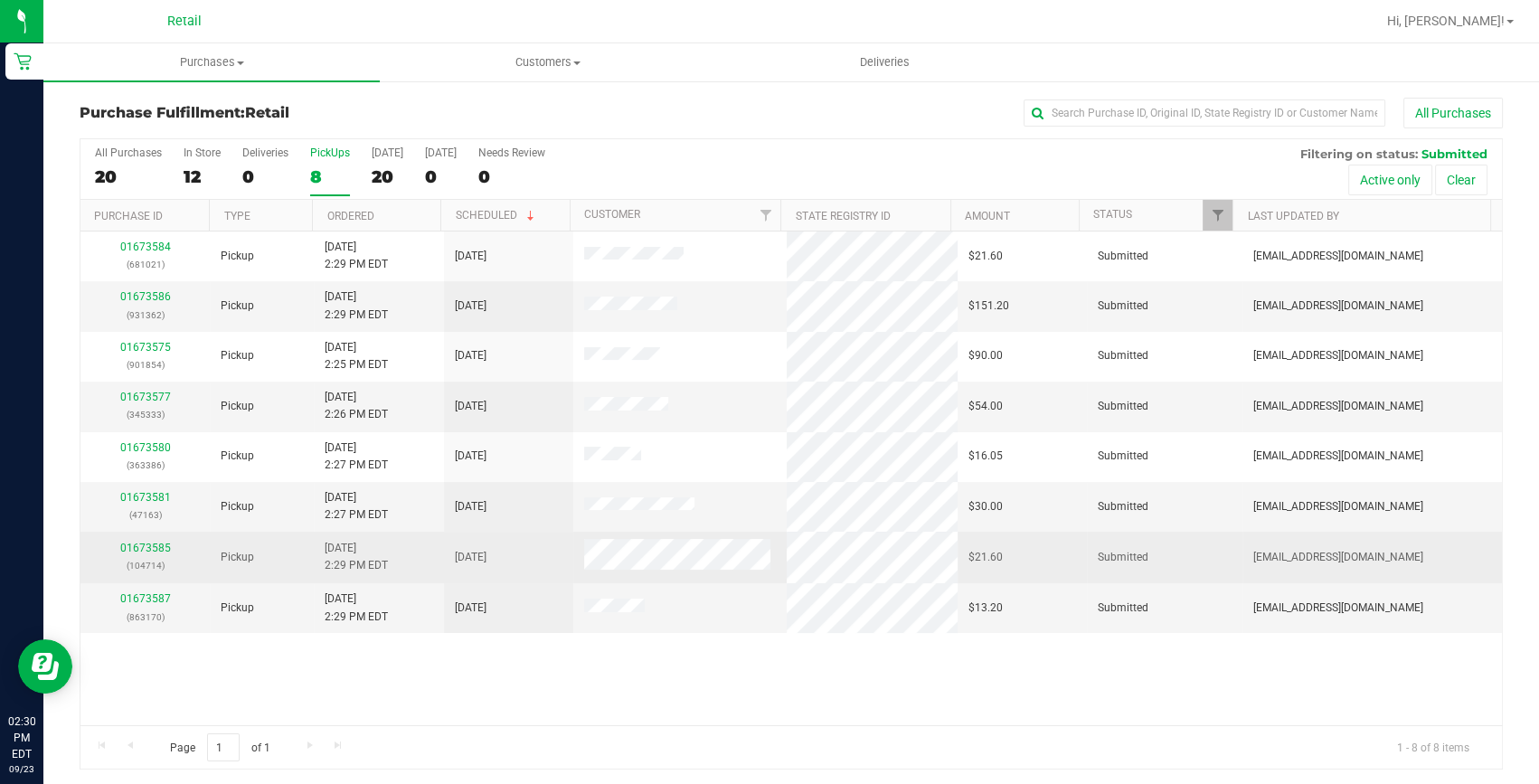
scroll to position [3, 0]
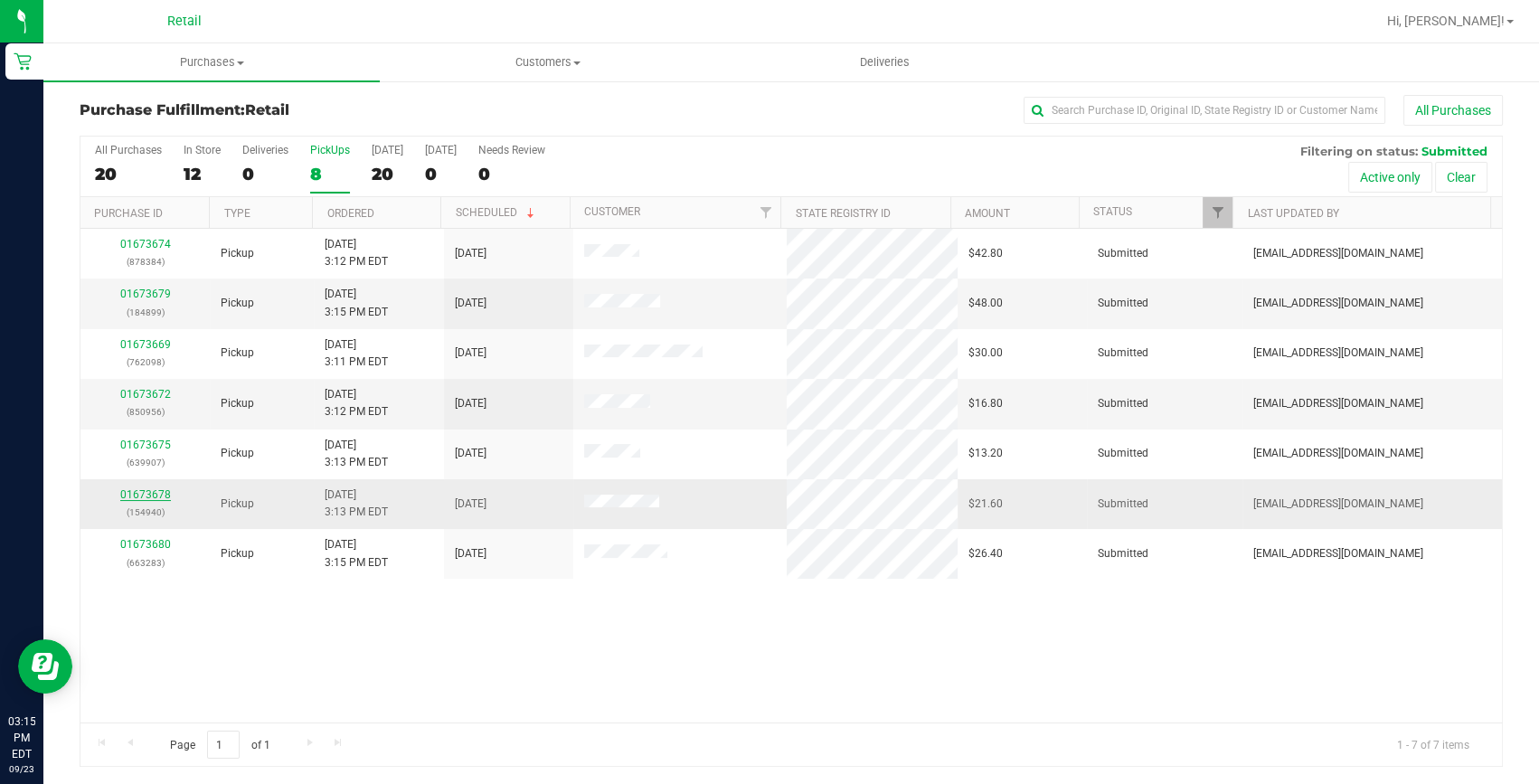
click at [126, 496] on link "01673678" at bounding box center [145, 495] width 51 height 13
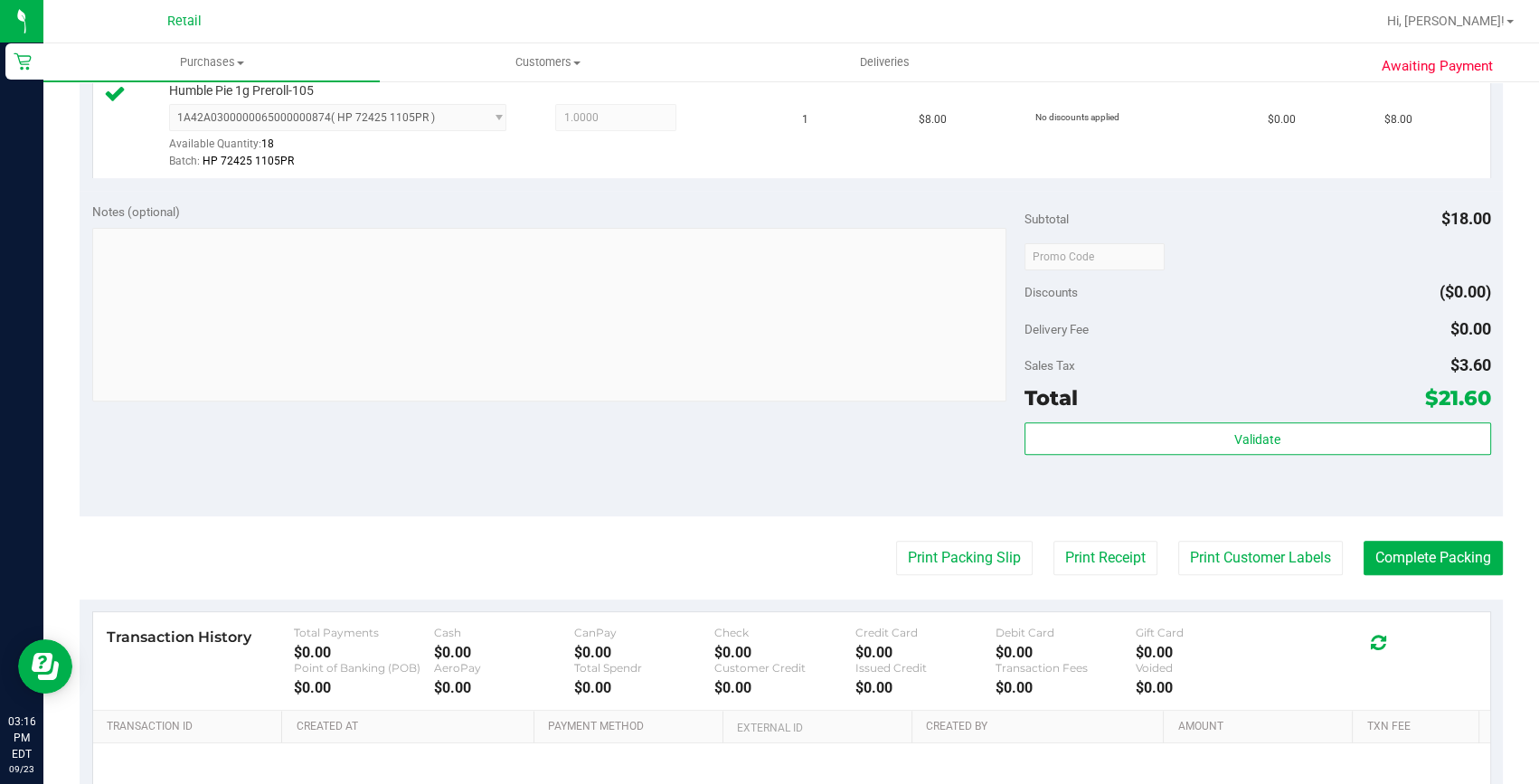
scroll to position [742, 0]
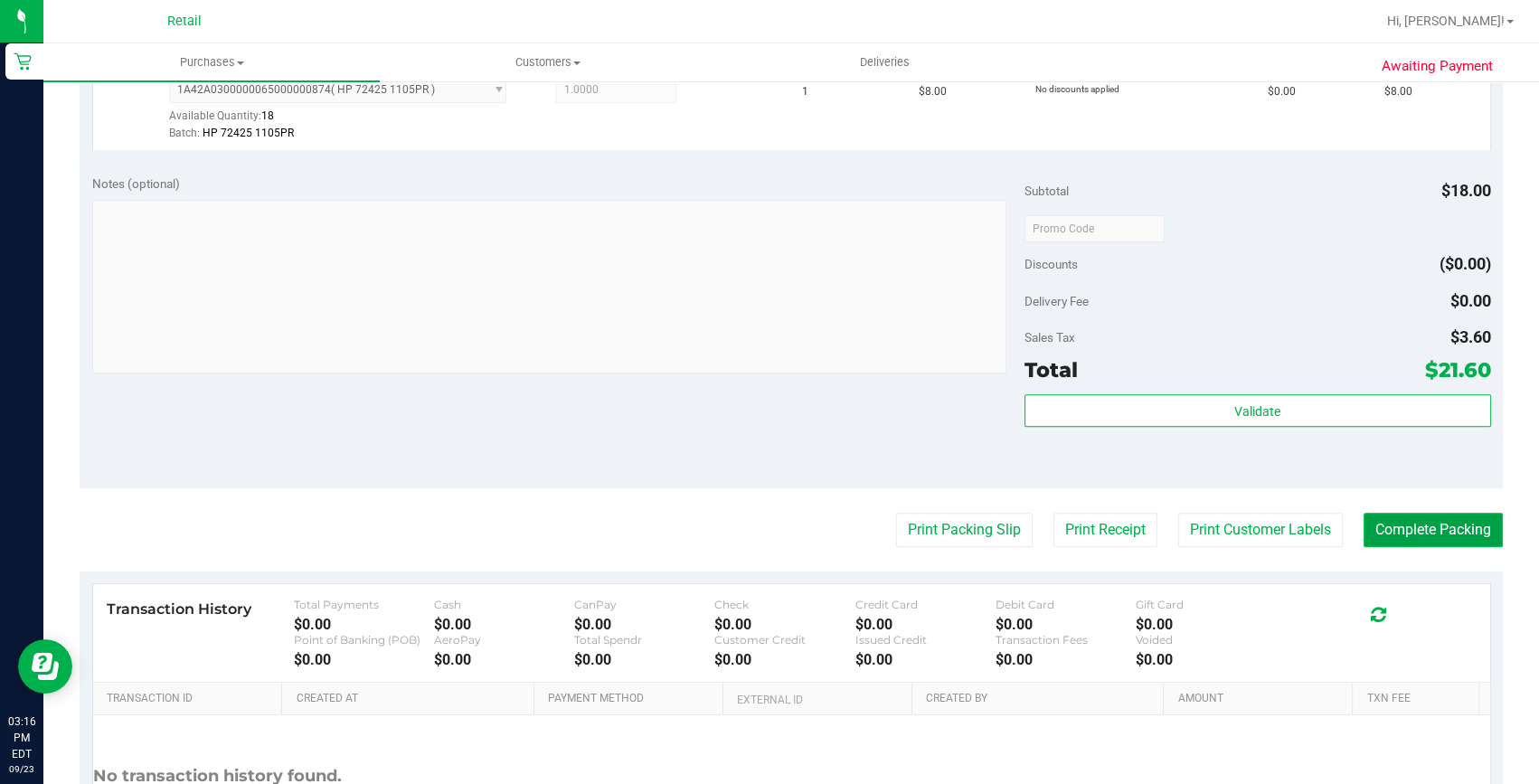
click at [1464, 523] on button "Complete Packing" at bounding box center [1433, 529] width 140 height 35
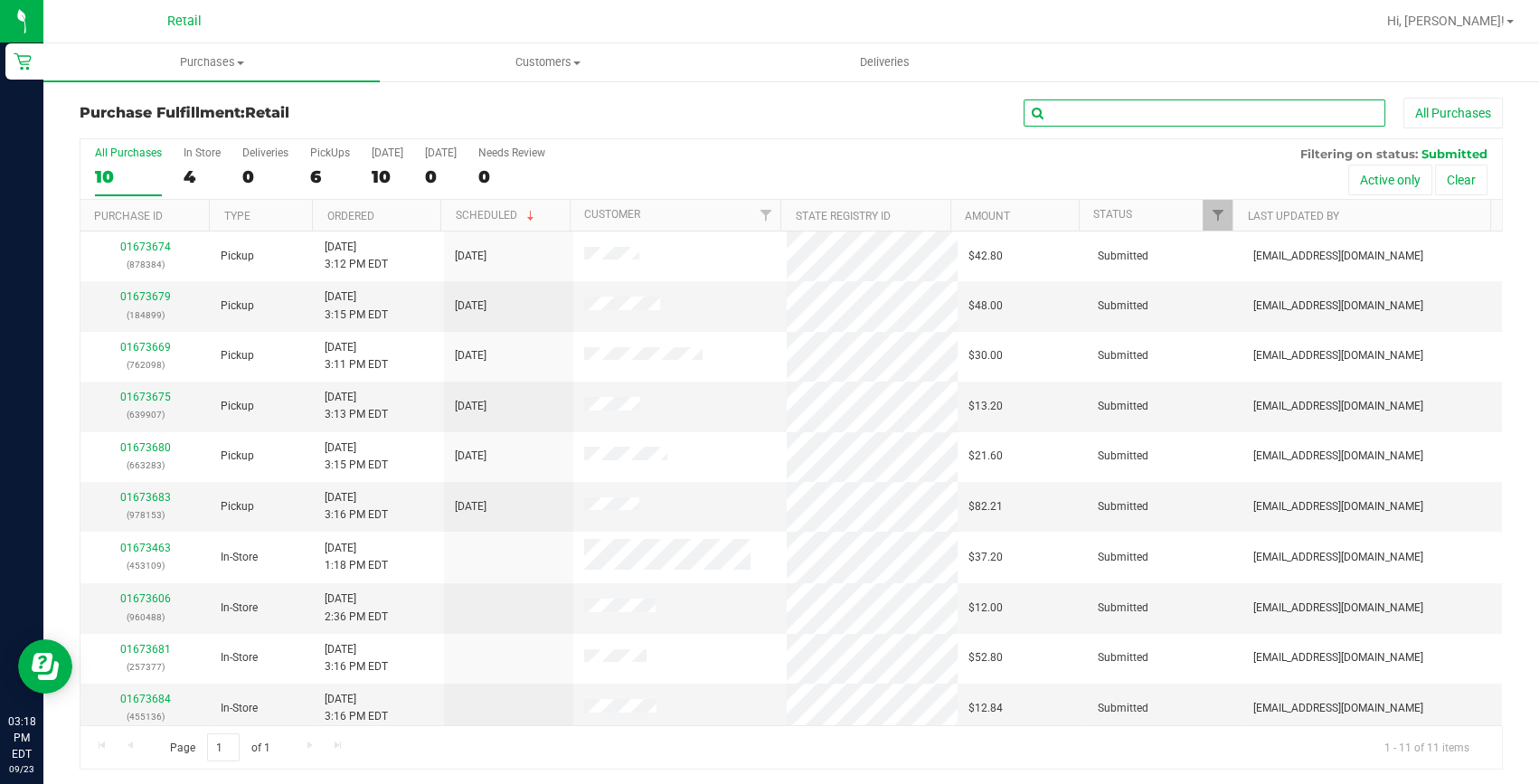
click at [1227, 114] on input "text" at bounding box center [1205, 112] width 362 height 27
type input "762098"
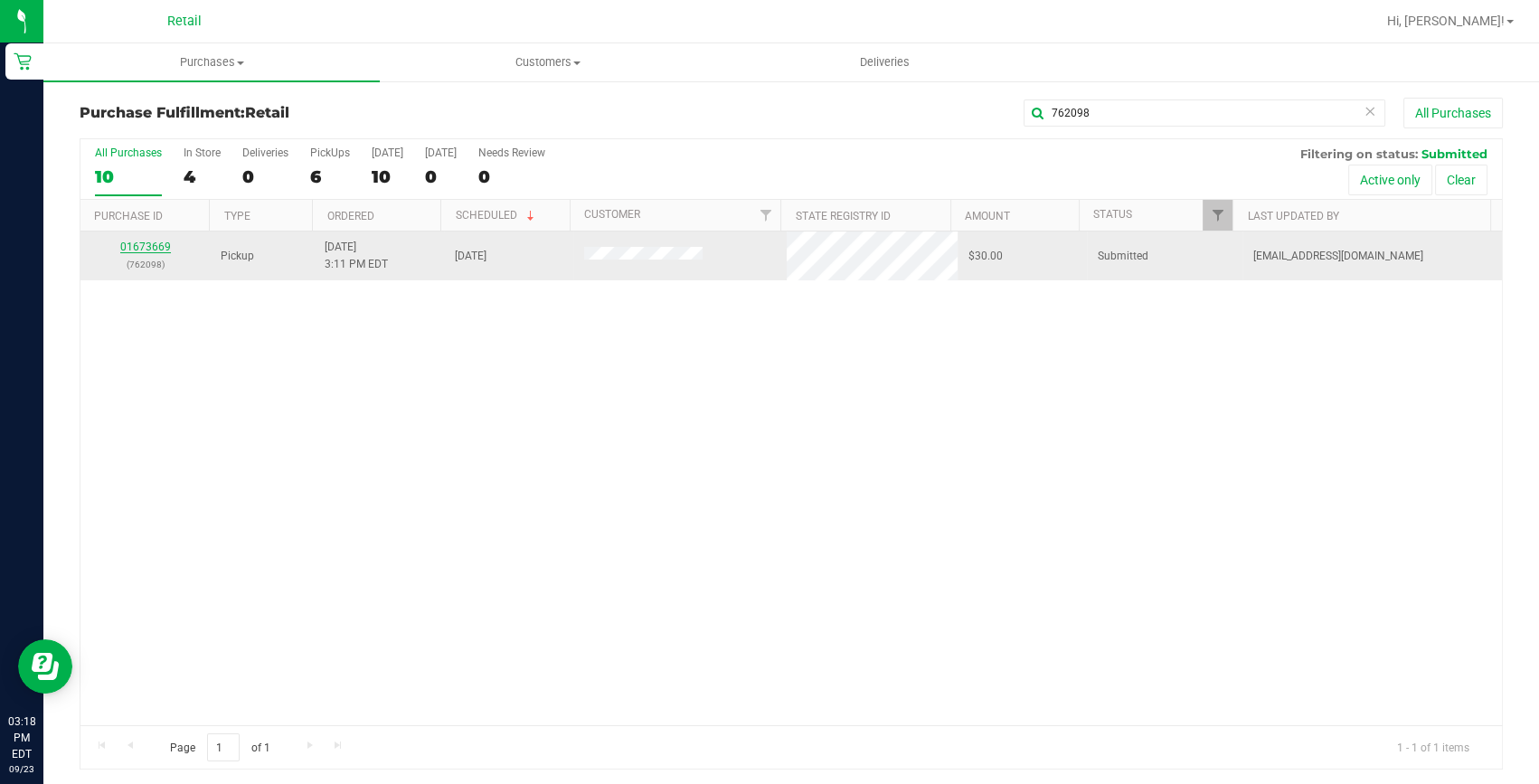
click at [143, 245] on link "01673669" at bounding box center [145, 247] width 51 height 13
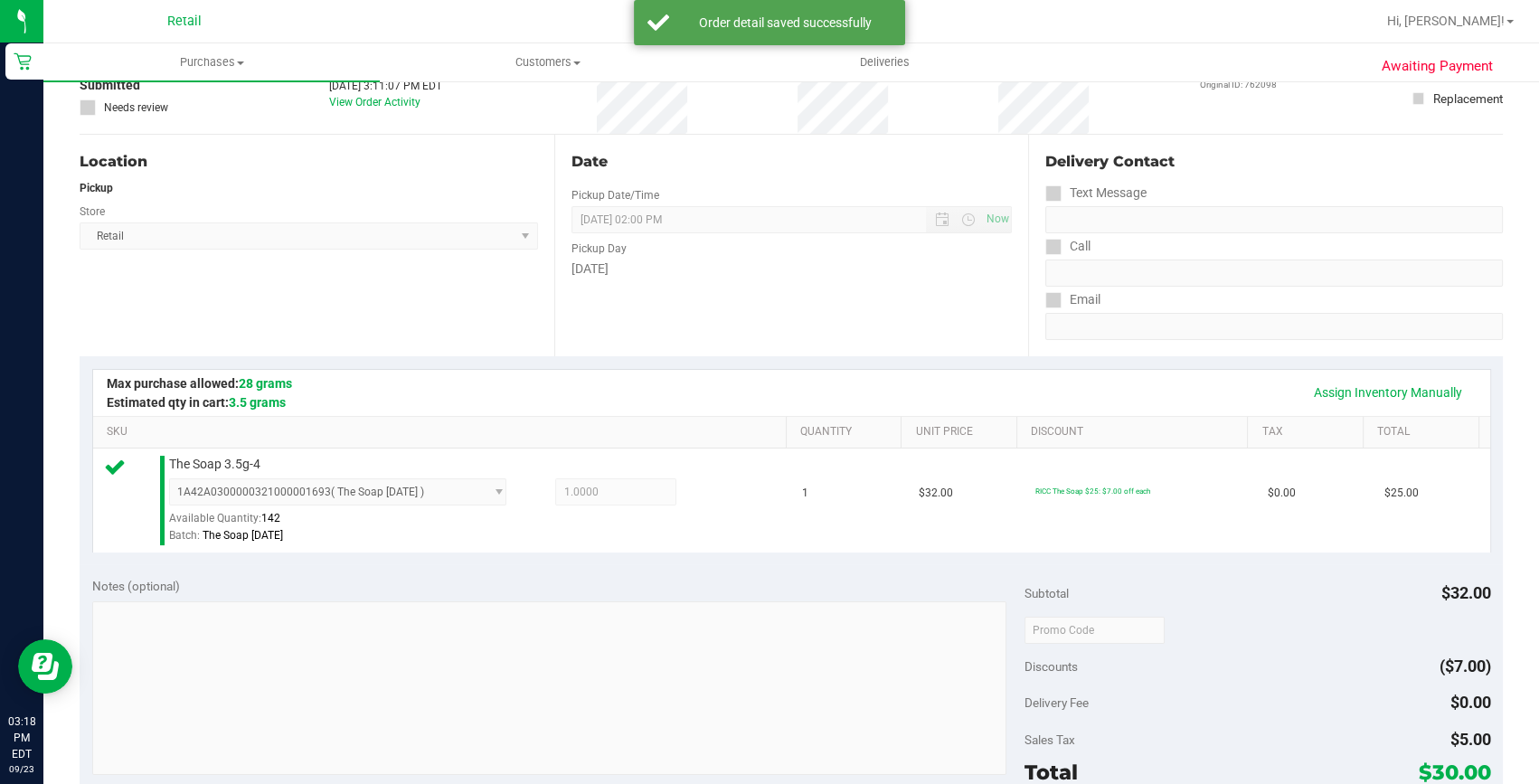
scroll to position [328, 0]
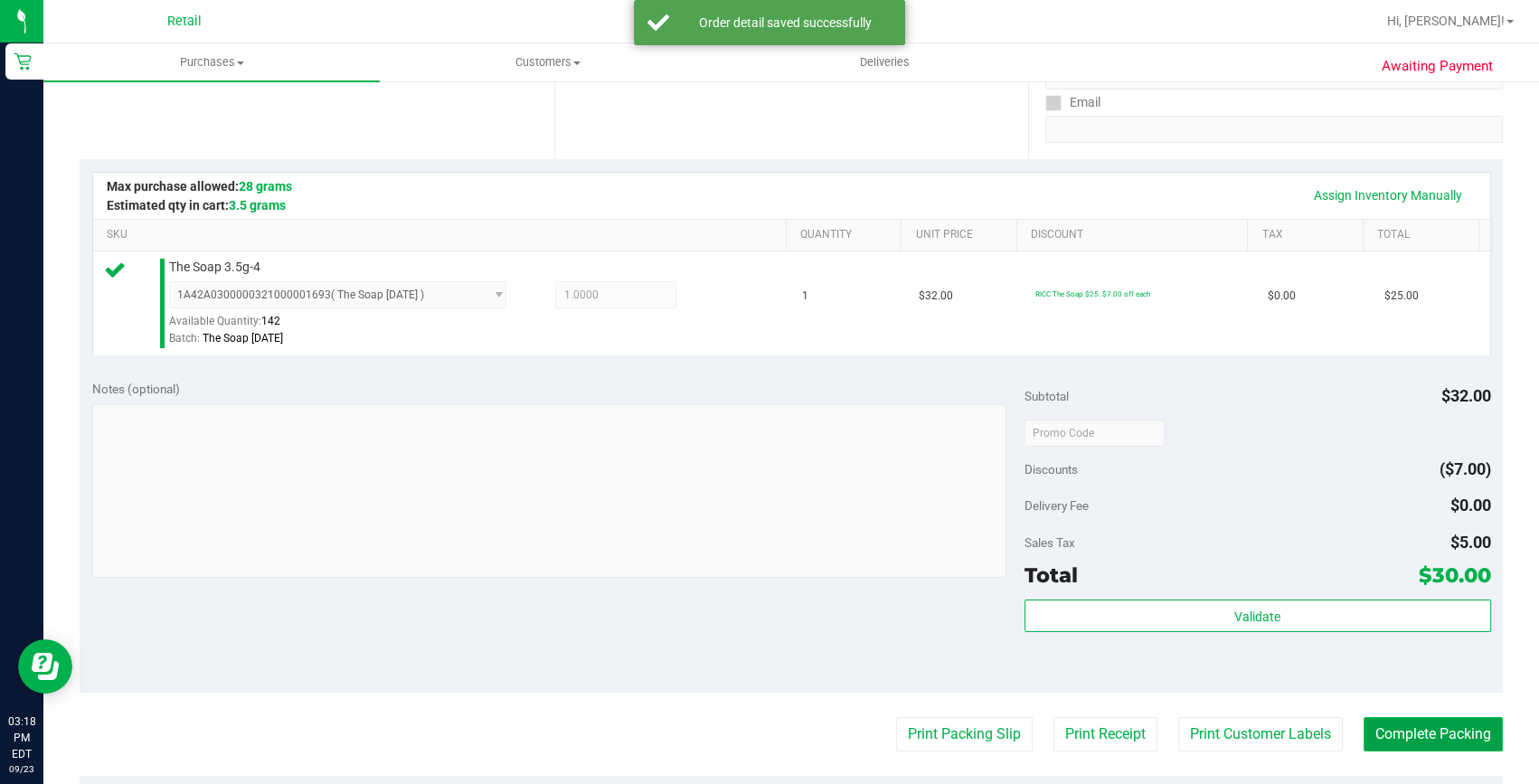
click at [1433, 731] on button "Complete Packing" at bounding box center [1433, 733] width 140 height 35
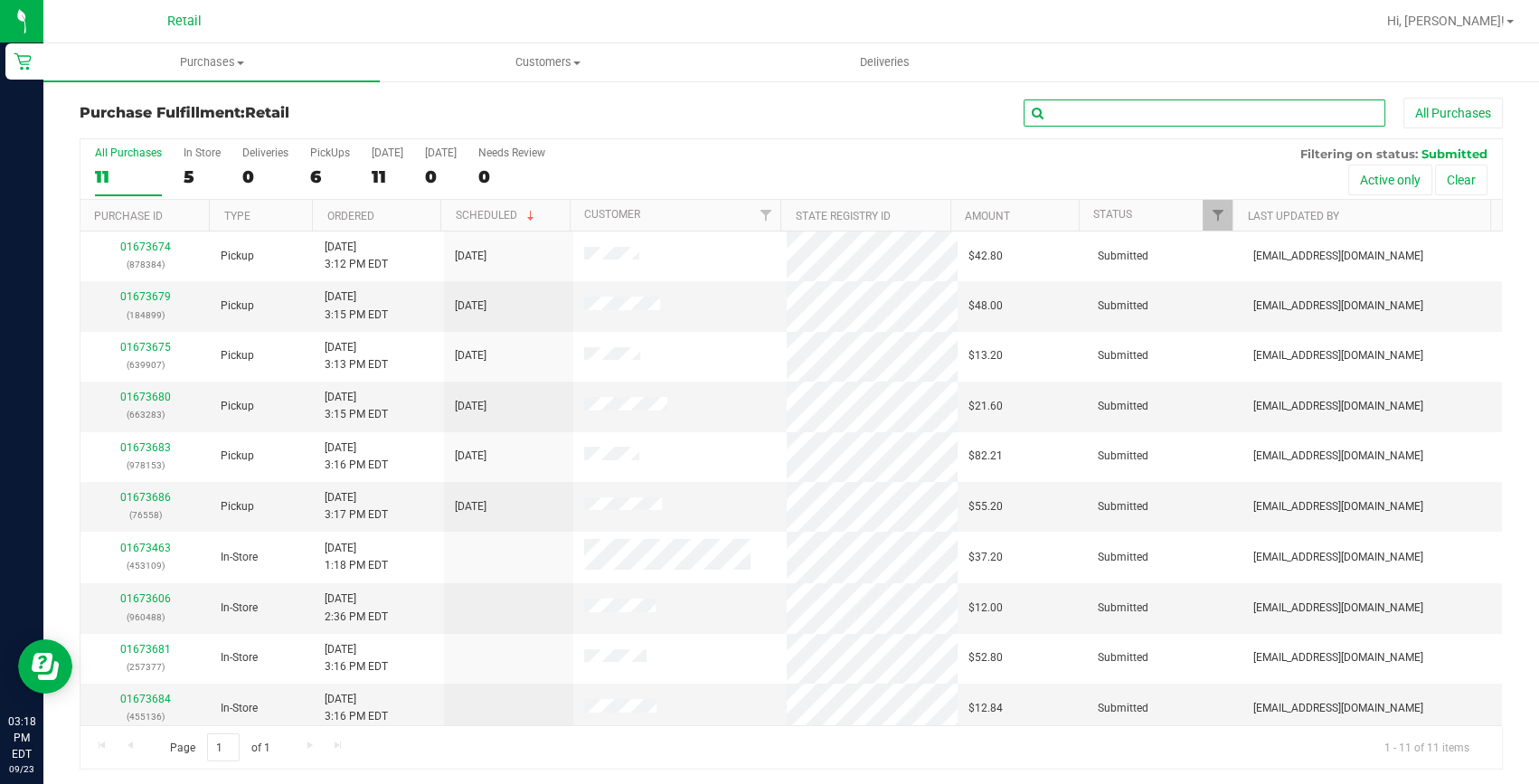
click at [1251, 114] on input "text" at bounding box center [1205, 112] width 362 height 27
type input "663283"
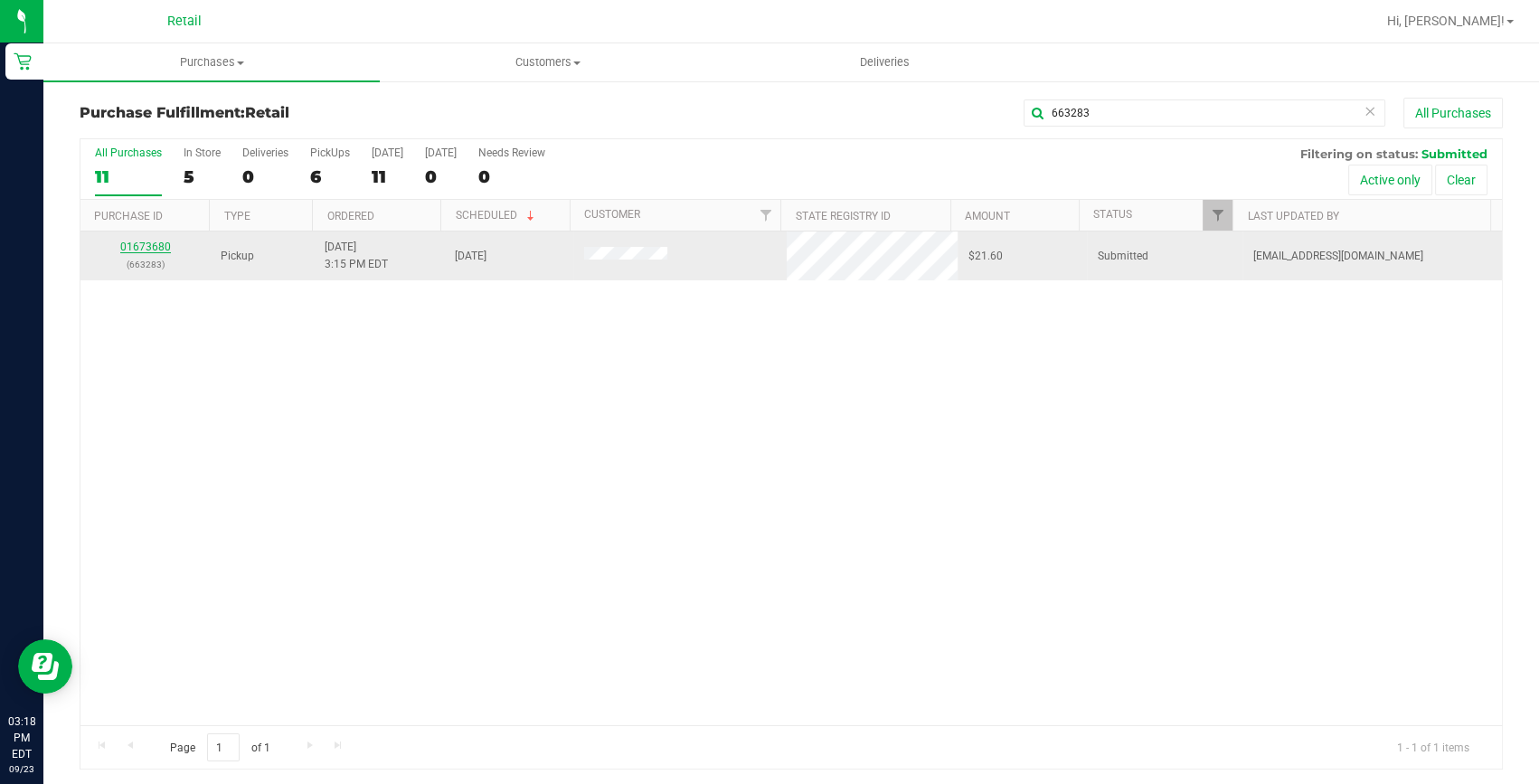
click at [138, 248] on link "01673680" at bounding box center [145, 247] width 51 height 13
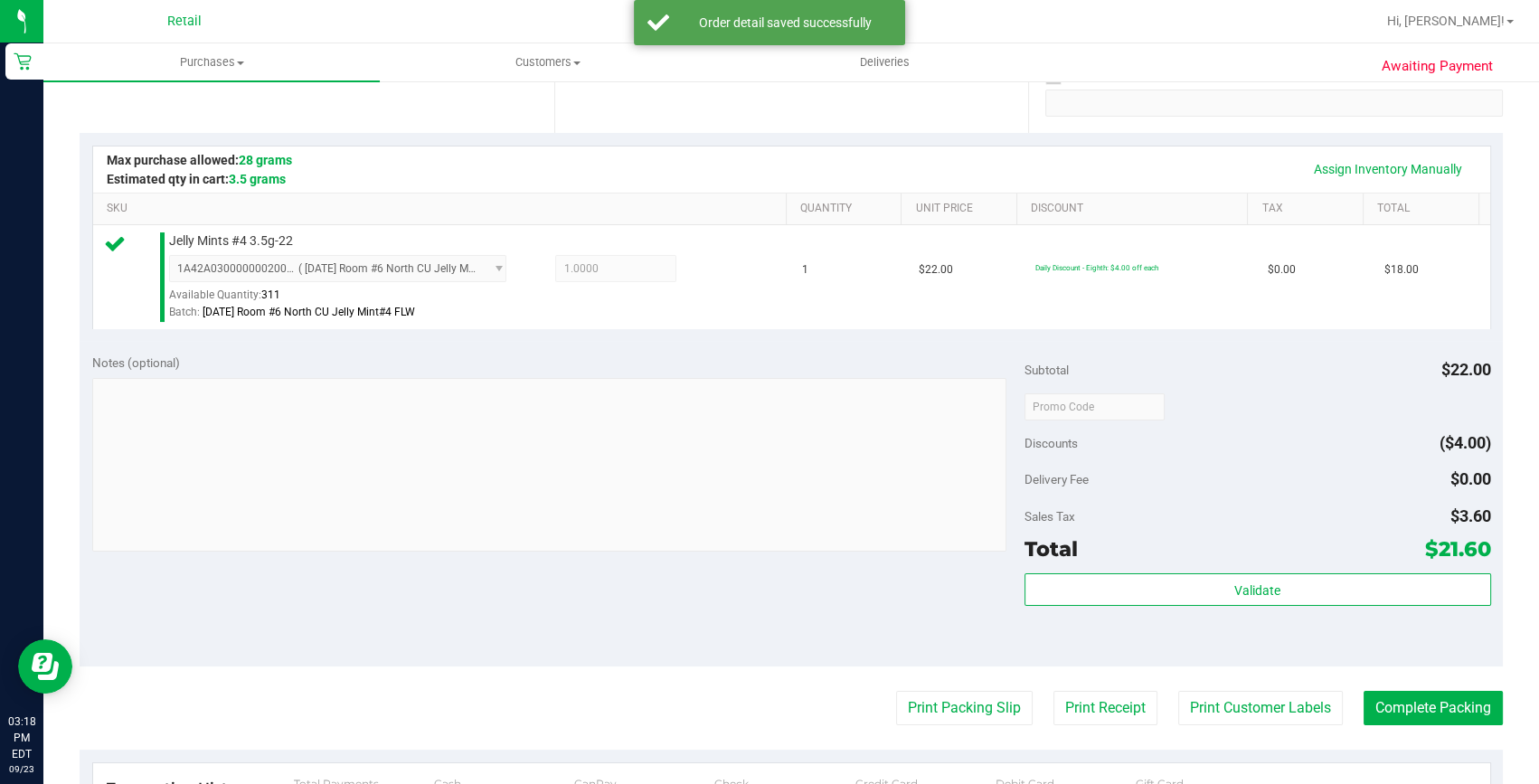
scroll to position [493, 0]
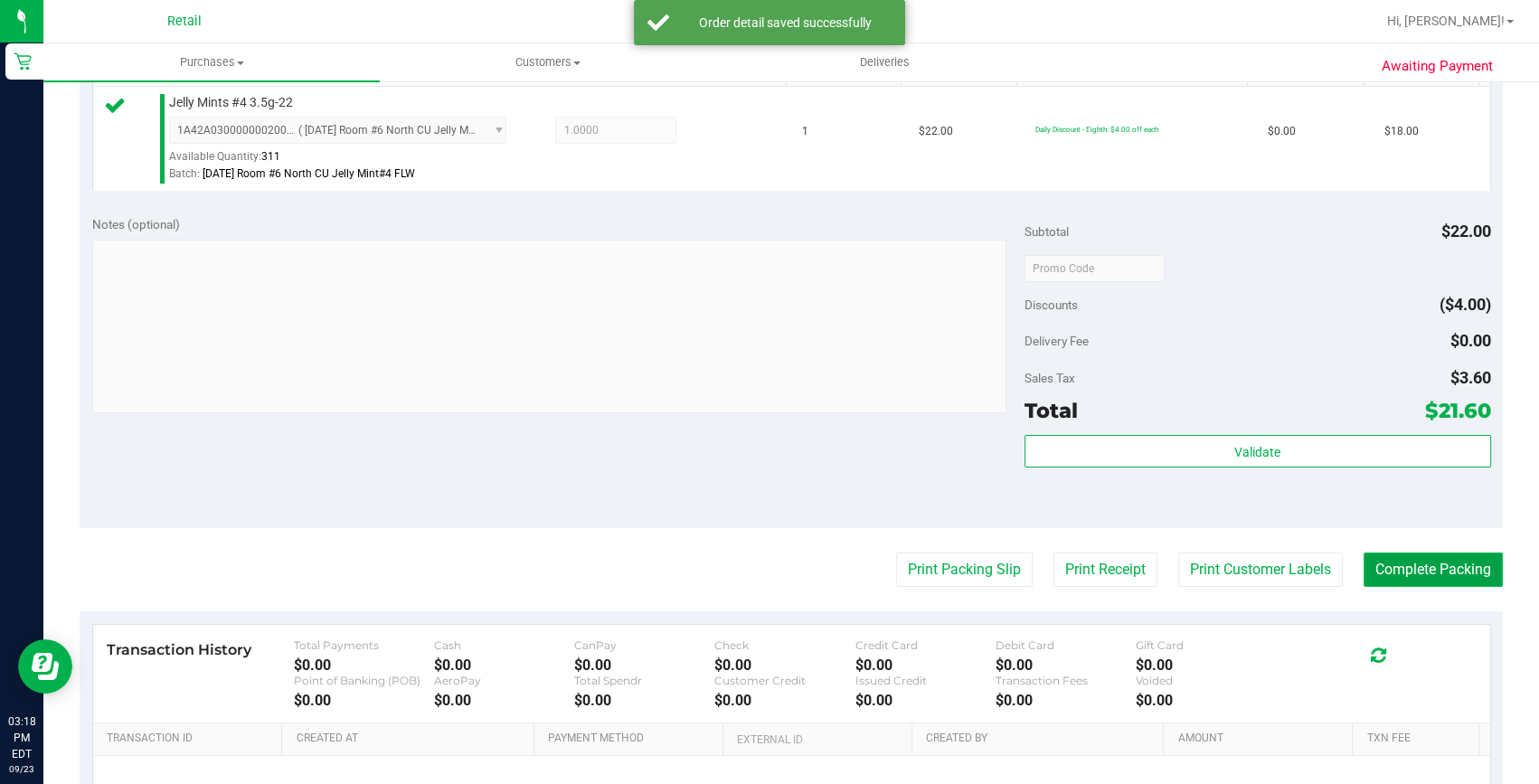
click at [1408, 553] on button "Complete Packing" at bounding box center [1433, 570] width 140 height 35
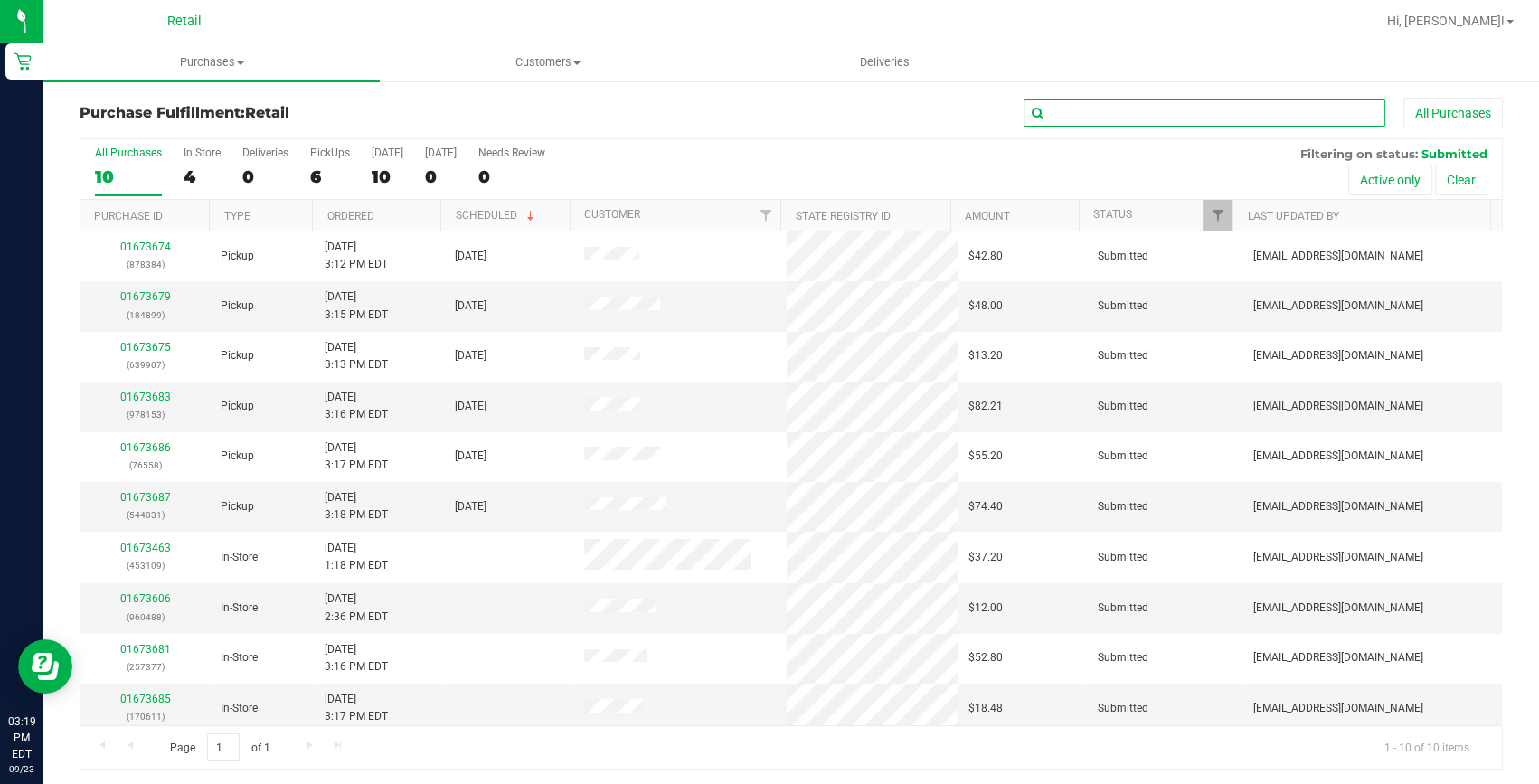
click at [1193, 108] on input "text" at bounding box center [1205, 112] width 362 height 27
type input "184899"
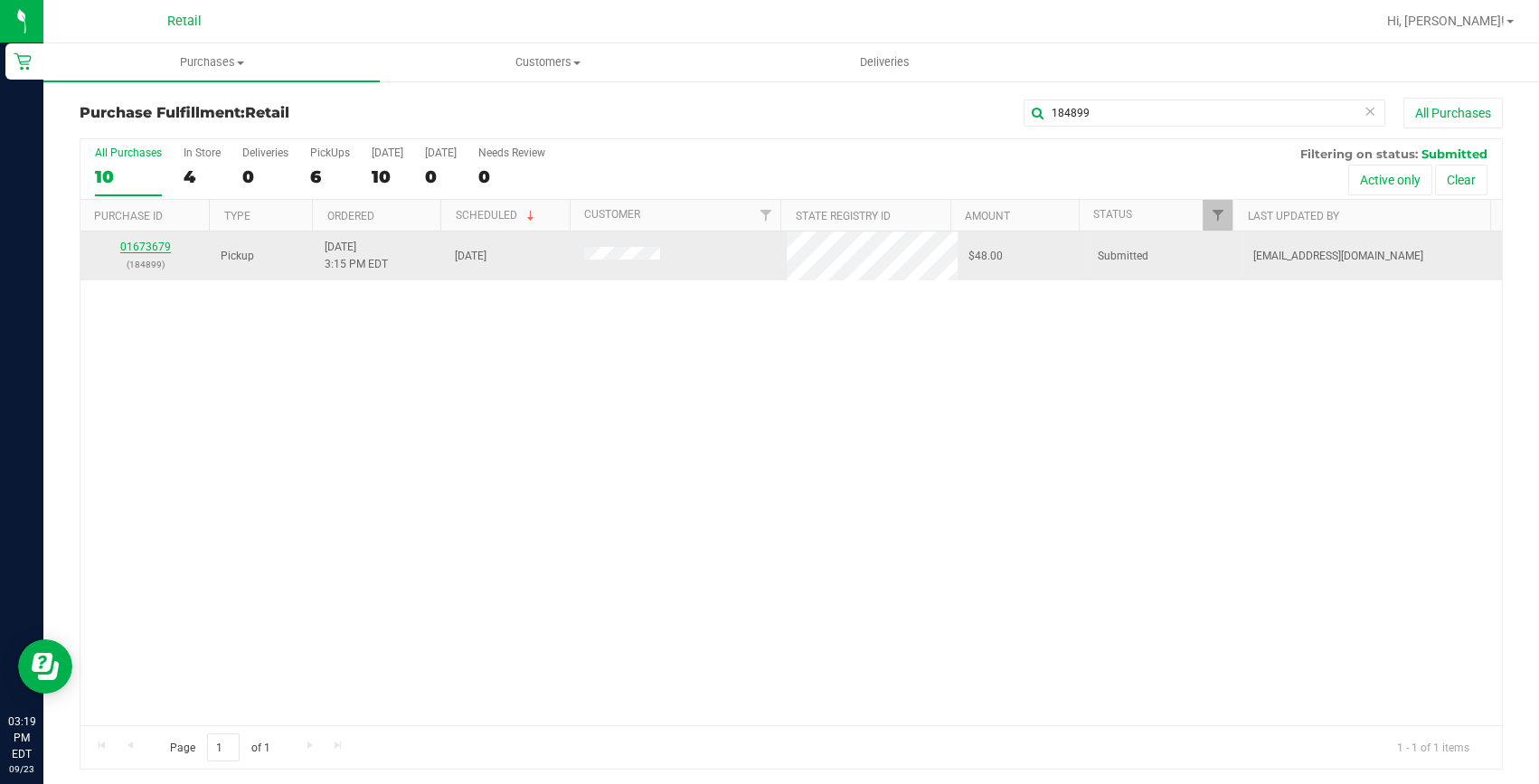
click at [147, 241] on link "01673679" at bounding box center [145, 247] width 51 height 13
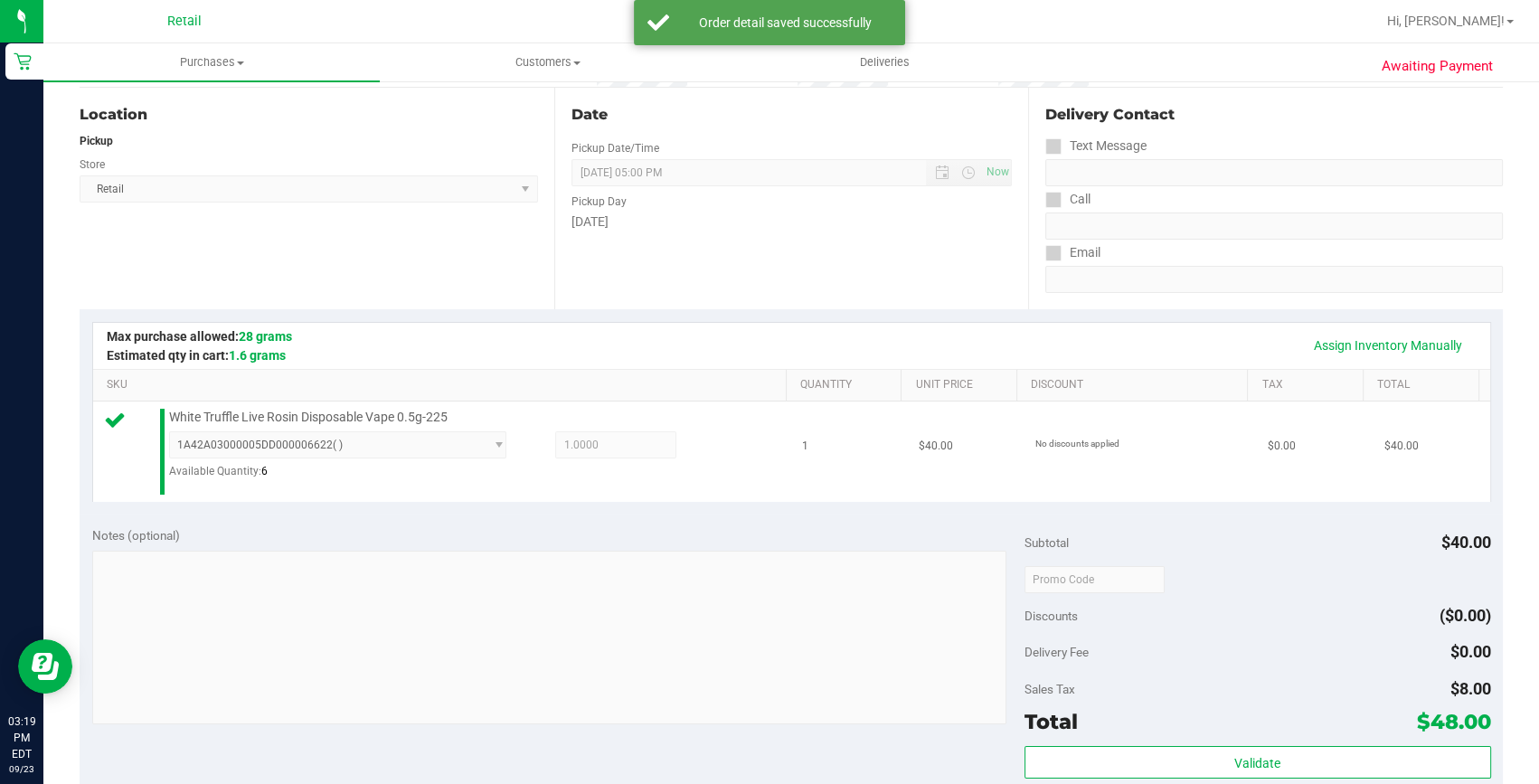
scroll to position [328, 0]
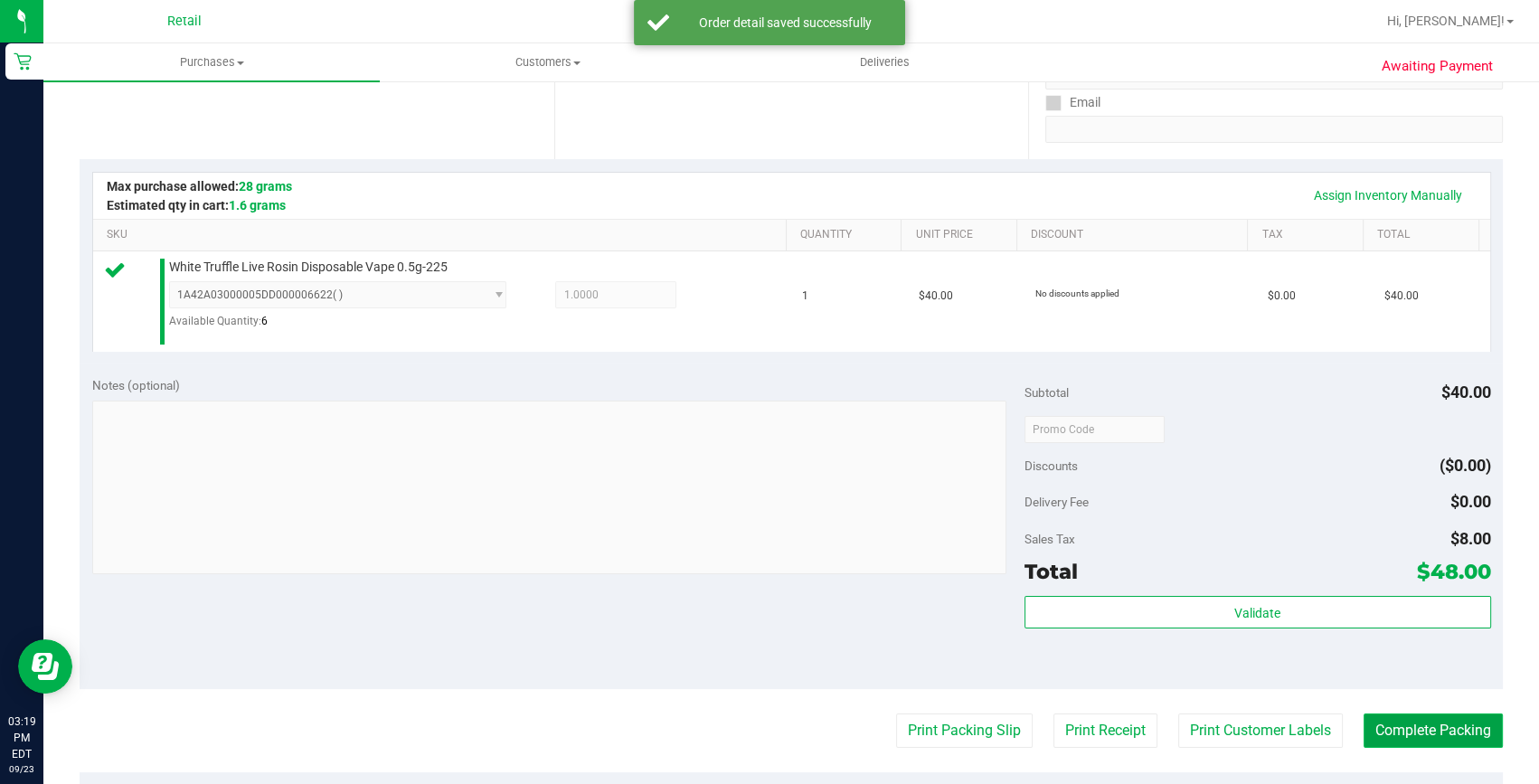
click at [1448, 723] on button "Complete Packing" at bounding box center [1433, 731] width 140 height 35
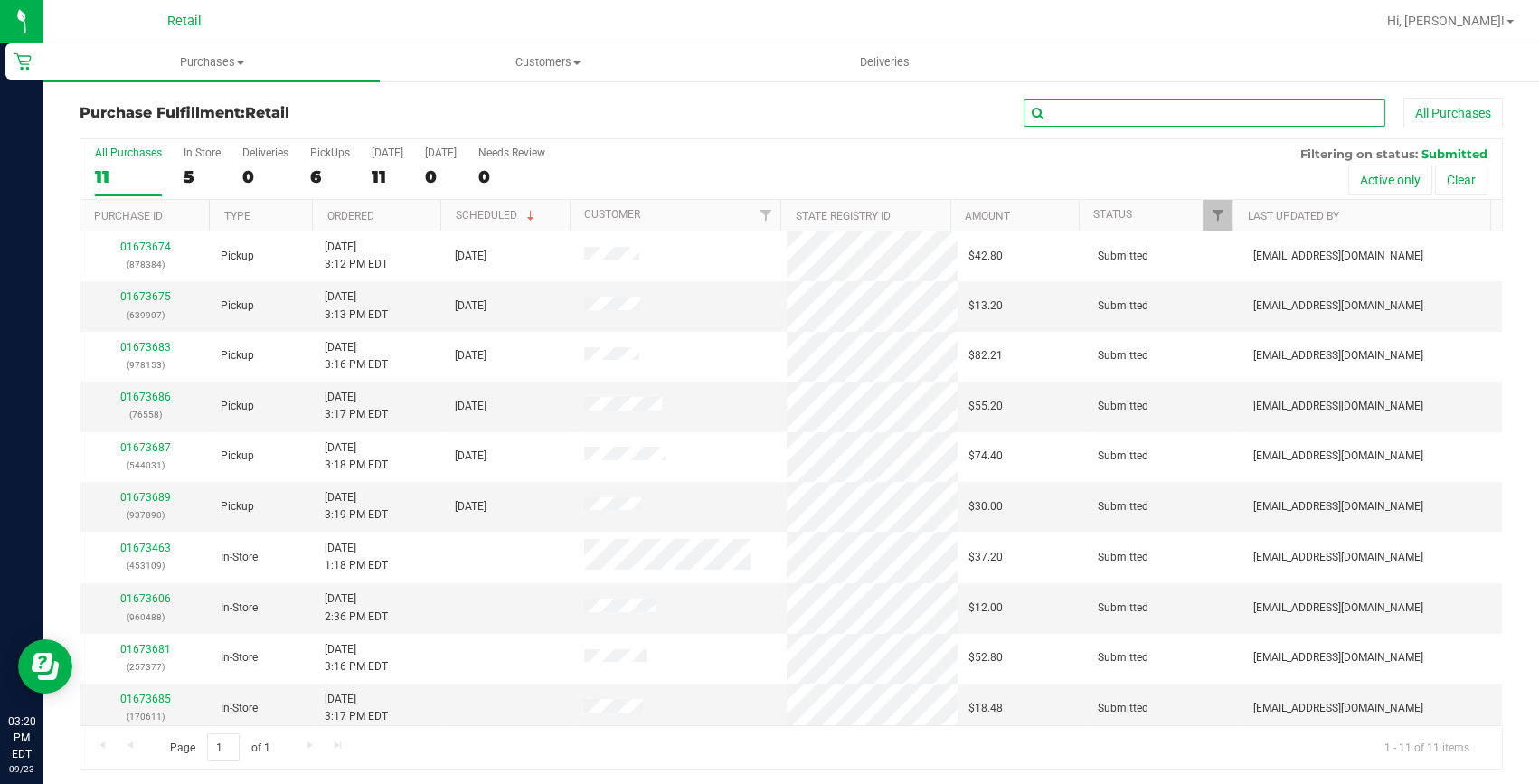
click at [1144, 99] on input "text" at bounding box center [1205, 112] width 362 height 27
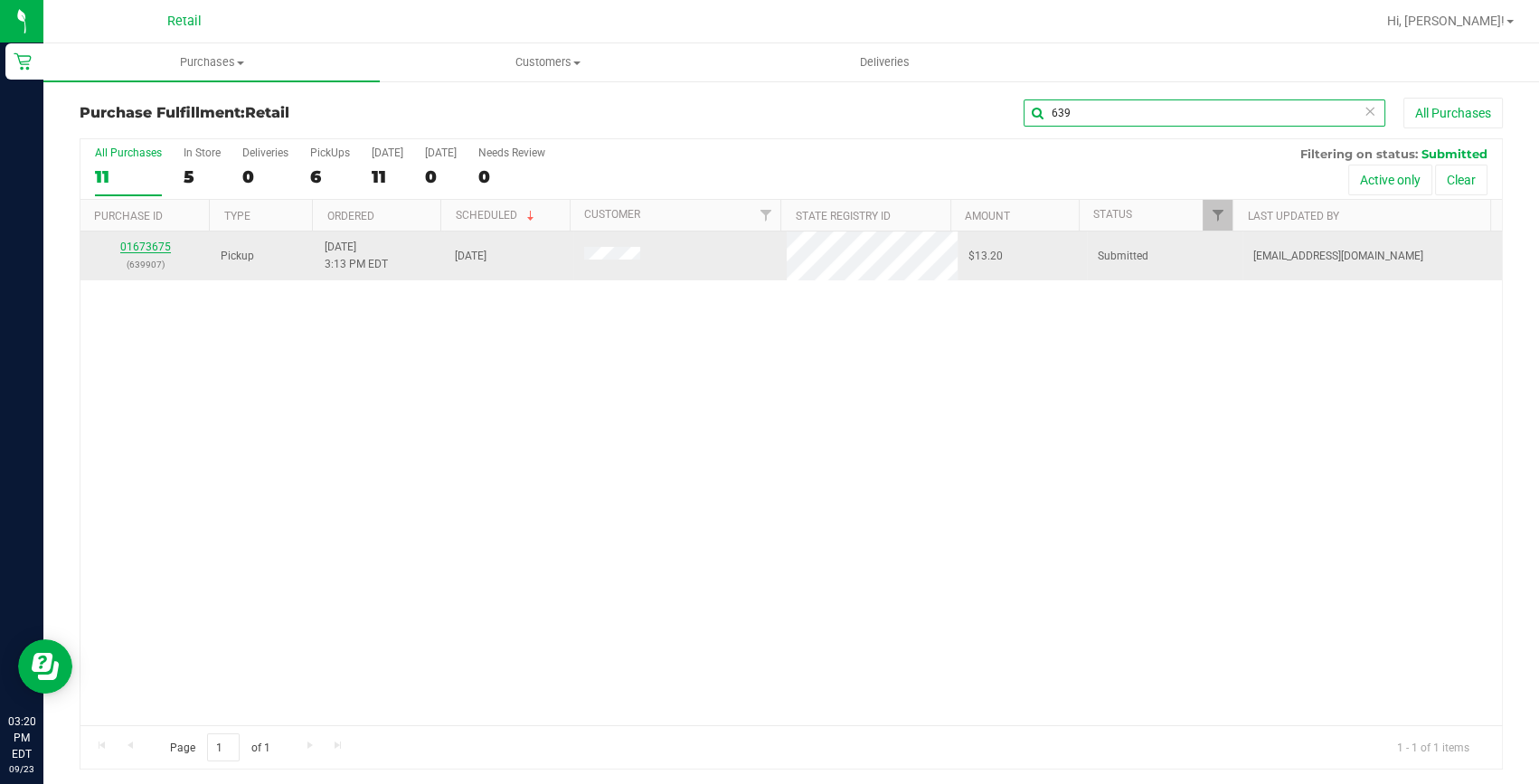
type input "639"
click at [142, 249] on link "01673675" at bounding box center [145, 247] width 51 height 13
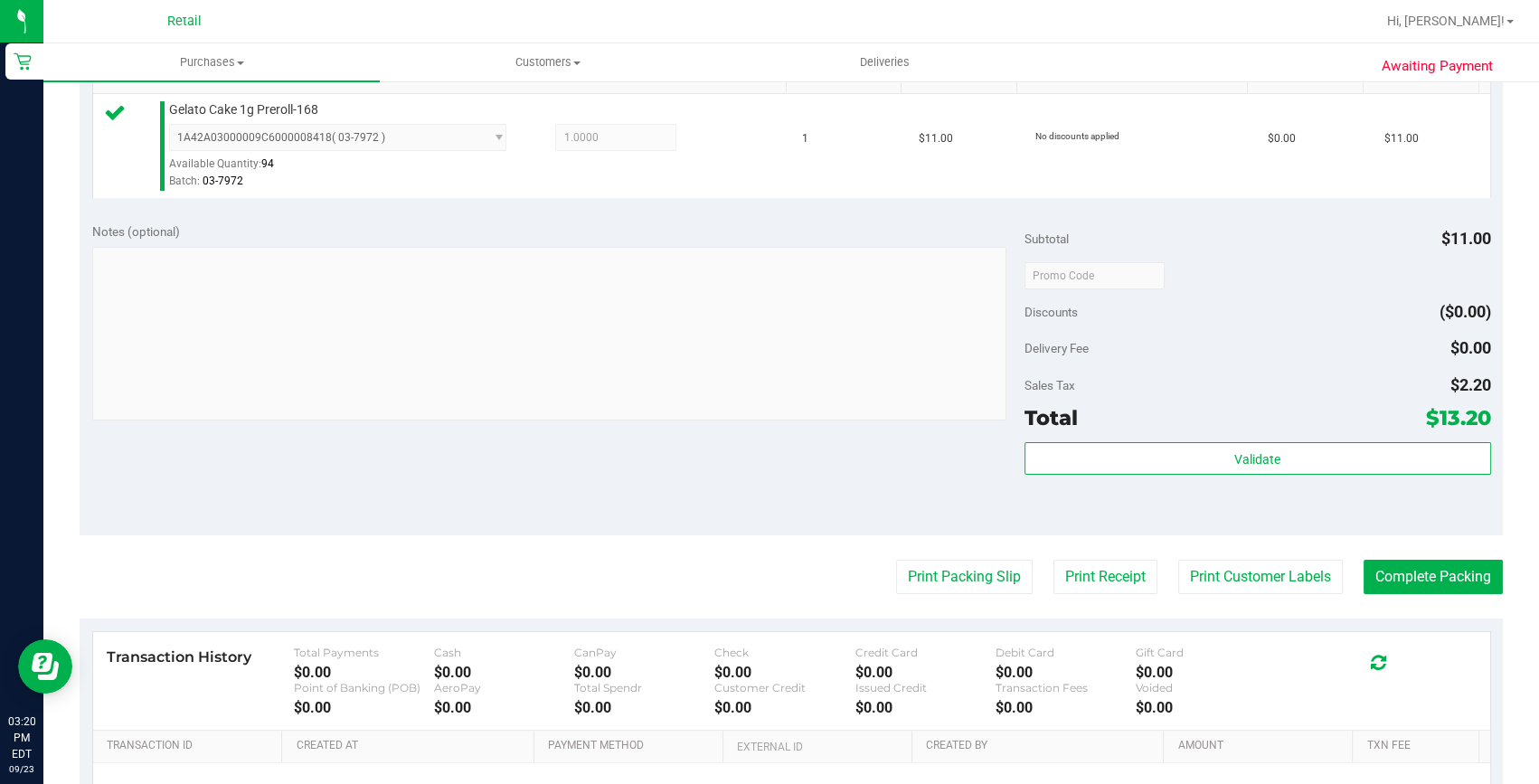
scroll to position [493, 0]
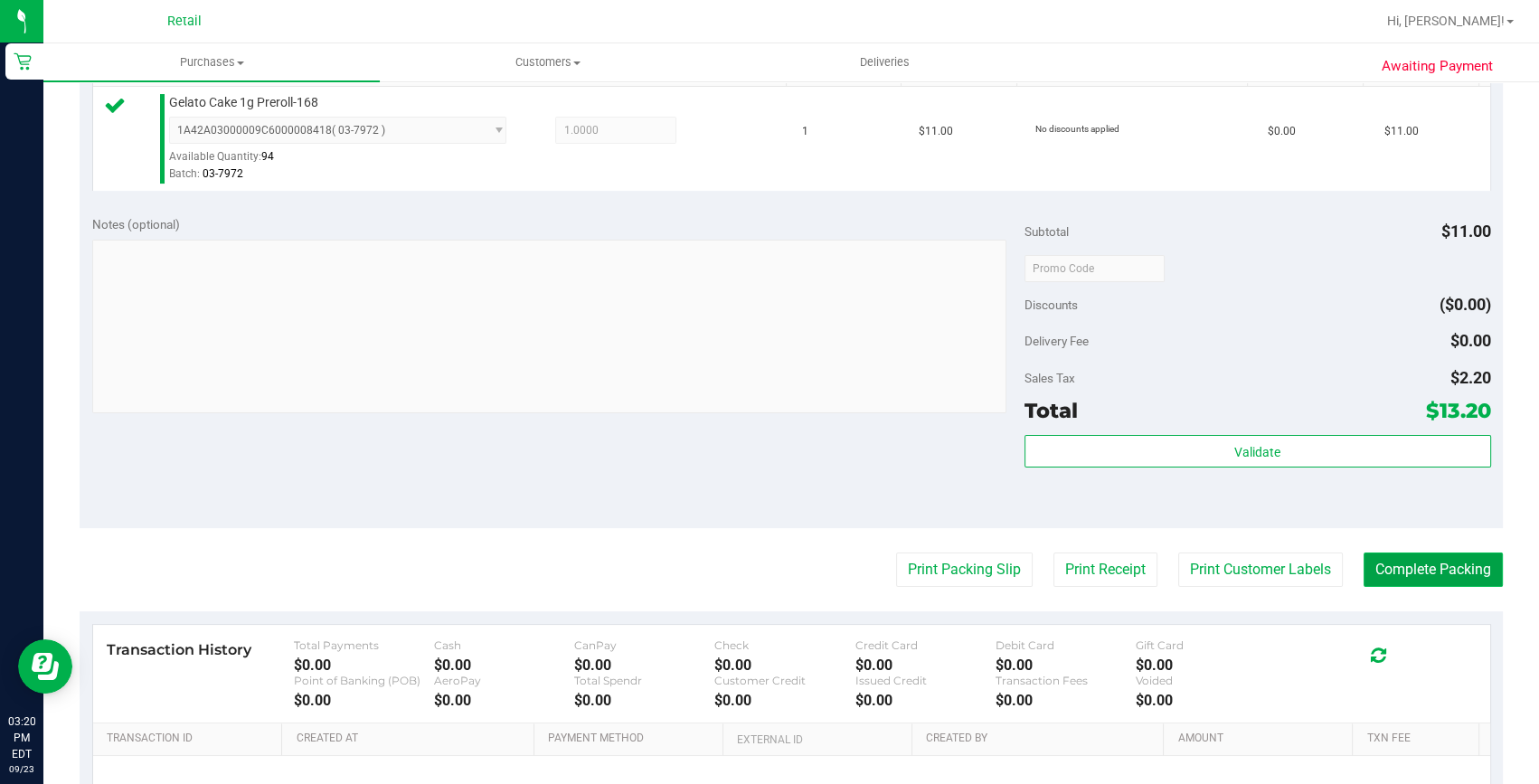
click at [1449, 556] on button "Complete Packing" at bounding box center [1433, 570] width 140 height 35
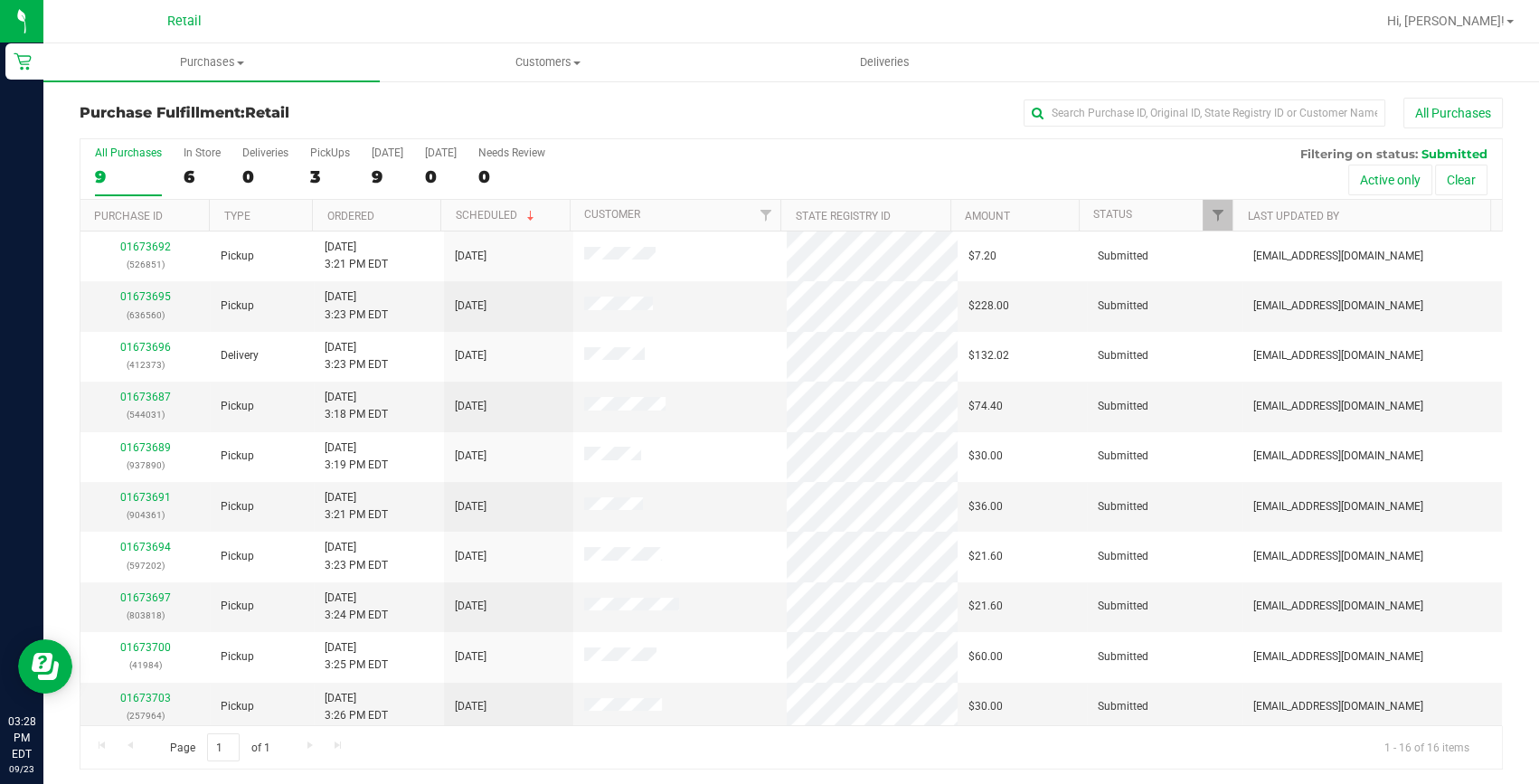
click at [1190, 128] on div "Purchase Fulfillment: Retail All Purchases" at bounding box center [791, 117] width 1423 height 39
click at [1176, 121] on input "text" at bounding box center [1205, 112] width 362 height 27
click at [1175, 117] on input "text" at bounding box center [1205, 112] width 362 height 27
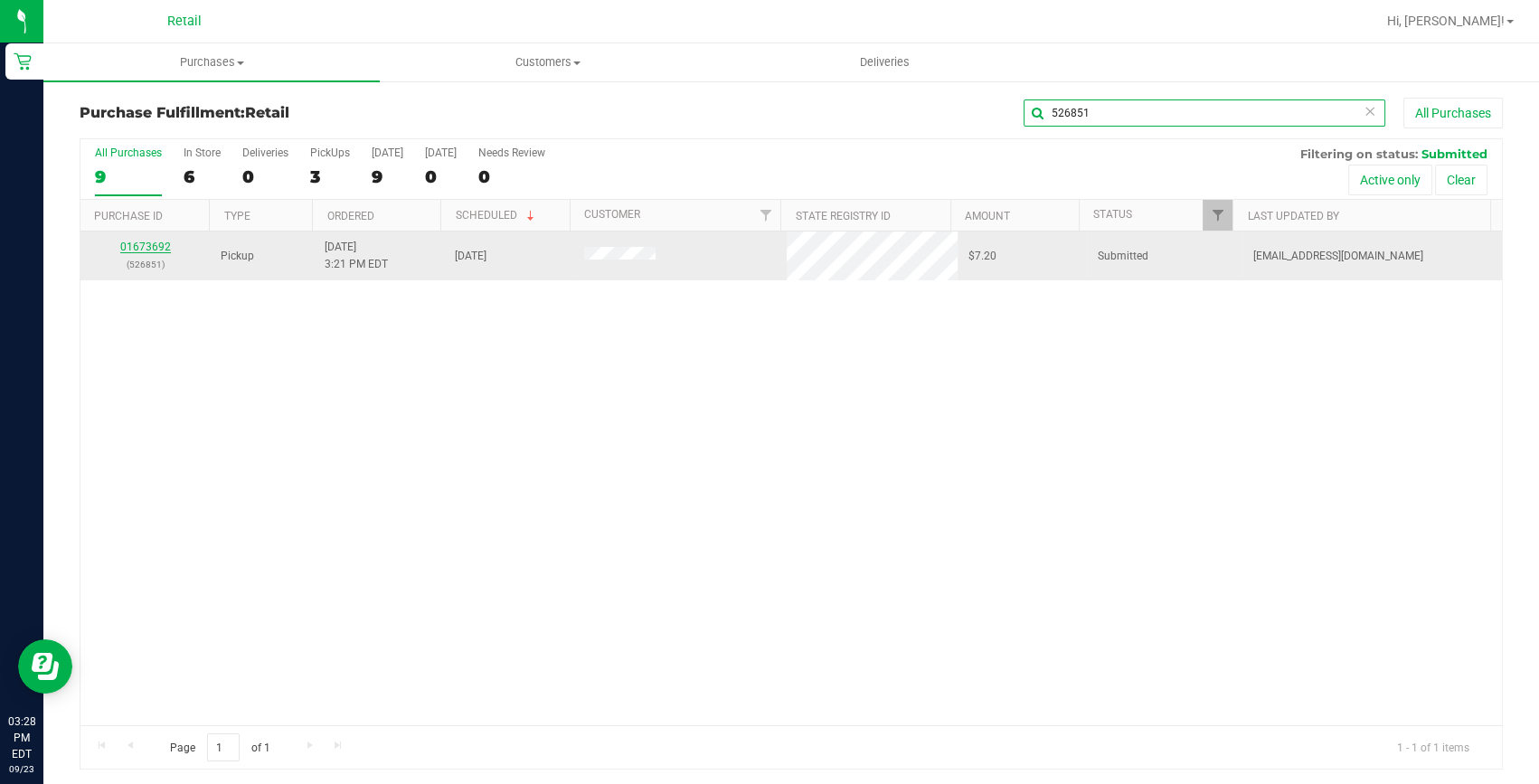
type input "526851"
click at [126, 244] on link "01673692" at bounding box center [145, 247] width 51 height 13
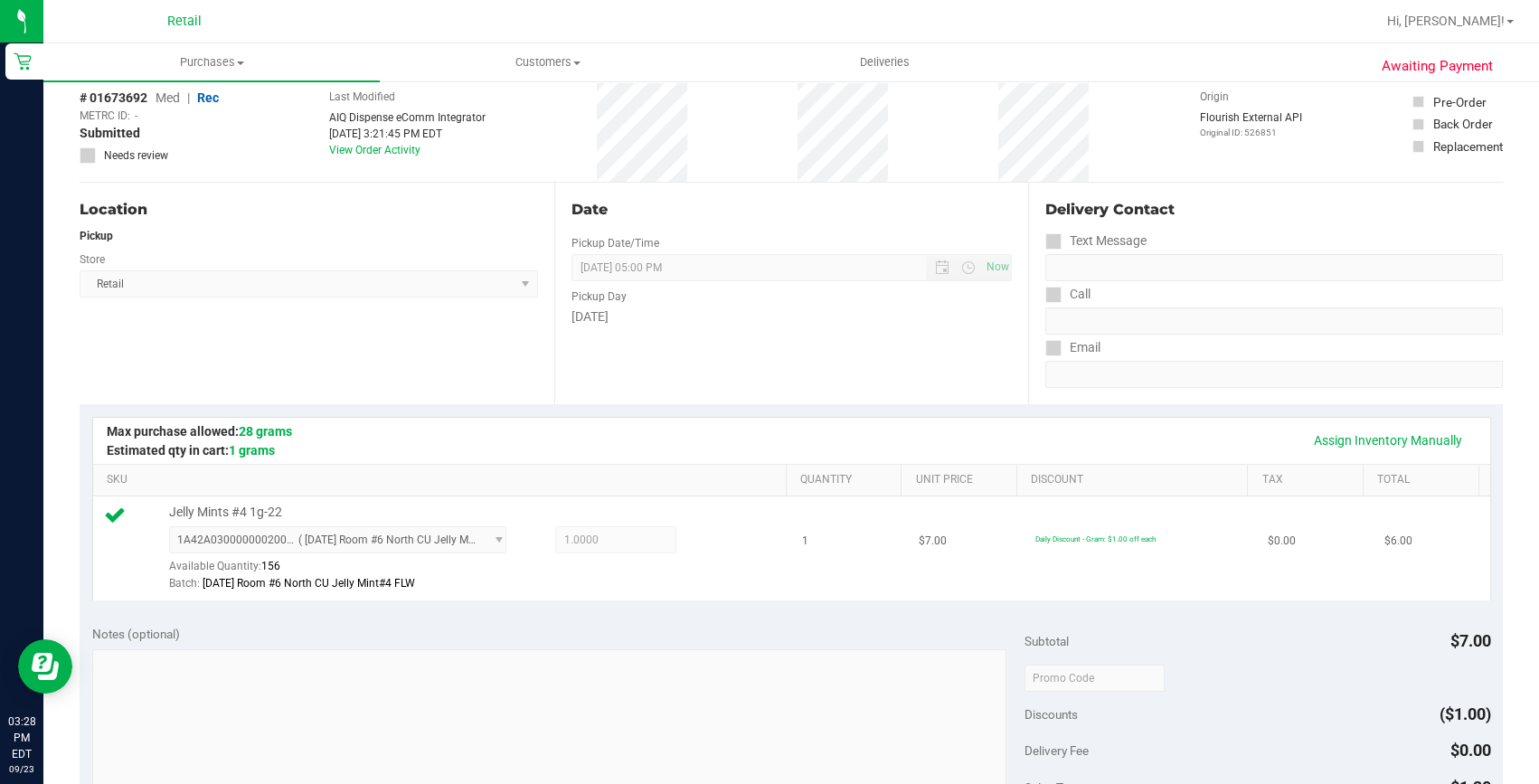
scroll to position [328, 0]
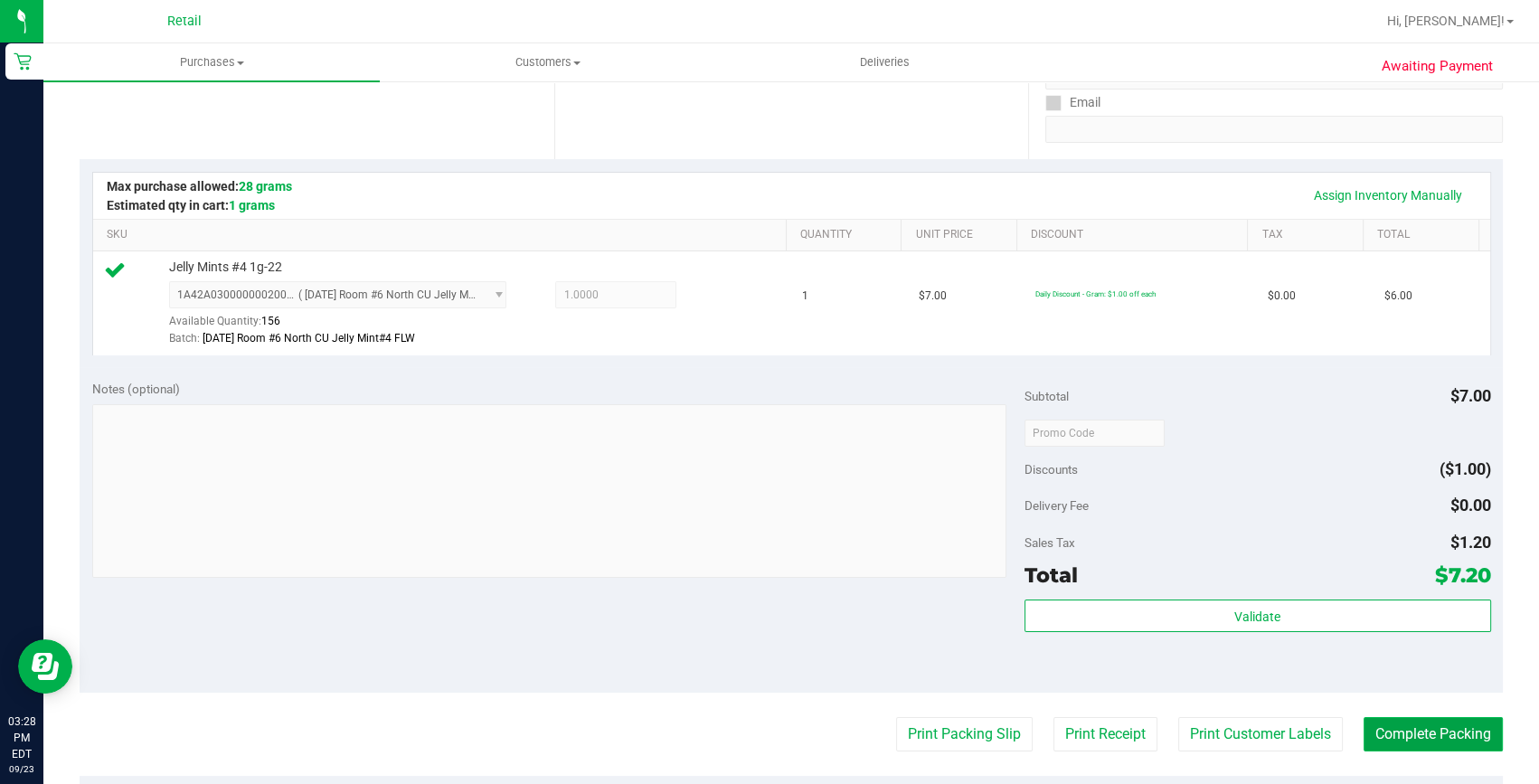
click at [1439, 741] on button "Complete Packing" at bounding box center [1433, 733] width 140 height 35
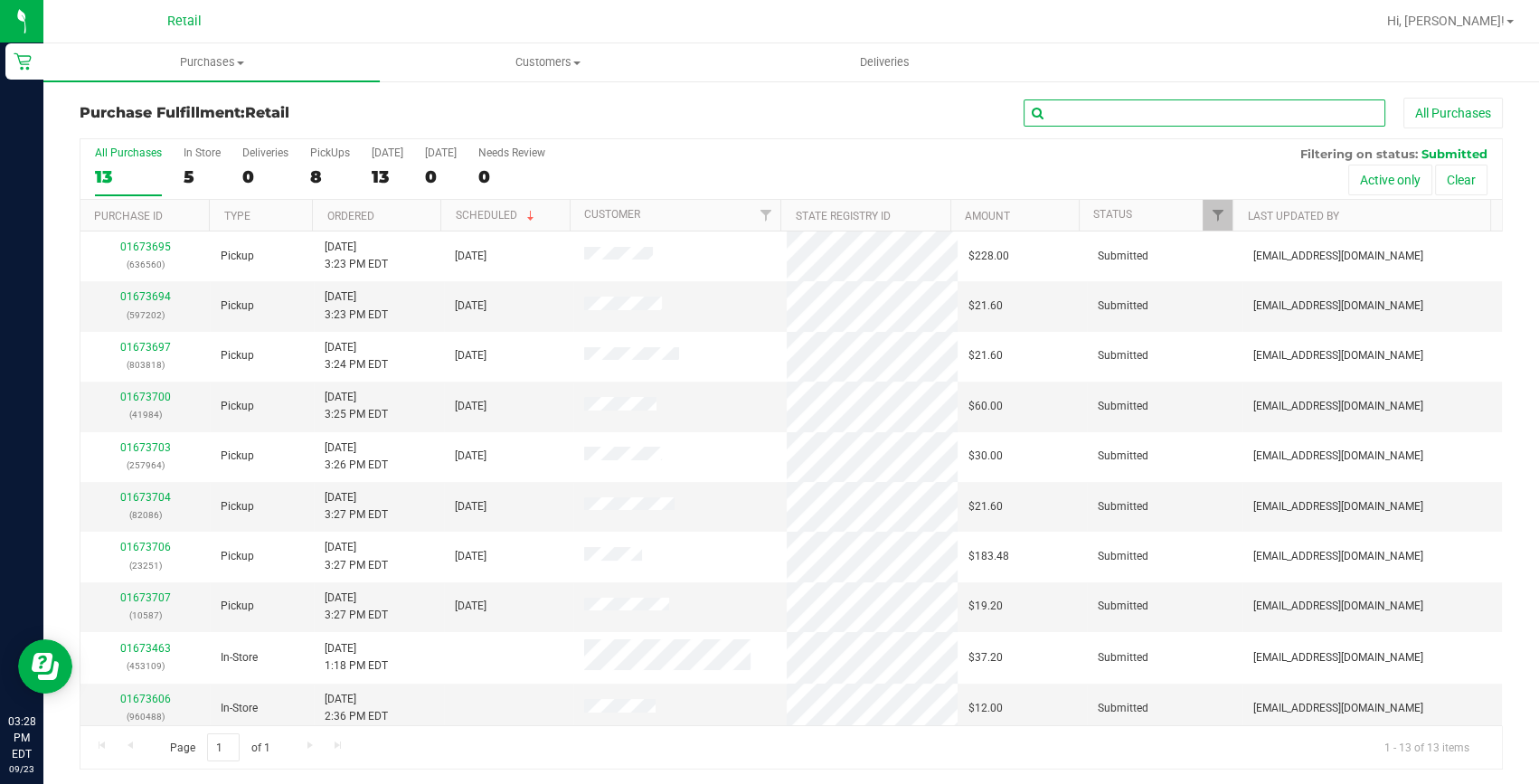
click at [1180, 117] on input "text" at bounding box center [1205, 112] width 362 height 27
type input "597202"
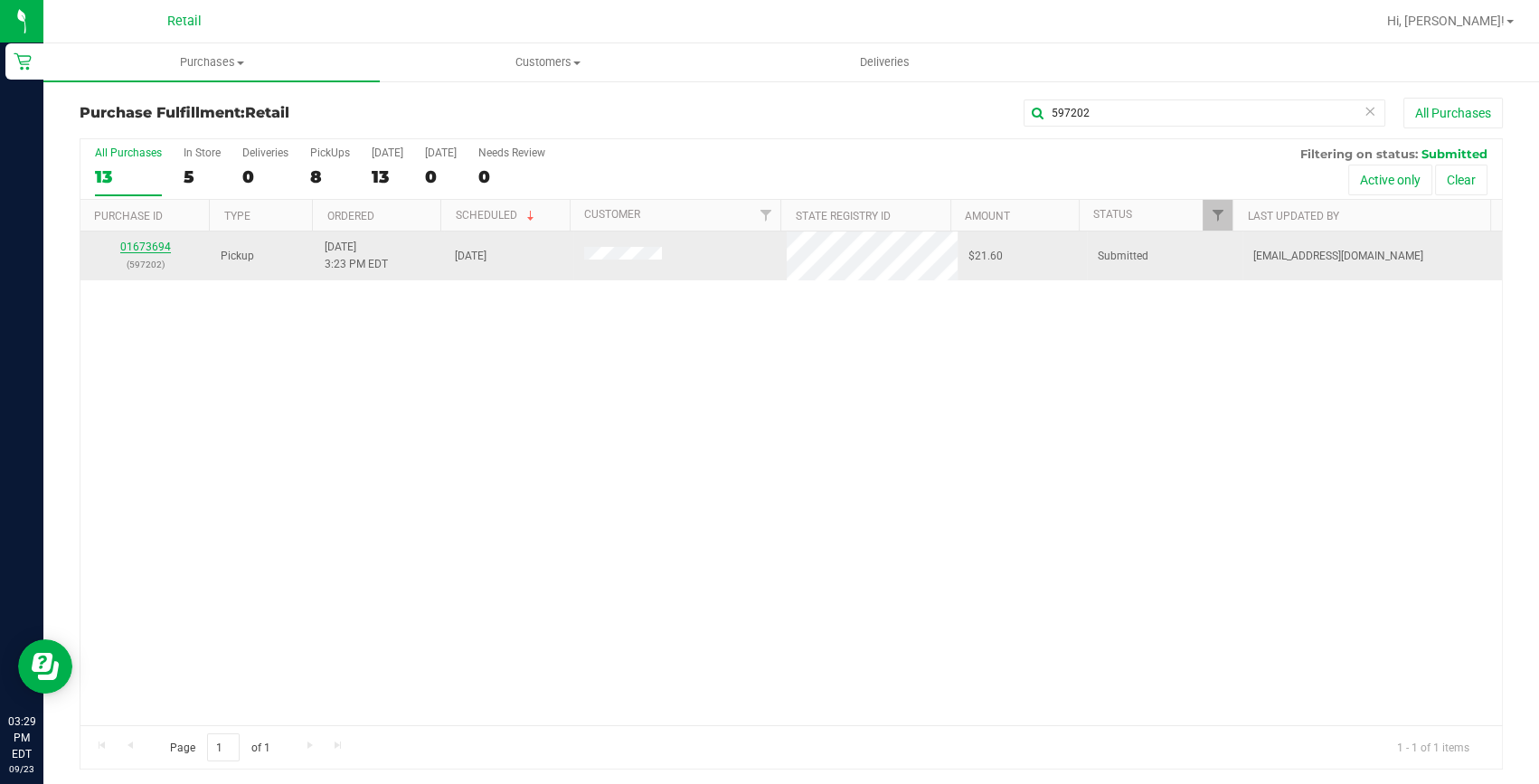
click at [148, 247] on link "01673694" at bounding box center [145, 247] width 51 height 13
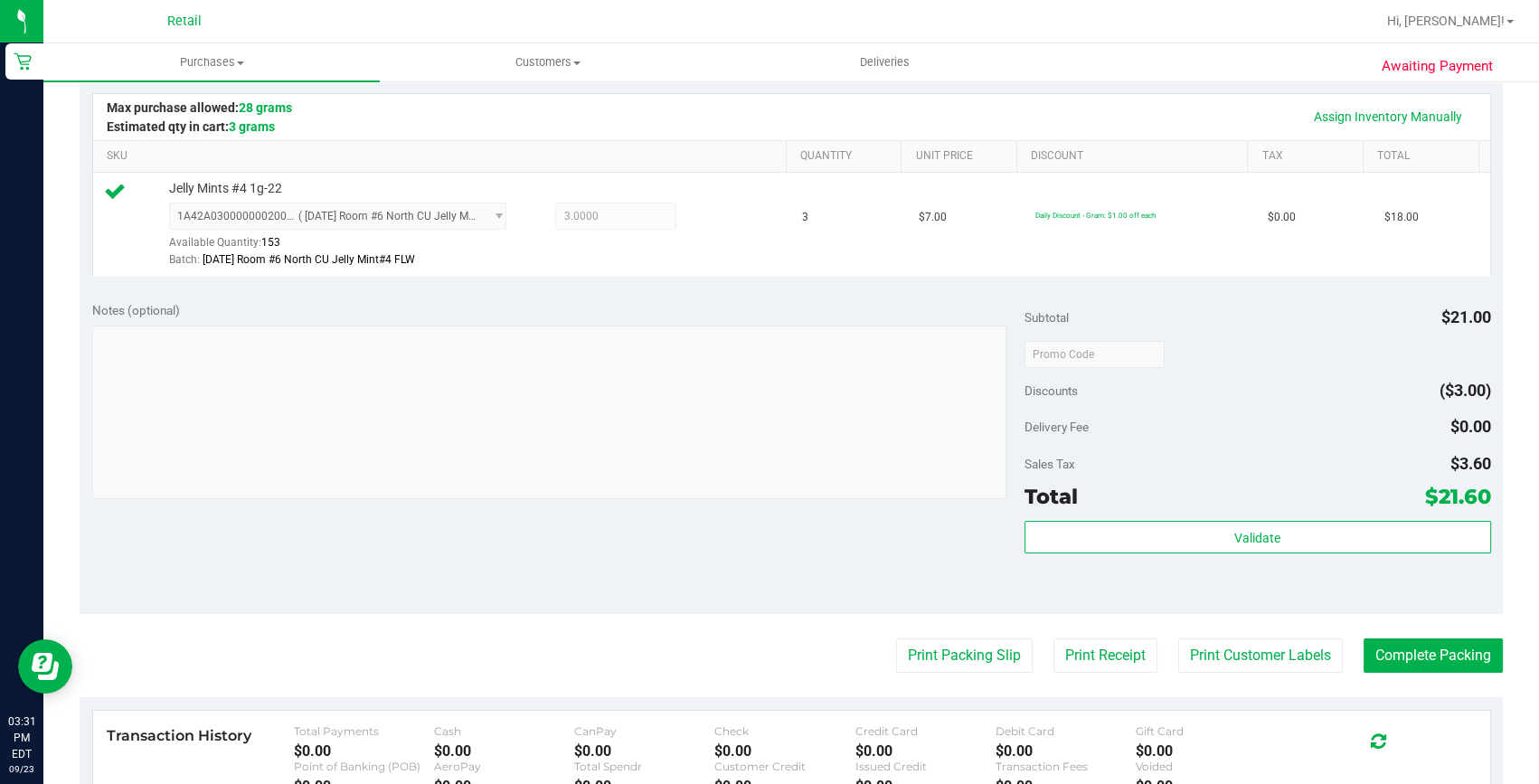
scroll to position [410, 0]
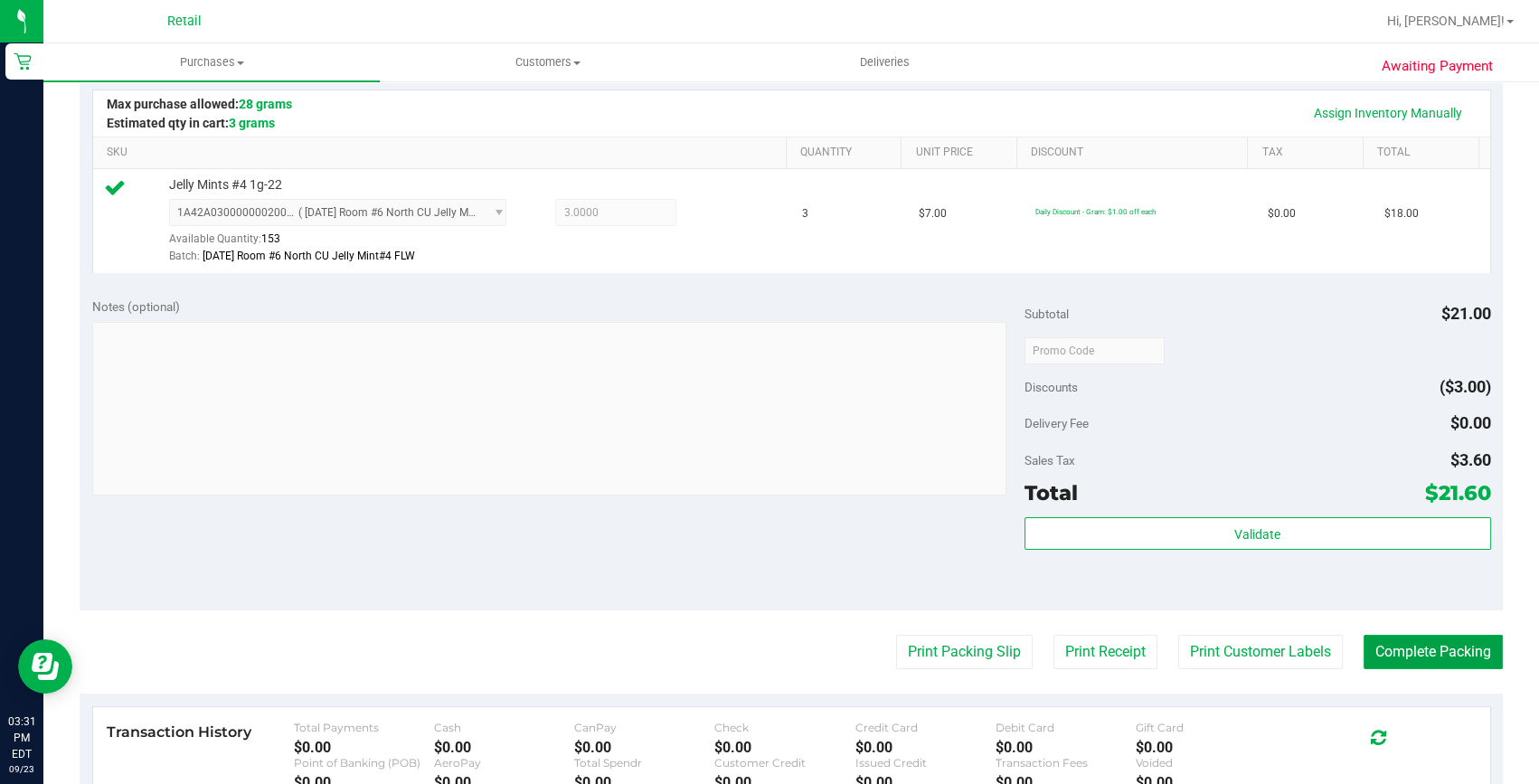
drag, startPoint x: 1434, startPoint y: 637, endPoint x: 1418, endPoint y: 587, distance: 52.5
click at [1434, 637] on button "Complete Packing" at bounding box center [1433, 652] width 140 height 35
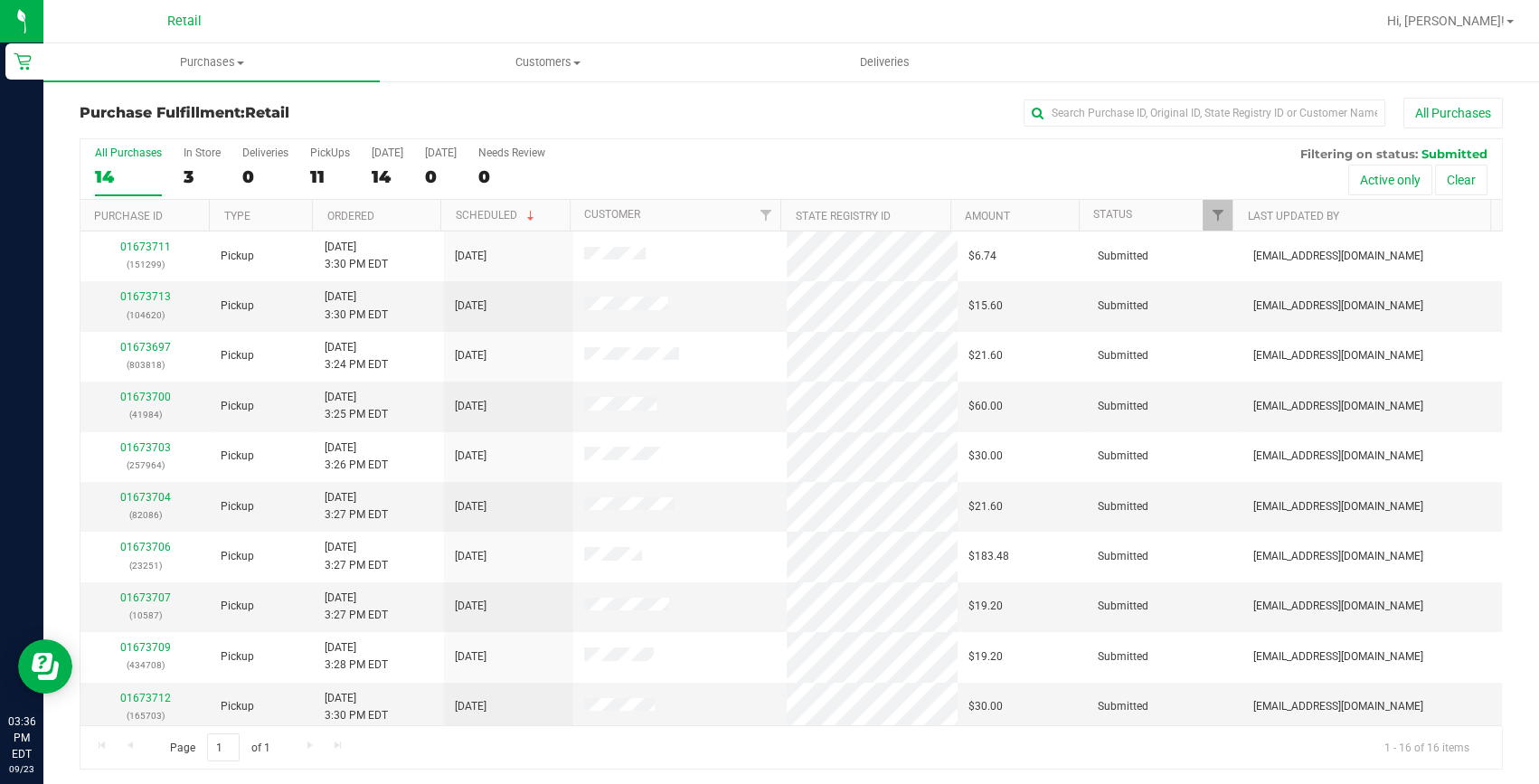
click at [1117, 91] on div "Purchase Fulfillment: Retail All Purchases All Purchases 14 In Store 3 Deliveri…" at bounding box center [791, 434] width 1495 height 708
click at [1112, 104] on input "text" at bounding box center [1205, 112] width 362 height 27
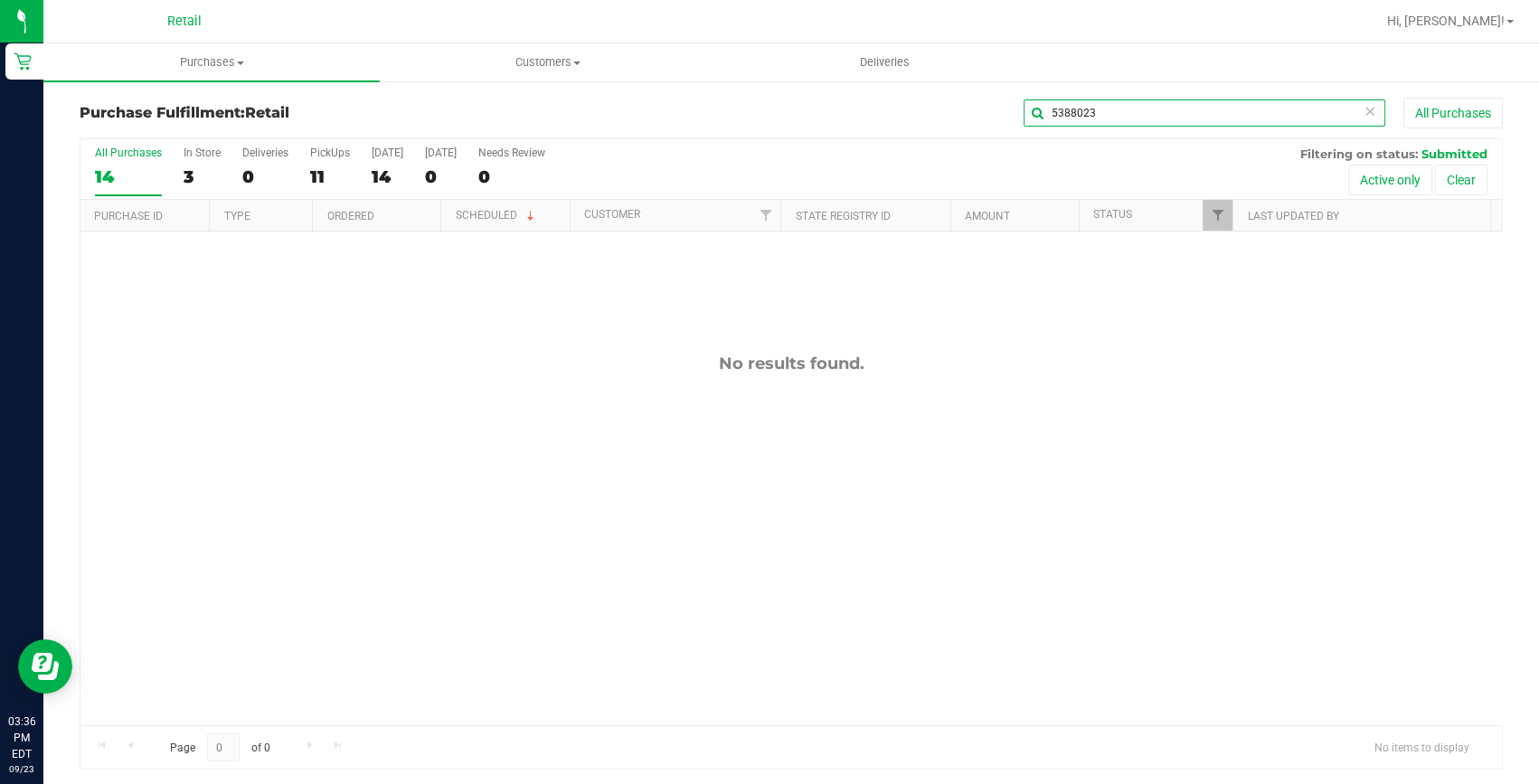
click at [1249, 110] on input "5388023" at bounding box center [1205, 112] width 362 height 27
type input "8"
type input "538802"
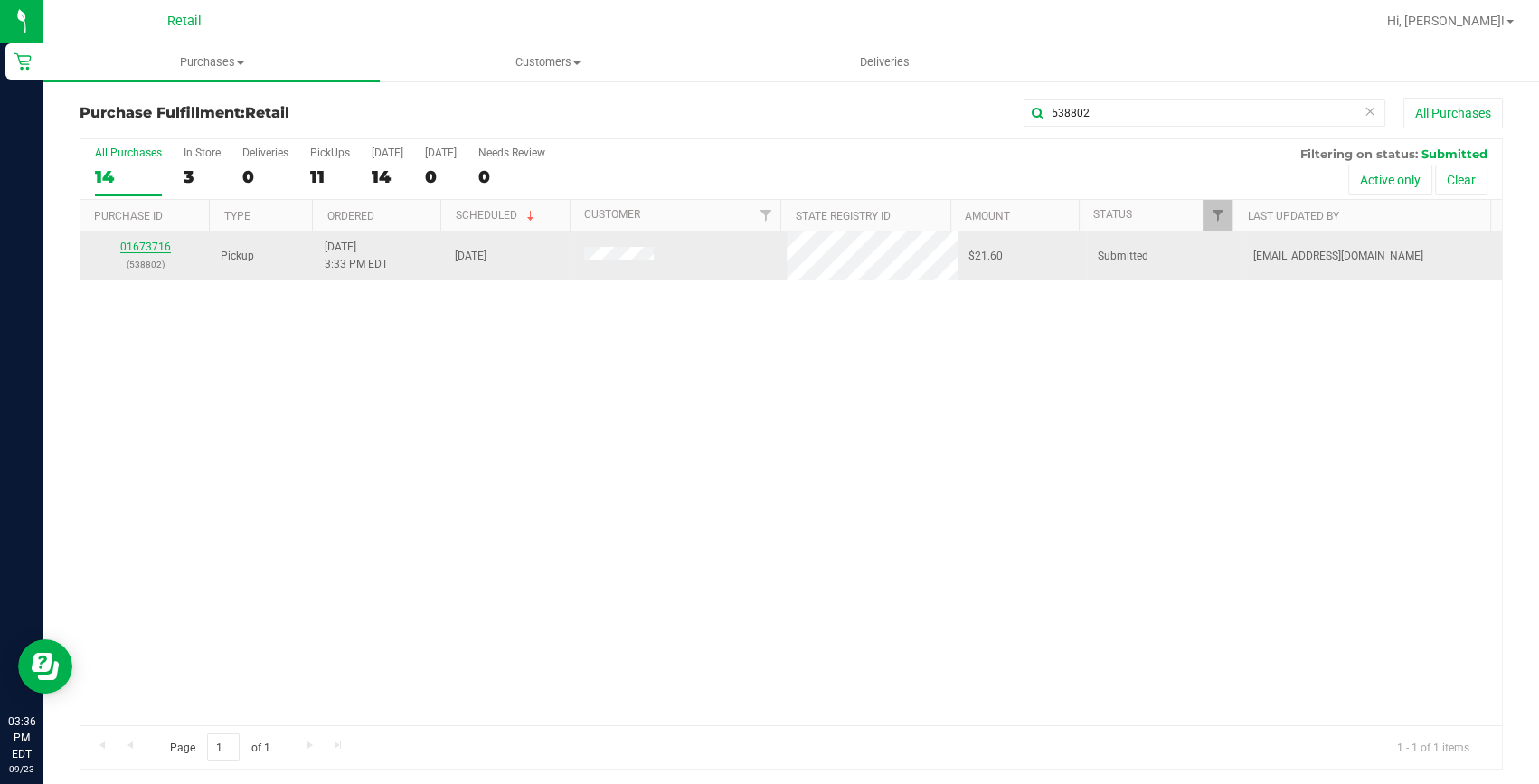
click at [162, 246] on link "01673716" at bounding box center [145, 247] width 51 height 13
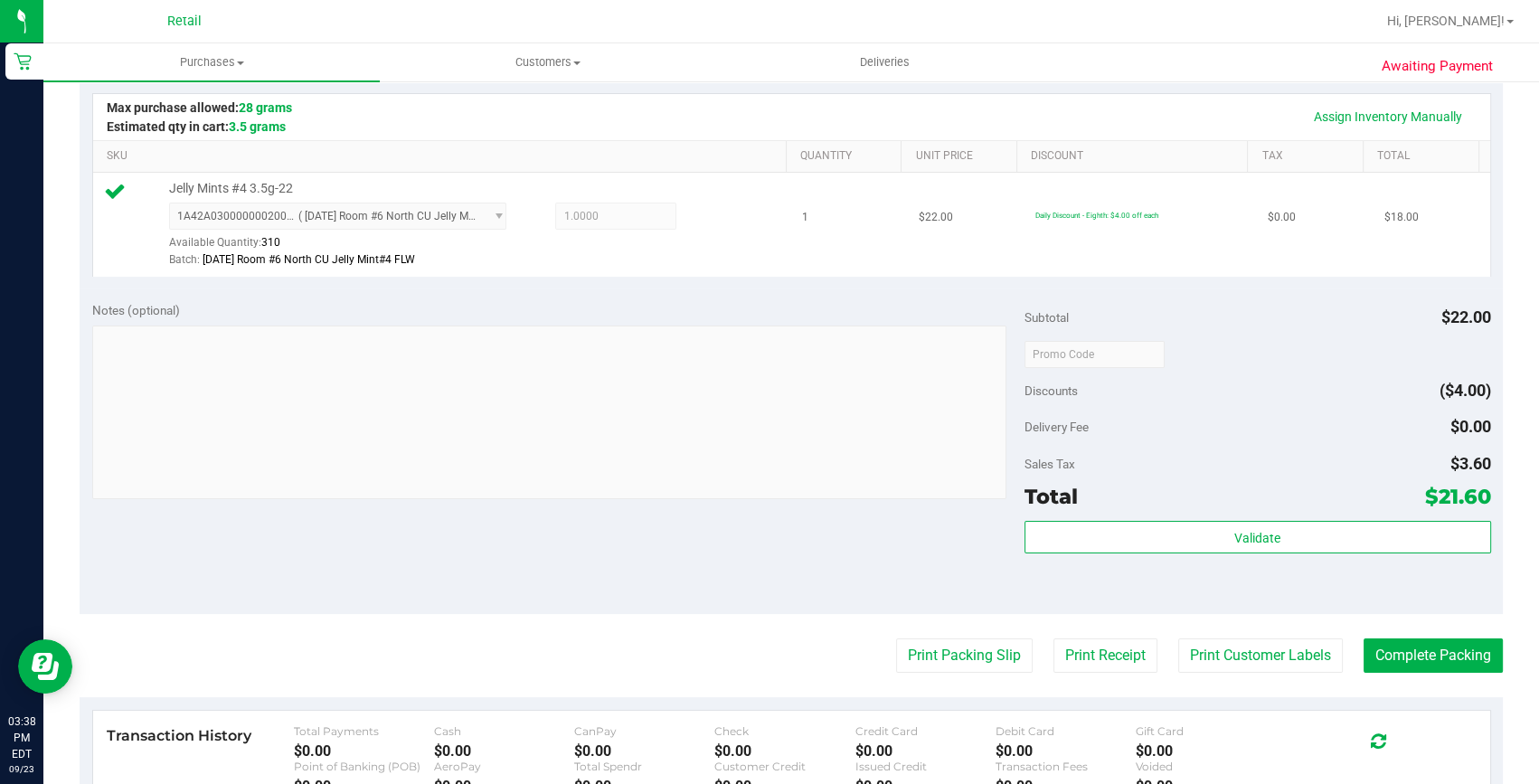
scroll to position [410, 0]
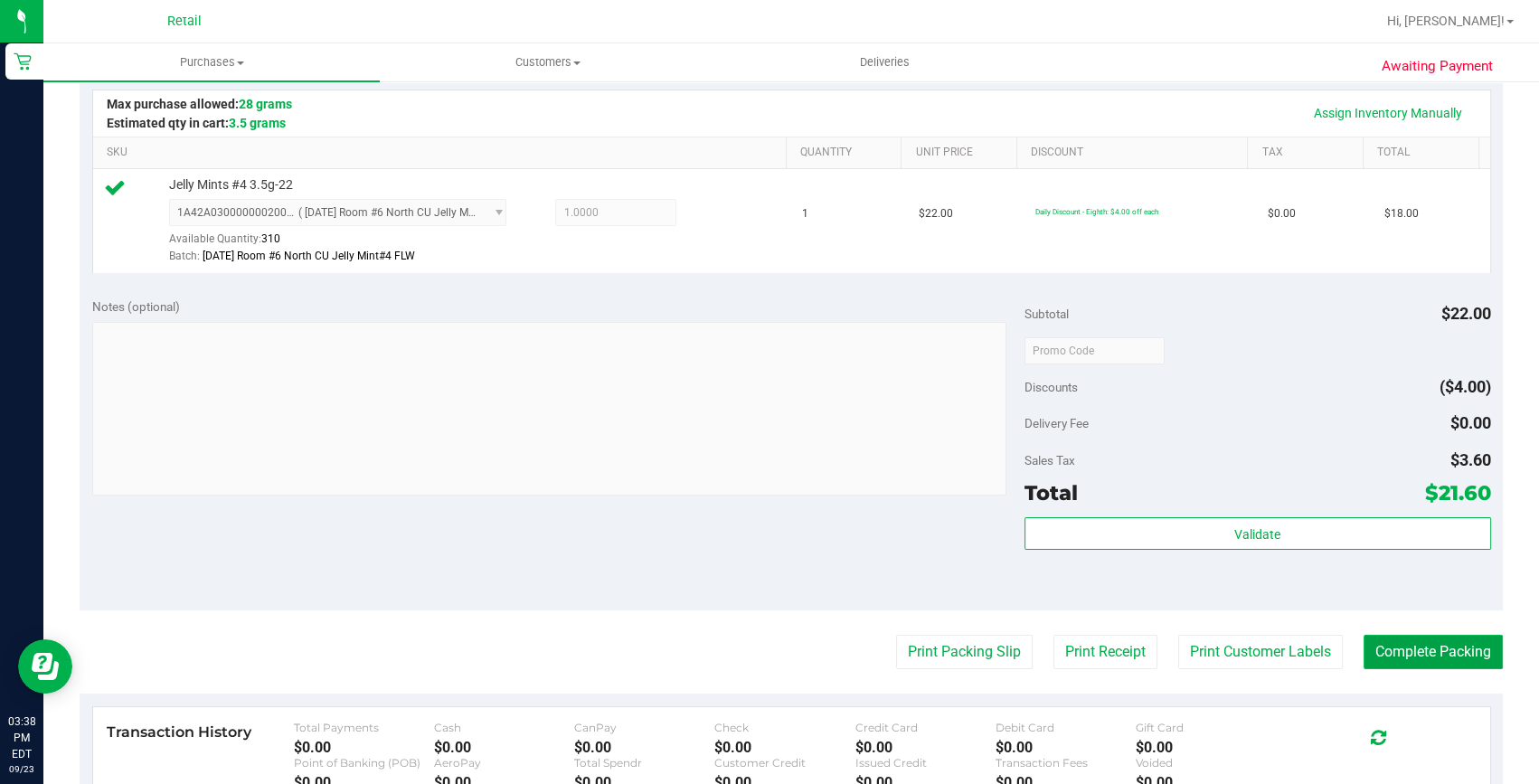
click at [1380, 643] on button "Complete Packing" at bounding box center [1433, 652] width 140 height 35
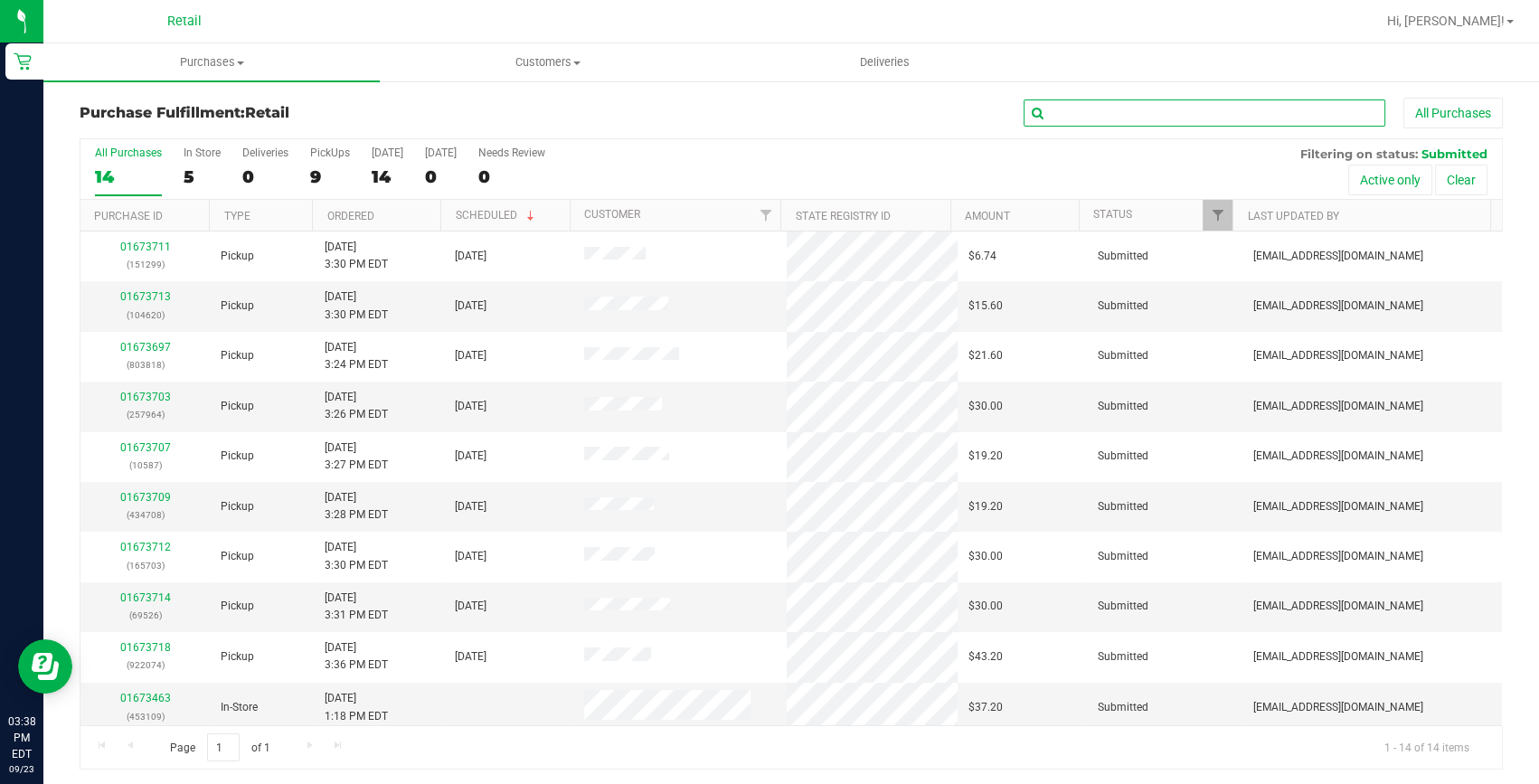
click at [1142, 110] on input "text" at bounding box center [1205, 112] width 362 height 27
click at [1143, 91] on div "Purchase Fulfillment: Retail All Purchases All Purchases 14 In Store 5 Deliveri…" at bounding box center [791, 434] width 1495 height 708
click at [1145, 115] on input "text" at bounding box center [1205, 112] width 362 height 27
type input "69526"
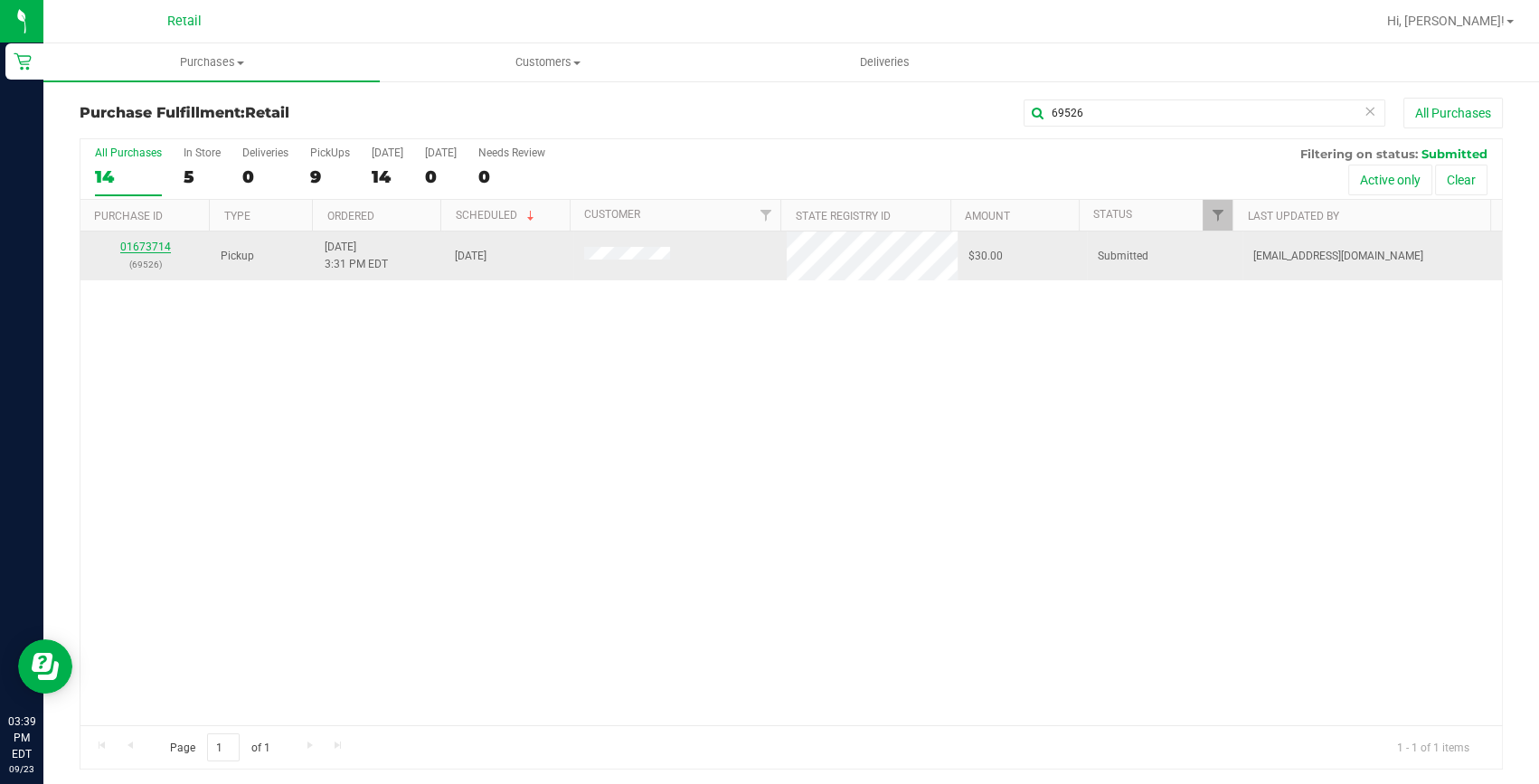
click at [151, 246] on link "01673714" at bounding box center [145, 247] width 51 height 13
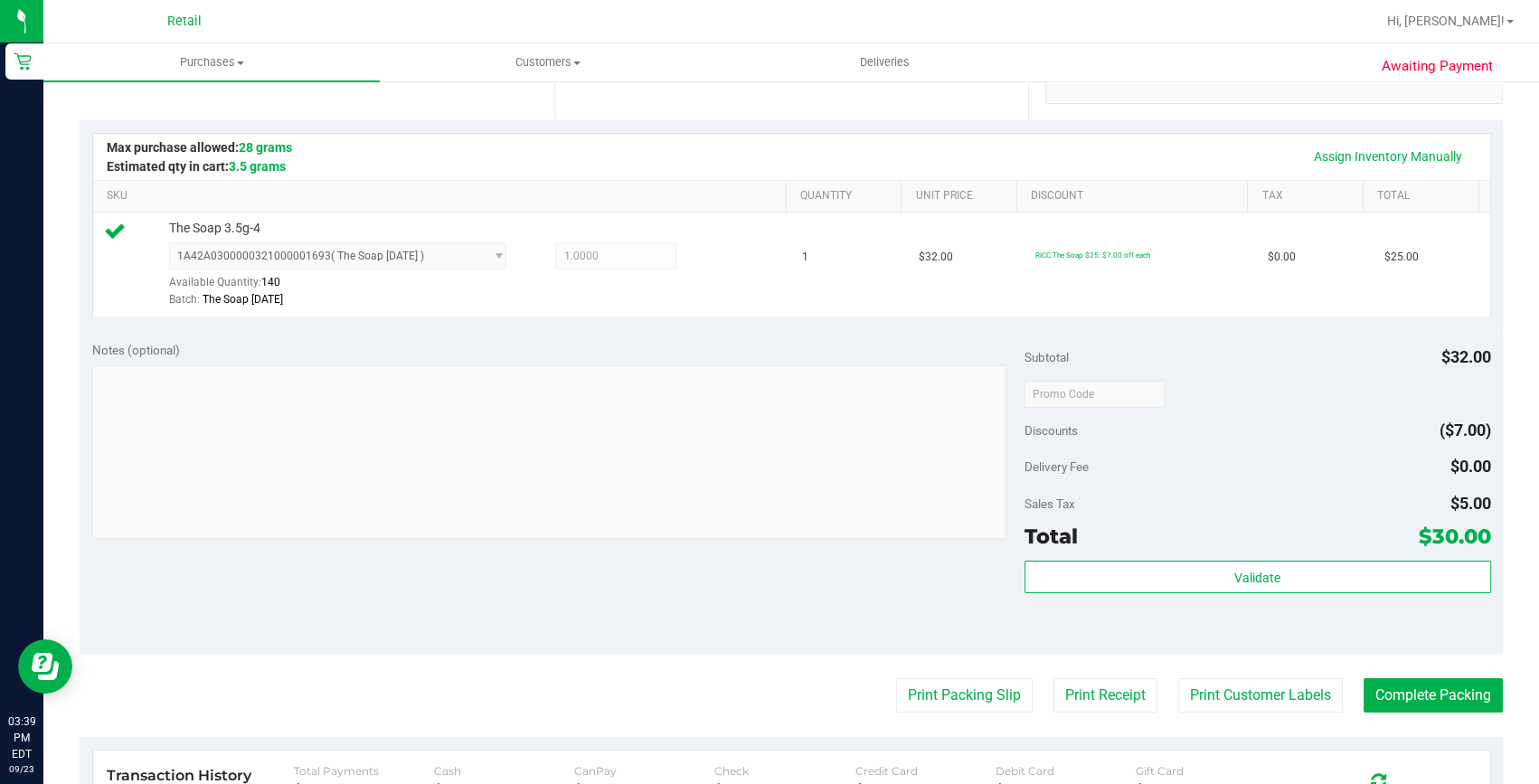
scroll to position [410, 0]
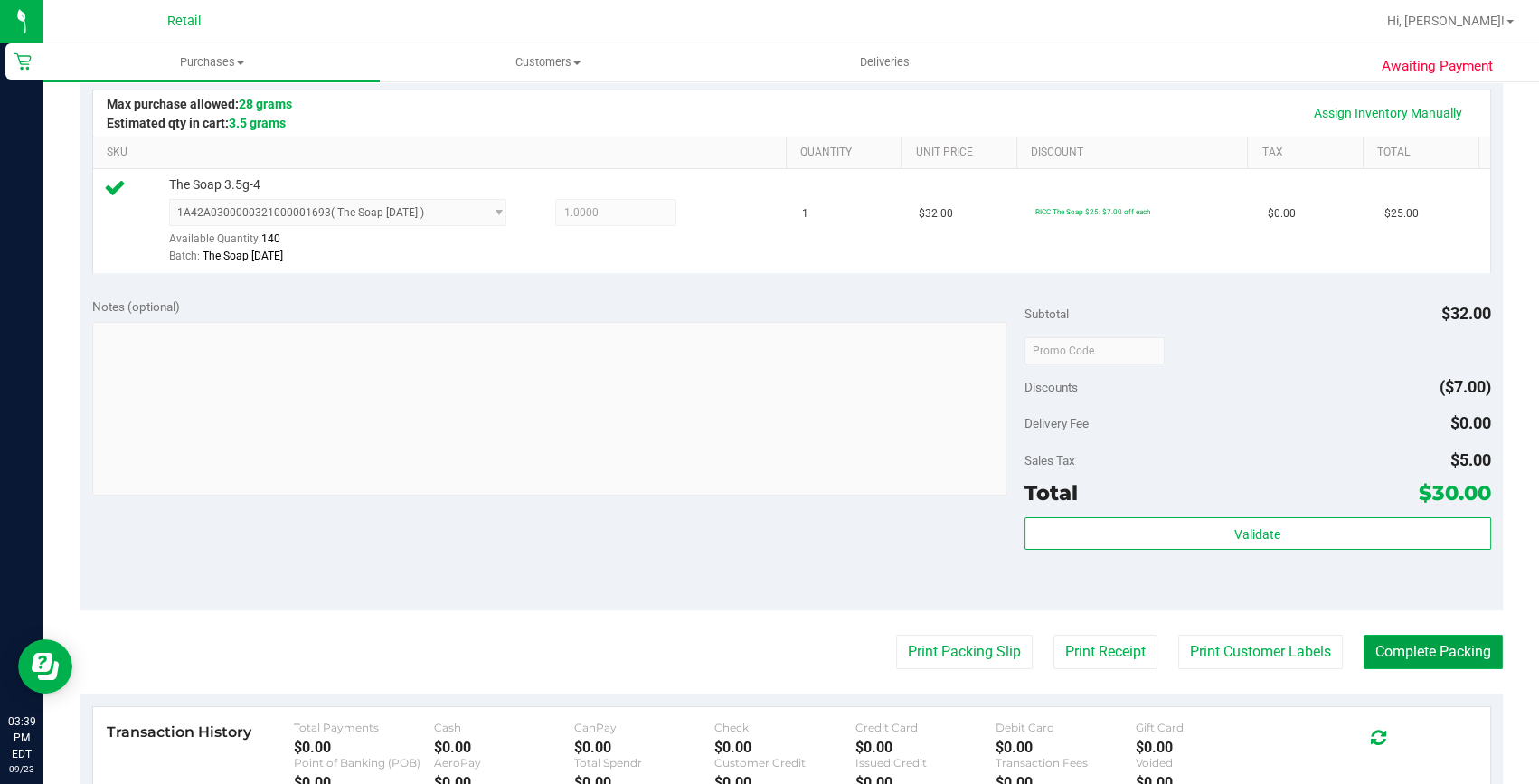
click at [1401, 661] on button "Complete Packing" at bounding box center [1433, 652] width 140 height 35
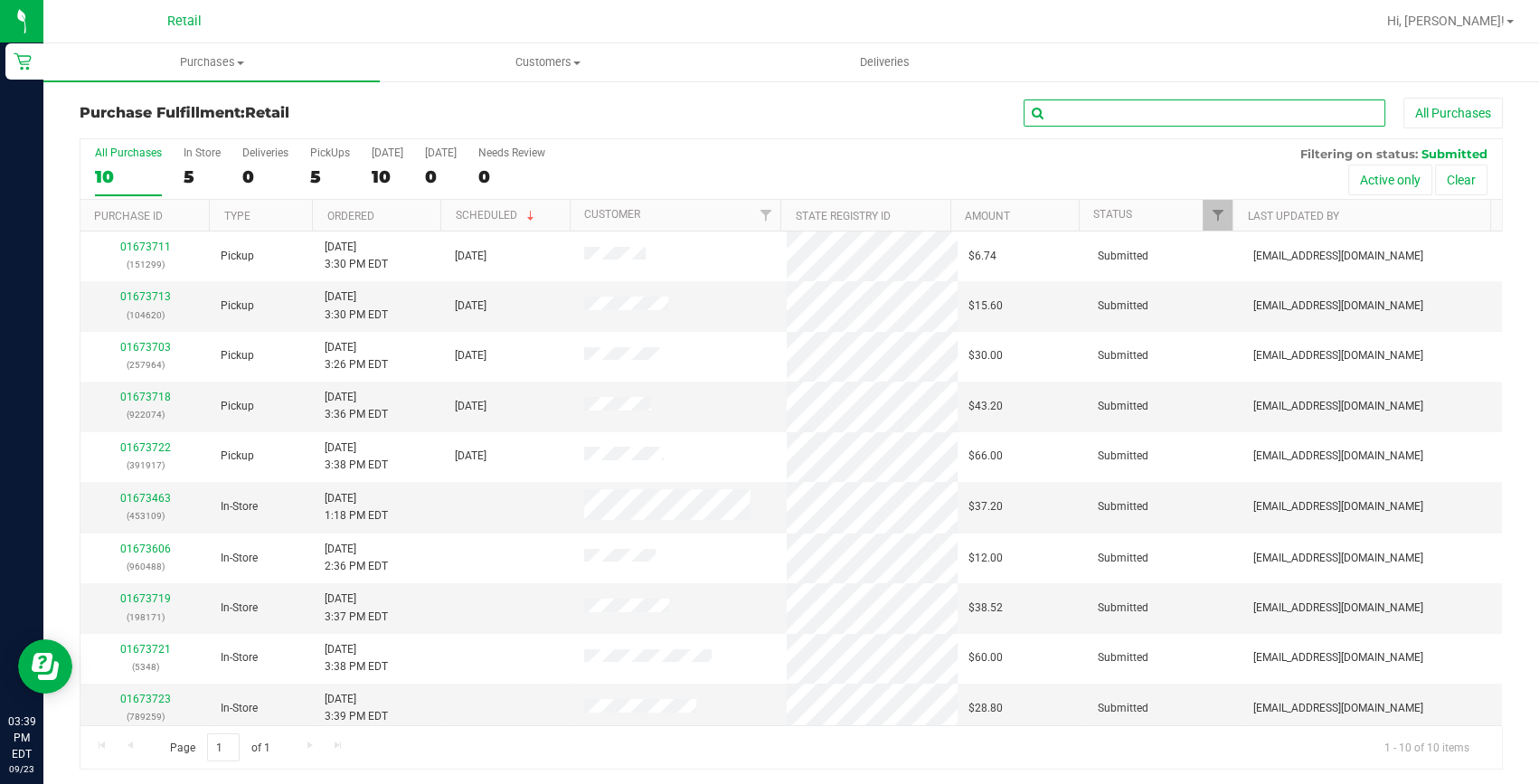
click at [1249, 117] on input "text" at bounding box center [1205, 112] width 362 height 27
type input "257964"
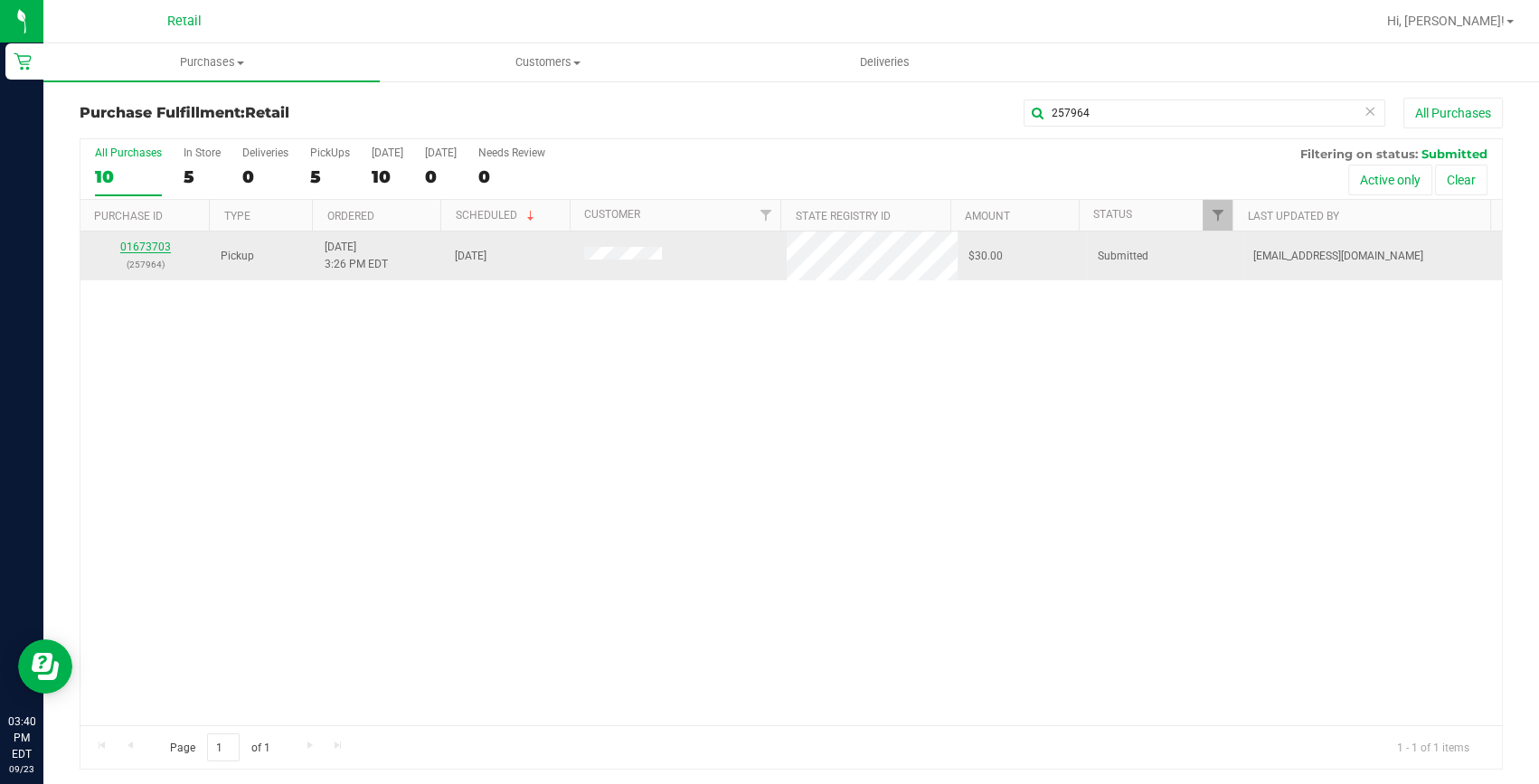
click at [158, 246] on link "01673703" at bounding box center [145, 247] width 51 height 13
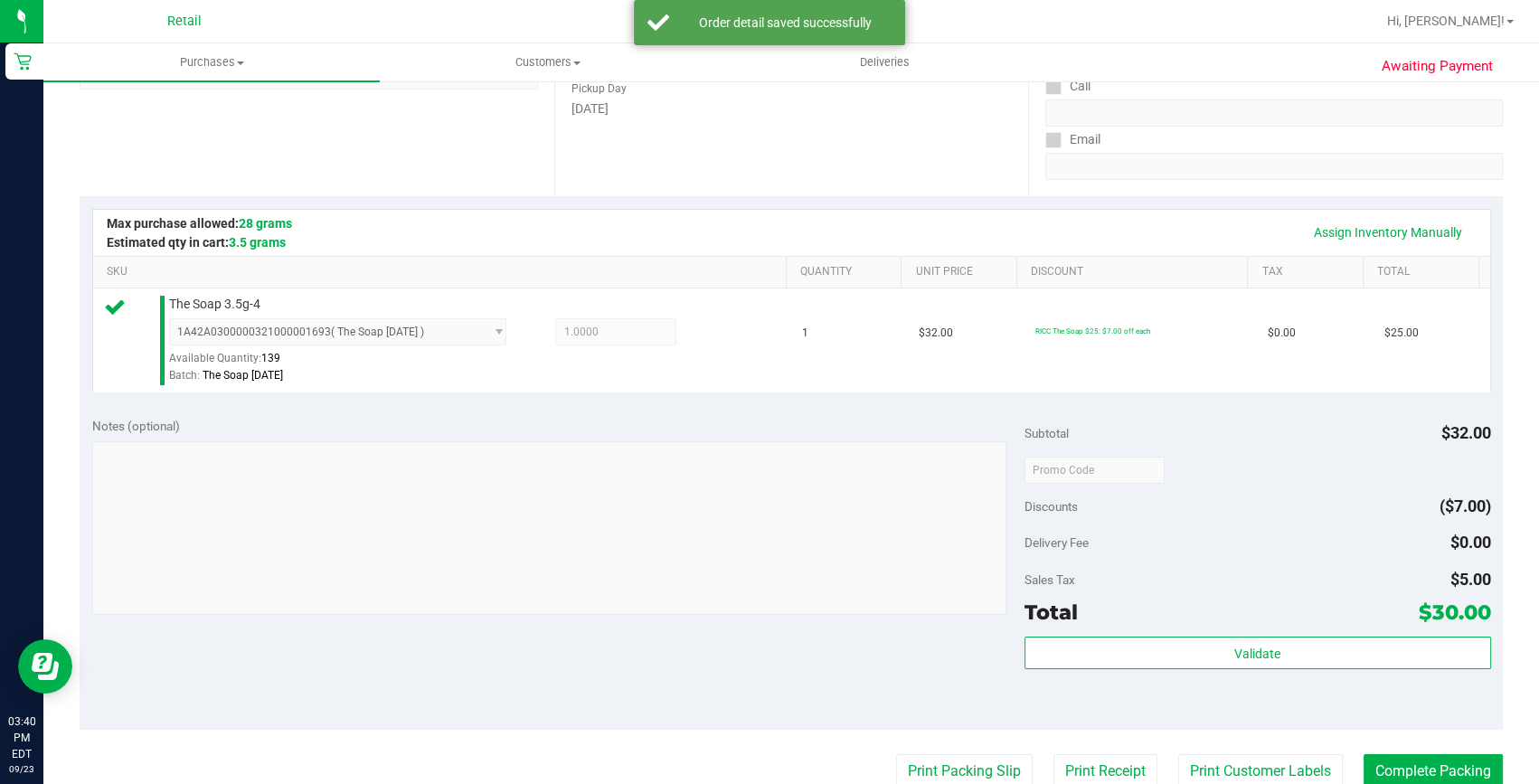
scroll to position [328, 0]
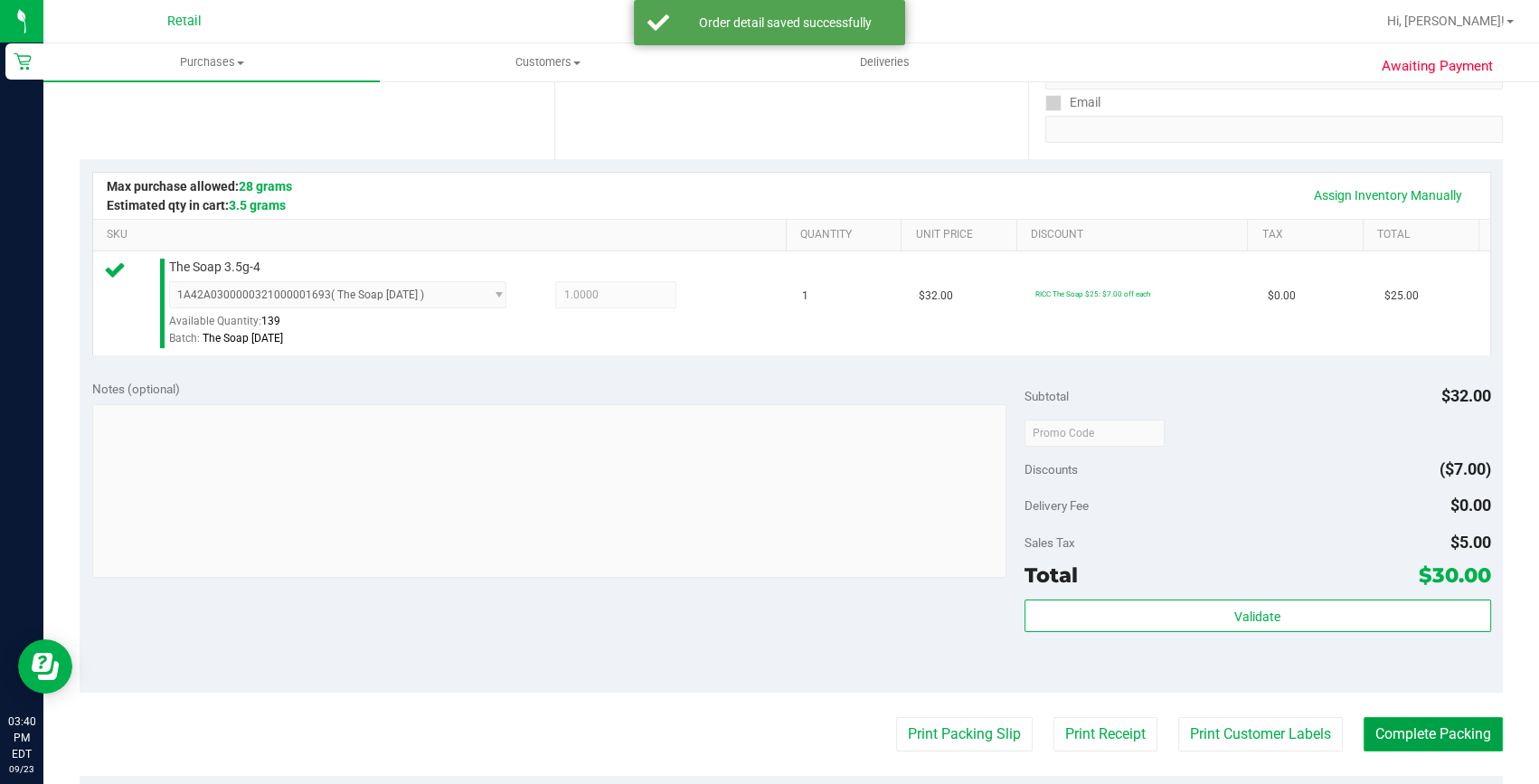
click at [1439, 725] on button "Complete Packing" at bounding box center [1433, 733] width 140 height 35
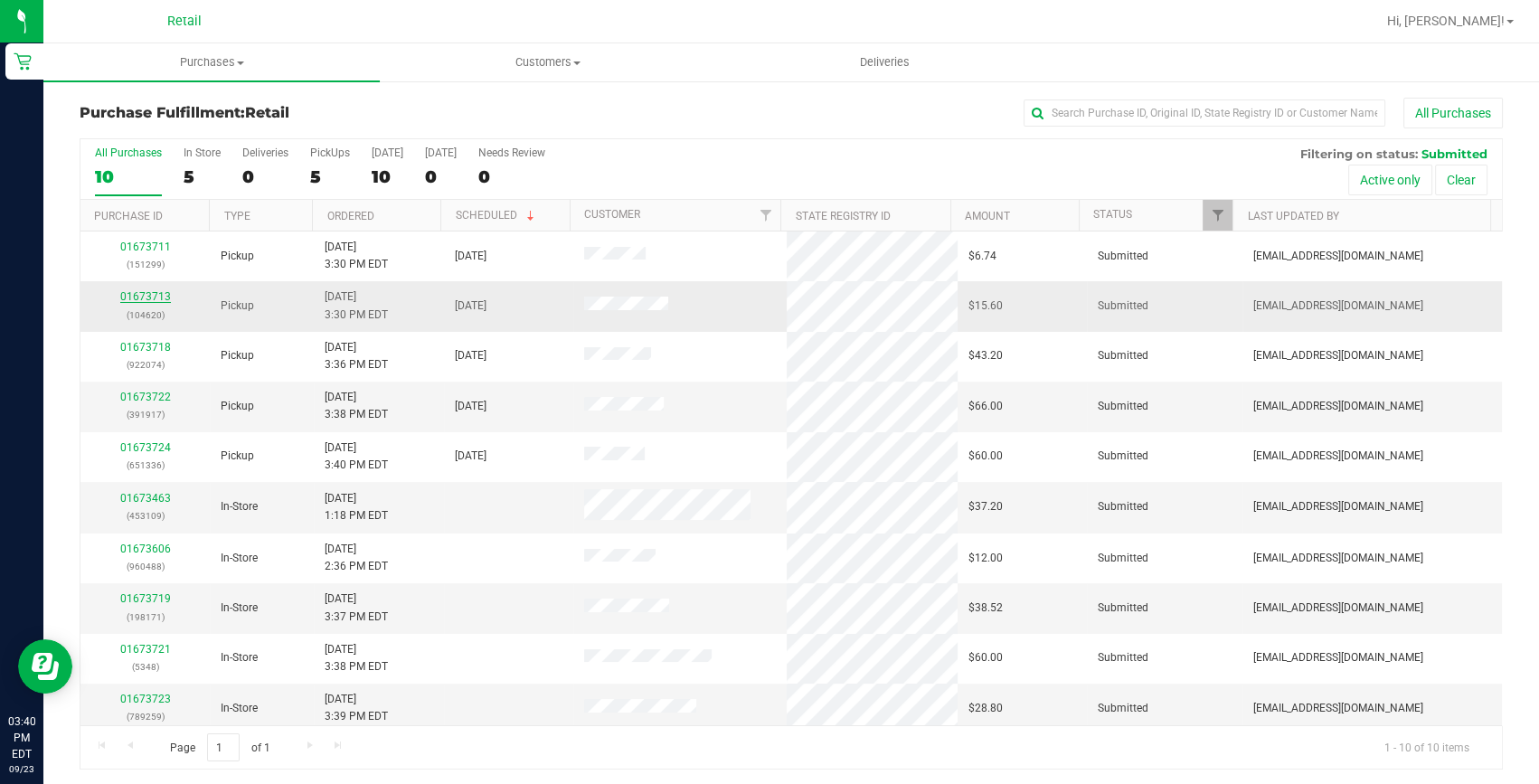
click at [156, 299] on link "01673713" at bounding box center [145, 297] width 51 height 13
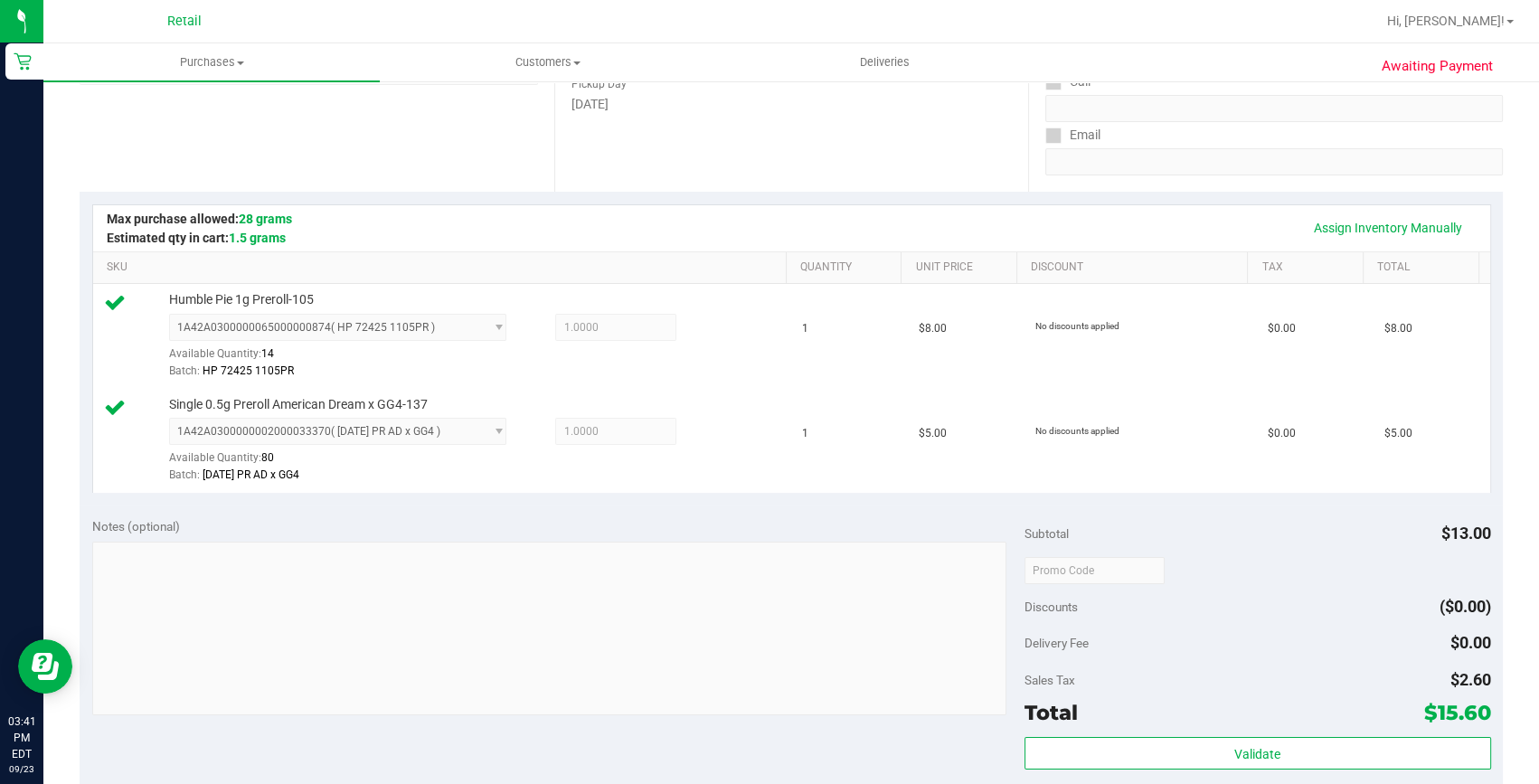
scroll to position [493, 0]
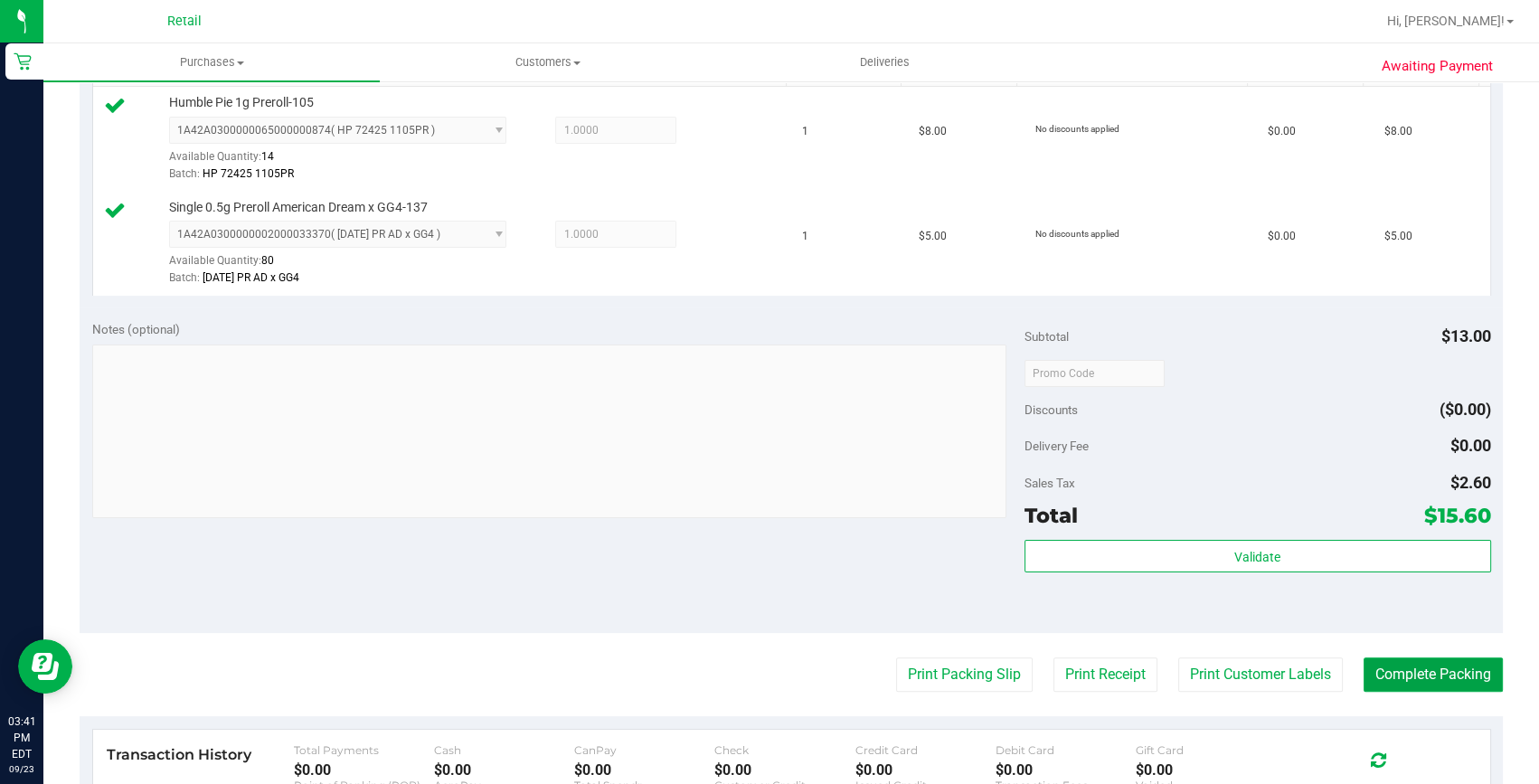
drag, startPoint x: 1428, startPoint y: 657, endPoint x: 1443, endPoint y: 609, distance: 50.3
click at [1428, 658] on button "Complete Packing" at bounding box center [1433, 674] width 140 height 35
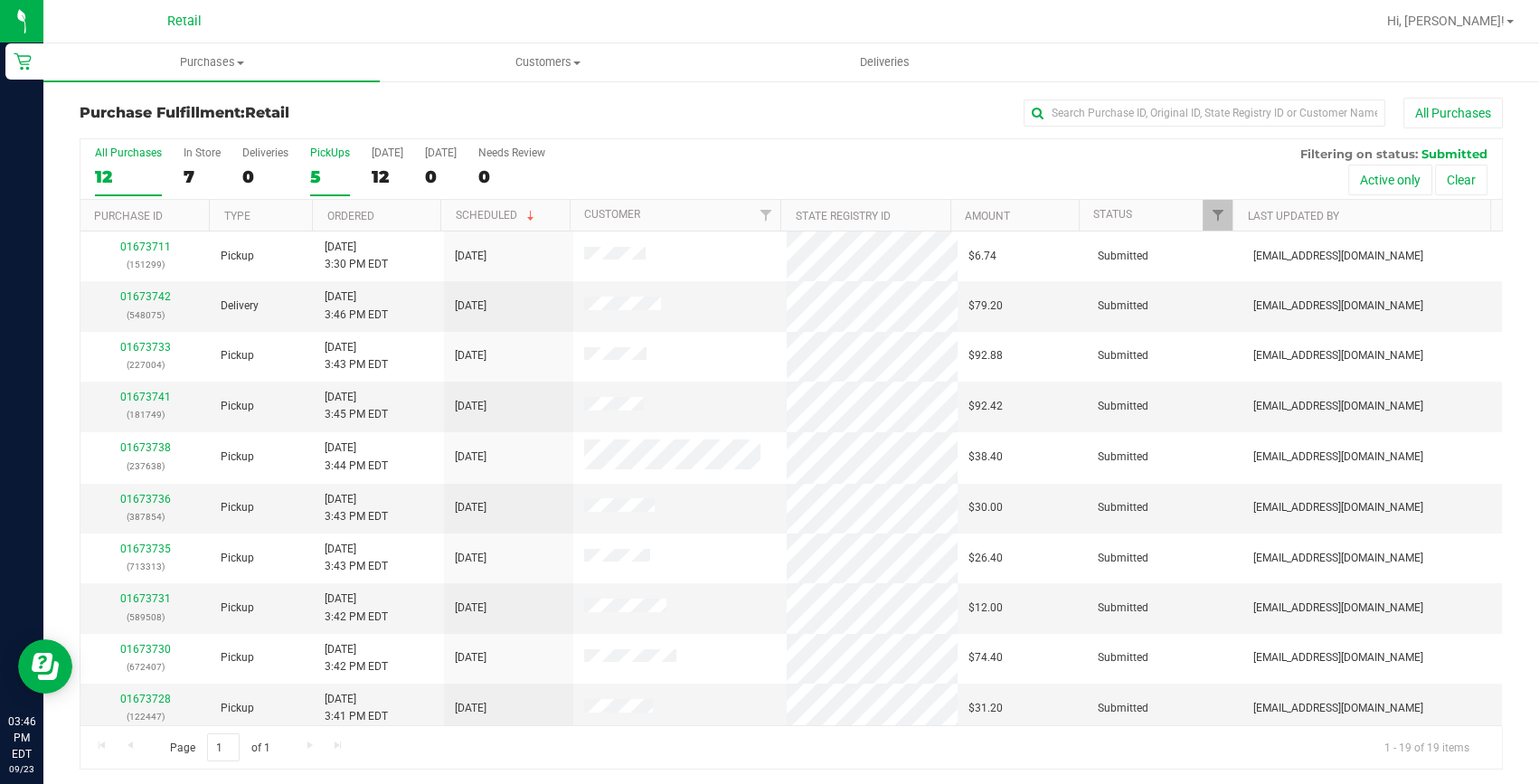
click at [317, 157] on div "PickUps" at bounding box center [330, 153] width 39 height 13
click at [0, 0] on input "PickUps 5" at bounding box center [0, 0] width 0 height 0
click at [334, 171] on div "5" at bounding box center [330, 177] width 39 height 21
click at [0, 0] on input "PickUps 5" at bounding box center [0, 0] width 0 height 0
click at [1112, 103] on input "text" at bounding box center [1205, 112] width 362 height 27
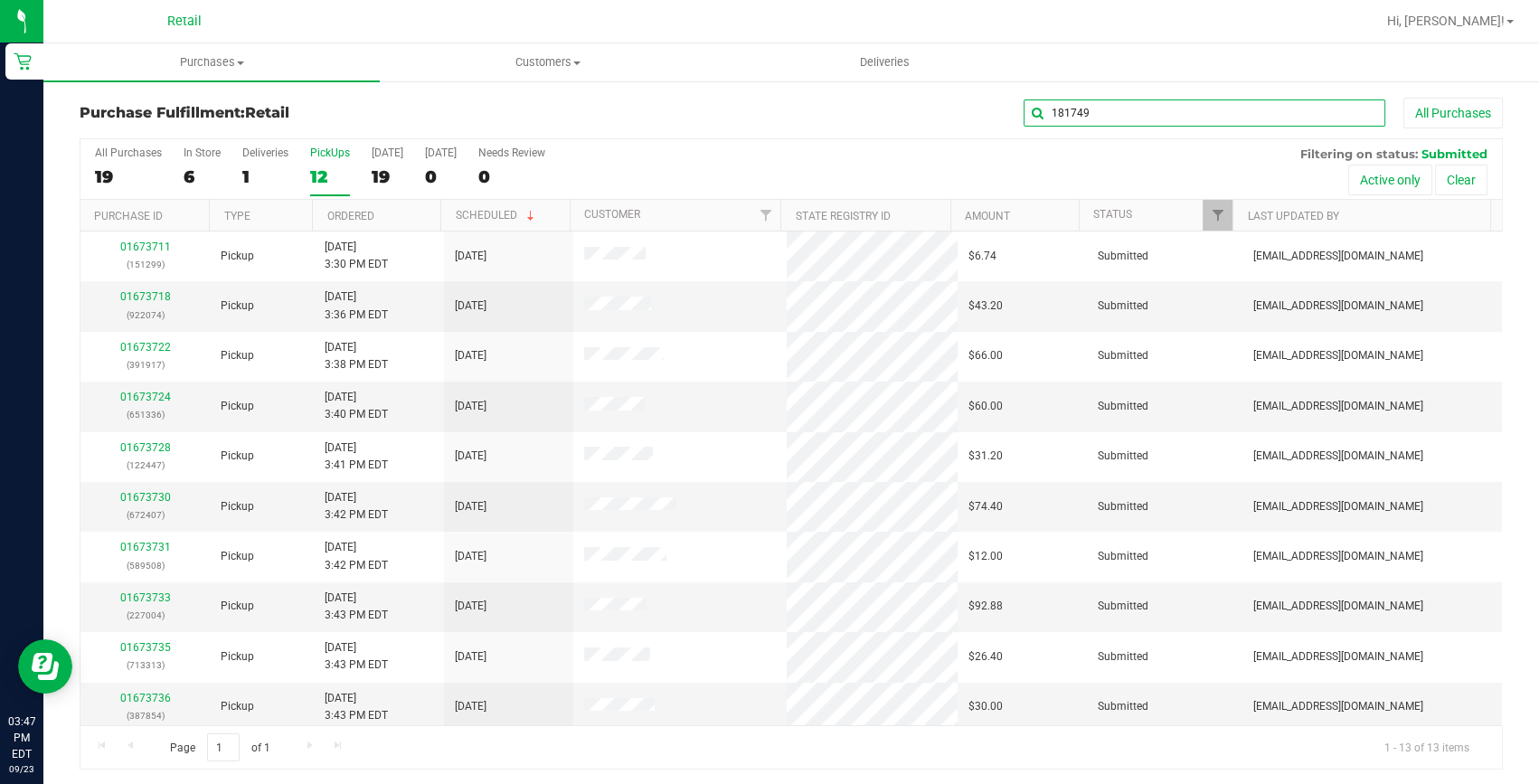
type input "181749"
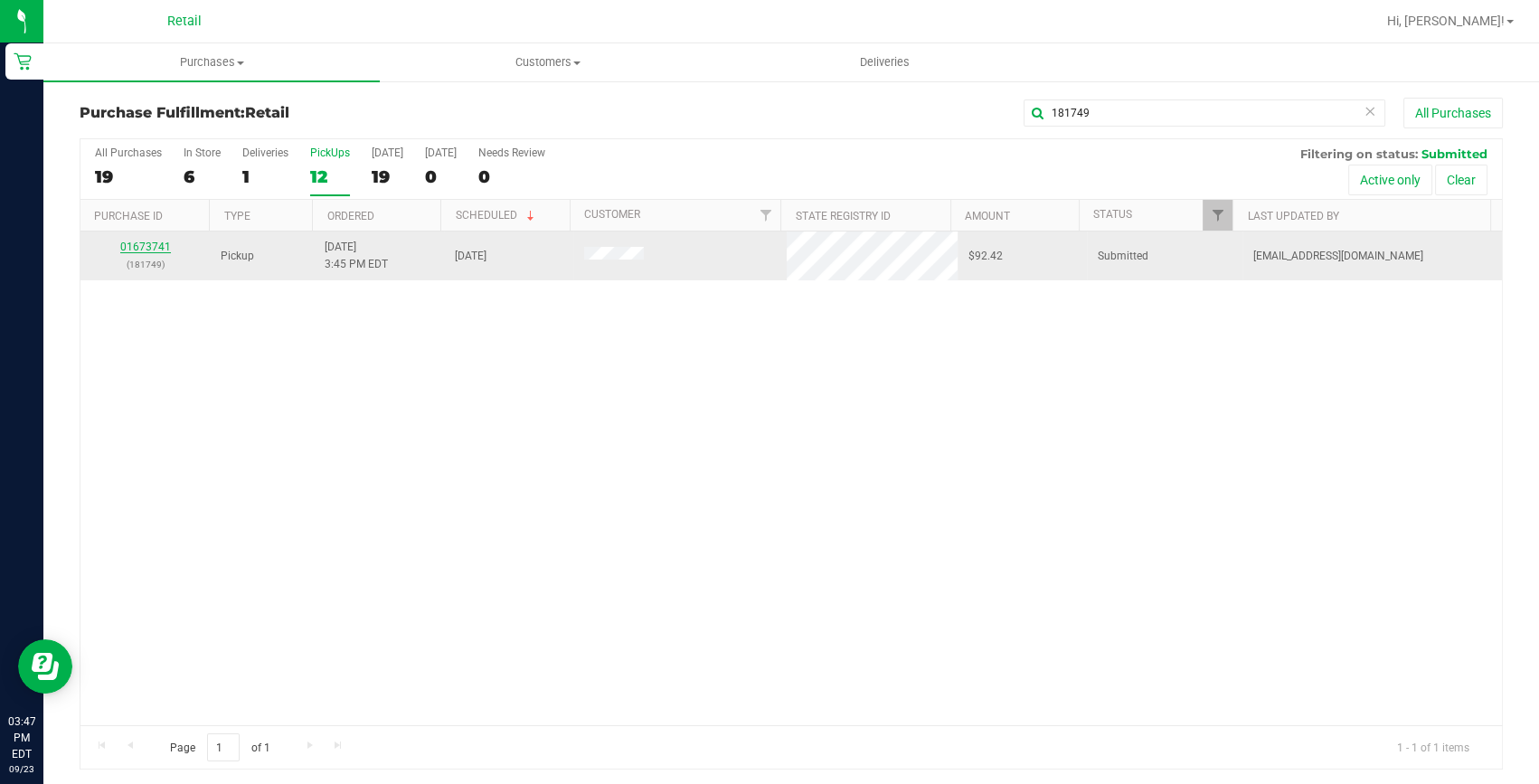
click at [160, 245] on link "01673741" at bounding box center [145, 247] width 51 height 13
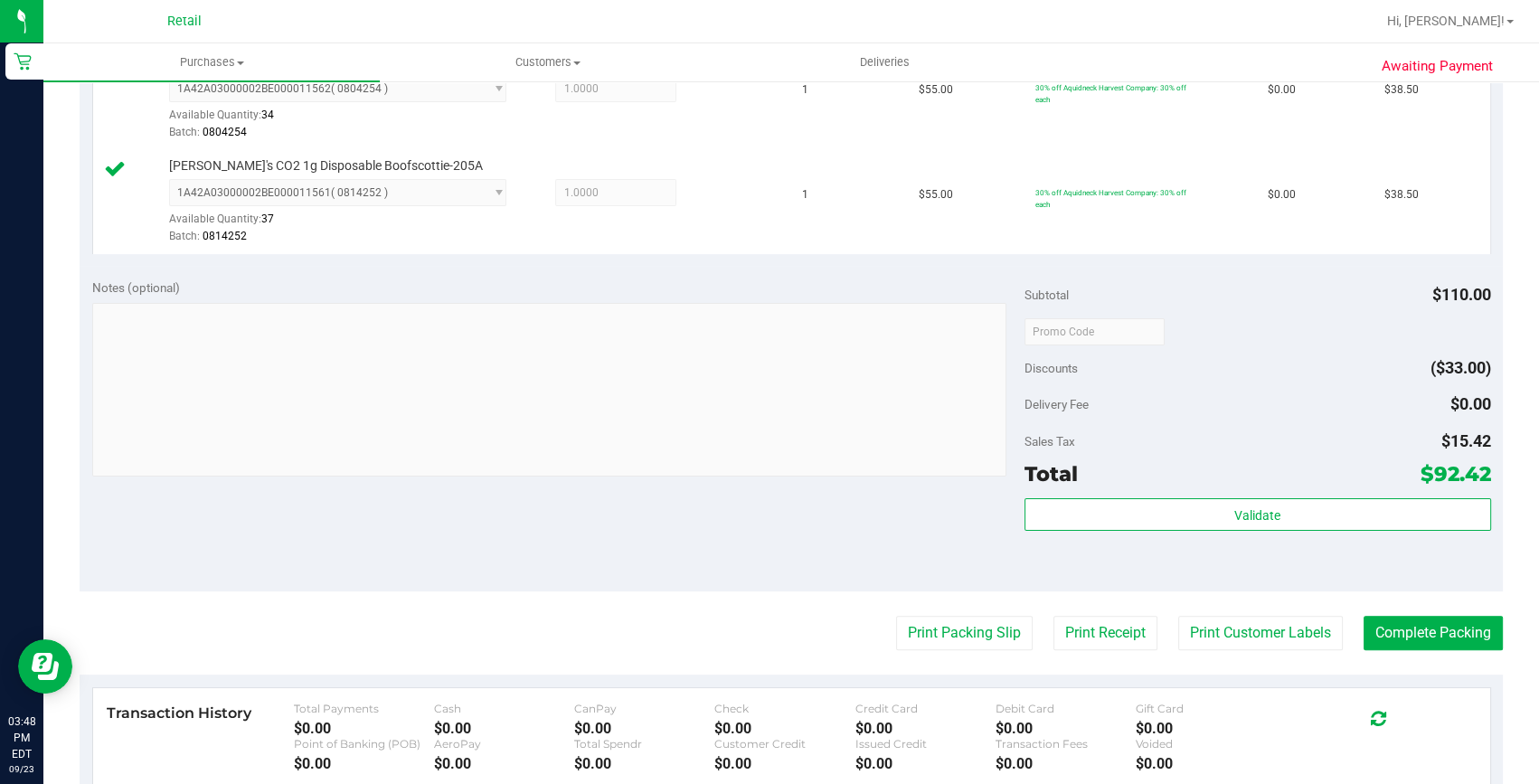
scroll to position [658, 0]
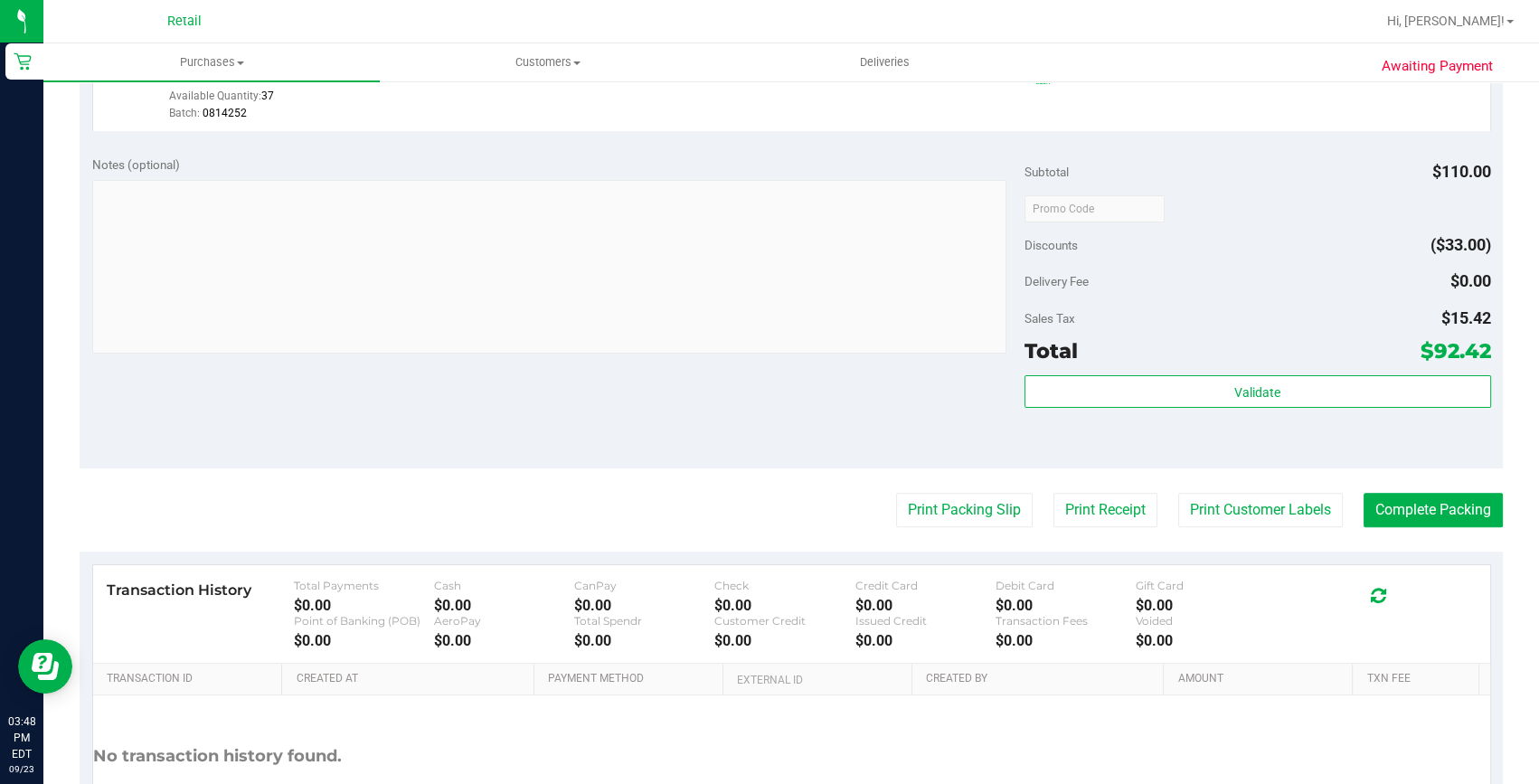
click at [1455, 526] on purchase-details "Back Edit Purchase Cancel Purchase View Profile # 01673741 Med | Rec METRC ID: …" at bounding box center [791, 165] width 1423 height 1449
click at [1455, 510] on button "Complete Packing" at bounding box center [1433, 510] width 140 height 35
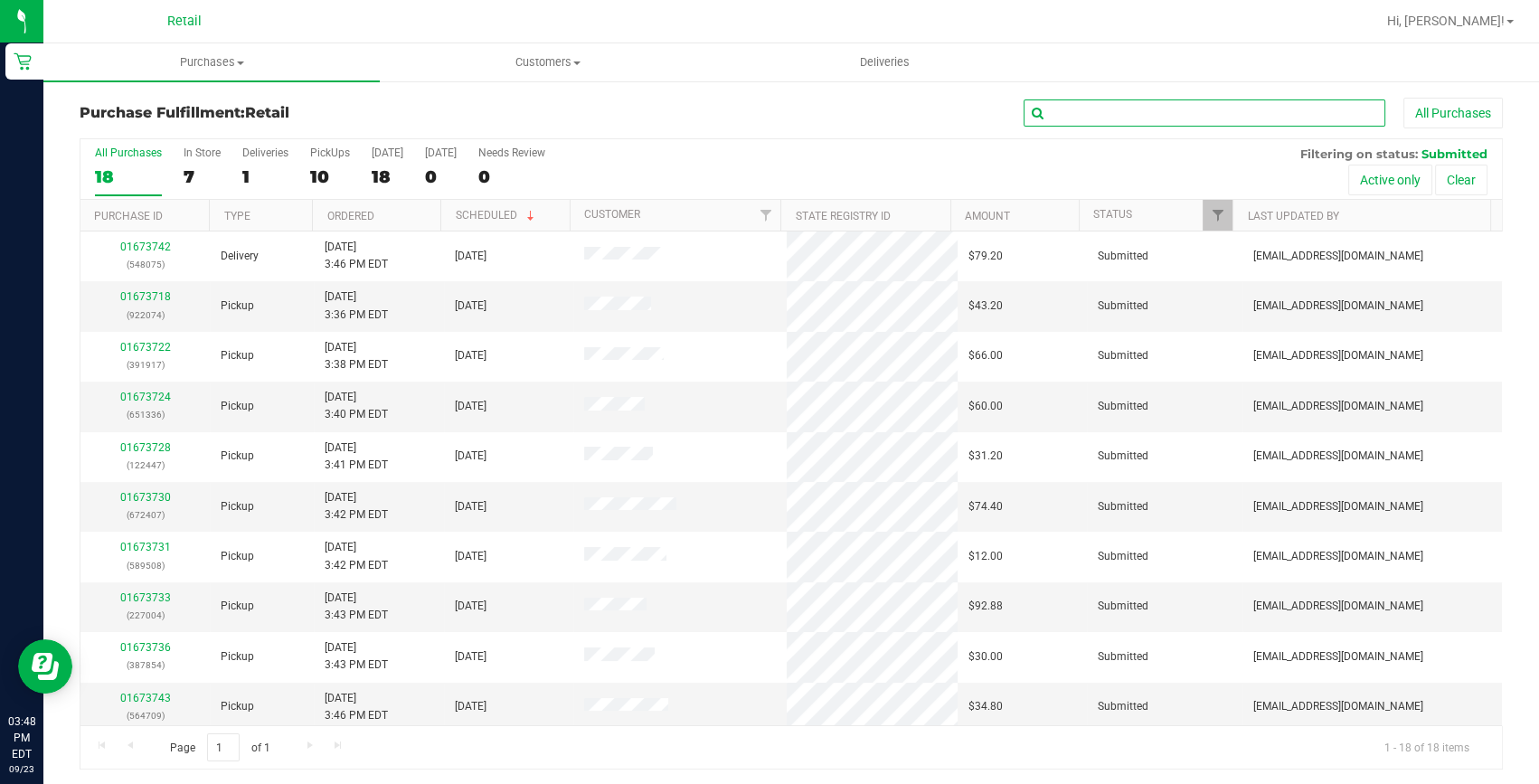
click at [1186, 110] on input "text" at bounding box center [1205, 112] width 362 height 27
type input "651336"
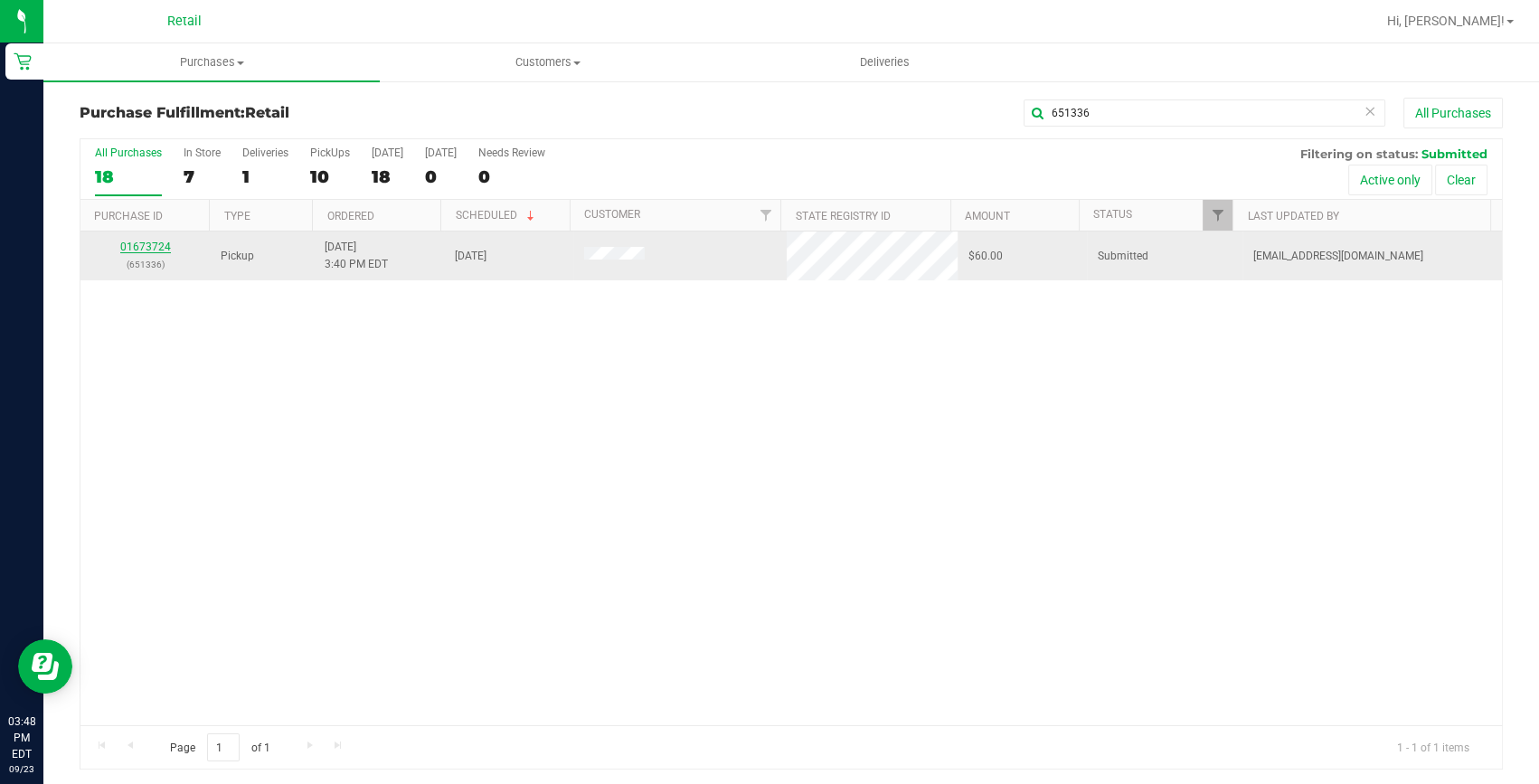
click at [155, 247] on link "01673724" at bounding box center [145, 247] width 51 height 13
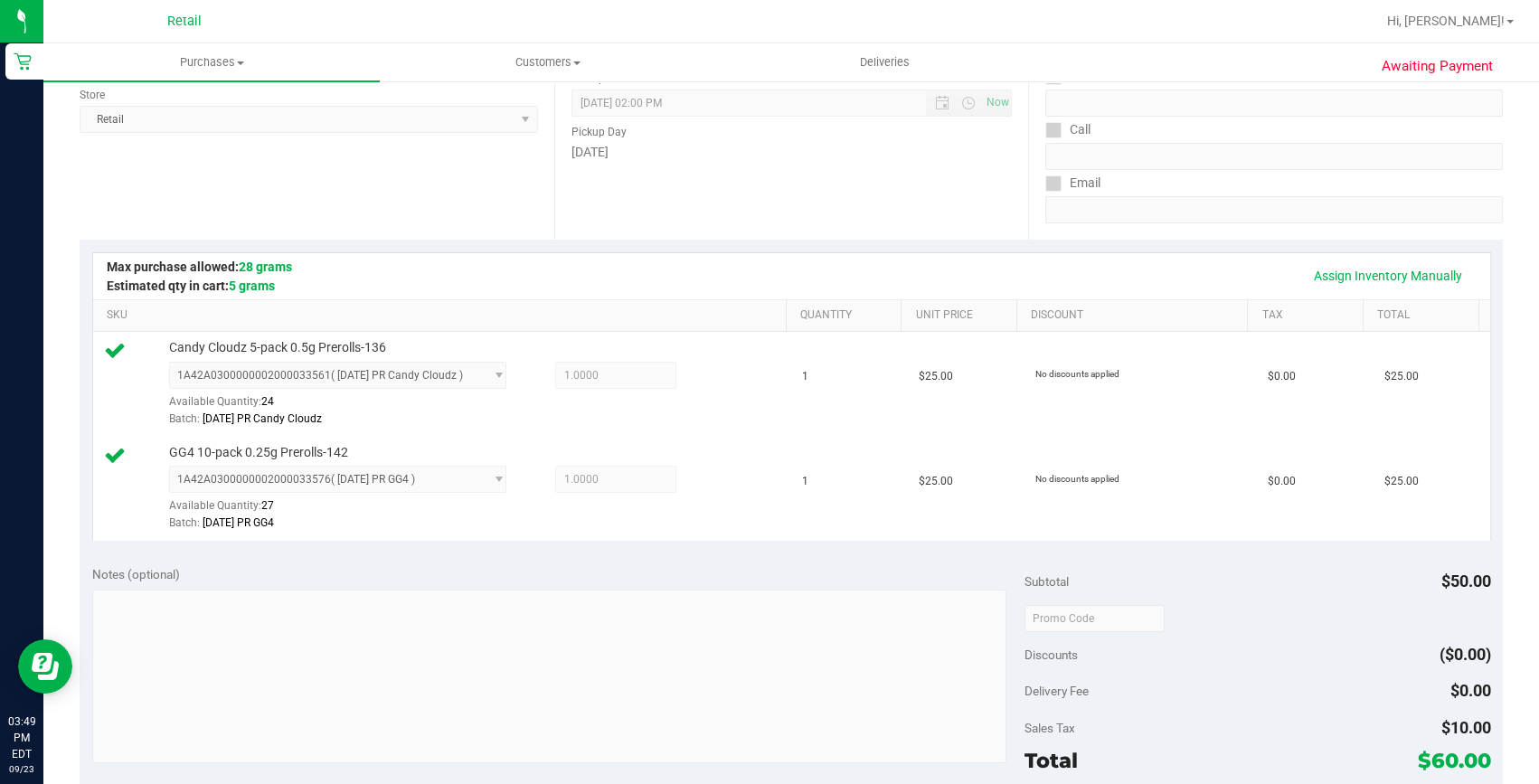
scroll to position [575, 0]
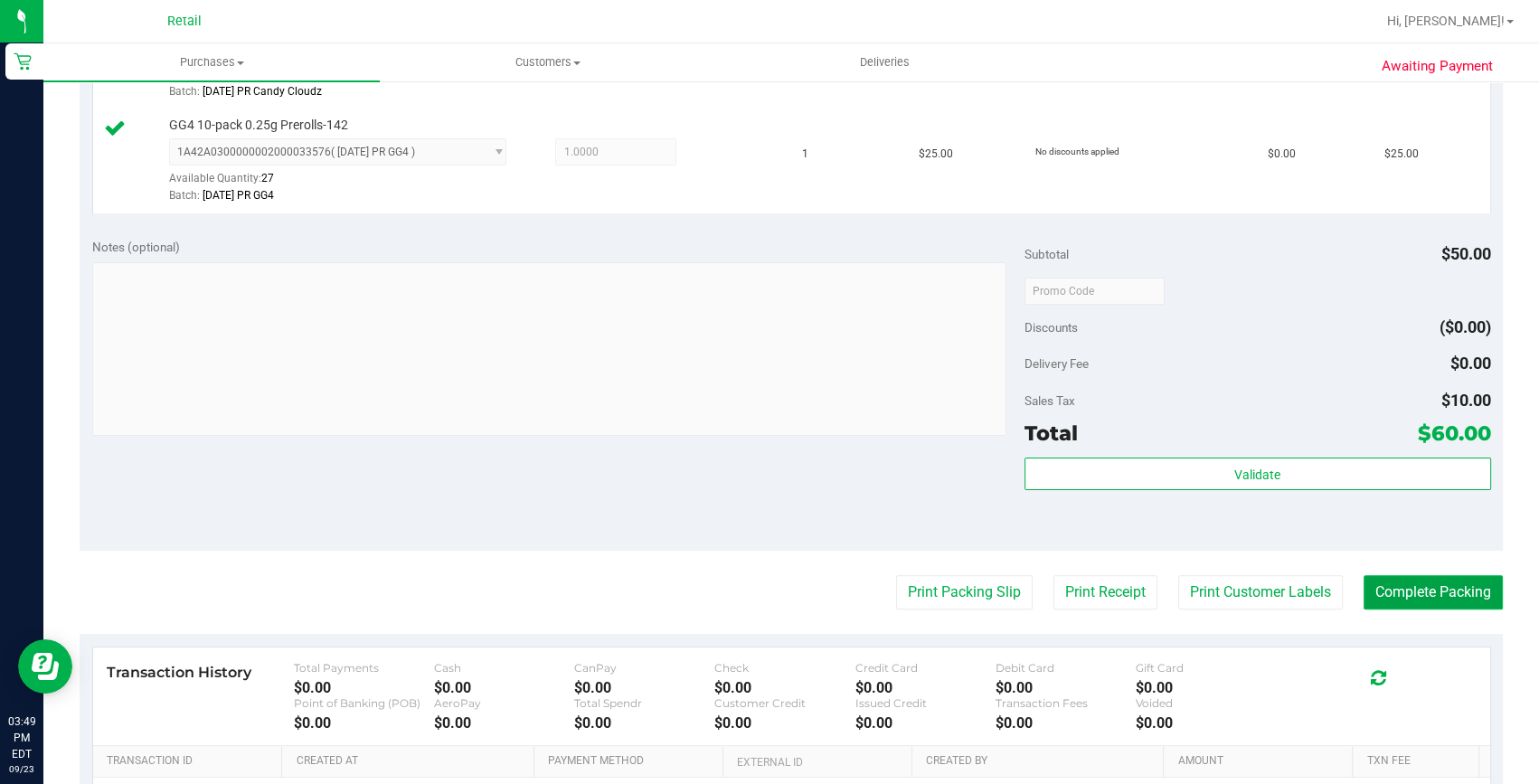
click at [1412, 597] on button "Complete Packing" at bounding box center [1433, 592] width 140 height 35
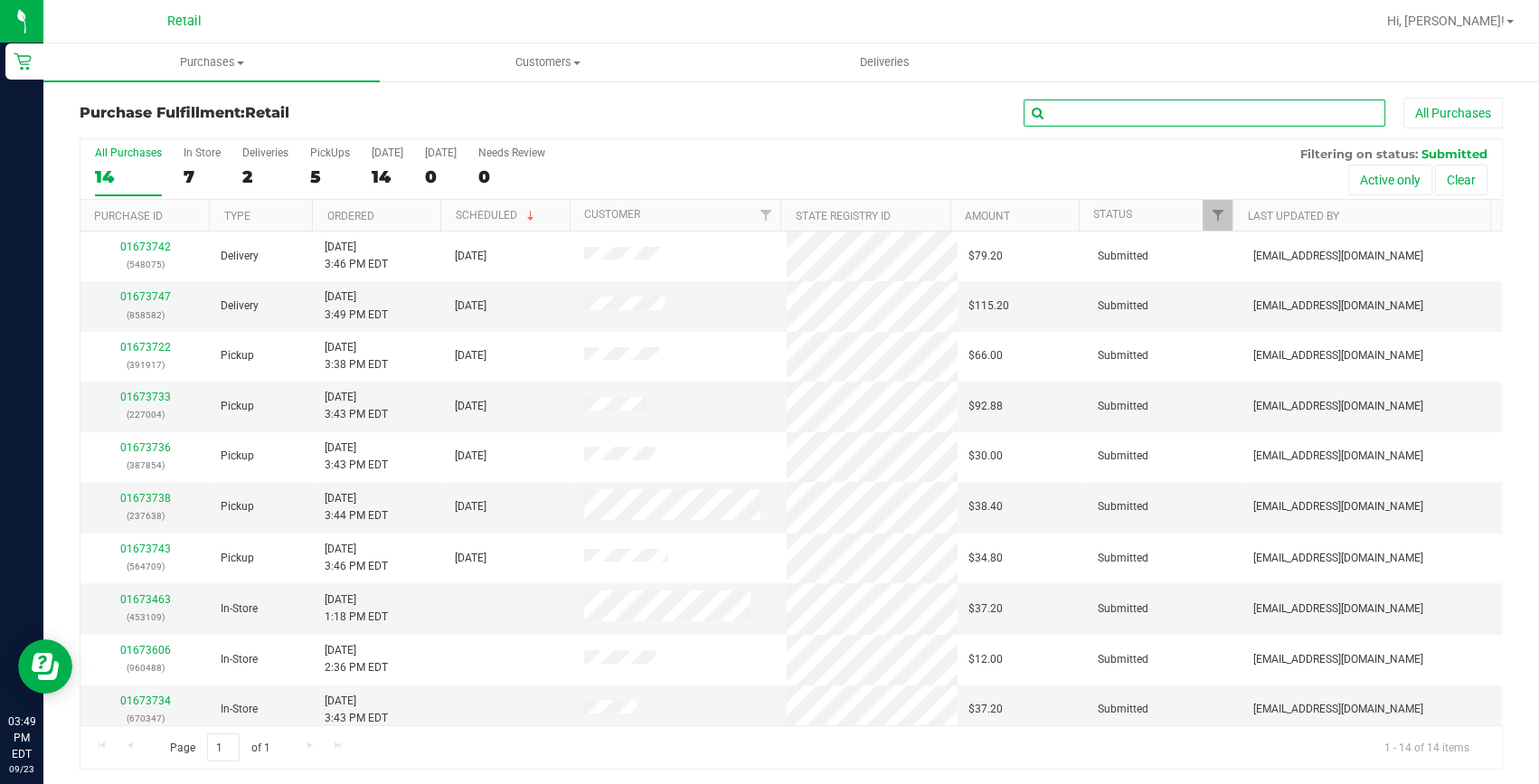
click at [1303, 100] on input "text" at bounding box center [1205, 112] width 362 height 27
type input "227004"
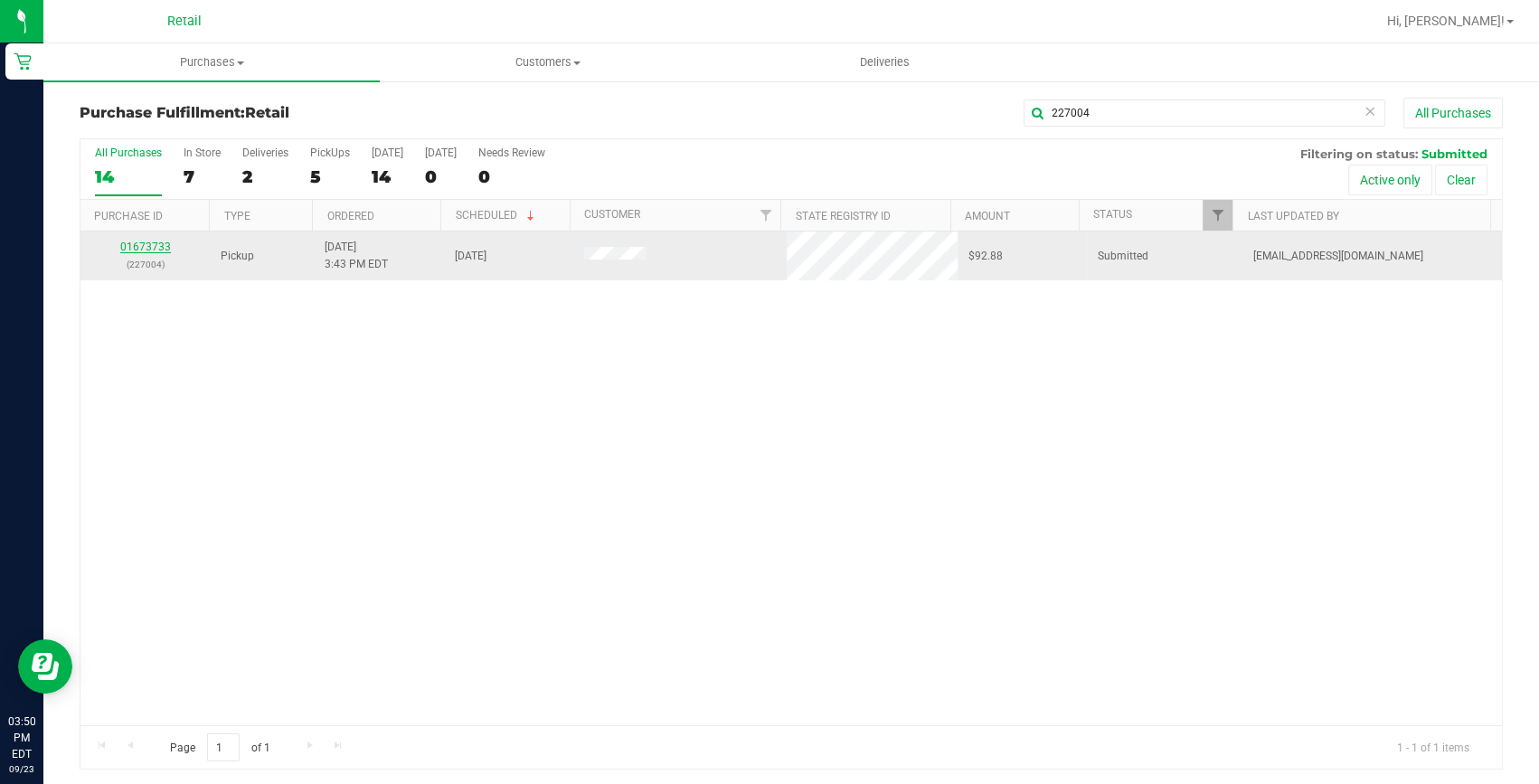
click at [147, 242] on link "01673733" at bounding box center [145, 247] width 51 height 13
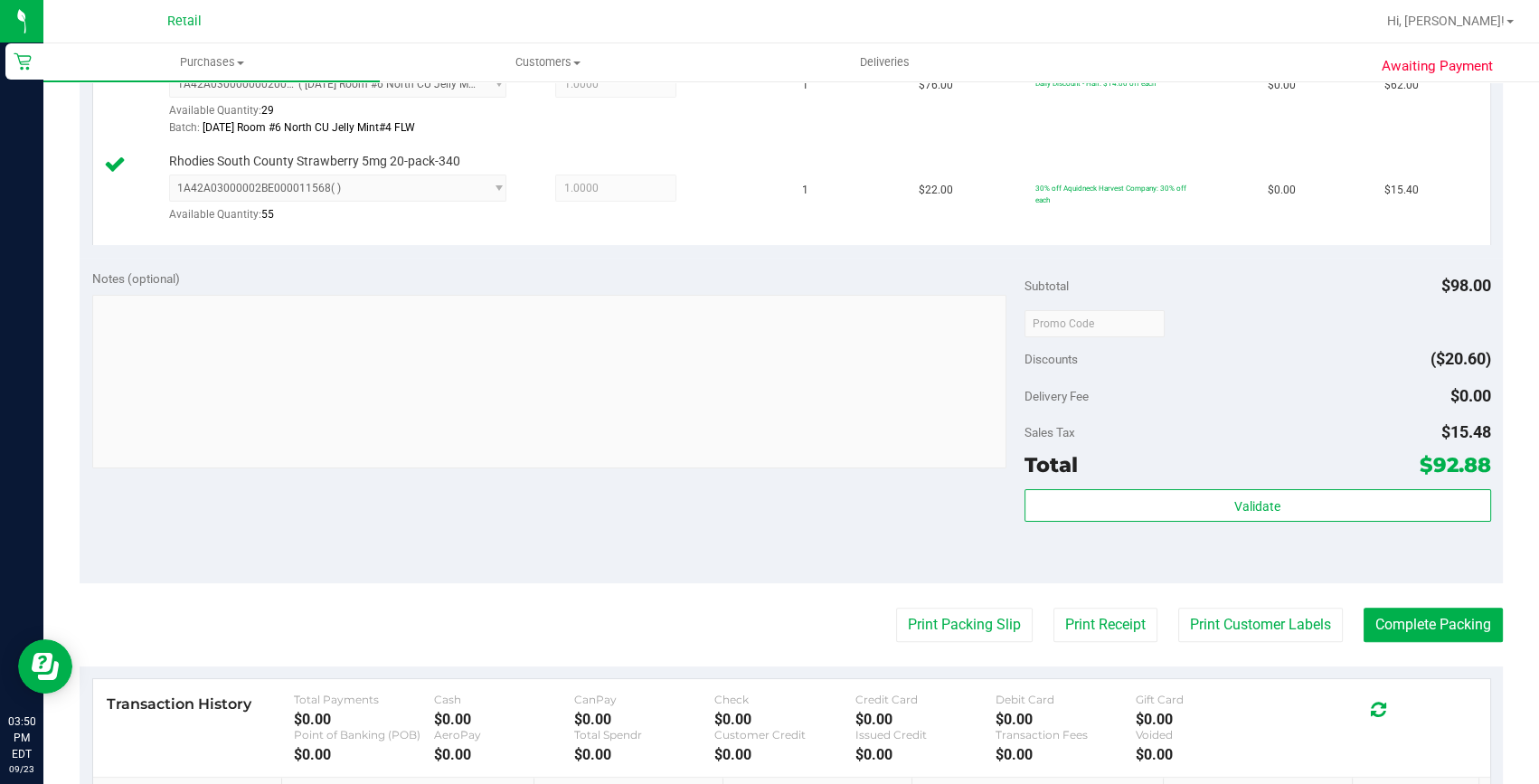
scroll to position [658, 0]
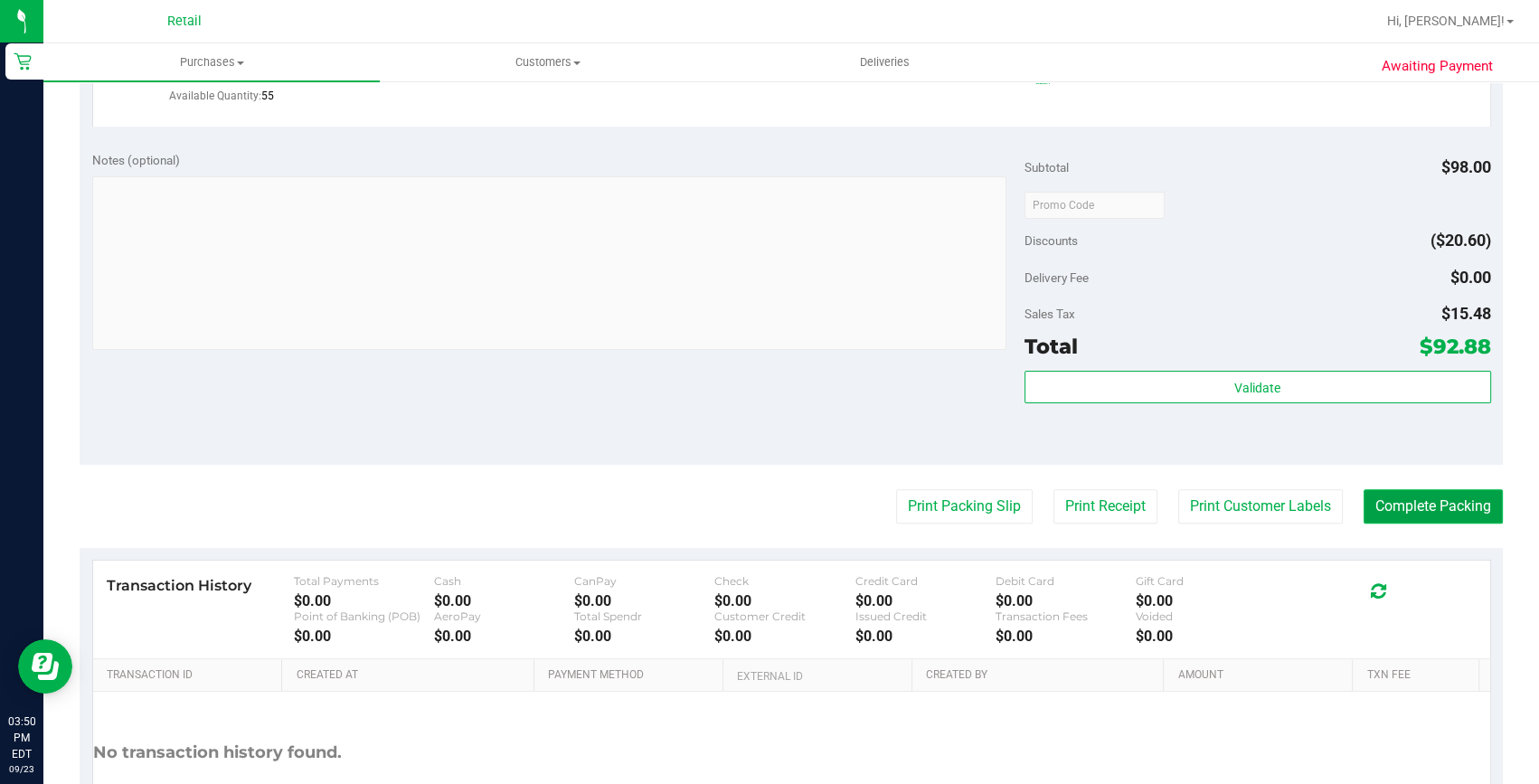
click at [1462, 489] on button "Complete Packing" at bounding box center [1433, 506] width 140 height 35
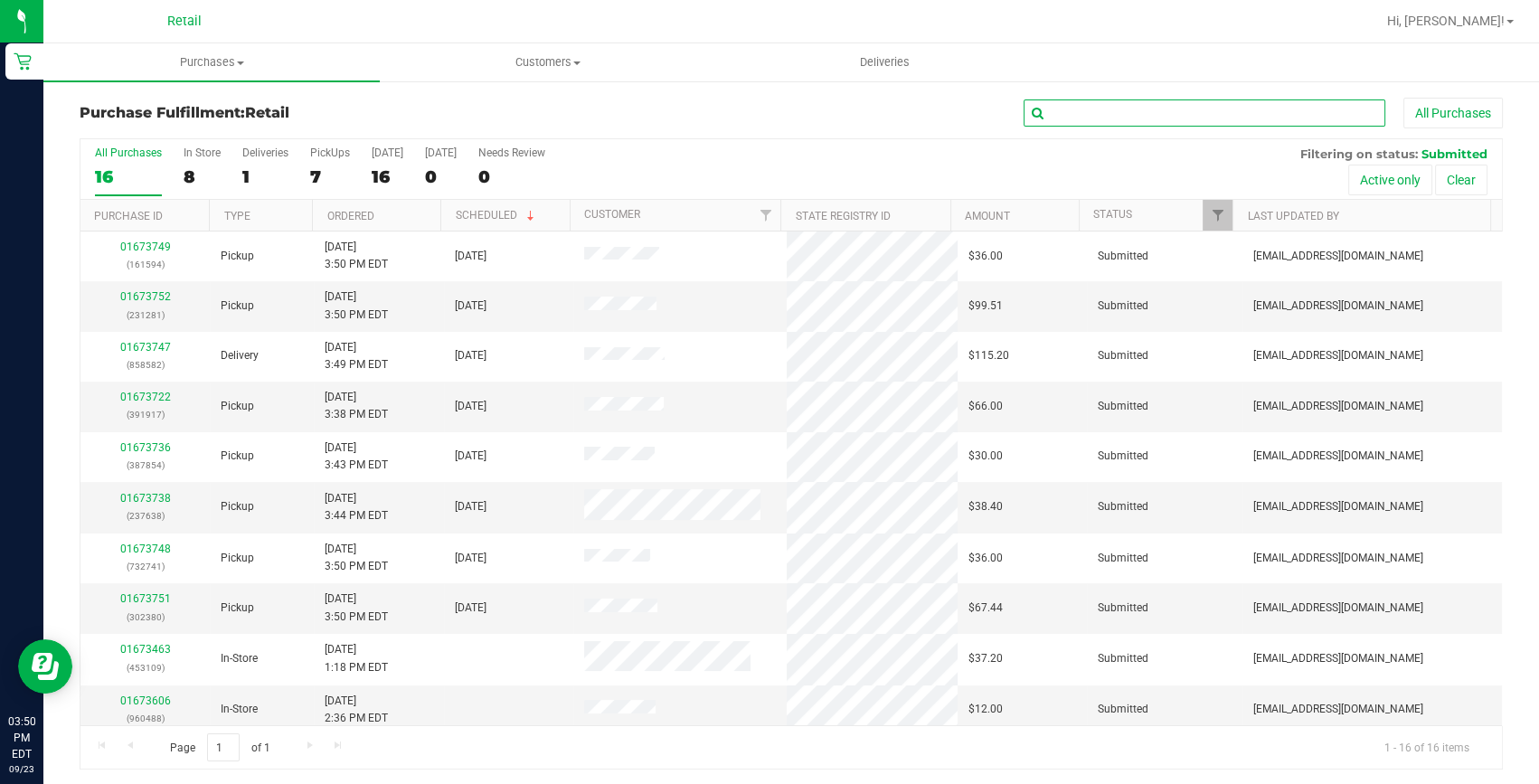
click at [1334, 112] on input "text" at bounding box center [1205, 112] width 362 height 27
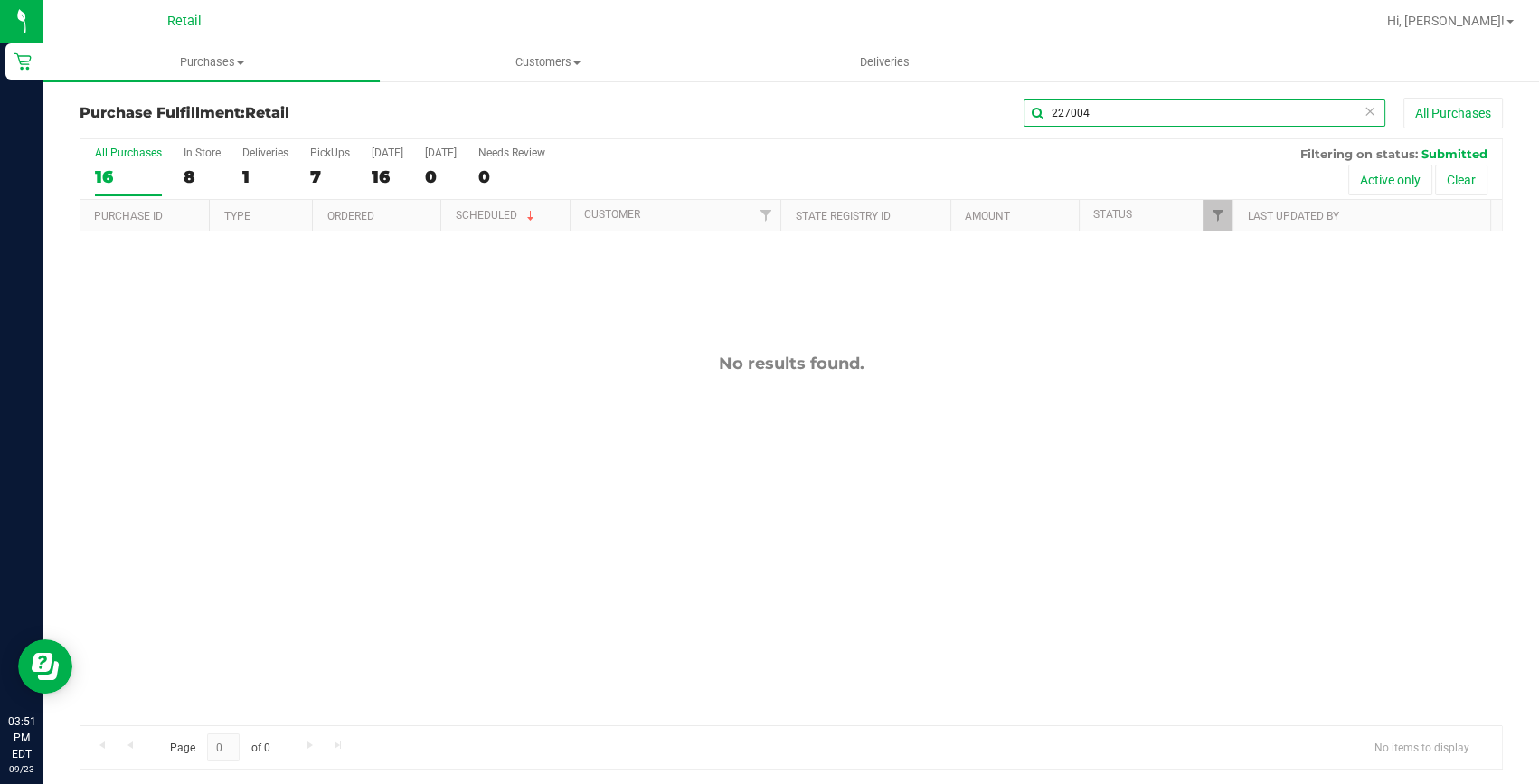
click at [1055, 120] on input "227004" at bounding box center [1205, 112] width 362 height 27
click at [1056, 119] on input "227004" at bounding box center [1205, 112] width 362 height 27
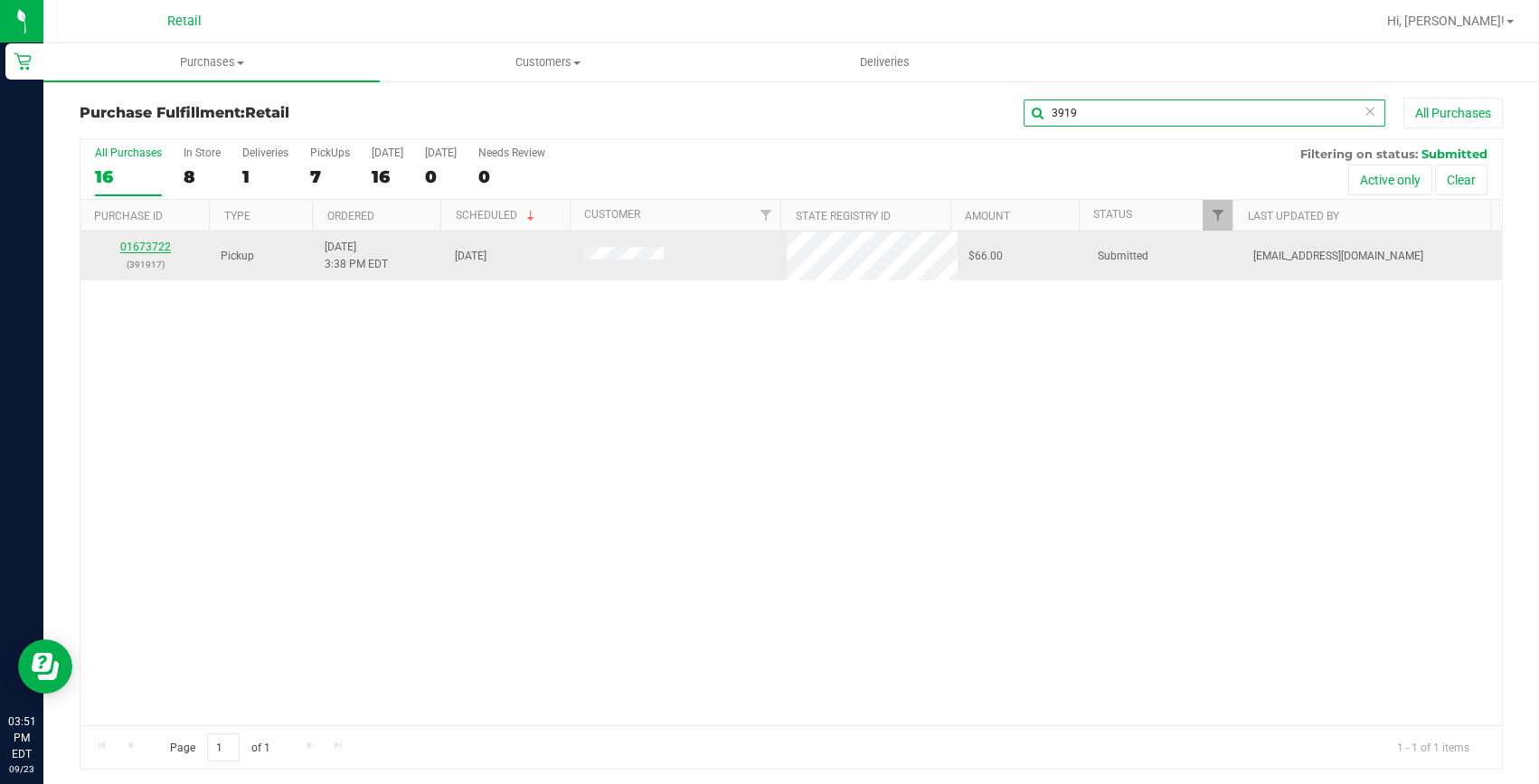
type input "3919"
click at [154, 250] on link "01673722" at bounding box center [145, 247] width 51 height 13
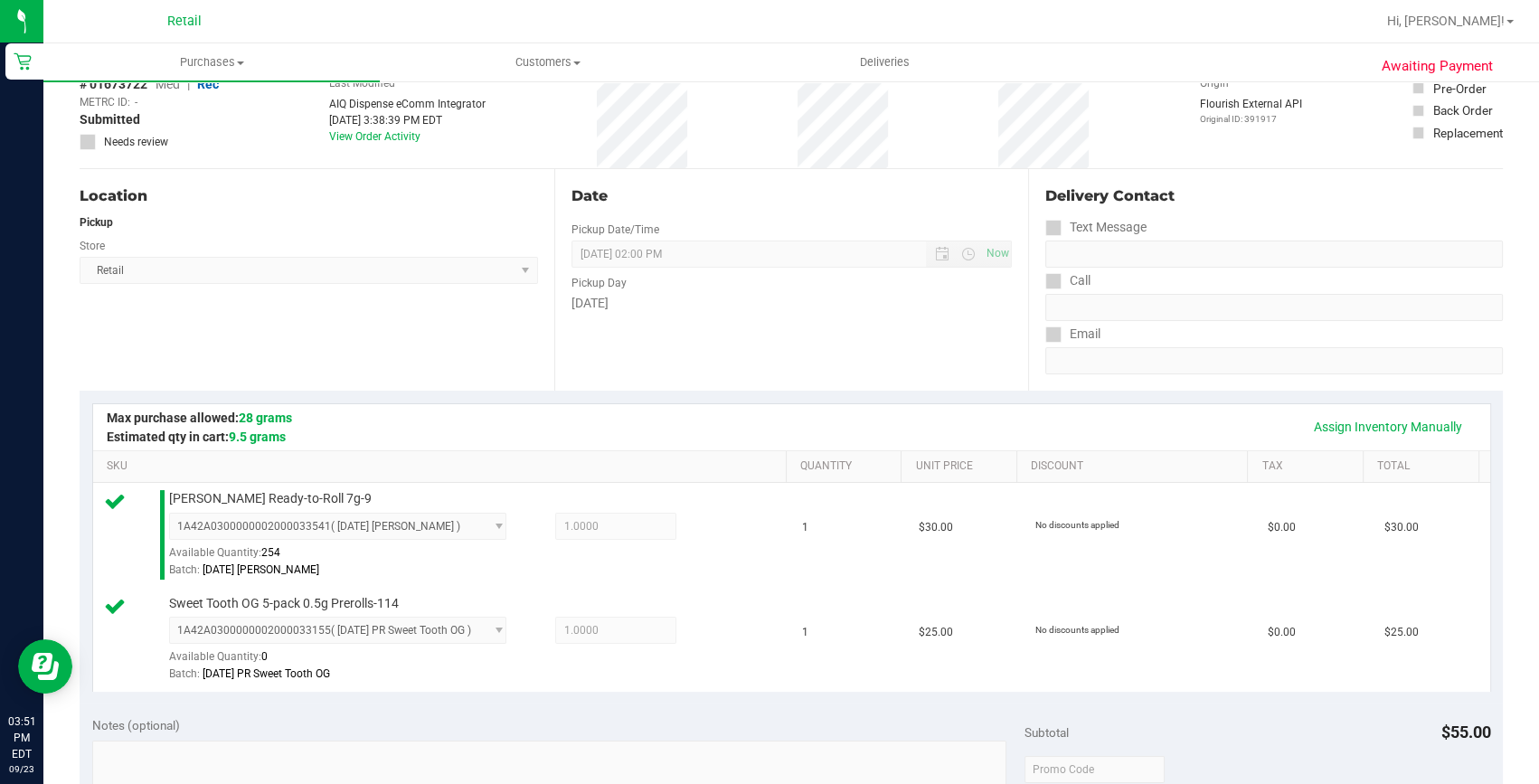
scroll to position [575, 0]
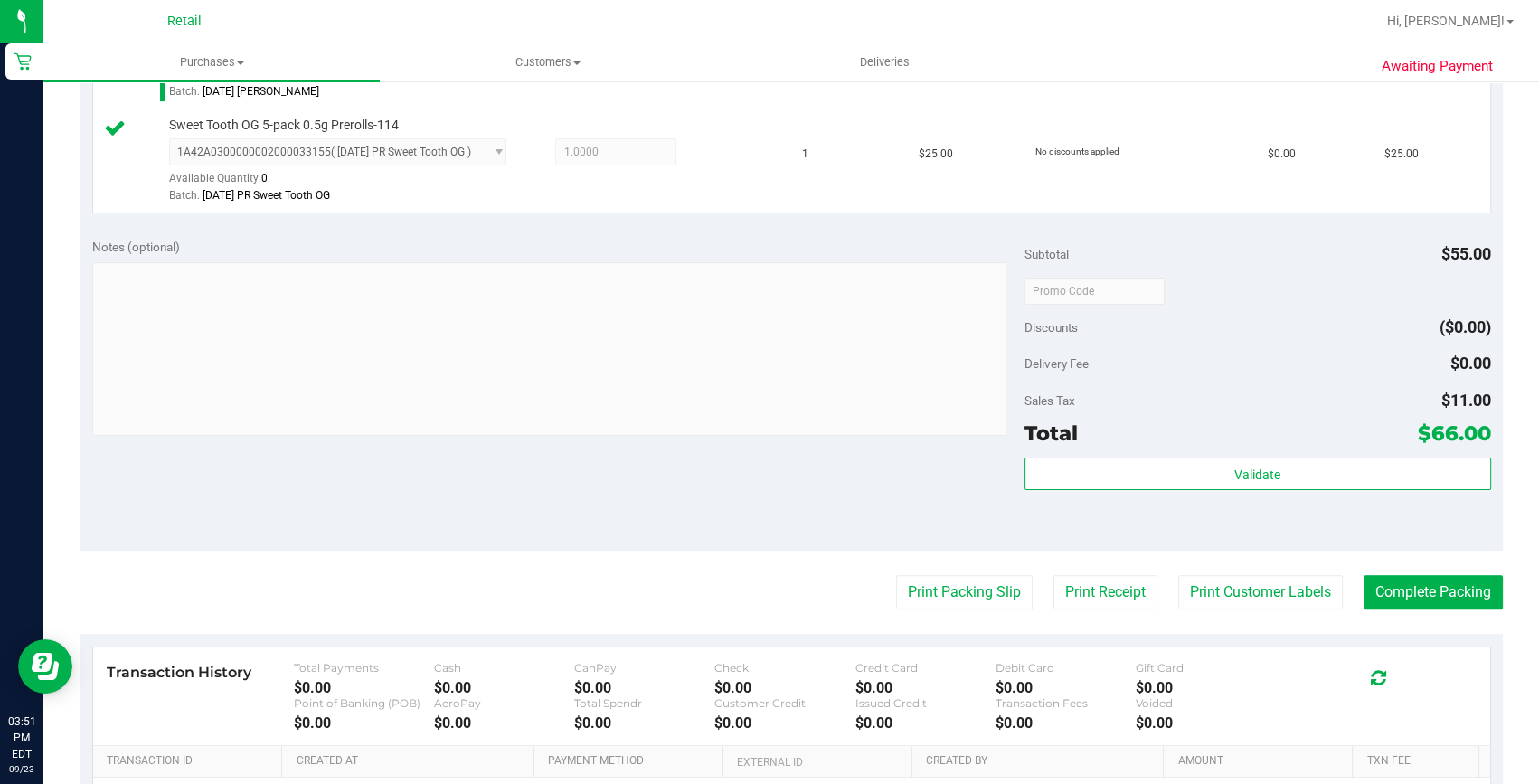
click at [1404, 572] on purchase-details "Back Edit Purchase Cancel Purchase View Profile # 01673722 Med | Rec METRC ID: …" at bounding box center [791, 246] width 1423 height 1449
click at [1401, 587] on button "Complete Packing" at bounding box center [1433, 592] width 140 height 35
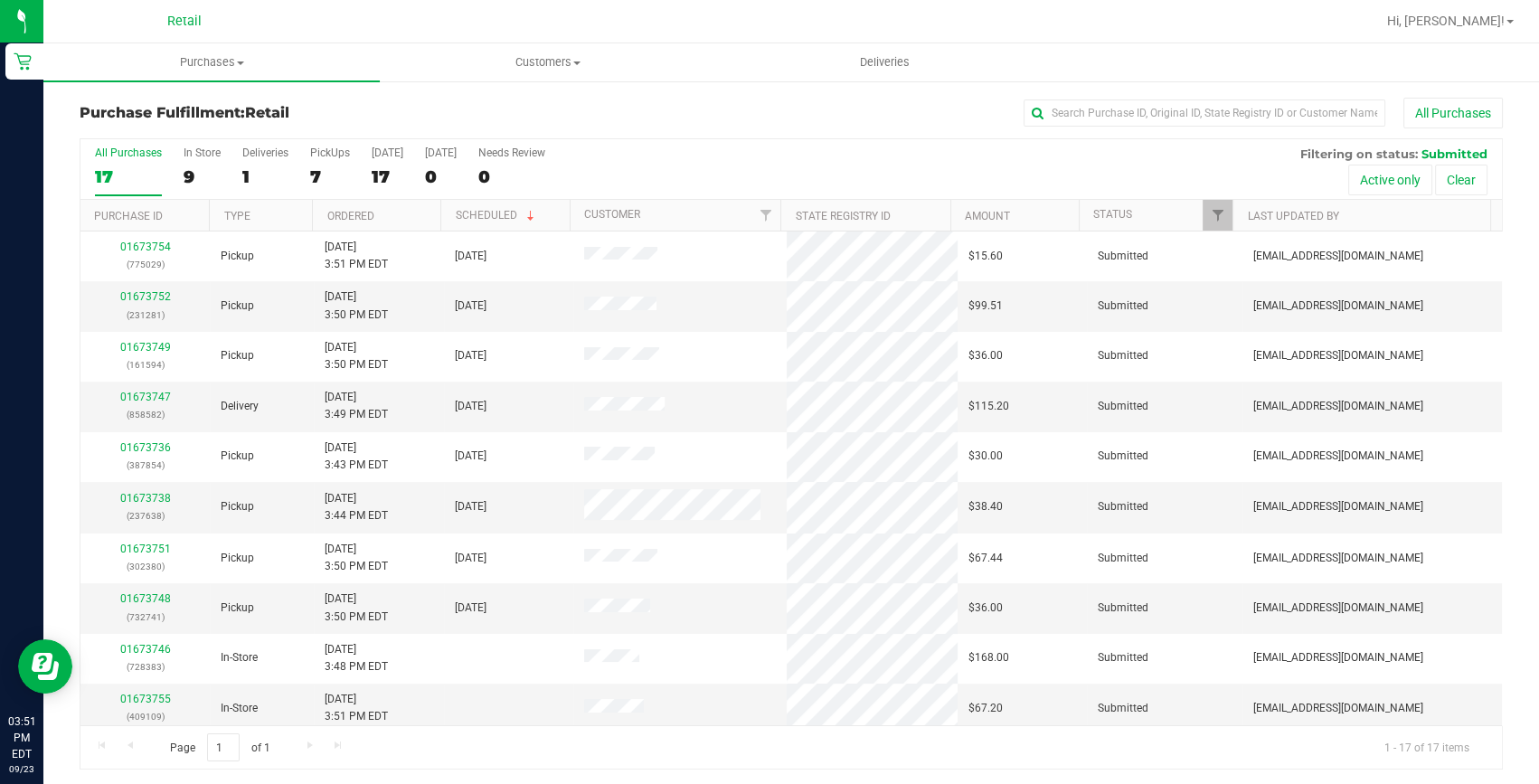
click at [1264, 135] on div "Purchase Fulfillment: Retail All Purchases" at bounding box center [791, 117] width 1423 height 39
click at [1260, 117] on input "text" at bounding box center [1205, 112] width 362 height 27
type input "237638"
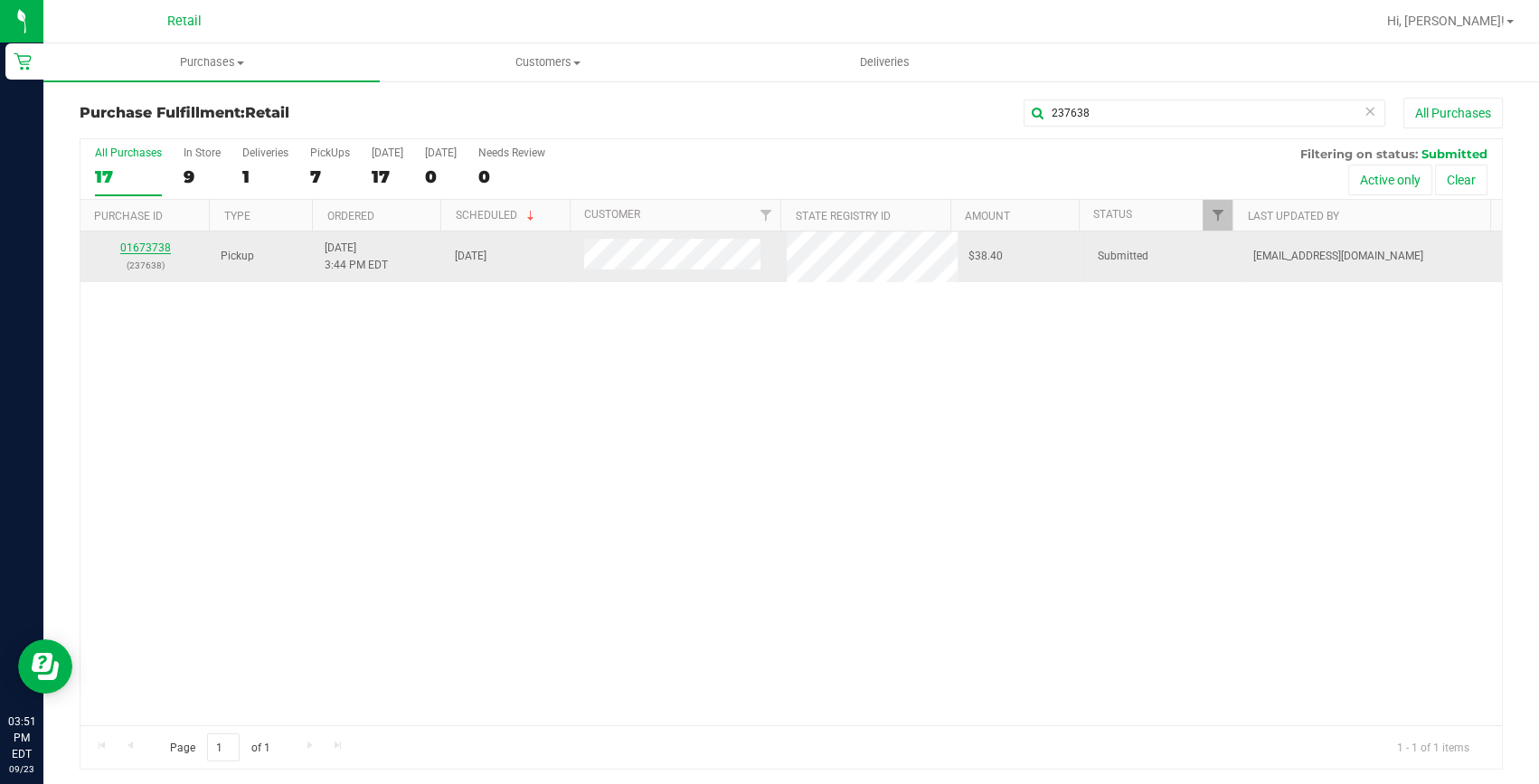
click at [160, 248] on link "01673738" at bounding box center [145, 248] width 51 height 13
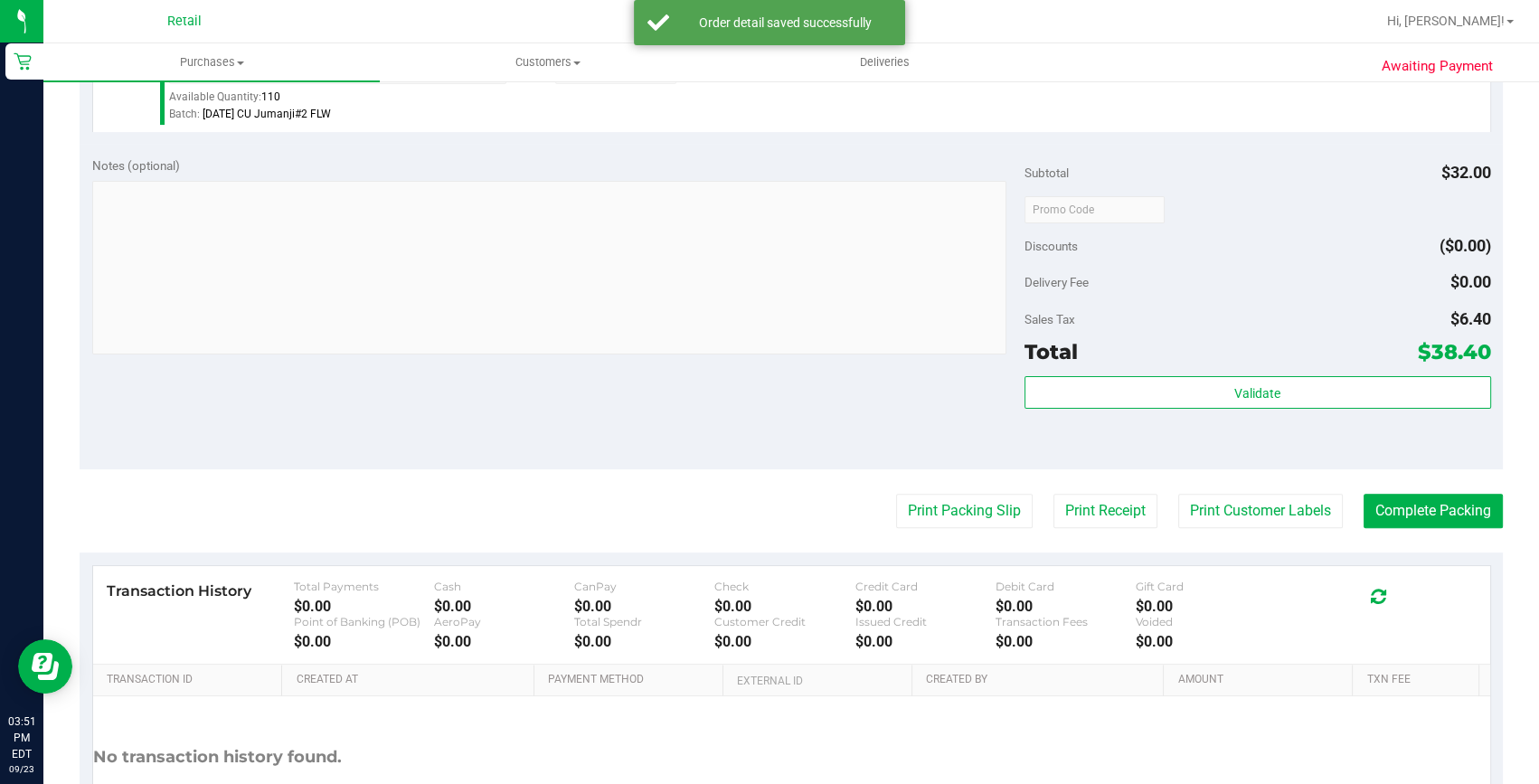
scroll to position [658, 0]
drag, startPoint x: 1453, startPoint y: 504, endPoint x: 1416, endPoint y: 445, distance: 69.6
click at [1453, 504] on button "Complete Packing" at bounding box center [1433, 510] width 140 height 35
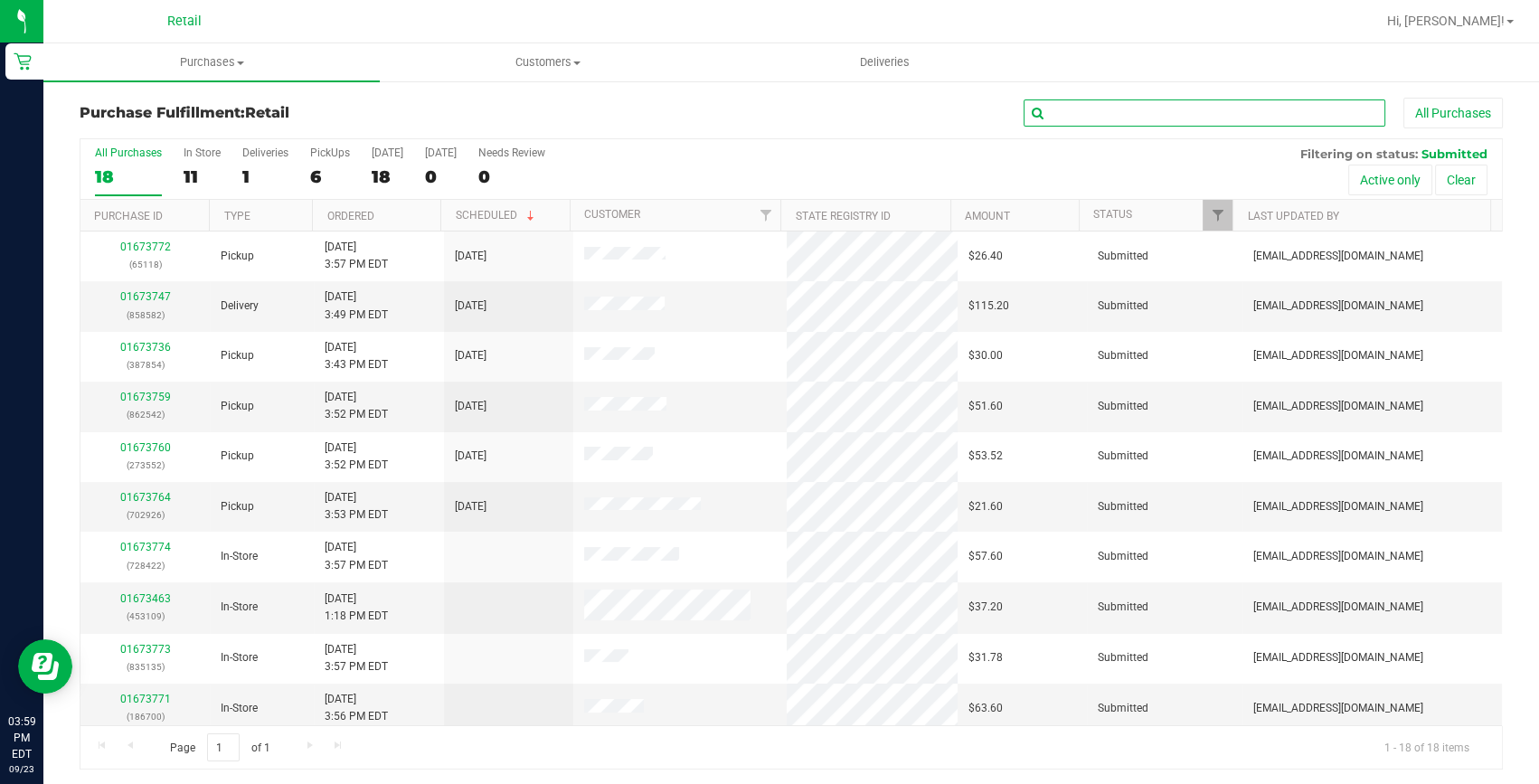
click at [1170, 118] on input "text" at bounding box center [1205, 112] width 362 height 27
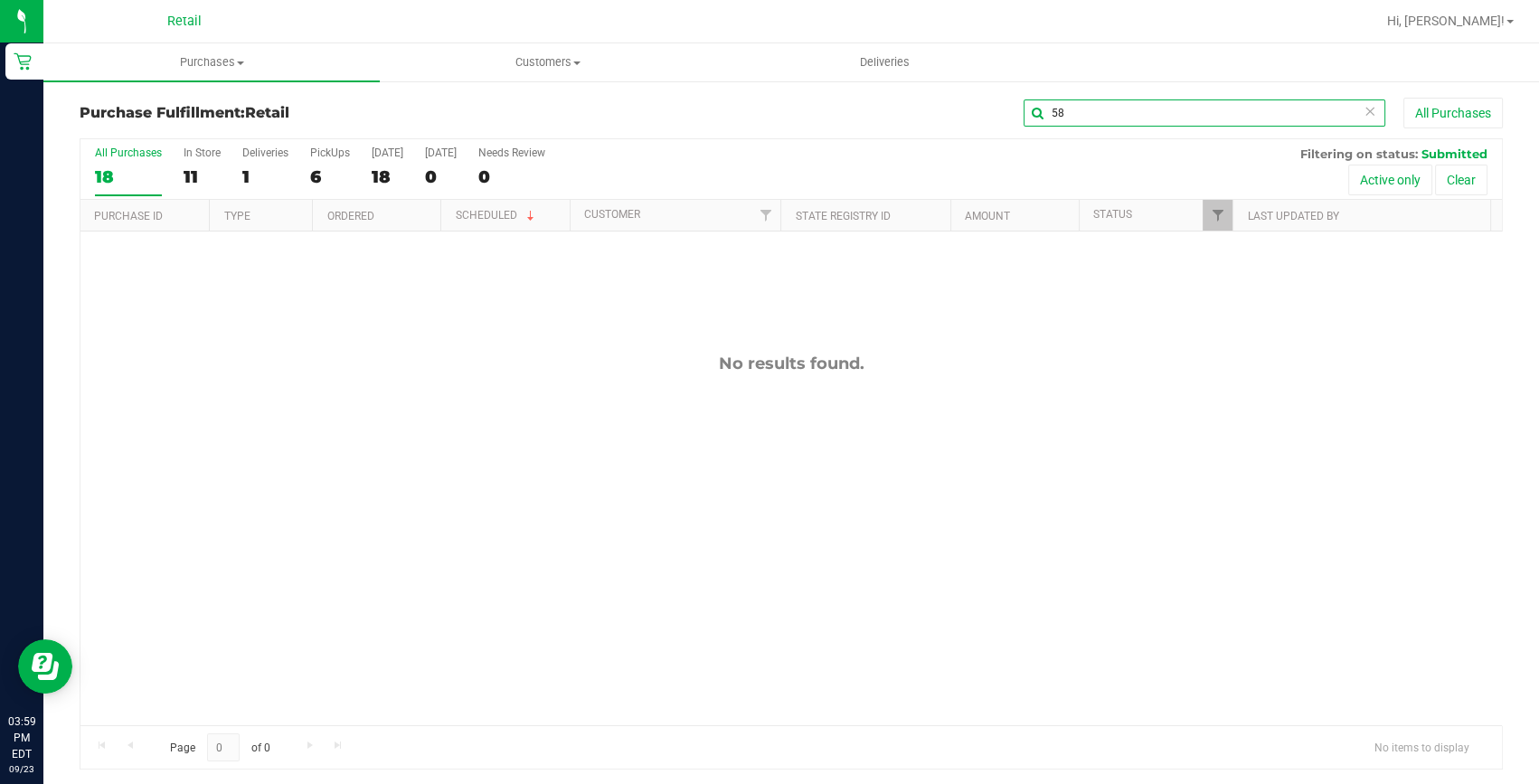
type input "5"
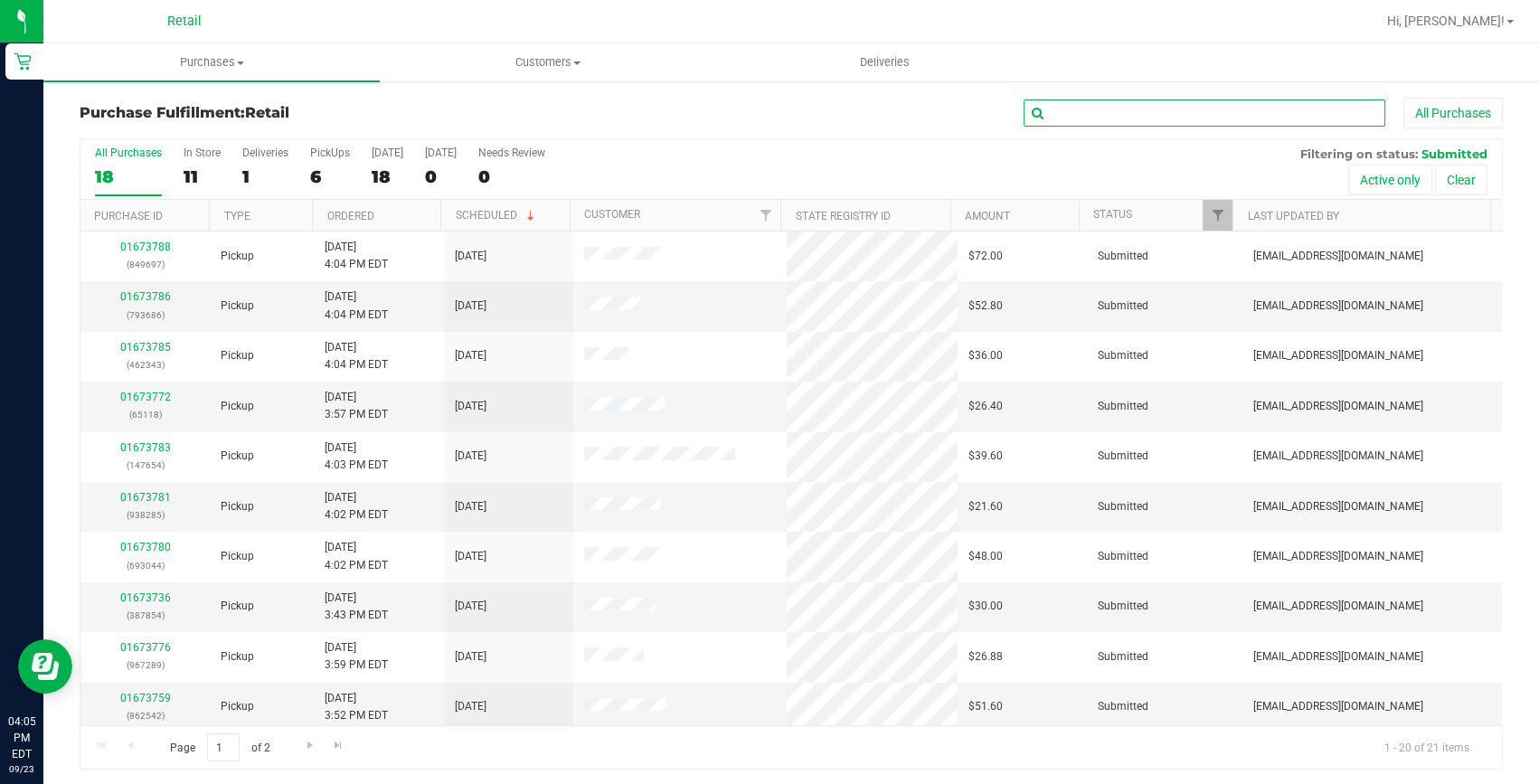
click at [1241, 116] on input "text" at bounding box center [1205, 112] width 362 height 27
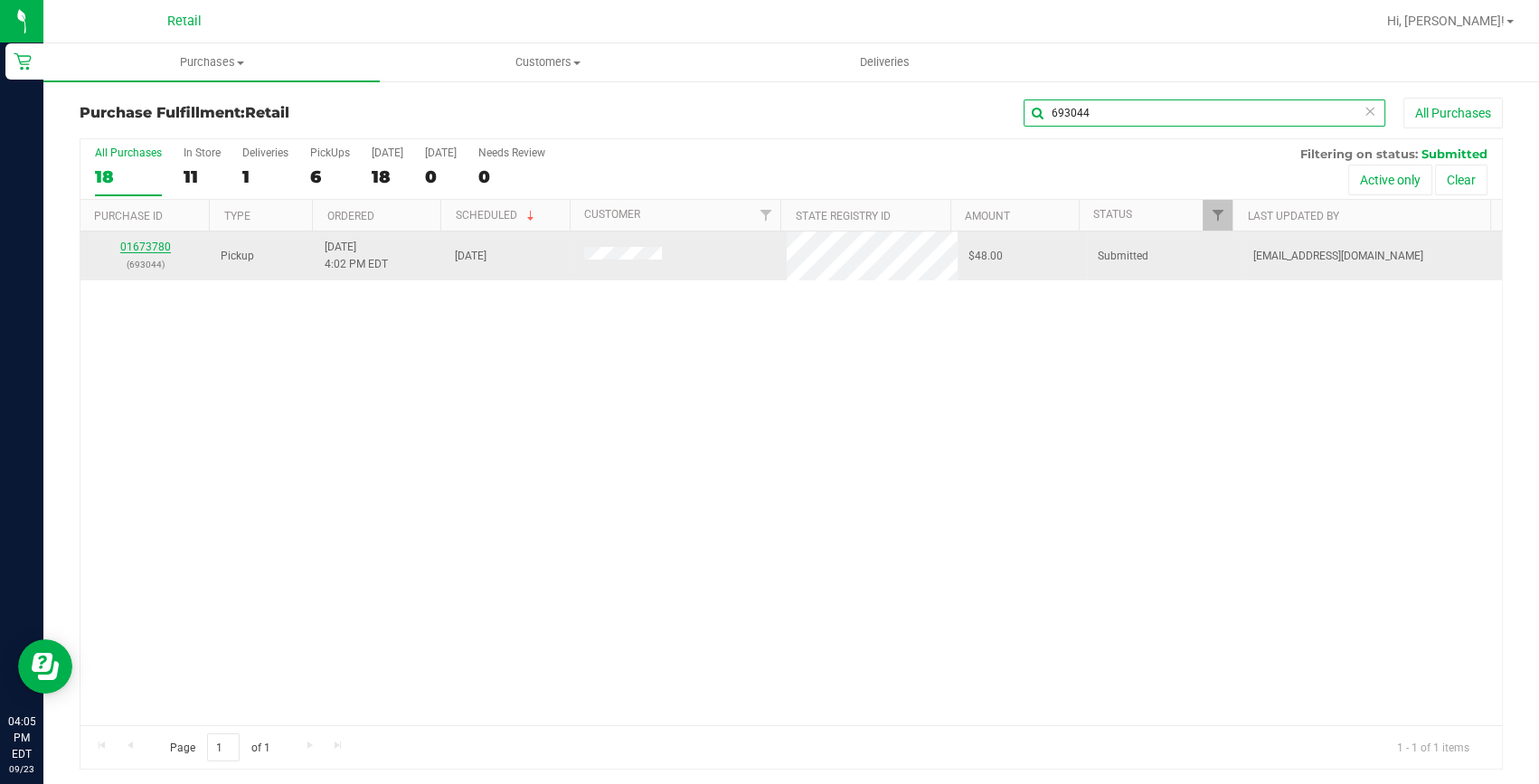
type input "693044"
click at [155, 244] on link "01673780" at bounding box center [145, 247] width 51 height 13
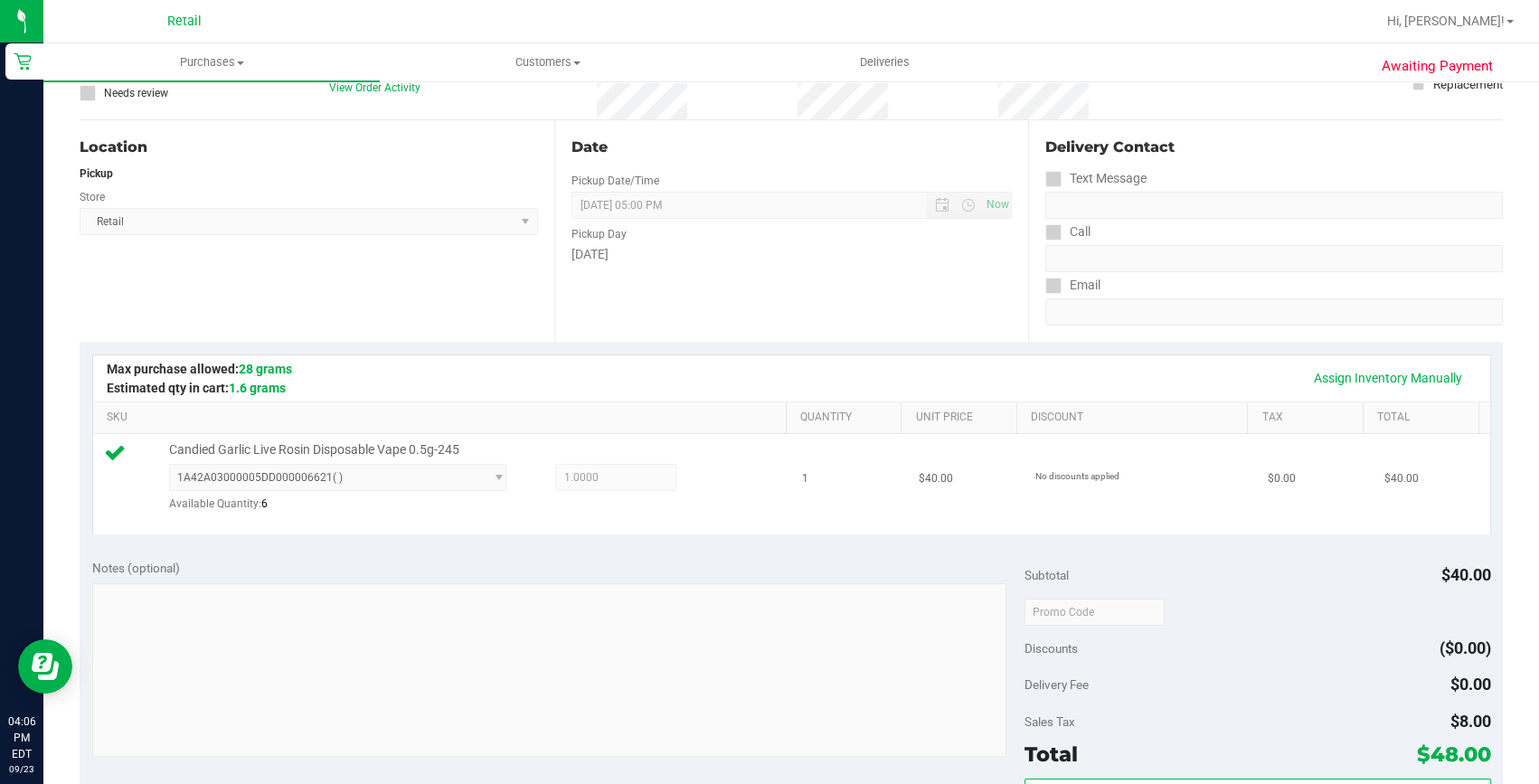
scroll to position [410, 0]
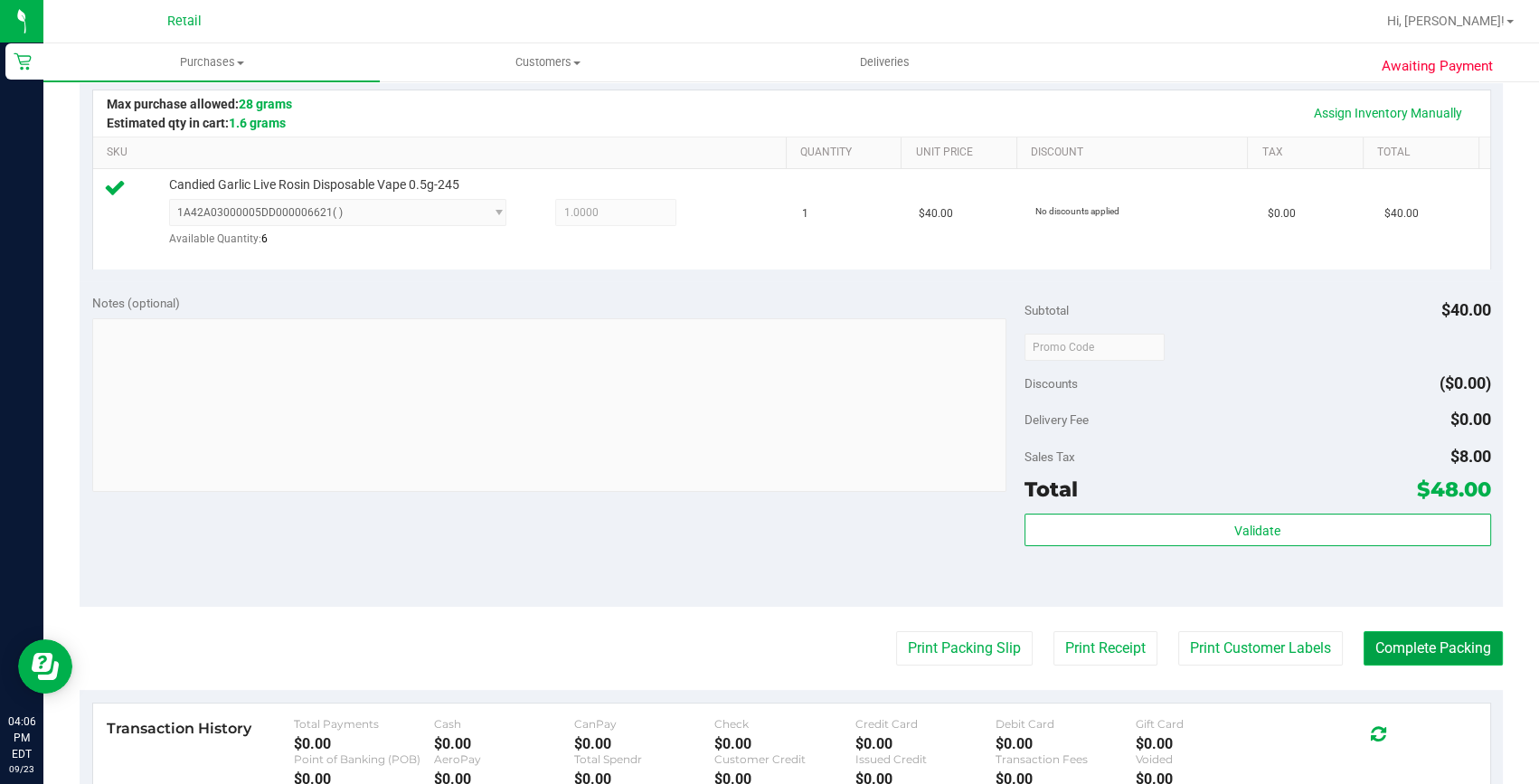
click at [1411, 642] on button "Complete Packing" at bounding box center [1433, 648] width 140 height 35
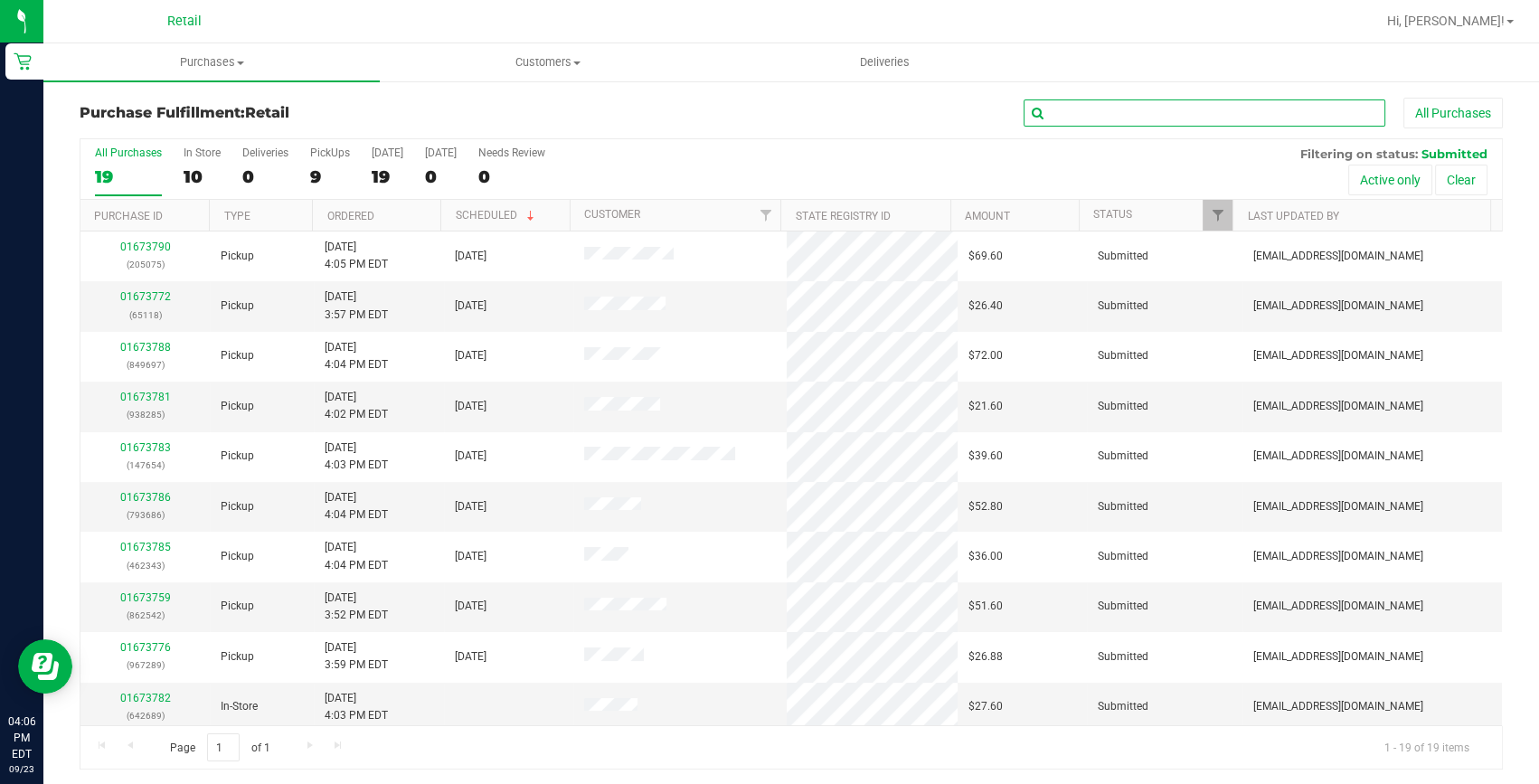
click at [1147, 111] on input "text" at bounding box center [1205, 112] width 362 height 27
type input "65118"
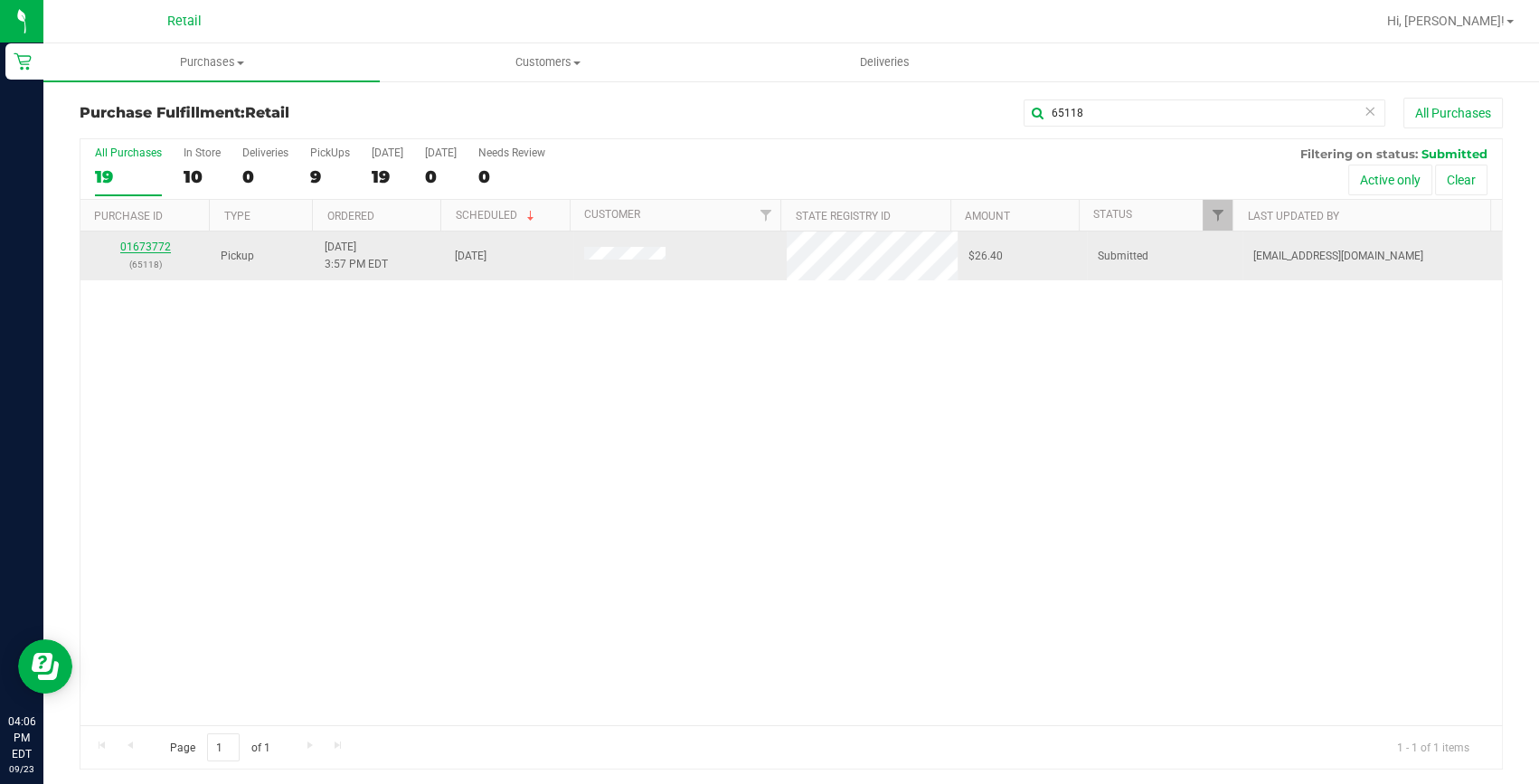
click at [158, 247] on link "01673772" at bounding box center [145, 247] width 51 height 13
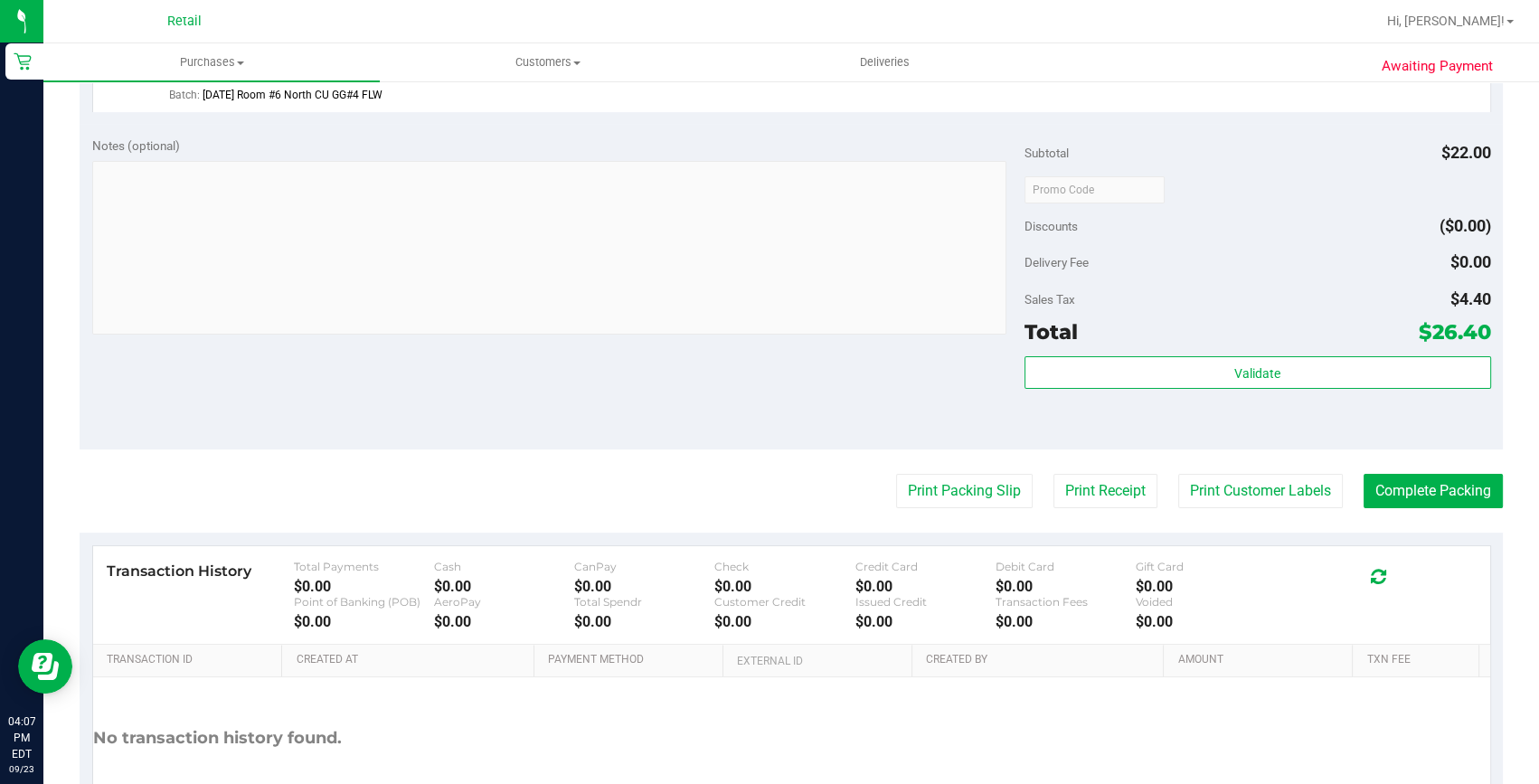
scroll to position [575, 0]
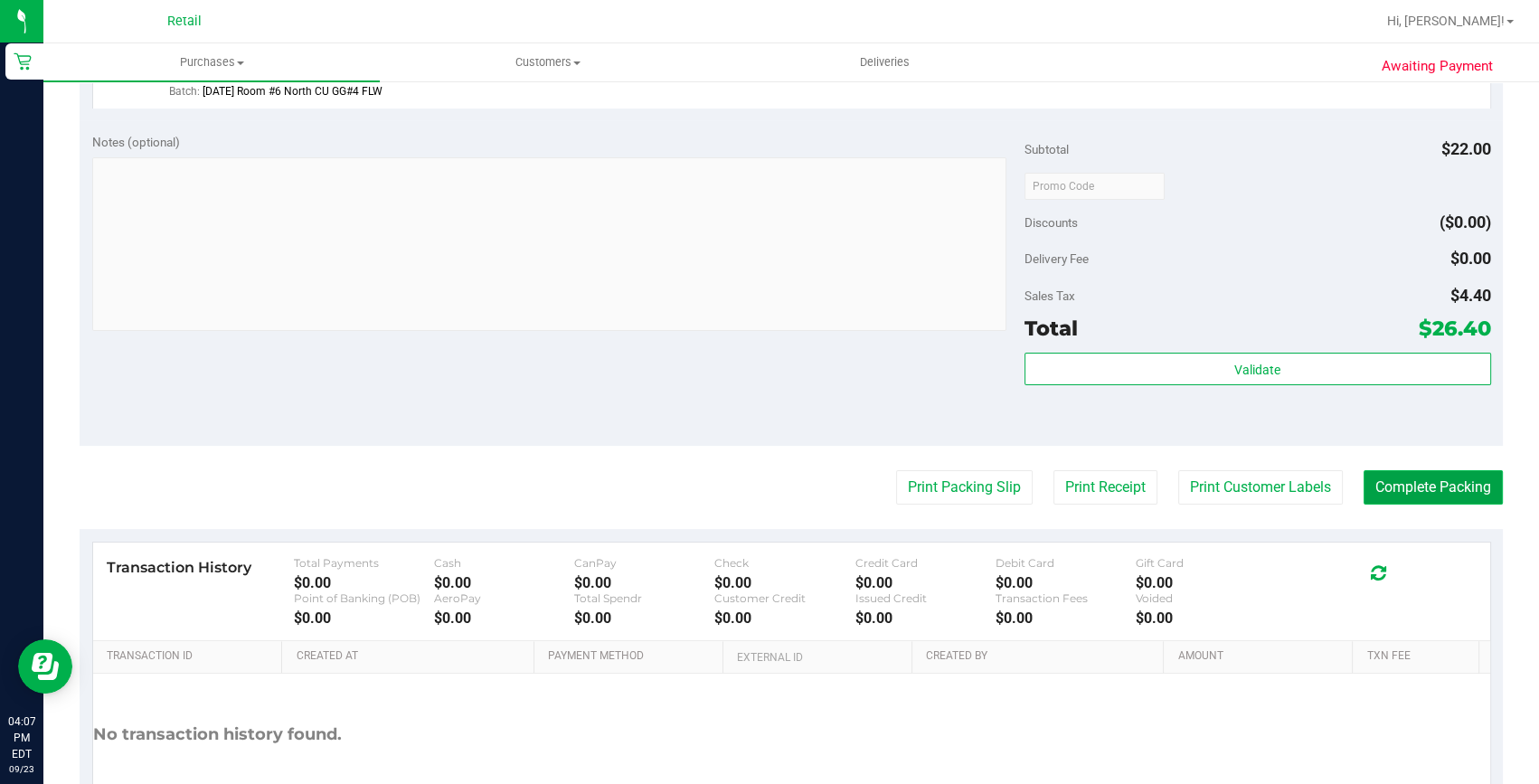
click at [1411, 484] on button "Complete Packing" at bounding box center [1433, 487] width 140 height 35
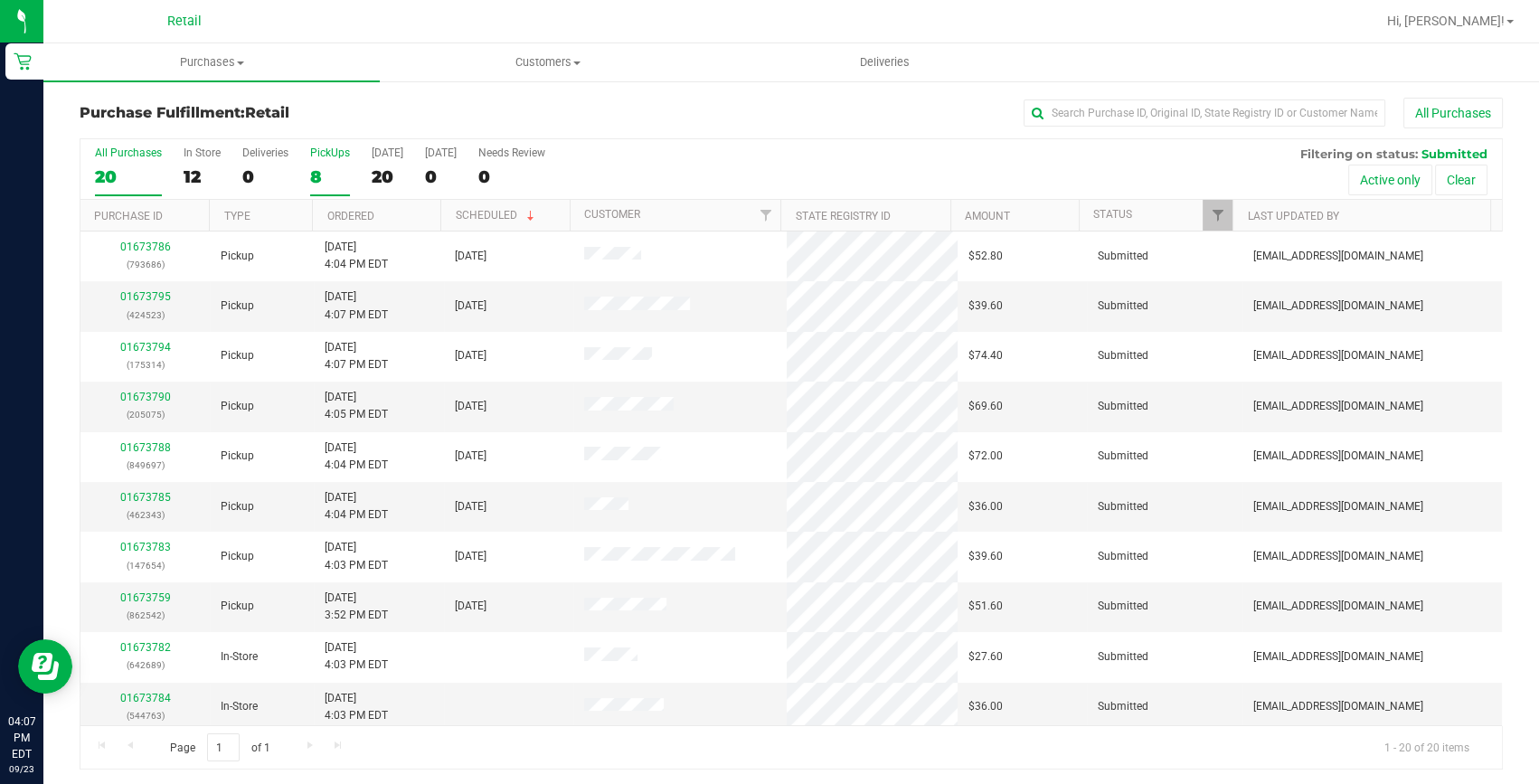
click at [315, 170] on div "8" at bounding box center [330, 177] width 39 height 21
click at [0, 0] on input "PickUps 8" at bounding box center [0, 0] width 0 height 0
click at [320, 169] on div "8" at bounding box center [330, 177] width 39 height 21
click at [0, 0] on input "PickUps 8" at bounding box center [0, 0] width 0 height 0
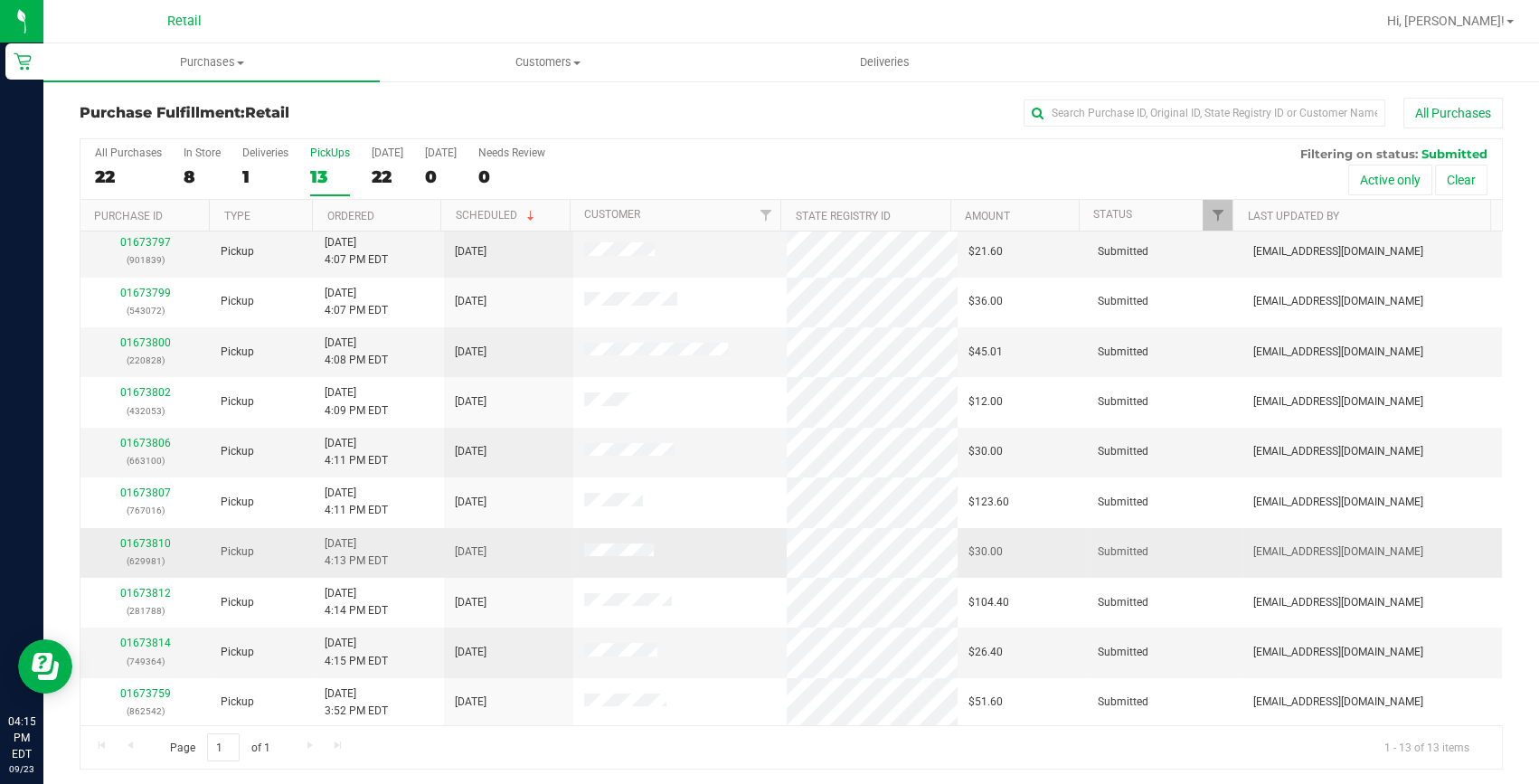
scroll to position [3, 0]
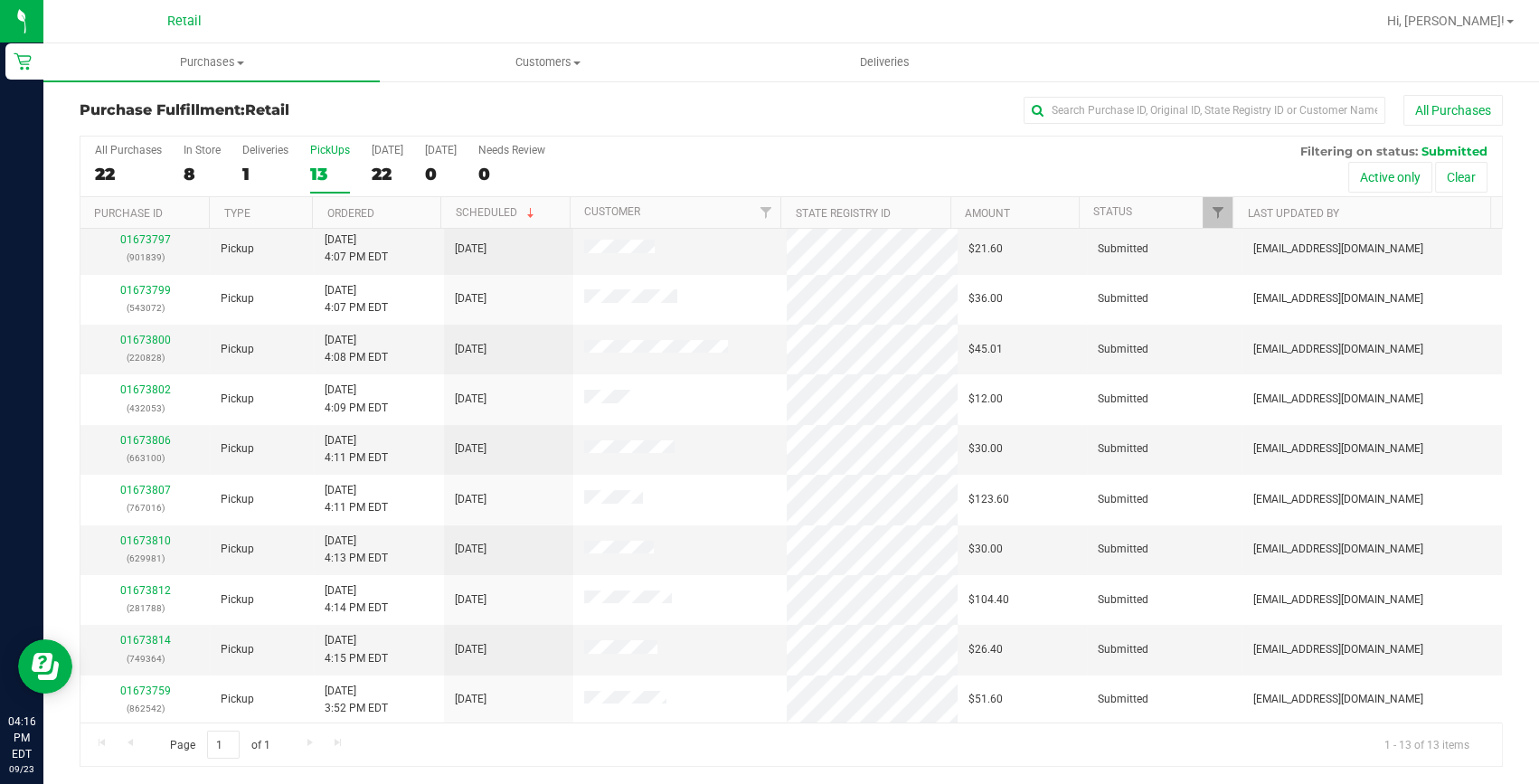
click at [1184, 95] on div "All Purchases" at bounding box center [1028, 110] width 949 height 31
click at [1174, 98] on input "text" at bounding box center [1205, 110] width 362 height 27
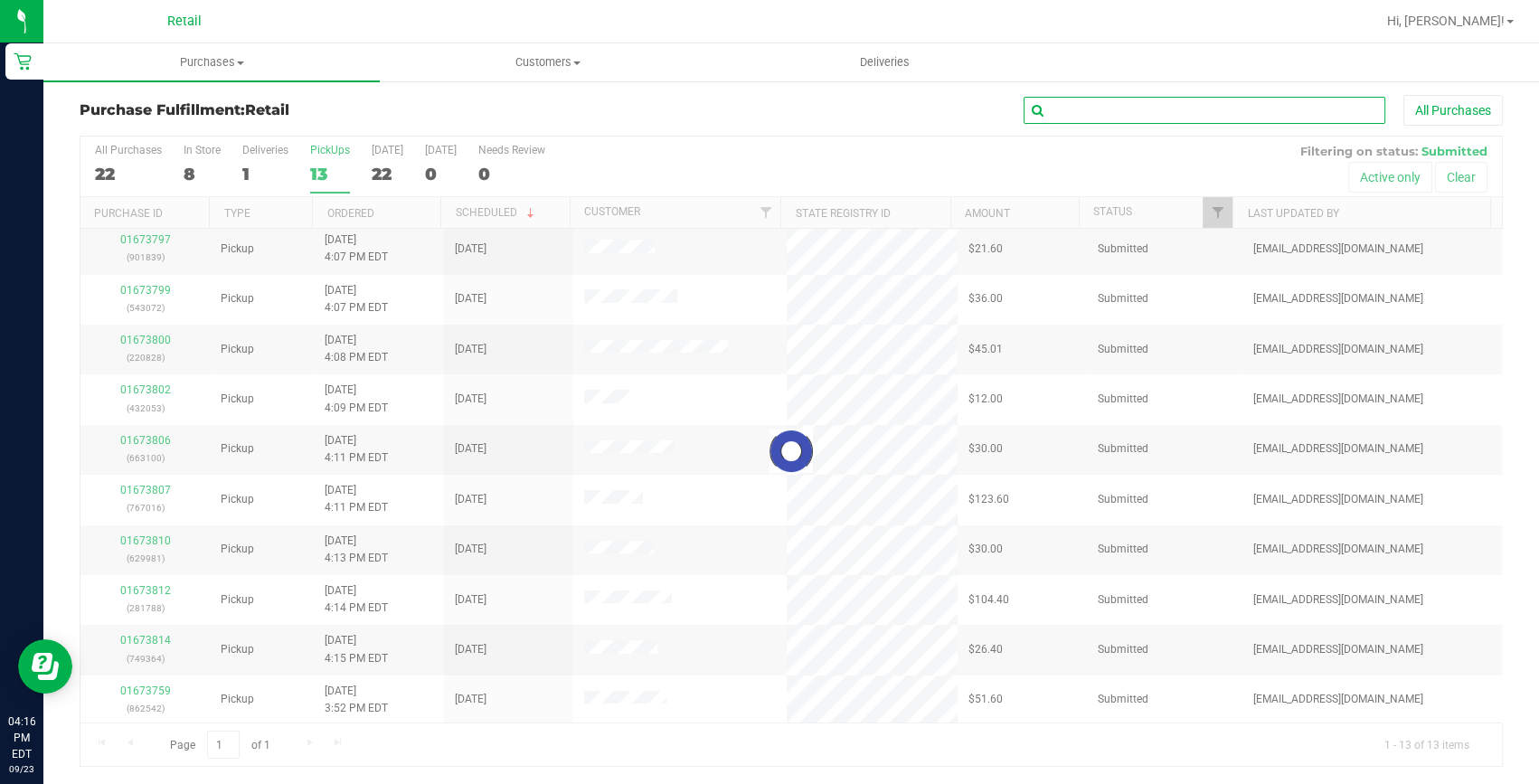
scroll to position [0, 0]
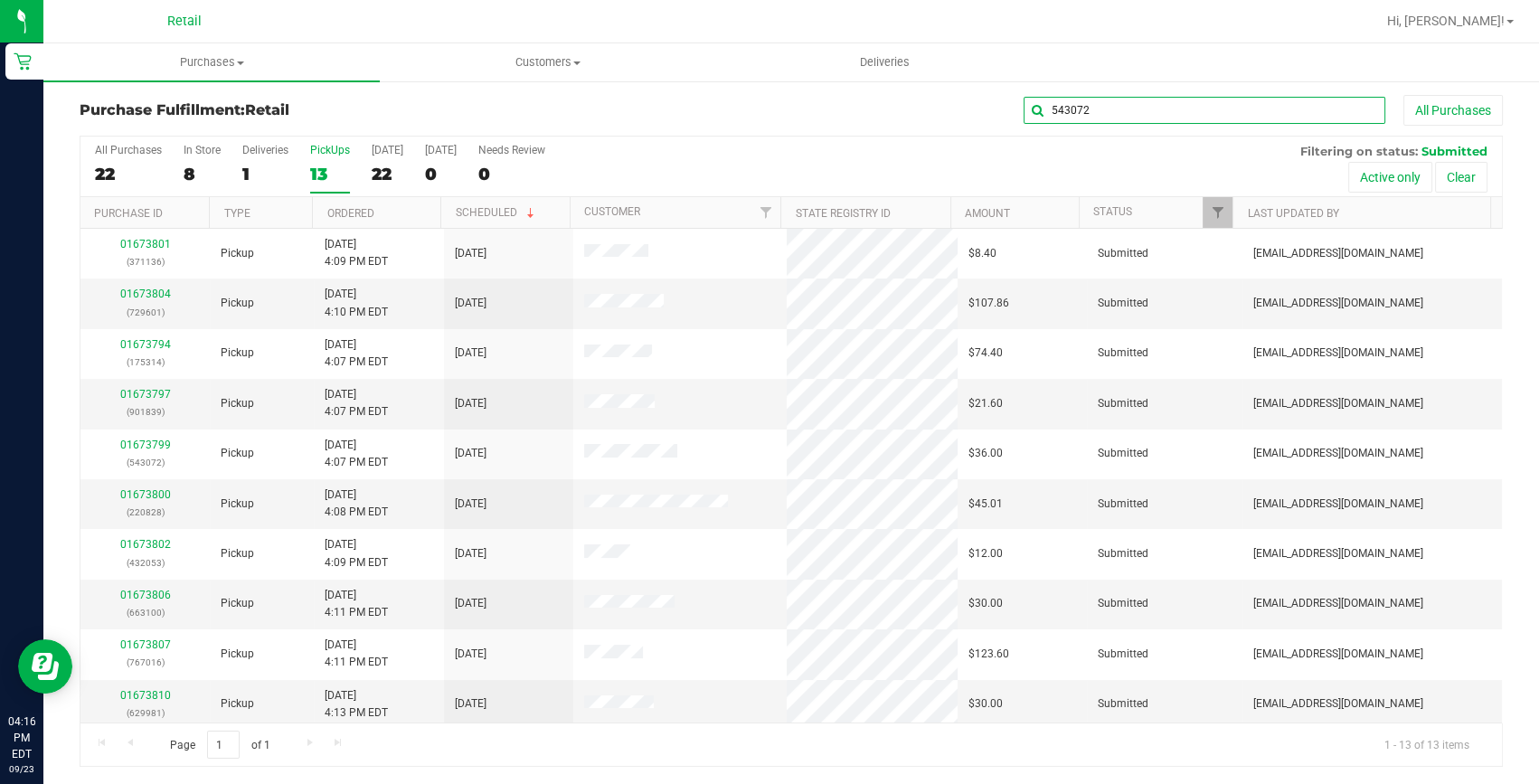
type input "543072"
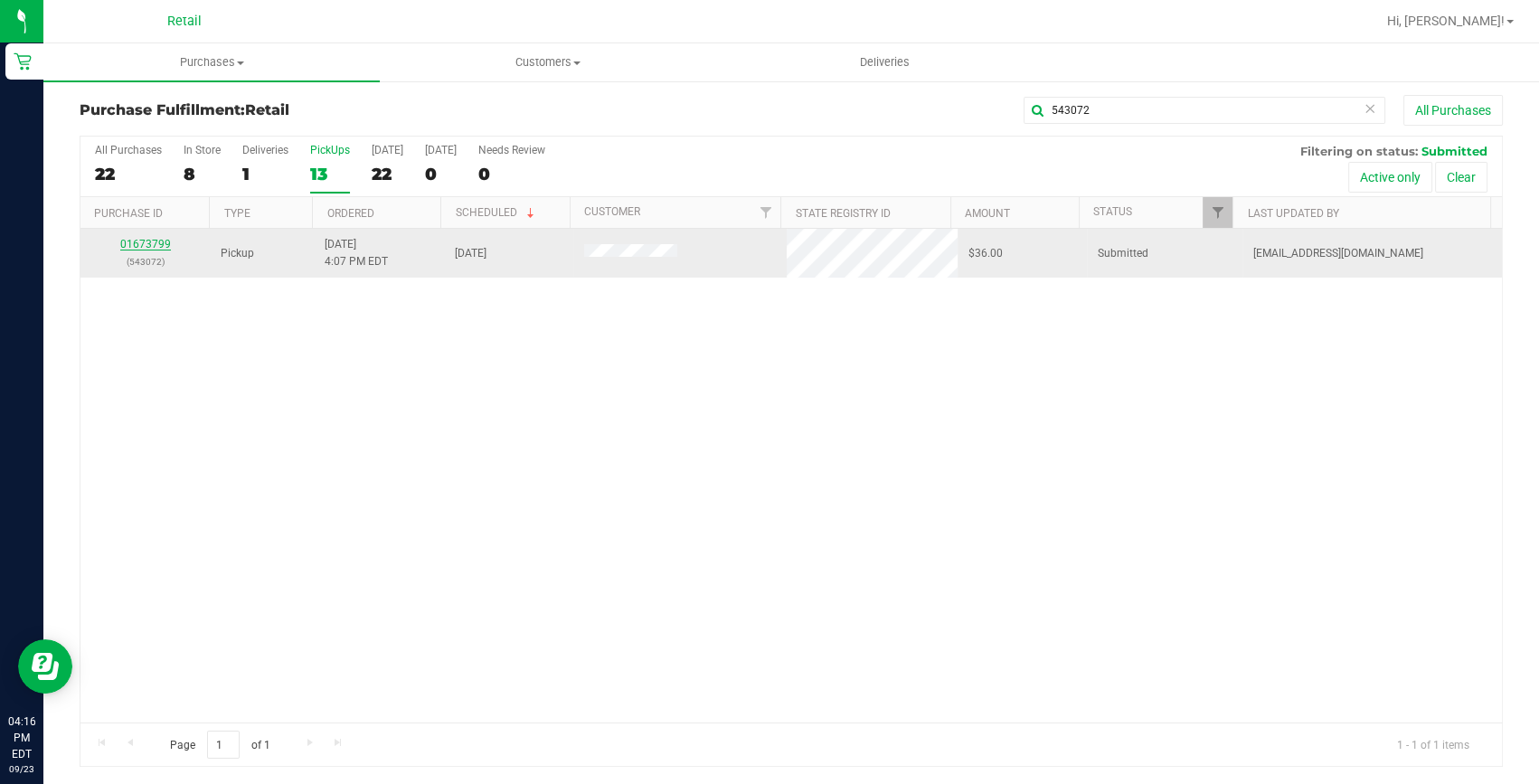
click at [120, 243] on link "01673799" at bounding box center [145, 244] width 51 height 13
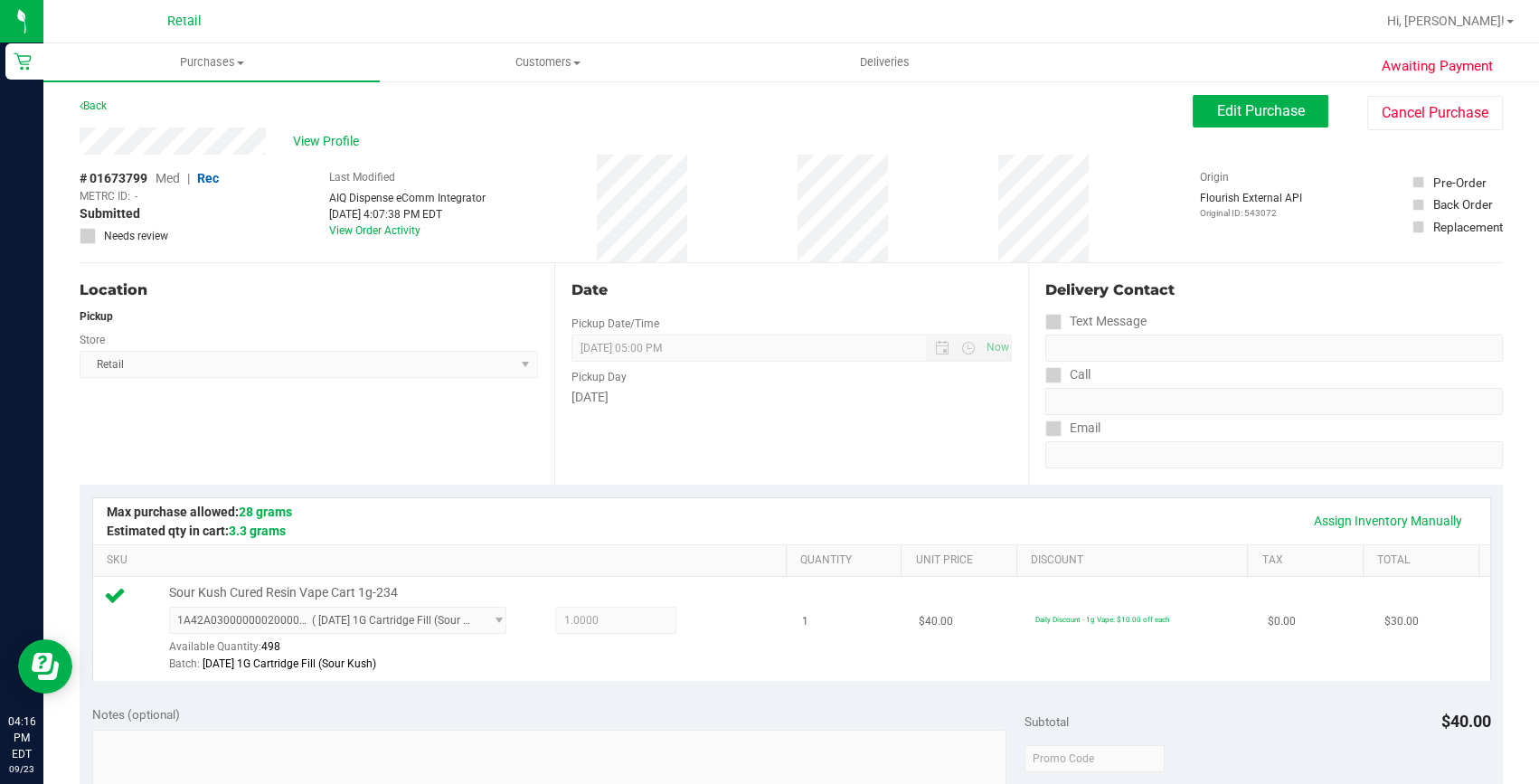
scroll to position [414, 0]
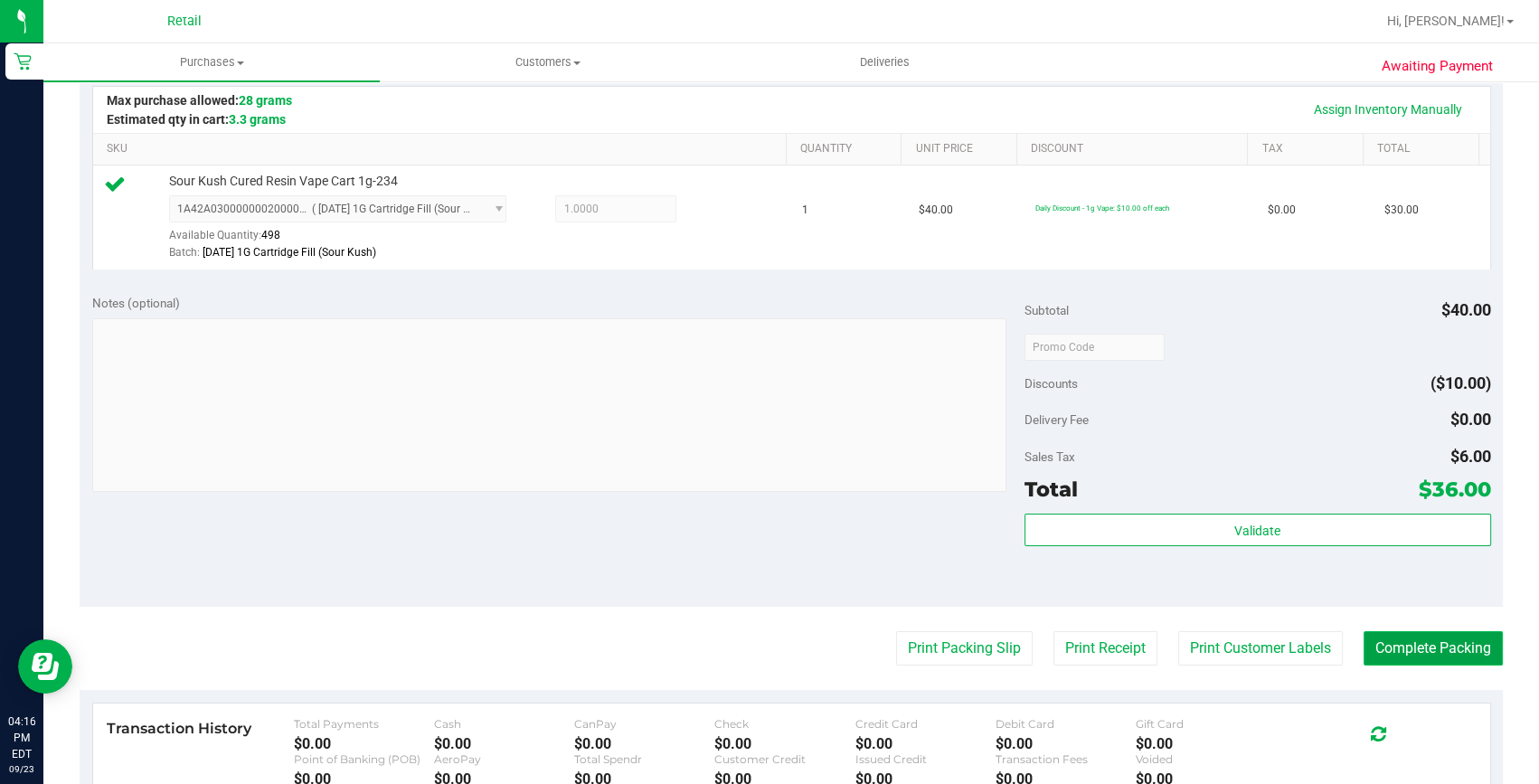
click at [1405, 660] on button "Complete Packing" at bounding box center [1433, 648] width 140 height 35
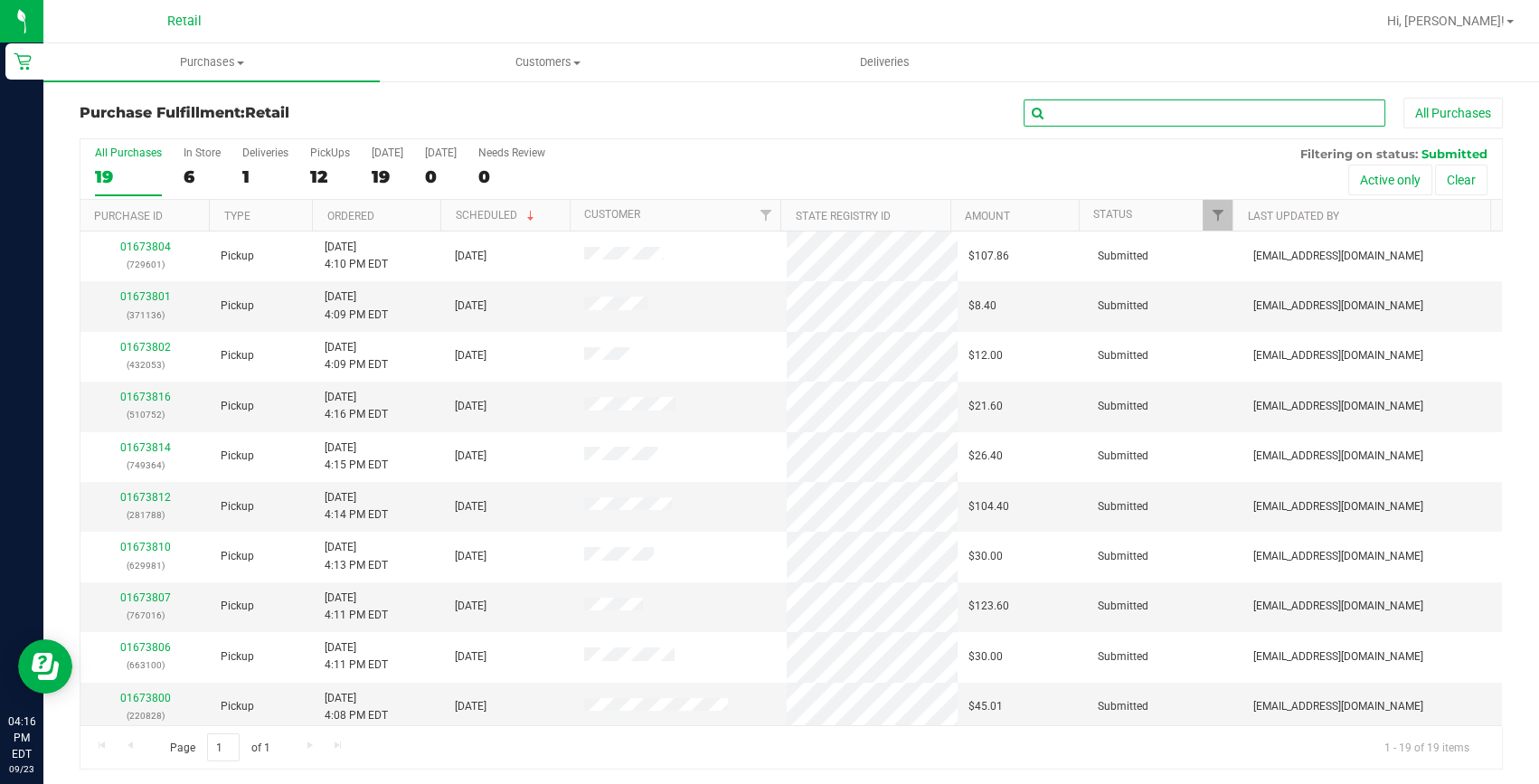
click at [1111, 112] on input "text" at bounding box center [1205, 112] width 362 height 27
type input "220828"
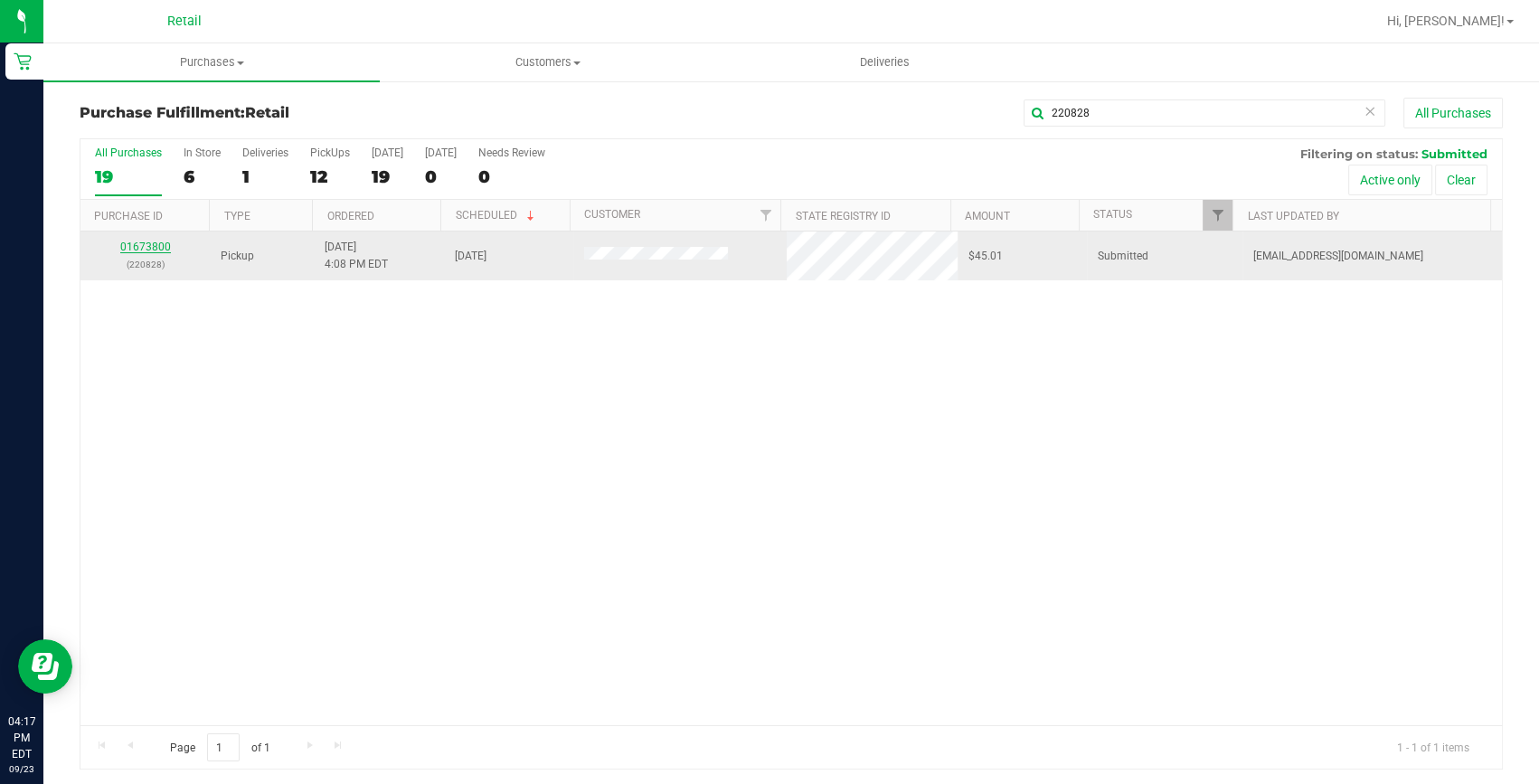
click at [148, 243] on link "01673800" at bounding box center [145, 247] width 51 height 13
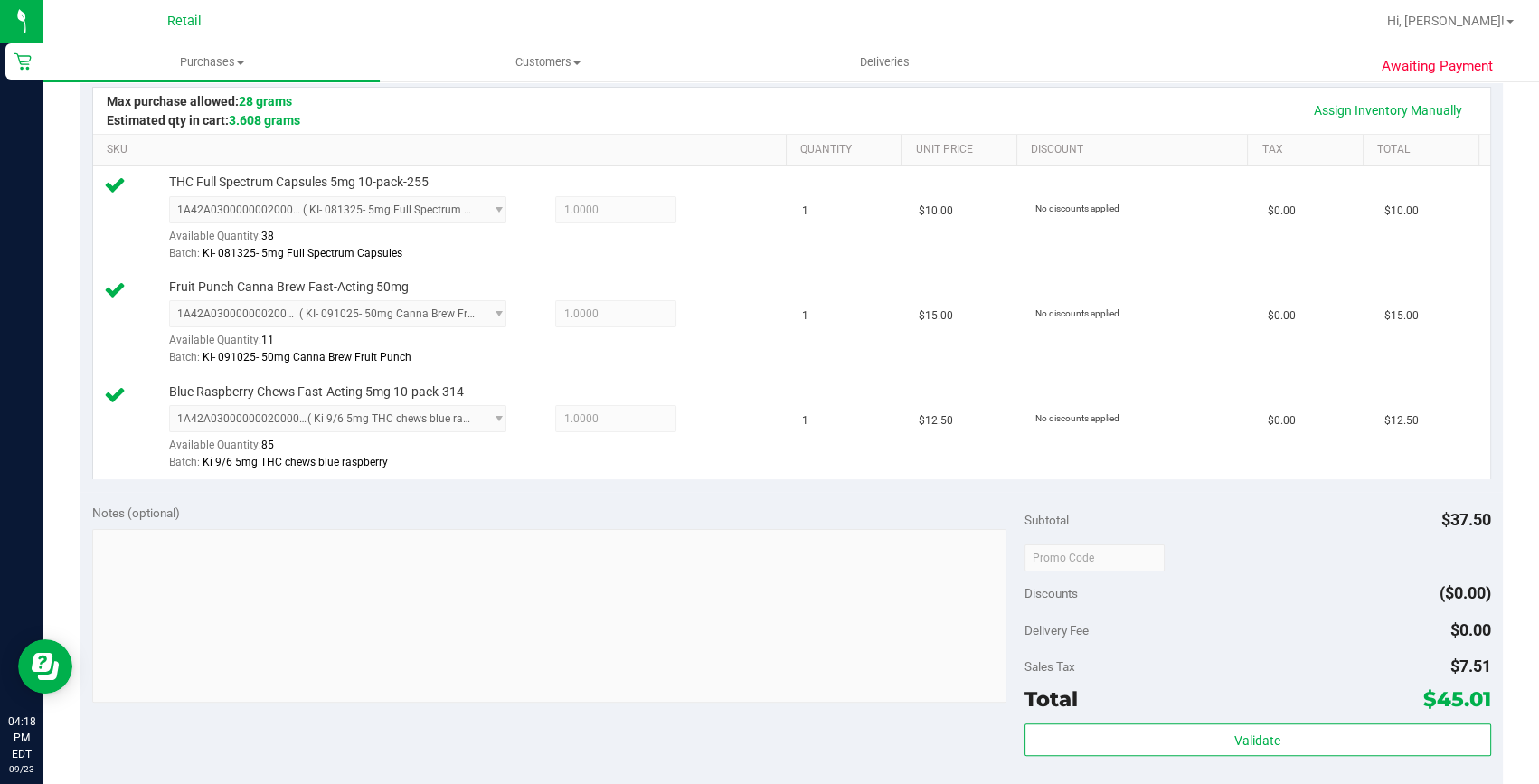
scroll to position [740, 0]
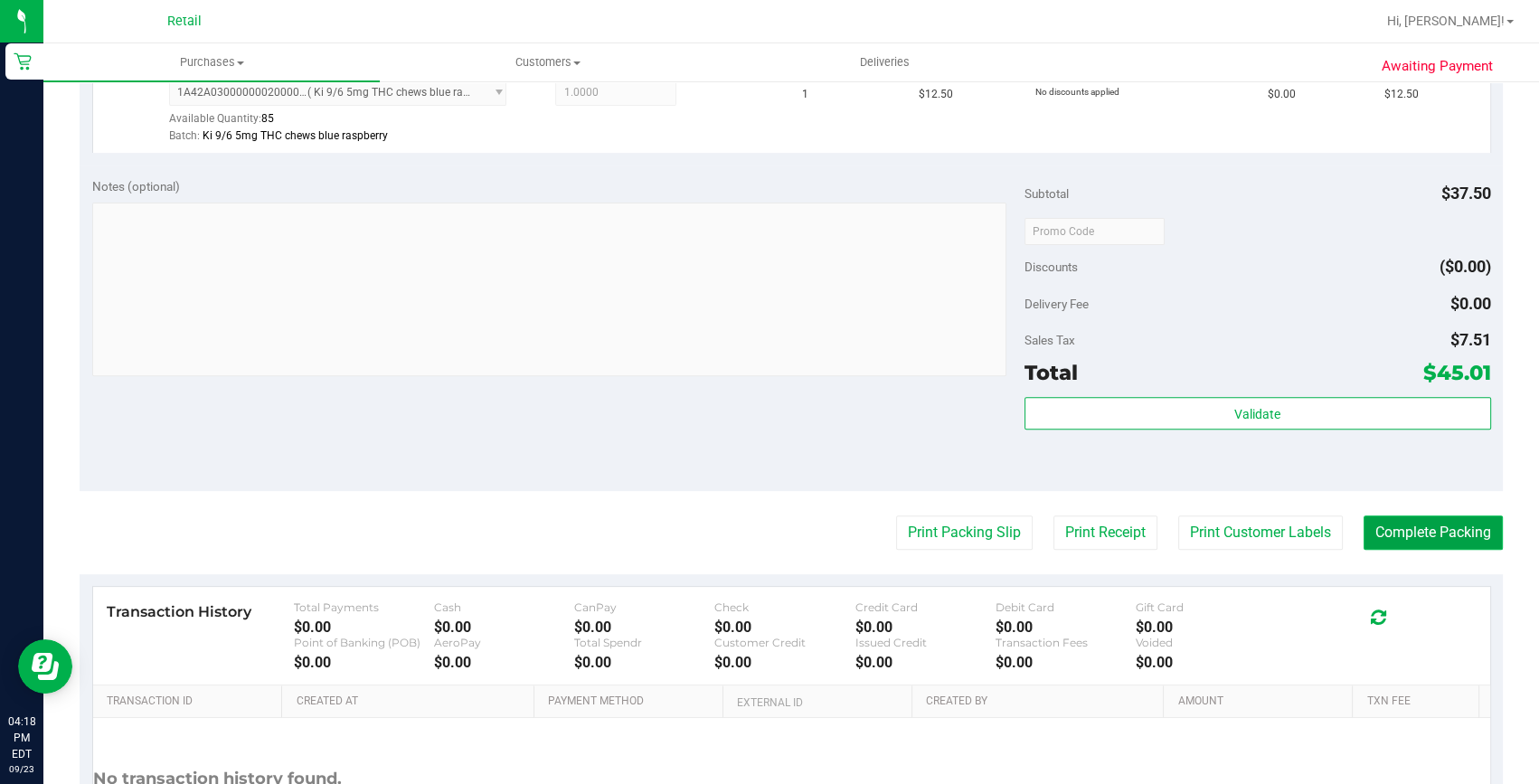
click at [1456, 522] on button "Complete Packing" at bounding box center [1433, 532] width 140 height 35
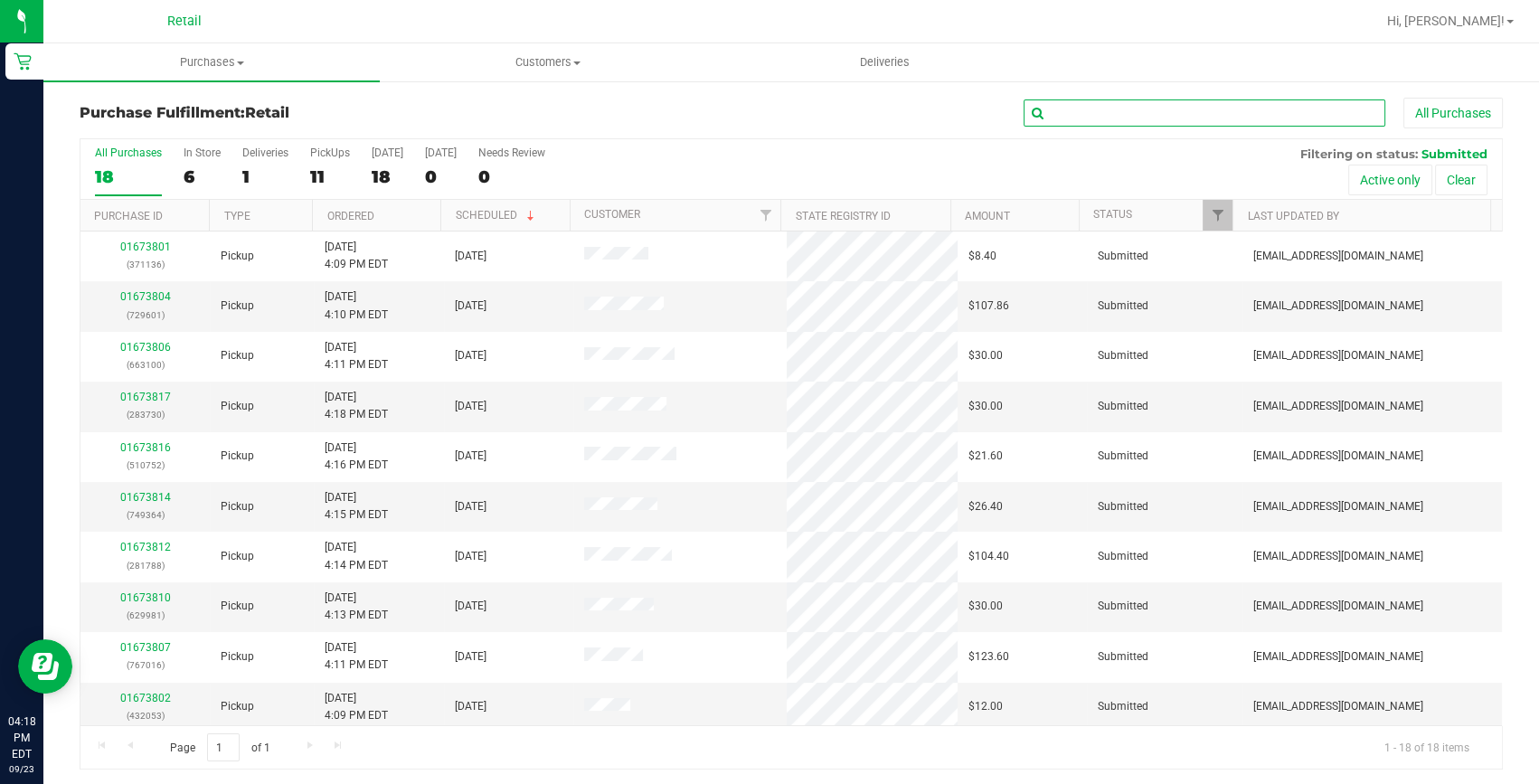
click at [1193, 120] on input "text" at bounding box center [1205, 112] width 362 height 27
type input "281788"
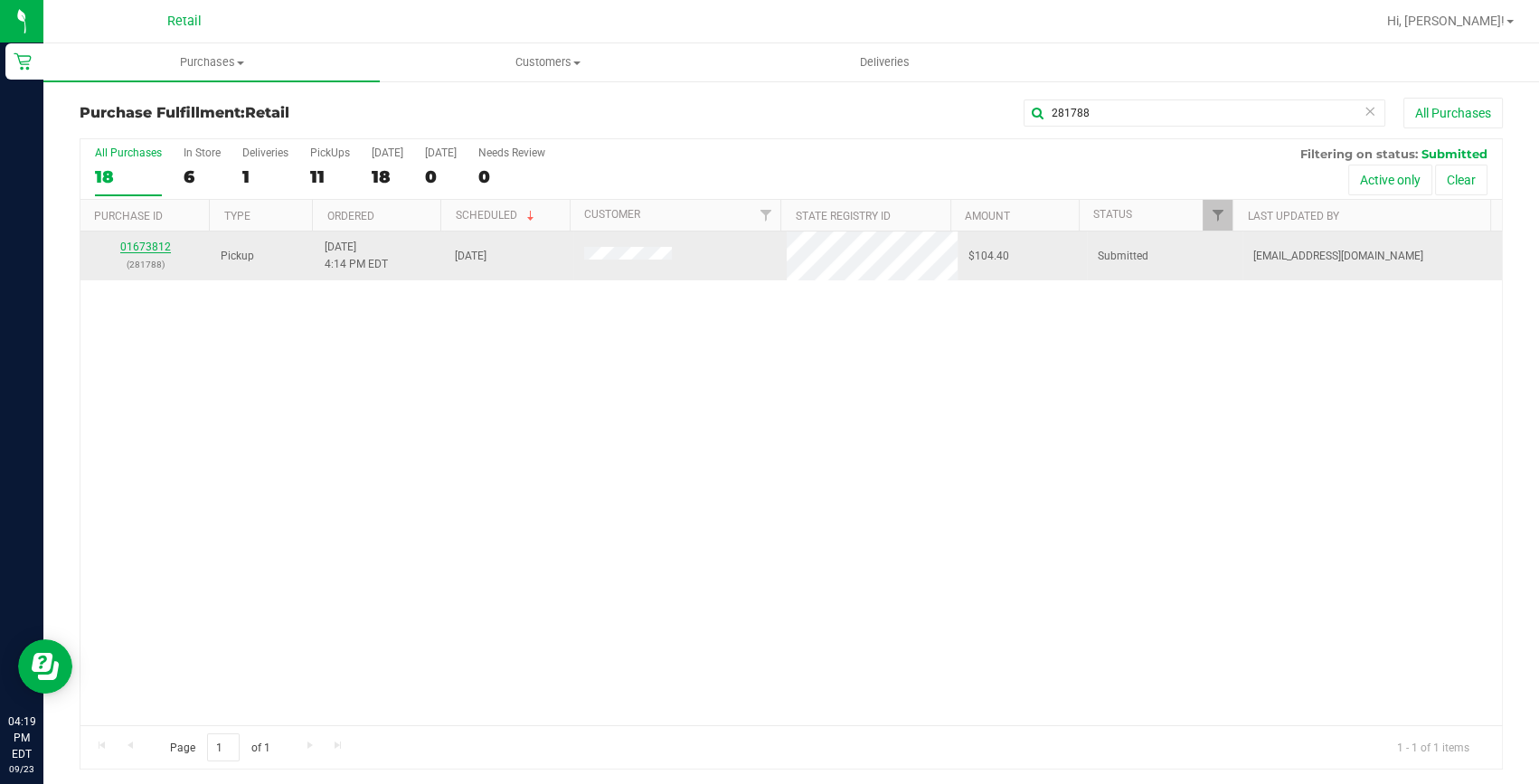
click at [161, 248] on link "01673812" at bounding box center [145, 247] width 51 height 13
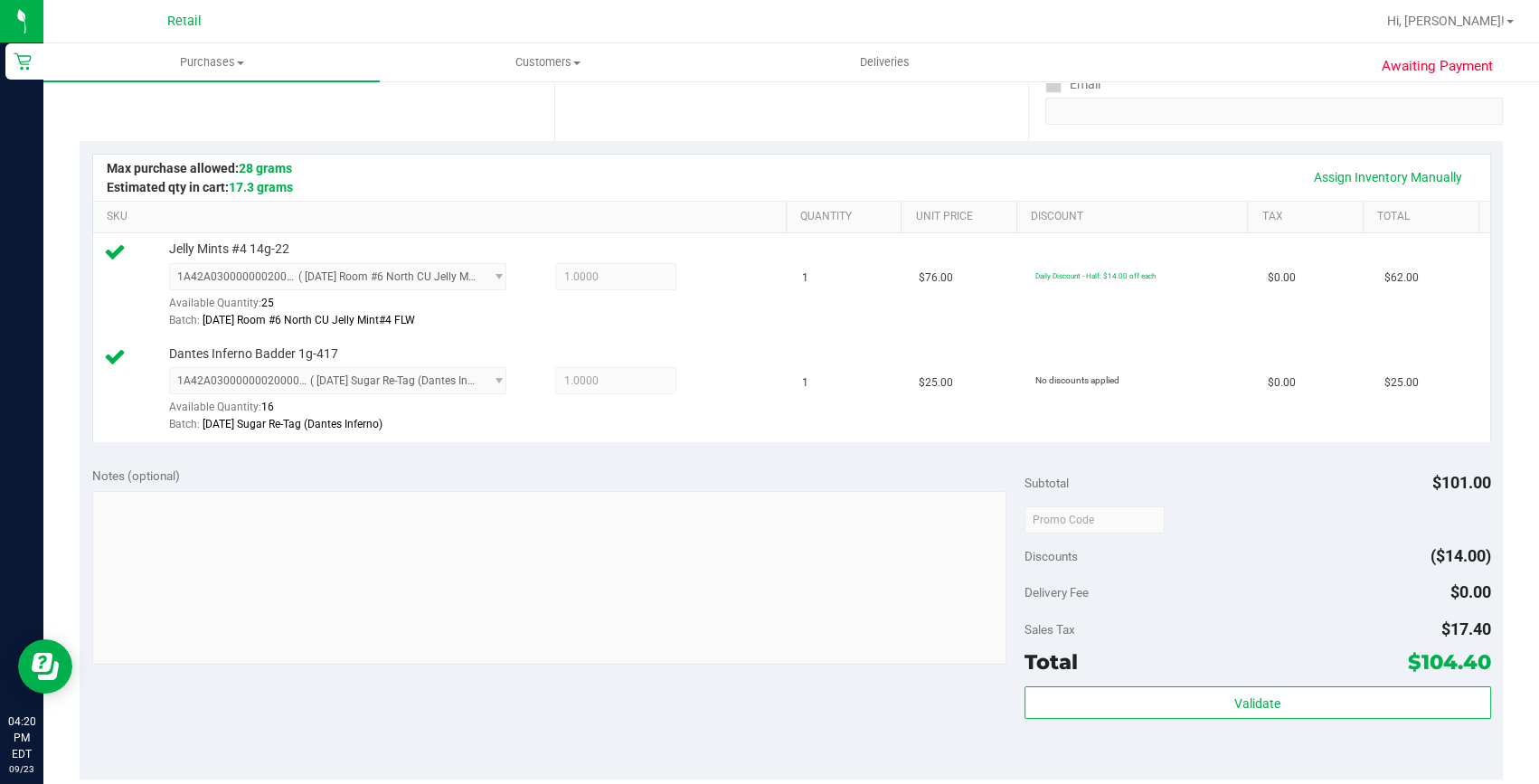
scroll to position [658, 0]
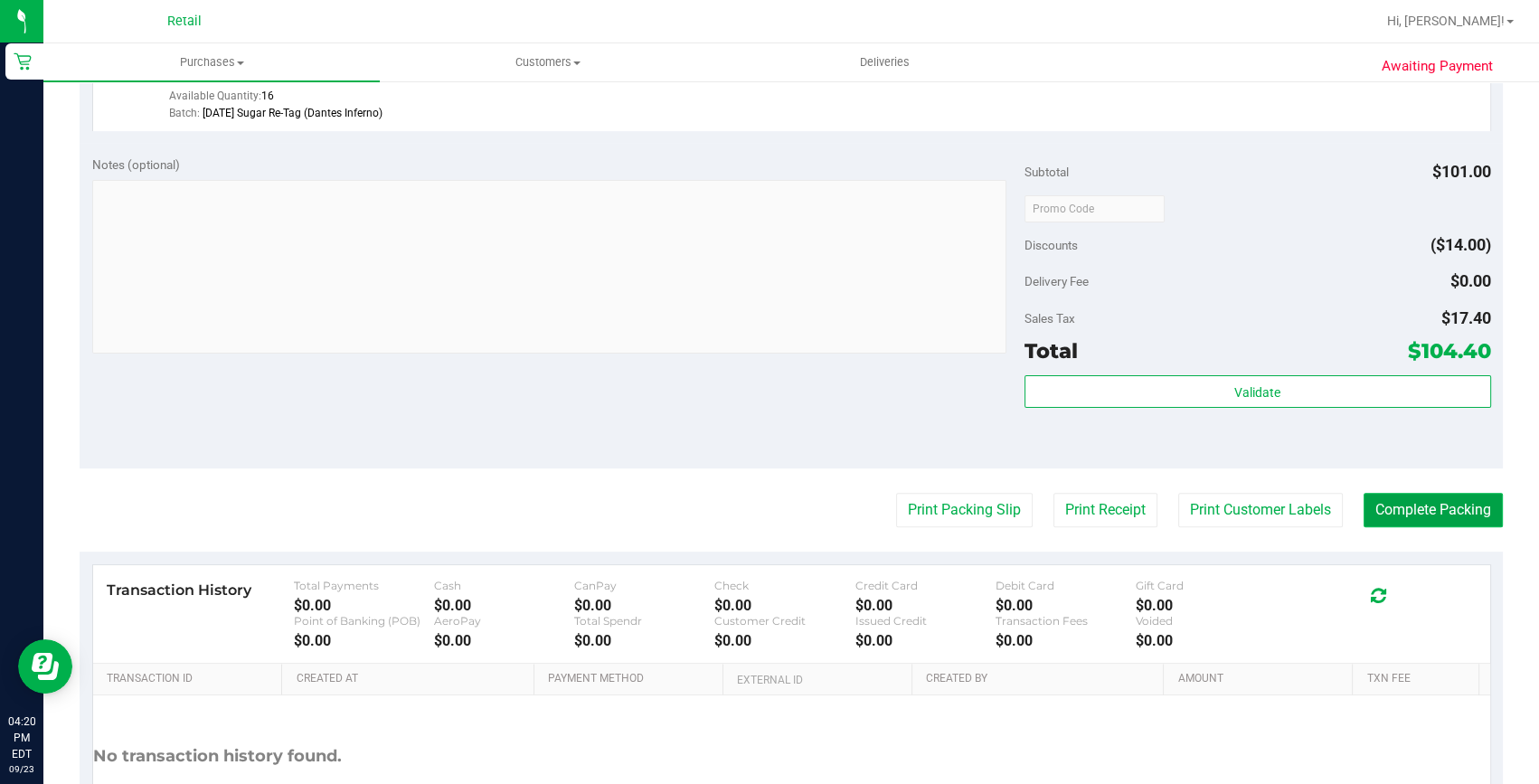
click at [1447, 512] on button "Complete Packing" at bounding box center [1433, 510] width 140 height 35
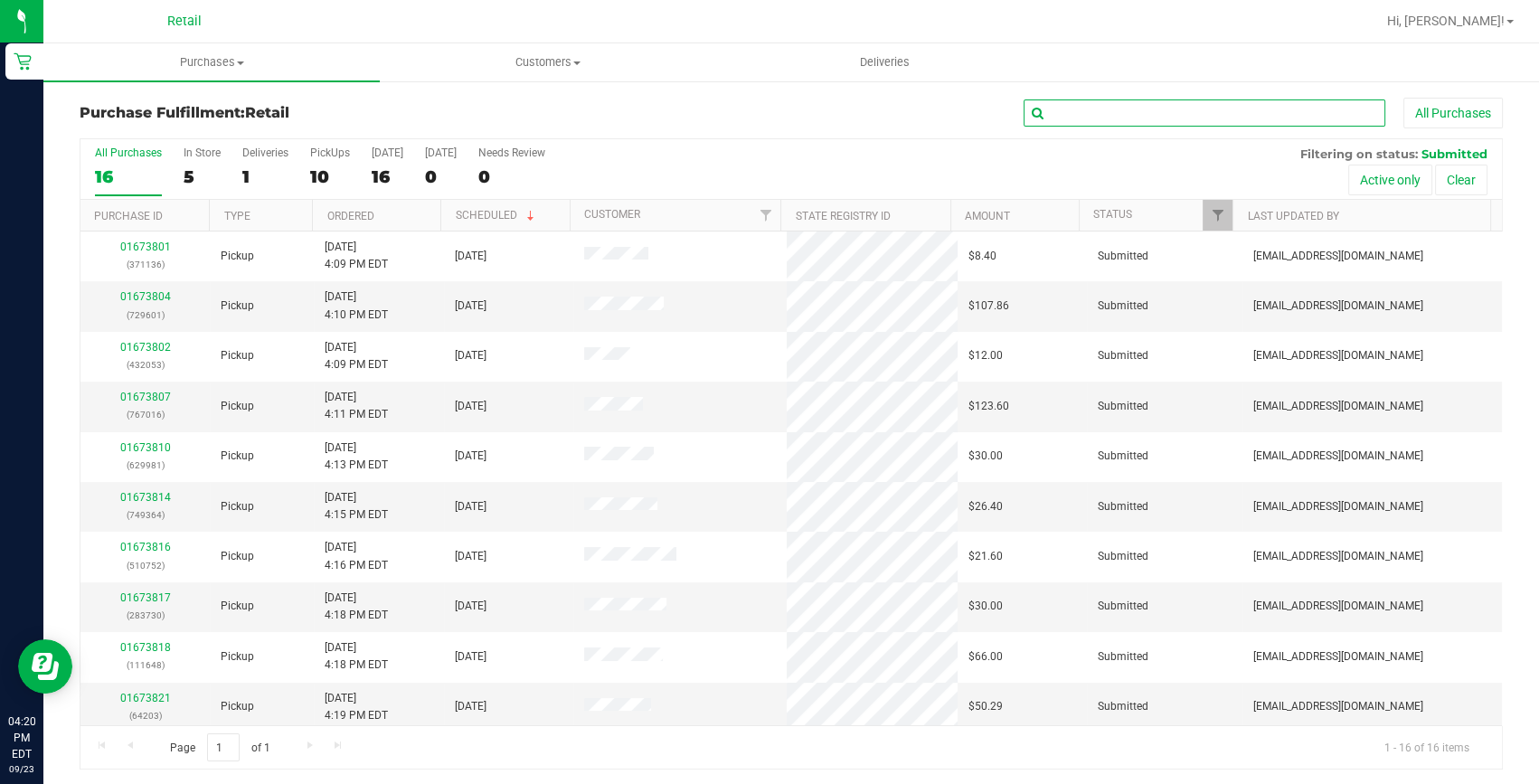
click at [1094, 117] on input "text" at bounding box center [1205, 112] width 362 height 27
click at [1120, 111] on input "text" at bounding box center [1205, 112] width 362 height 27
type input "749364"
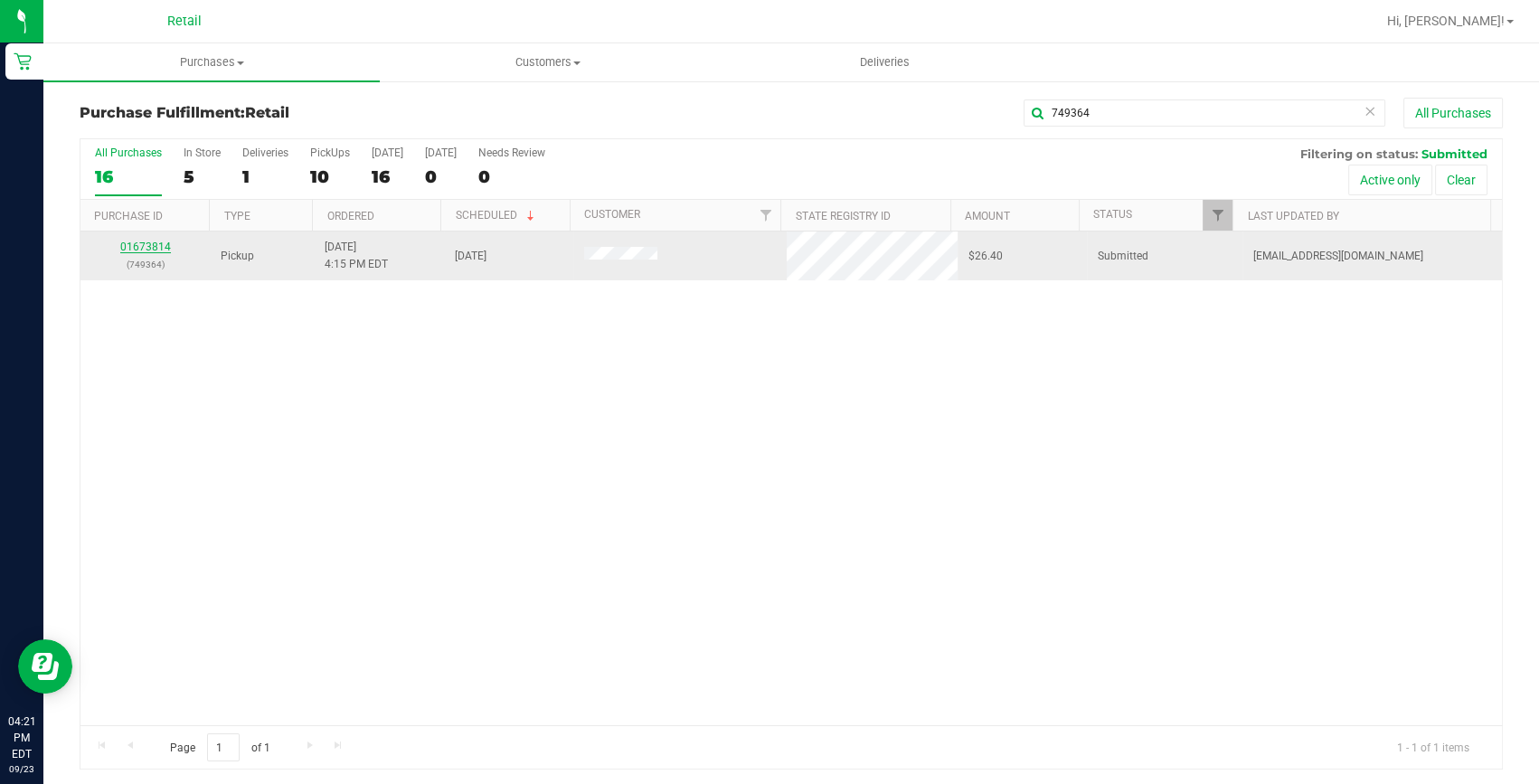
click at [156, 246] on link "01673814" at bounding box center [145, 247] width 51 height 13
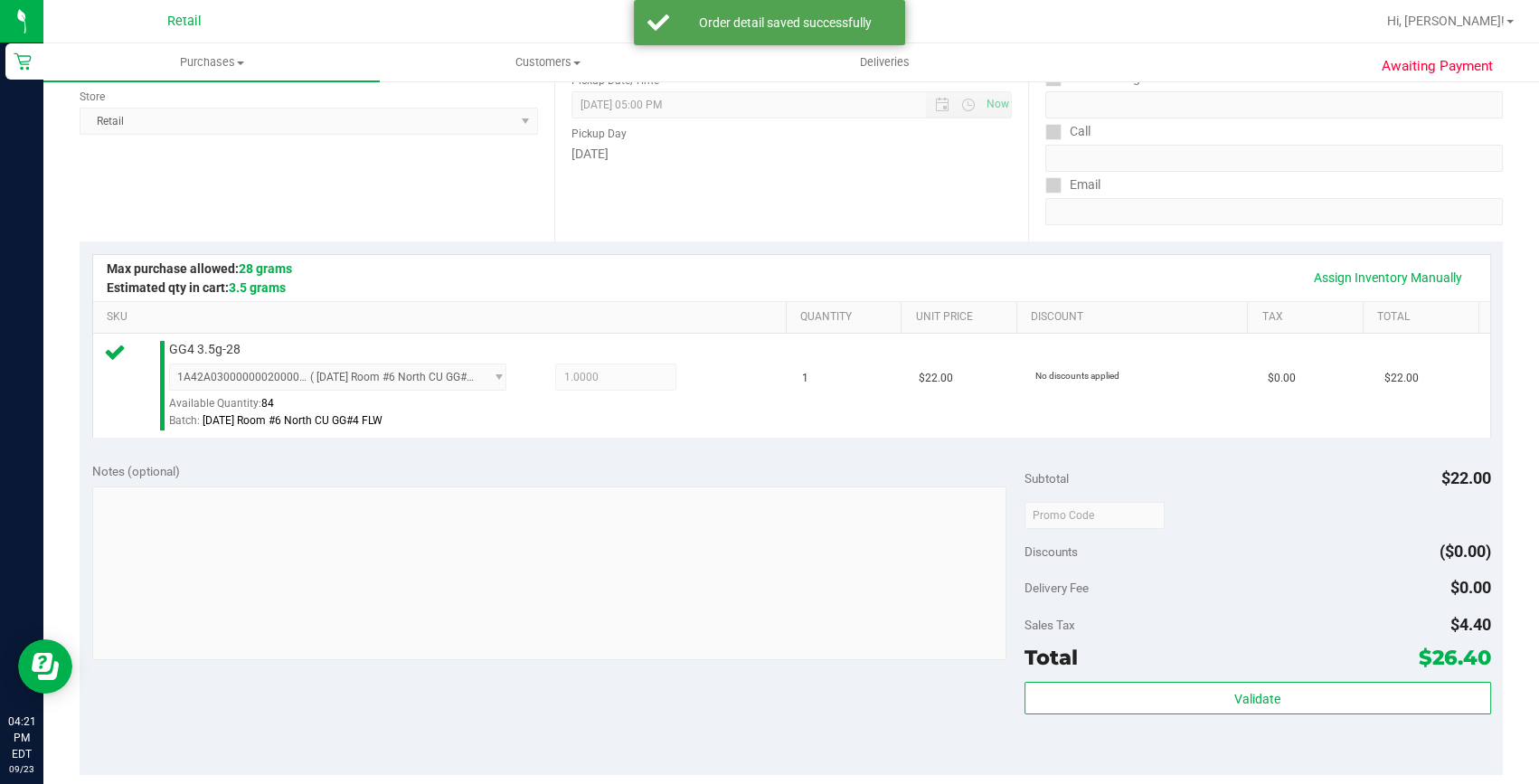
scroll to position [575, 0]
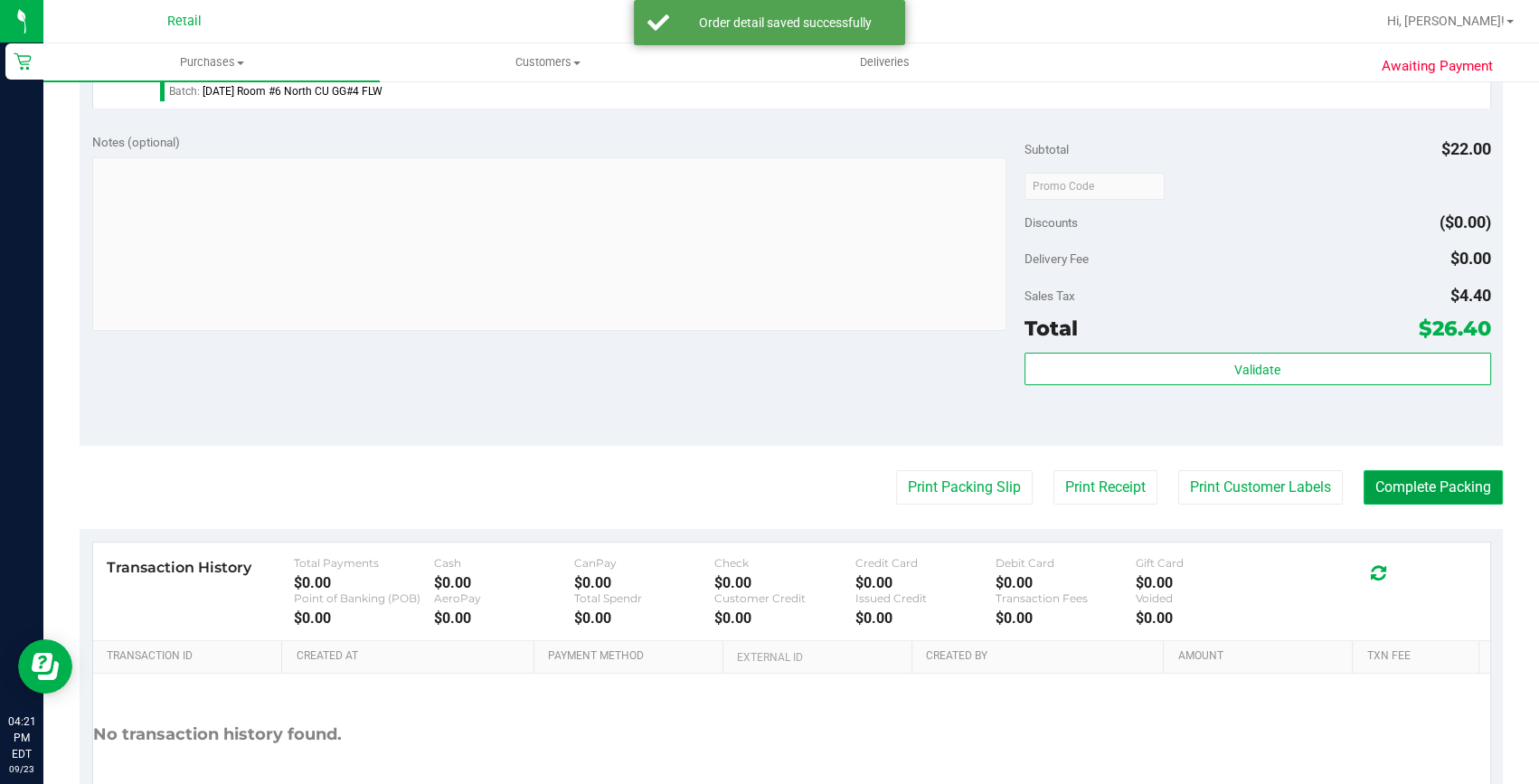
click at [1439, 491] on button "Complete Packing" at bounding box center [1433, 487] width 140 height 35
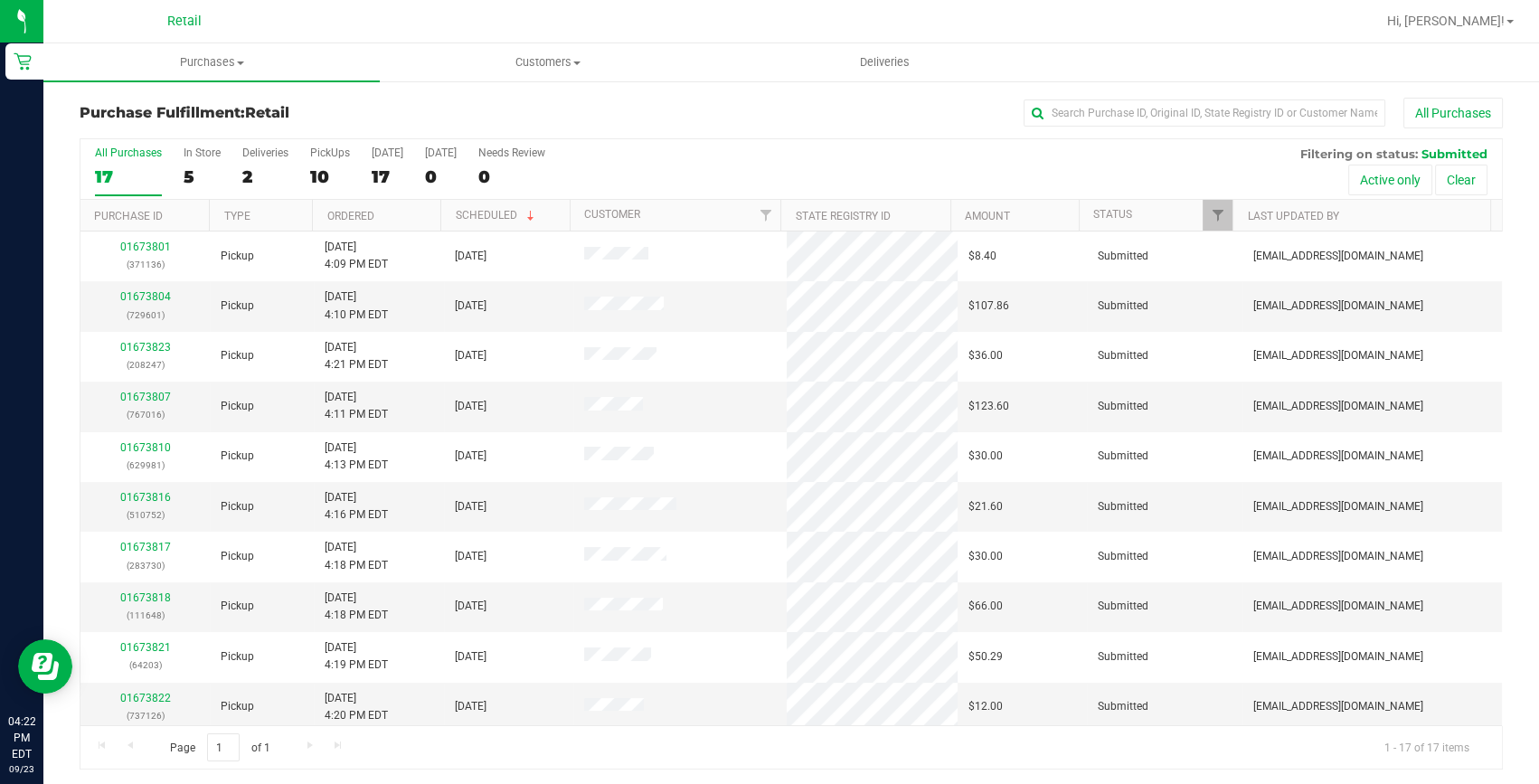
click at [299, 193] on div "All Purchases 17 In Store 5 Deliveries 2 PickUps 10 Today 17 Tomorrow 0 Needs R…" at bounding box center [791, 170] width 1421 height 61
click at [319, 170] on div "10" at bounding box center [330, 177] width 39 height 21
click at [0, 0] on input "PickUps 10" at bounding box center [0, 0] width 0 height 0
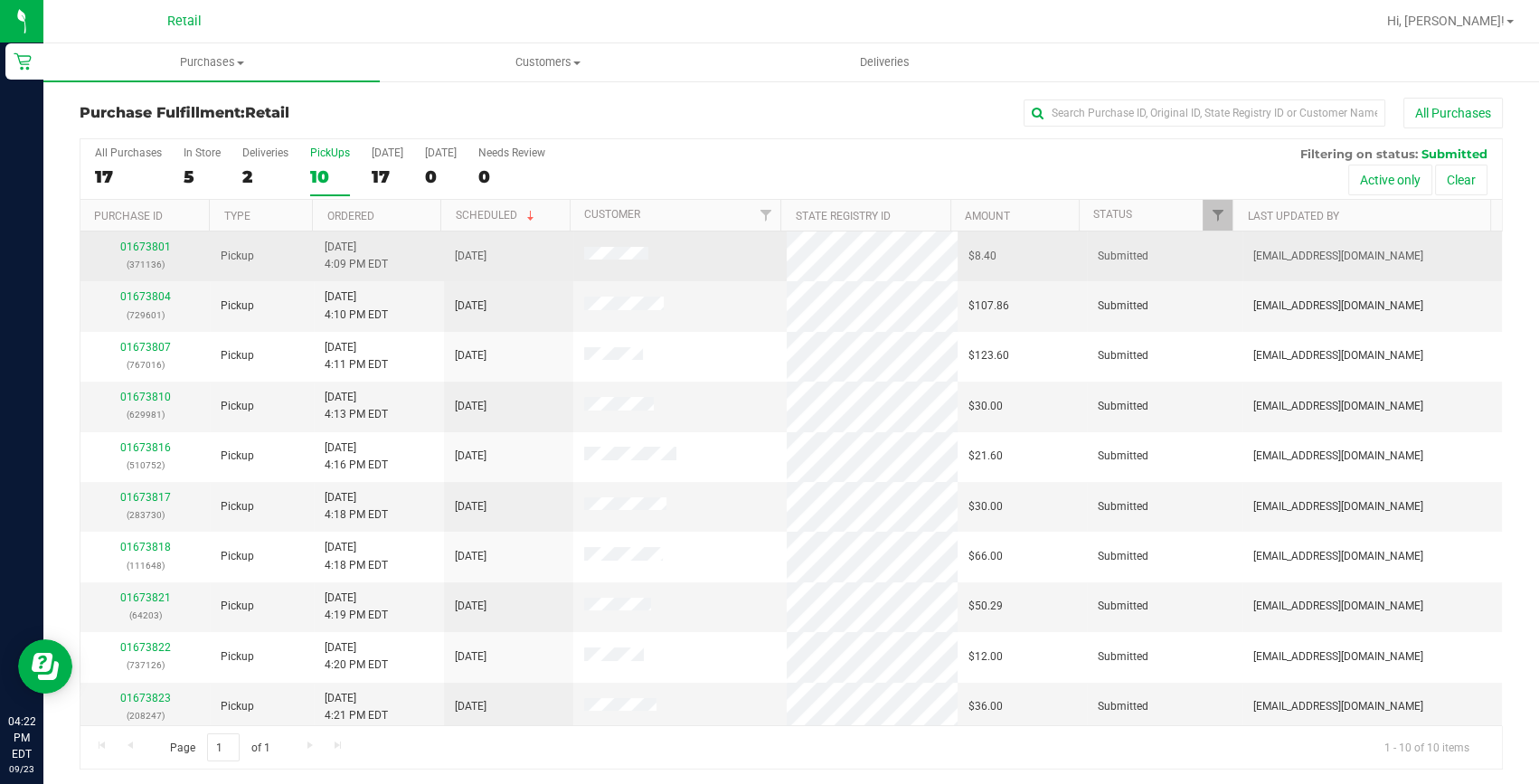
scroll to position [5, 0]
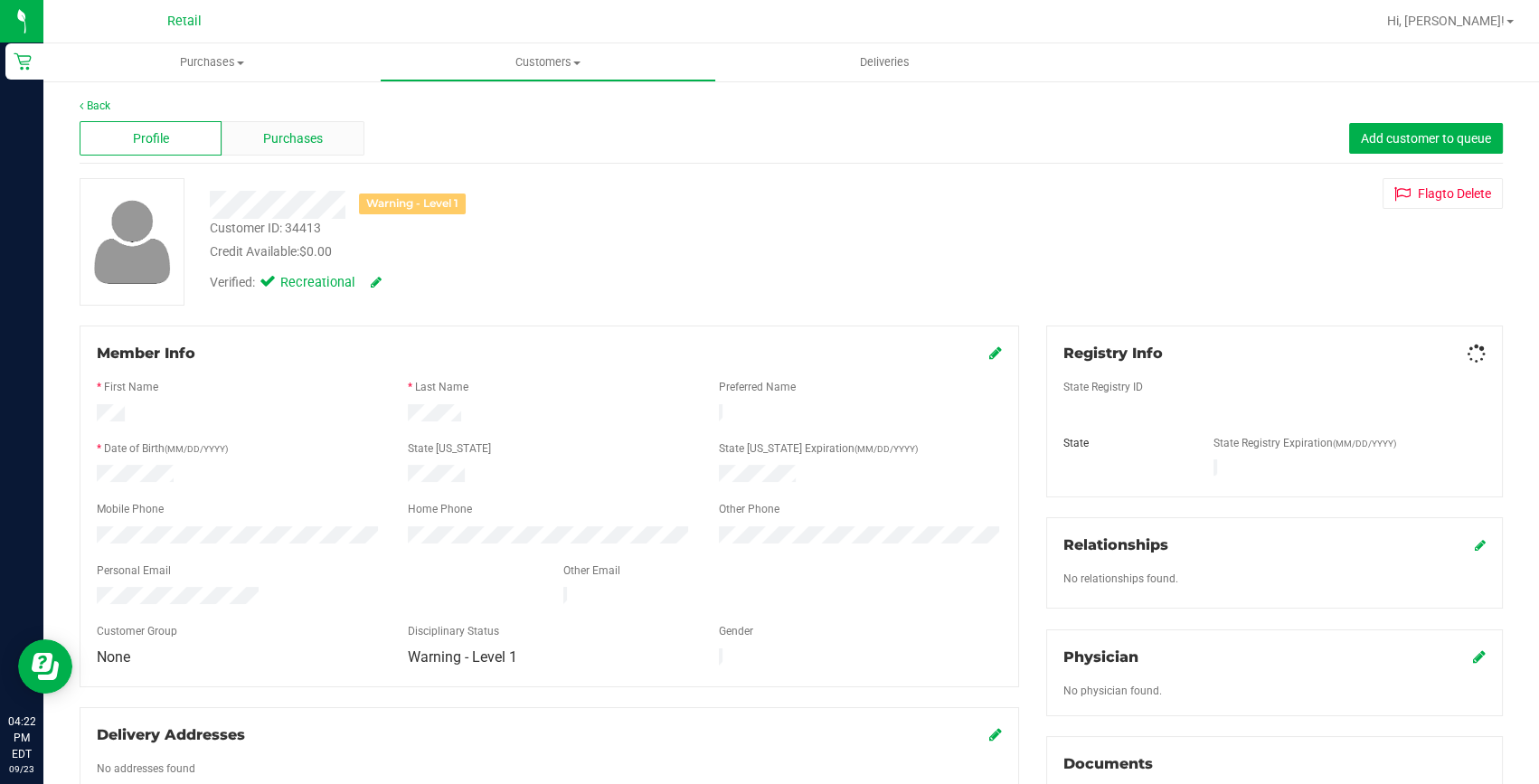
click at [273, 143] on span "Purchases" at bounding box center [293, 139] width 60 height 19
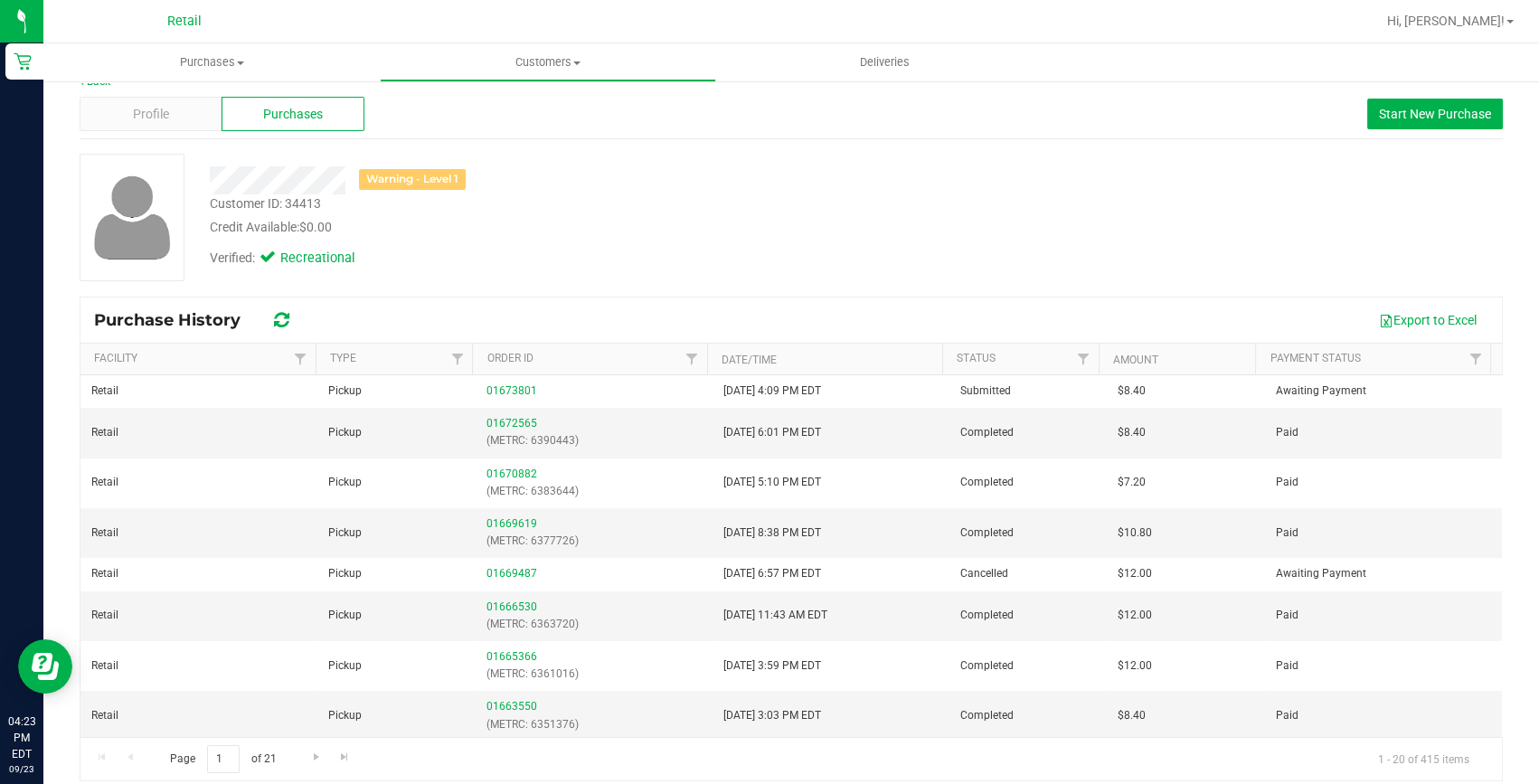
scroll to position [38, 0]
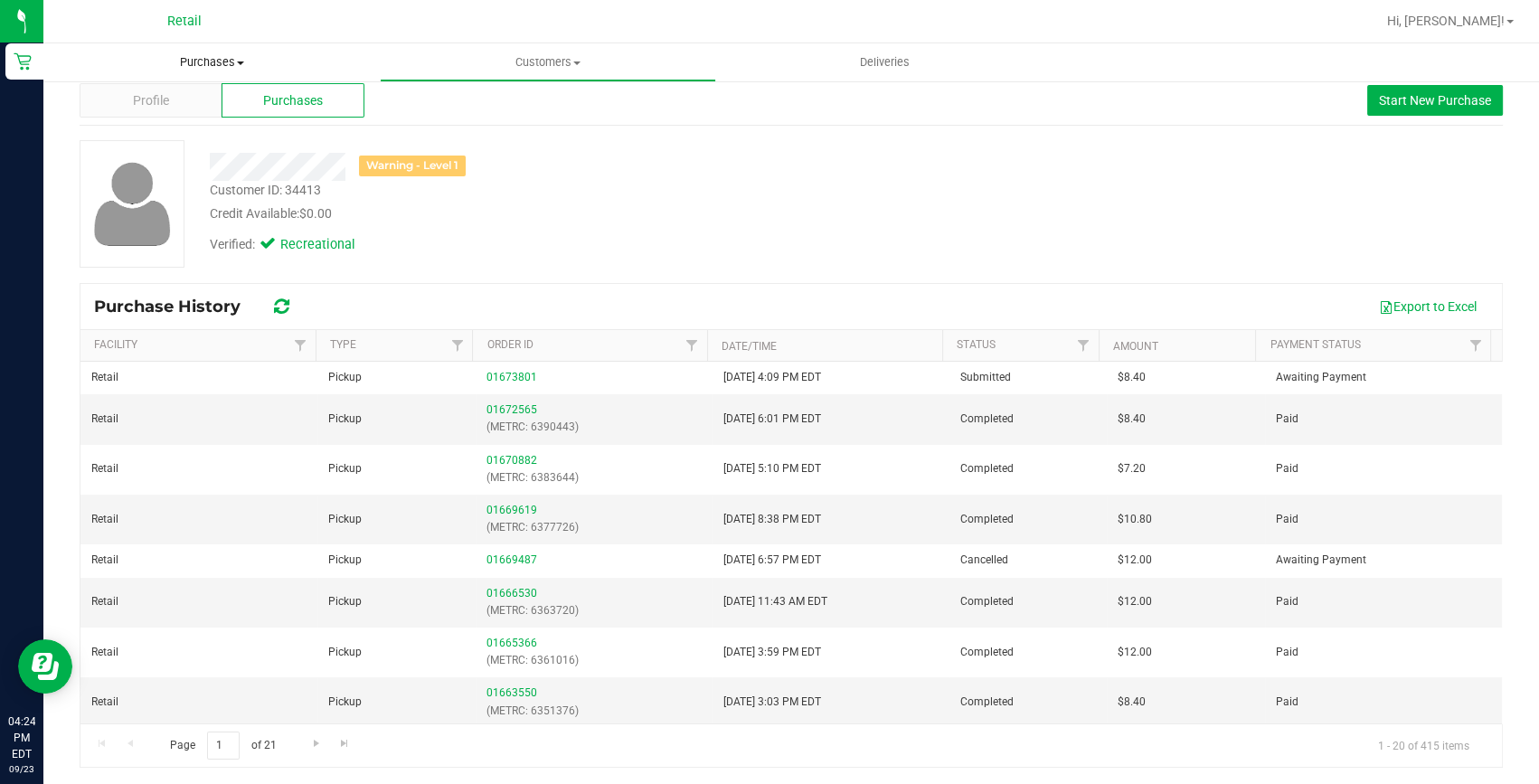
click at [205, 63] on span "Purchases" at bounding box center [211, 62] width 336 height 16
click at [172, 126] on li "Fulfillment" at bounding box center [211, 130] width 336 height 22
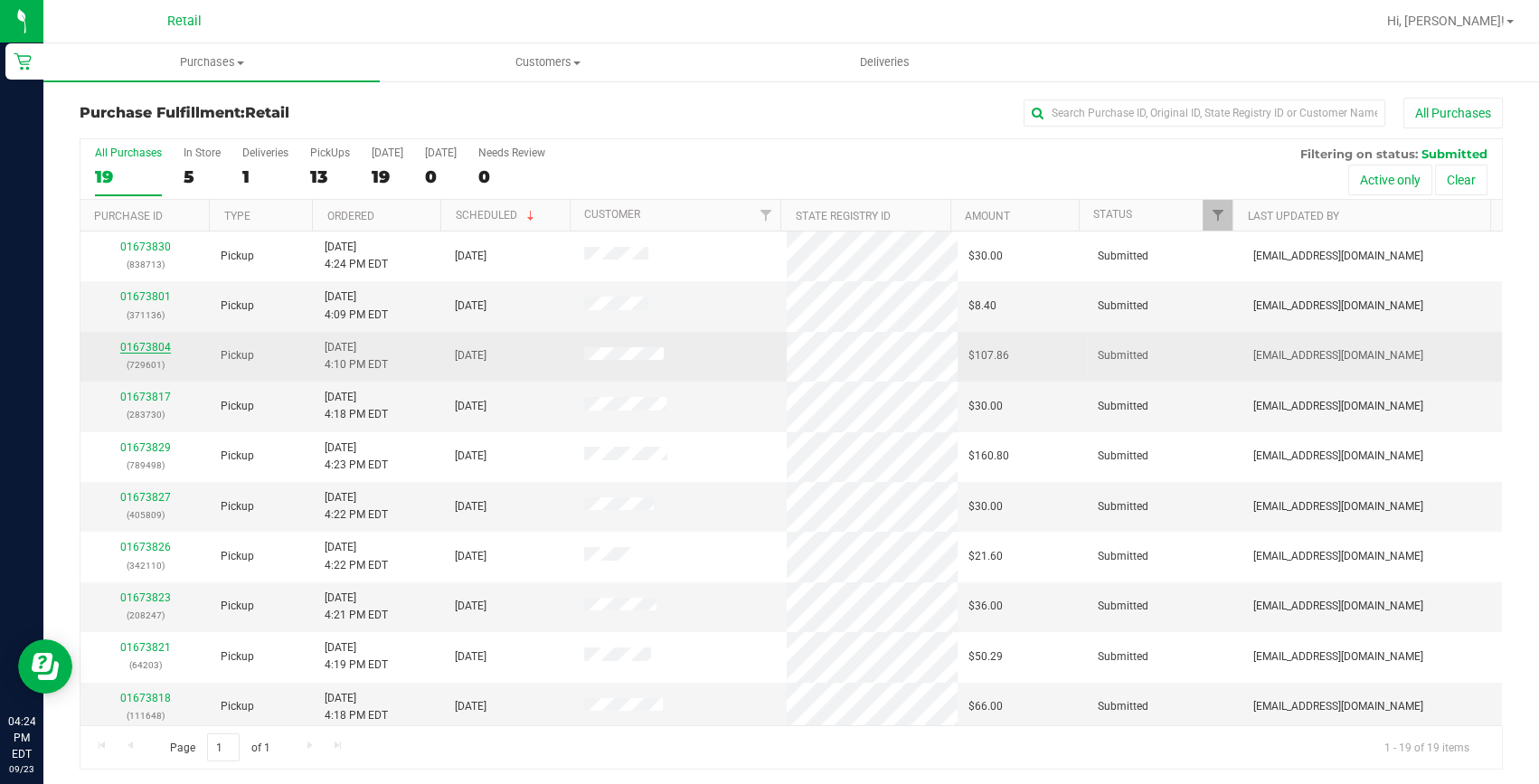
click at [139, 350] on link "01673804" at bounding box center [145, 348] width 51 height 13
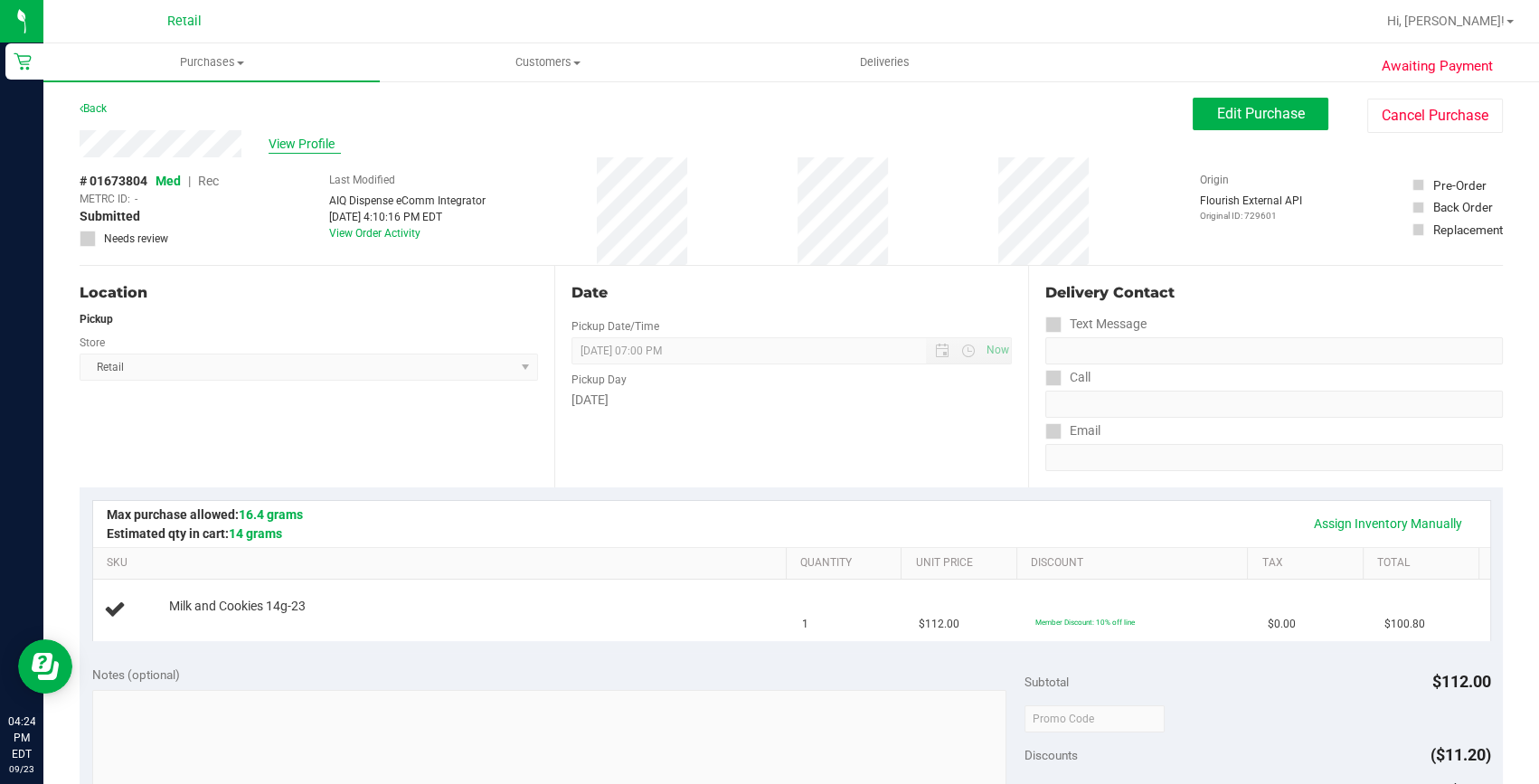
click at [289, 139] on span "View Profile" at bounding box center [304, 144] width 72 height 19
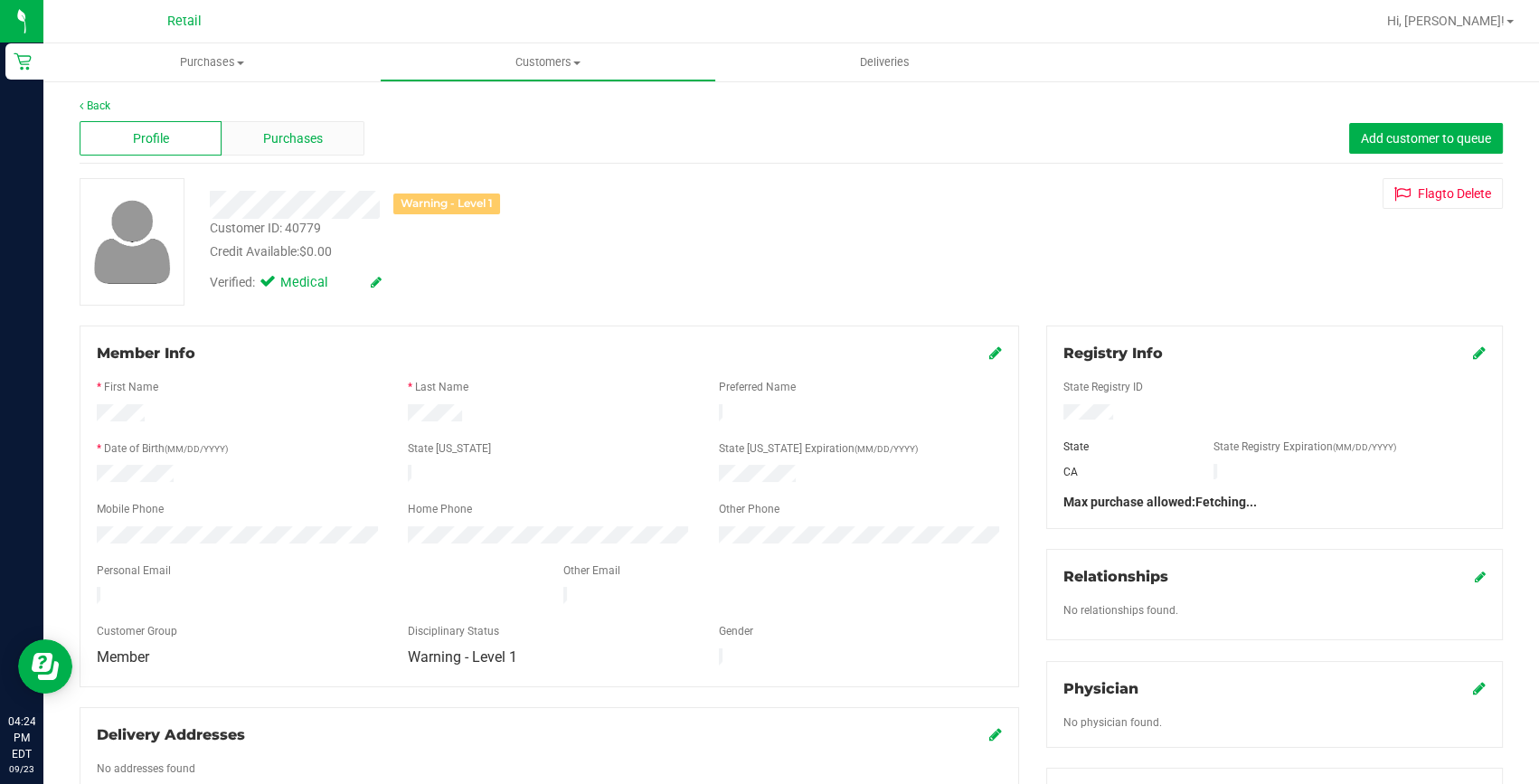
click at [305, 141] on span "Purchases" at bounding box center [293, 139] width 60 height 19
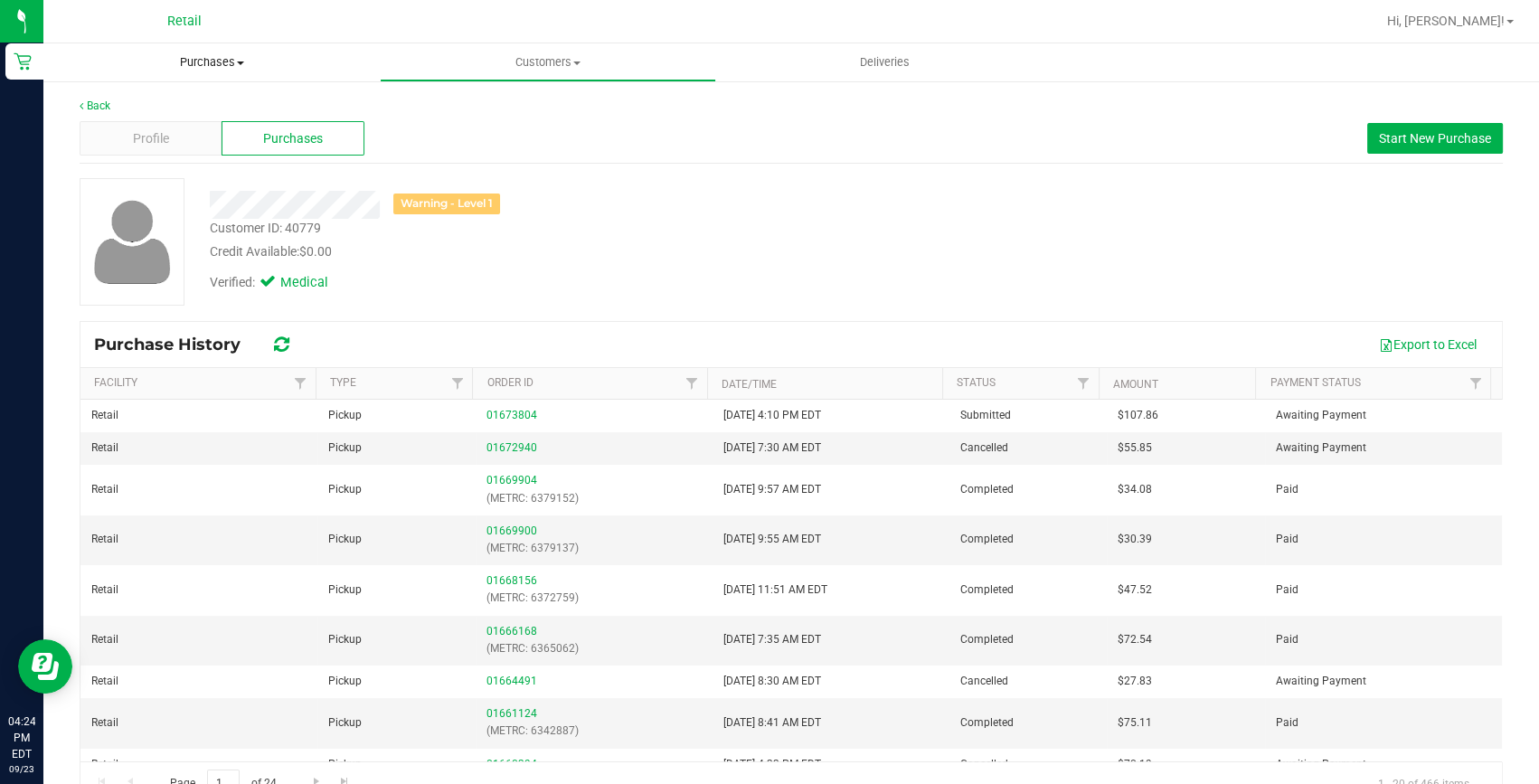
click at [204, 59] on span "Purchases" at bounding box center [211, 62] width 336 height 16
click at [174, 120] on li "Fulfillment" at bounding box center [211, 130] width 336 height 22
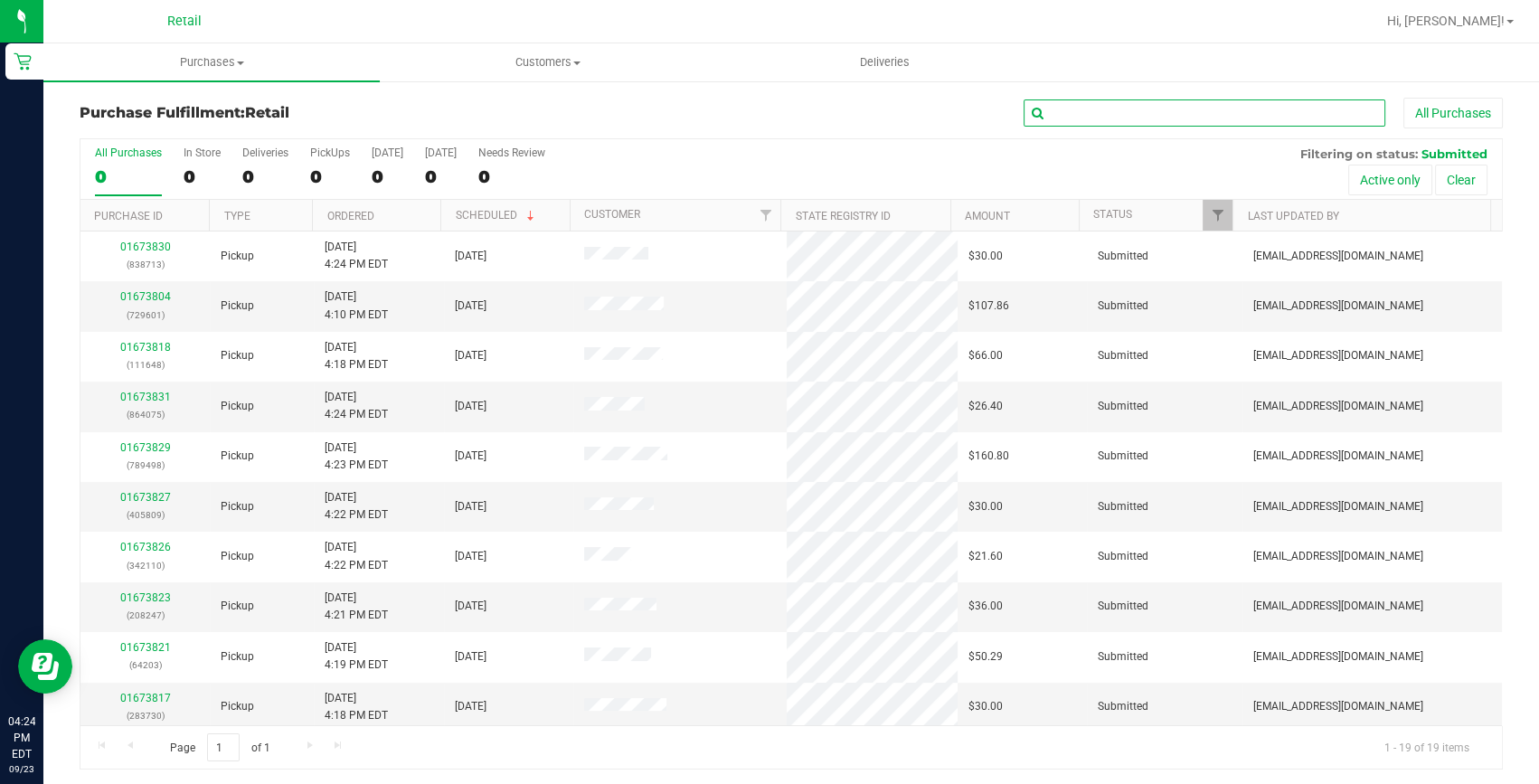
click at [1256, 117] on input "text" at bounding box center [1205, 112] width 362 height 27
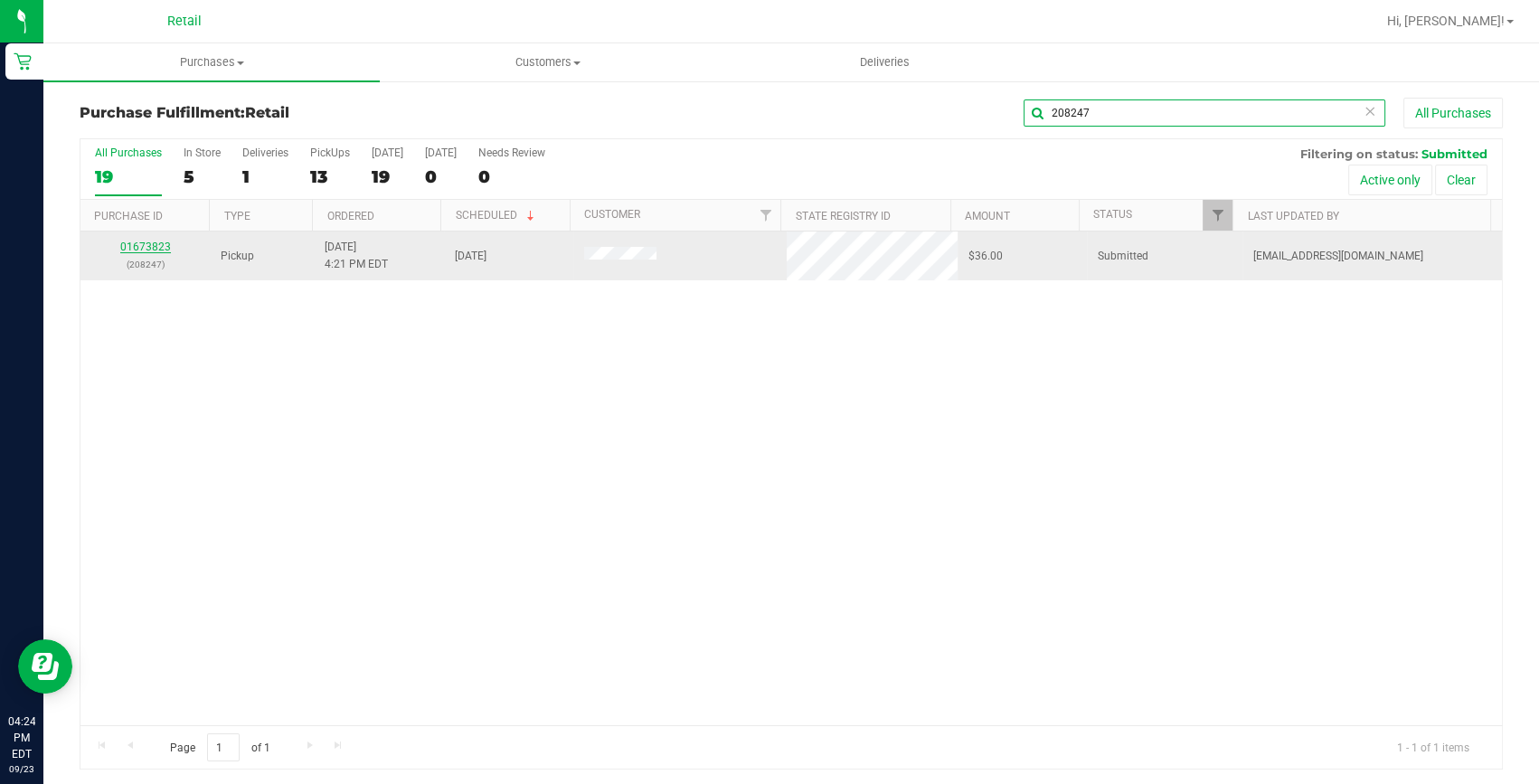
type input "208247"
click at [136, 248] on link "01673823" at bounding box center [145, 247] width 51 height 13
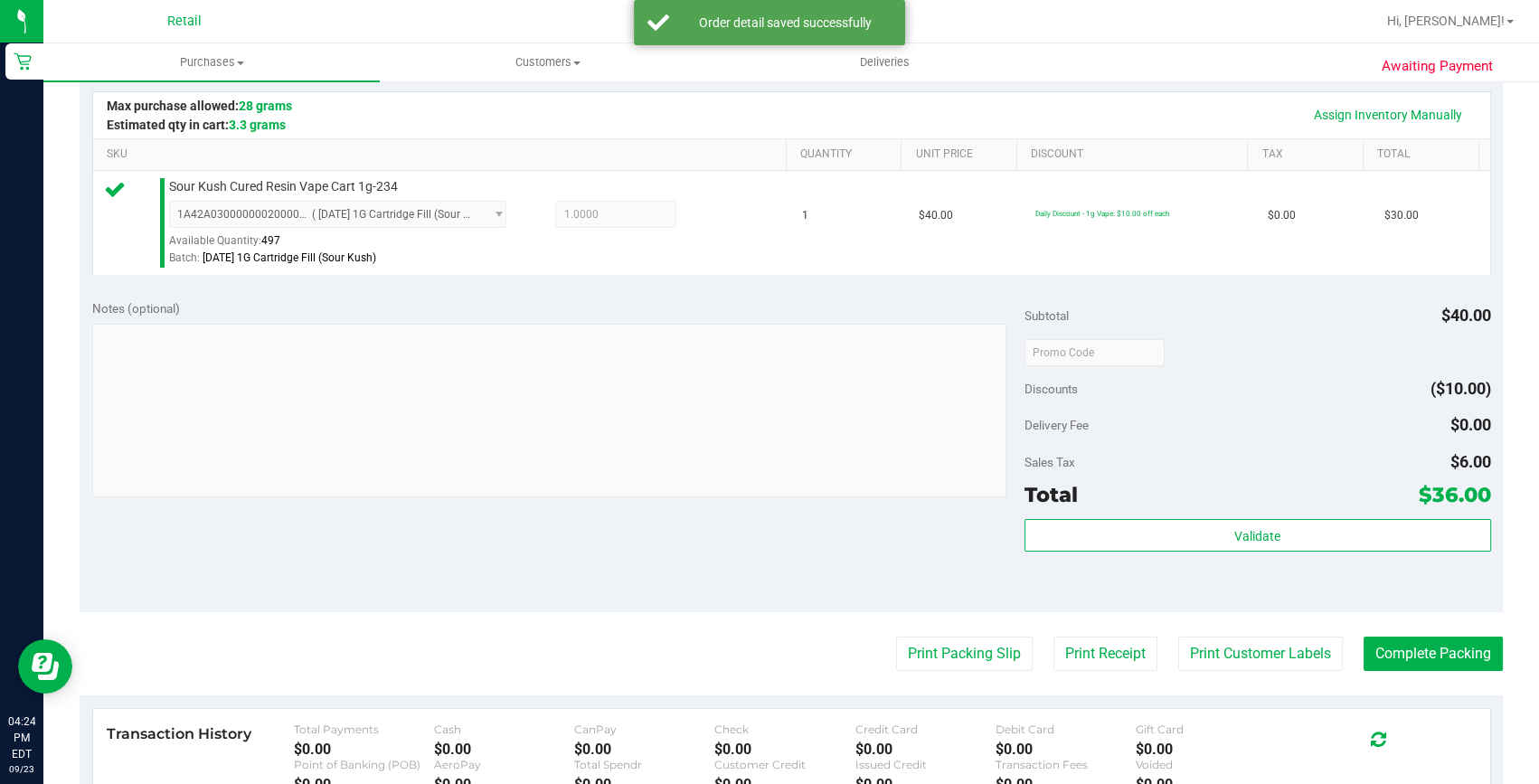
scroll to position [410, 0]
click at [1416, 669] on purchase-details "Back Edit Purchase Cancel Purchase View Profile # 01673823 Med | Rec METRC ID: …" at bounding box center [791, 359] width 1423 height 1344
click at [1413, 666] on button "Complete Packing" at bounding box center [1433, 652] width 140 height 35
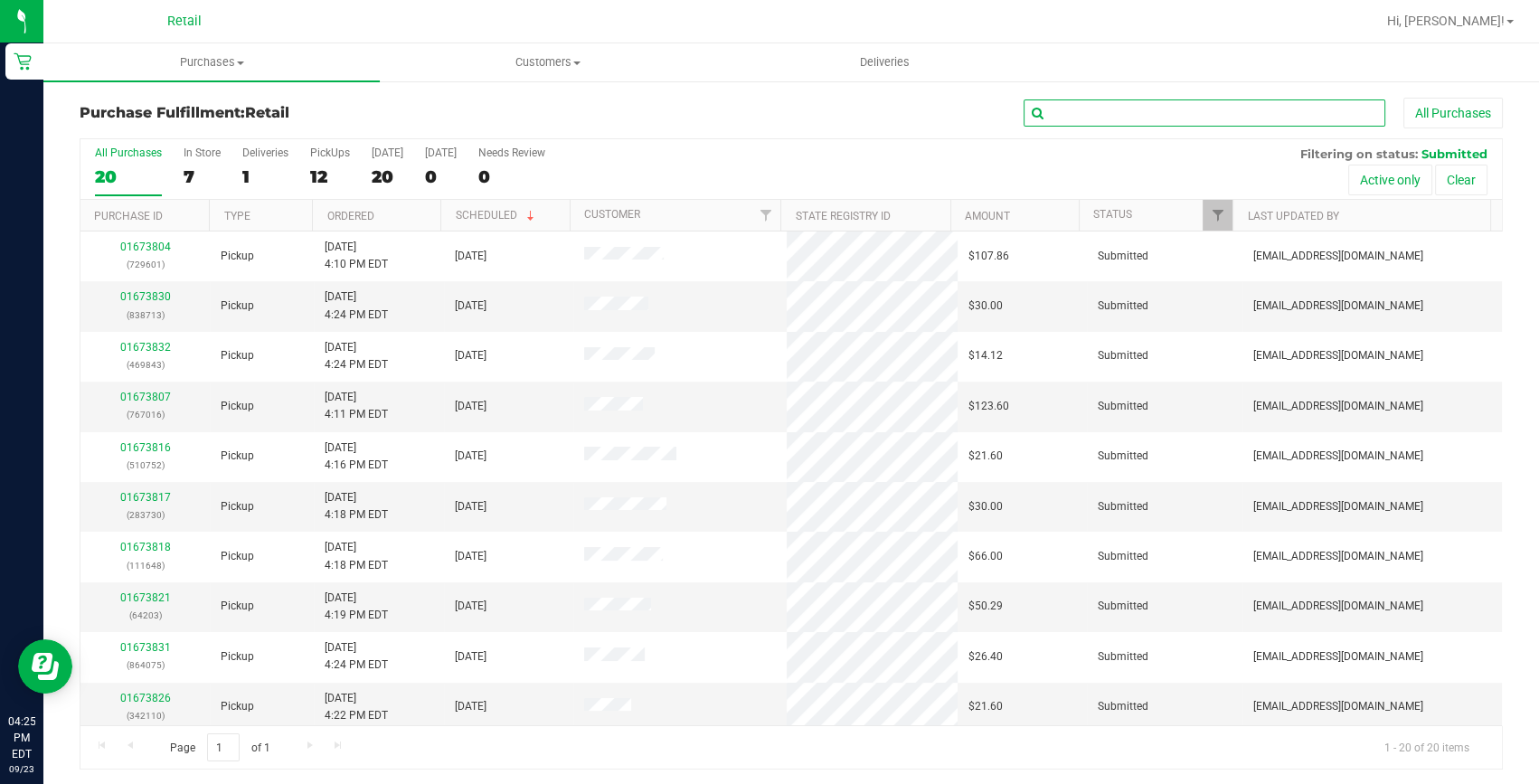
click at [1123, 119] on input "text" at bounding box center [1205, 112] width 362 height 27
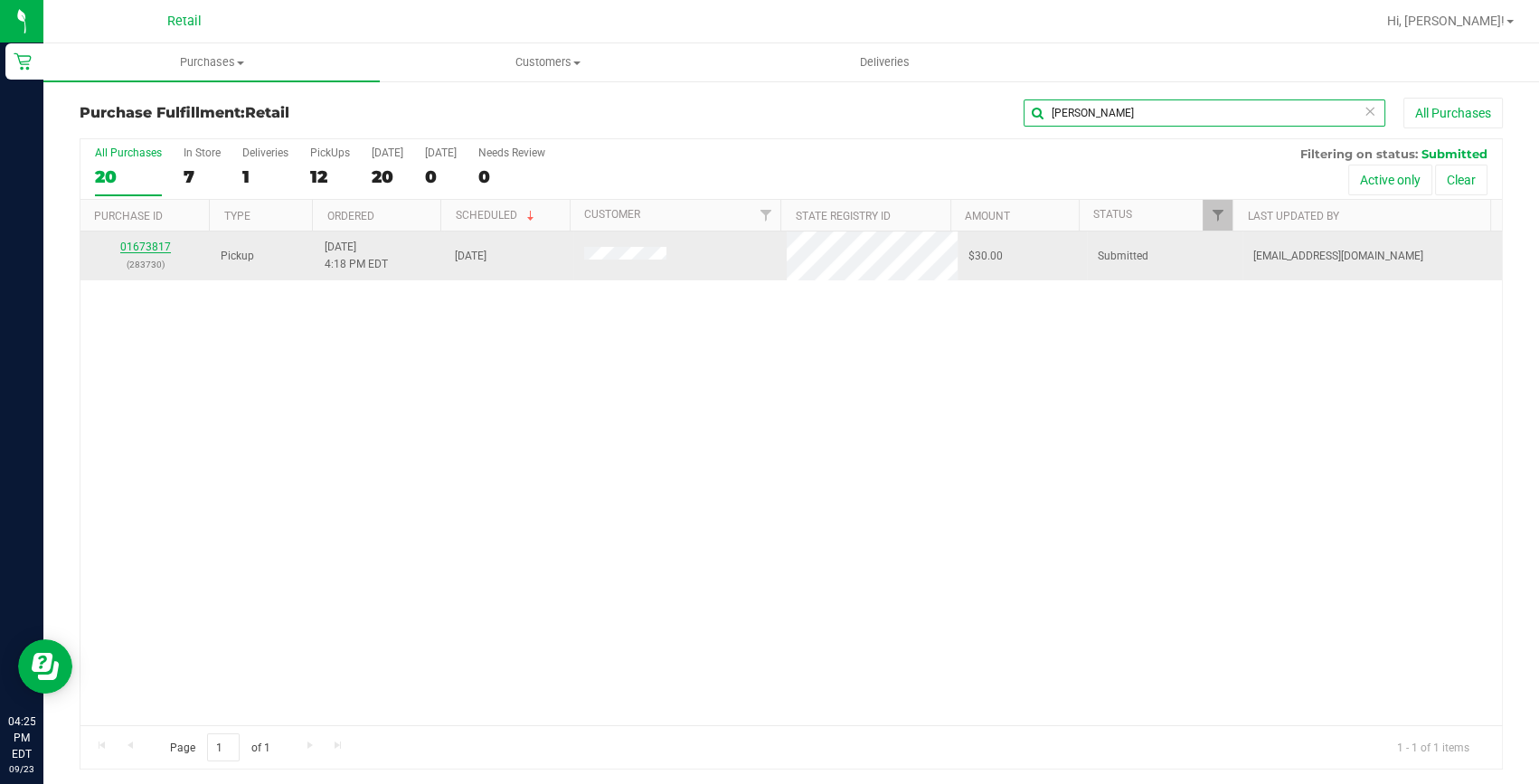
type input "david"
click at [161, 244] on link "01673817" at bounding box center [145, 247] width 51 height 13
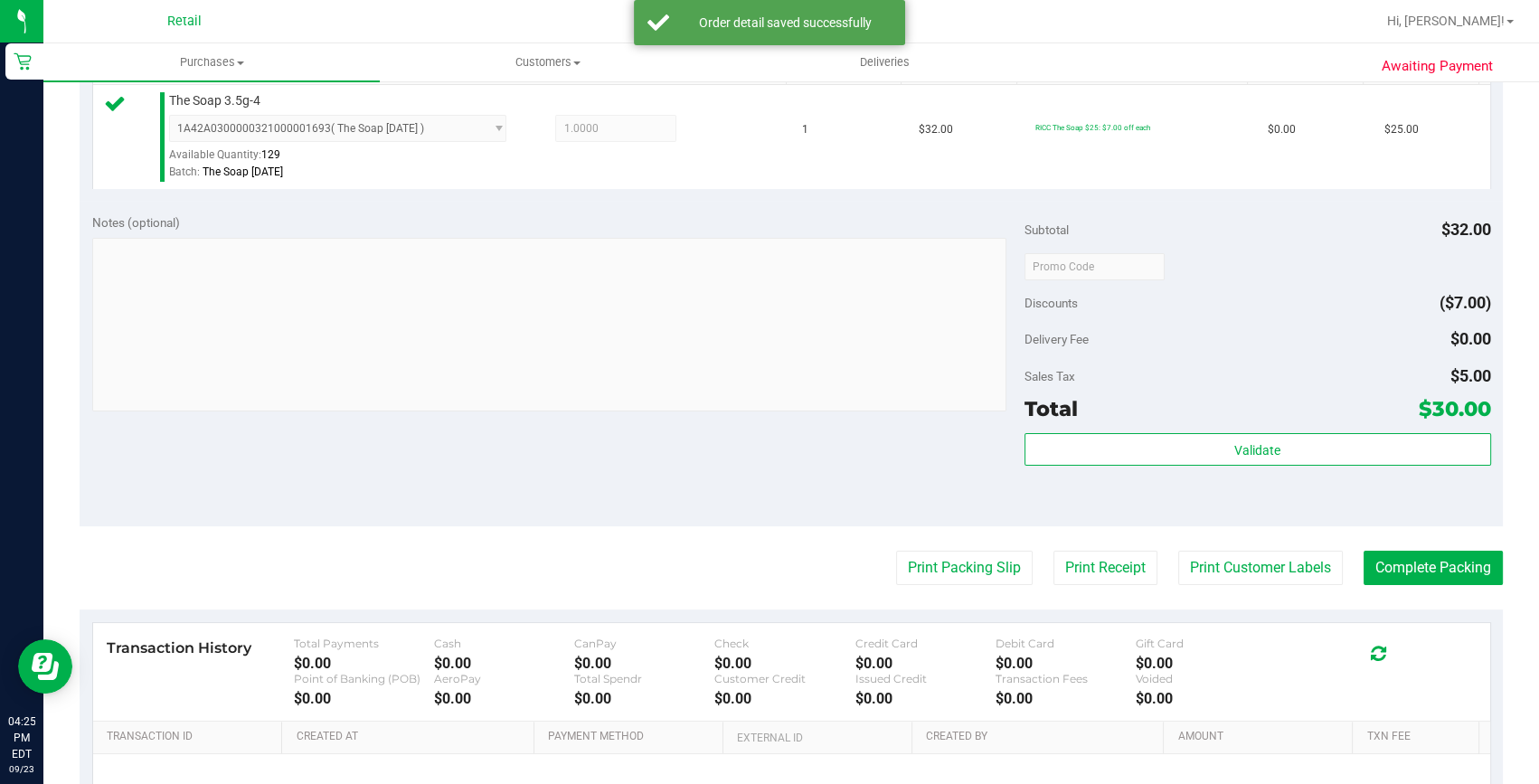
scroll to position [575, 0]
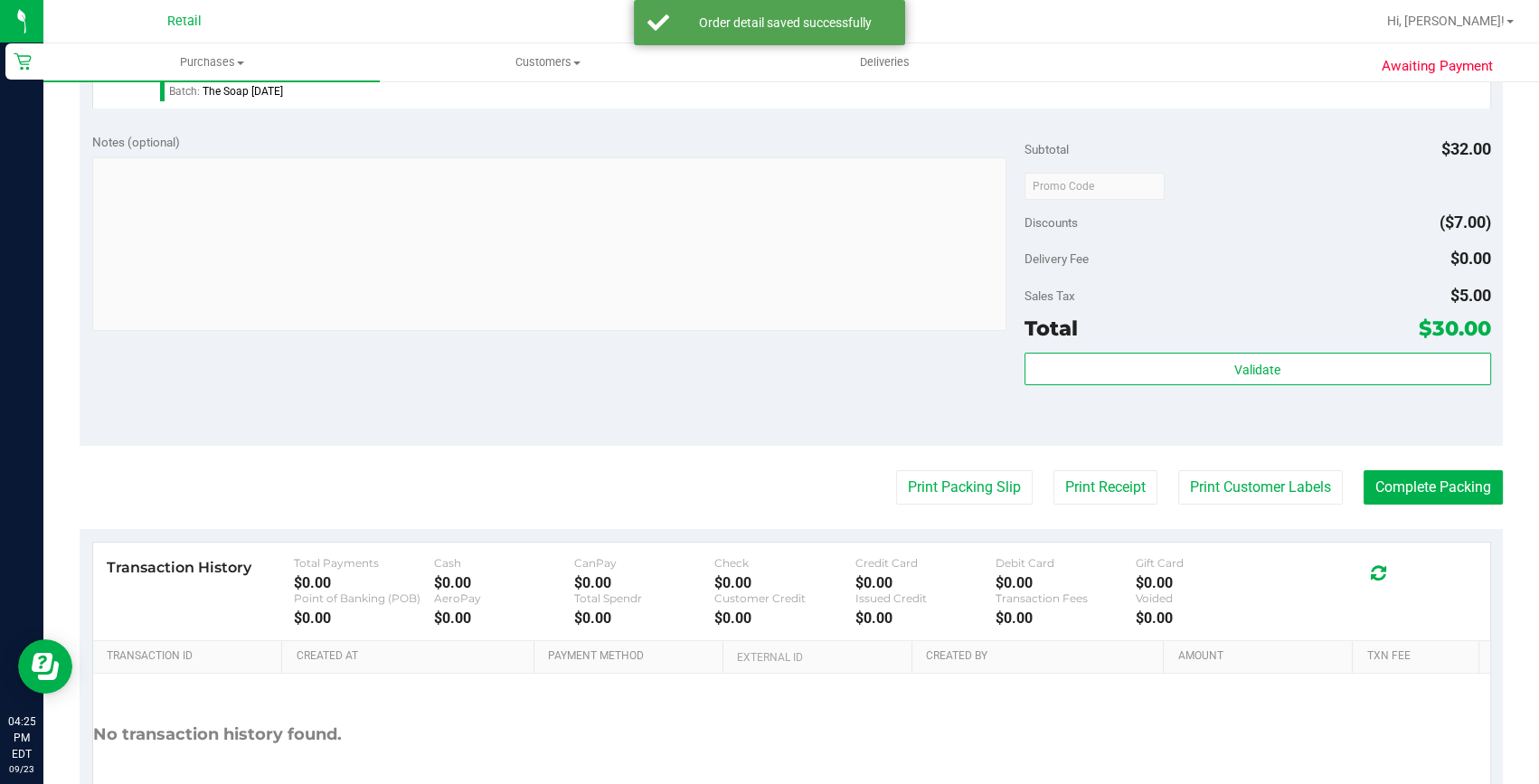
click at [1470, 466] on purchase-details "Back Edit Purchase Cancel Purchase View Profile # 01673817 Med | Rec METRC ID: …" at bounding box center [791, 194] width 1423 height 1344
click at [1465, 478] on button "Complete Packing" at bounding box center [1433, 487] width 140 height 35
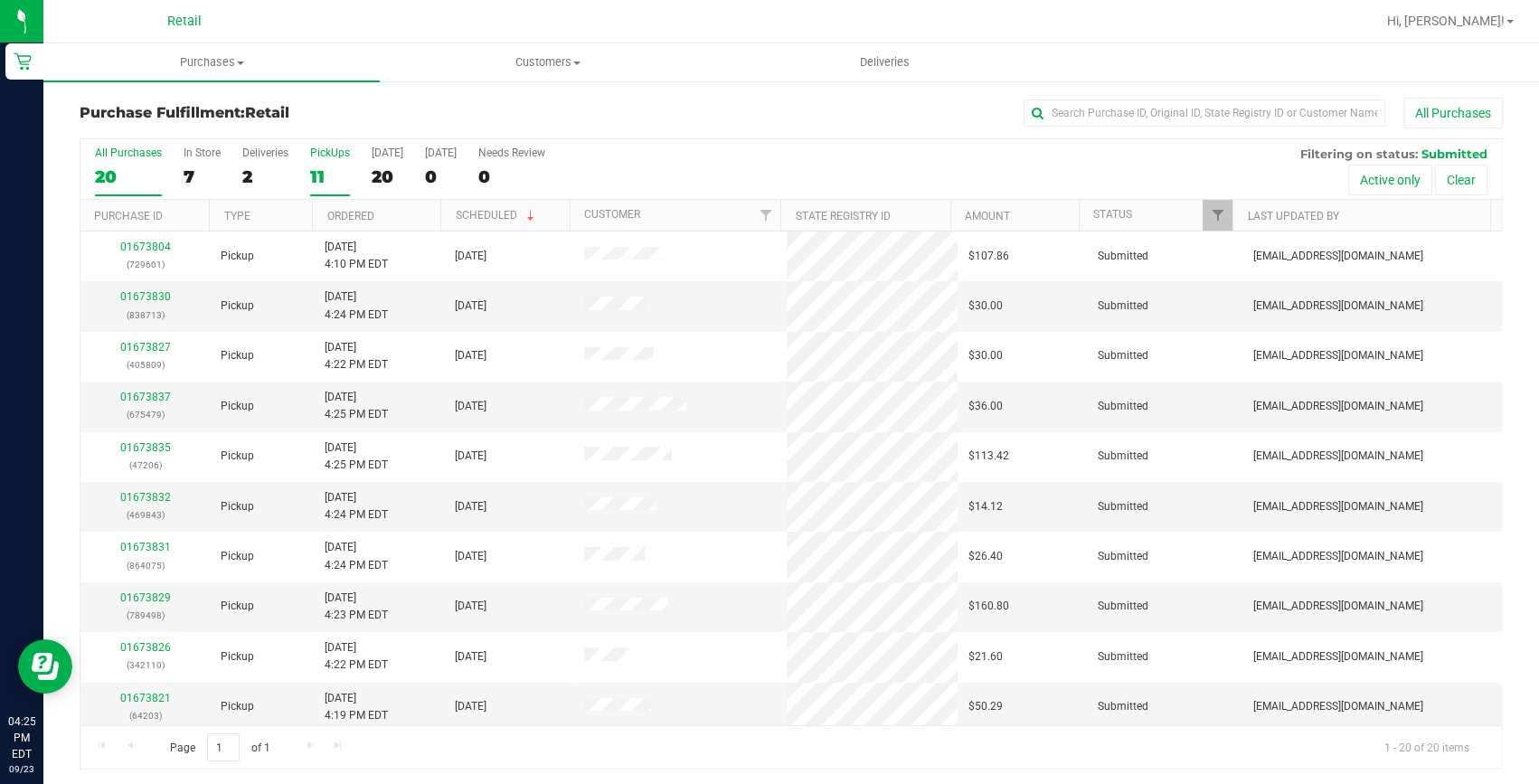
click at [310, 170] on div "11" at bounding box center [330, 177] width 39 height 21
click at [0, 0] on input "PickUps 11" at bounding box center [0, 0] width 0 height 0
click at [721, 163] on div "All Purchases 20 In Store 7 Deliveries 2 PickUps 11 Today 20 Tomorrow 0 Needs R…" at bounding box center [791, 170] width 1421 height 61
click at [1456, 15] on span "Hi, [PERSON_NAME]!" at bounding box center [1445, 20] width 117 height 14
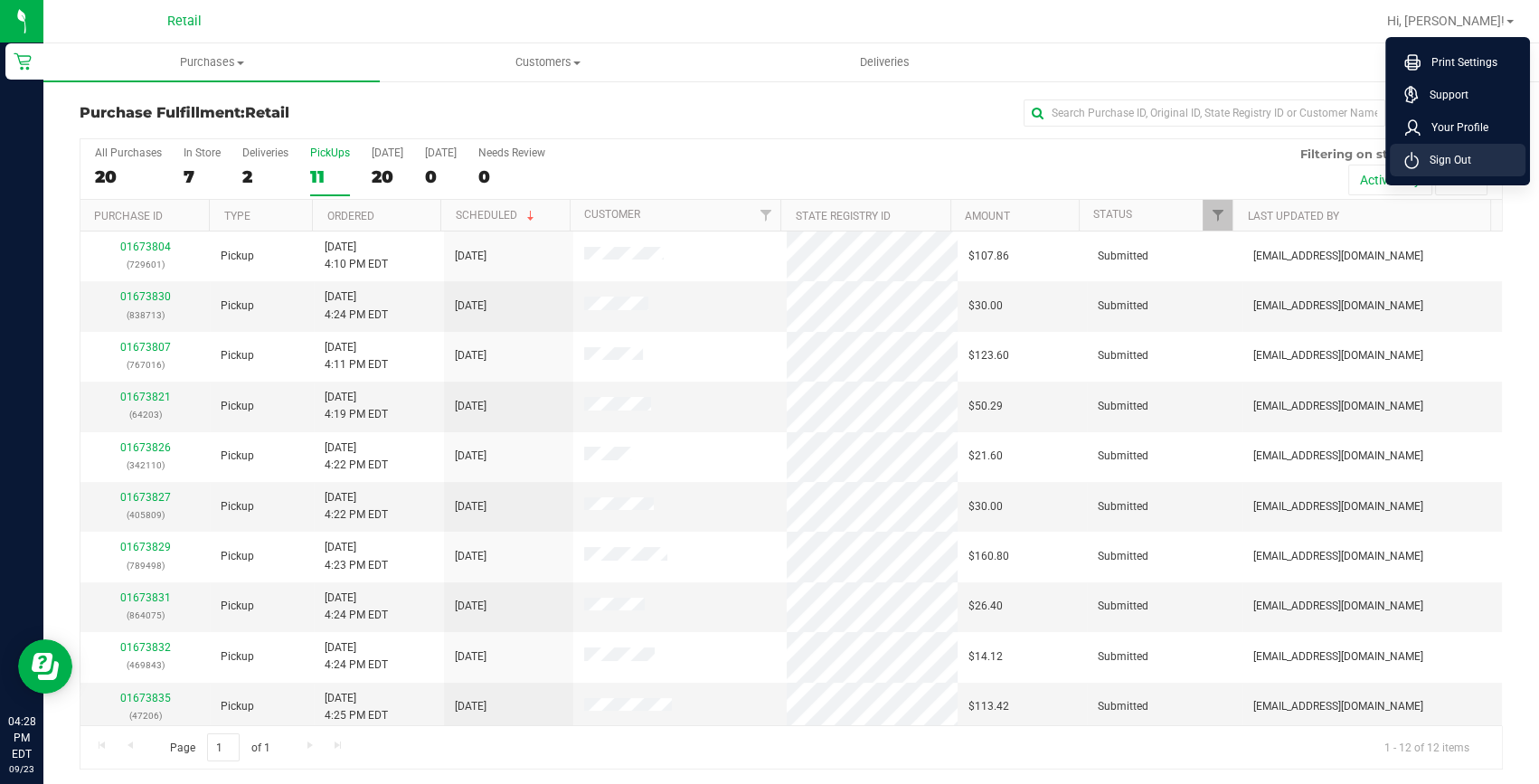
click at [1422, 163] on span "Sign Out" at bounding box center [1444, 159] width 52 height 18
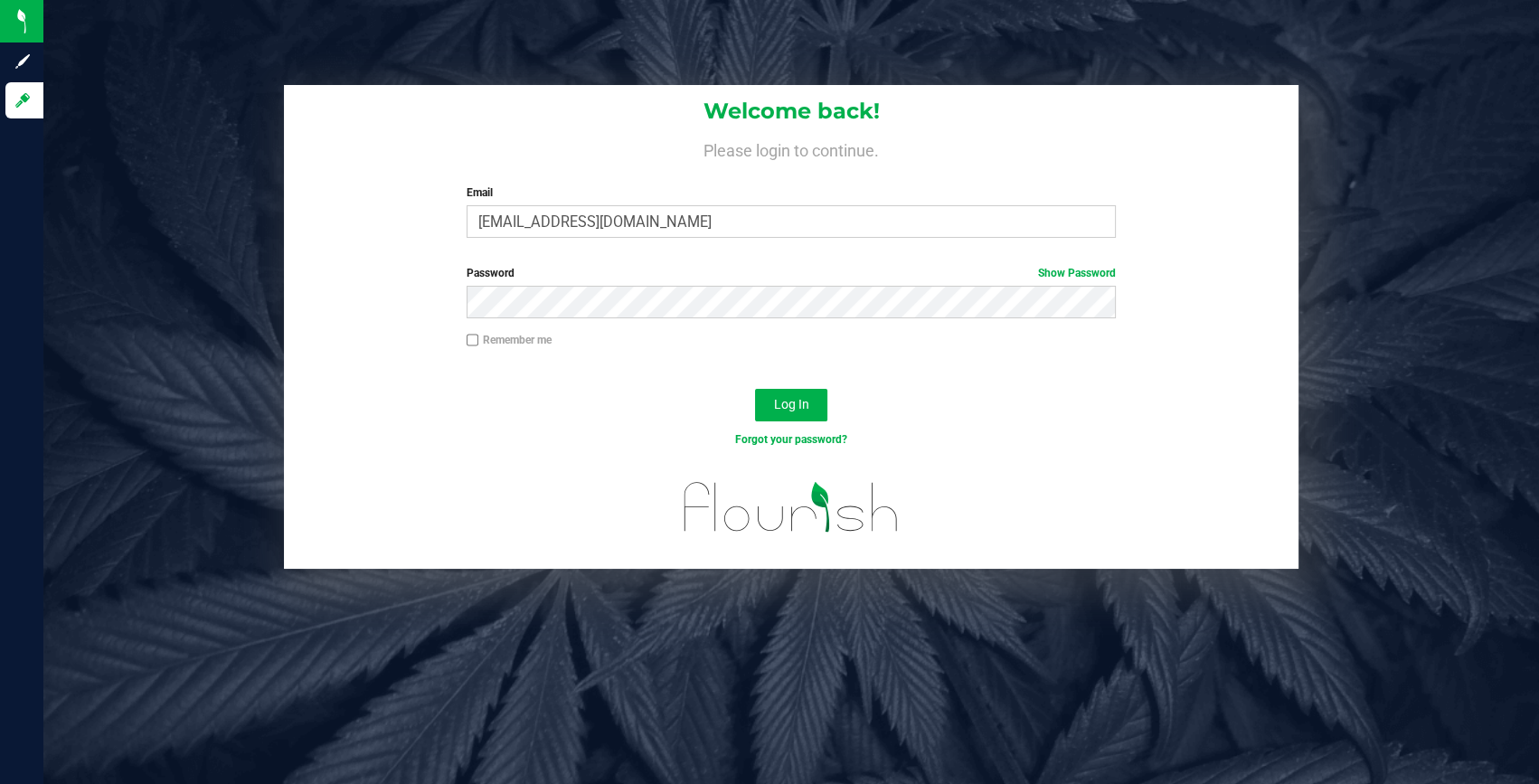
click at [759, 185] on label "Email" at bounding box center [791, 192] width 649 height 16
click at [759, 205] on input "[EMAIL_ADDRESS][DOMAIN_NAME]" at bounding box center [791, 221] width 649 height 33
click at [755, 210] on input "[EMAIL_ADDRESS][DOMAIN_NAME]" at bounding box center [791, 221] width 649 height 33
type input "[EMAIL_ADDRESS][DOMAIN_NAME]"
click at [805, 402] on span "Log In" at bounding box center [791, 404] width 36 height 14
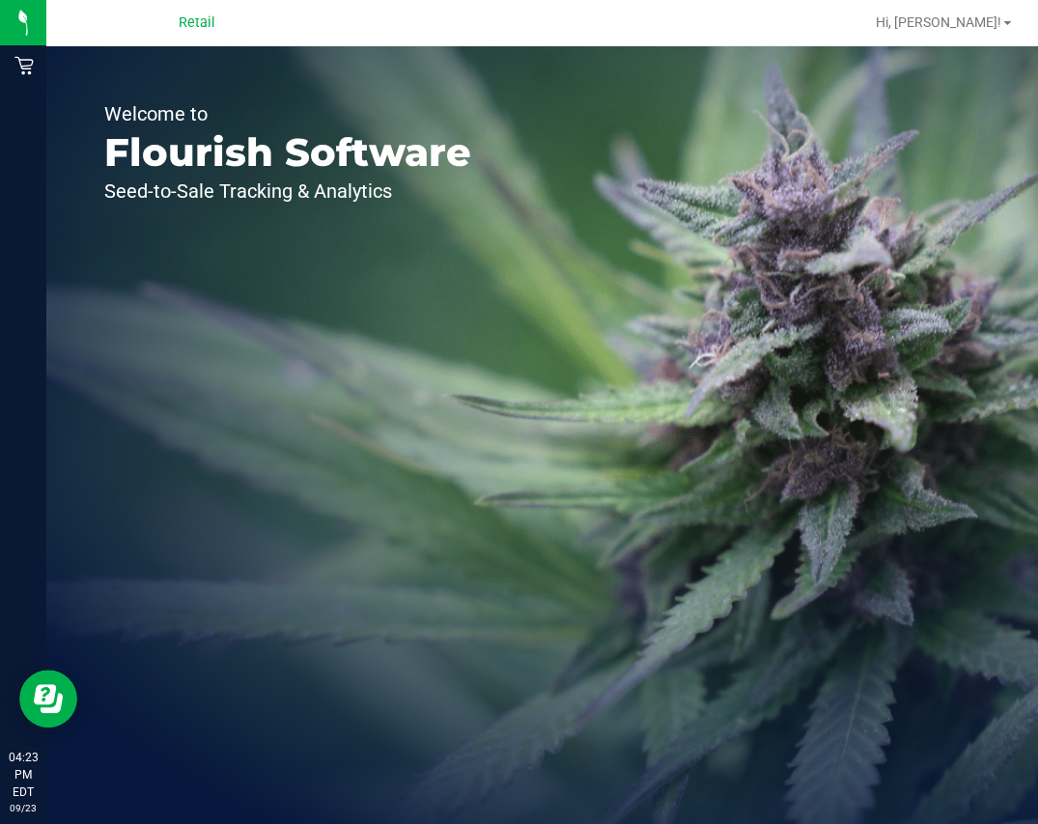
click at [685, 531] on div "Welcome to Flourish Software Seed-to-Sale Tracking & Analytics" at bounding box center [541, 435] width 991 height 778
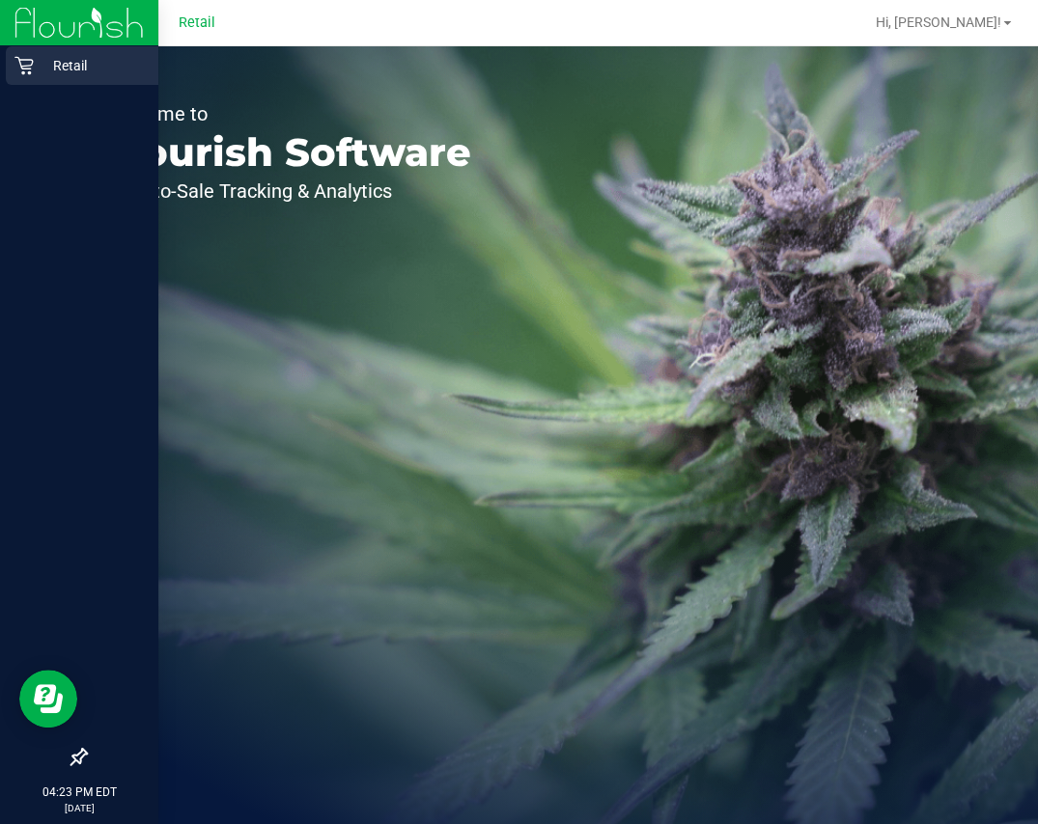
click at [2, 74] on link "Retail" at bounding box center [79, 67] width 158 height 42
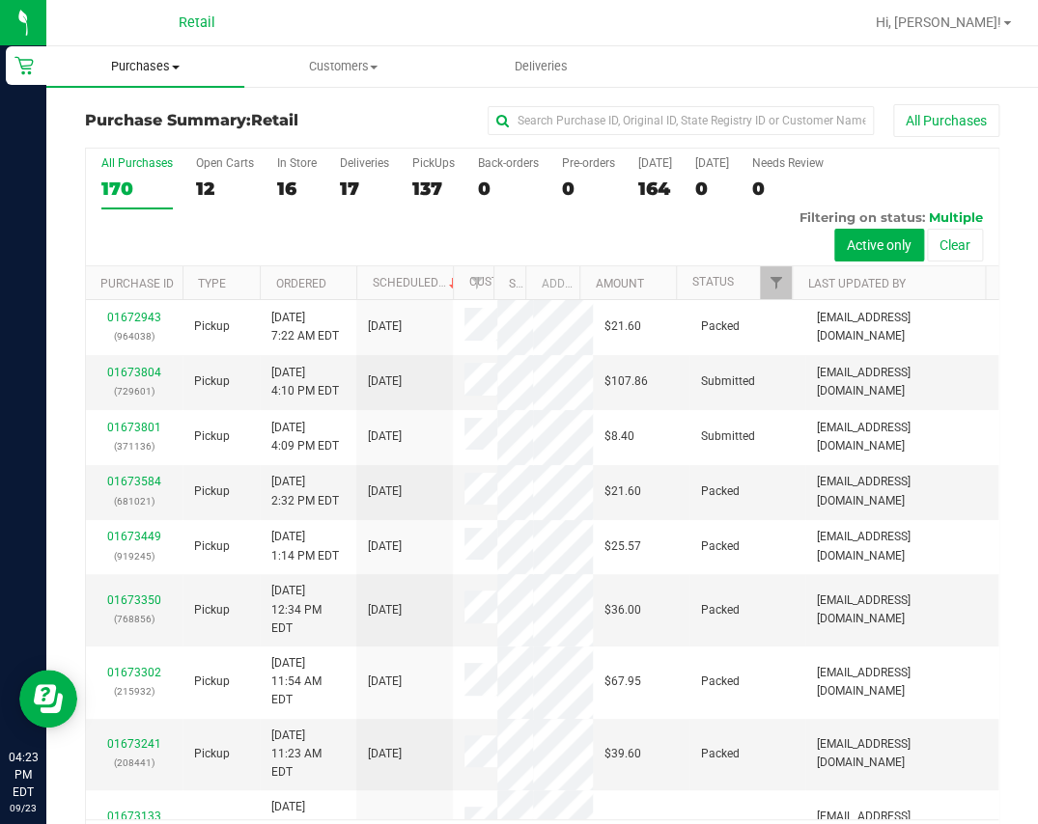
click at [153, 77] on uib-tab-heading "Purchases Summary of purchases Fulfillment All purchases" at bounding box center [145, 66] width 198 height 41
click at [126, 147] on li "Fulfillment" at bounding box center [145, 139] width 198 height 23
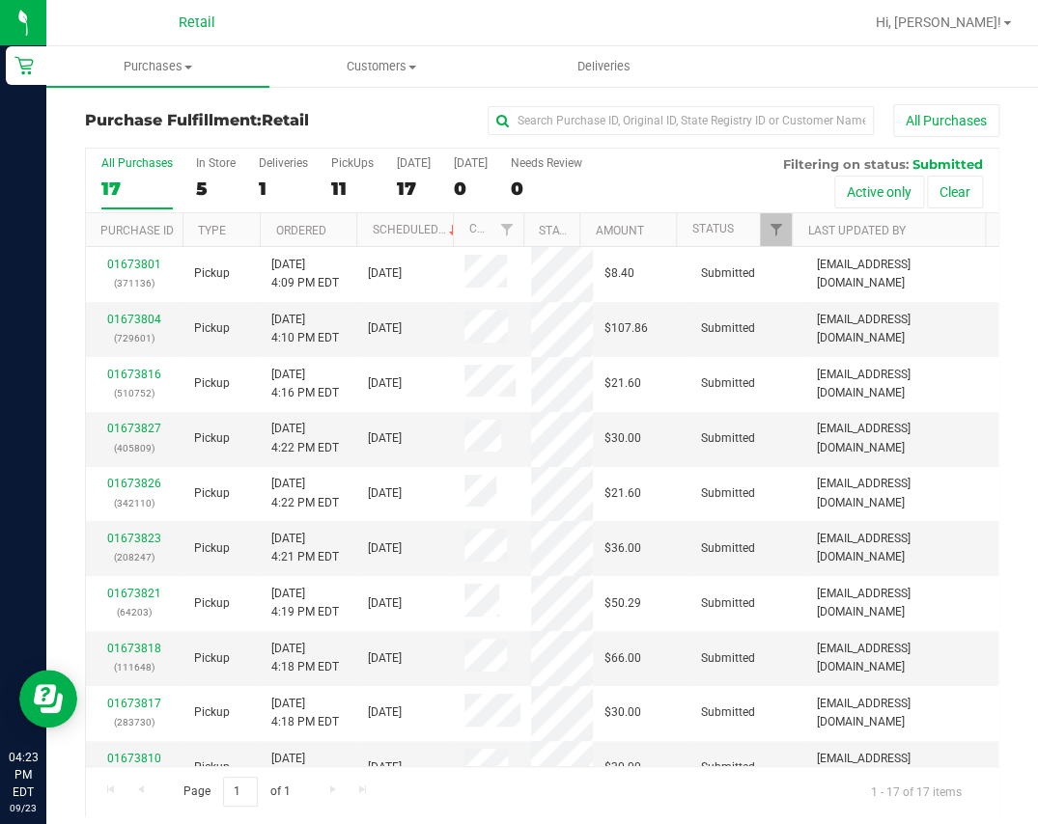
scroll to position [516, 0]
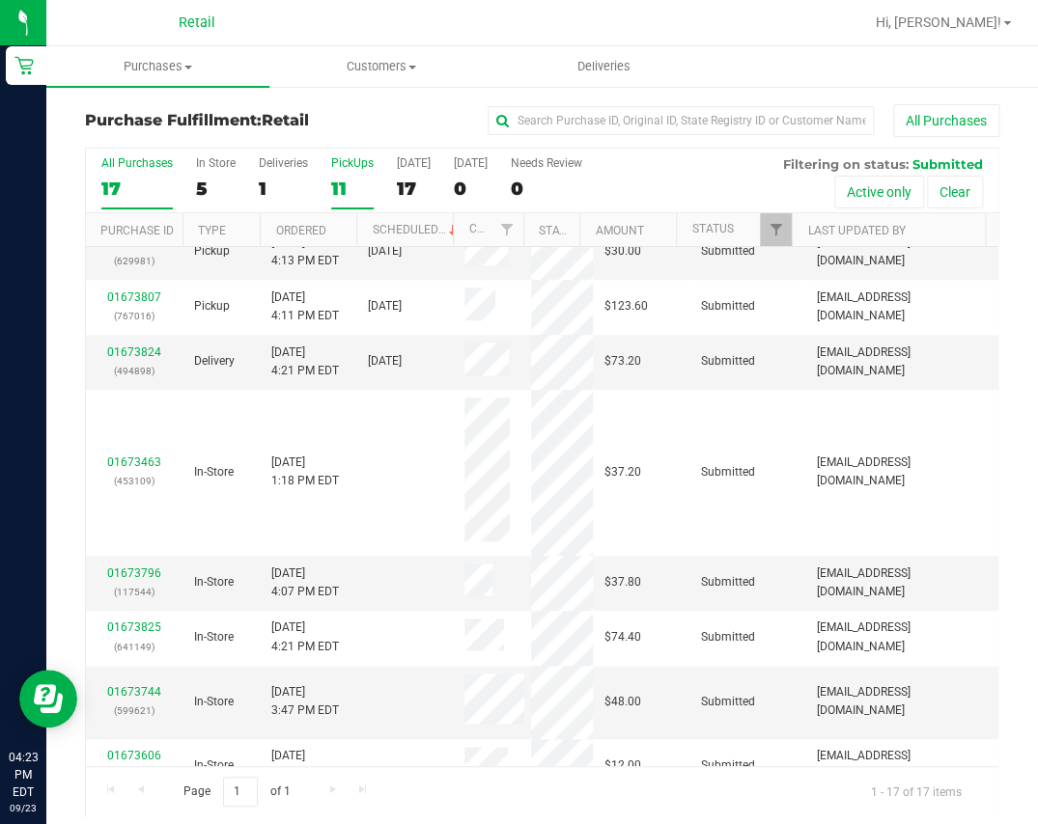
click at [346, 192] on div "11" at bounding box center [352, 189] width 42 height 22
click at [0, 0] on input "PickUps 11" at bounding box center [0, 0] width 0 height 0
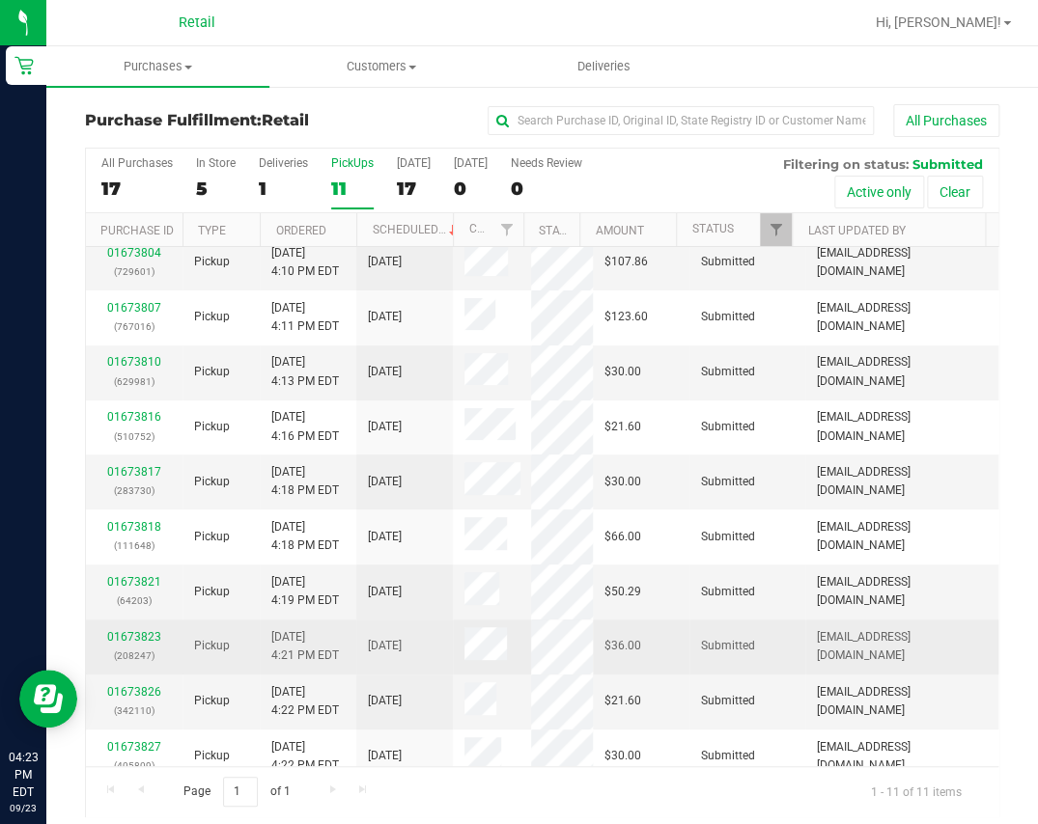
scroll to position [0, 0]
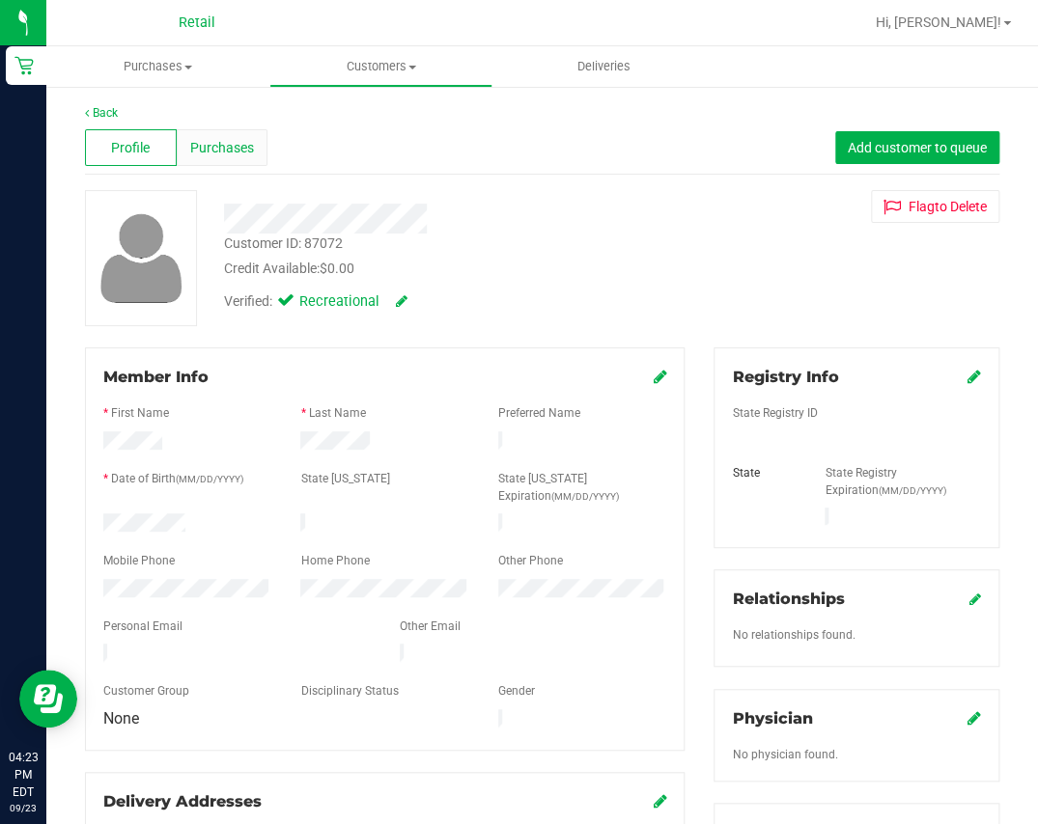
click at [235, 154] on span "Purchases" at bounding box center [222, 148] width 64 height 20
click at [252, 146] on div "Purchases" at bounding box center [223, 147] width 92 height 37
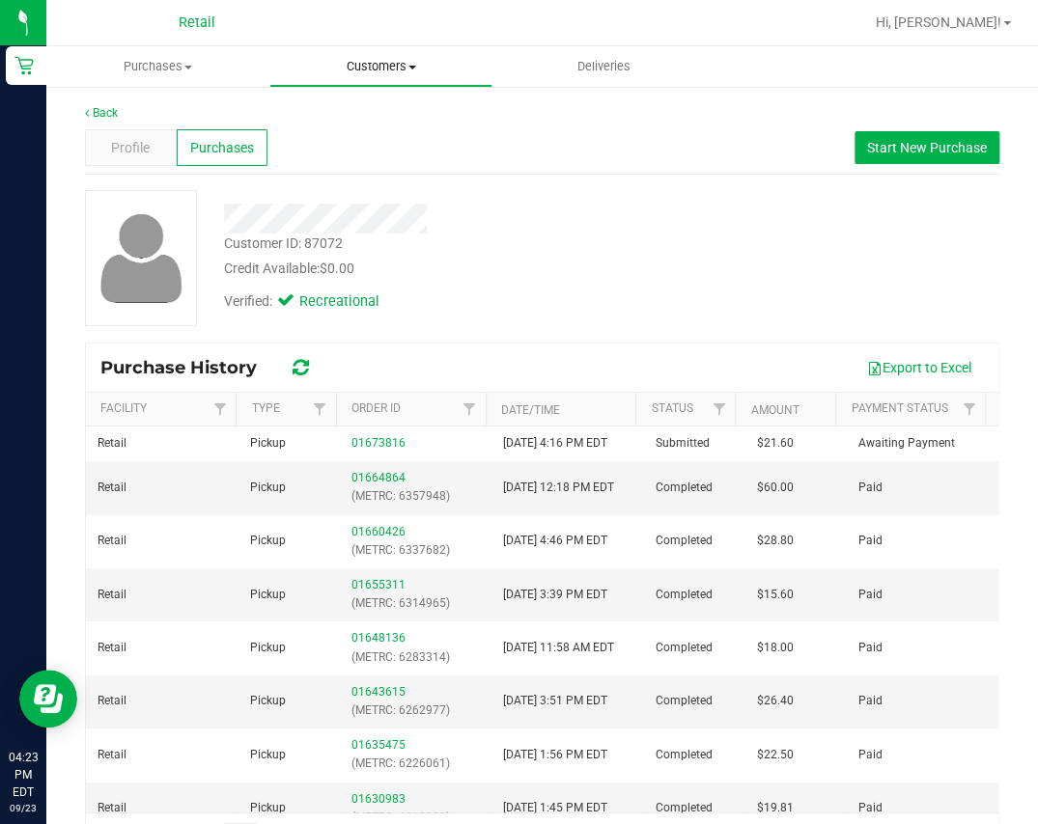
click at [328, 77] on uib-tab-heading "Customers All customers Add a new customer All physicians" at bounding box center [380, 66] width 221 height 39
click at [196, 82] on uib-tab-heading "Purchases Summary of purchases Fulfillment All purchases" at bounding box center [157, 66] width 221 height 39
click at [138, 143] on span "Fulfillment" at bounding box center [106, 139] width 120 height 16
